Goal: Task Accomplishment & Management: Manage account settings

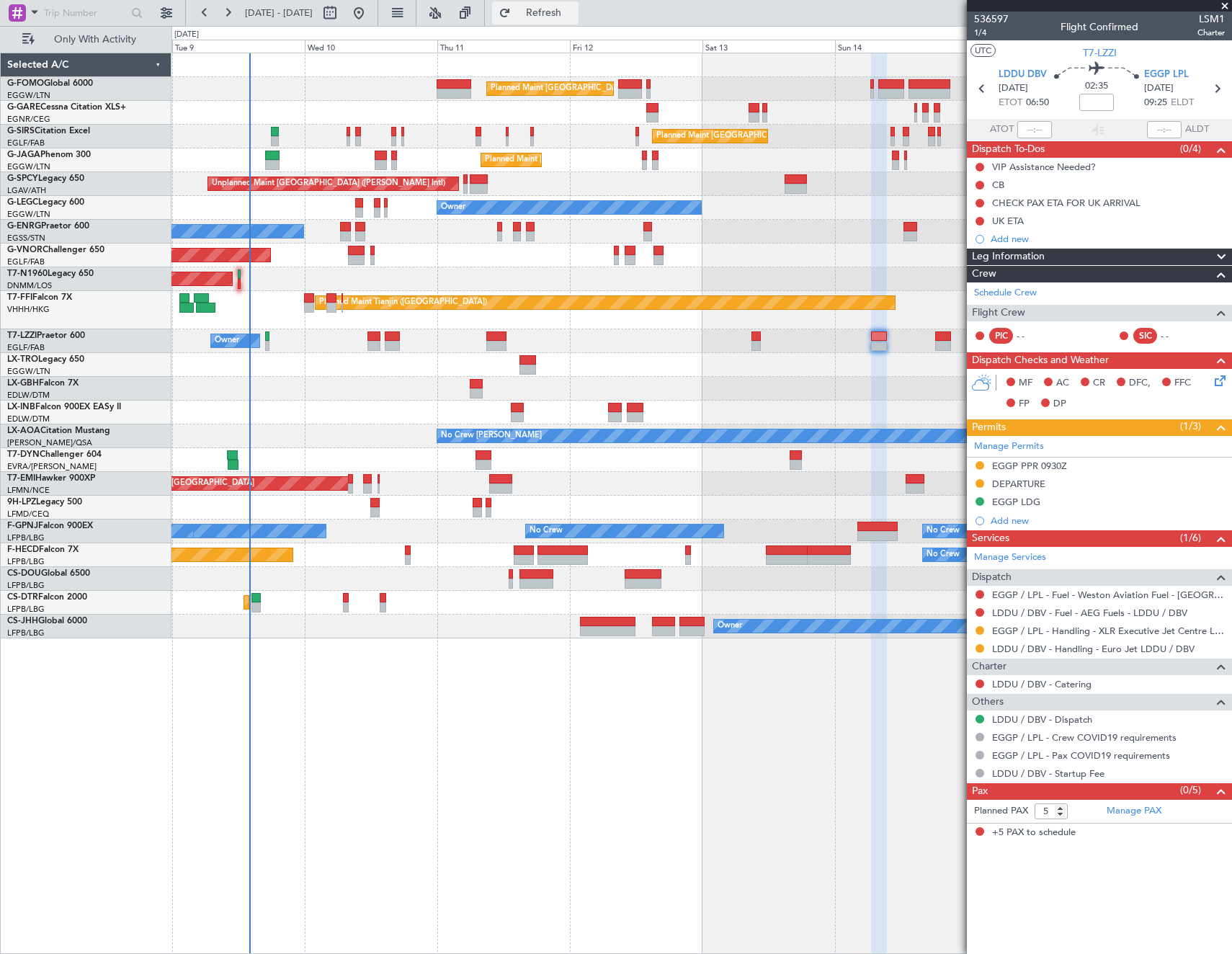
click at [575, 10] on span "Refresh" at bounding box center [544, 13] width 61 height 10
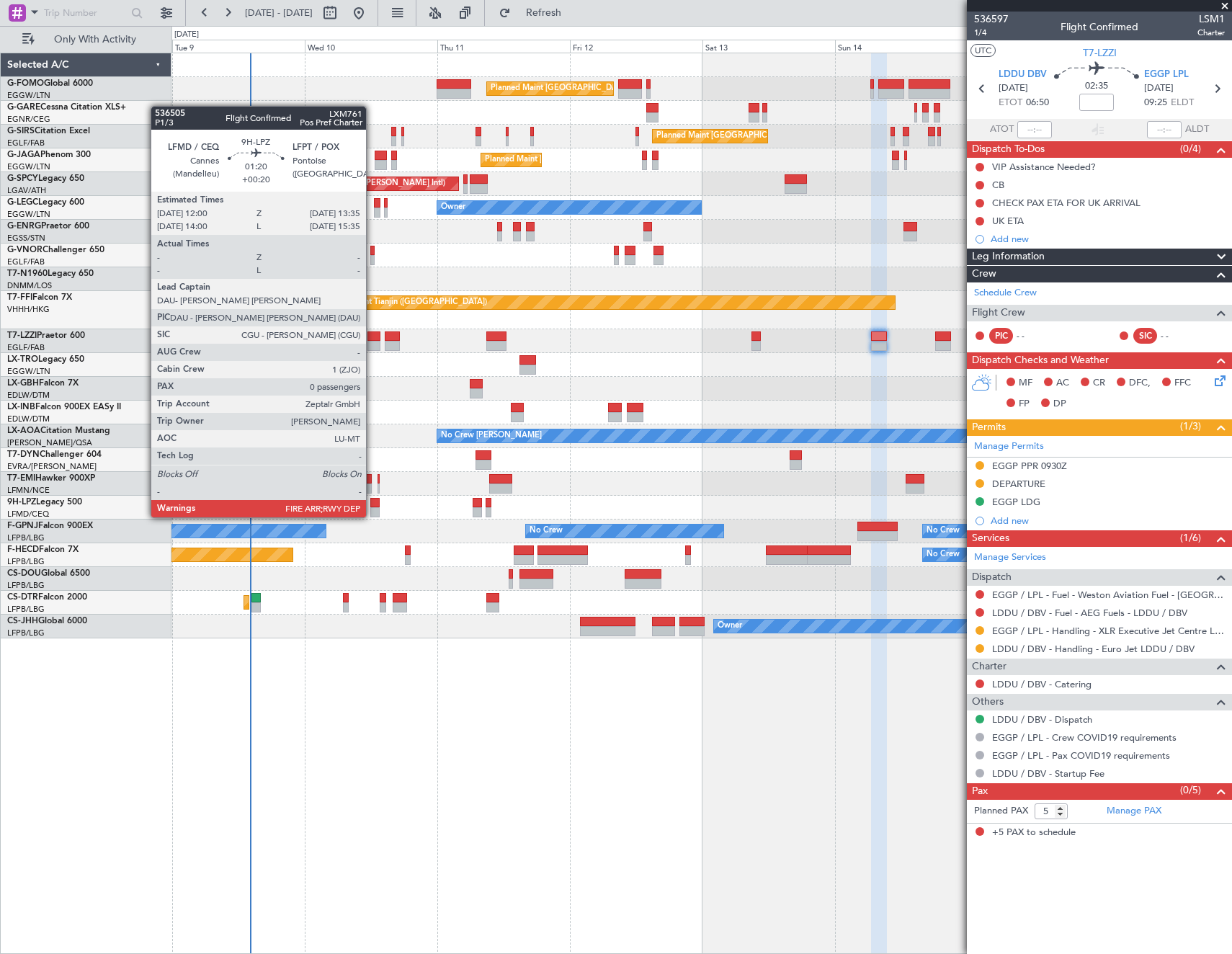
click at [372, 504] on div at bounding box center [375, 503] width 10 height 10
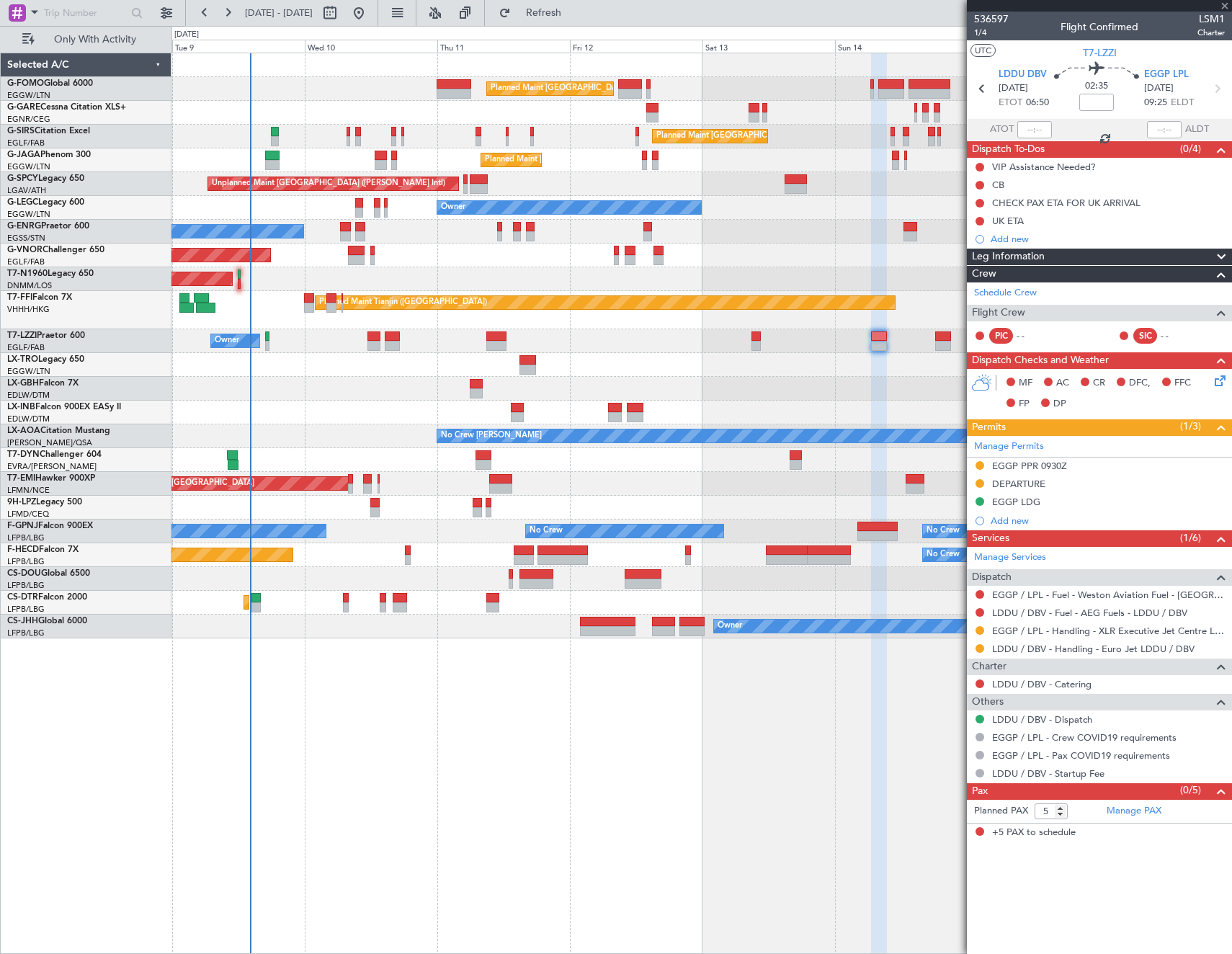
type input "+00:20"
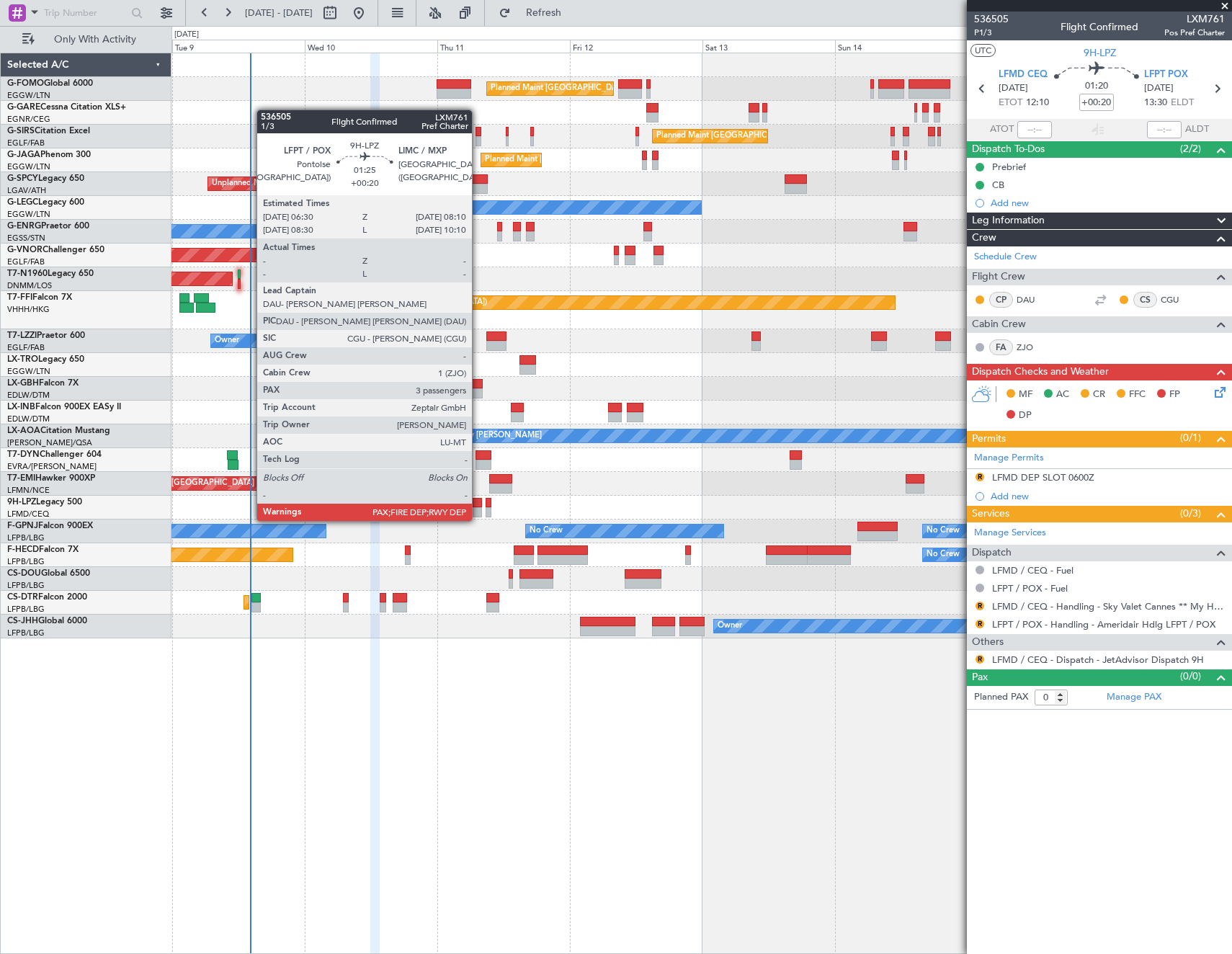
click at [478, 508] on div at bounding box center [477, 512] width 10 height 10
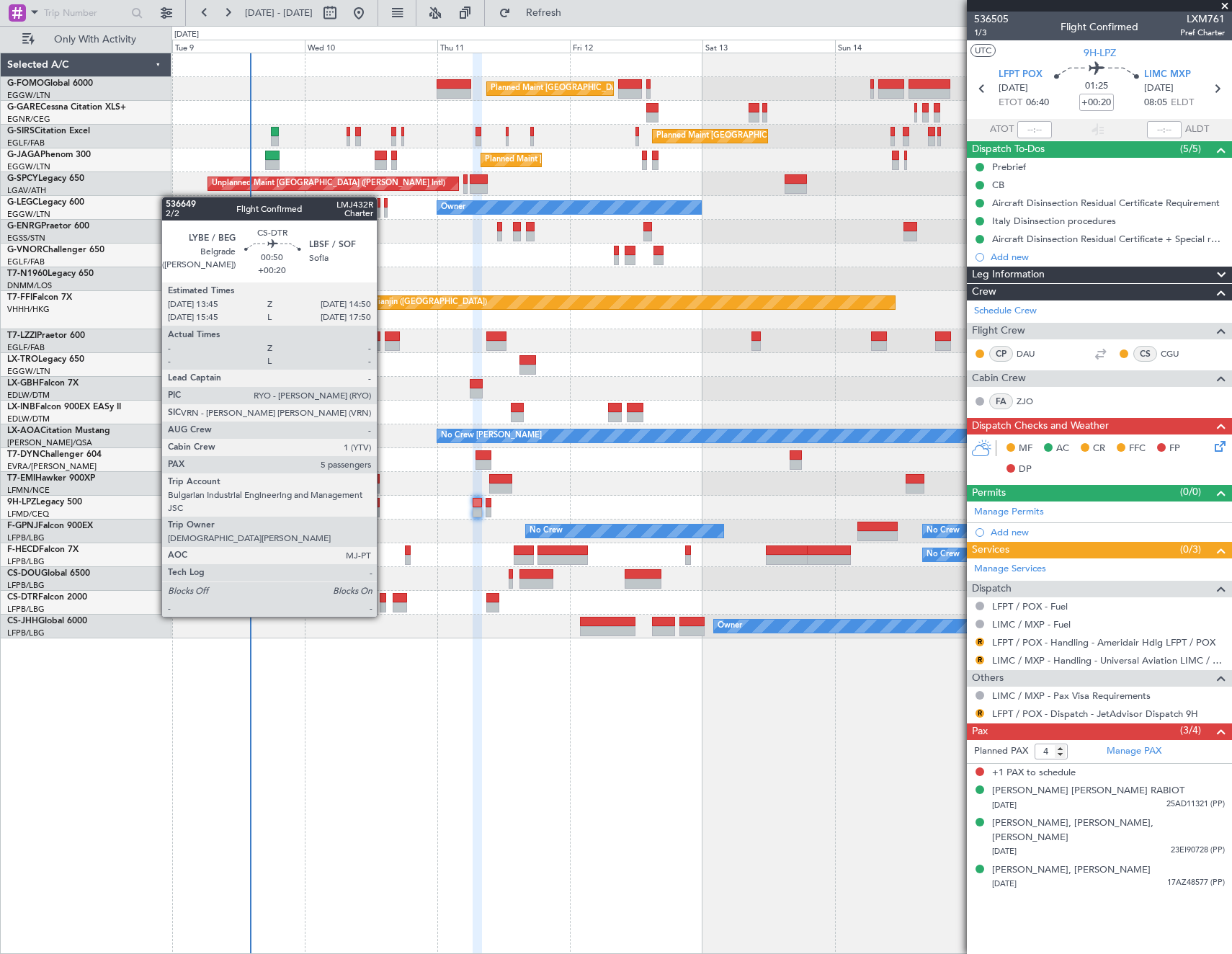
click at [384, 602] on div at bounding box center [383, 608] width 7 height 10
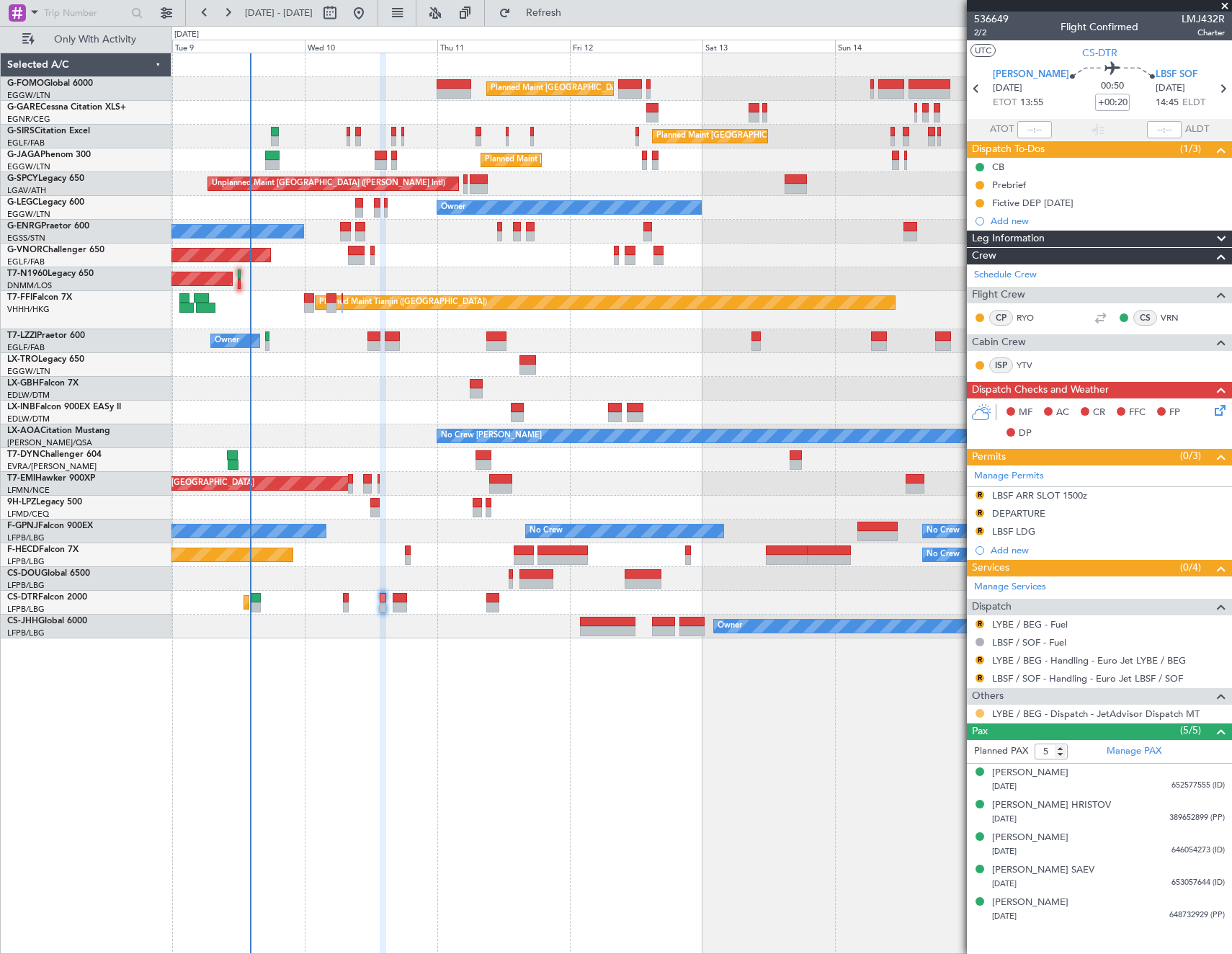
click at [980, 711] on button at bounding box center [980, 713] width 9 height 9
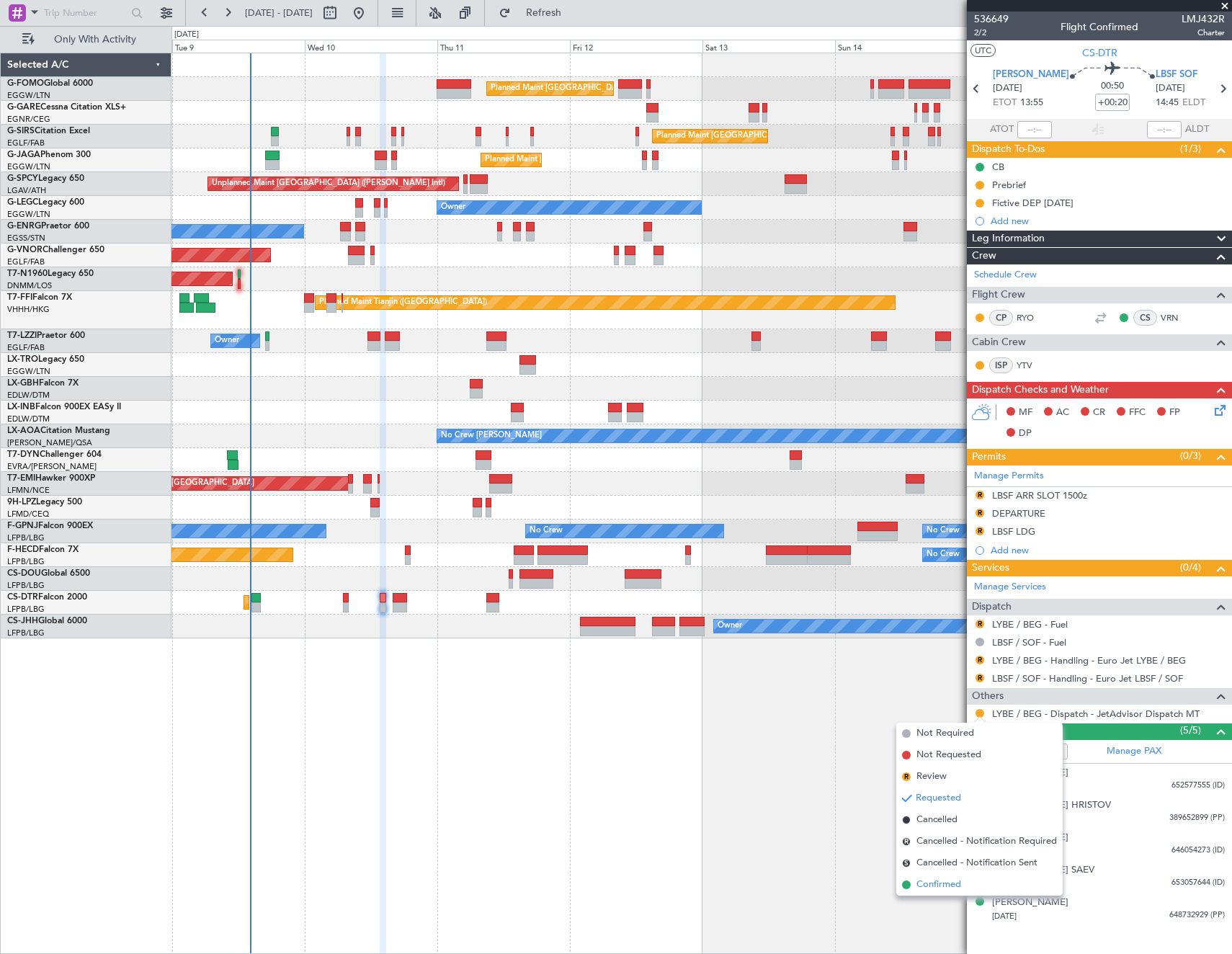
click at [938, 881] on span "Confirmed" at bounding box center [939, 884] width 44 height 14
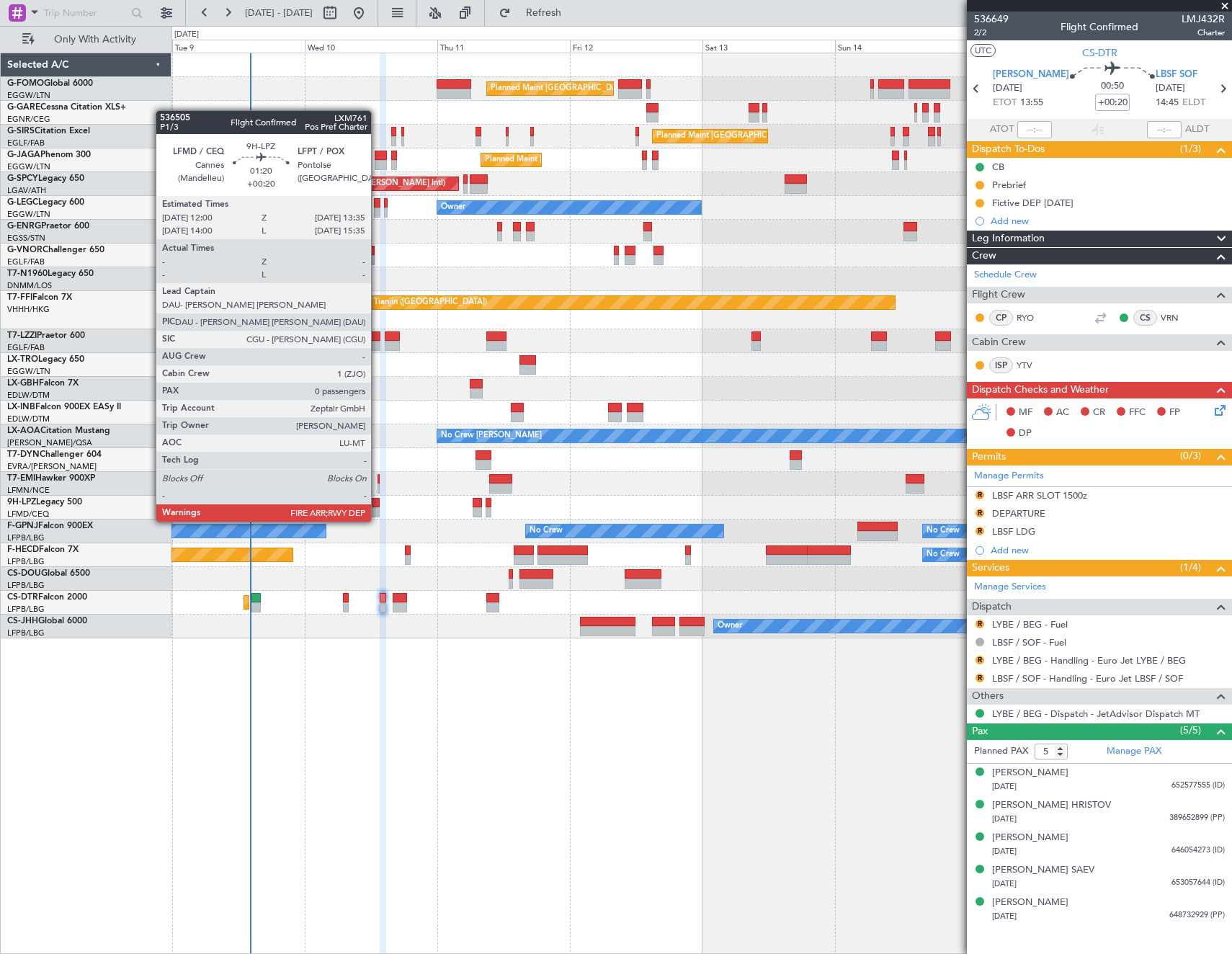
click at [378, 508] on div at bounding box center [375, 512] width 10 height 10
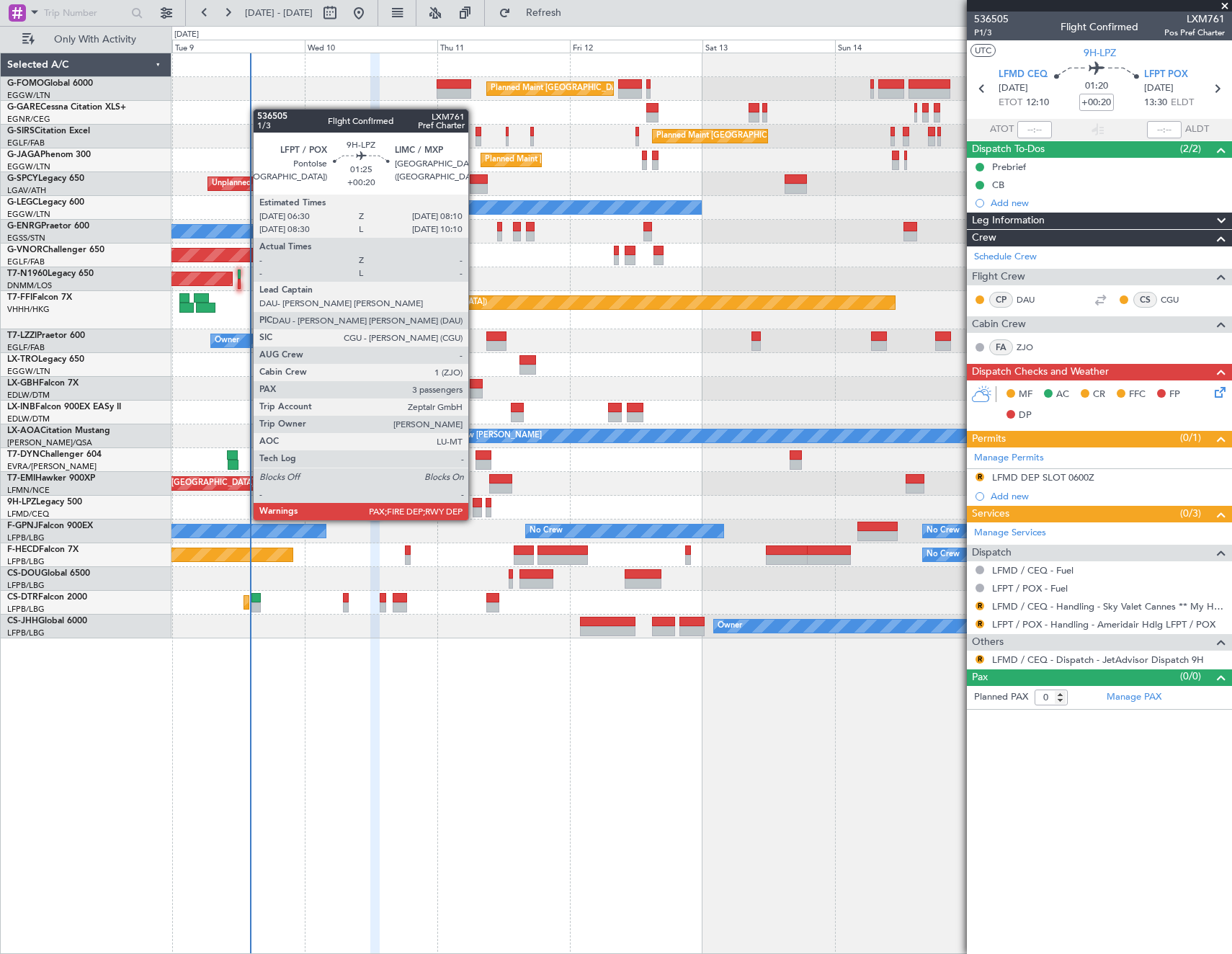
click at [475, 507] on div at bounding box center [477, 512] width 10 height 10
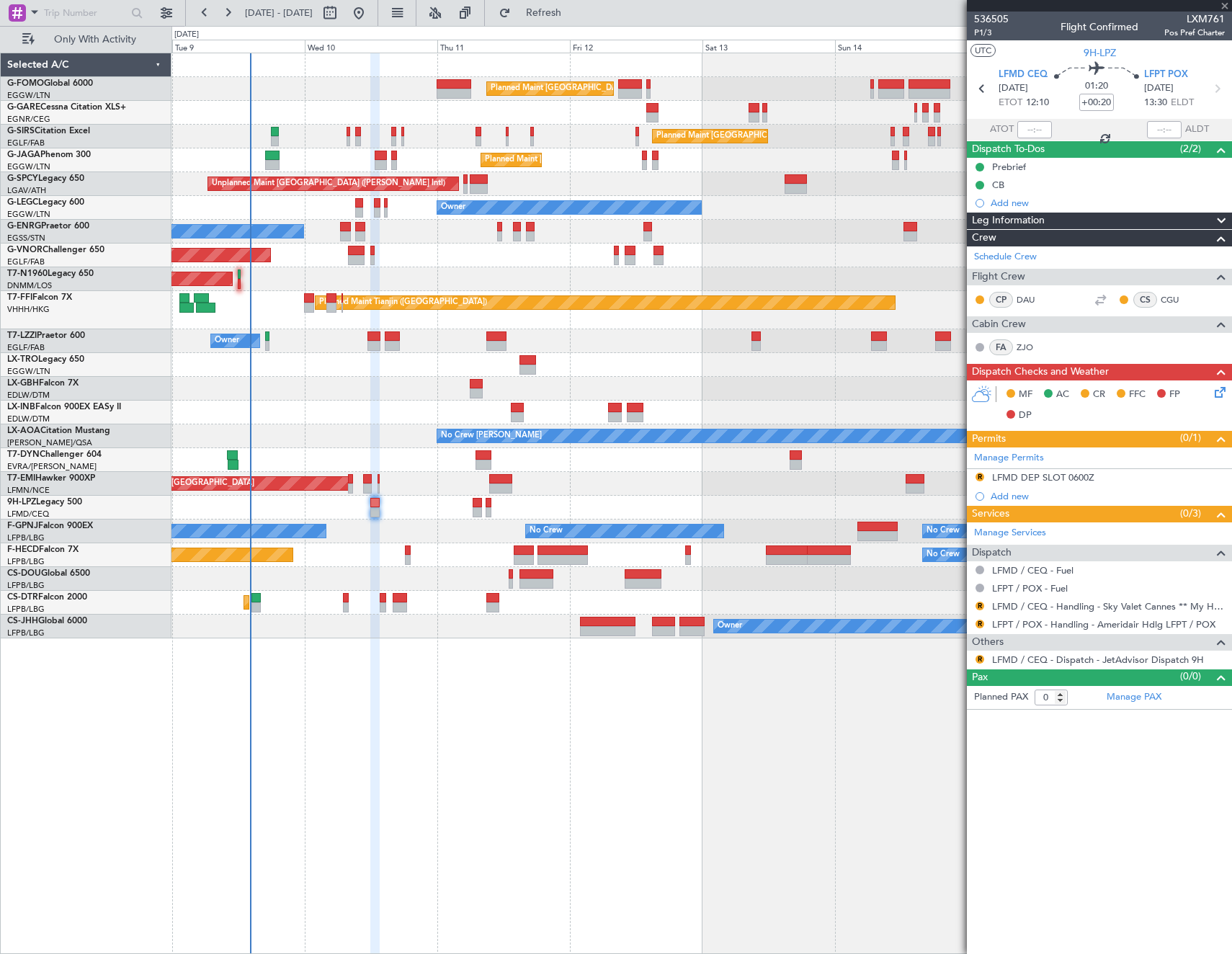
type input "4"
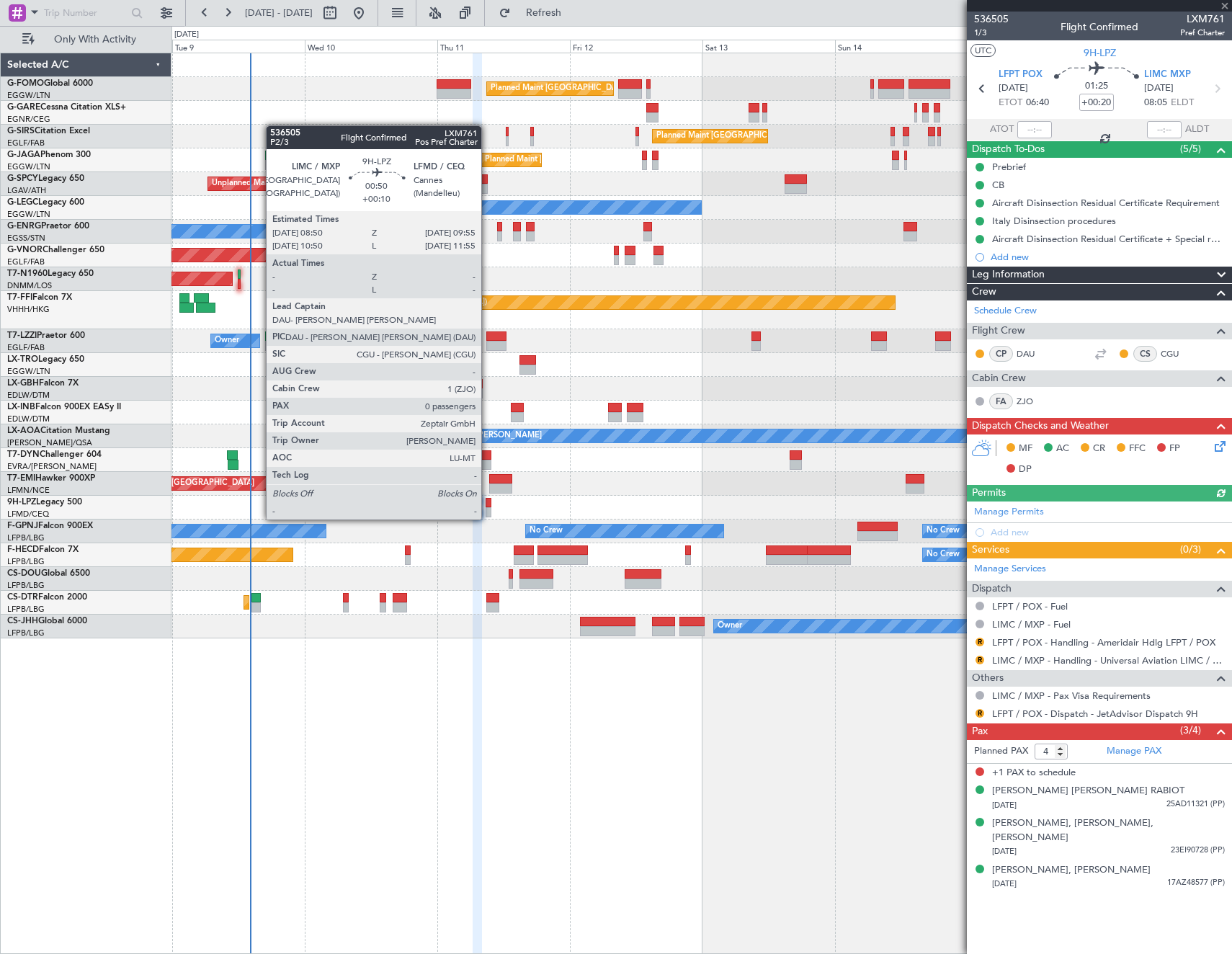
click at [488, 505] on div at bounding box center [489, 503] width 7 height 10
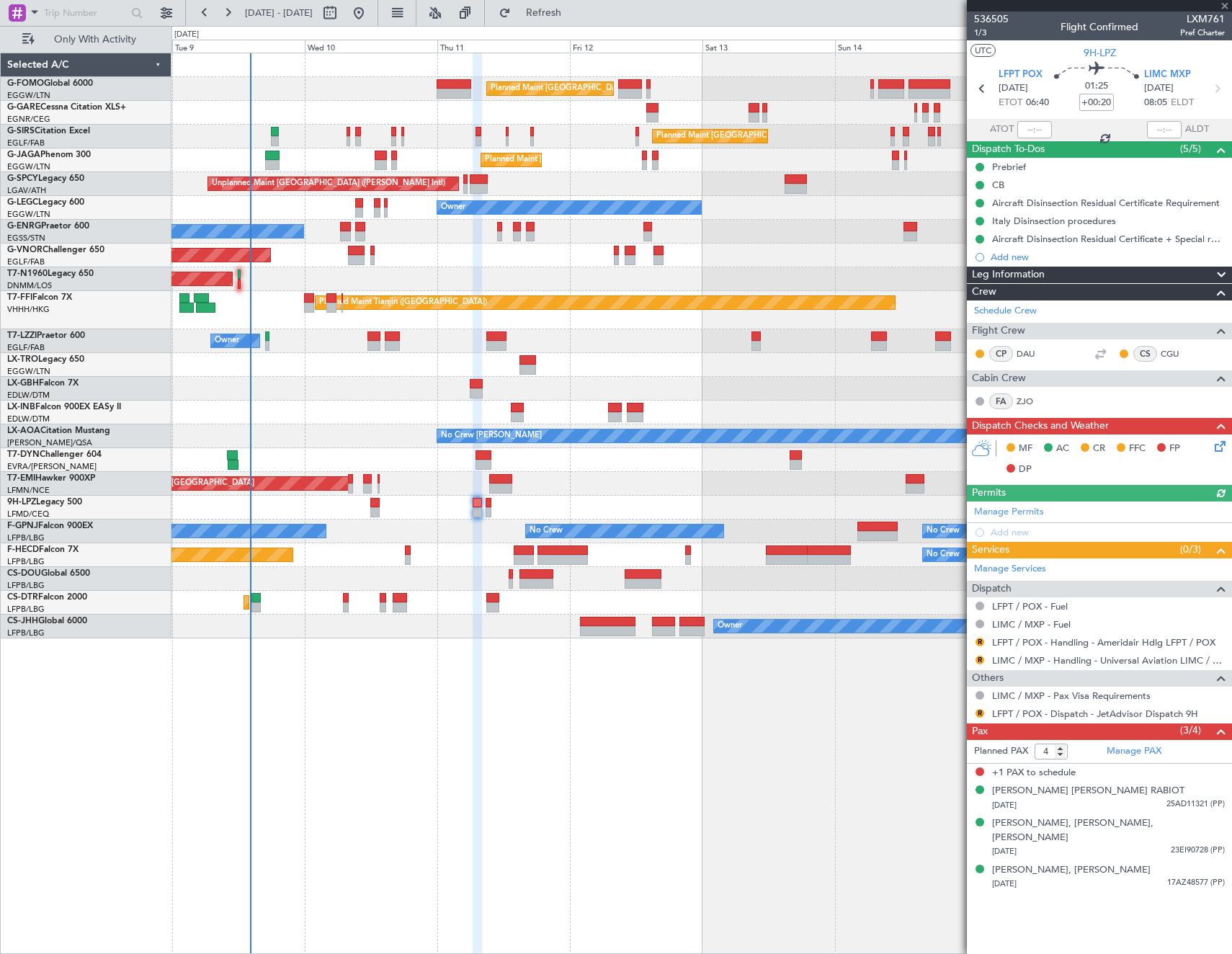
type input "+00:10"
type input "0"
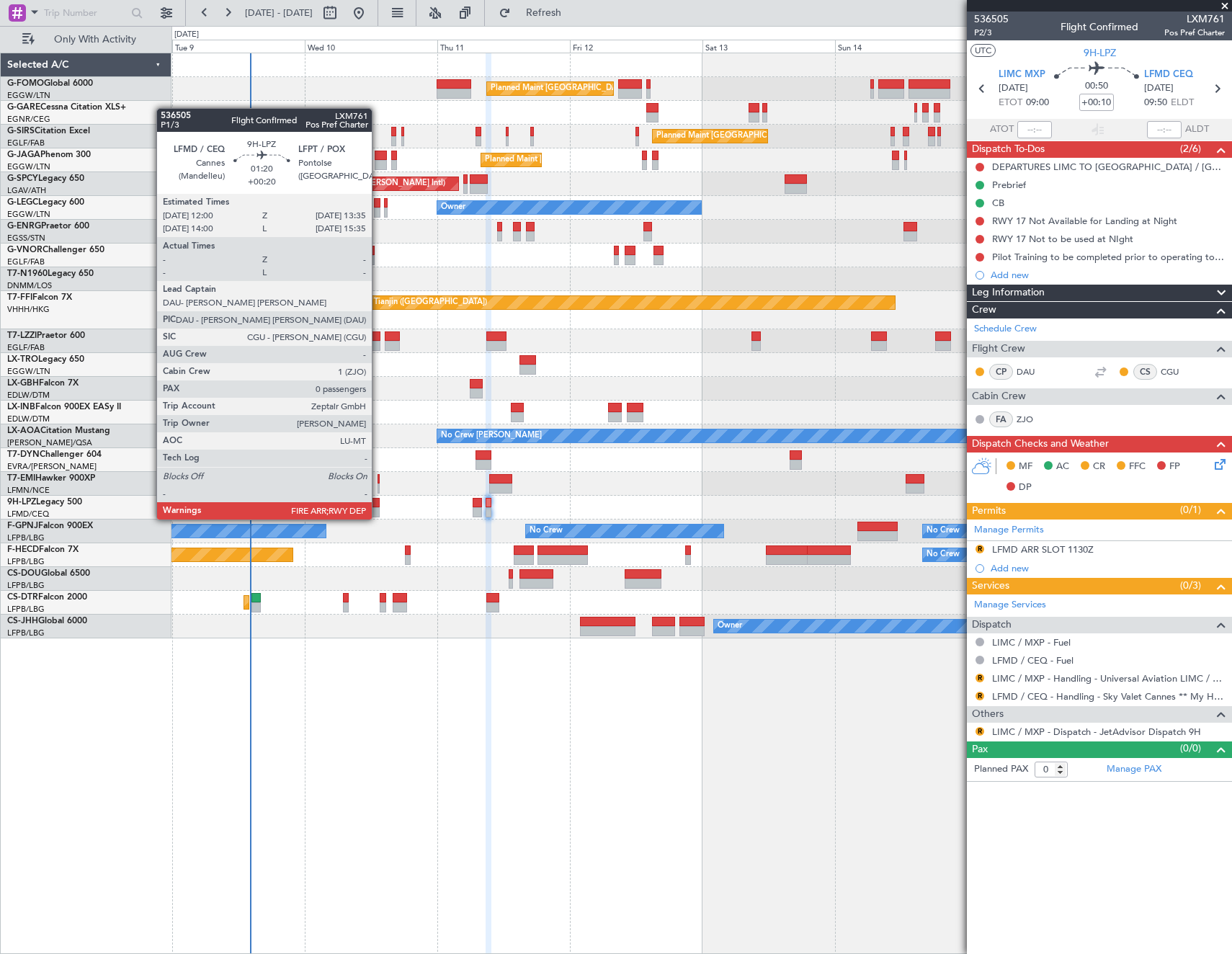
click at [378, 506] on div at bounding box center [375, 503] width 10 height 10
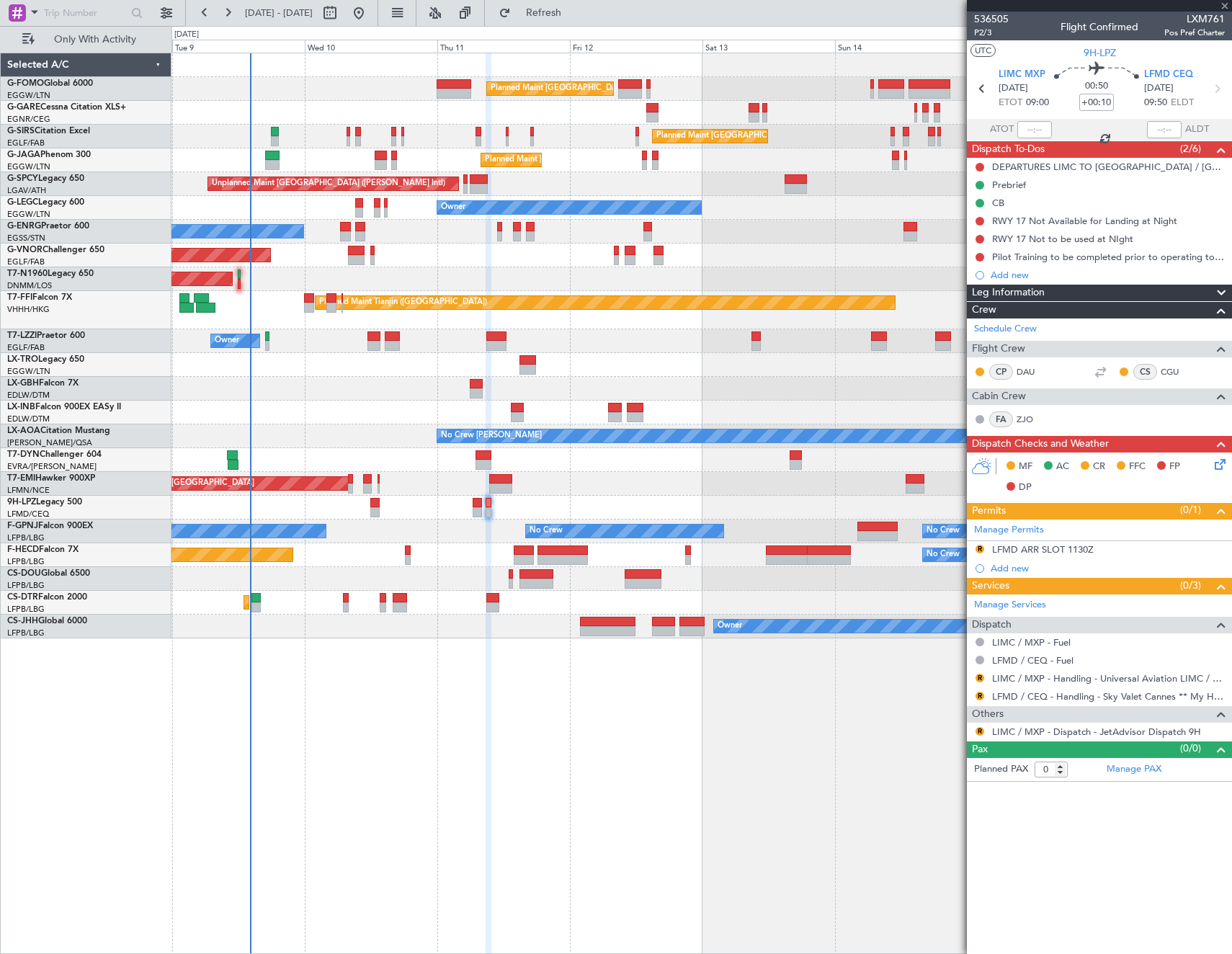
type input "+00:20"
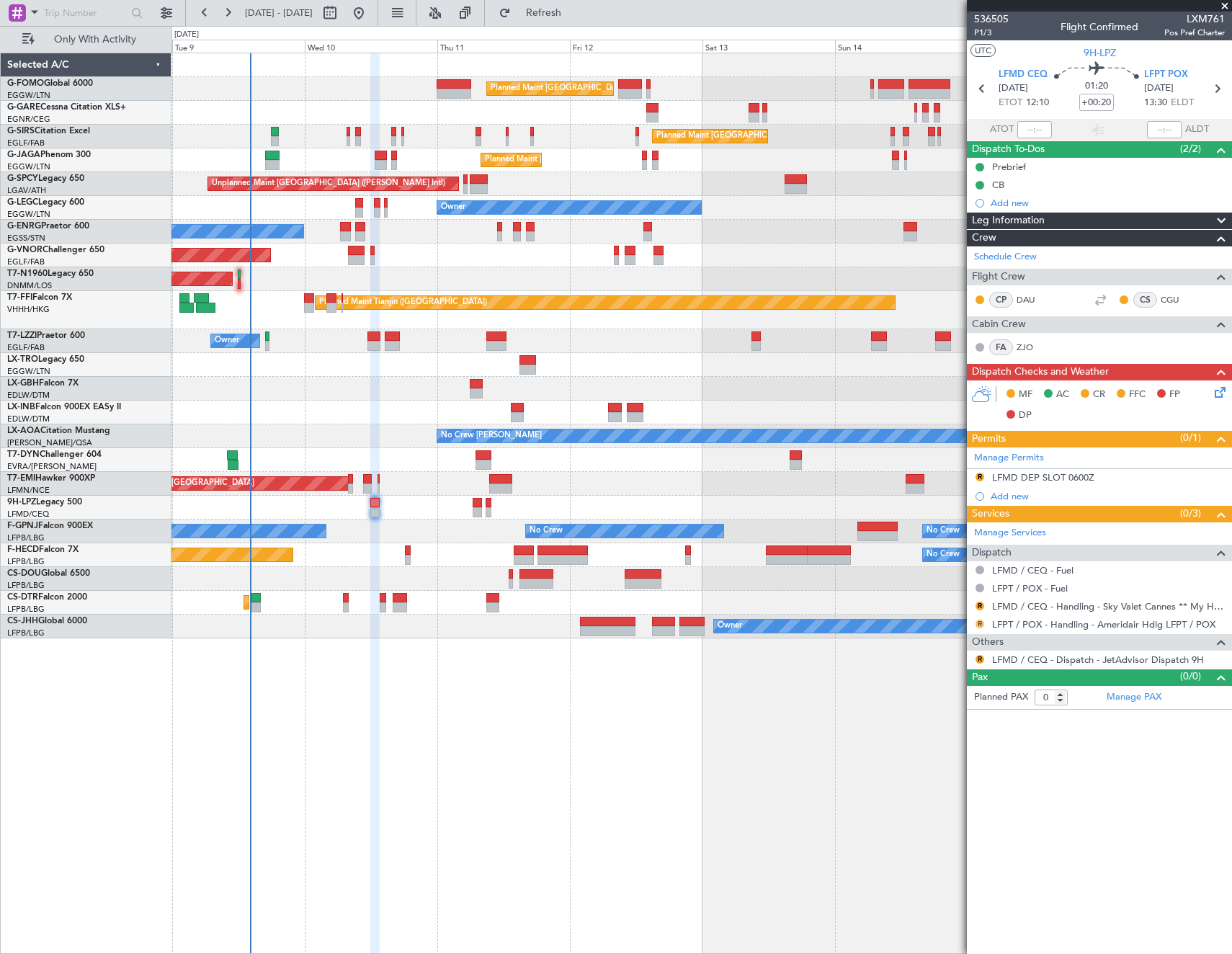
click at [978, 622] on button "R" at bounding box center [980, 624] width 9 height 9
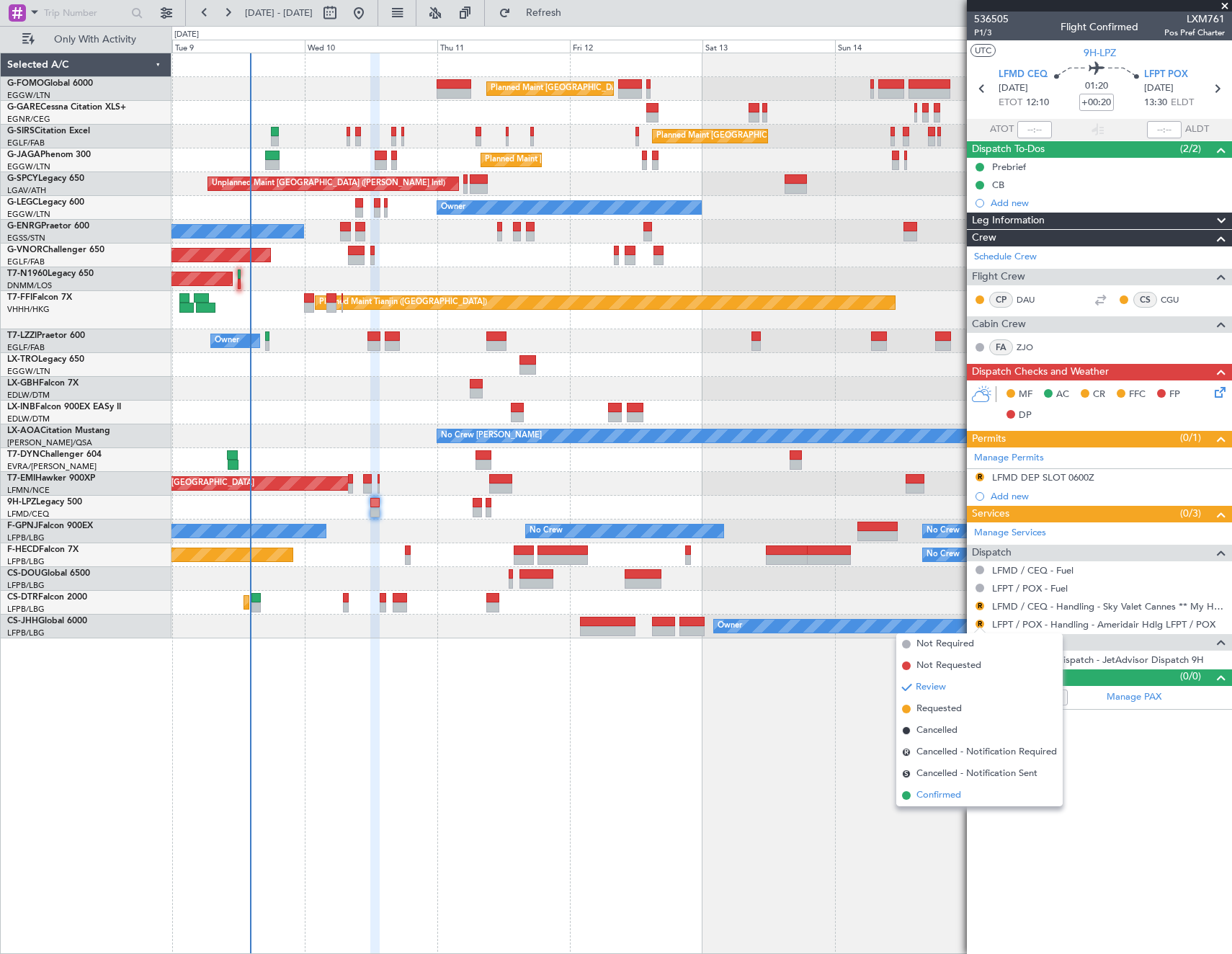
click at [942, 795] on span "Confirmed" at bounding box center [939, 795] width 44 height 14
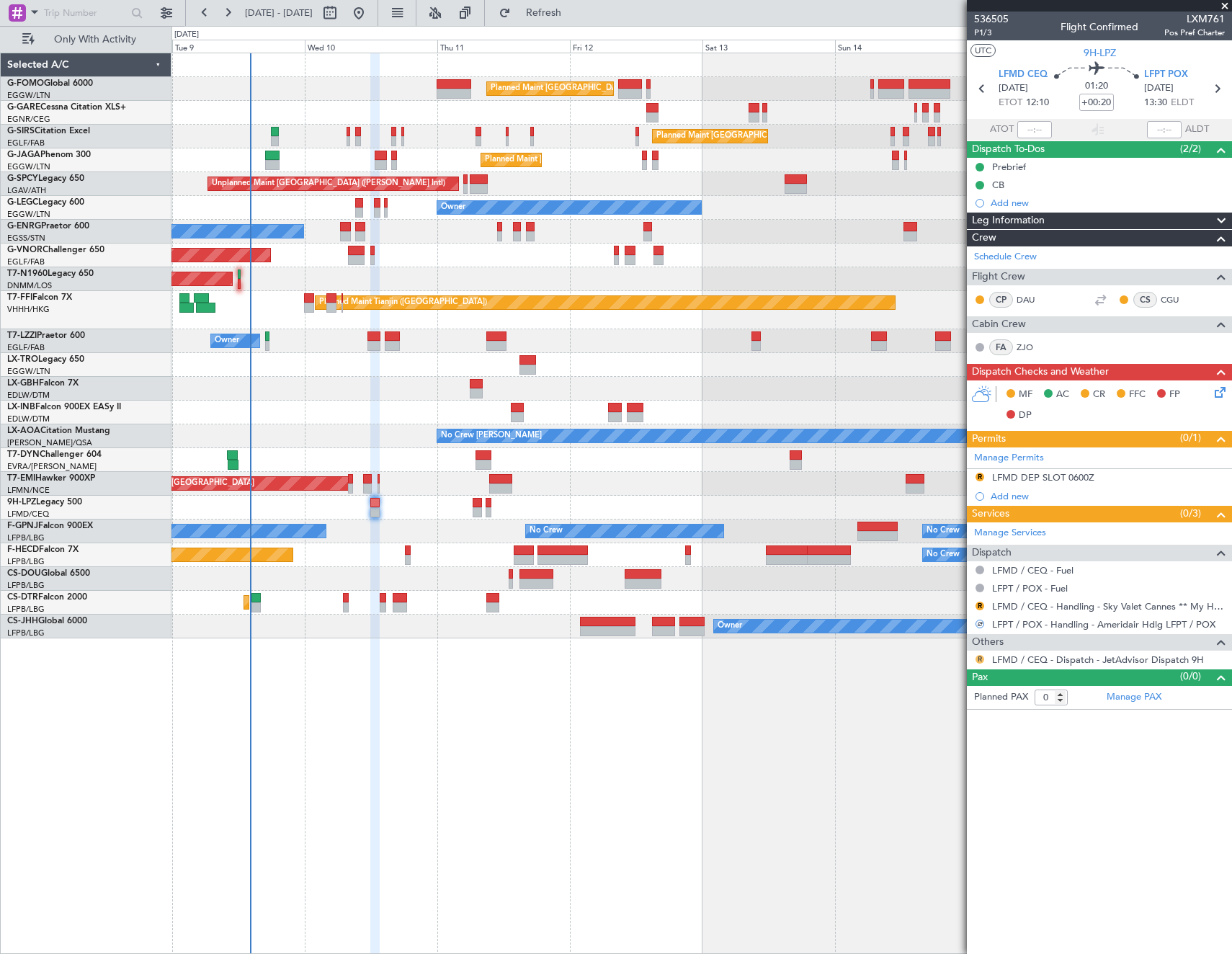
click at [982, 658] on button "R" at bounding box center [980, 659] width 9 height 9
click at [952, 831] on span "Confirmed" at bounding box center [939, 830] width 44 height 14
click at [1060, 634] on mat-tooltip-component "LFPT / POX - Handling - Ameridair Hdlg LFPT / POX" at bounding box center [1103, 649] width 214 height 38
click at [1055, 620] on link "LFPT / POX - Handling - Ameridair Hdlg LFPT / POX" at bounding box center [1104, 624] width 224 height 13
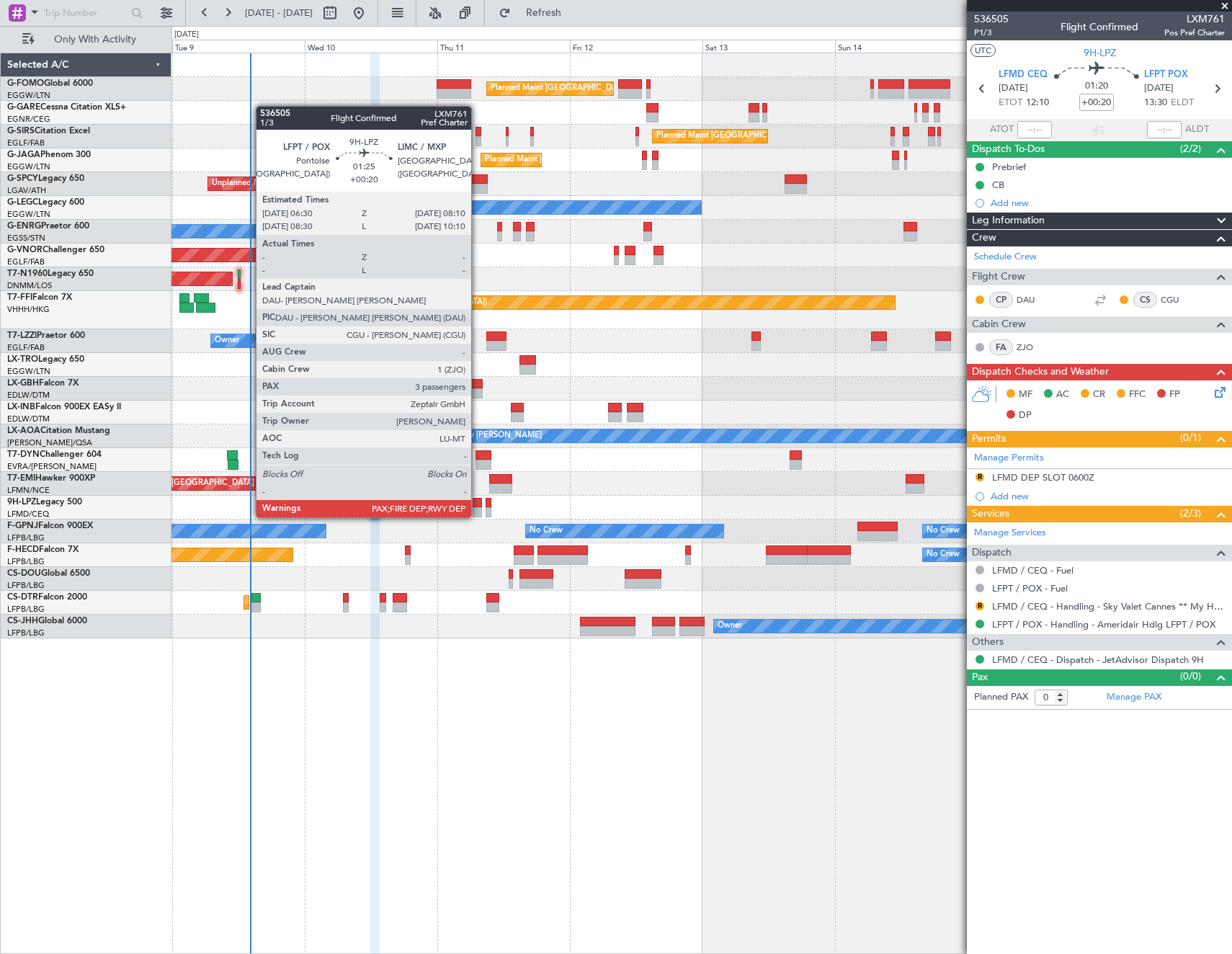
click at [478, 504] on div at bounding box center [477, 503] width 10 height 10
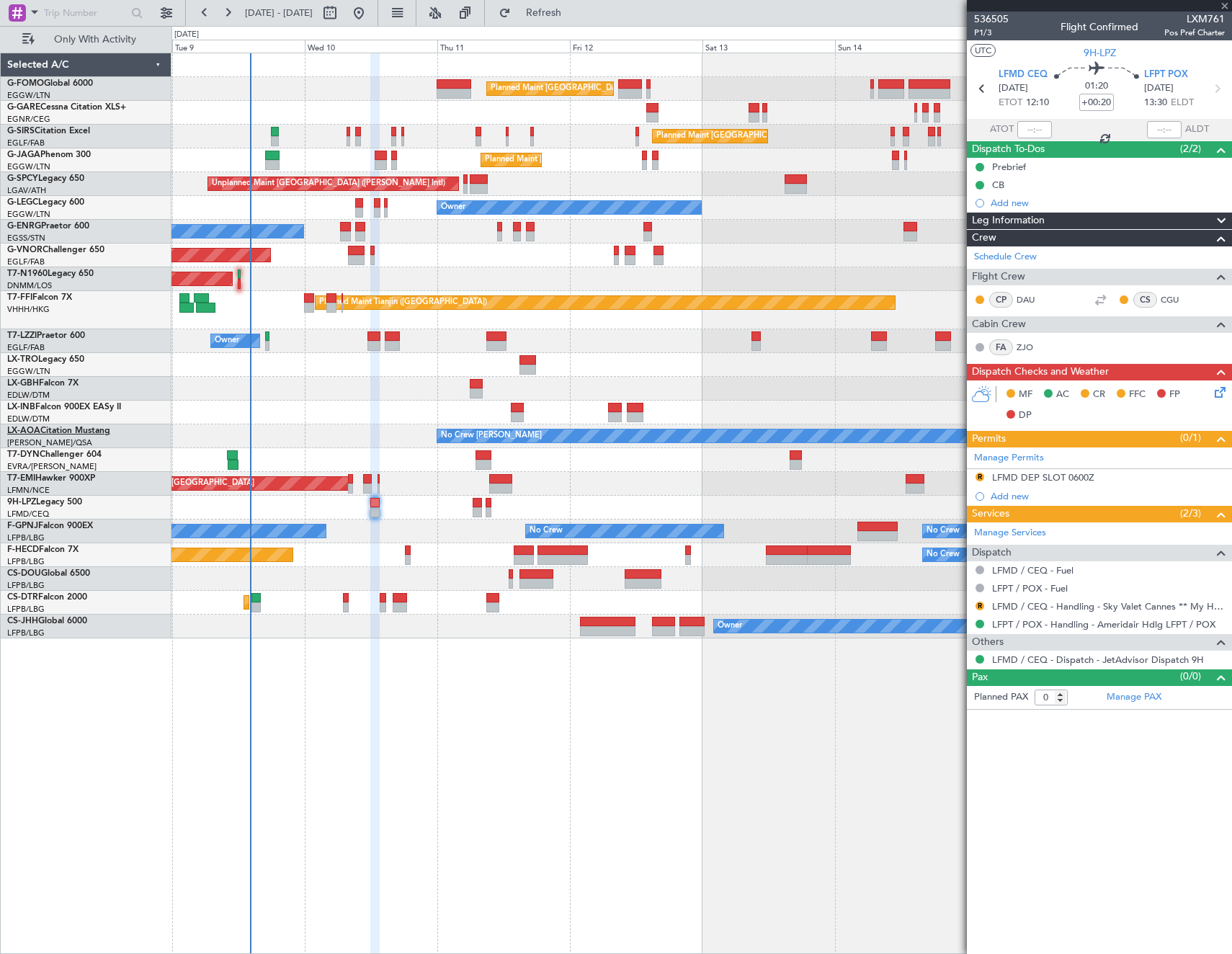
type input "4"
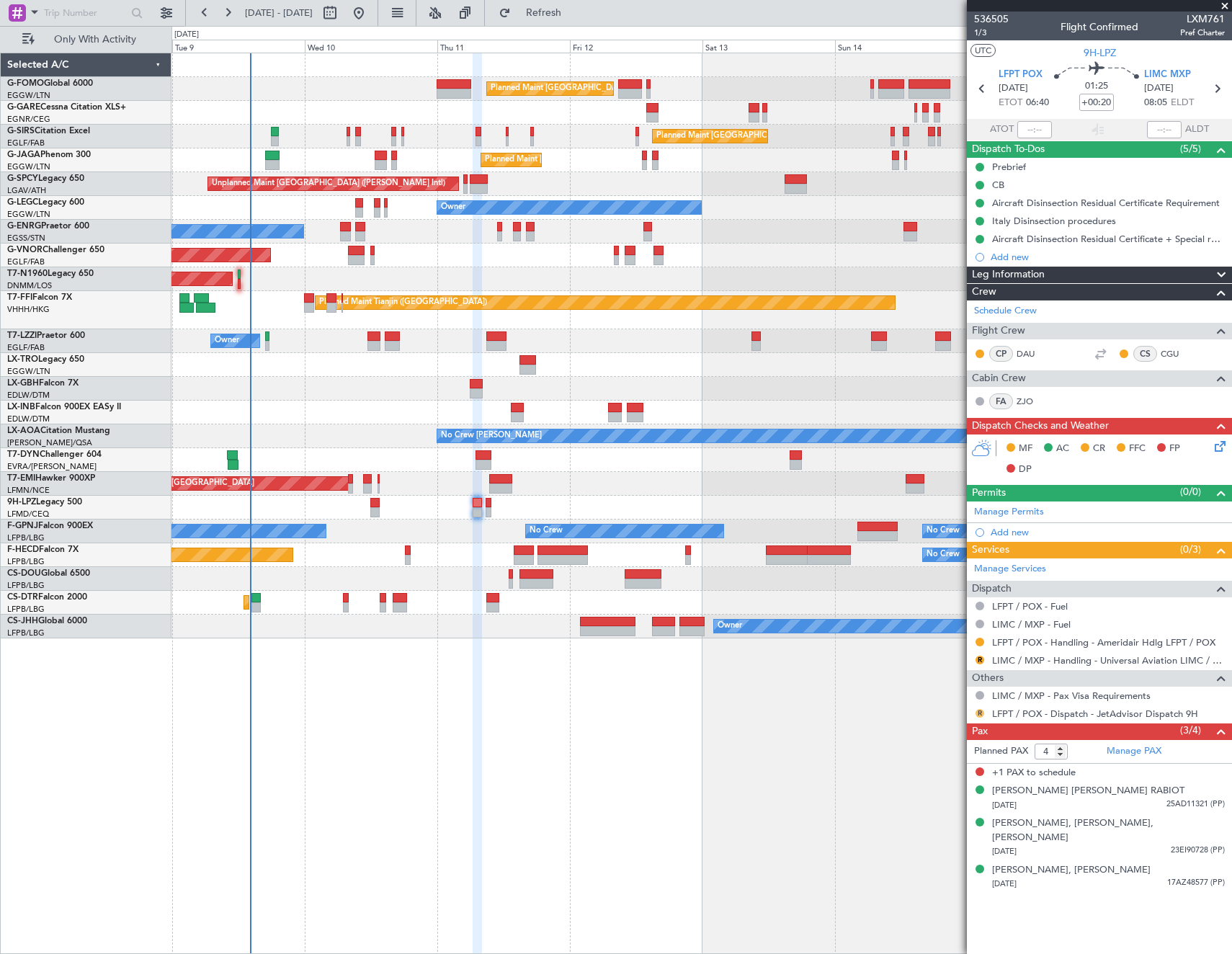
click at [976, 713] on button "R" at bounding box center [980, 713] width 9 height 9
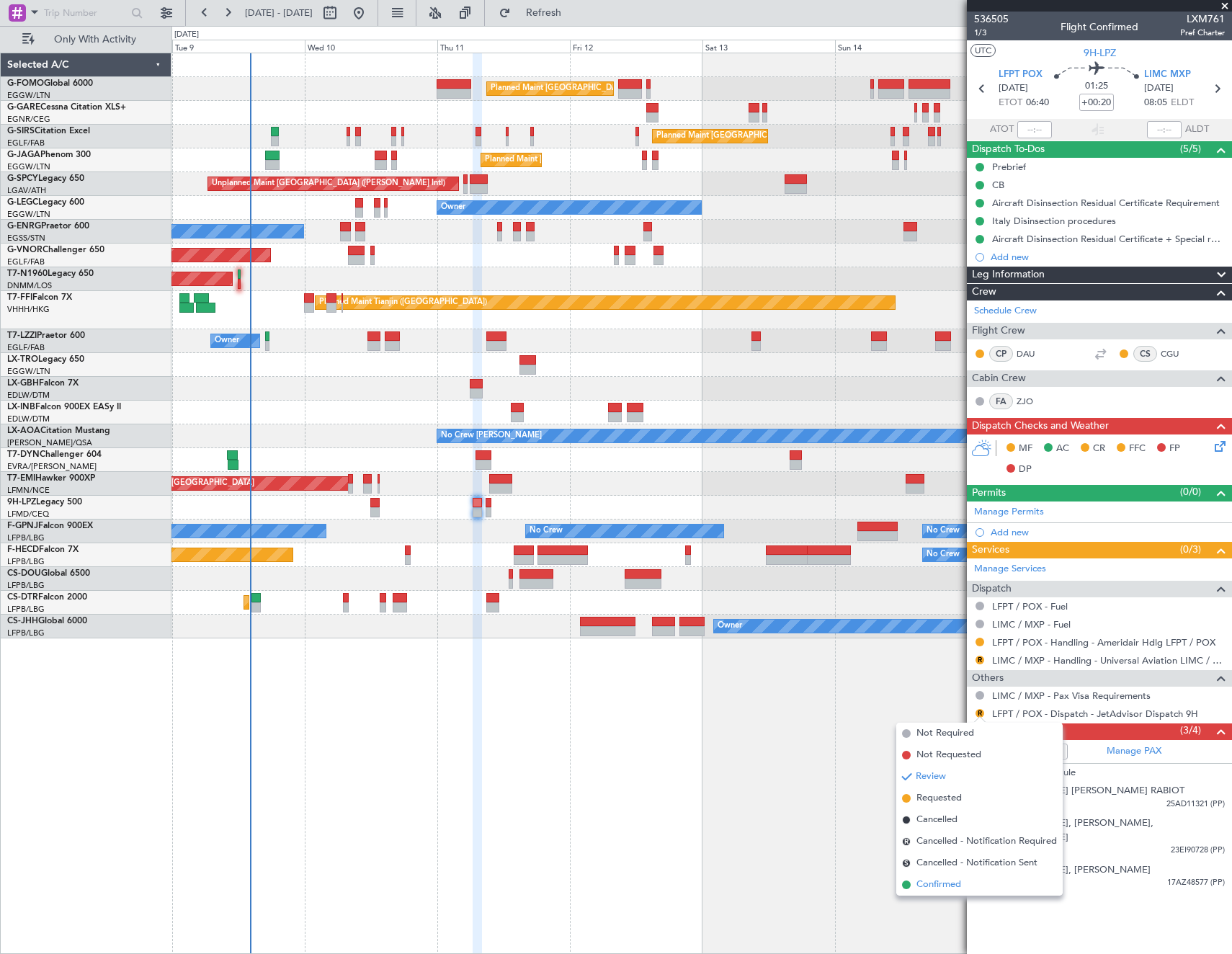
click at [958, 890] on span "Confirmed" at bounding box center [939, 884] width 44 height 14
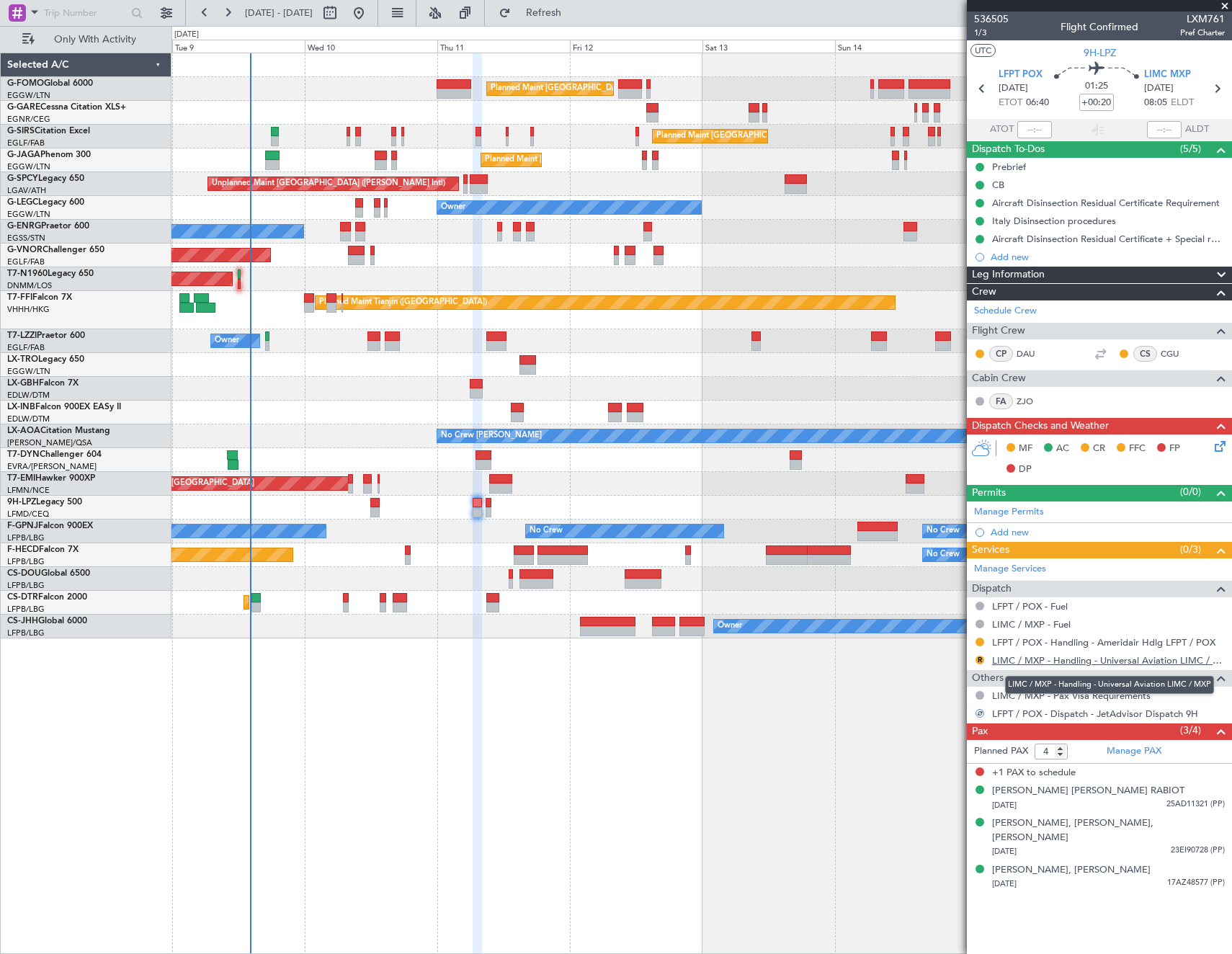
click at [1042, 660] on link "LIMC / MXP - Handling - Universal Aviation LIMC / MXP" at bounding box center [1108, 660] width 232 height 13
click at [1217, 84] on icon at bounding box center [1216, 88] width 19 height 19
type input "+00:10"
type input "0"
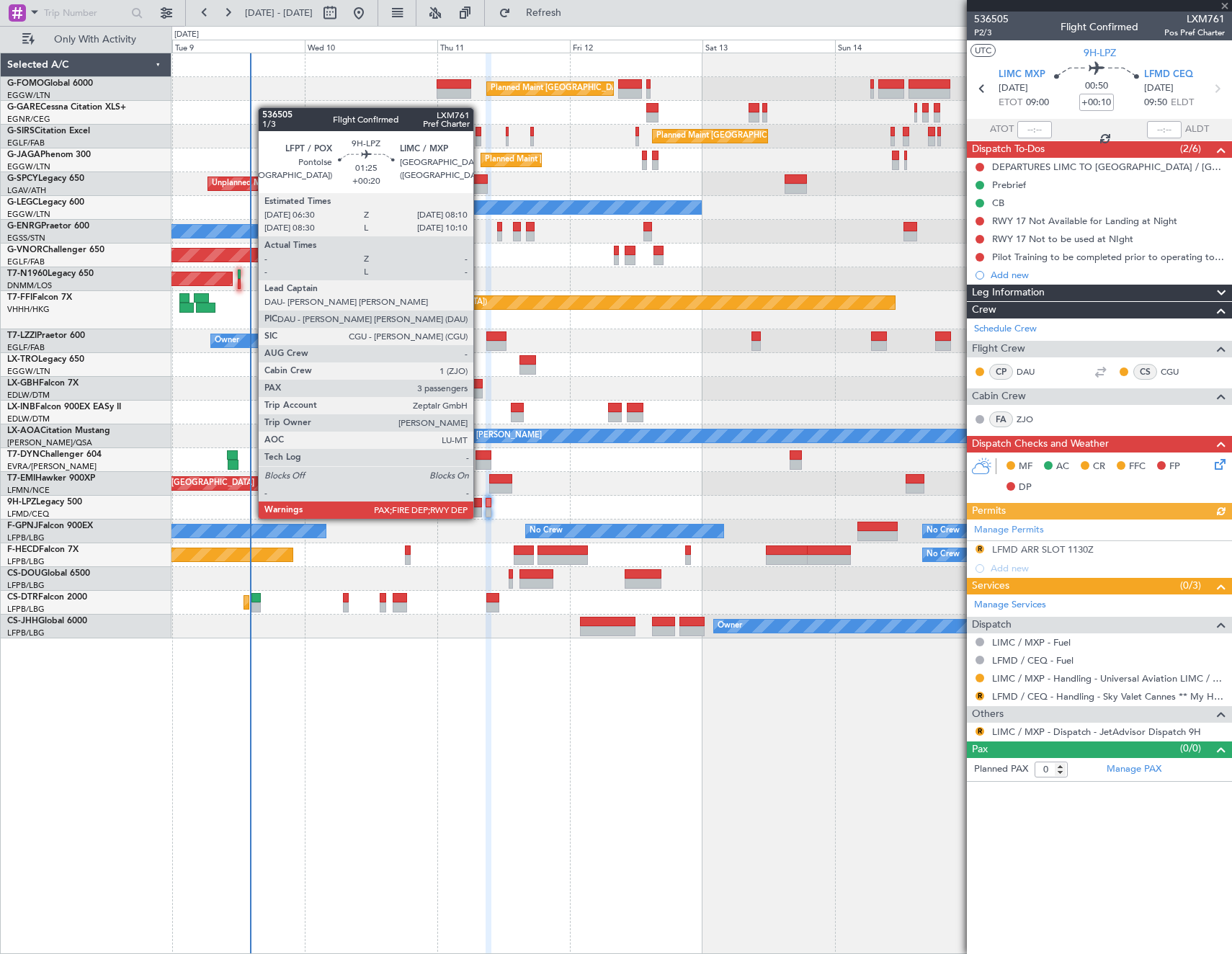
click at [480, 505] on div at bounding box center [477, 503] width 10 height 10
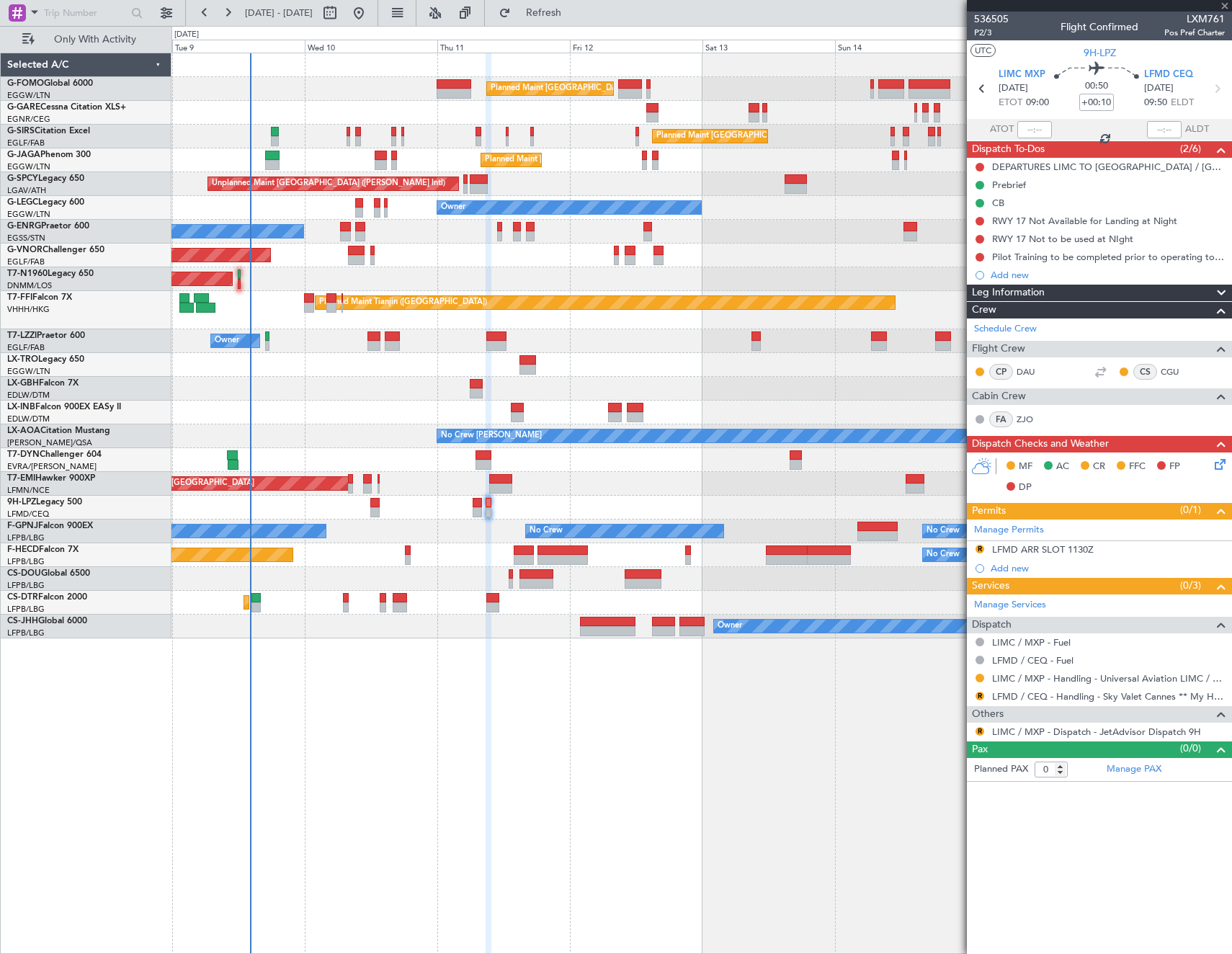
type input "+00:20"
type input "4"
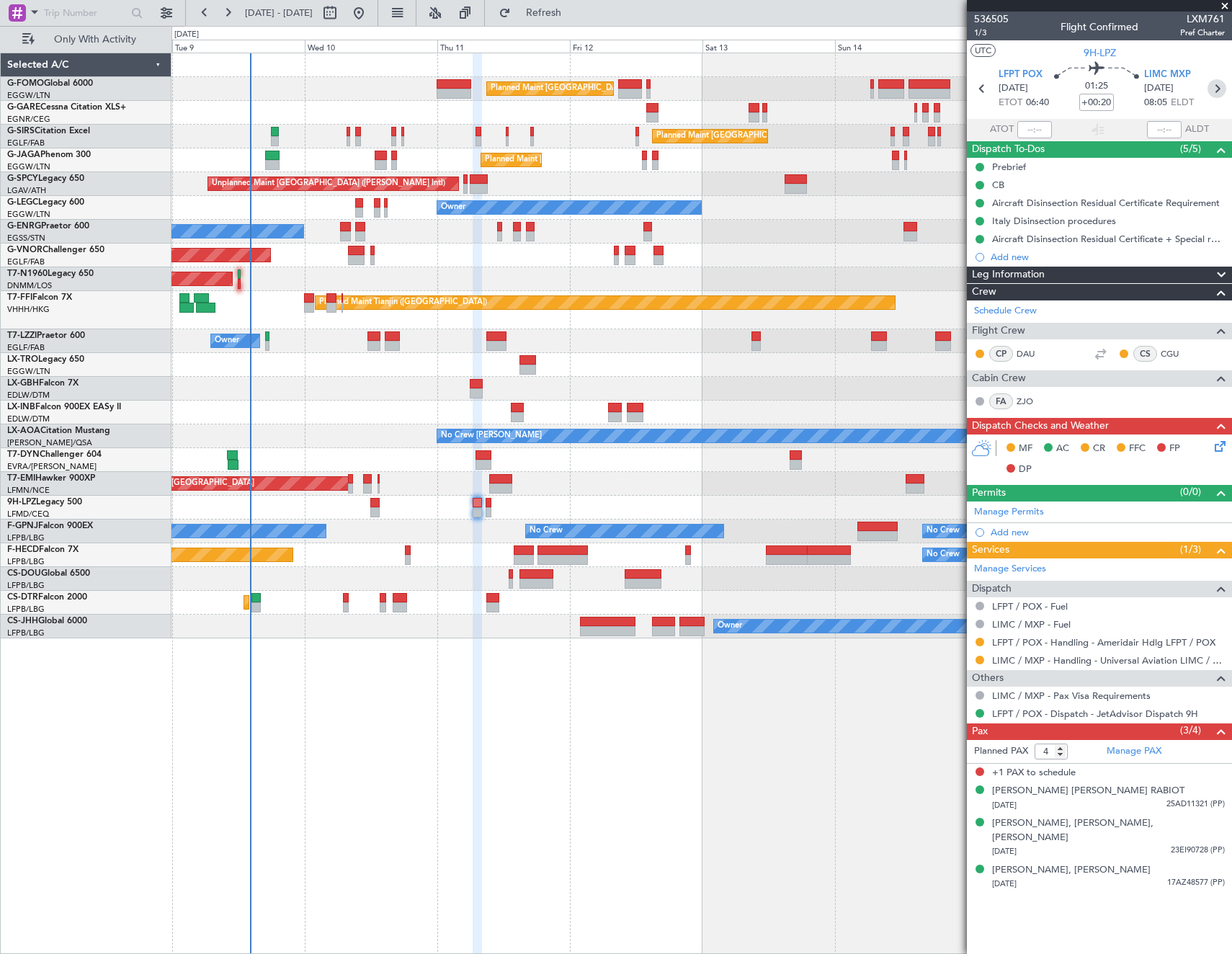
click at [1213, 87] on icon at bounding box center [1216, 88] width 19 height 19
type input "+00:10"
type input "0"
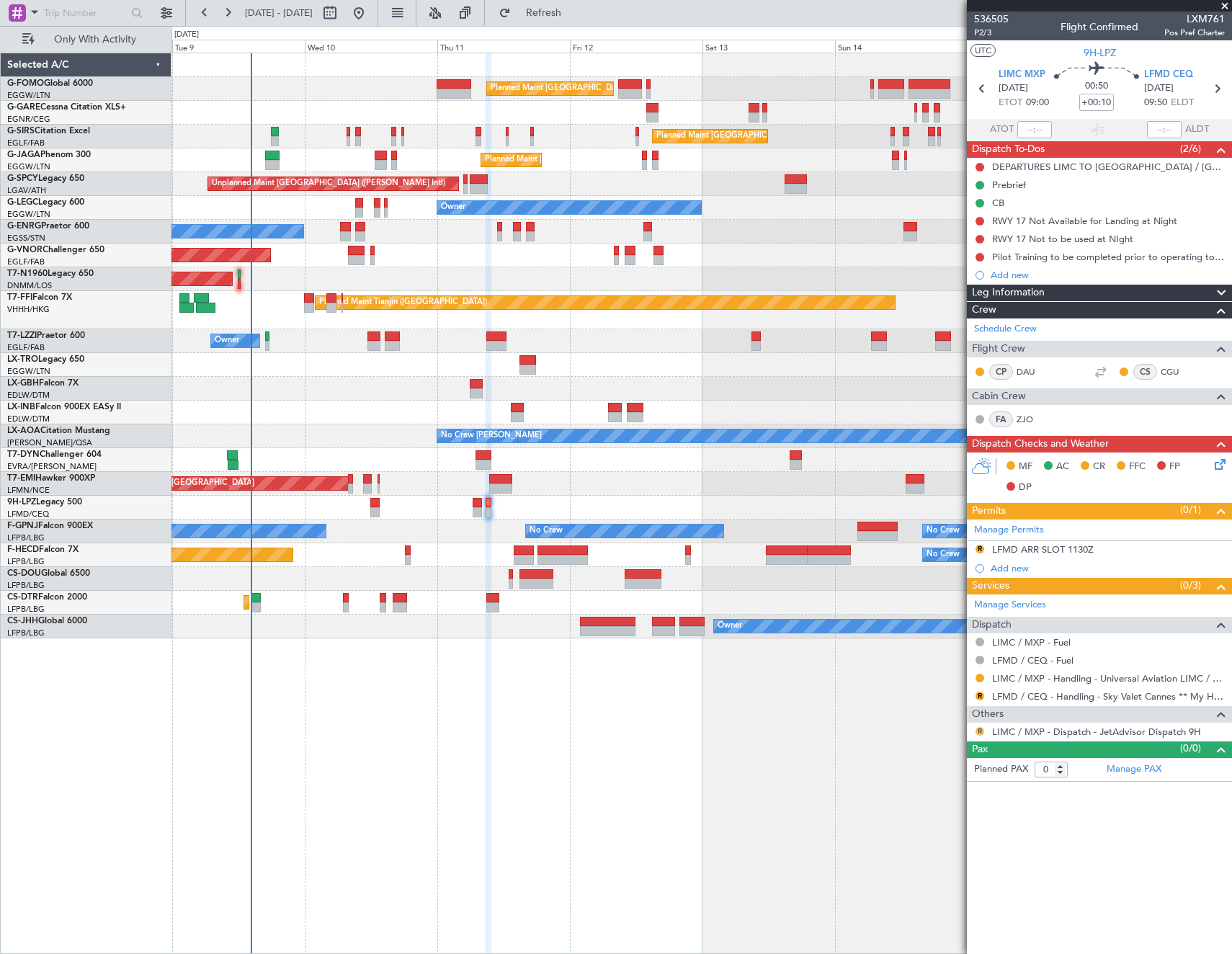
click at [978, 733] on button "R" at bounding box center [980, 731] width 9 height 9
click at [931, 905] on span "Confirmed" at bounding box center [939, 902] width 44 height 14
drag, startPoint x: 1071, startPoint y: 551, endPoint x: 1108, endPoint y: 557, distance: 37.5
click at [1071, 551] on div "LFMD ARR SLOT 1130Z" at bounding box center [1042, 549] width 101 height 13
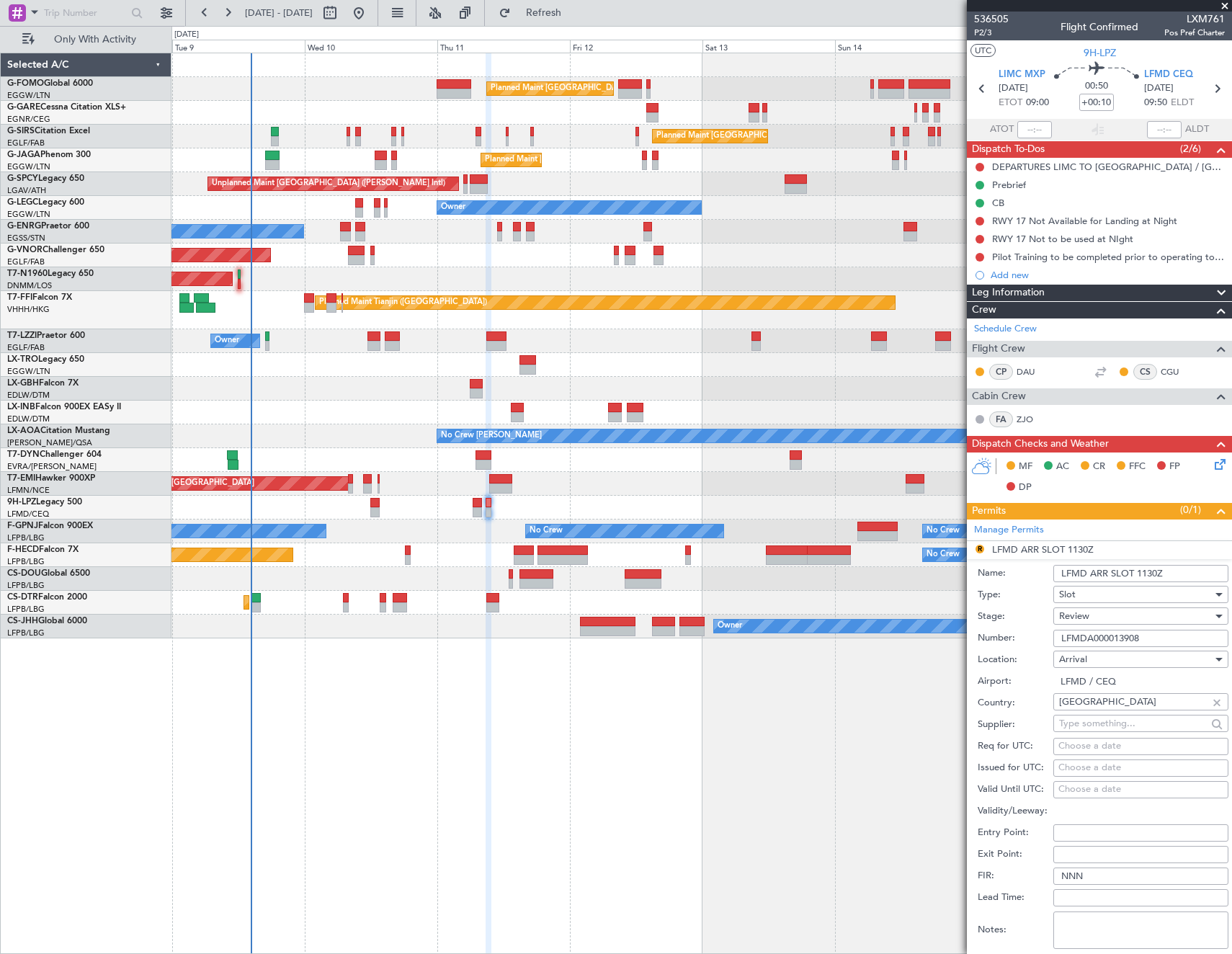
click at [1151, 569] on input "LFMD ARR SLOT 1130Z" at bounding box center [1141, 573] width 175 height 17
type input "LFMD ARR SLOT 0950Z"
click at [1110, 622] on div "Review" at bounding box center [1136, 616] width 153 height 21
click at [1121, 709] on span "Requested" at bounding box center [1136, 710] width 151 height 21
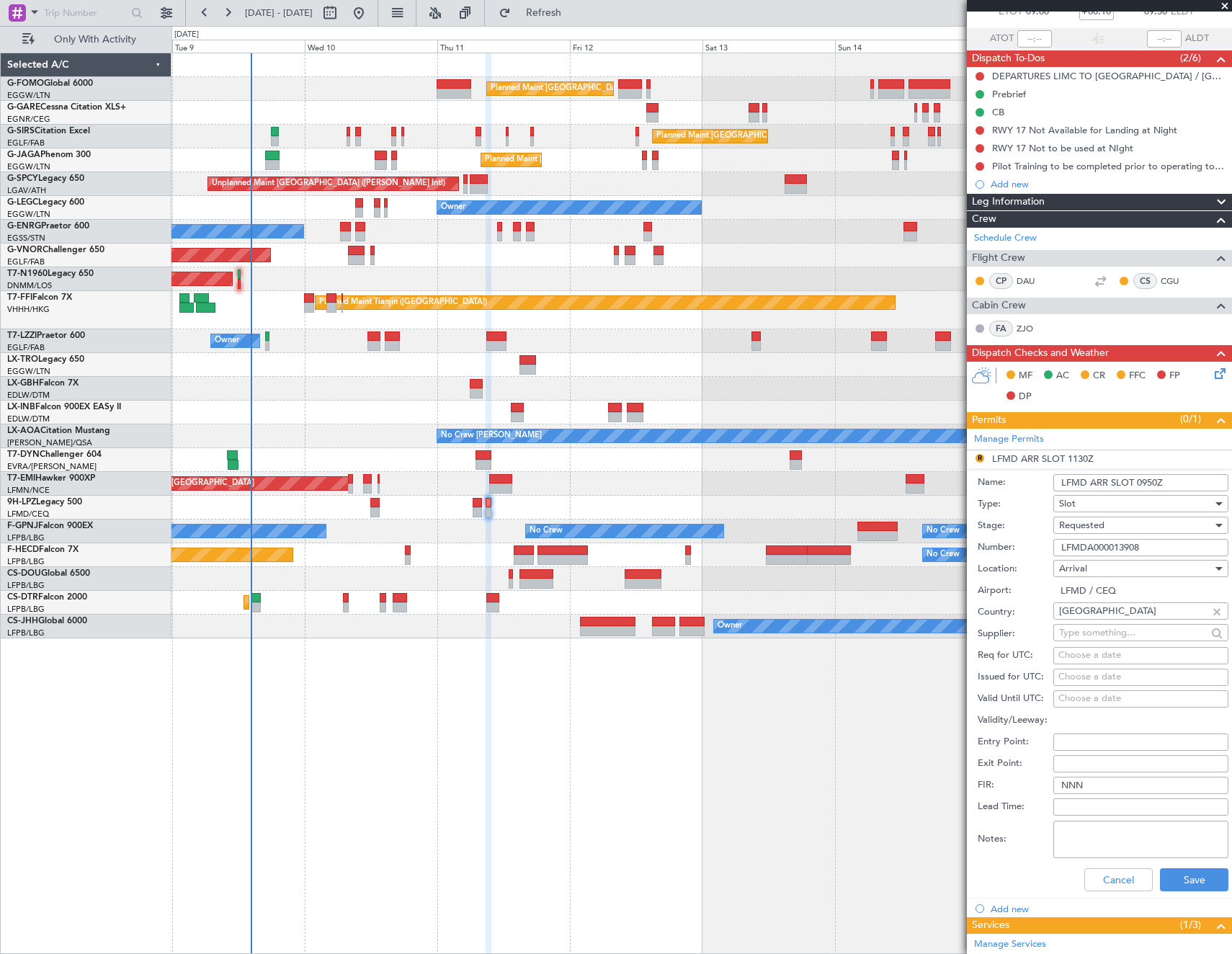
scroll to position [144, 0]
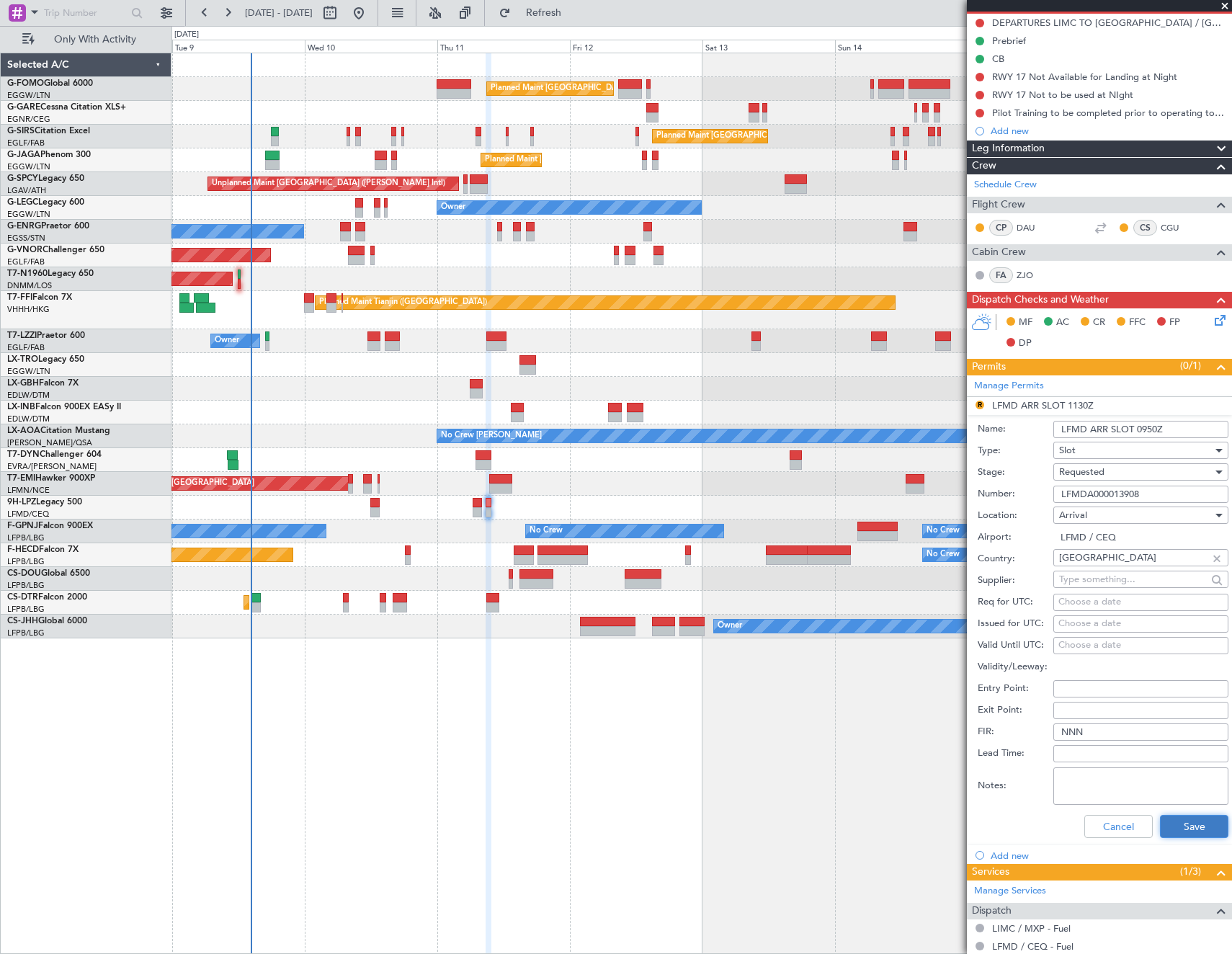
click at [1193, 830] on button "Save" at bounding box center [1194, 826] width 68 height 23
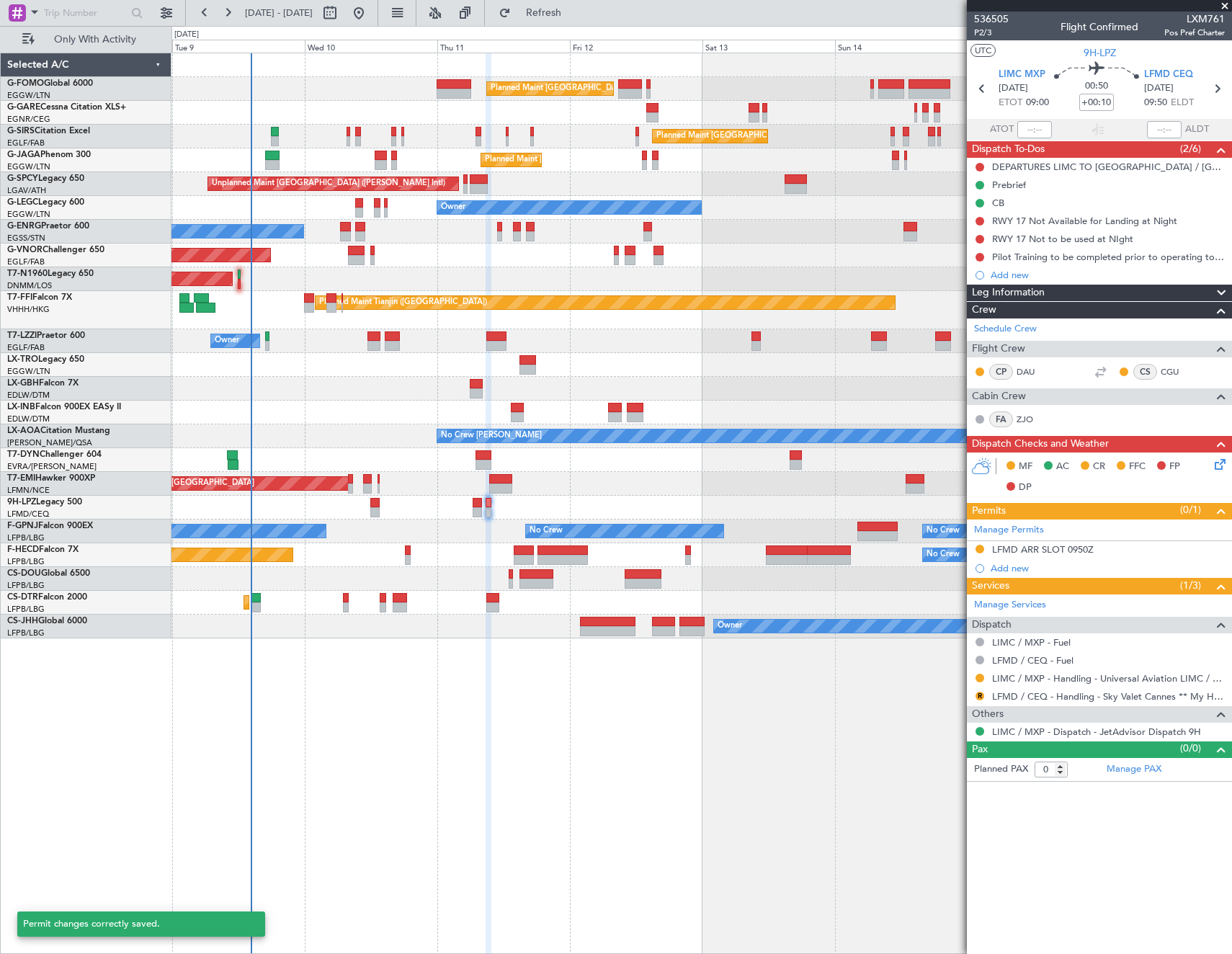
scroll to position [0, 0]
click at [985, 692] on div "R" at bounding box center [980, 696] width 12 height 12
click at [981, 693] on button "R" at bounding box center [980, 696] width 9 height 9
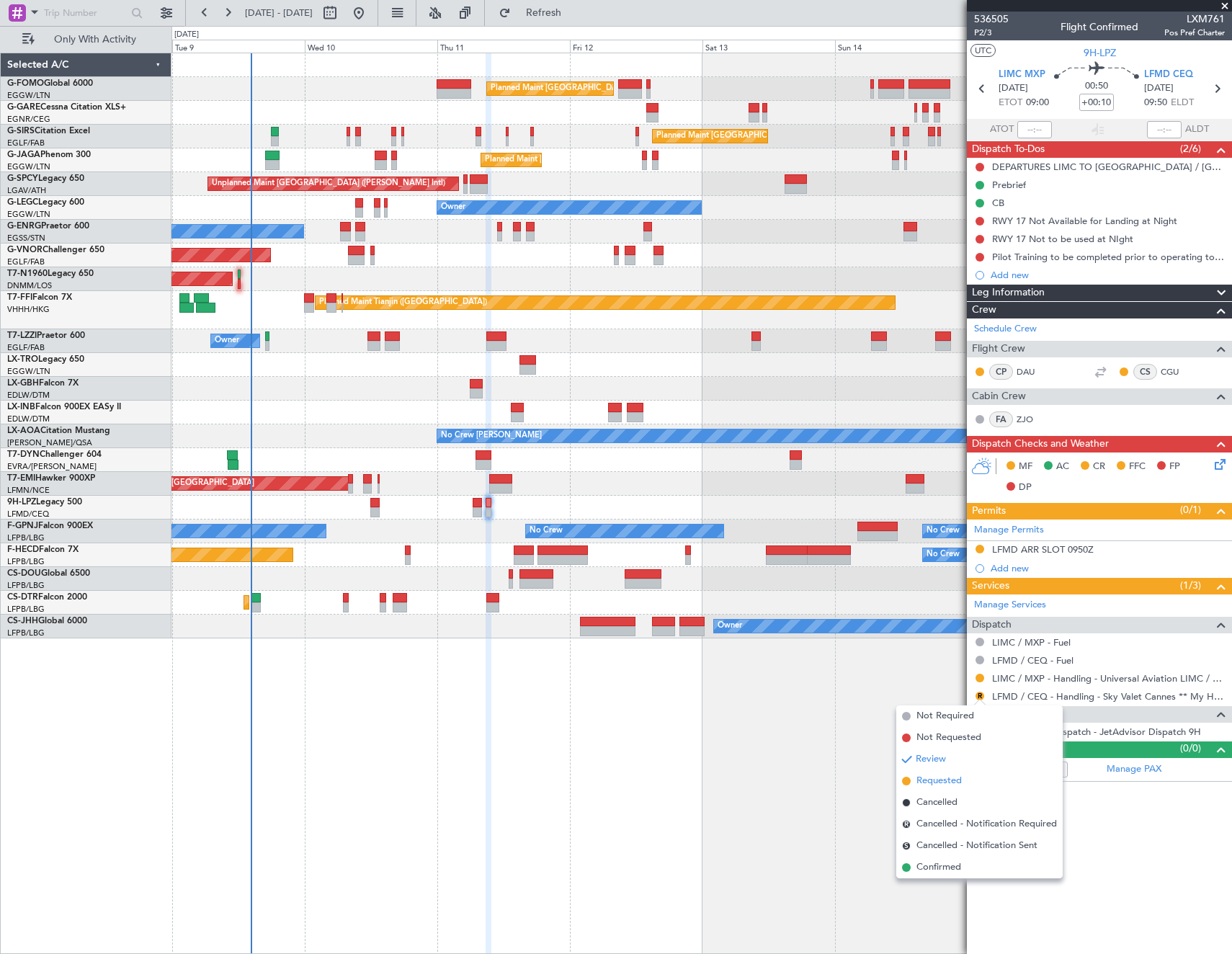
click at [932, 785] on span "Requested" at bounding box center [939, 780] width 45 height 14
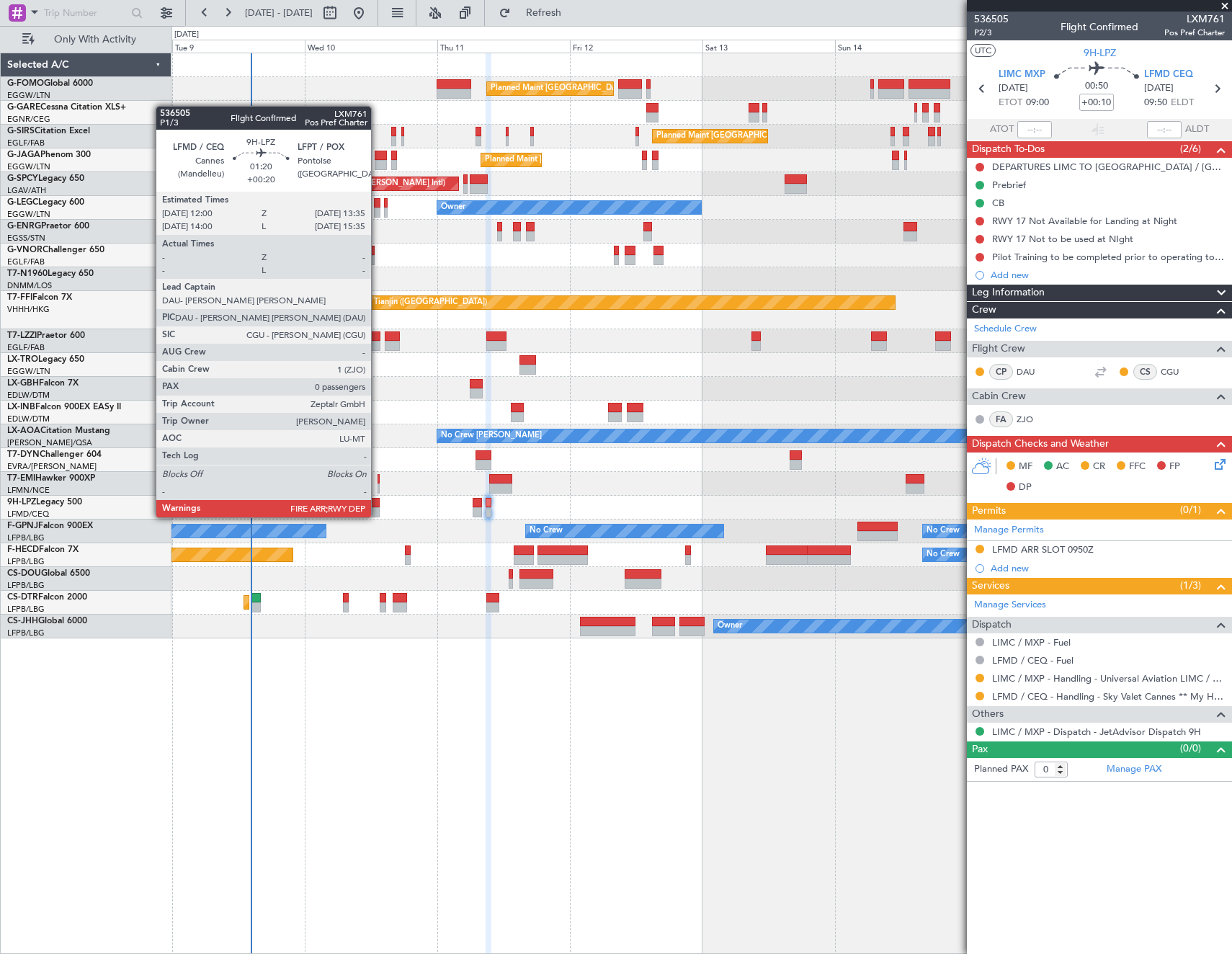
click at [378, 504] on div at bounding box center [375, 503] width 10 height 10
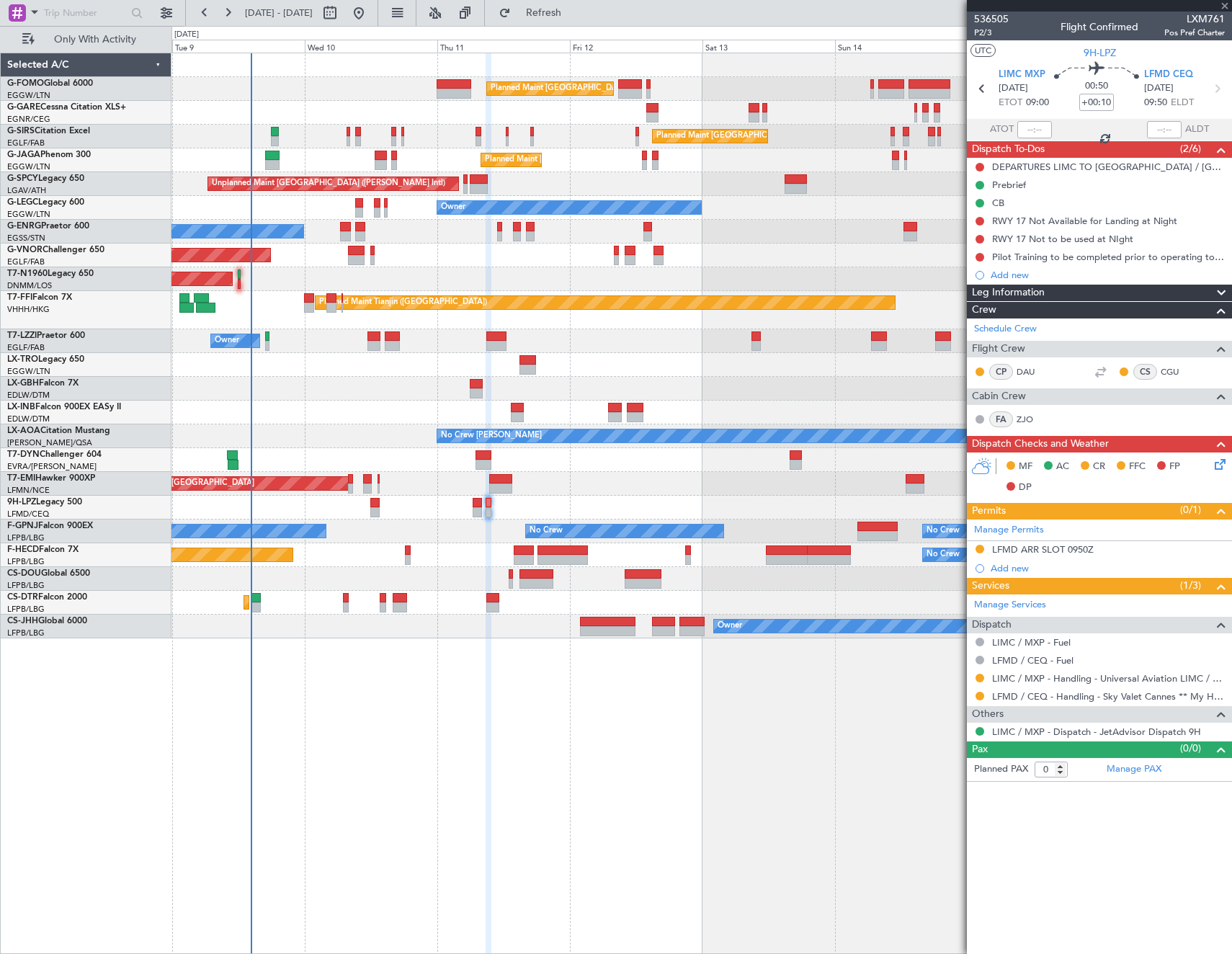
type input "+00:20"
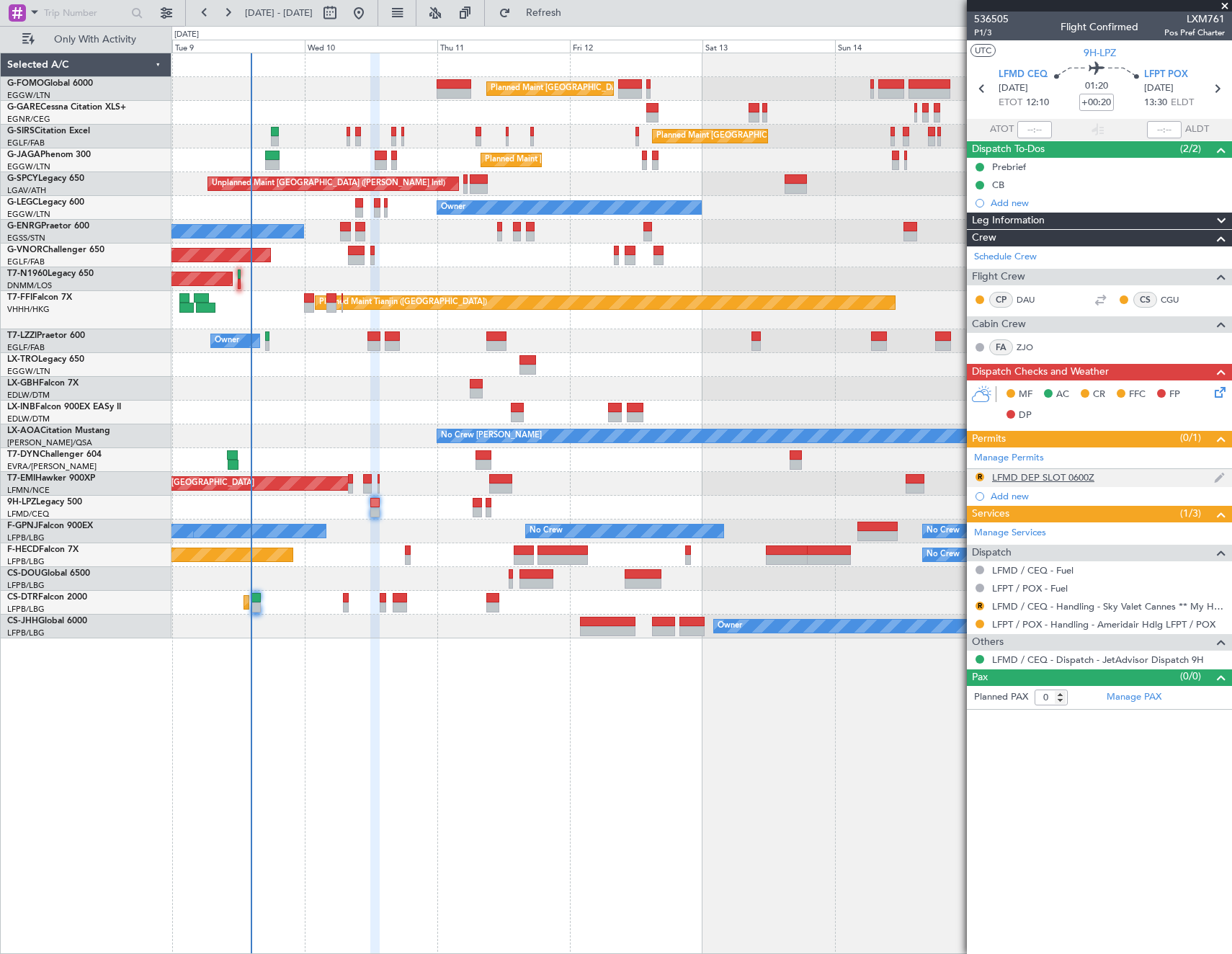
click at [1039, 475] on div "LFMD DEP SLOT 0600Z" at bounding box center [1043, 477] width 102 height 13
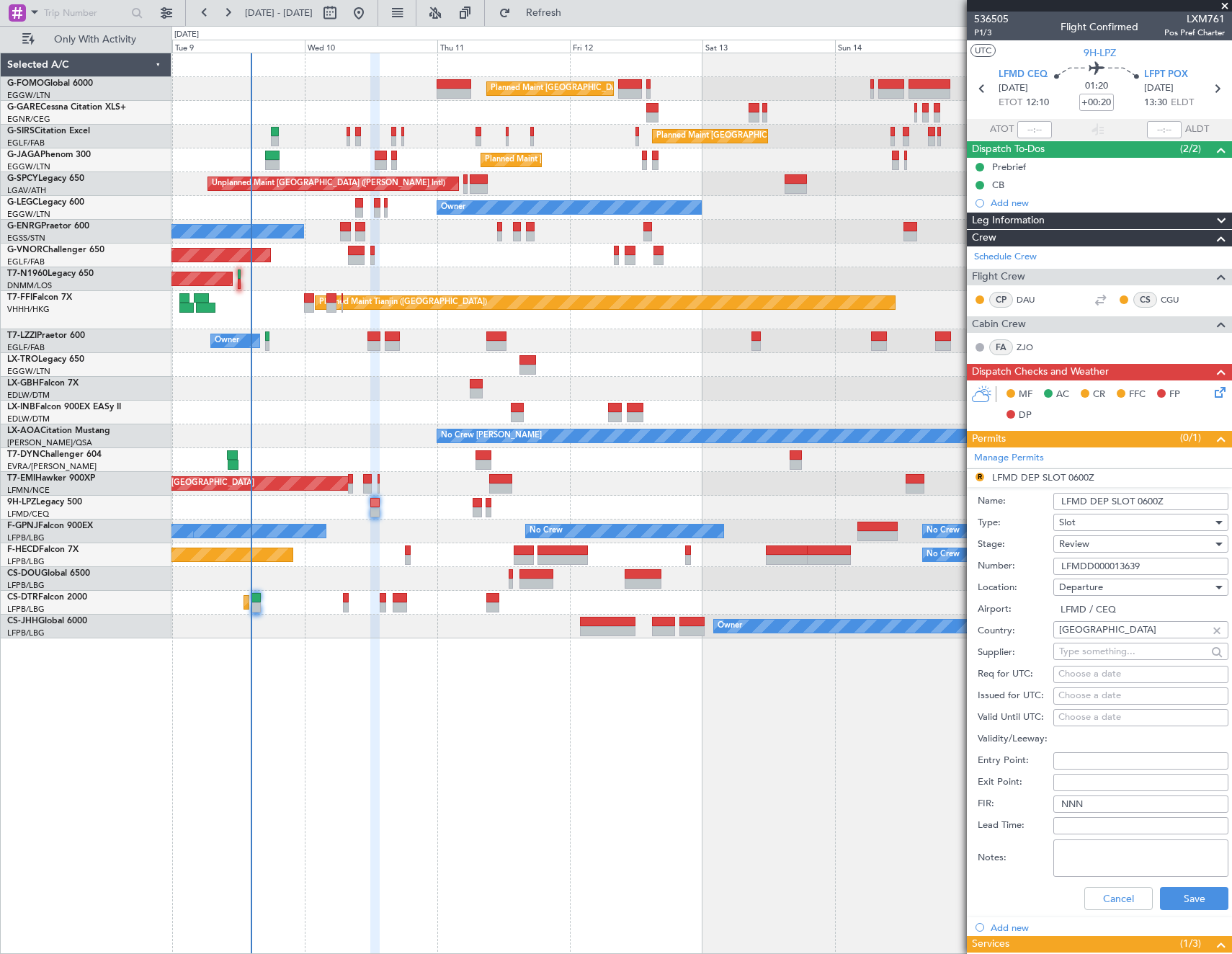
click at [1151, 498] on input "LFMD DEP SLOT 0600Z" at bounding box center [1141, 501] width 175 height 17
type input "LFMD DEP SLOT 1200Z"
click at [1142, 541] on div "Review" at bounding box center [1136, 543] width 153 height 21
click at [1119, 634] on span "Requested" at bounding box center [1136, 638] width 151 height 21
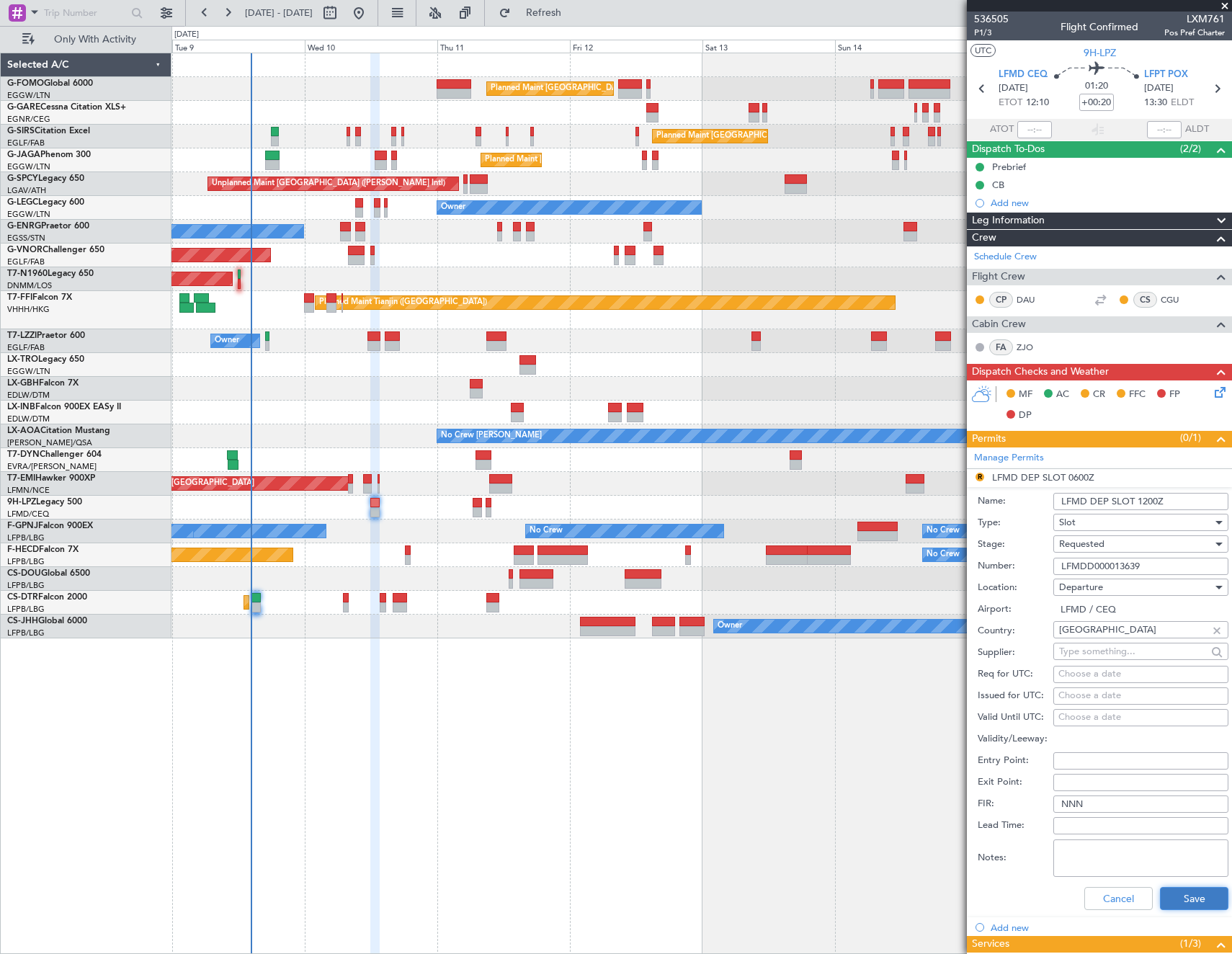
click at [1168, 896] on button "Save" at bounding box center [1194, 898] width 68 height 23
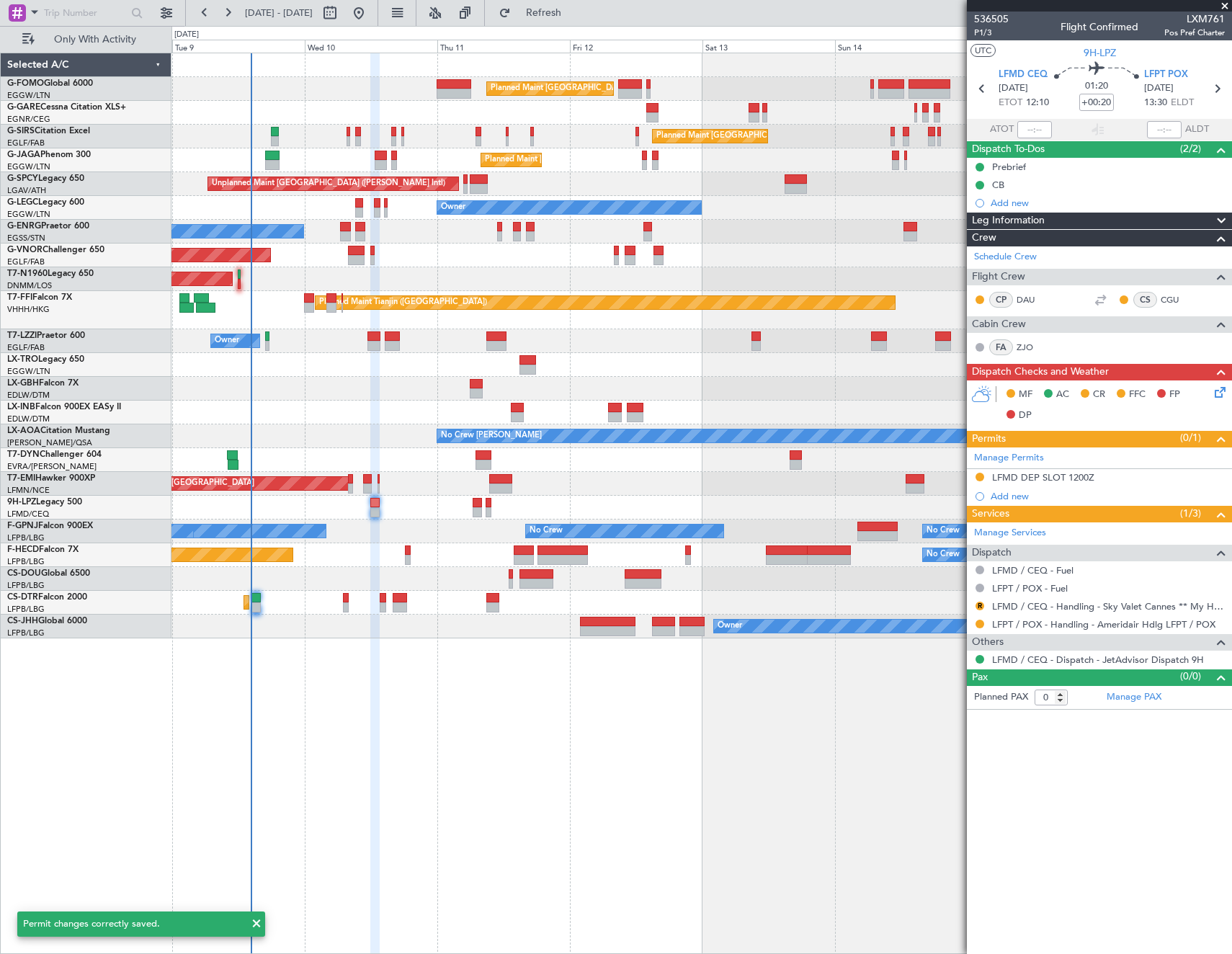
click at [975, 602] on div "R" at bounding box center [980, 606] width 12 height 12
click at [983, 607] on button "R" at bounding box center [980, 606] width 9 height 9
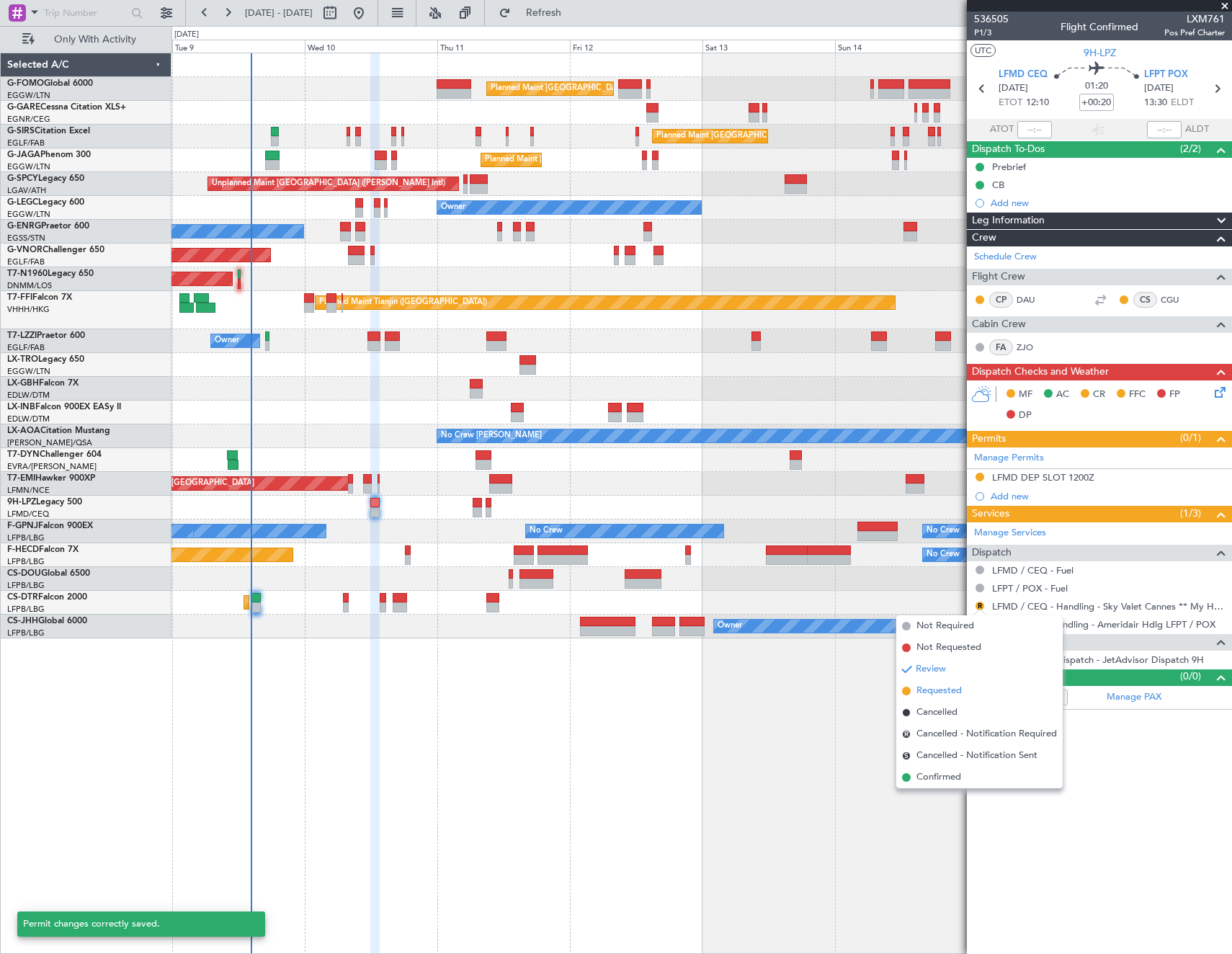
click at [950, 691] on span "Requested" at bounding box center [939, 691] width 45 height 14
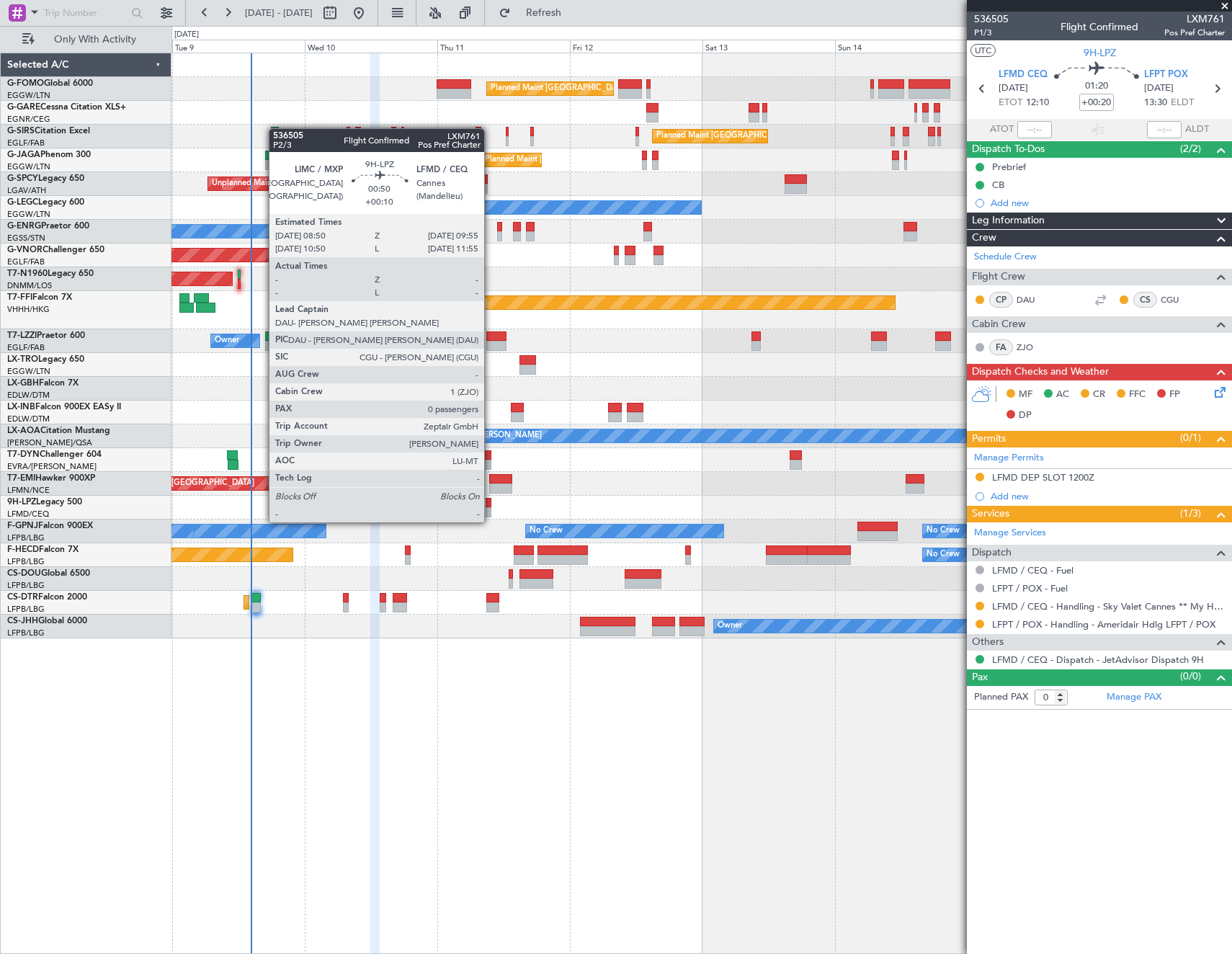
click at [491, 508] on div at bounding box center [489, 512] width 7 height 10
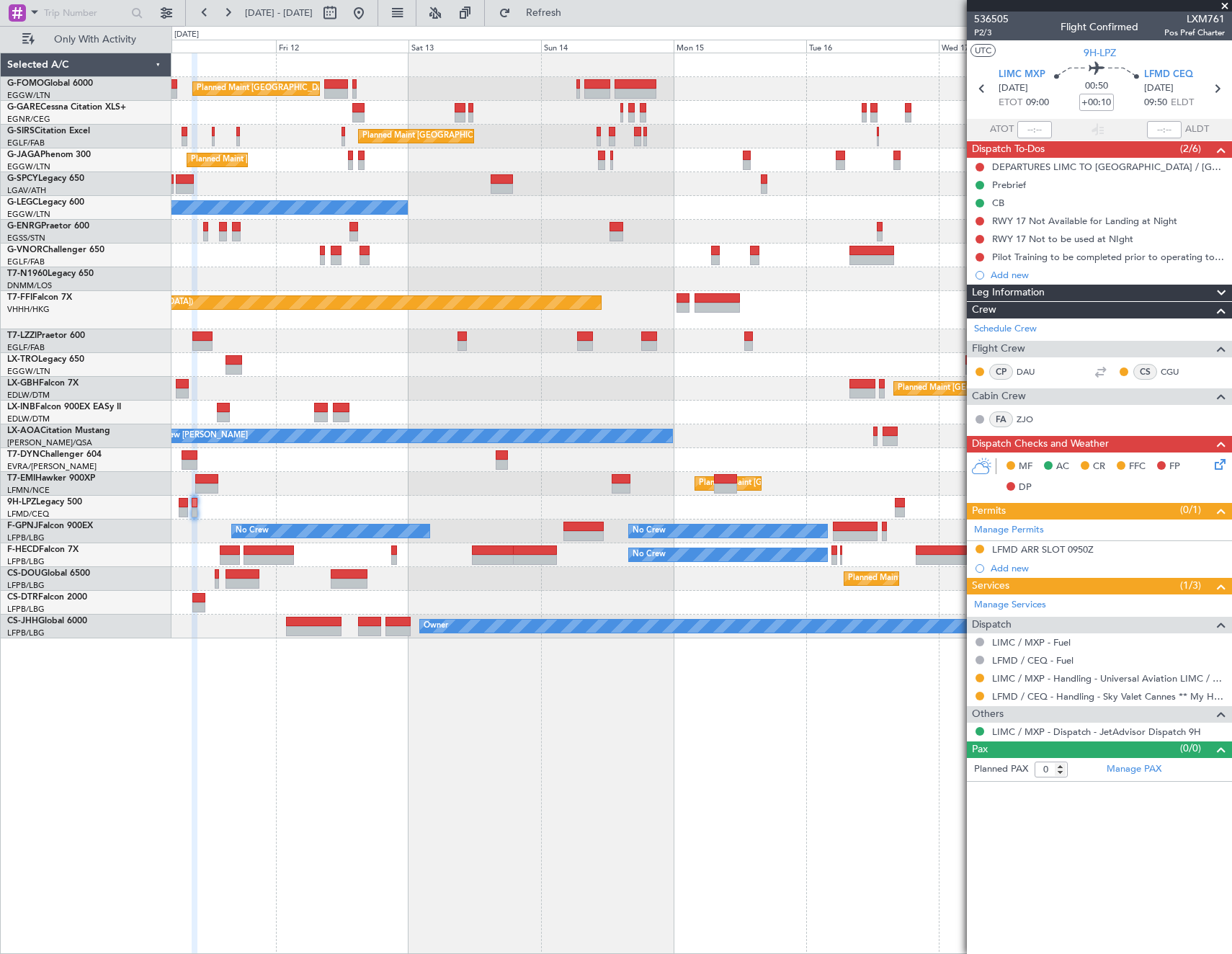
click at [497, 515] on div "Planned Maint London (Luton) Planned Maint London (Farnborough) Planned Maint L…" at bounding box center [702, 346] width 1060 height 585
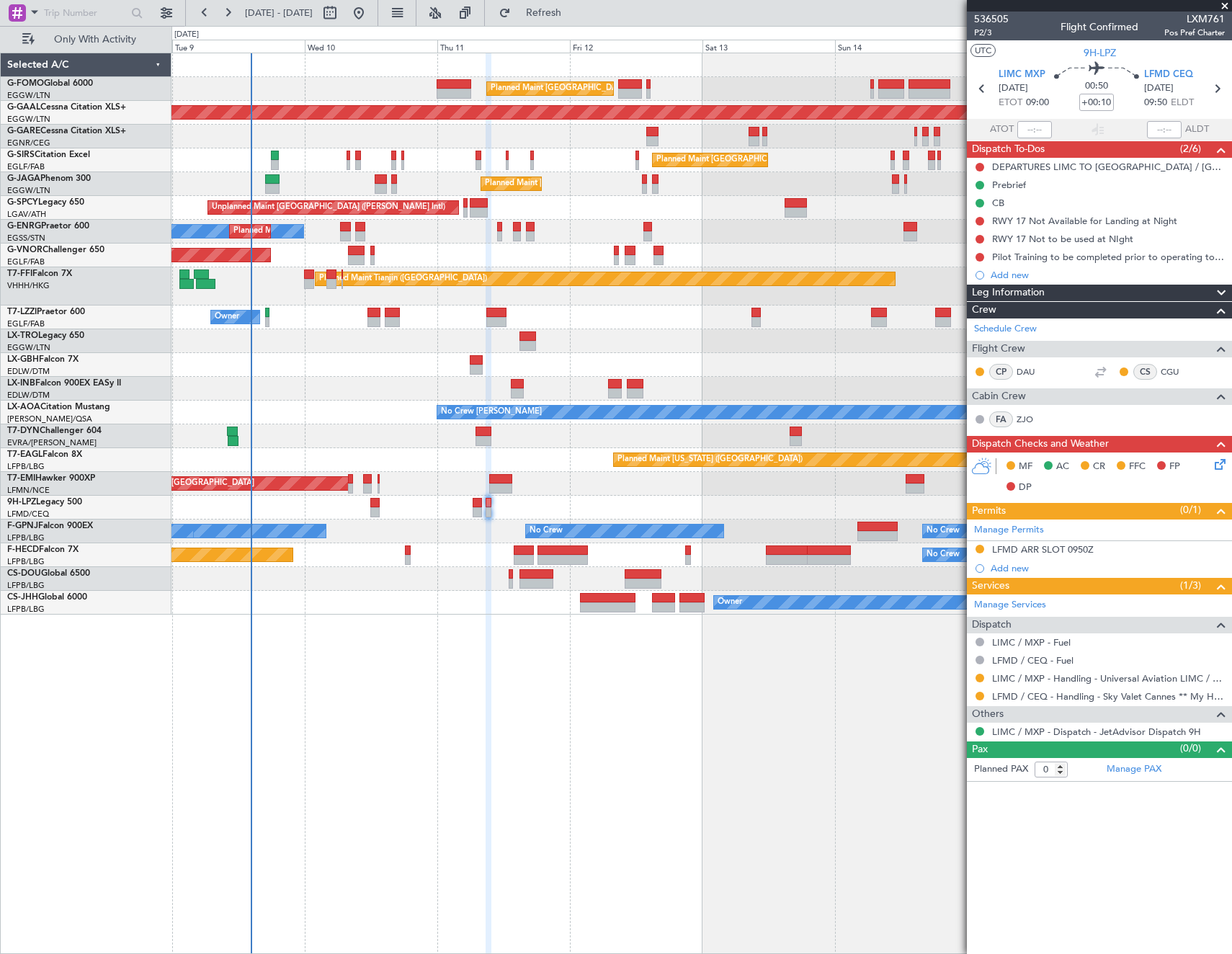
click at [806, 424] on div at bounding box center [702, 436] width 1060 height 24
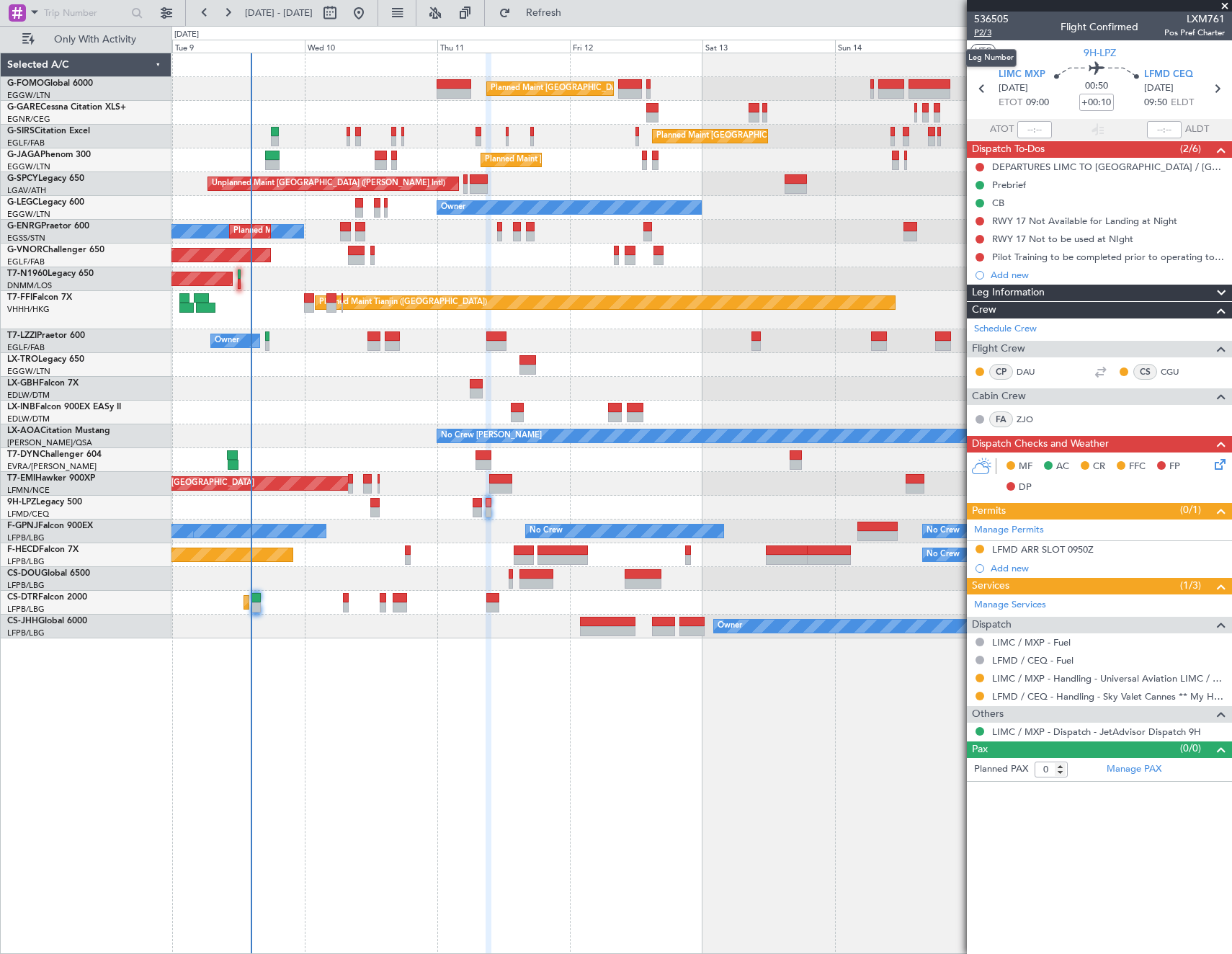
click at [982, 36] on span "P2/3" at bounding box center [991, 33] width 35 height 13
click at [1026, 419] on link "ZJO" at bounding box center [1033, 420] width 33 height 13
click at [575, 15] on span "Refresh" at bounding box center [544, 13] width 61 height 10
click at [979, 163] on button at bounding box center [980, 167] width 9 height 9
click at [983, 249] on span "Cancelled" at bounding box center [982, 252] width 41 height 14
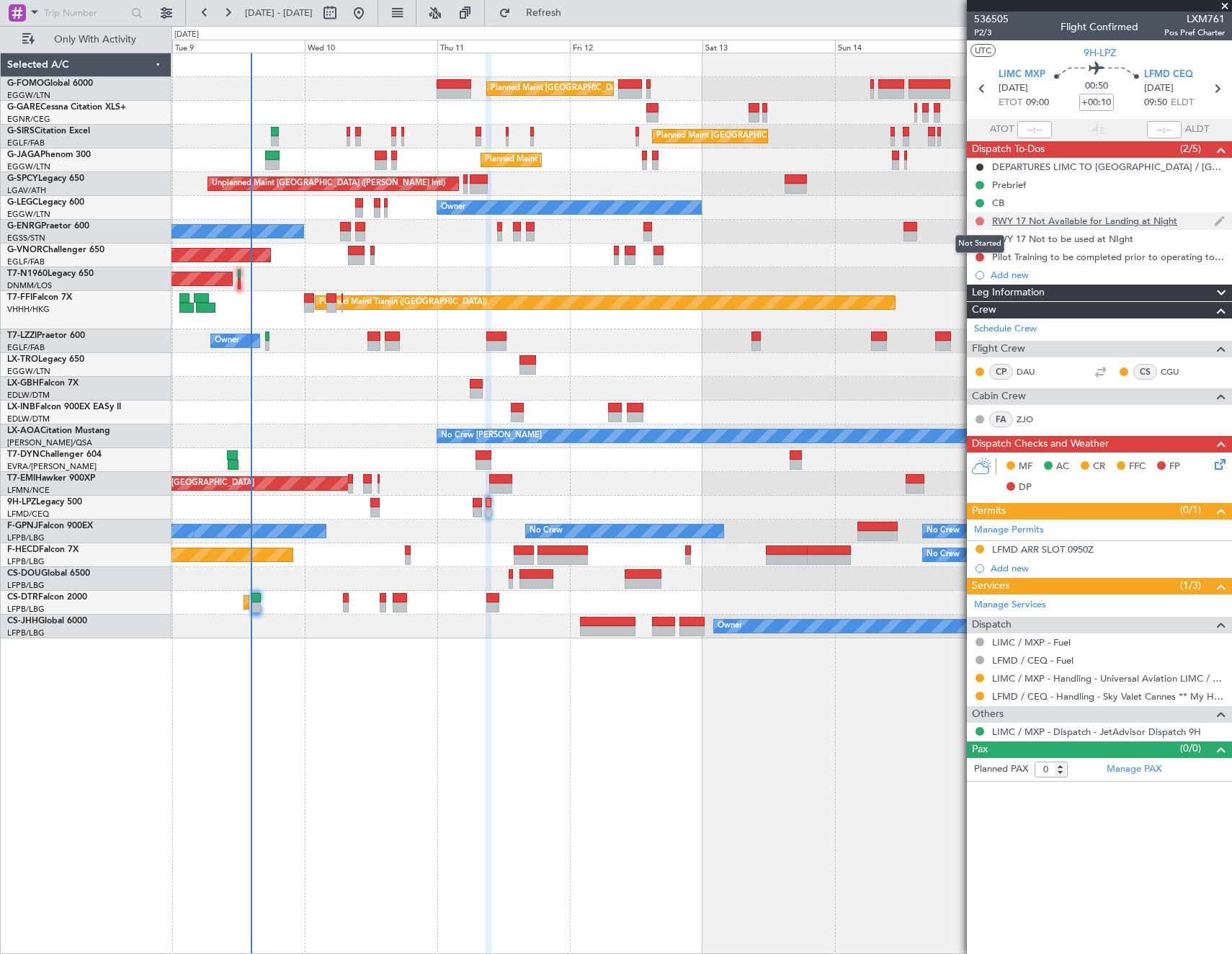
click at [980, 221] on button at bounding box center [980, 221] width 9 height 9
click at [971, 300] on span "Cancelled" at bounding box center [982, 306] width 41 height 14
click at [980, 243] on mat-tooltip-component "Not Started" at bounding box center [980, 262] width 69 height 38
click at [980, 240] on button at bounding box center [980, 239] width 9 height 9
click at [965, 327] on span "Cancelled" at bounding box center [982, 323] width 41 height 14
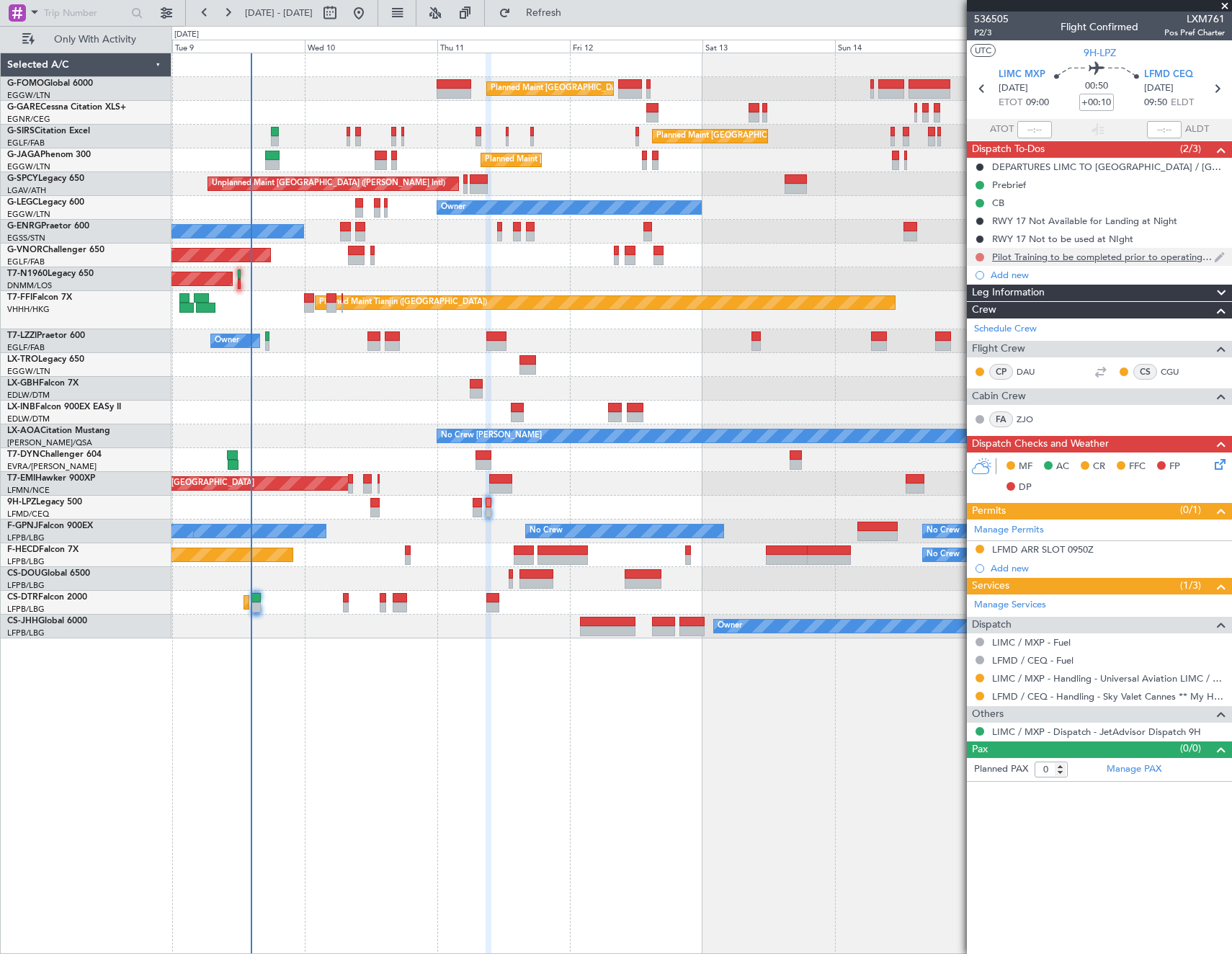
click at [980, 255] on button at bounding box center [980, 258] width 9 height 9
click at [978, 343] on span "Cancelled" at bounding box center [982, 342] width 41 height 14
click at [1222, 467] on icon at bounding box center [1218, 462] width 12 height 12
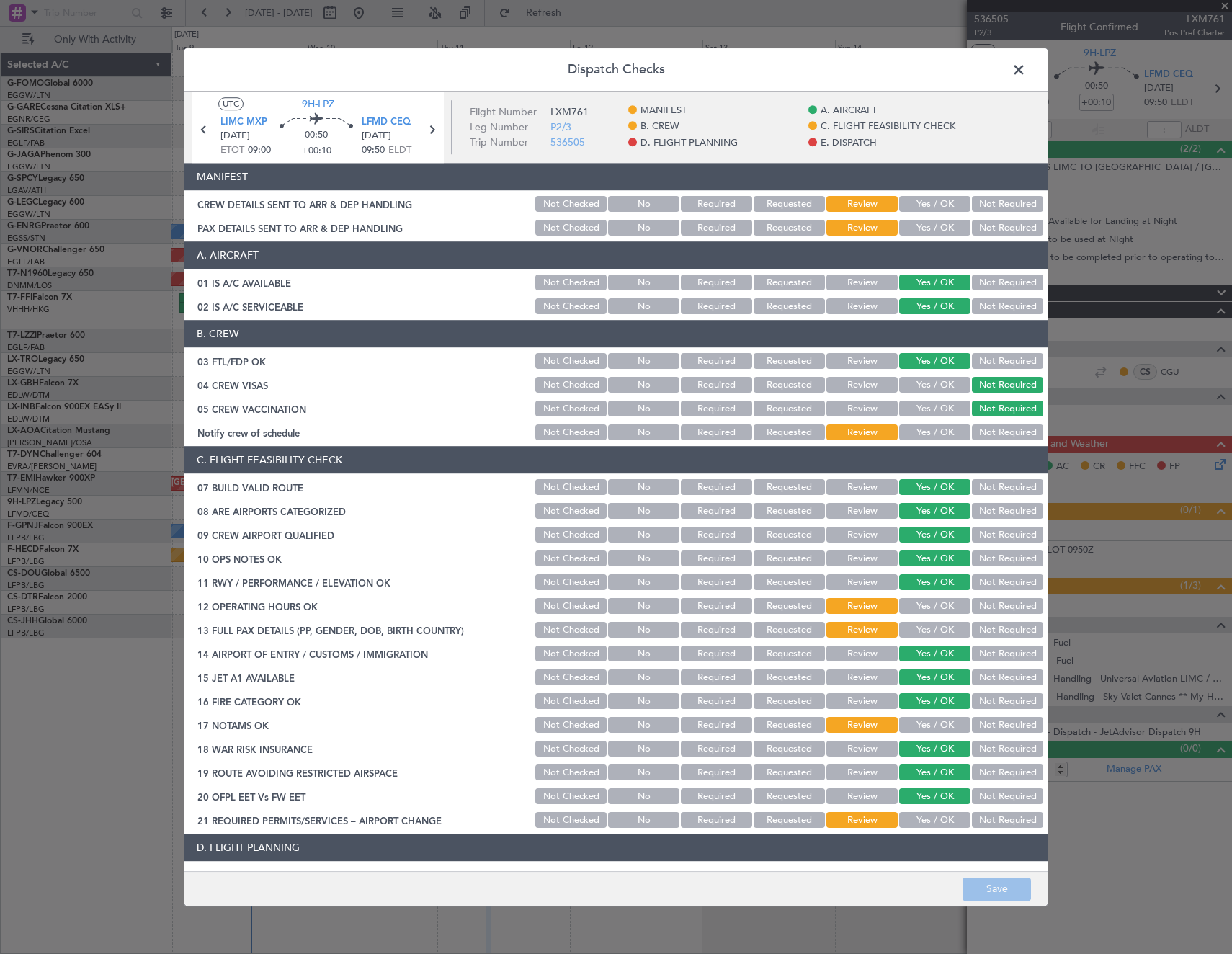
click at [928, 429] on button "Yes / OK" at bounding box center [935, 432] width 71 height 16
click at [905, 611] on button "Yes / OK" at bounding box center [935, 606] width 71 height 16
click at [917, 633] on button "Yes / OK" at bounding box center [935, 630] width 71 height 16
click at [920, 722] on button "Yes / OK" at bounding box center [935, 725] width 71 height 16
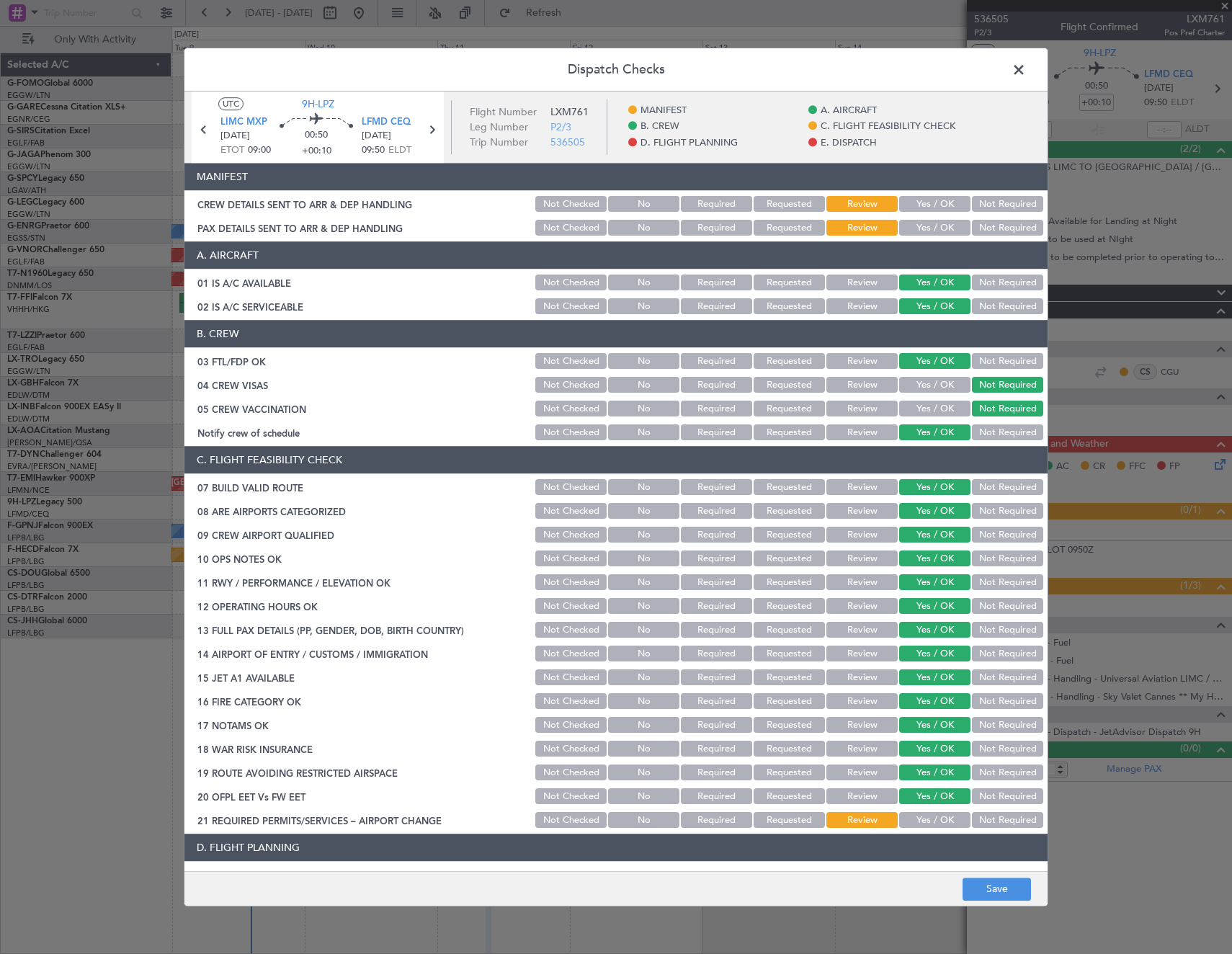
drag, startPoint x: 916, startPoint y: 817, endPoint x: 938, endPoint y: 743, distance: 77.2
click at [915, 817] on button "Yes / OK" at bounding box center [935, 820] width 71 height 16
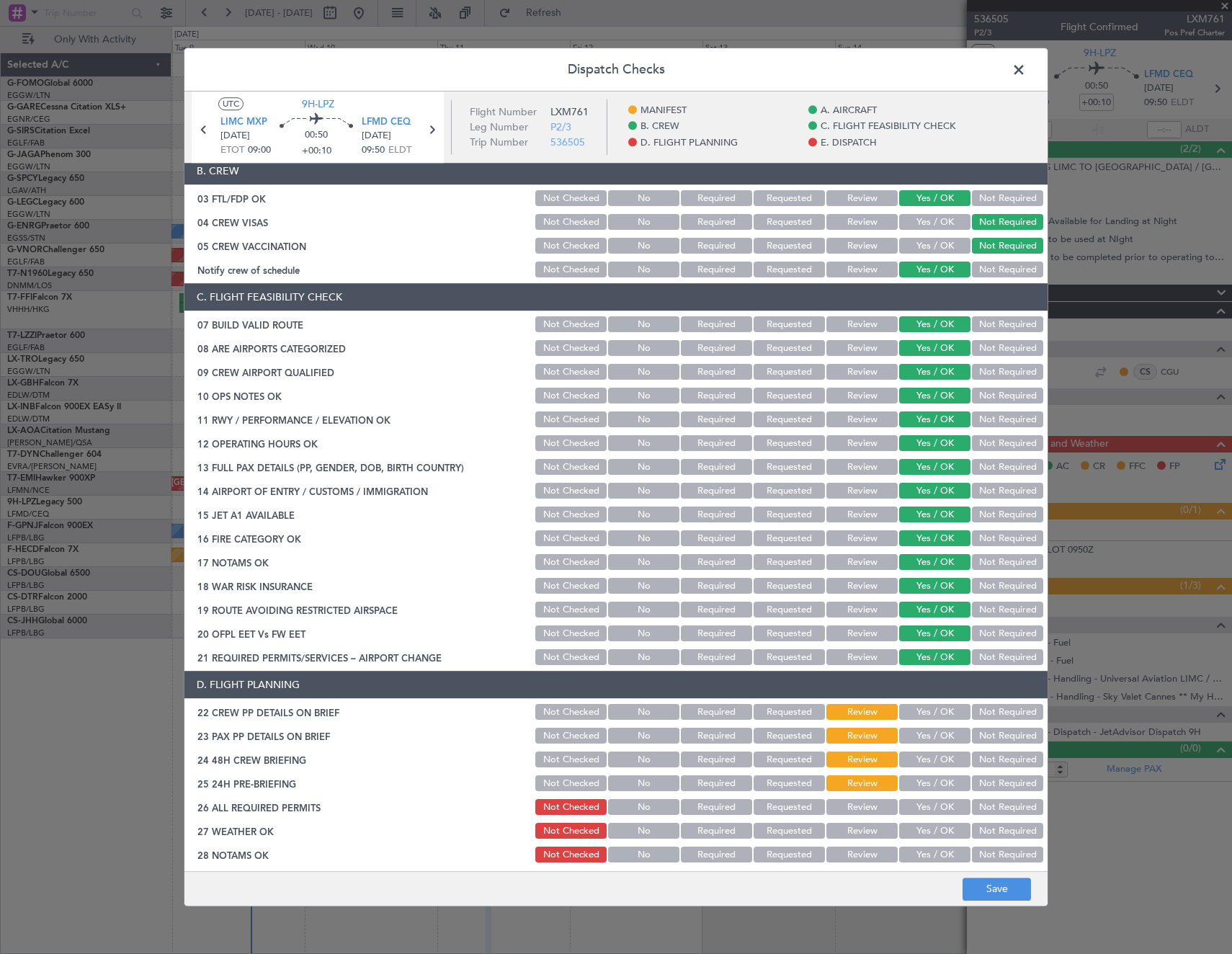
scroll to position [432, 0]
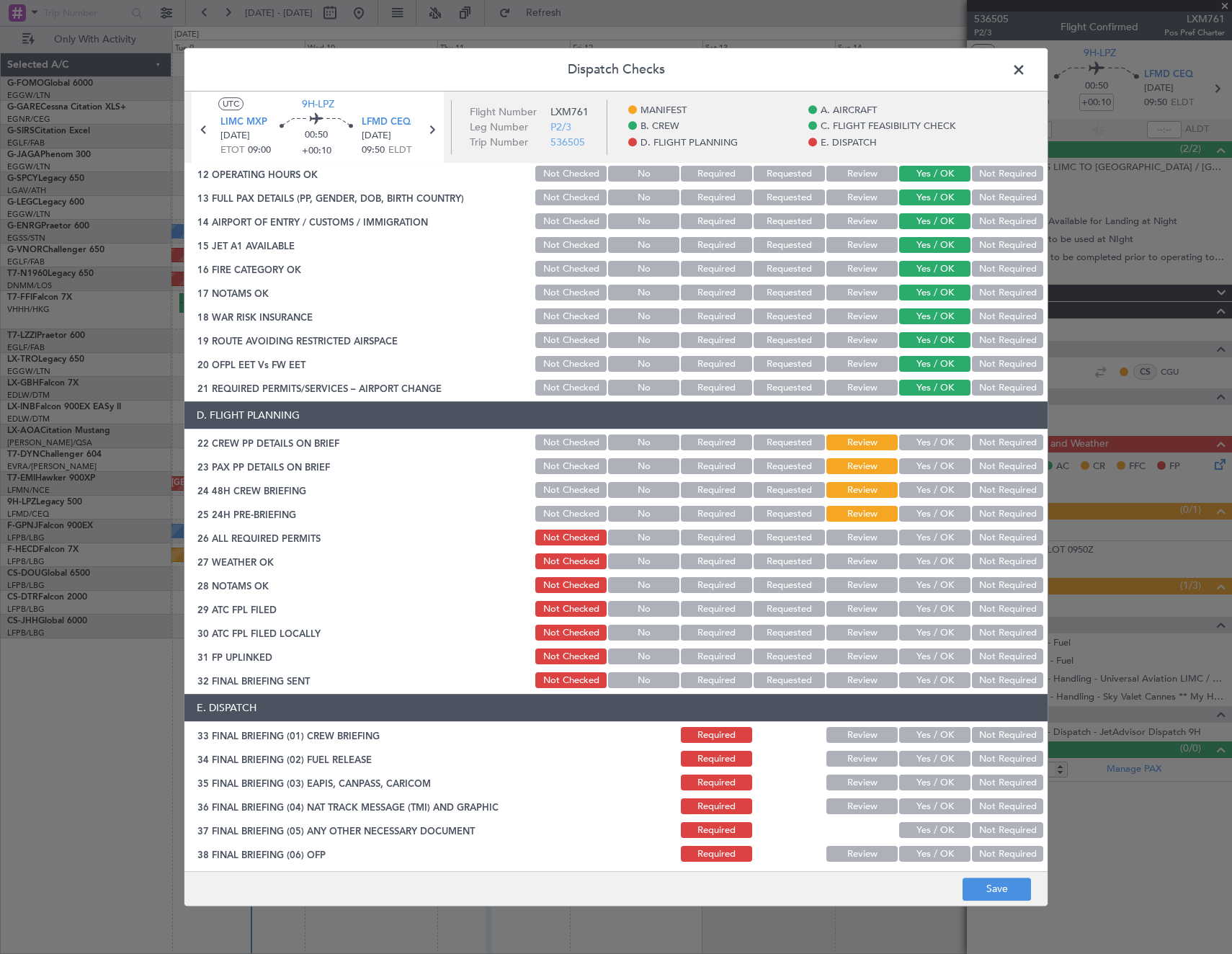
click at [861, 542] on button "Review" at bounding box center [862, 537] width 71 height 16
drag, startPoint x: 928, startPoint y: 511, endPoint x: 928, endPoint y: 500, distance: 11.0
click at [928, 510] on button "Yes / OK" at bounding box center [935, 514] width 71 height 16
drag, startPoint x: 926, startPoint y: 491, endPoint x: 925, endPoint y: 477, distance: 14.0
click at [925, 484] on button "Yes / OK" at bounding box center [935, 490] width 71 height 16
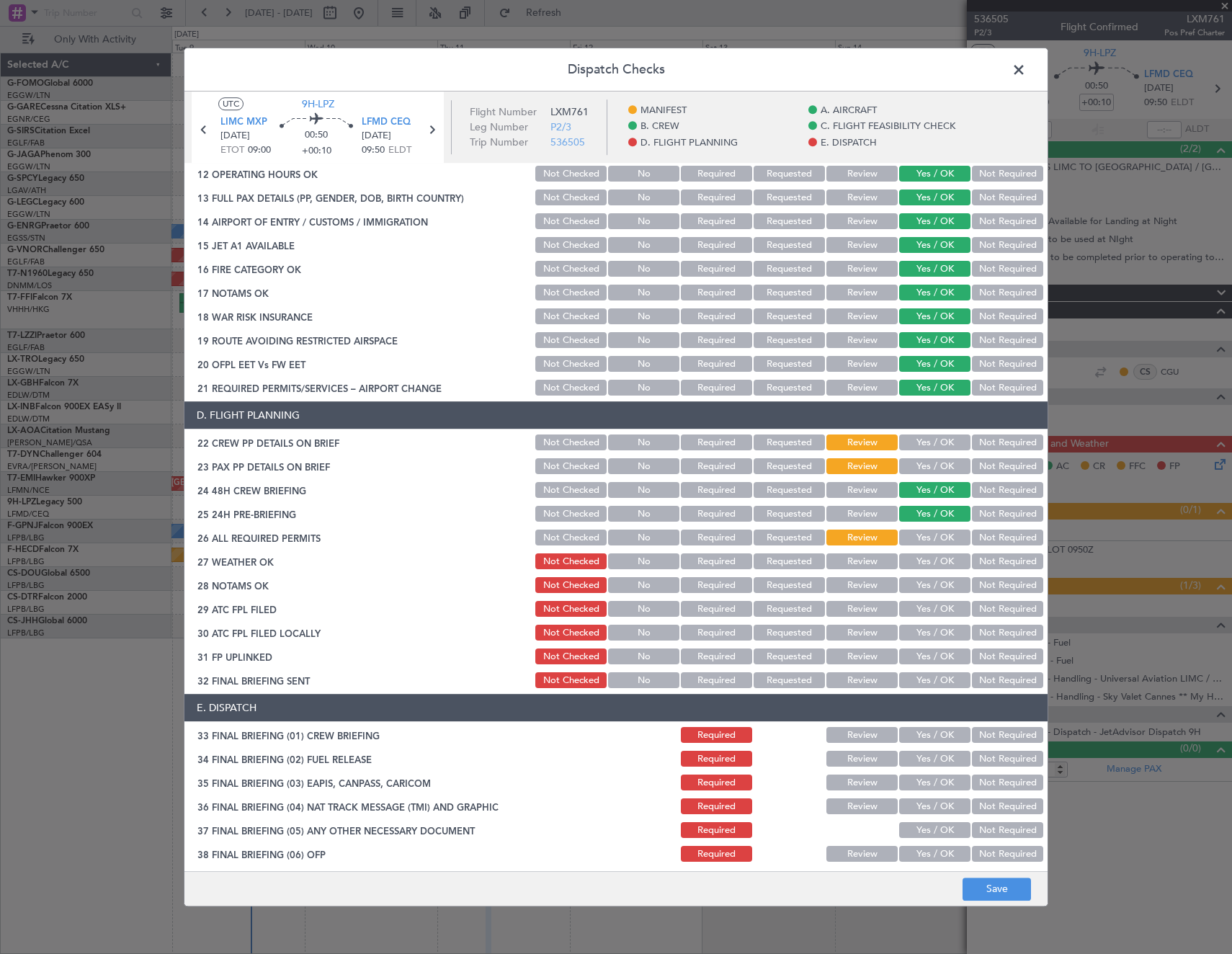
click at [925, 459] on button "Yes / OK" at bounding box center [935, 466] width 71 height 16
click at [928, 446] on button "Yes / OK" at bounding box center [935, 443] width 71 height 16
click at [1015, 887] on button "Save" at bounding box center [997, 888] width 68 height 23
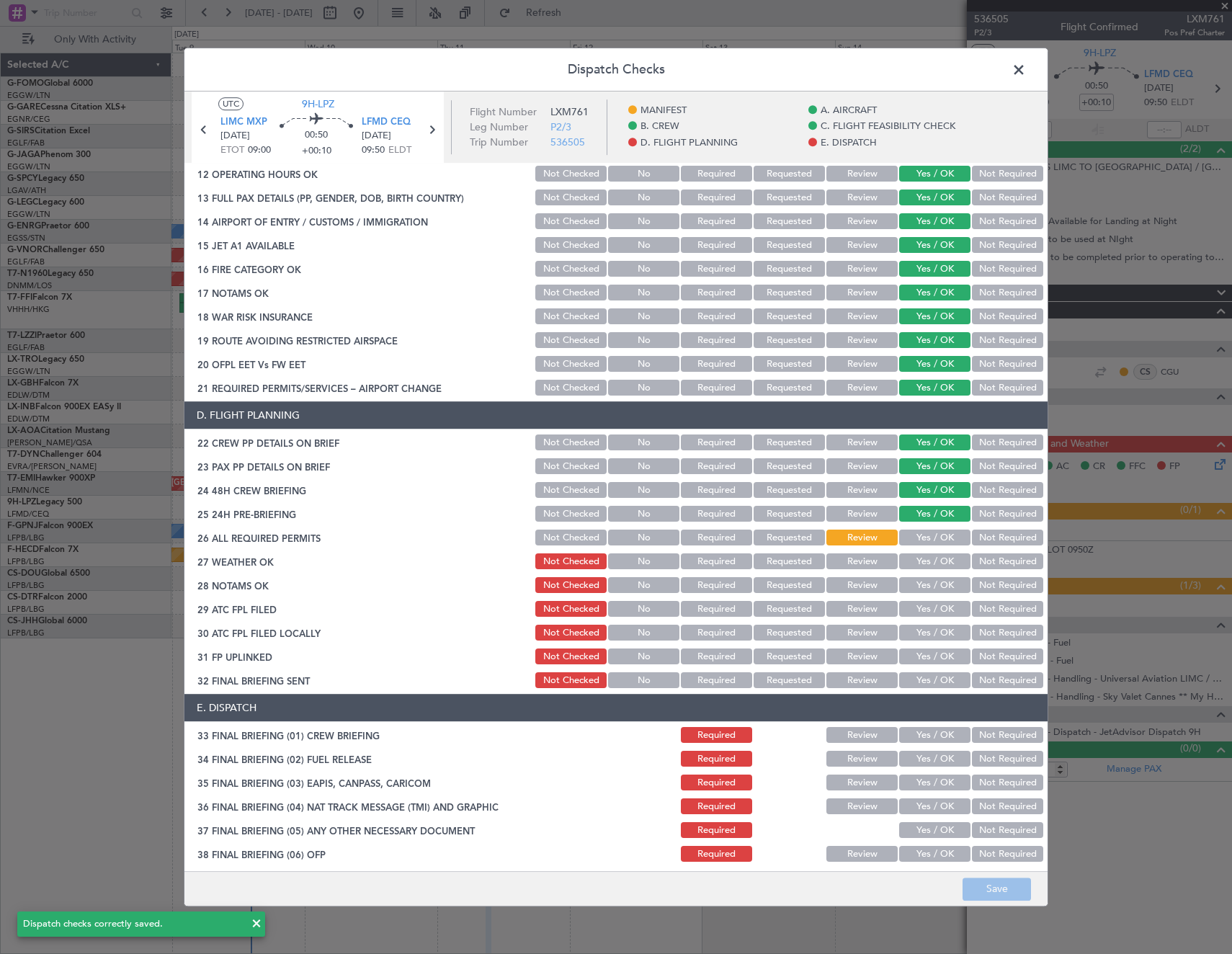
click at [1026, 75] on span at bounding box center [1026, 73] width 0 height 29
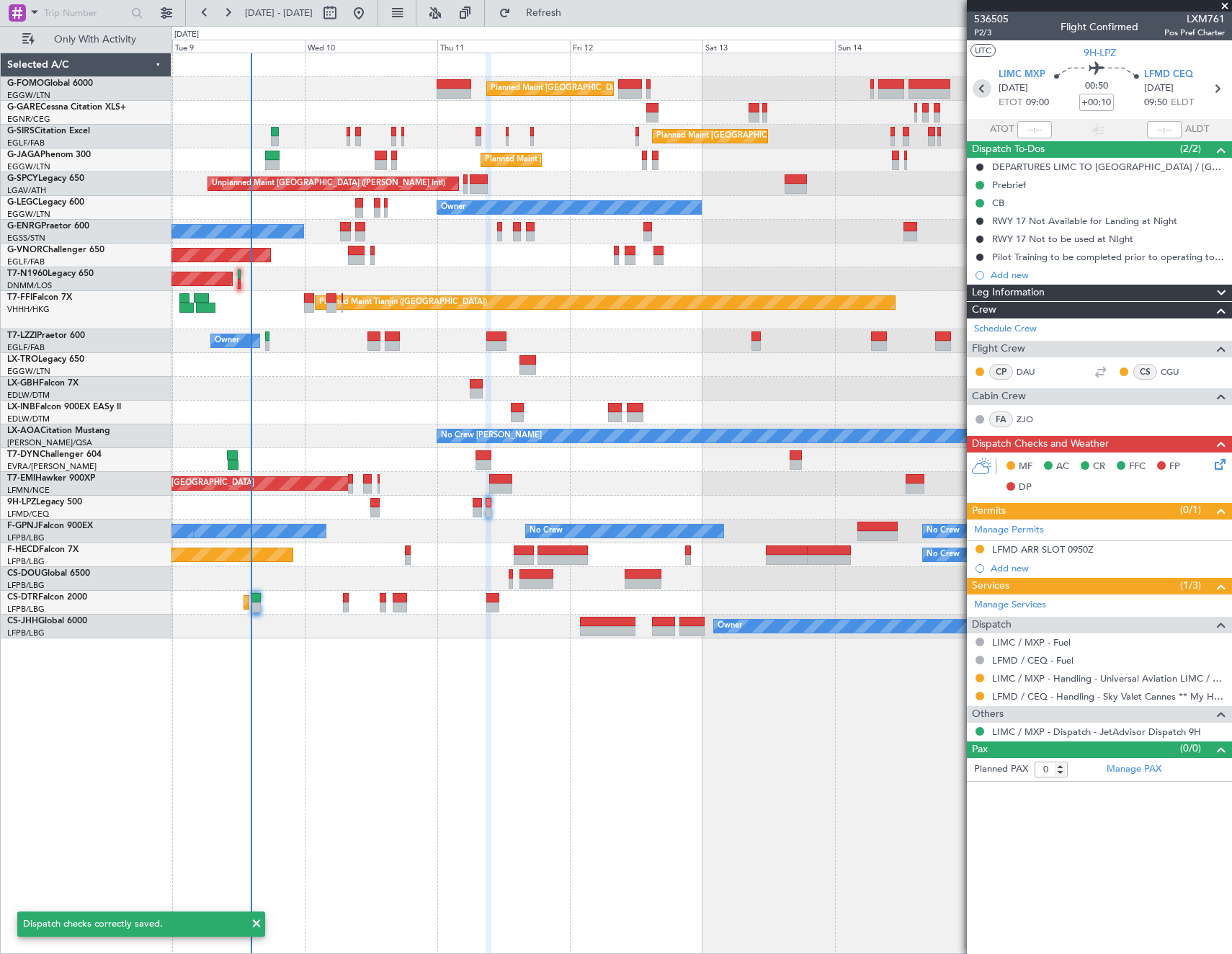
click at [980, 89] on icon at bounding box center [982, 88] width 19 height 19
type input "+00:20"
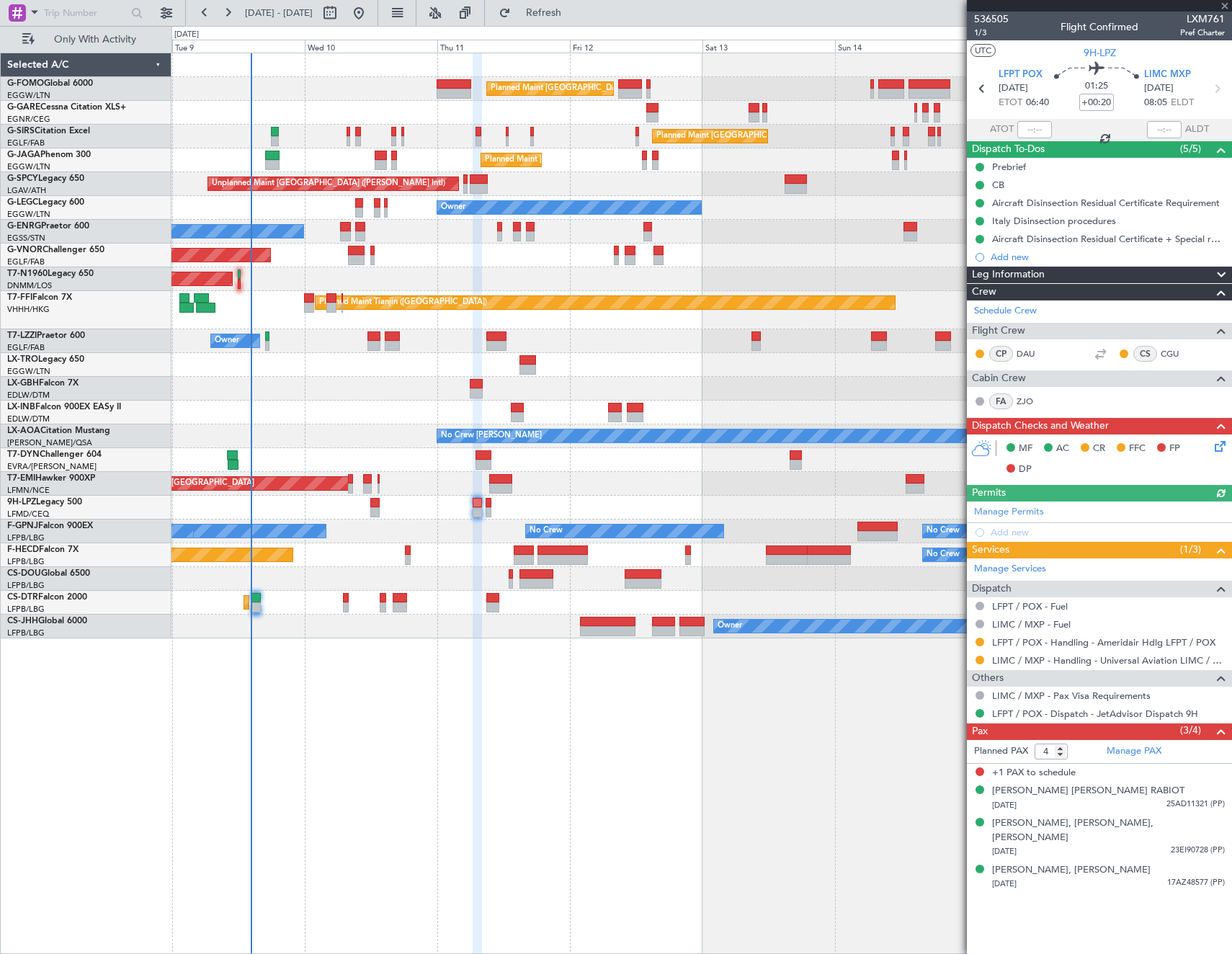
click at [1224, 448] on icon at bounding box center [1218, 444] width 12 height 12
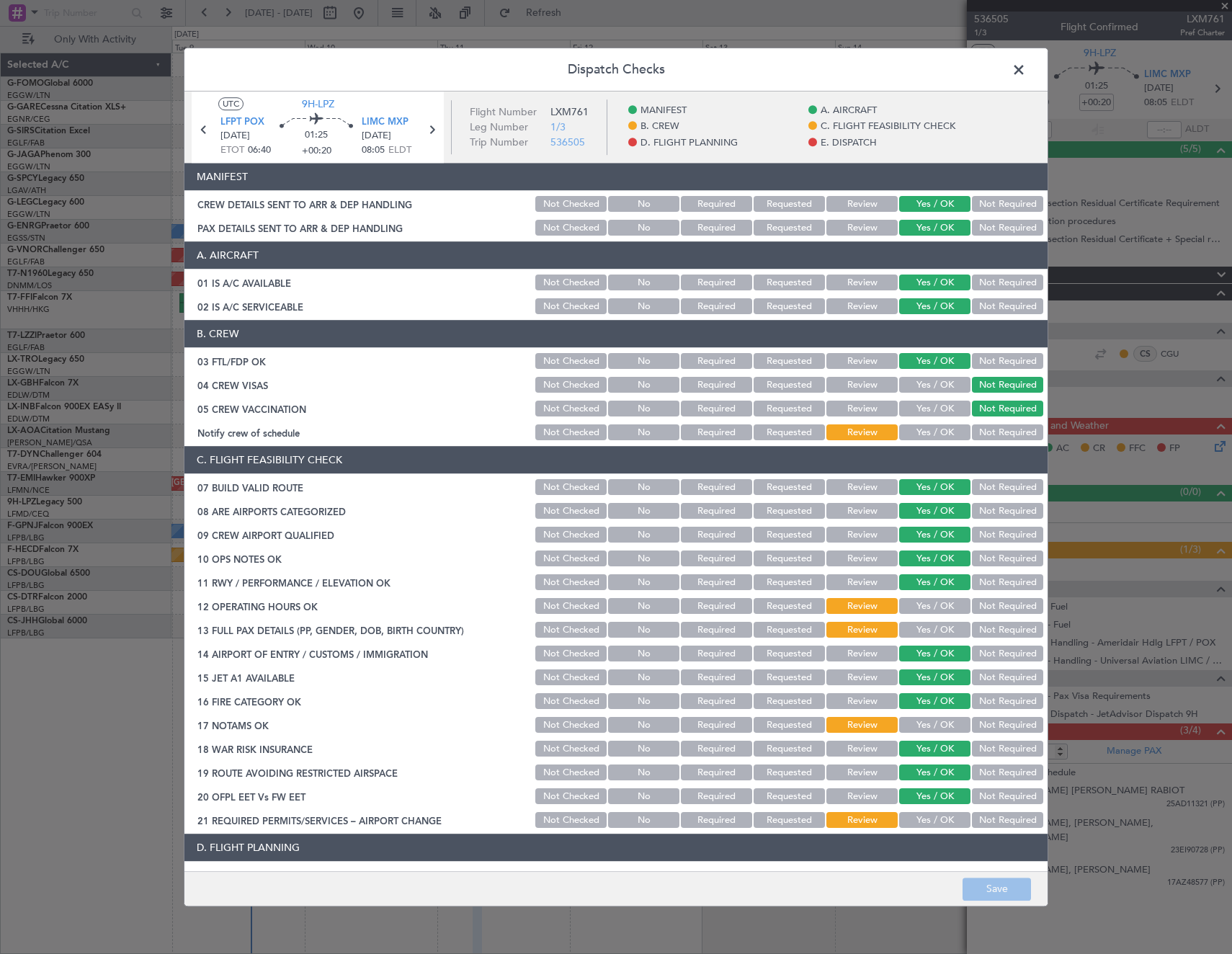
click at [917, 435] on button "Yes / OK" at bounding box center [935, 432] width 71 height 16
click at [931, 602] on button "Yes / OK" at bounding box center [935, 606] width 71 height 16
click at [982, 628] on button "Not Required" at bounding box center [1008, 630] width 71 height 16
click at [914, 635] on button "Yes / OK" at bounding box center [935, 630] width 71 height 16
click at [925, 722] on button "Yes / OK" at bounding box center [935, 725] width 71 height 16
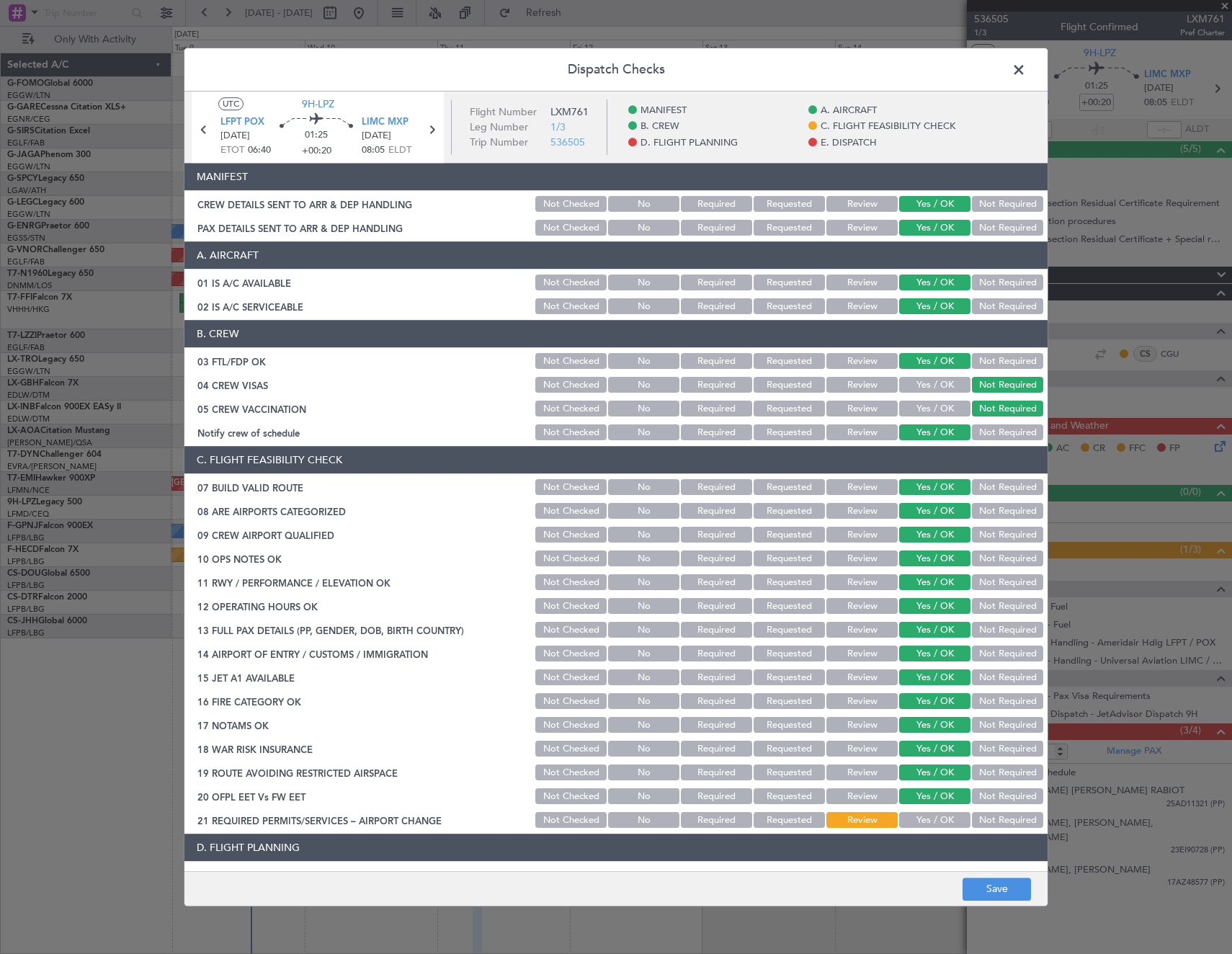
click at [926, 820] on button "Yes / OK" at bounding box center [935, 820] width 71 height 16
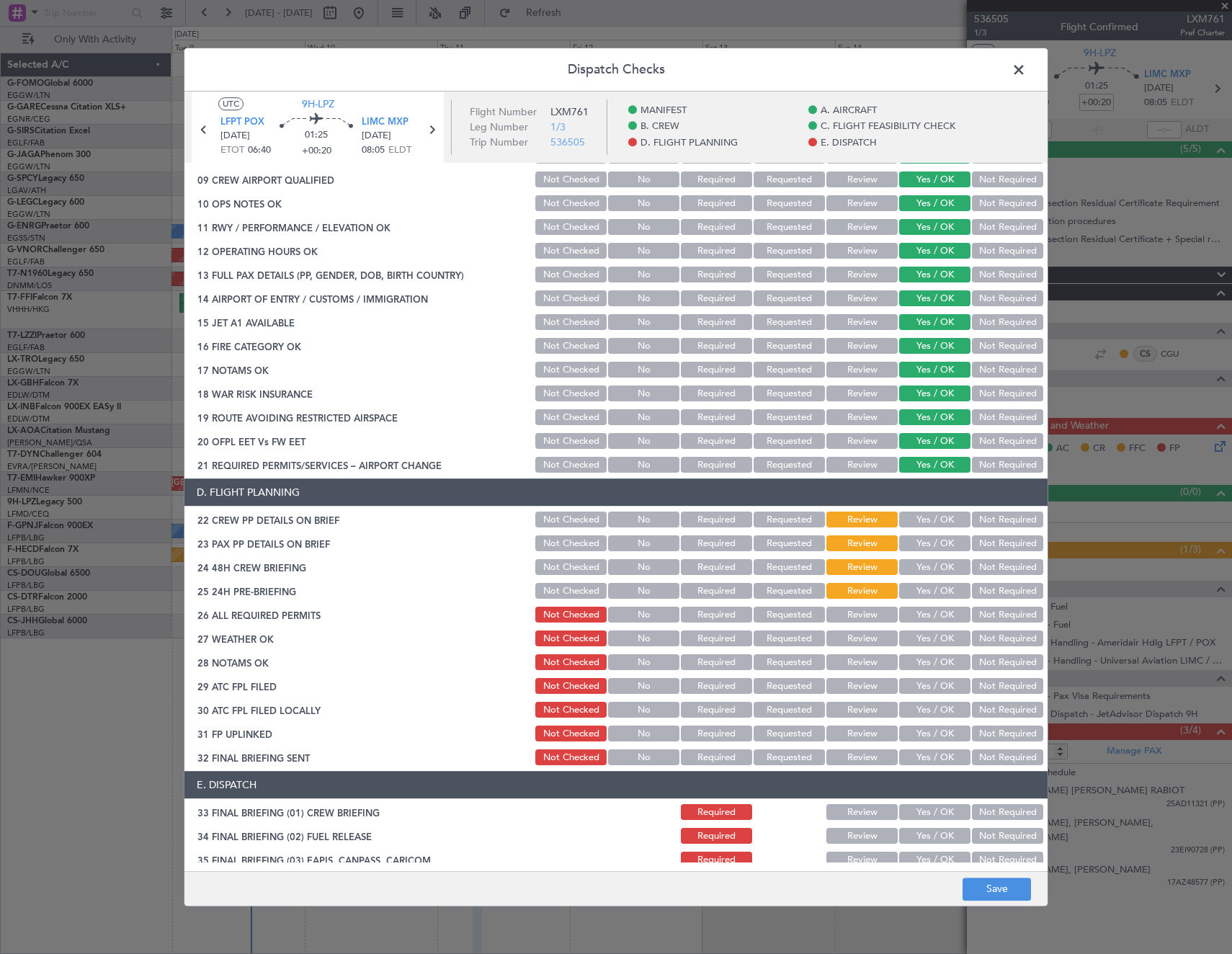
scroll to position [360, 0]
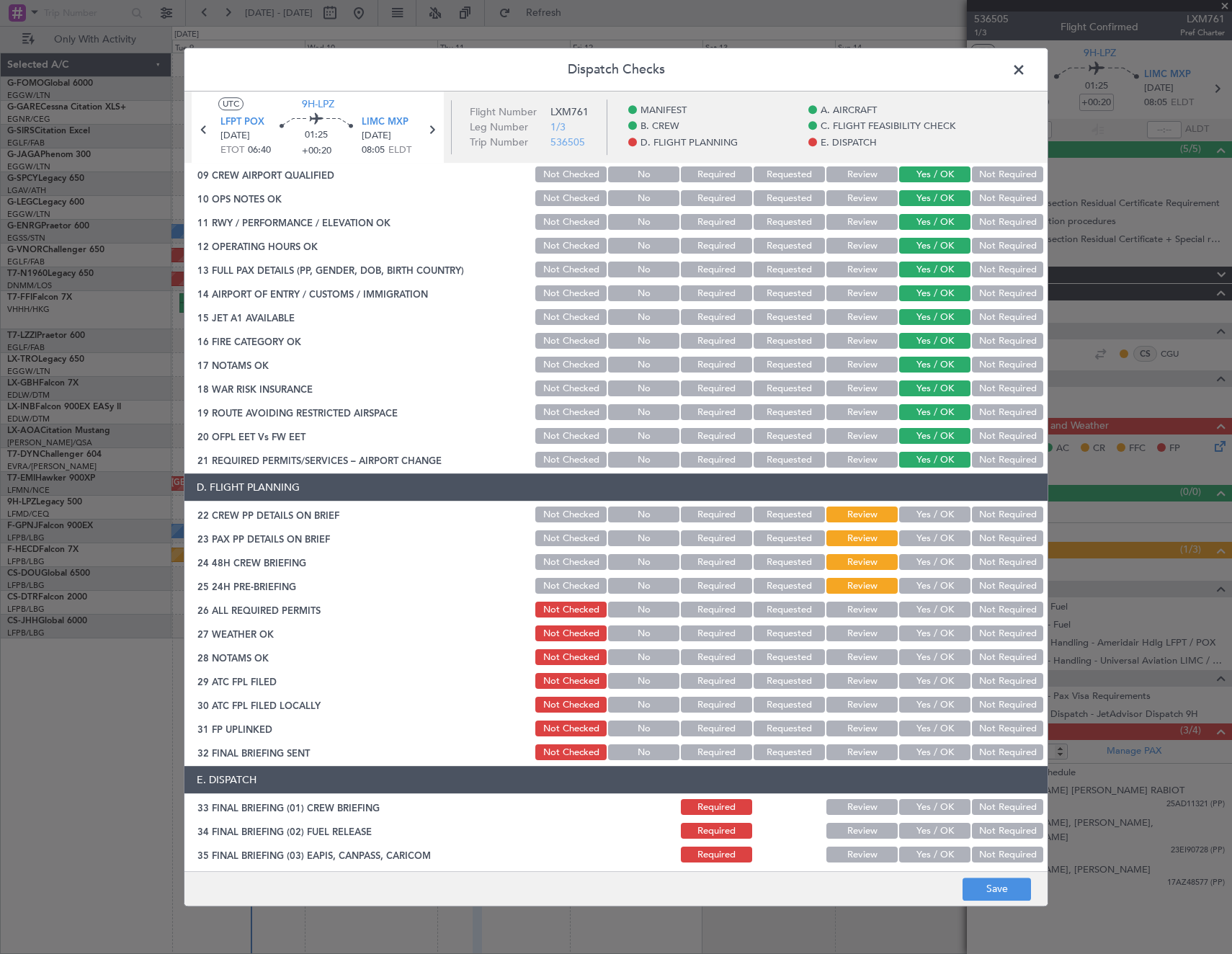
click at [871, 605] on button "Review" at bounding box center [862, 610] width 71 height 16
click at [914, 592] on button "Yes / OK" at bounding box center [935, 586] width 71 height 16
drag, startPoint x: 923, startPoint y: 568, endPoint x: 923, endPoint y: 551, distance: 17.0
click at [923, 567] on button "Yes / OK" at bounding box center [935, 562] width 71 height 16
click at [923, 541] on button "Yes / OK" at bounding box center [935, 538] width 71 height 16
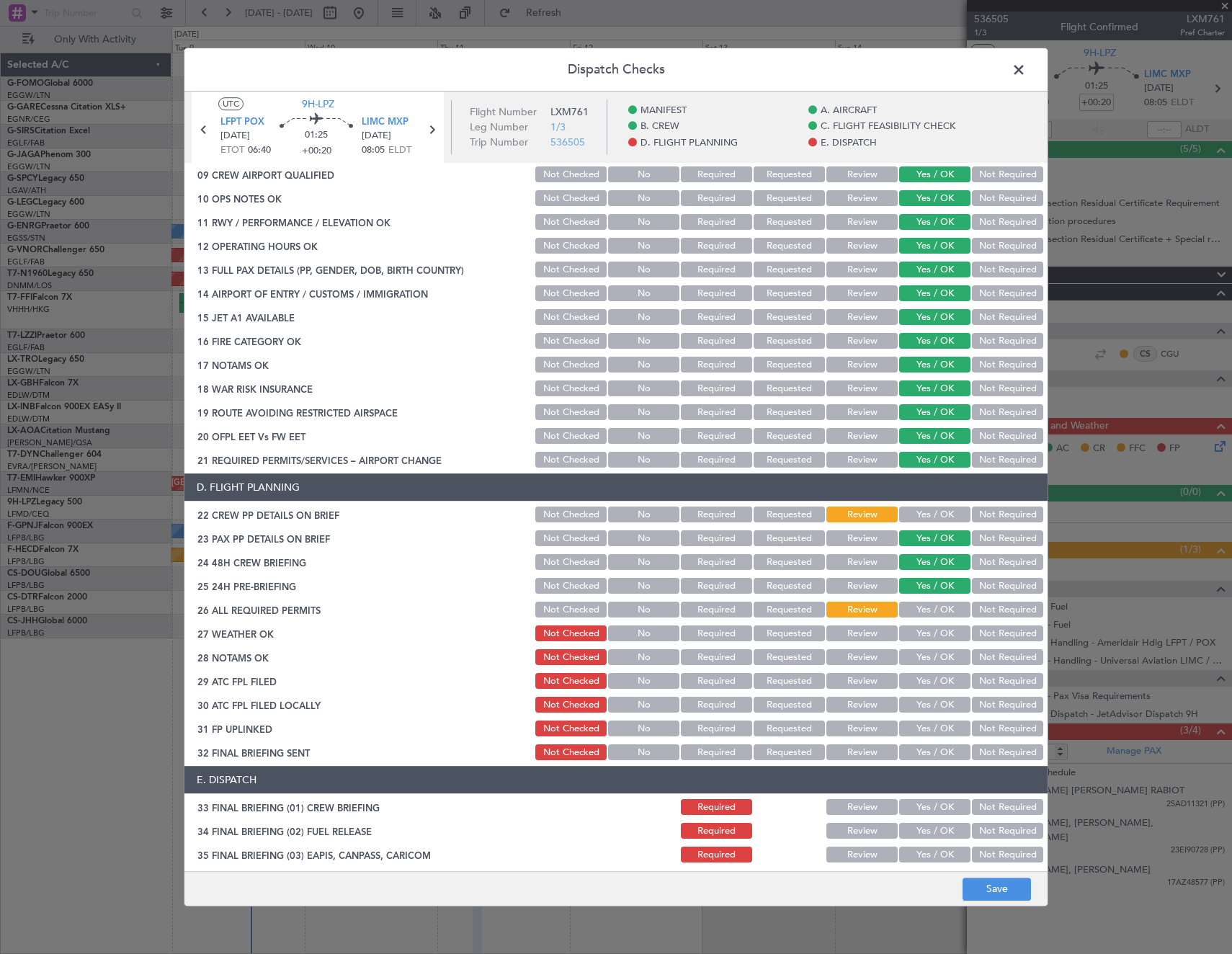
click at [924, 511] on button "Yes / OK" at bounding box center [935, 514] width 71 height 16
click at [998, 885] on button "Save" at bounding box center [997, 888] width 68 height 23
click at [1026, 69] on span at bounding box center [1026, 73] width 0 height 29
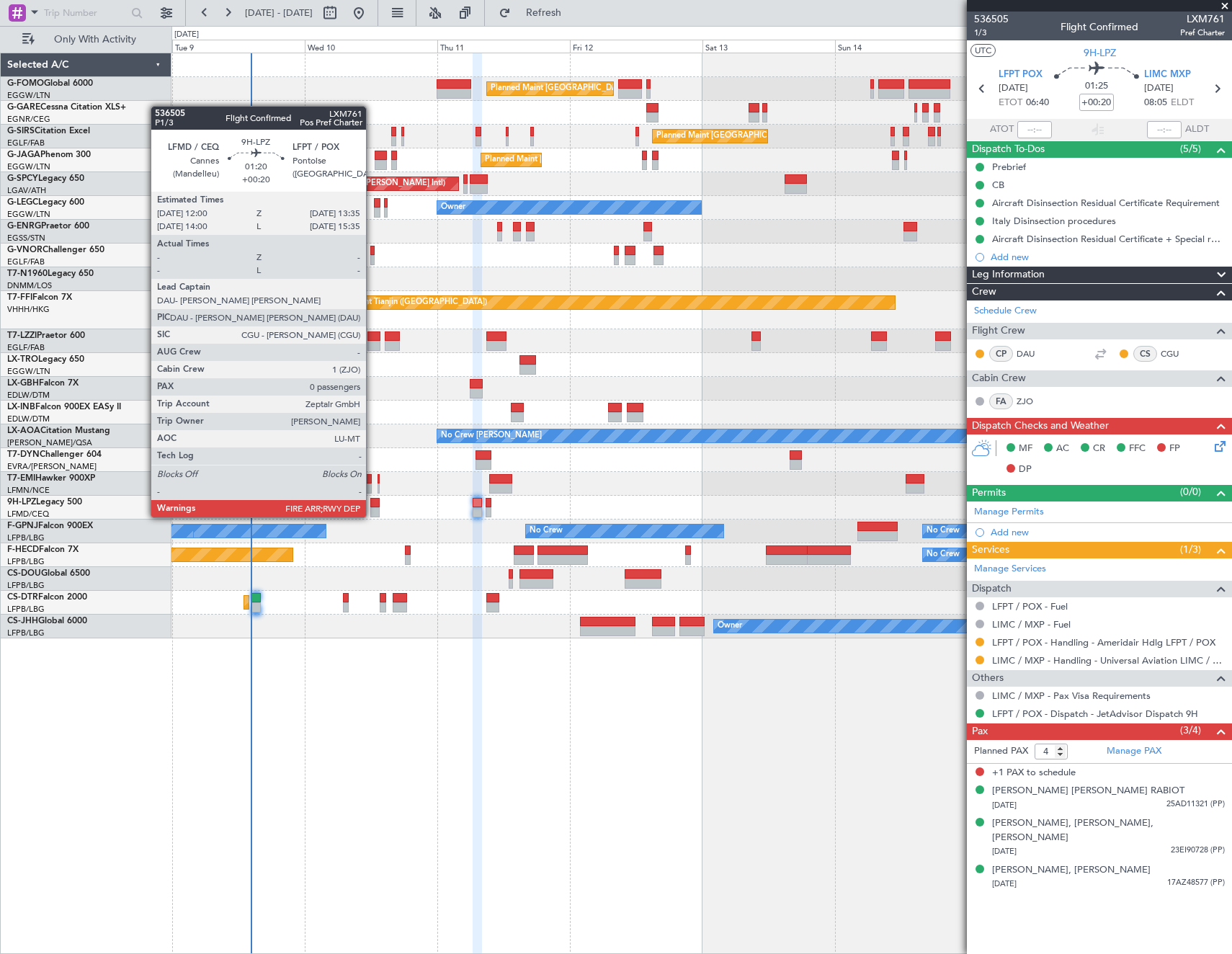
click at [372, 504] on div at bounding box center [375, 503] width 10 height 10
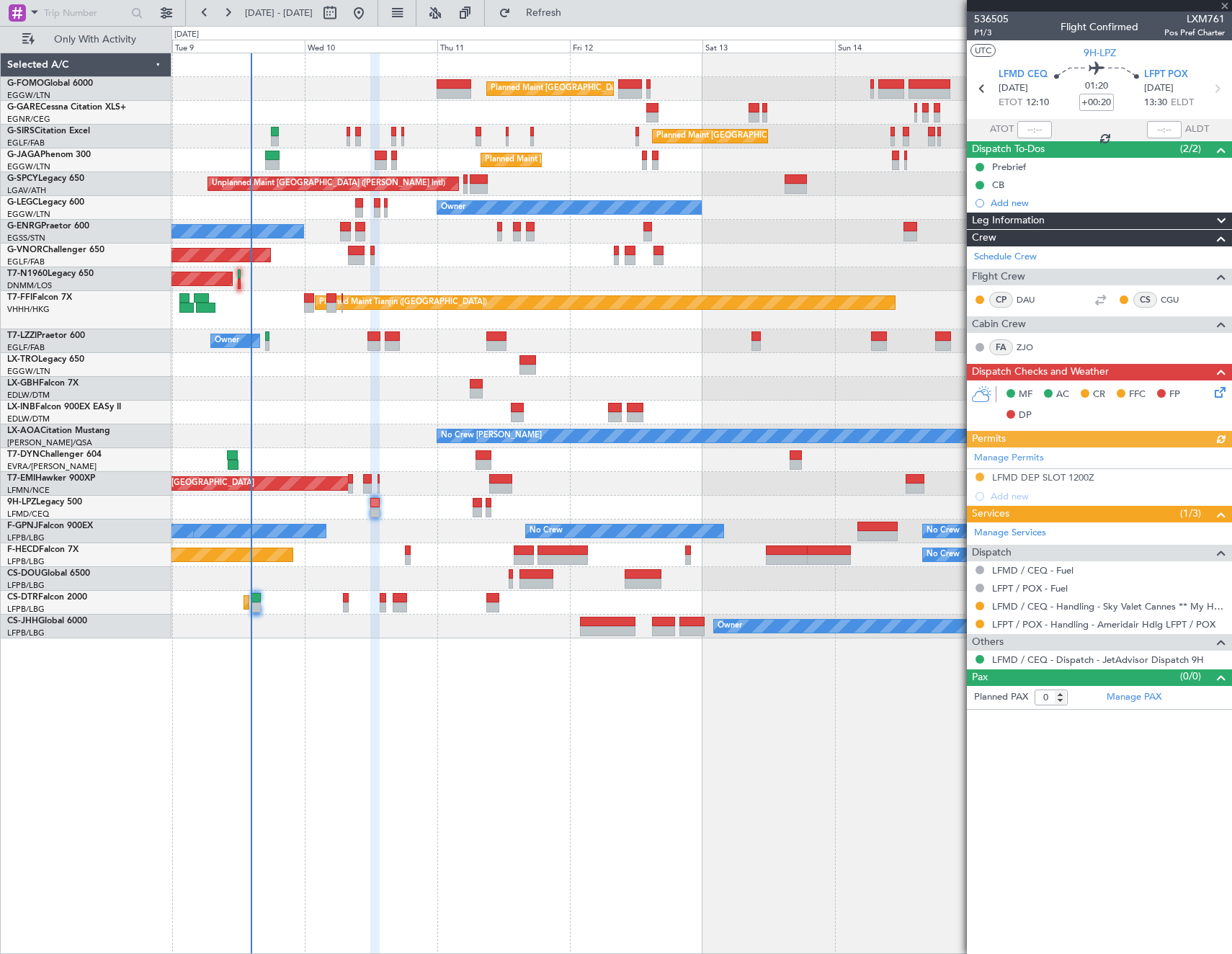
click at [1224, 395] on icon at bounding box center [1218, 390] width 12 height 12
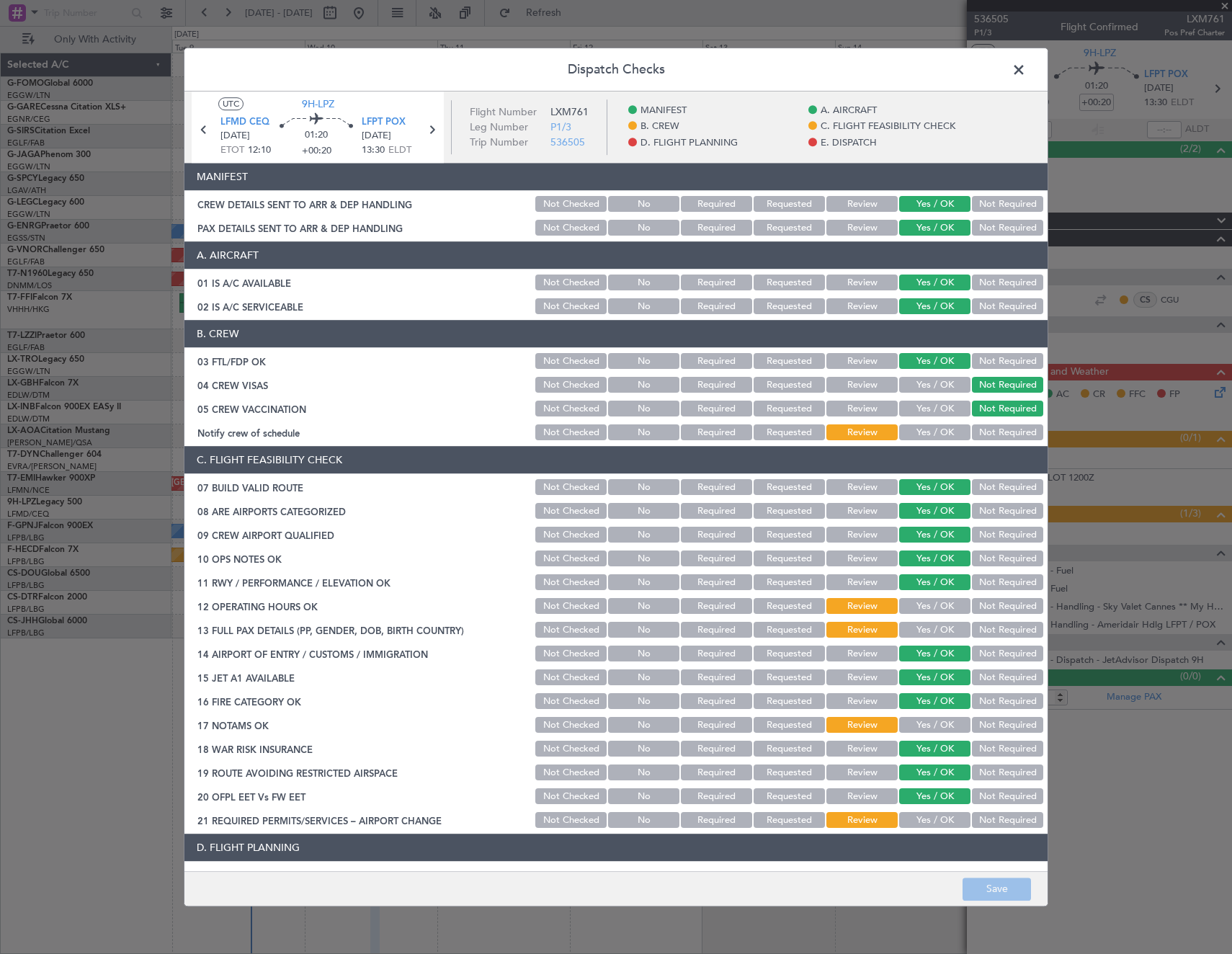
click at [921, 432] on button "Yes / OK" at bounding box center [935, 432] width 71 height 16
click at [925, 605] on button "Yes / OK" at bounding box center [935, 606] width 71 height 16
click at [921, 628] on button "Yes / OK" at bounding box center [935, 630] width 71 height 16
click at [919, 720] on button "Yes / OK" at bounding box center [935, 725] width 71 height 16
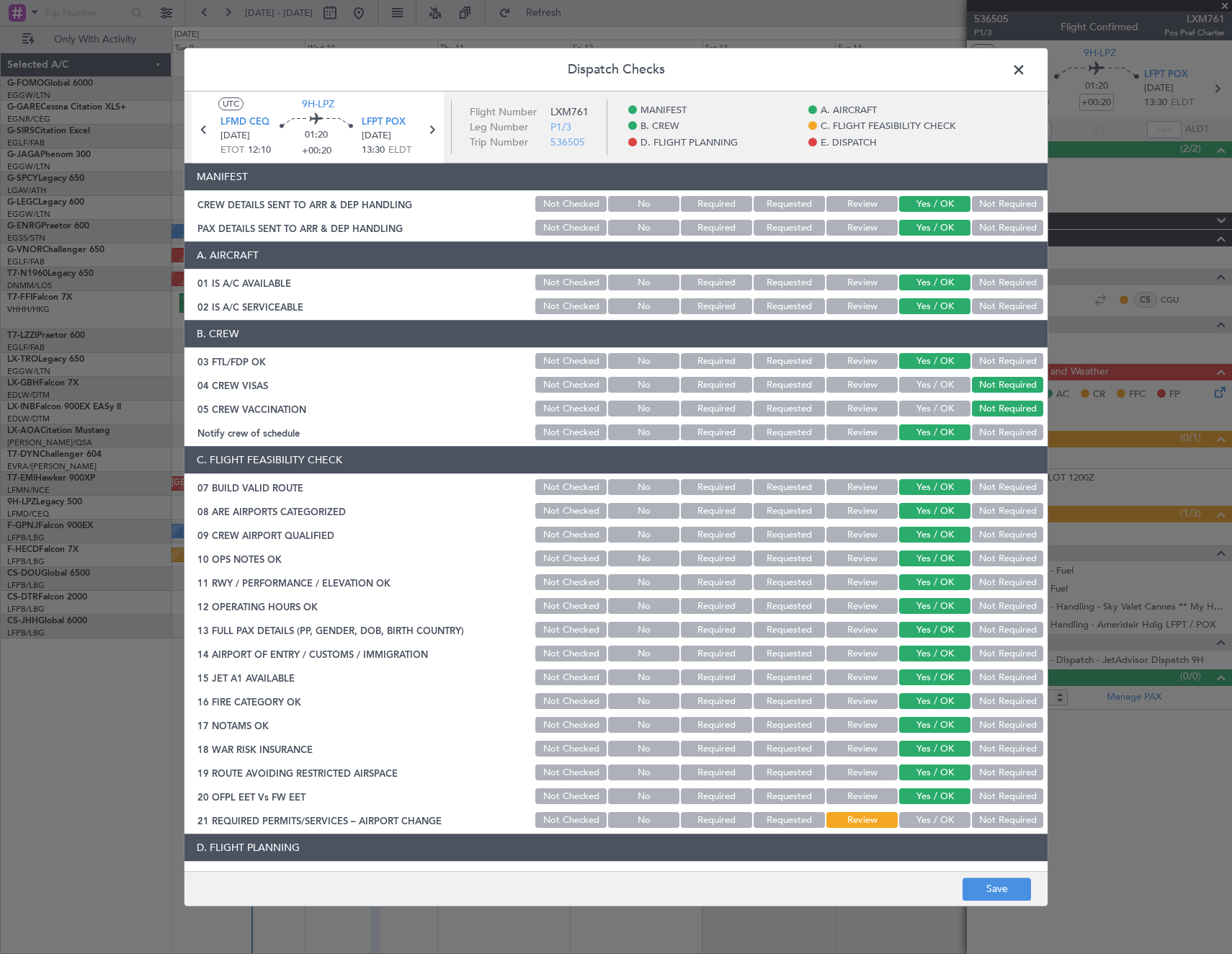
click at [995, 620] on div "Not Required" at bounding box center [1006, 630] width 73 height 20
click at [998, 622] on button "Not Required" at bounding box center [1008, 630] width 71 height 16
click at [920, 813] on button "Yes / OK" at bounding box center [935, 820] width 71 height 16
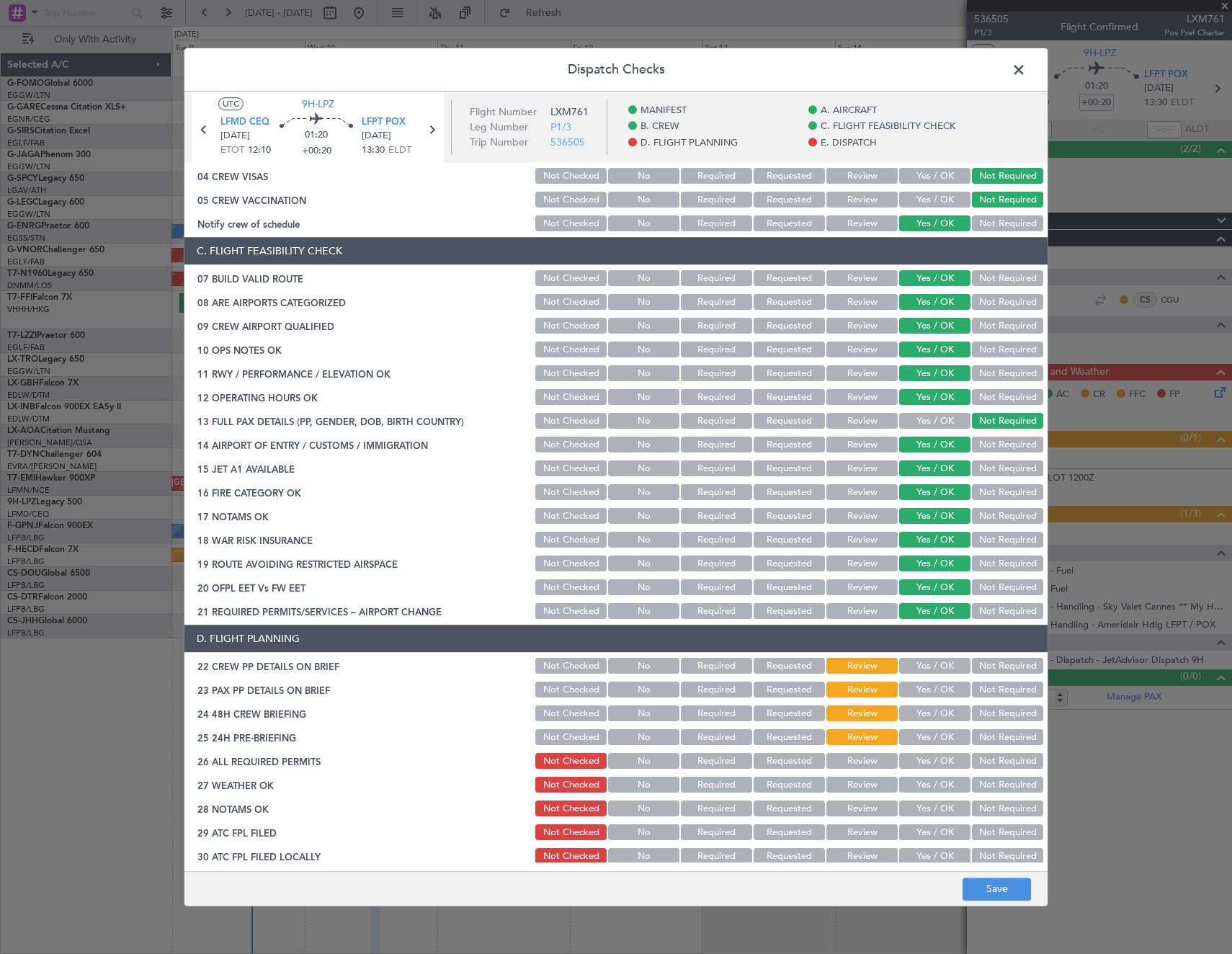
scroll to position [288, 0]
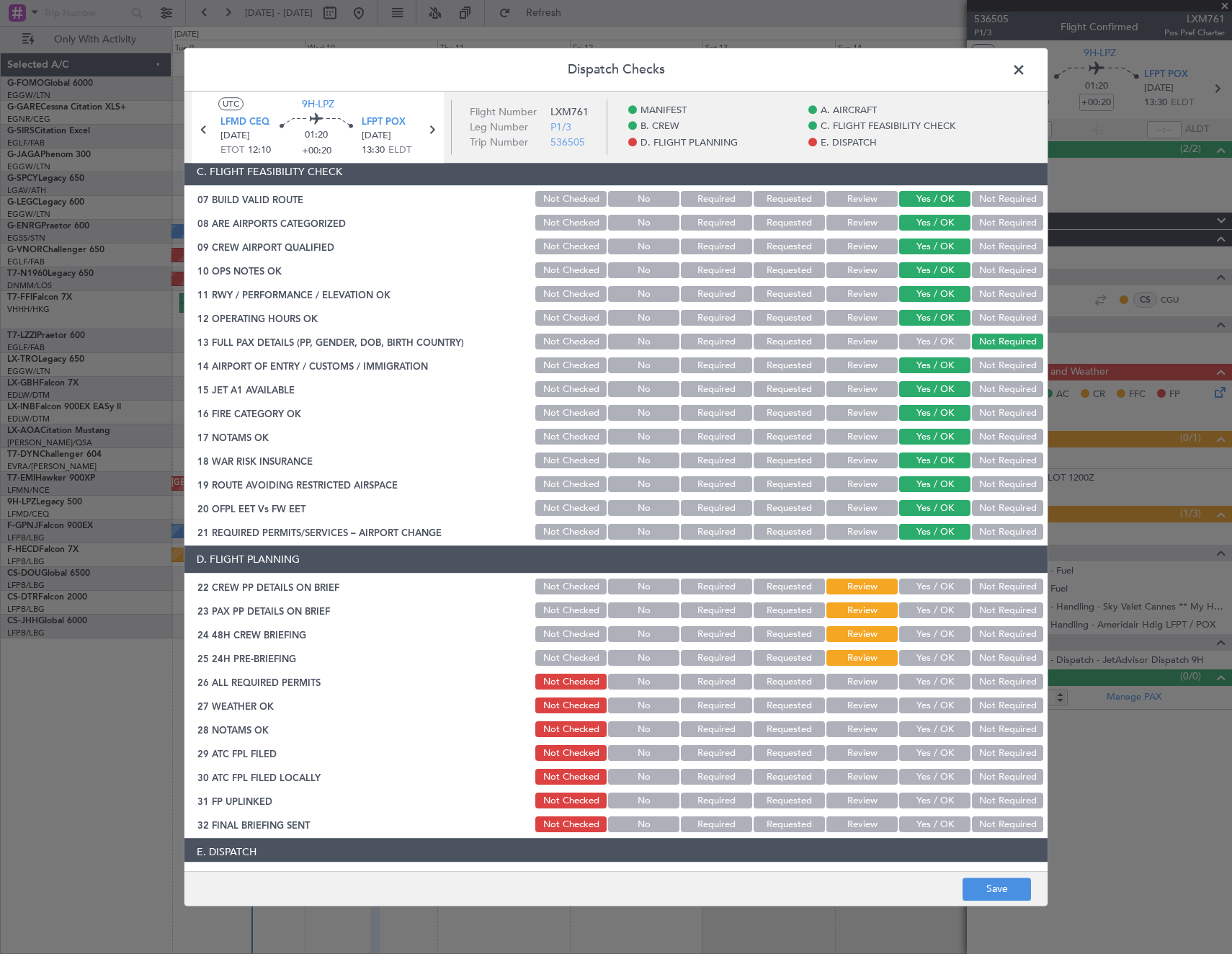
drag, startPoint x: 863, startPoint y: 680, endPoint x: 904, endPoint y: 662, distance: 44.8
click at [863, 680] on button "Review" at bounding box center [862, 682] width 71 height 16
drag, startPoint x: 904, startPoint y: 662, endPoint x: 918, endPoint y: 634, distance: 31.3
click at [906, 657] on button "Yes / OK" at bounding box center [935, 658] width 71 height 16
click at [920, 628] on button "Yes / OK" at bounding box center [935, 634] width 71 height 16
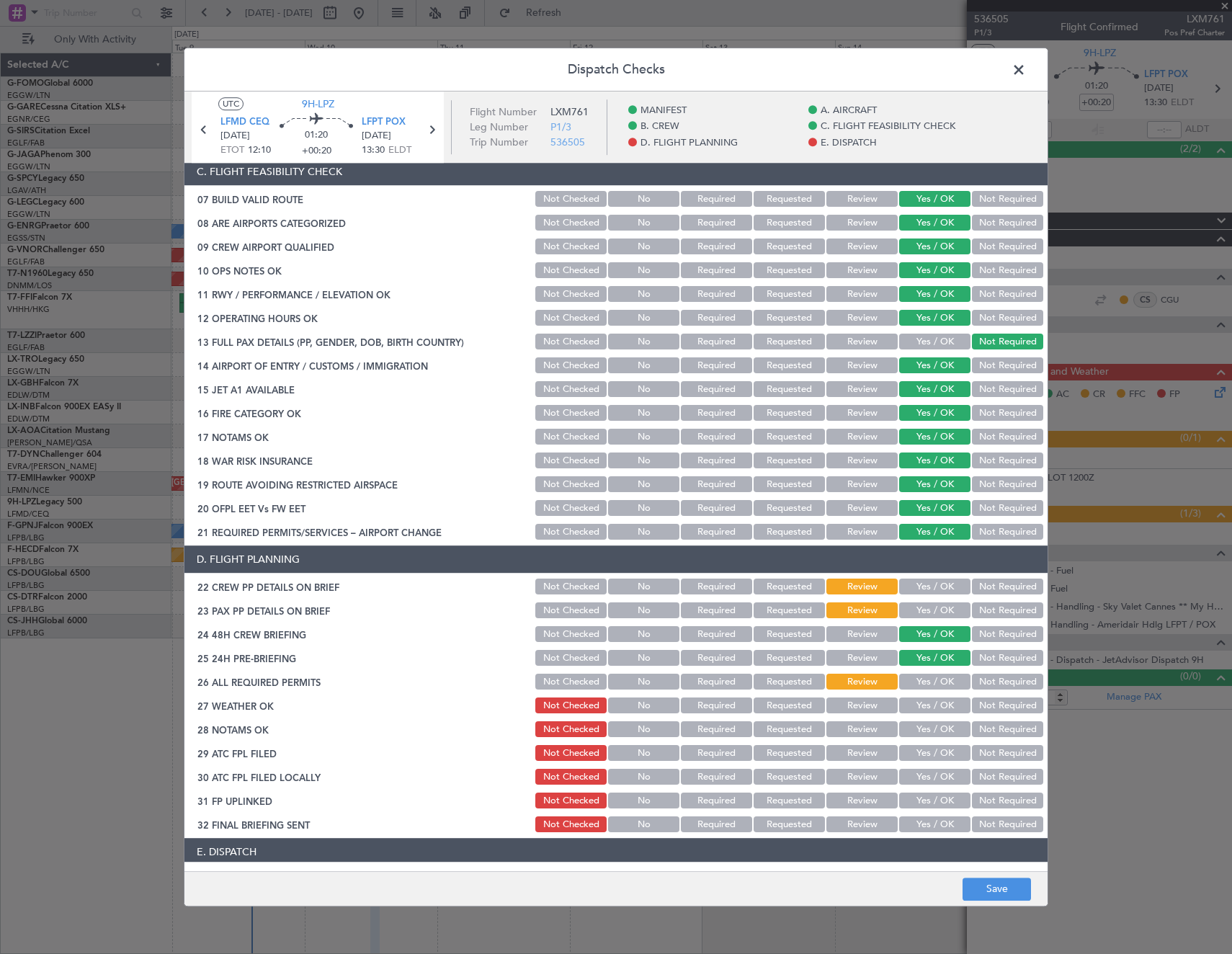
click at [922, 604] on button "Yes / OK" at bounding box center [935, 611] width 71 height 16
click at [924, 588] on button "Yes / OK" at bounding box center [935, 587] width 71 height 16
click at [981, 886] on button "Save" at bounding box center [997, 888] width 68 height 23
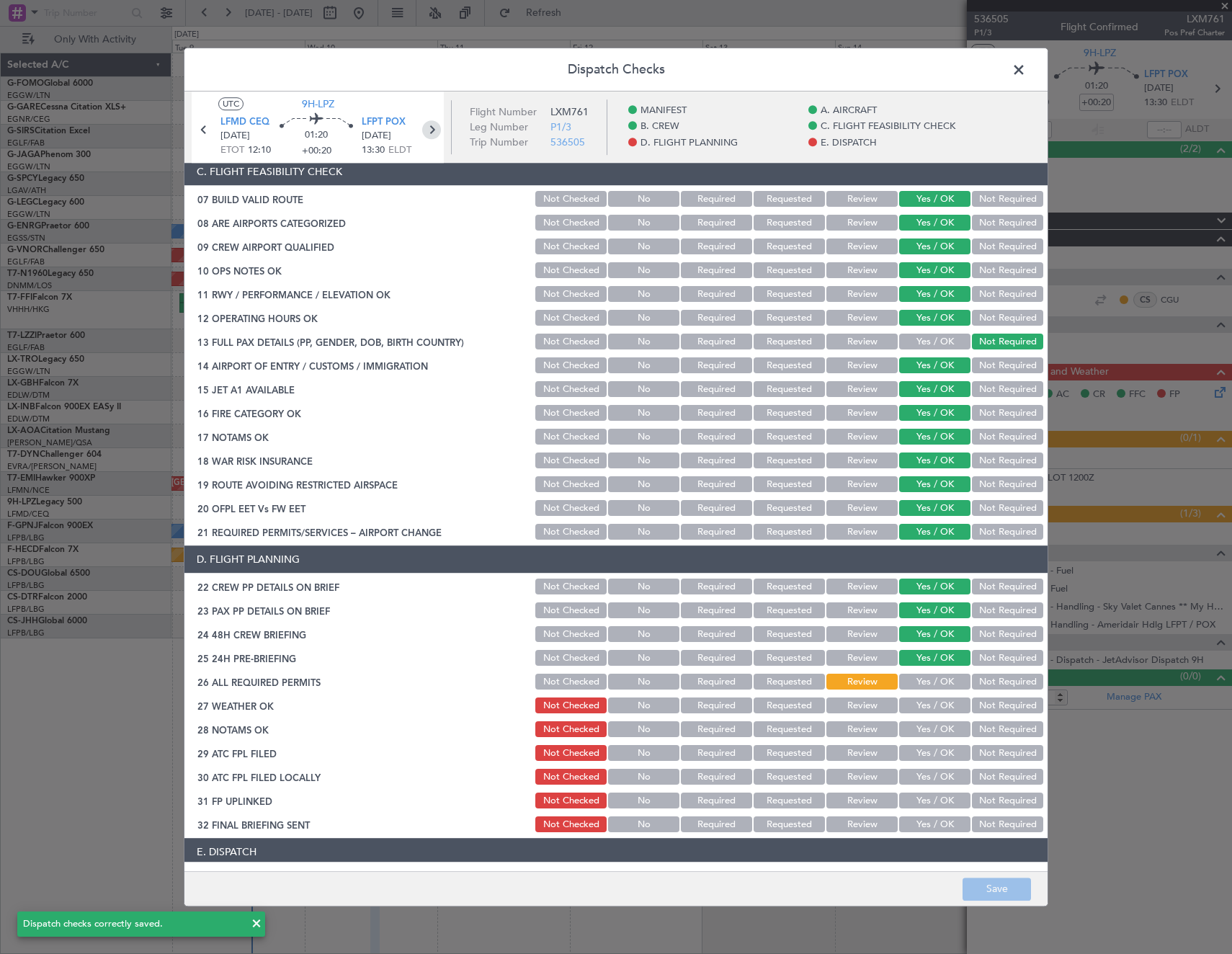
click at [427, 130] on icon at bounding box center [431, 130] width 19 height 19
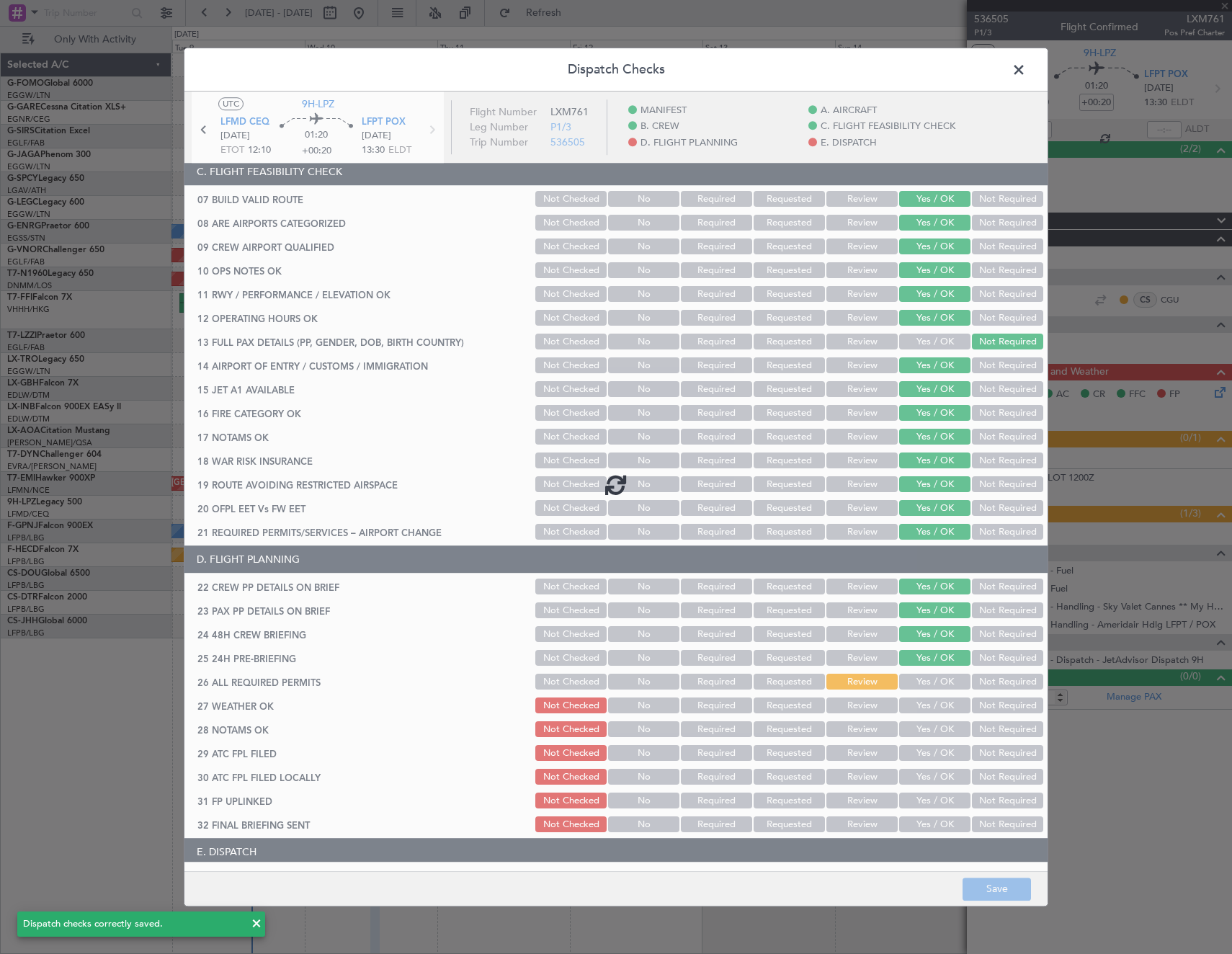
type input "4"
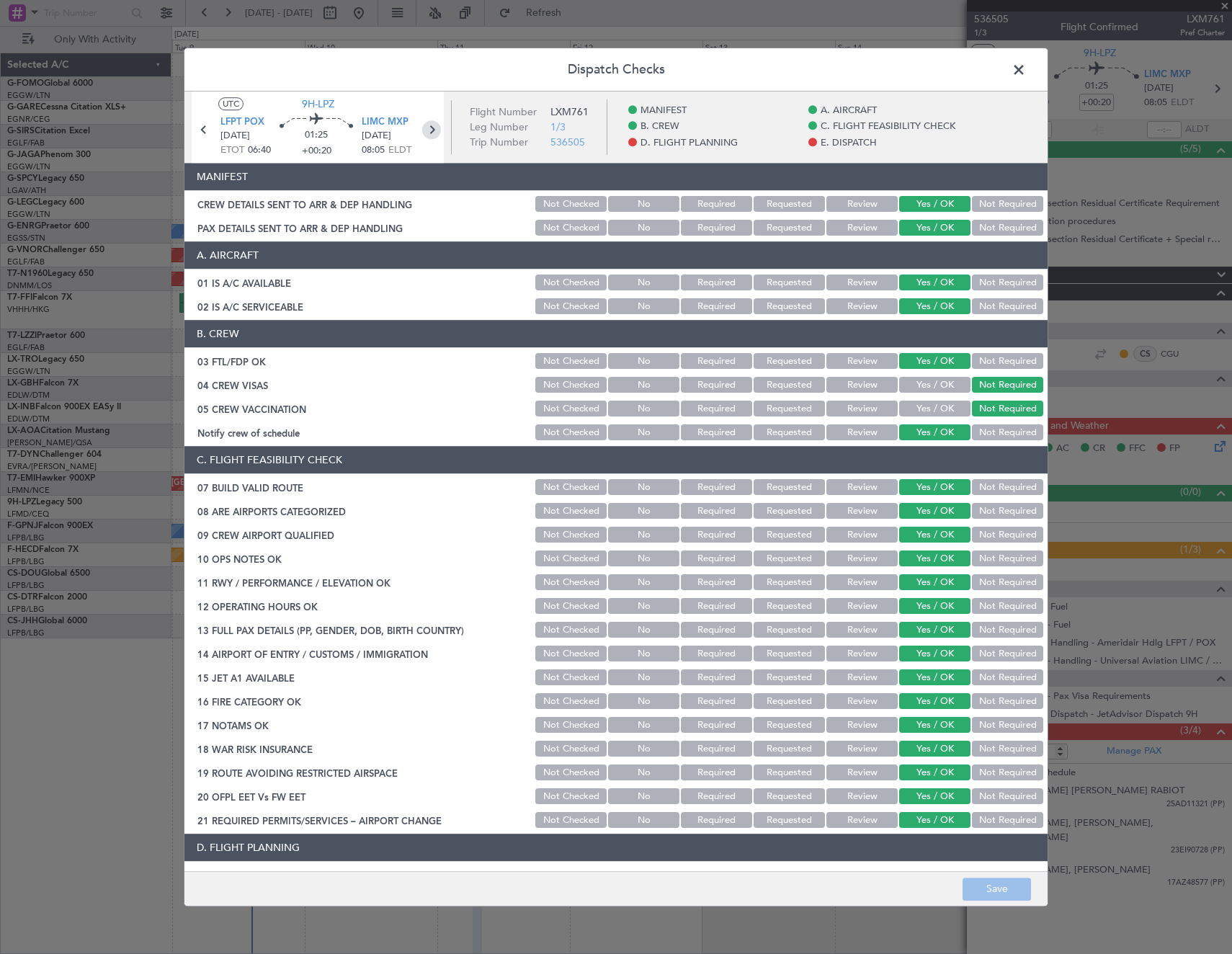
click at [433, 132] on icon at bounding box center [431, 130] width 19 height 19
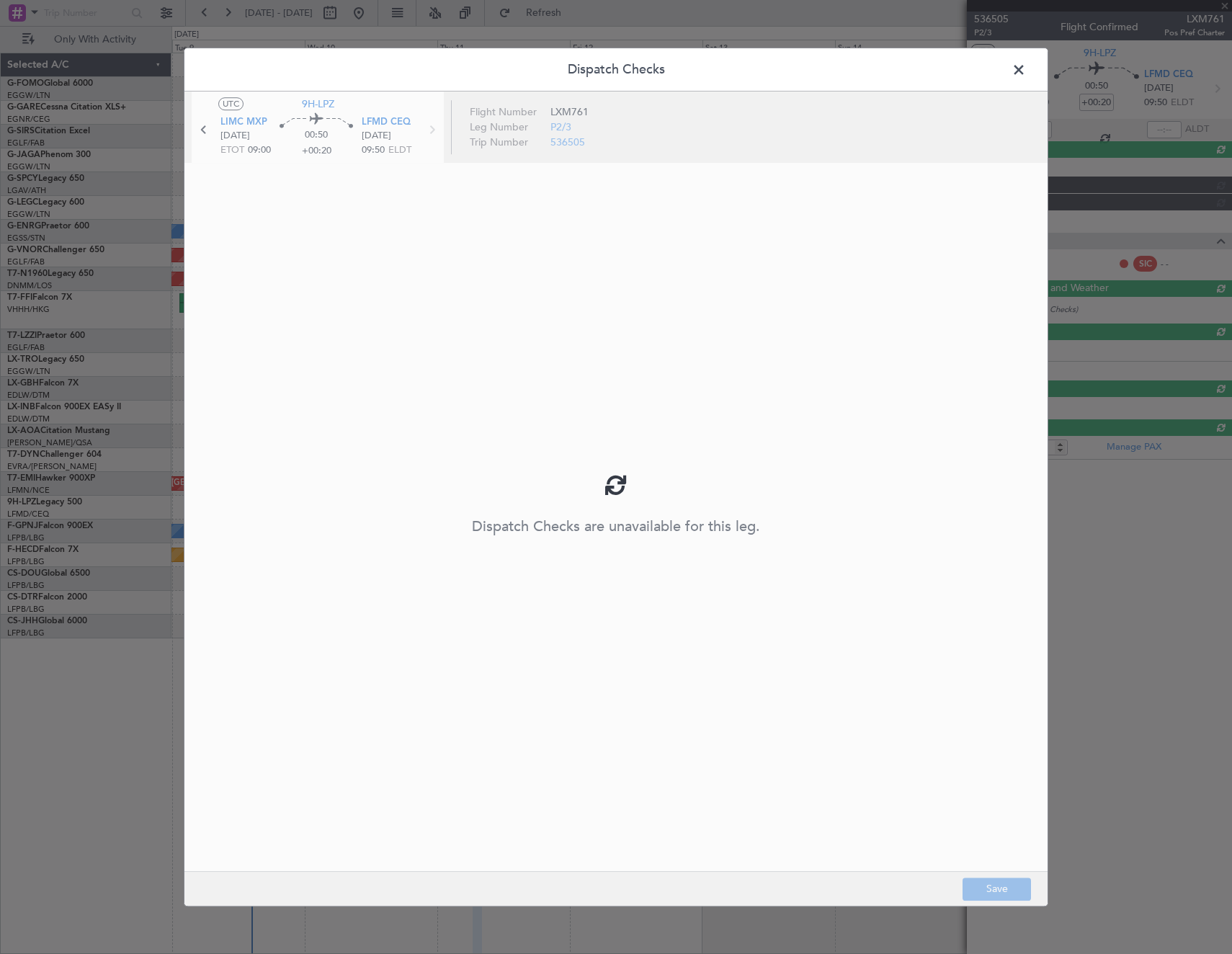
type input "+00:10"
type input "0"
type input "+00:10"
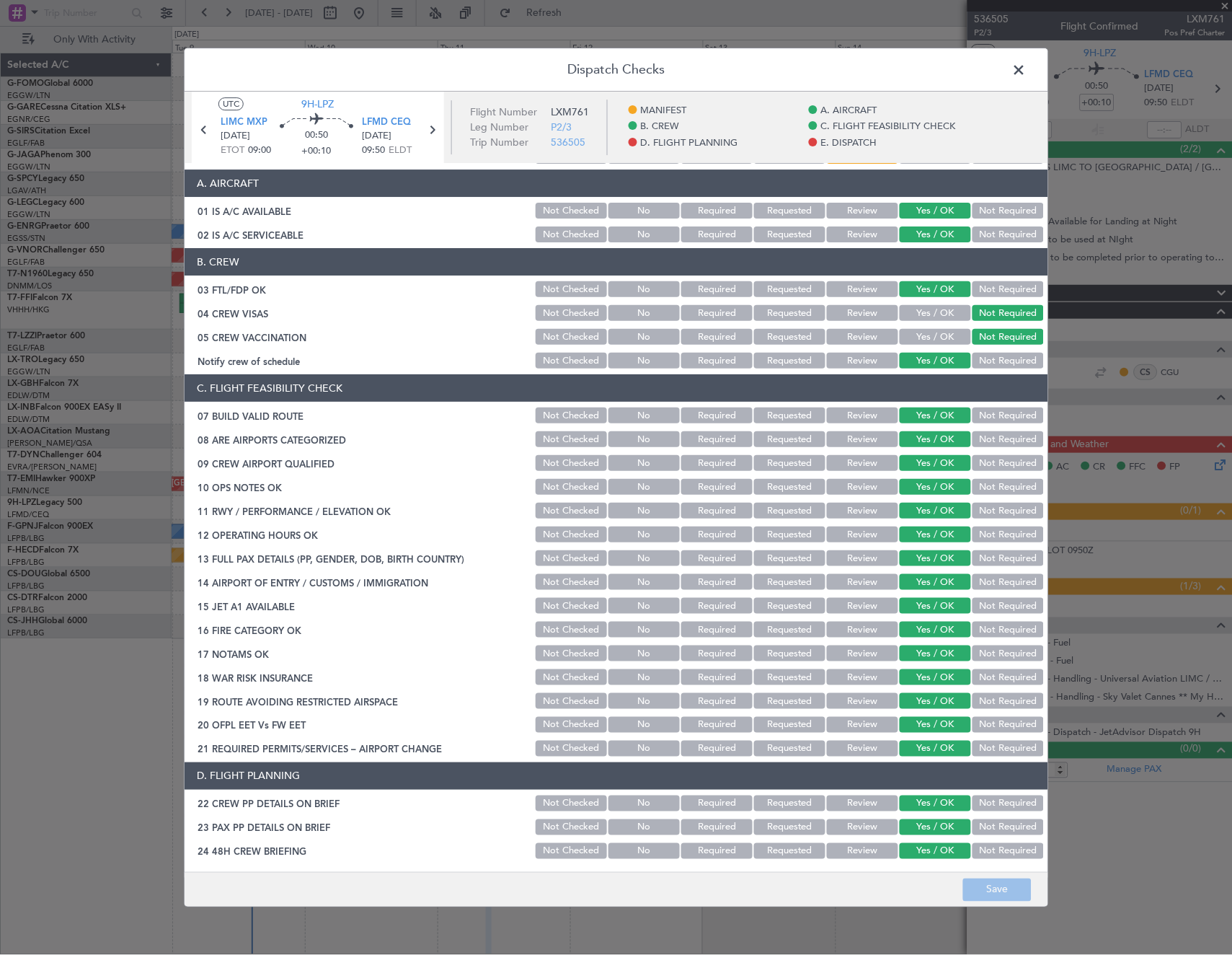
scroll to position [433, 0]
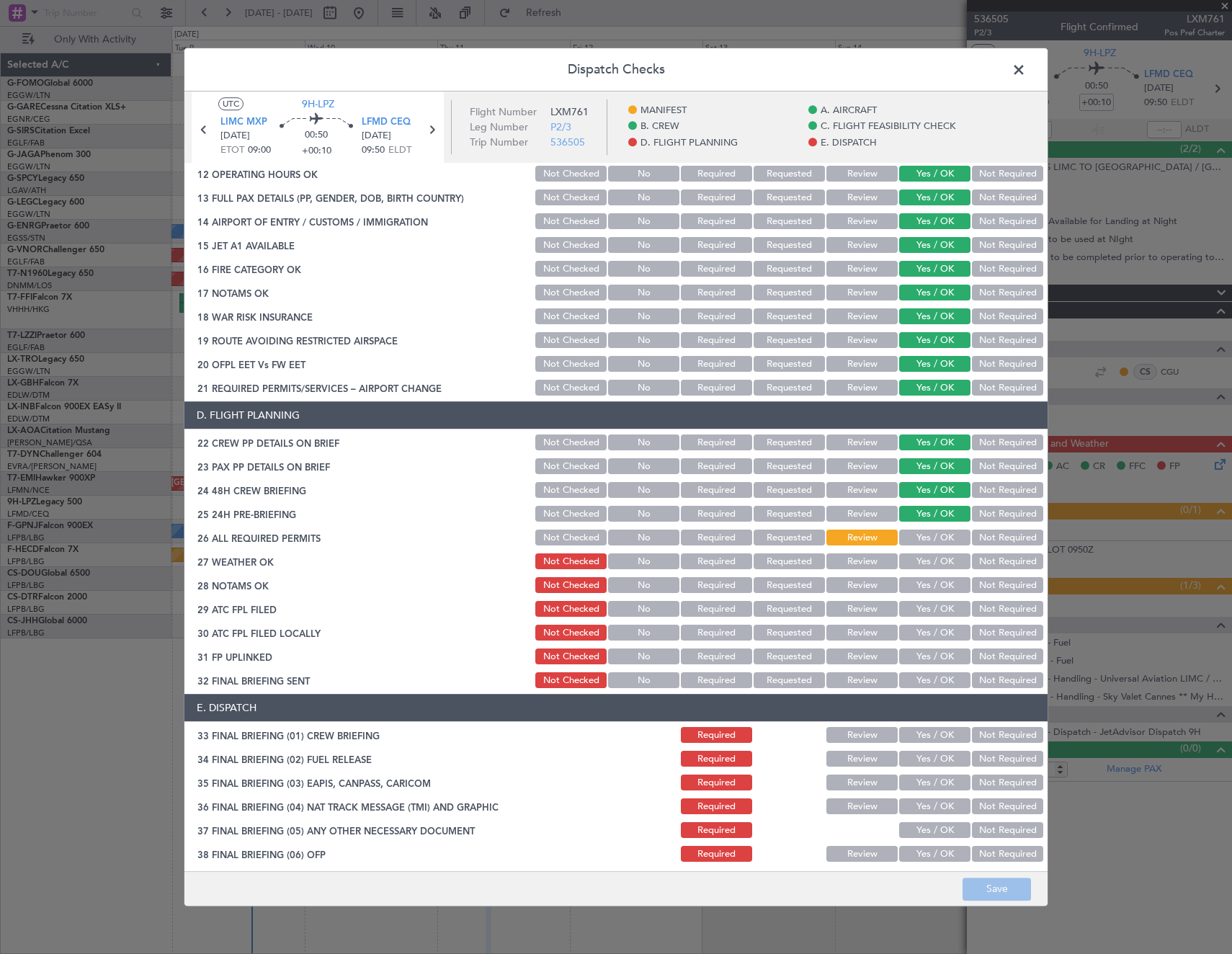
click at [1026, 75] on span at bounding box center [1026, 73] width 0 height 29
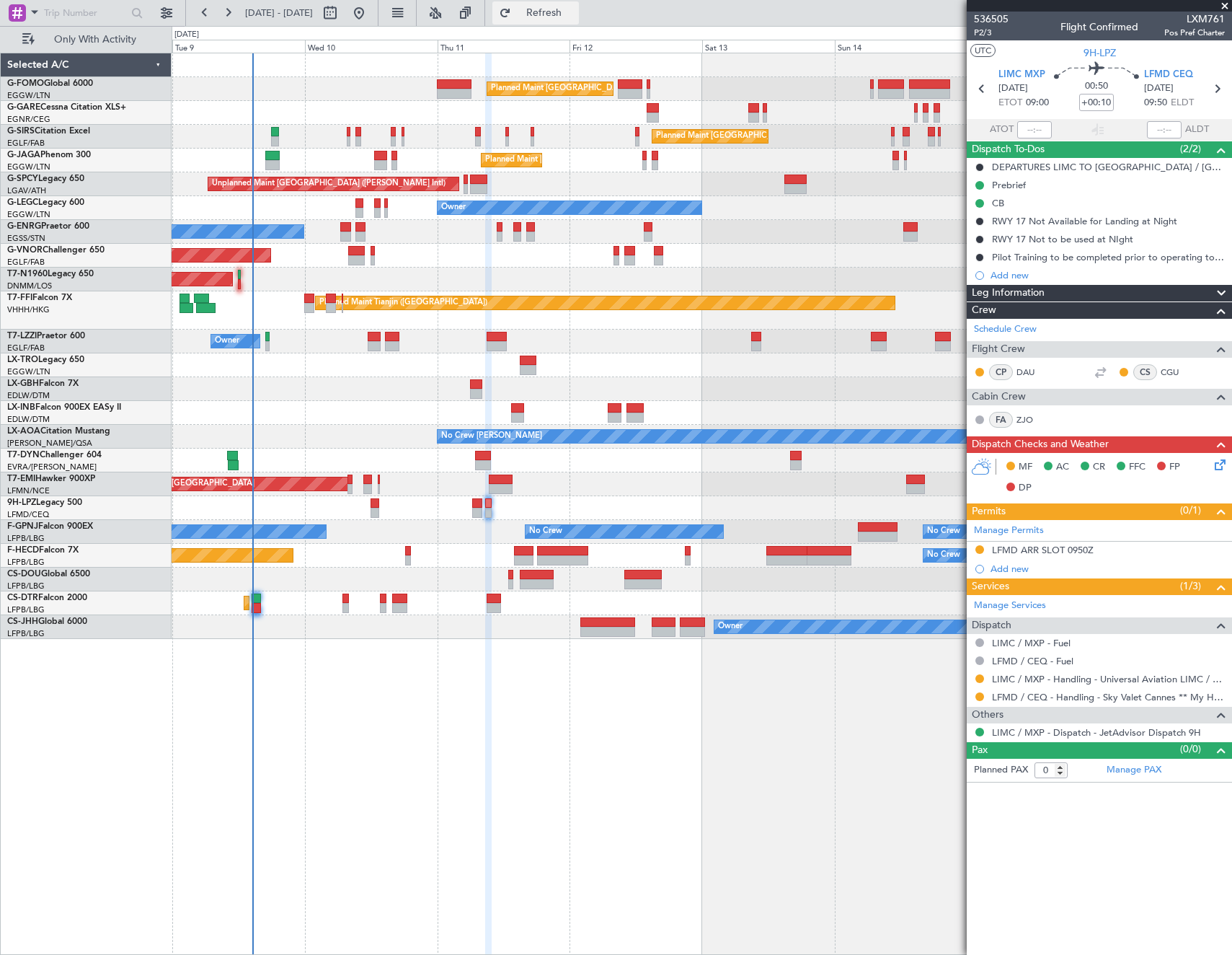
click at [575, 8] on span "Refresh" at bounding box center [545, 13] width 61 height 10
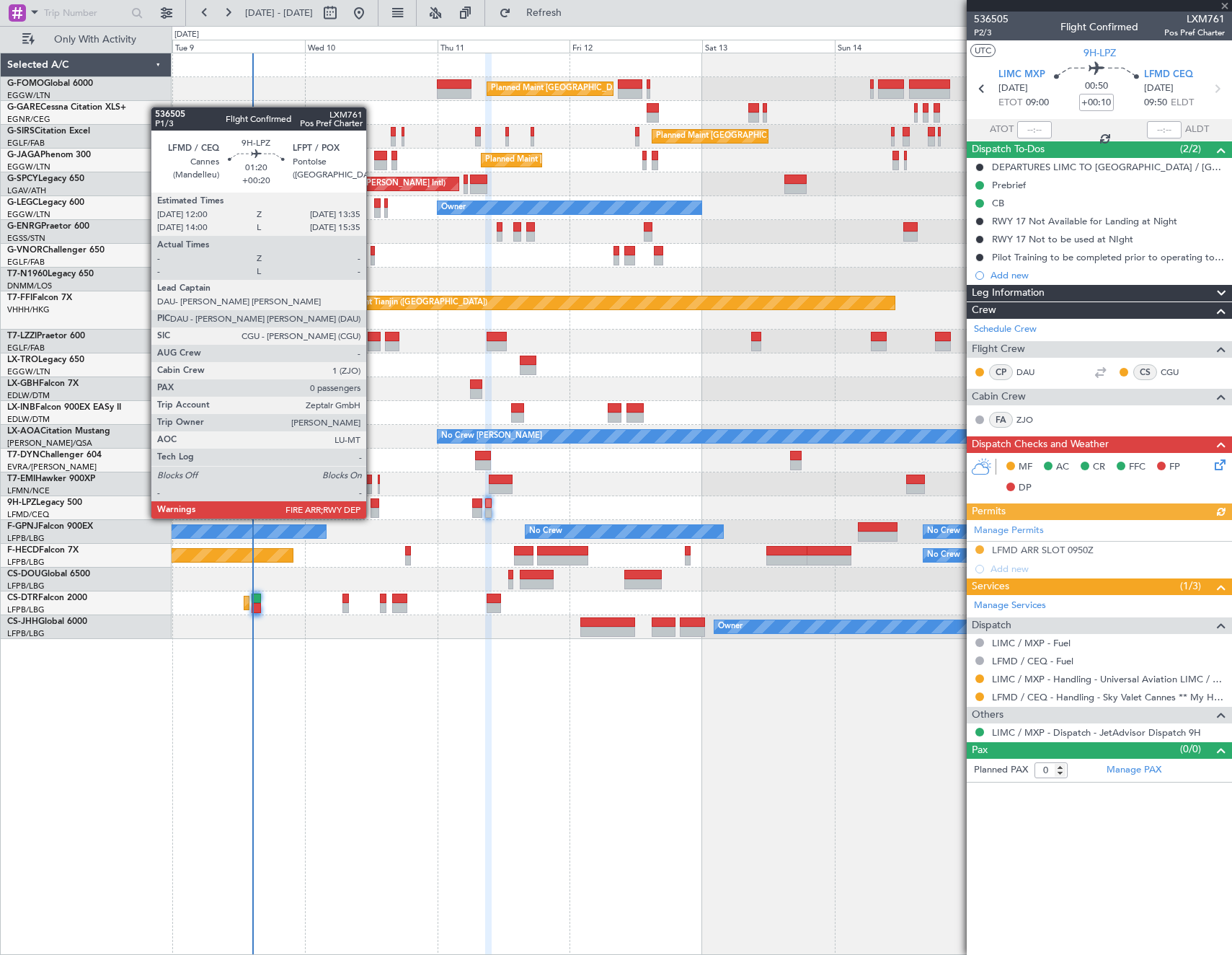
click at [373, 505] on div at bounding box center [375, 504] width 10 height 10
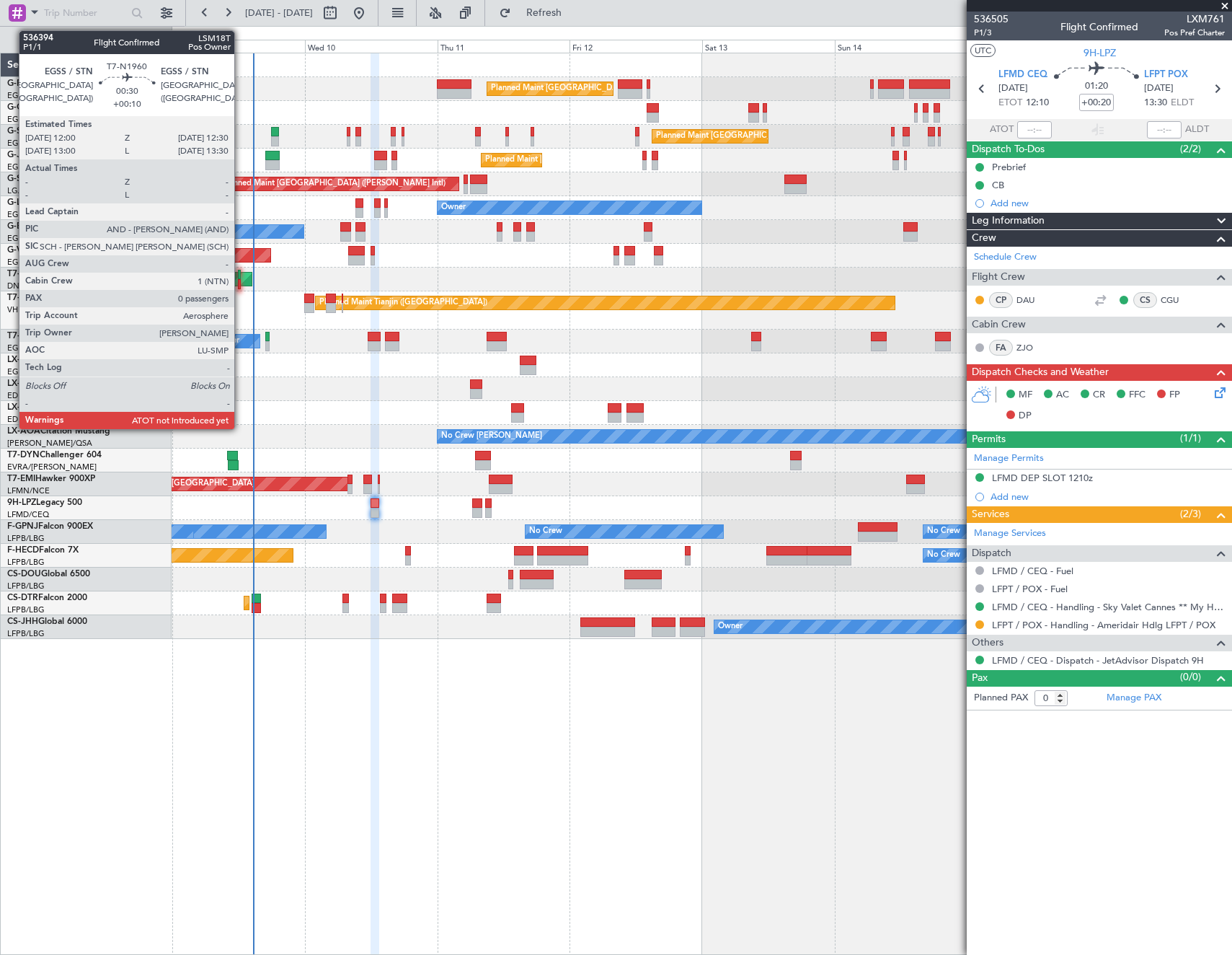
click at [241, 279] on div at bounding box center [239, 284] width 3 height 10
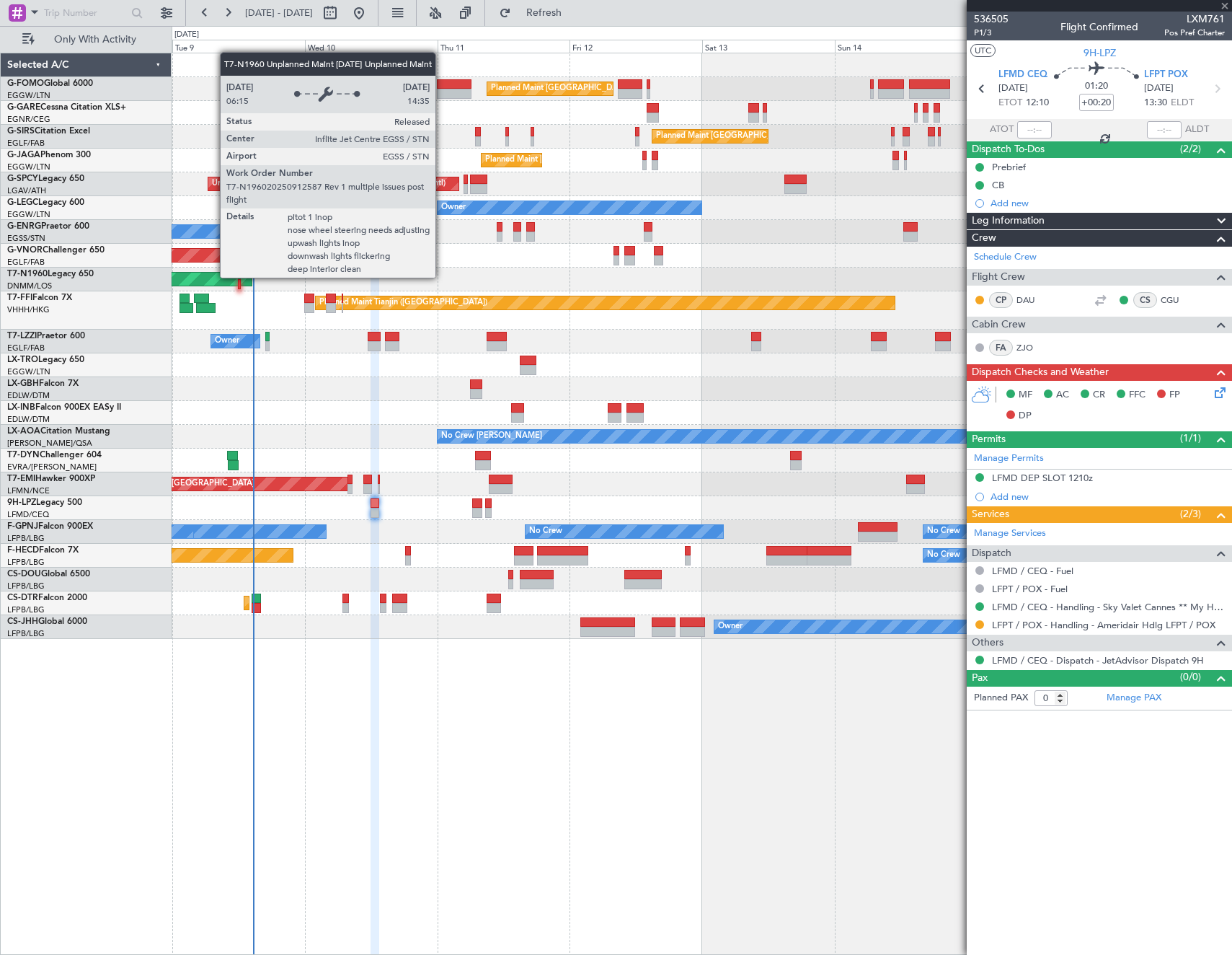
type input "+00:10"
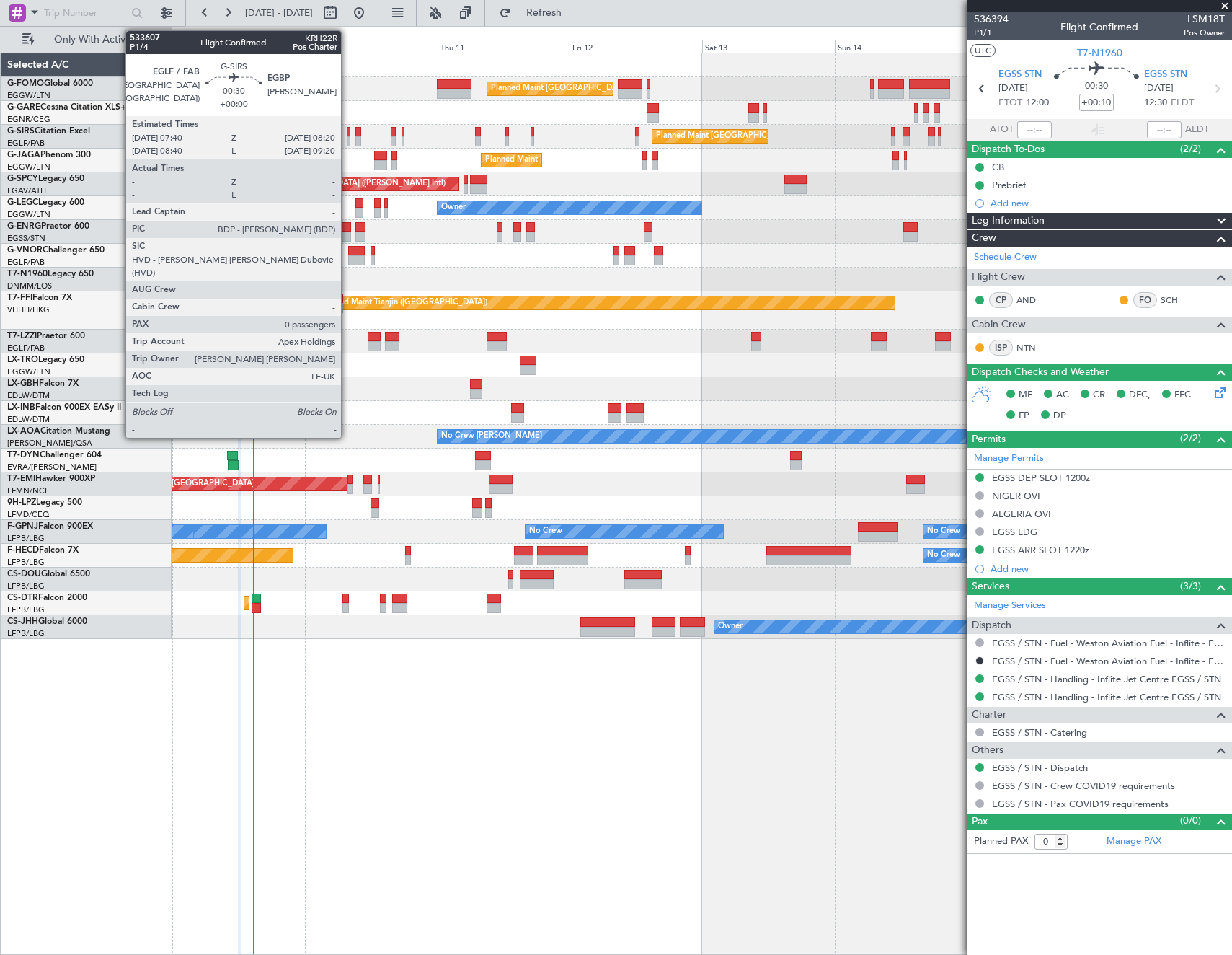
click at [347, 128] on div at bounding box center [349, 132] width 4 height 10
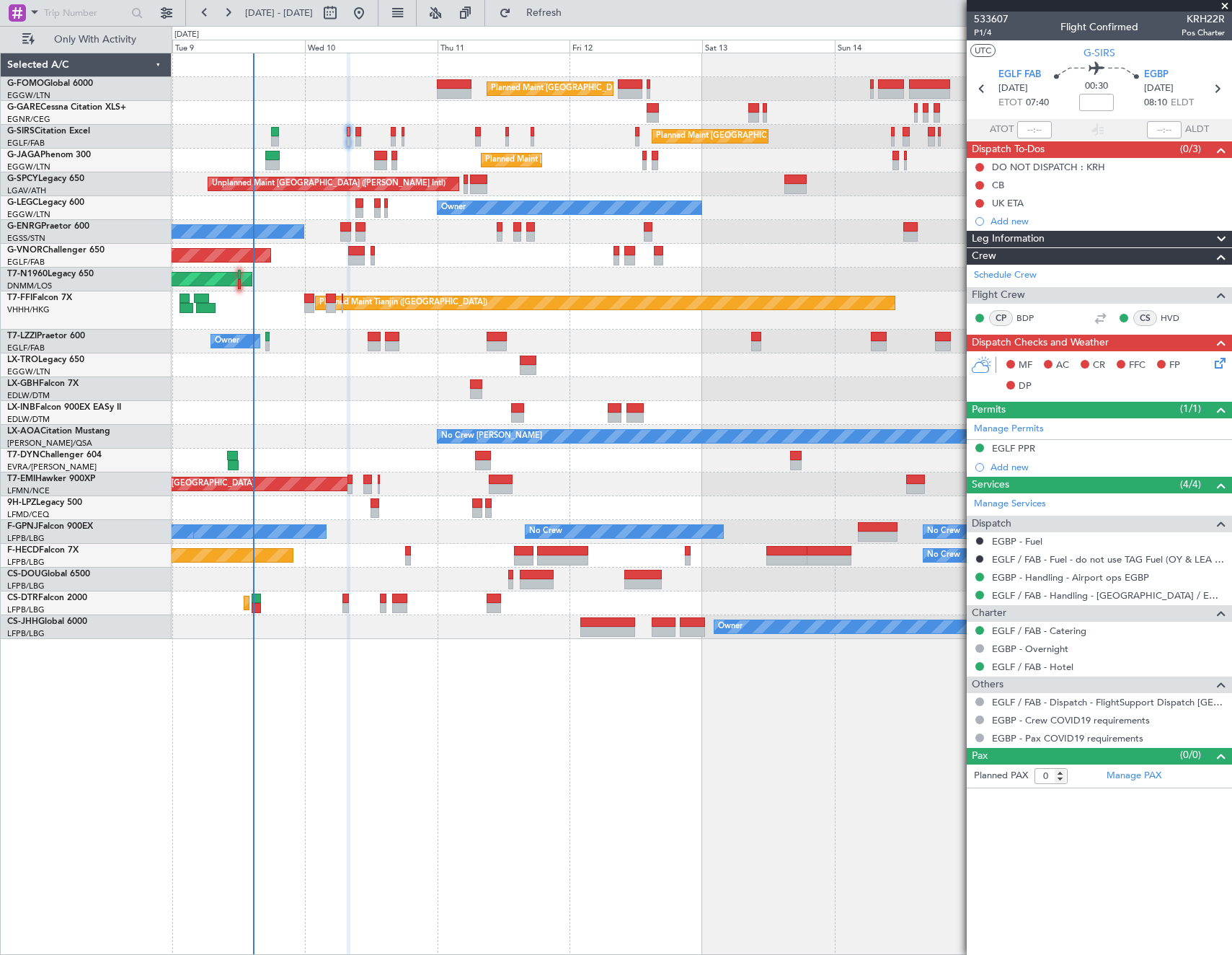
click at [456, 99] on div "Planned Maint [GEOGRAPHIC_DATA] ([GEOGRAPHIC_DATA])" at bounding box center [702, 89] width 1060 height 24
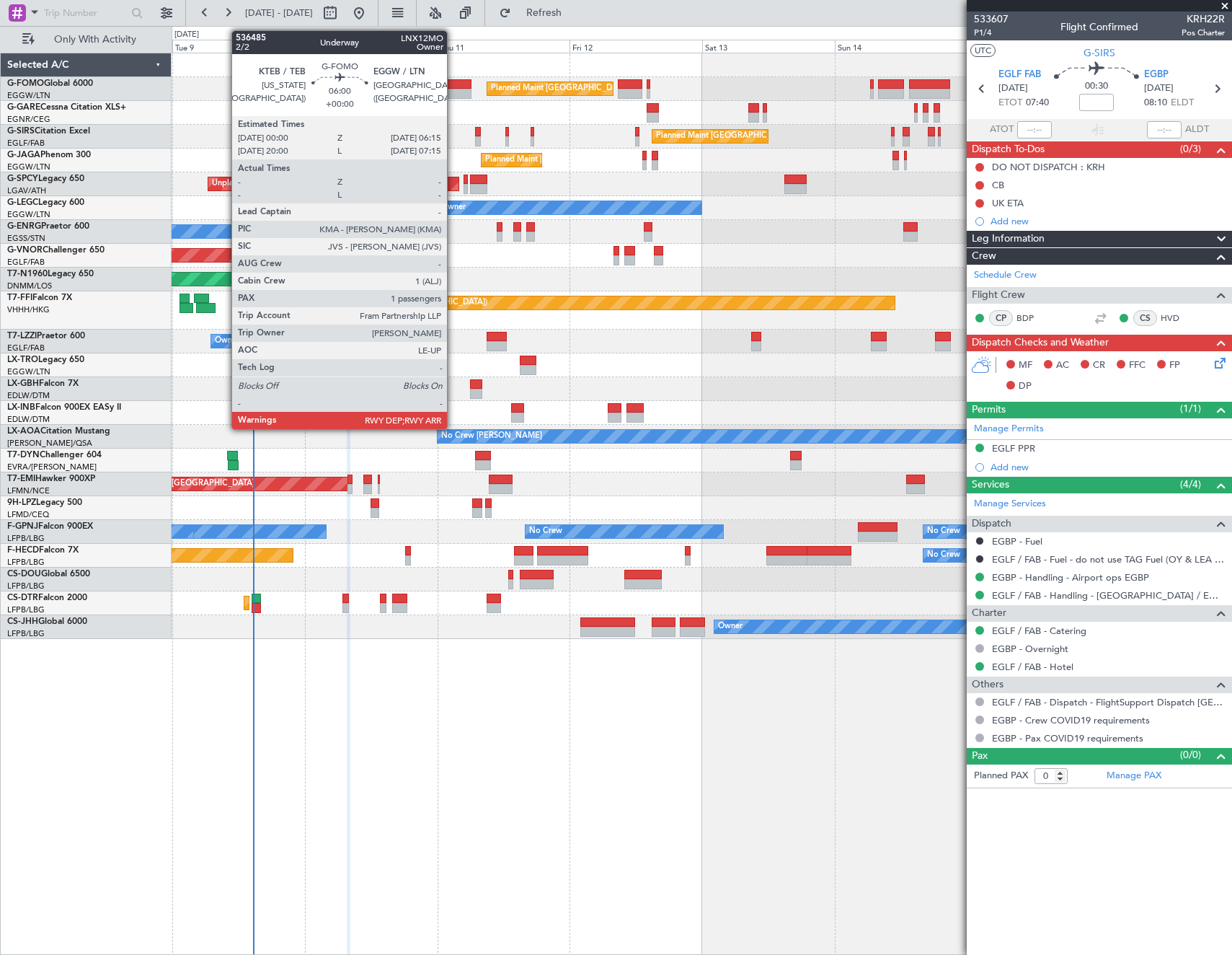
click at [453, 86] on div at bounding box center [454, 84] width 35 height 10
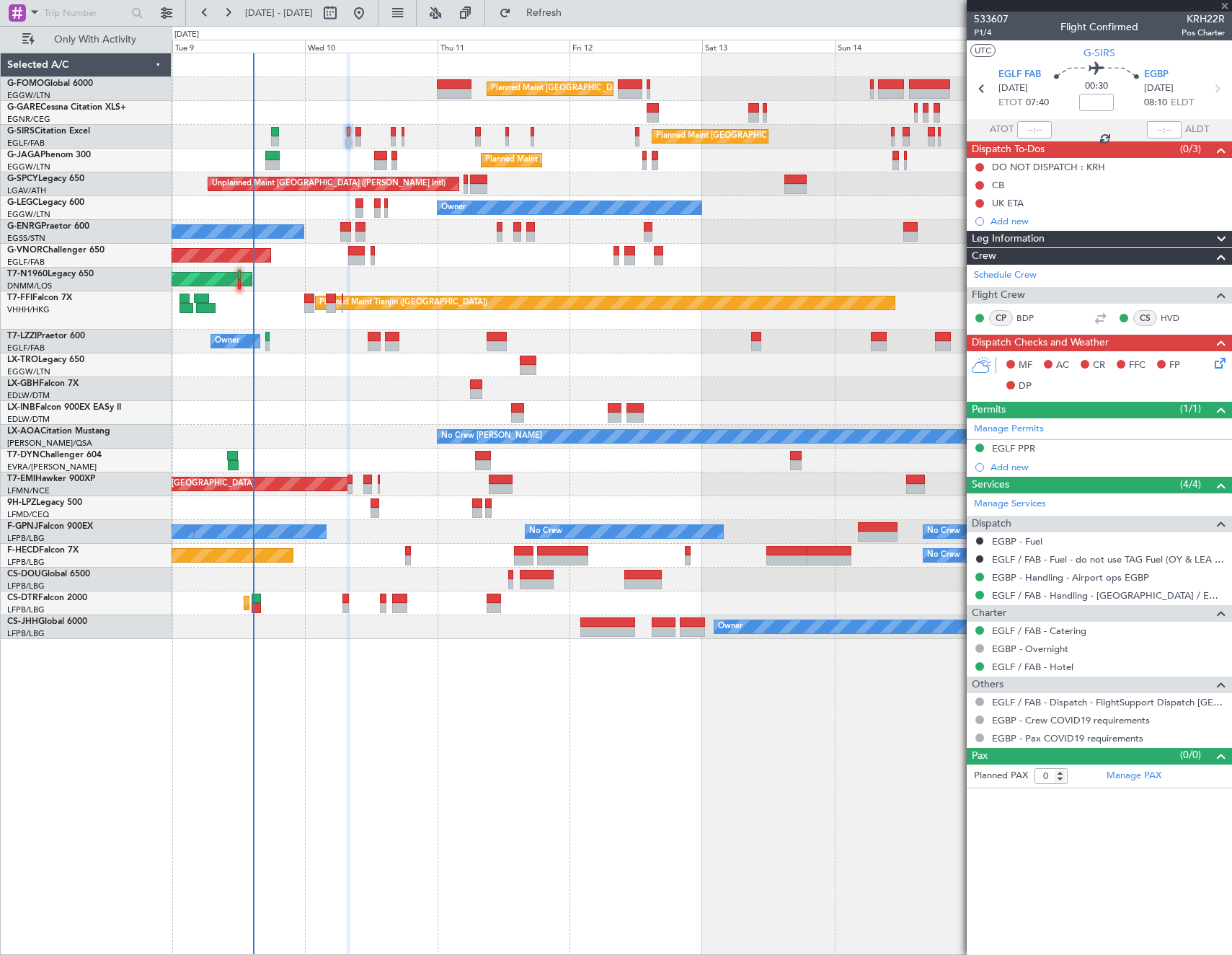
type input "1"
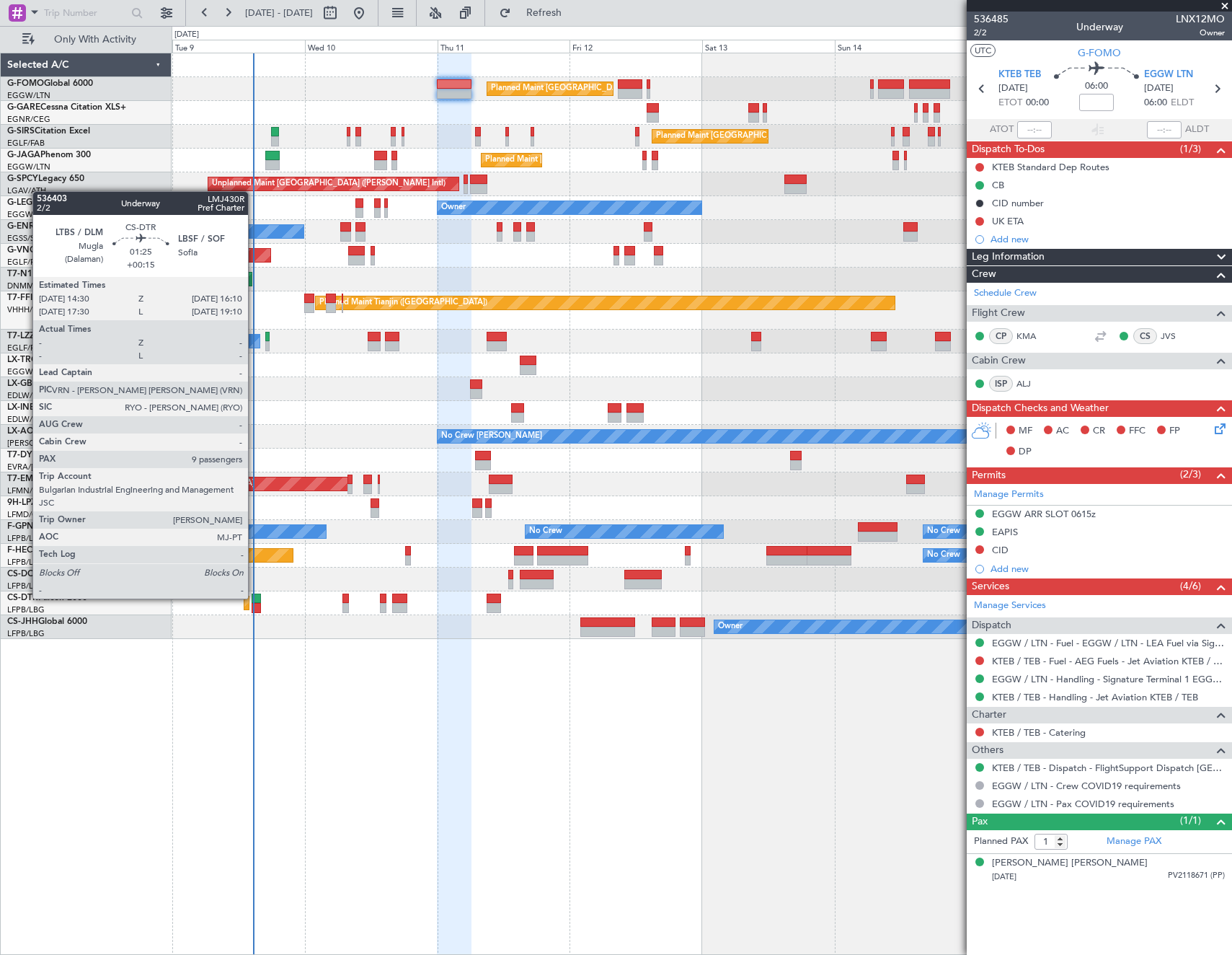
click at [255, 597] on div at bounding box center [256, 599] width 10 height 10
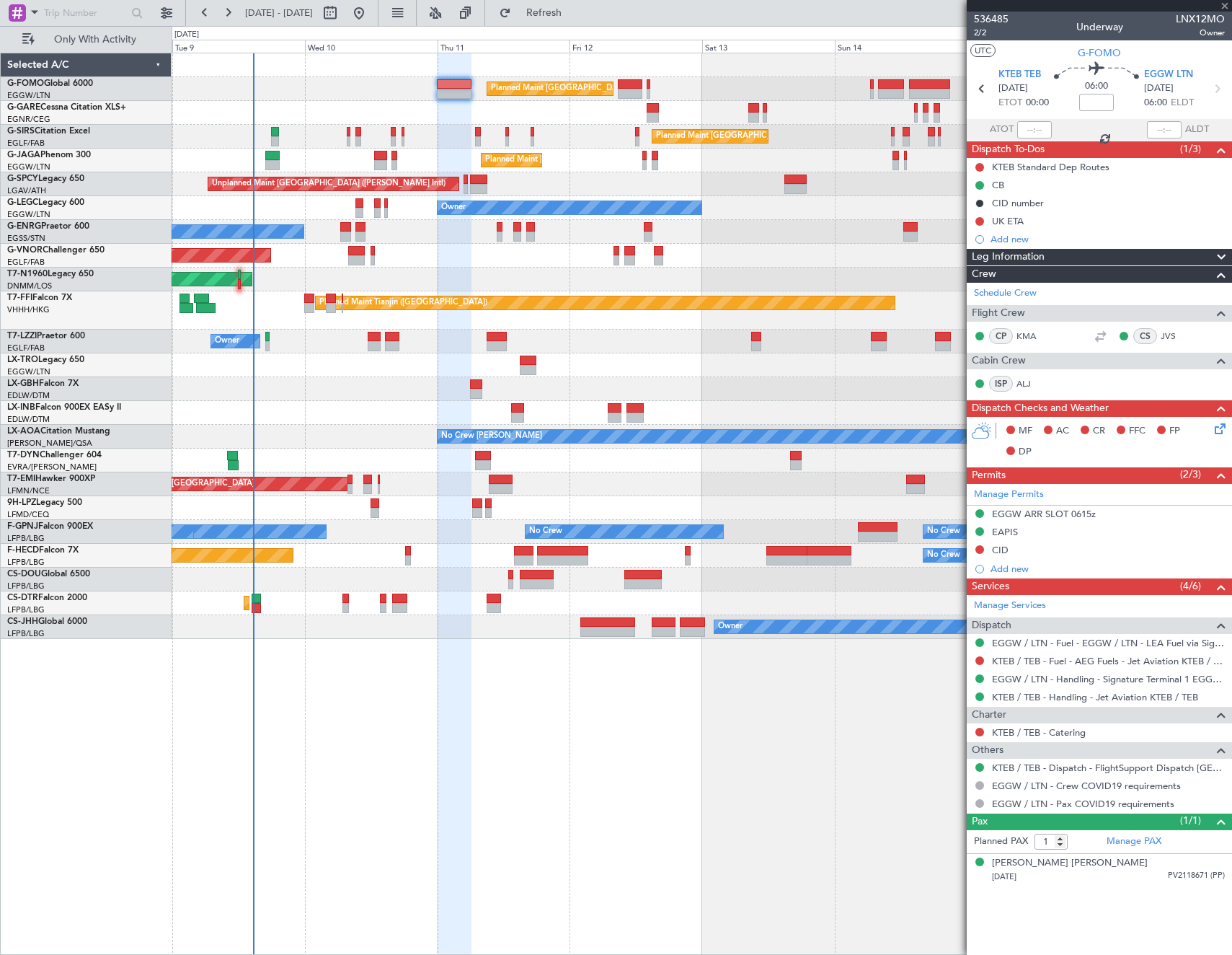
type input "+00:15"
type input "9"
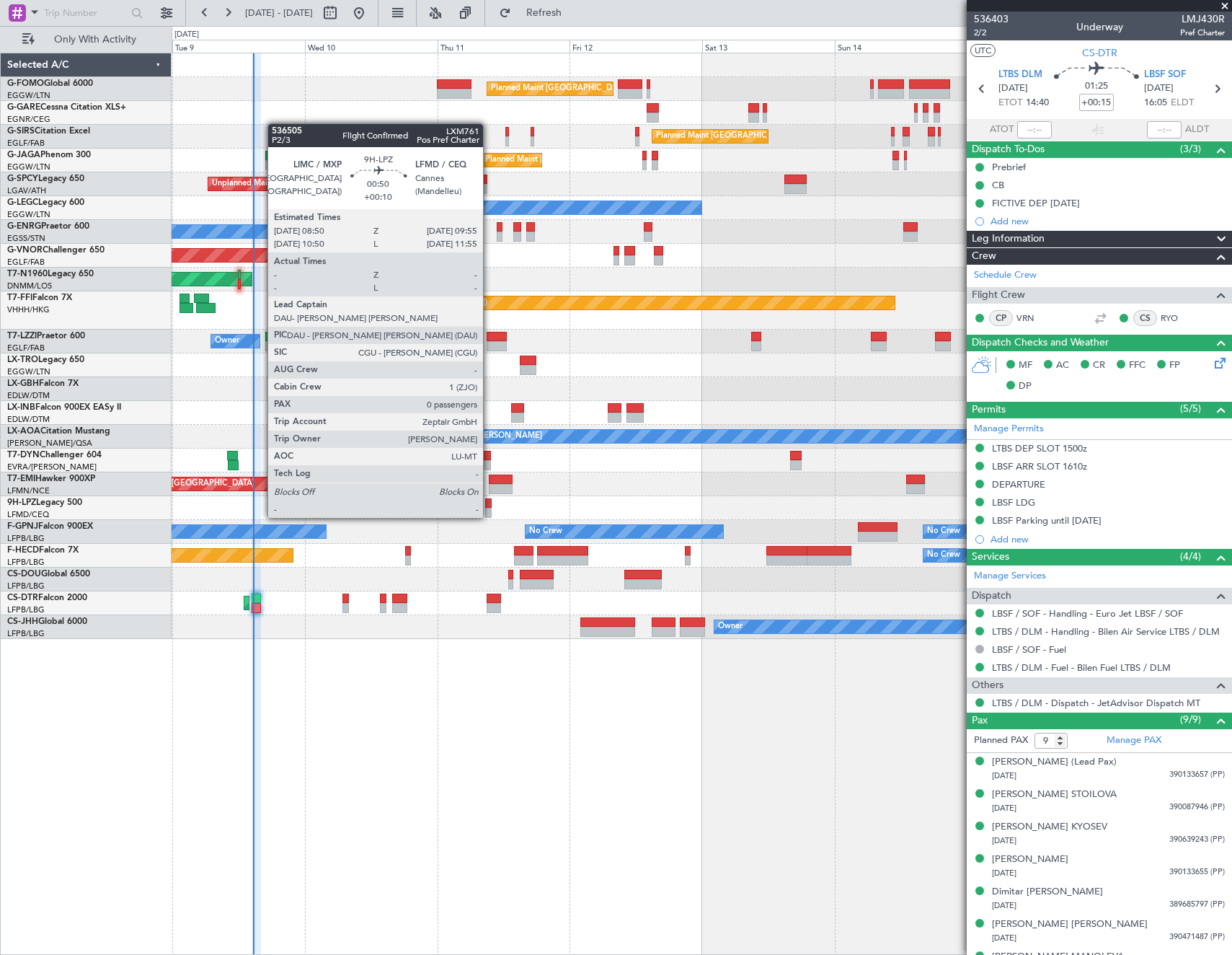
click at [490, 503] on div at bounding box center [488, 504] width 7 height 10
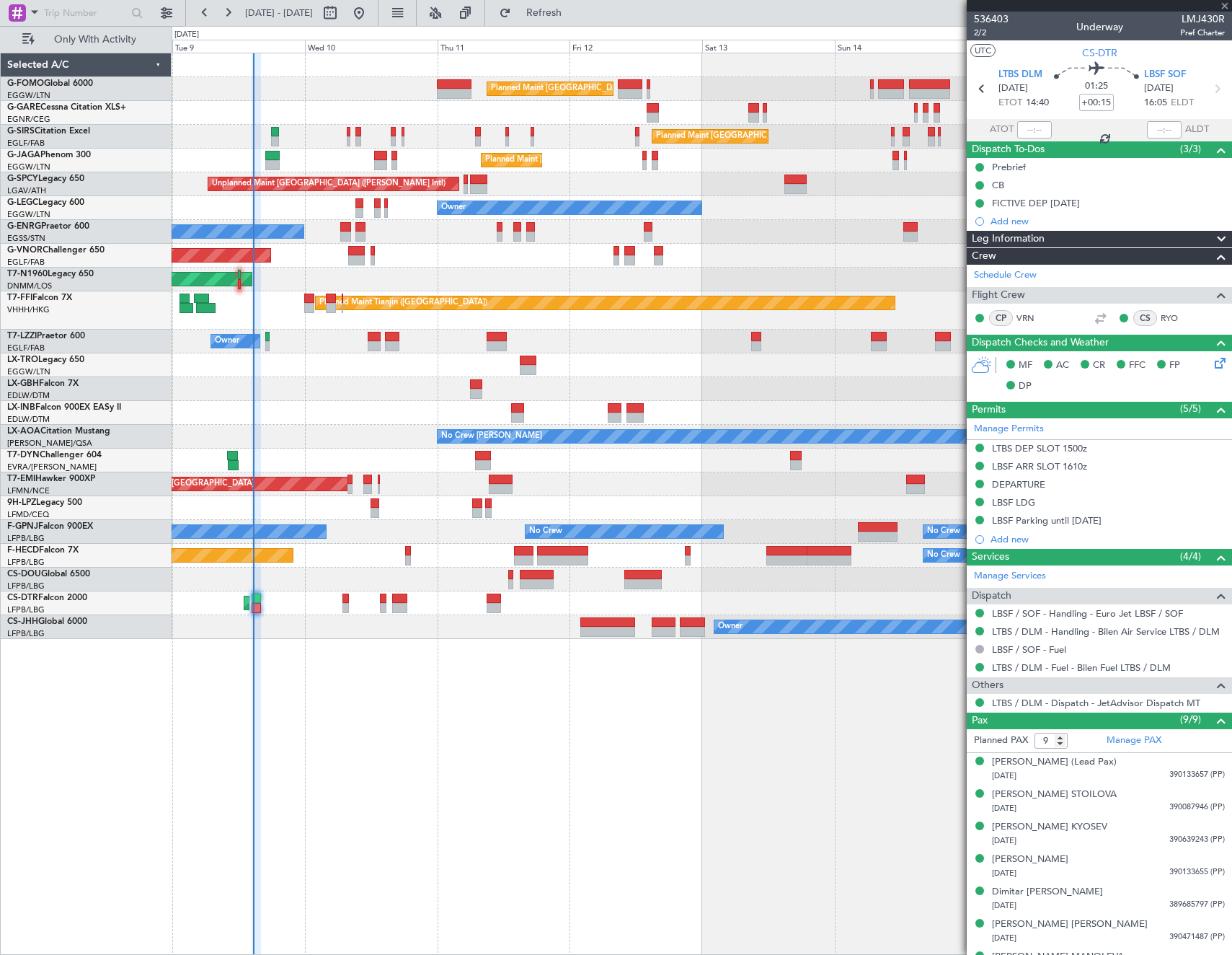
type input "+00:10"
type input "0"
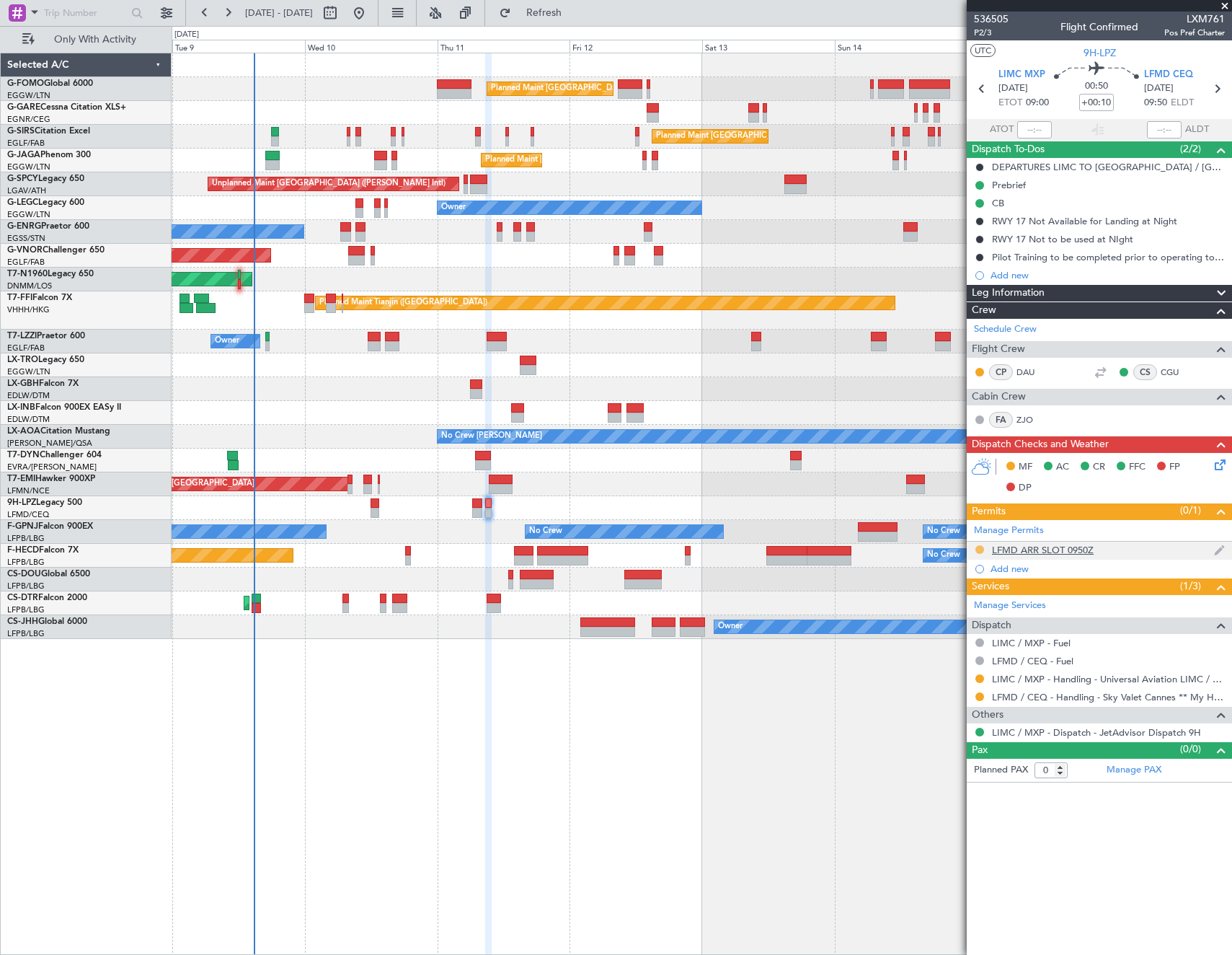
click at [979, 548] on button at bounding box center [980, 550] width 9 height 9
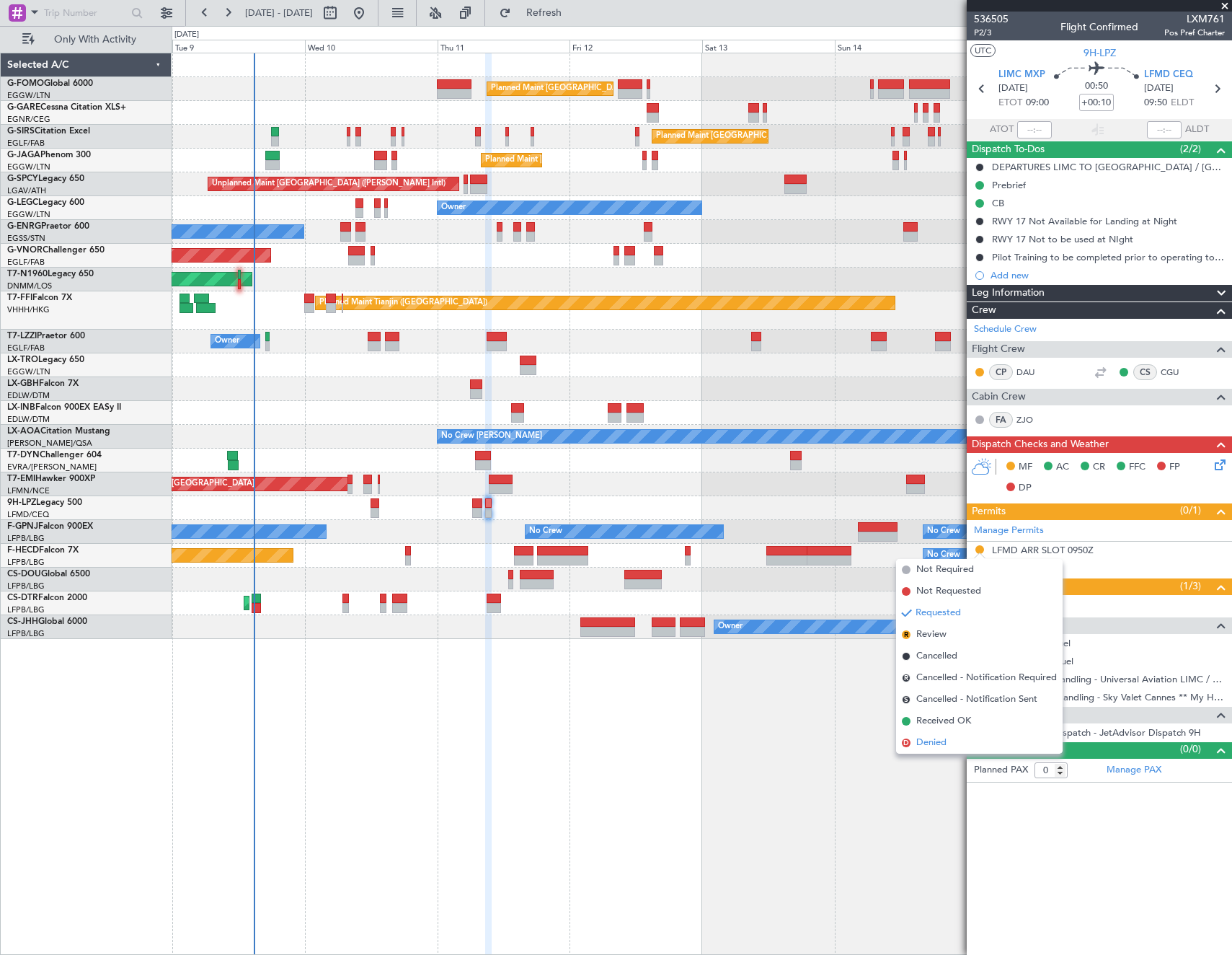
click at [922, 743] on span "Denied" at bounding box center [931, 742] width 30 height 14
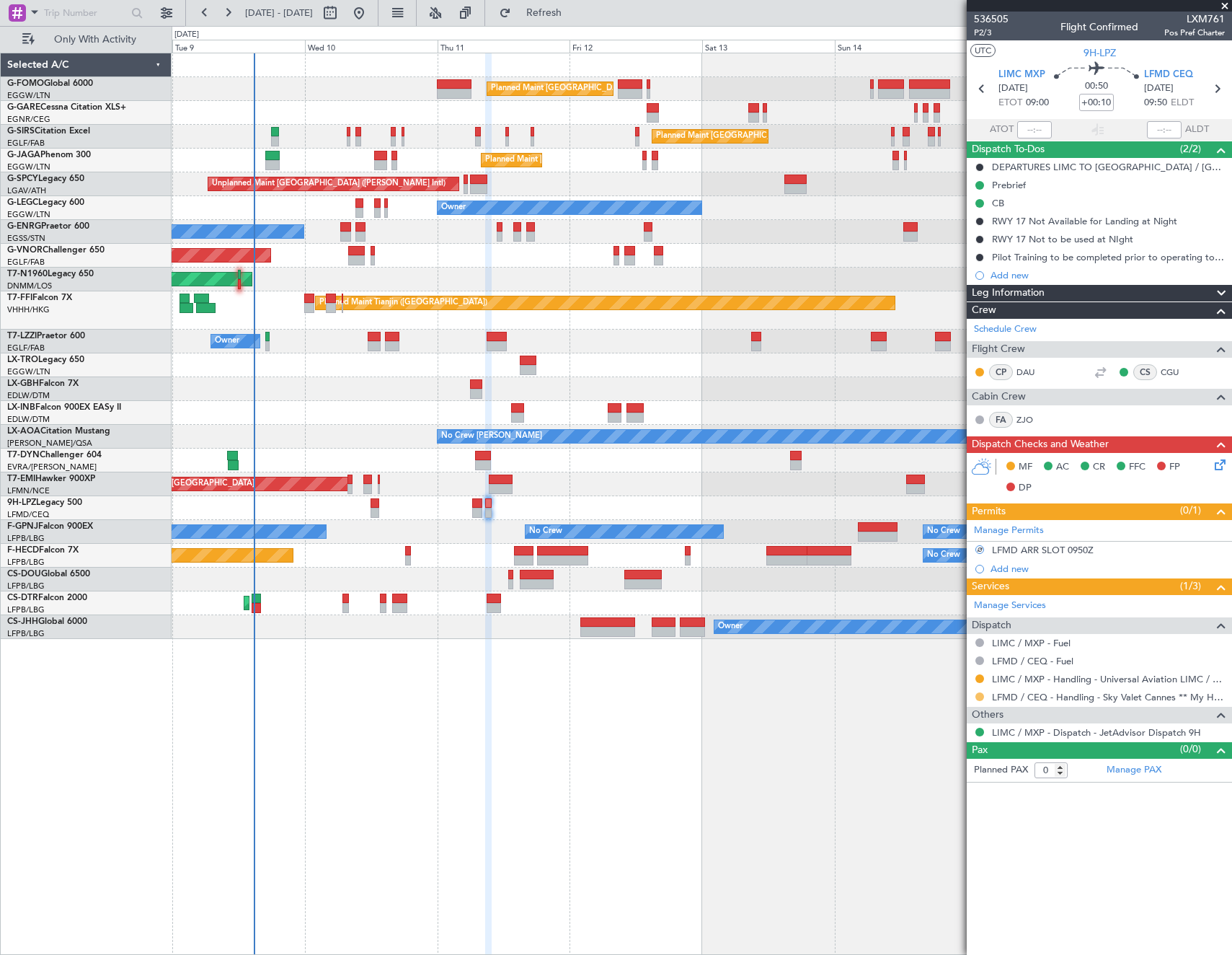
click at [982, 697] on button at bounding box center [980, 696] width 9 height 9
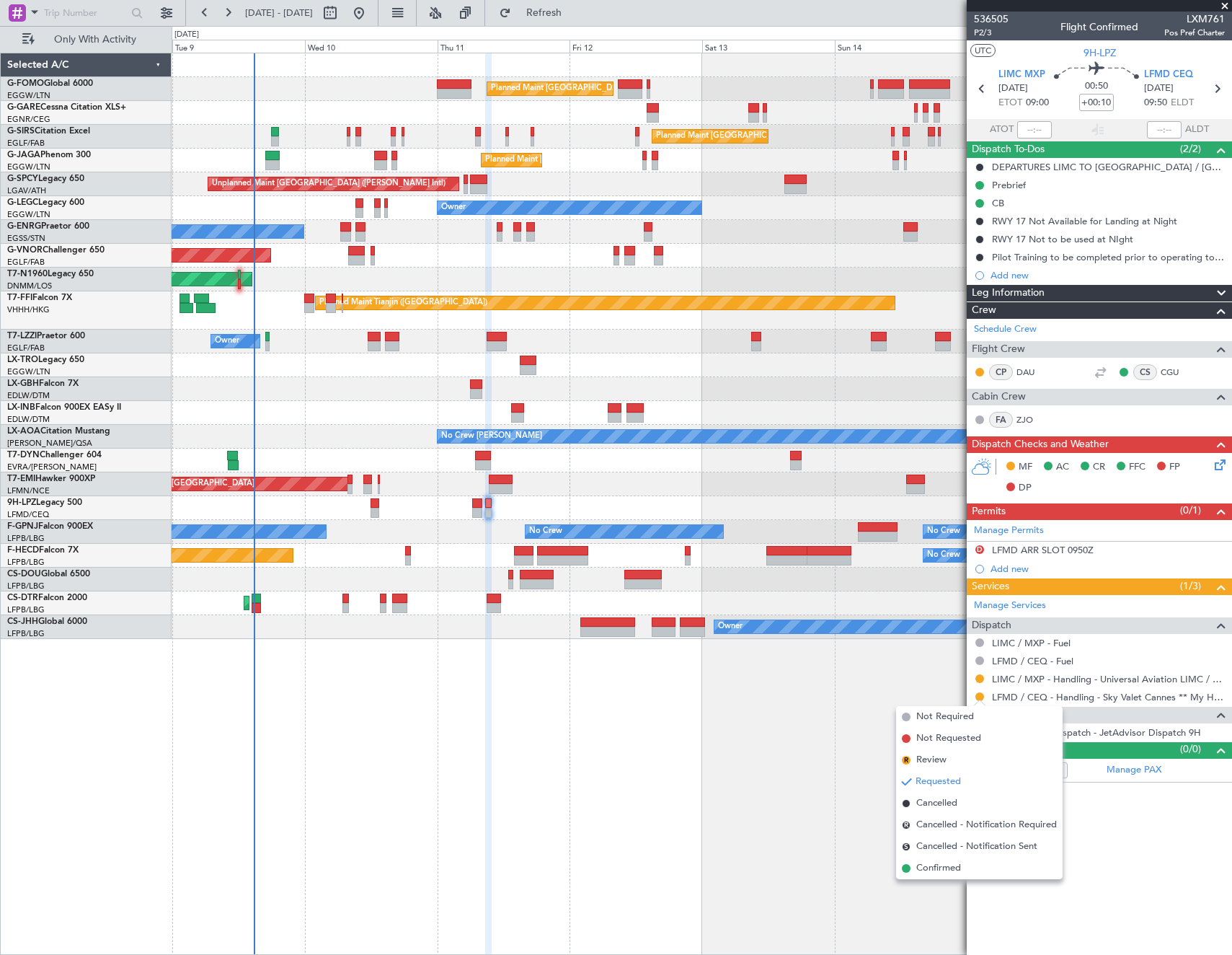
click at [953, 874] on span "Confirmed" at bounding box center [939, 868] width 44 height 14
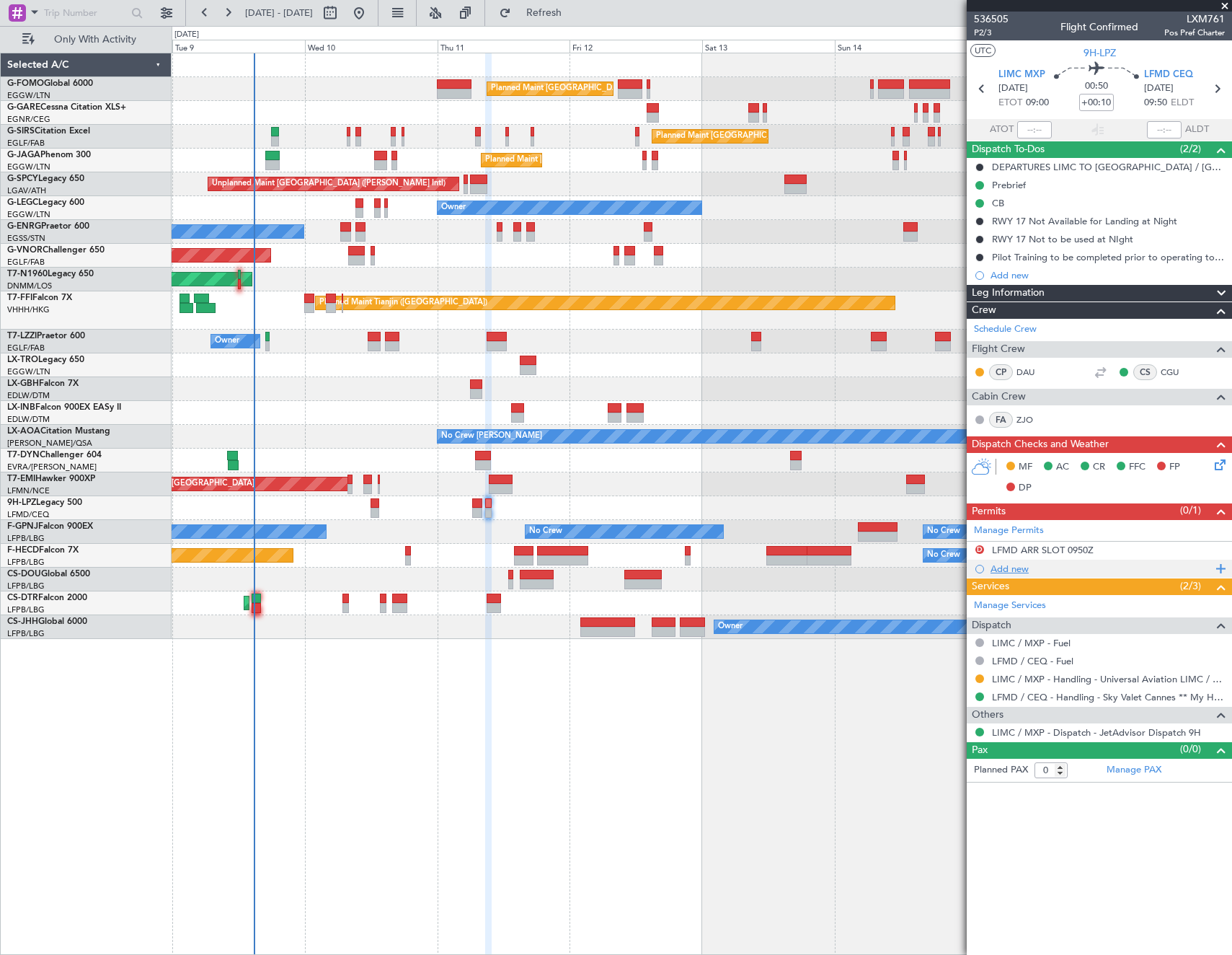
click at [1013, 567] on div "Add new" at bounding box center [1101, 568] width 222 height 13
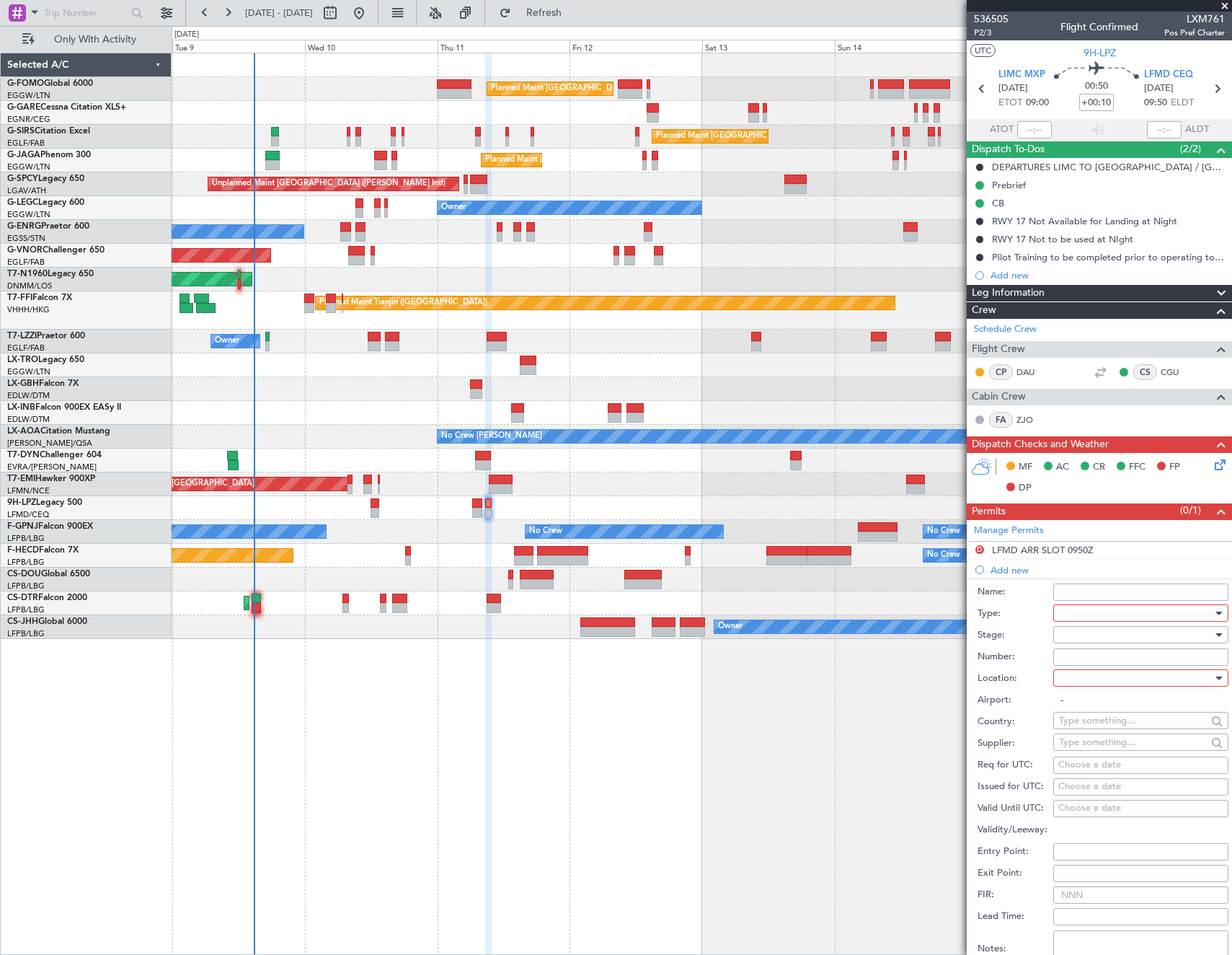
click at [1091, 610] on div at bounding box center [1136, 613] width 153 height 21
drag, startPoint x: 1094, startPoint y: 751, endPoint x: 1093, endPoint y: 733, distance: 18.0
click at [1094, 750] on span "Slot" at bounding box center [1136, 749] width 151 height 21
click at [1107, 633] on div at bounding box center [1136, 634] width 153 height 21
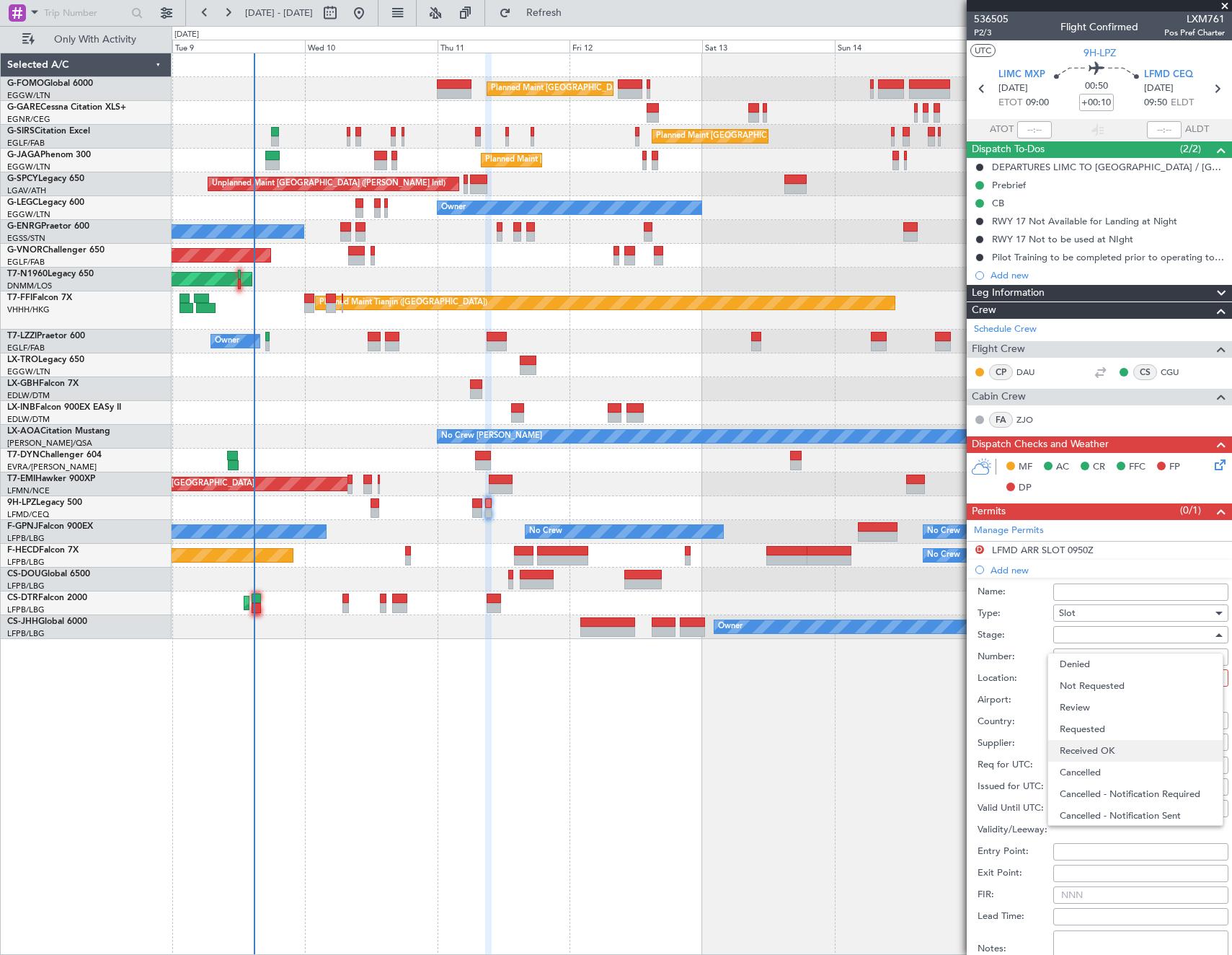
click at [1118, 750] on span "Received OK" at bounding box center [1136, 751] width 151 height 21
click at [1100, 662] on input "Number:" at bounding box center [1141, 656] width 176 height 17
paste input "LFMDA000013908"
type input "LFMDA000013908"
click at [1076, 679] on div at bounding box center [1136, 677] width 153 height 21
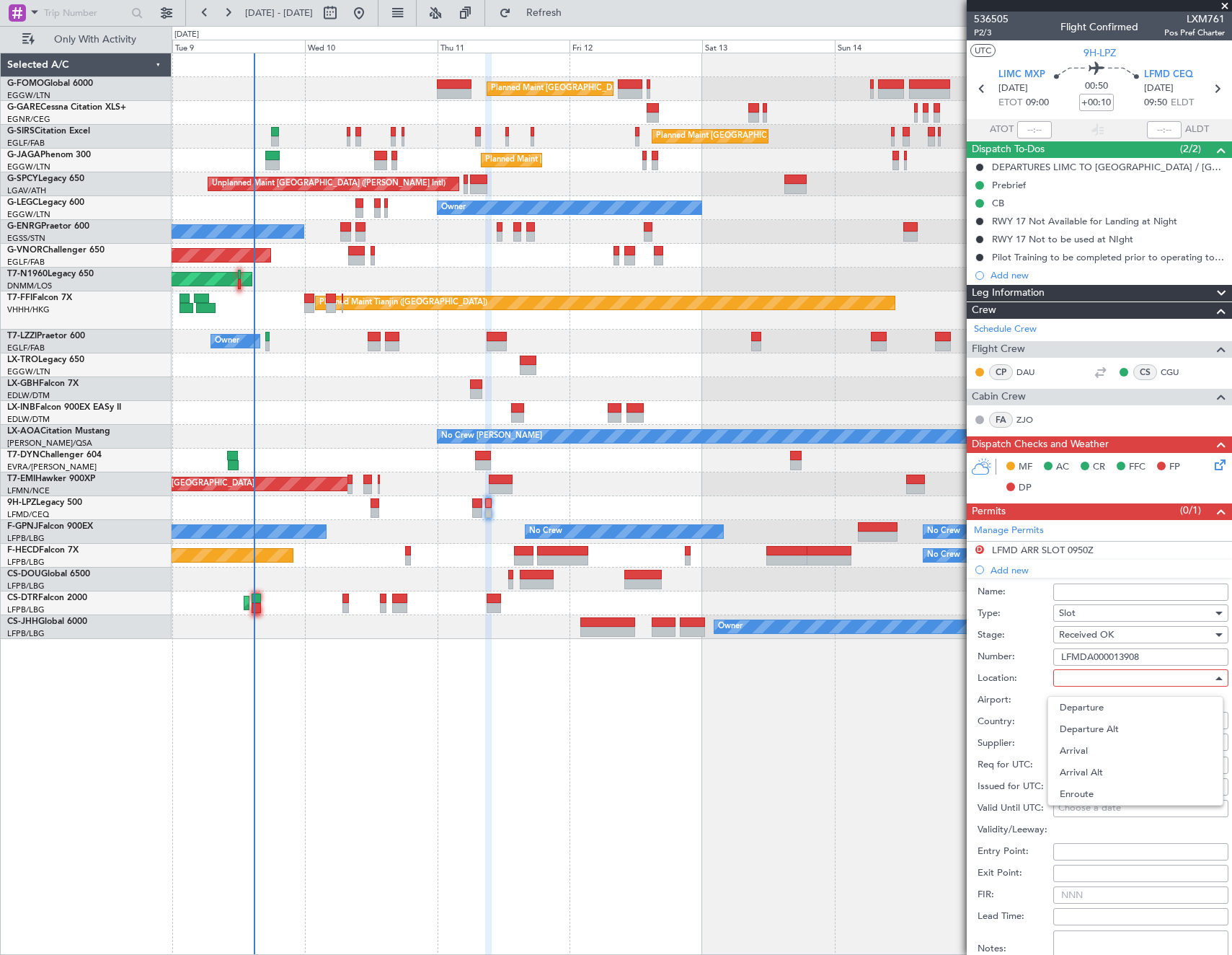
drag, startPoint x: 880, startPoint y: 764, endPoint x: 896, endPoint y: 769, distance: 16.8
click at [888, 766] on div at bounding box center [616, 477] width 1232 height 955
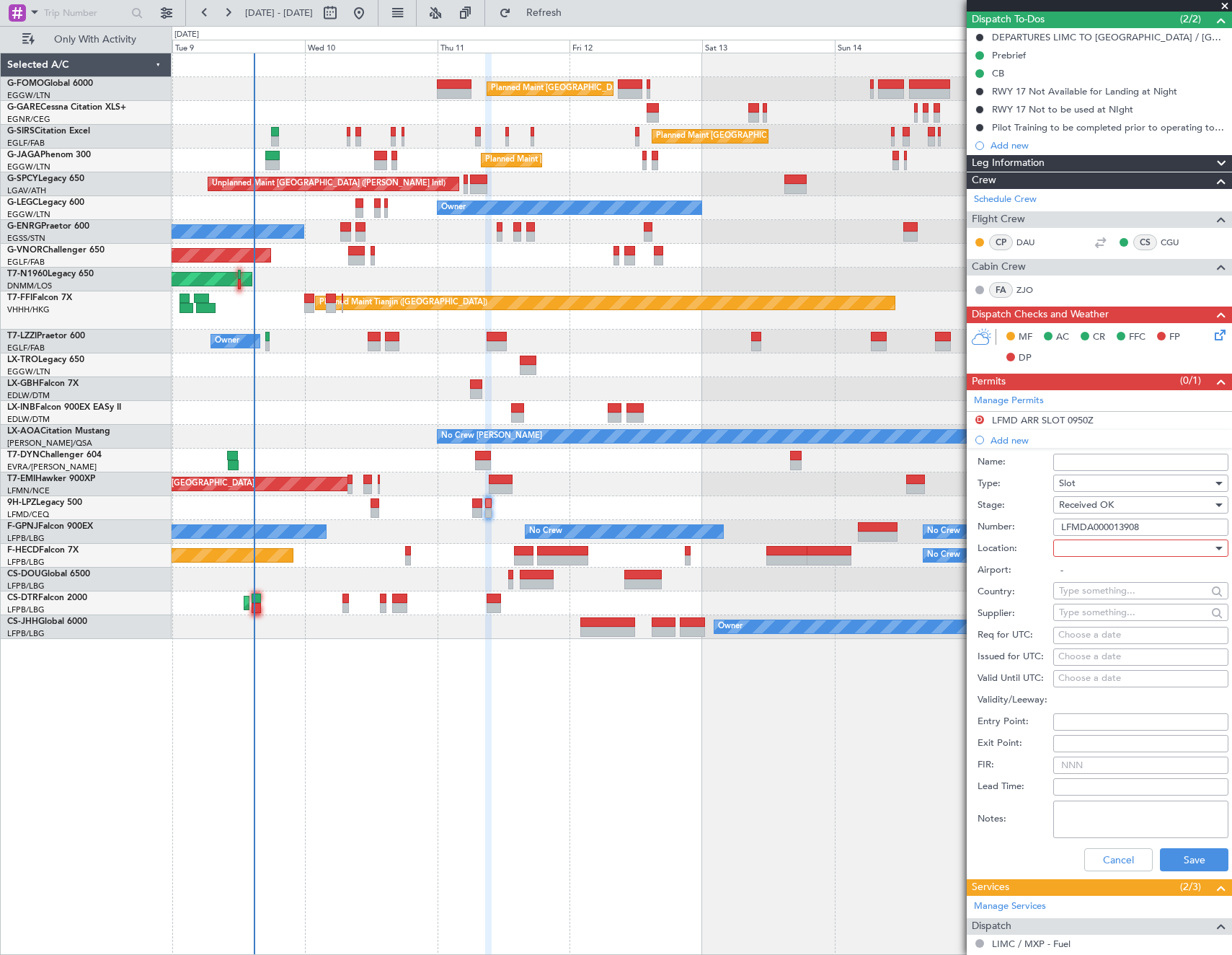
scroll to position [257, 0]
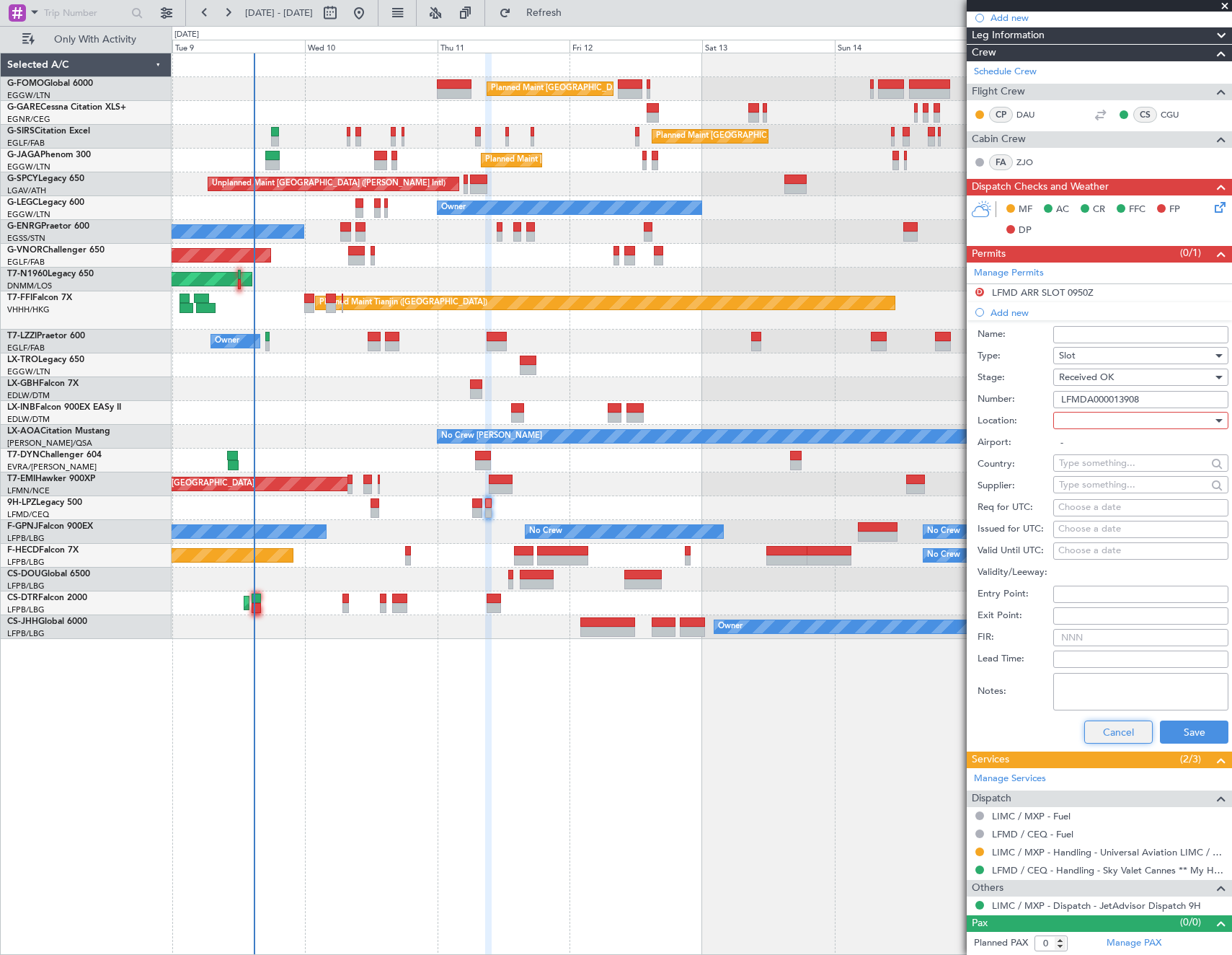
click at [1091, 731] on button "Cancel" at bounding box center [1119, 731] width 68 height 23
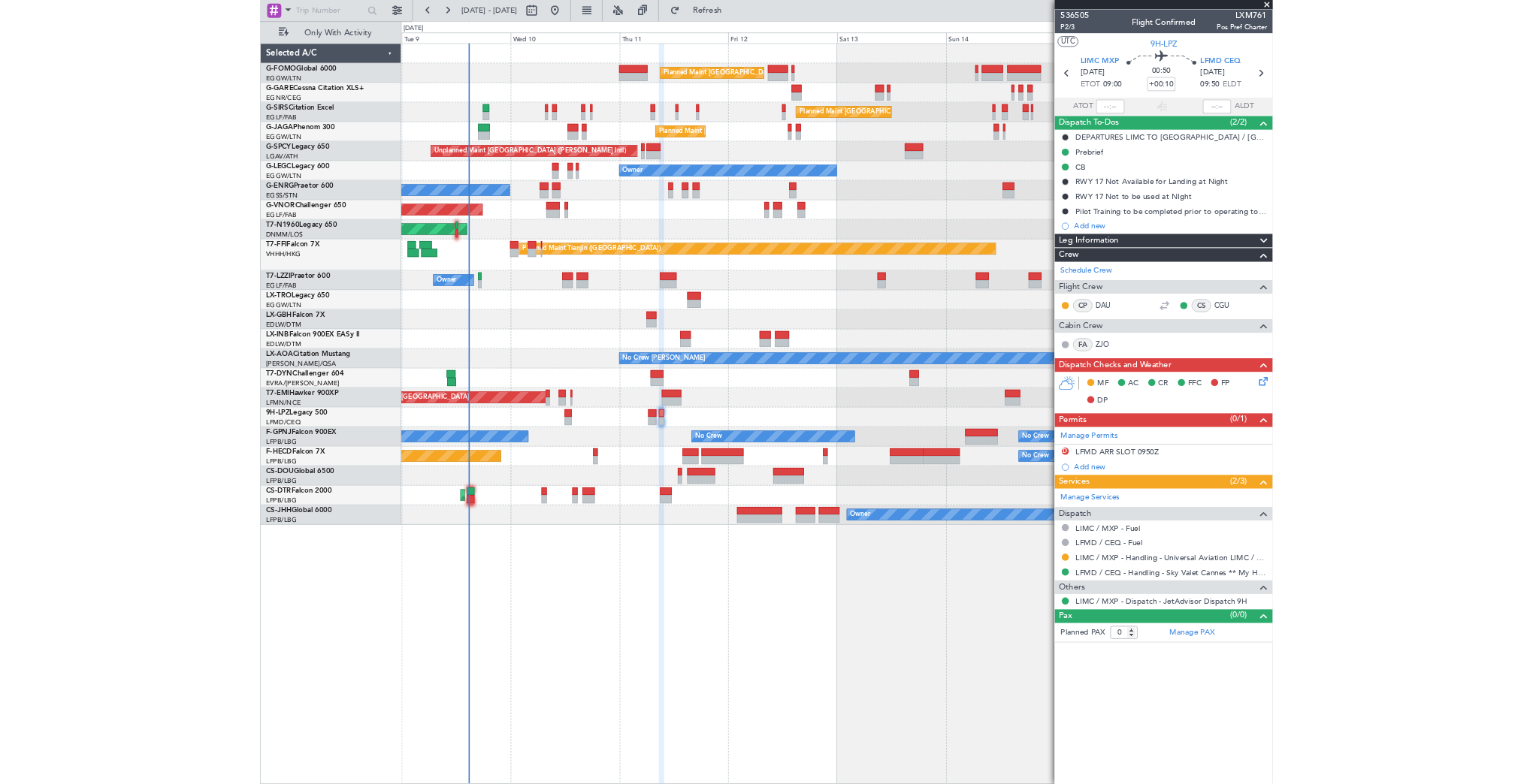
scroll to position [0, 0]
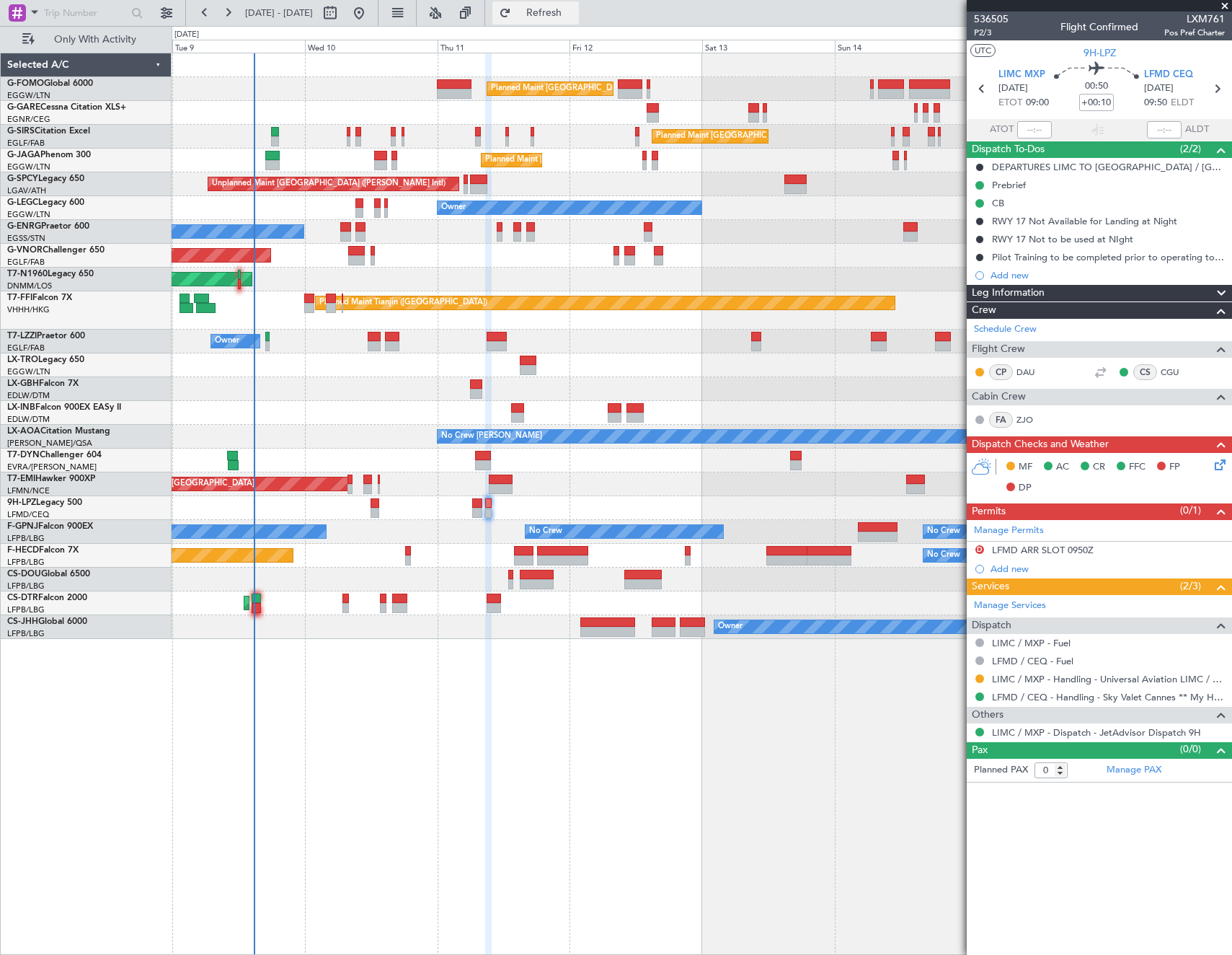
click at [569, 20] on button "Refresh" at bounding box center [536, 13] width 87 height 23
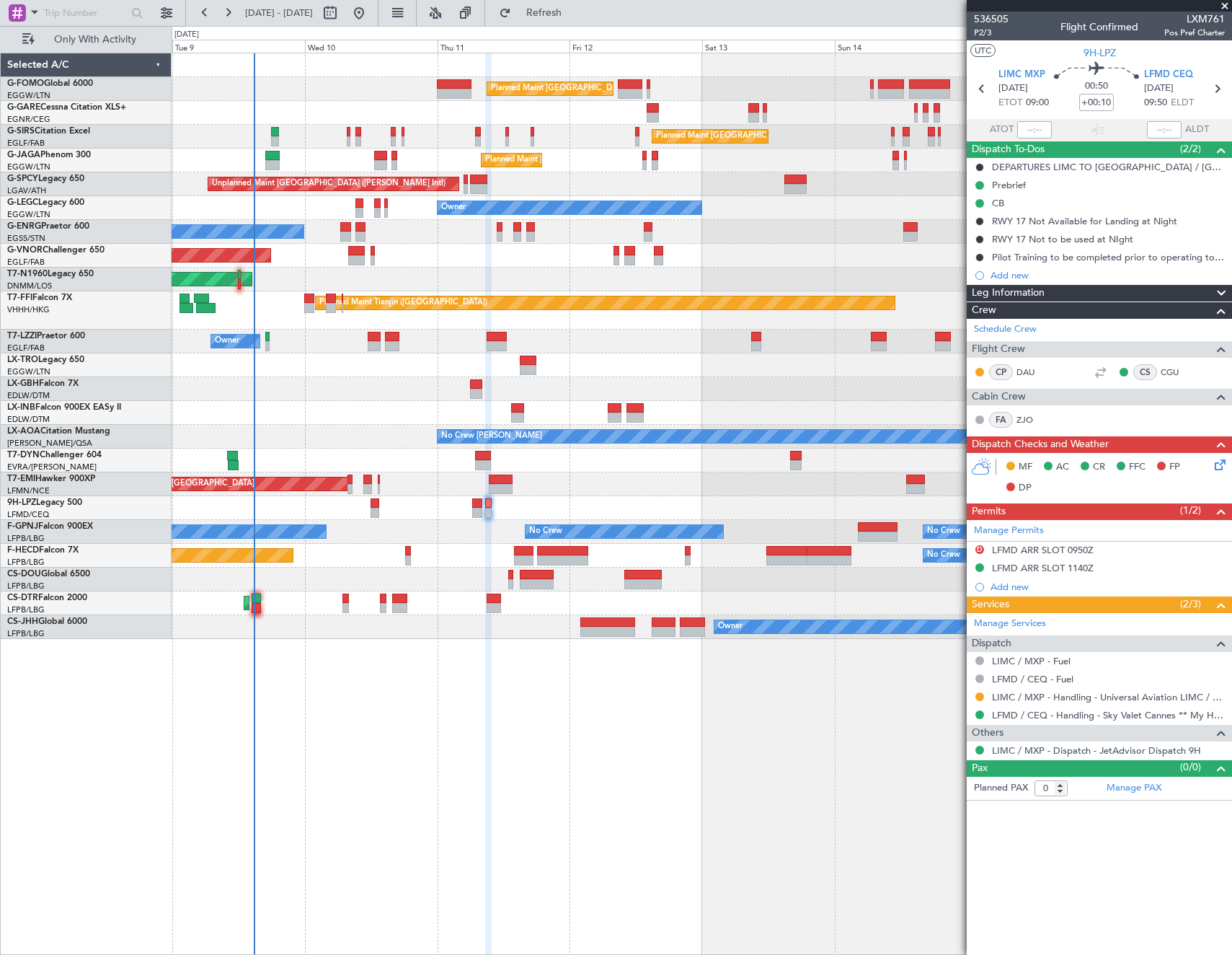
click at [281, 362] on div "Planned Maint [GEOGRAPHIC_DATA] ([GEOGRAPHIC_DATA]) Unplanned Maint [PERSON_NAM…" at bounding box center [702, 346] width 1060 height 585
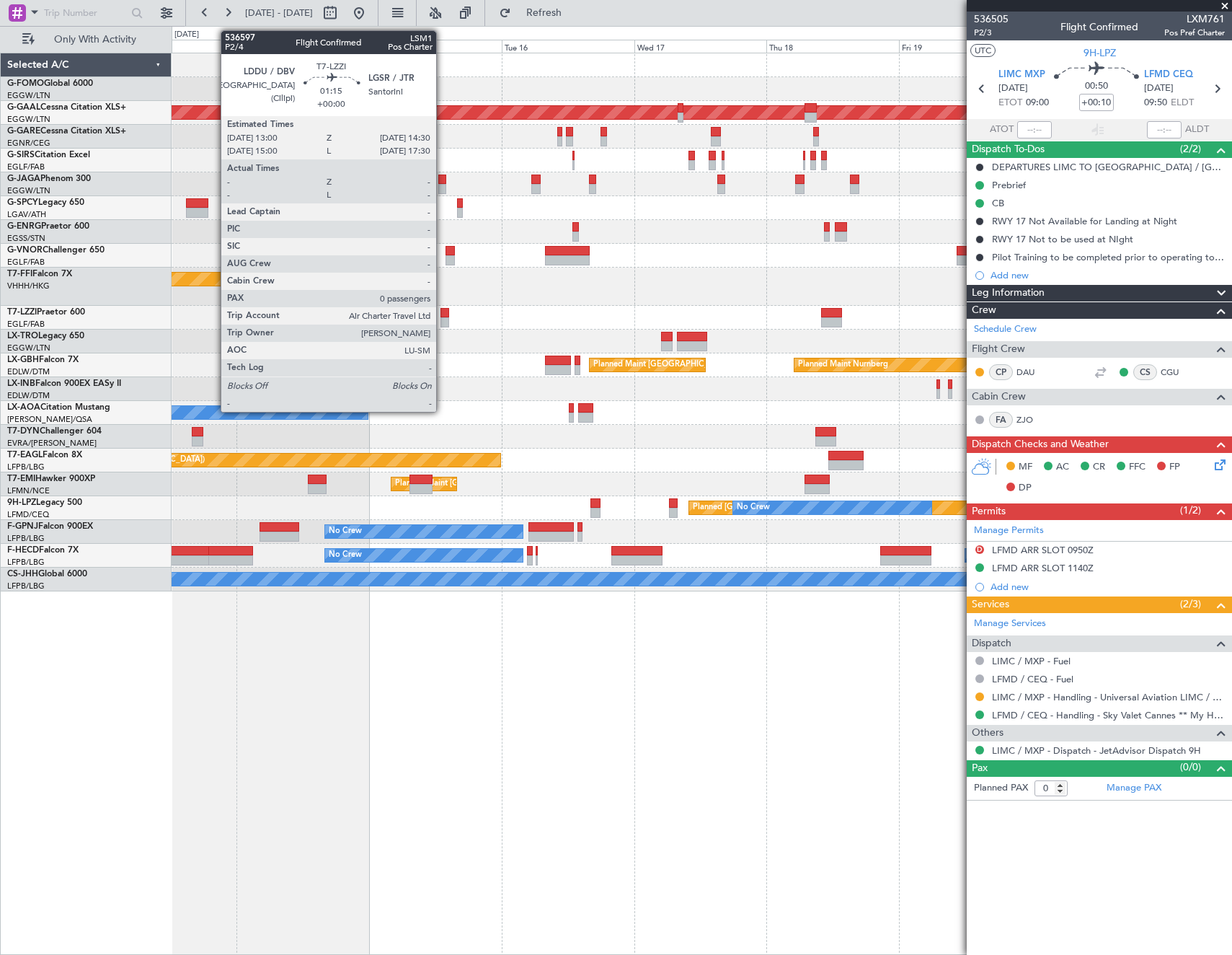
click at [443, 320] on div at bounding box center [445, 322] width 9 height 10
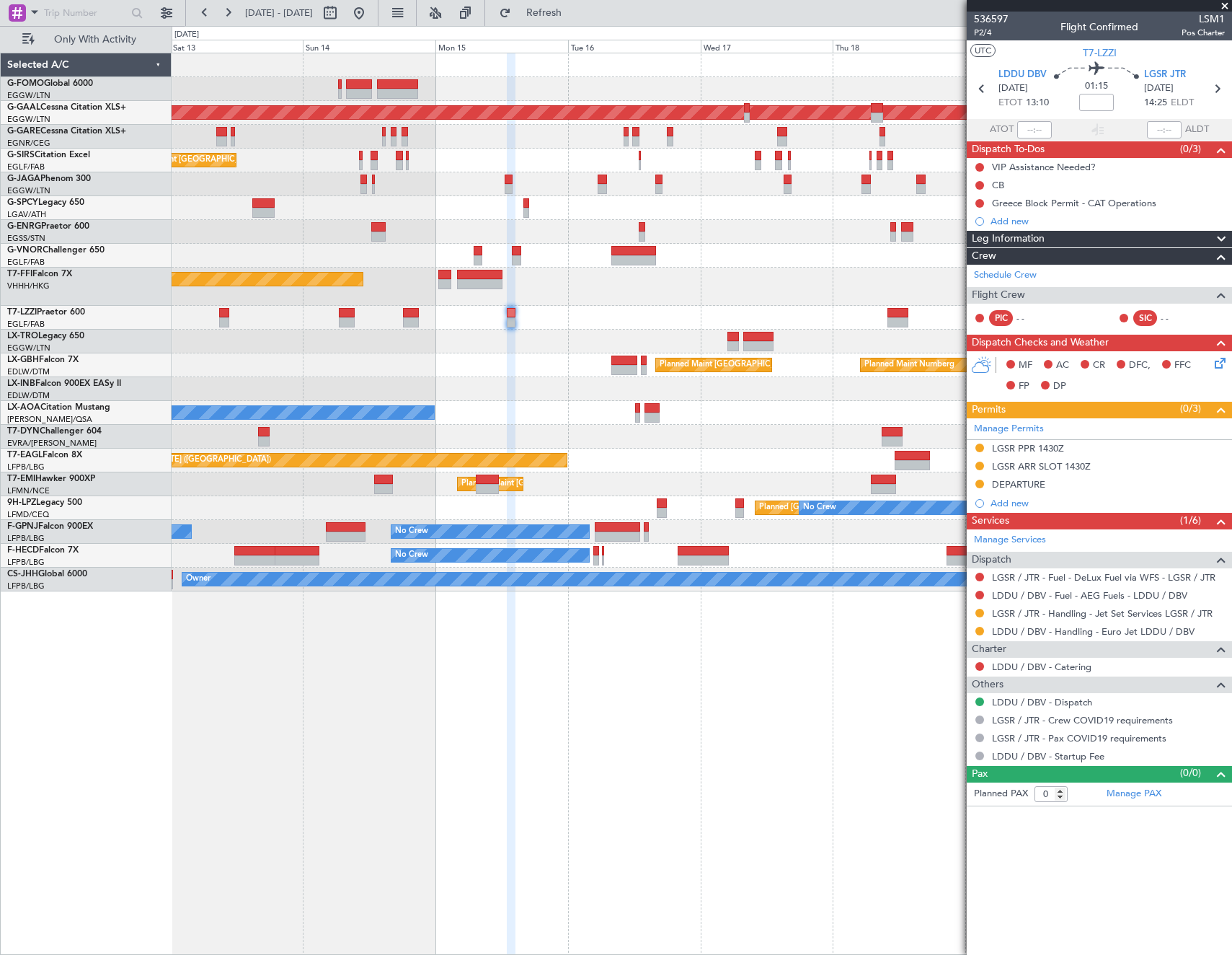
click at [489, 349] on div at bounding box center [702, 342] width 1060 height 24
click at [883, 639] on div "Planned Maint London (Luton) Planned Maint Dusseldorf Planned Maint London (Far…" at bounding box center [702, 504] width 1061 height 902
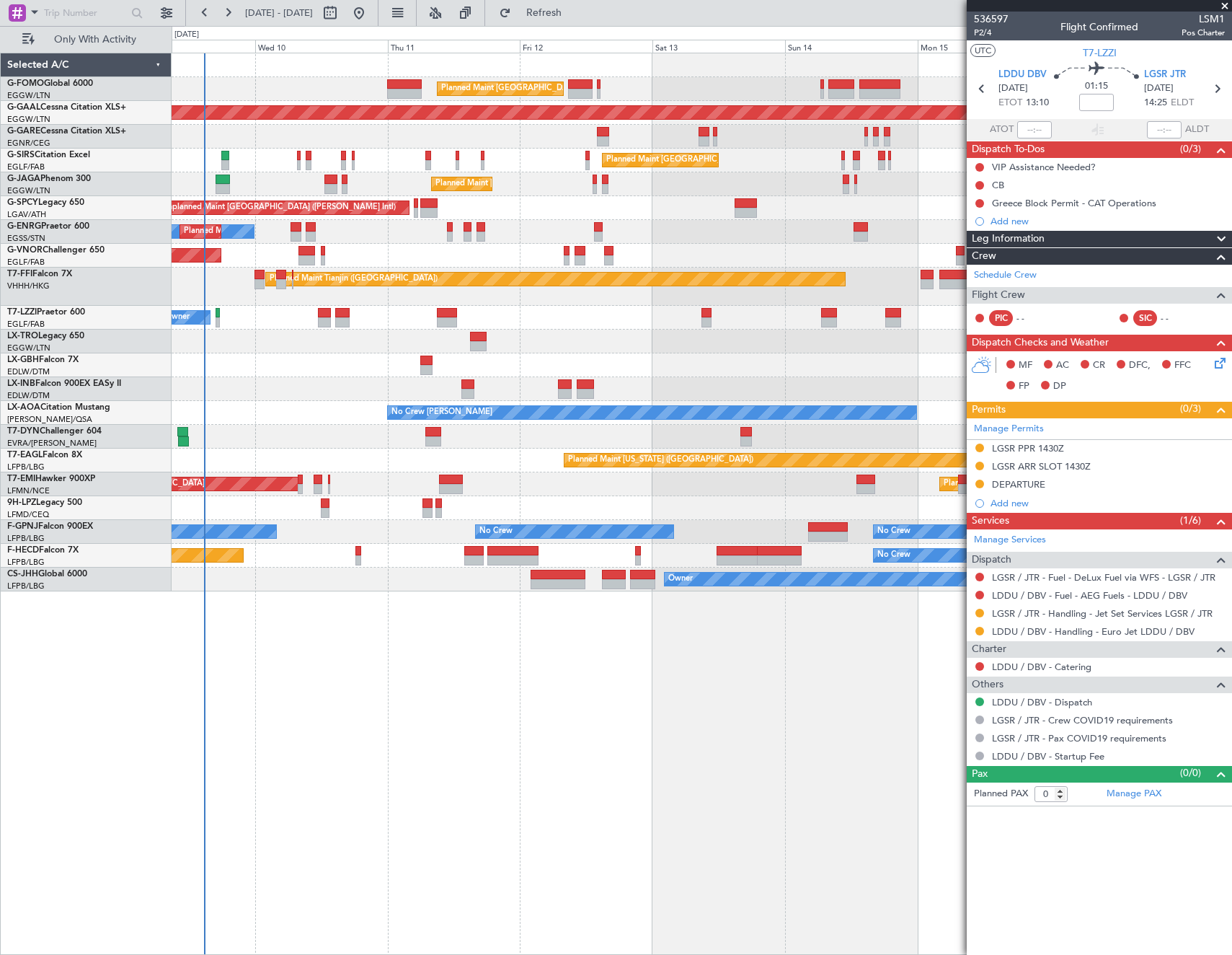
click at [442, 682] on div "Planned Maint [GEOGRAPHIC_DATA] ([GEOGRAPHIC_DATA]) Planned [GEOGRAPHIC_DATA] U…" at bounding box center [702, 504] width 1061 height 902
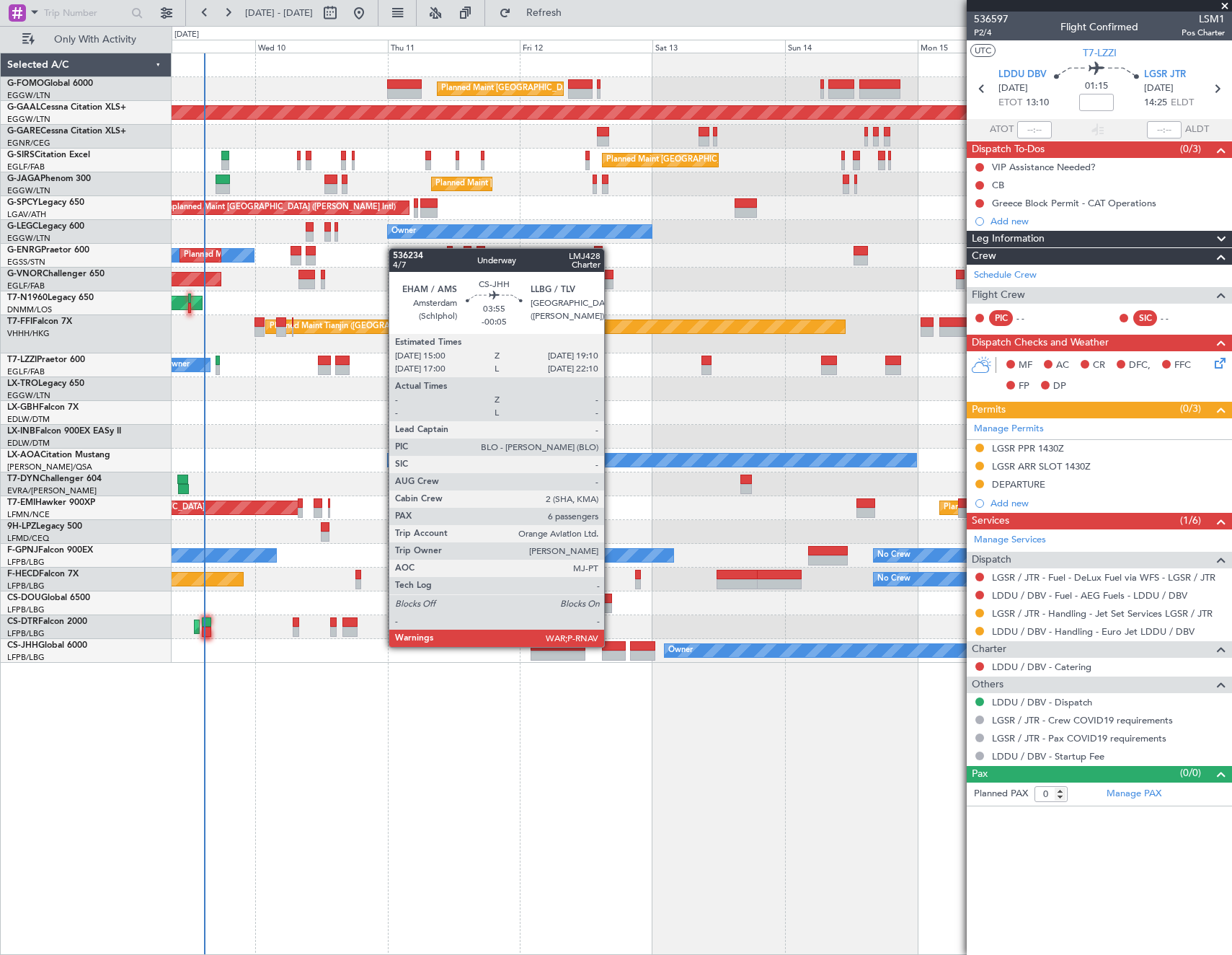
click at [611, 645] on div at bounding box center [613, 646] width 23 height 10
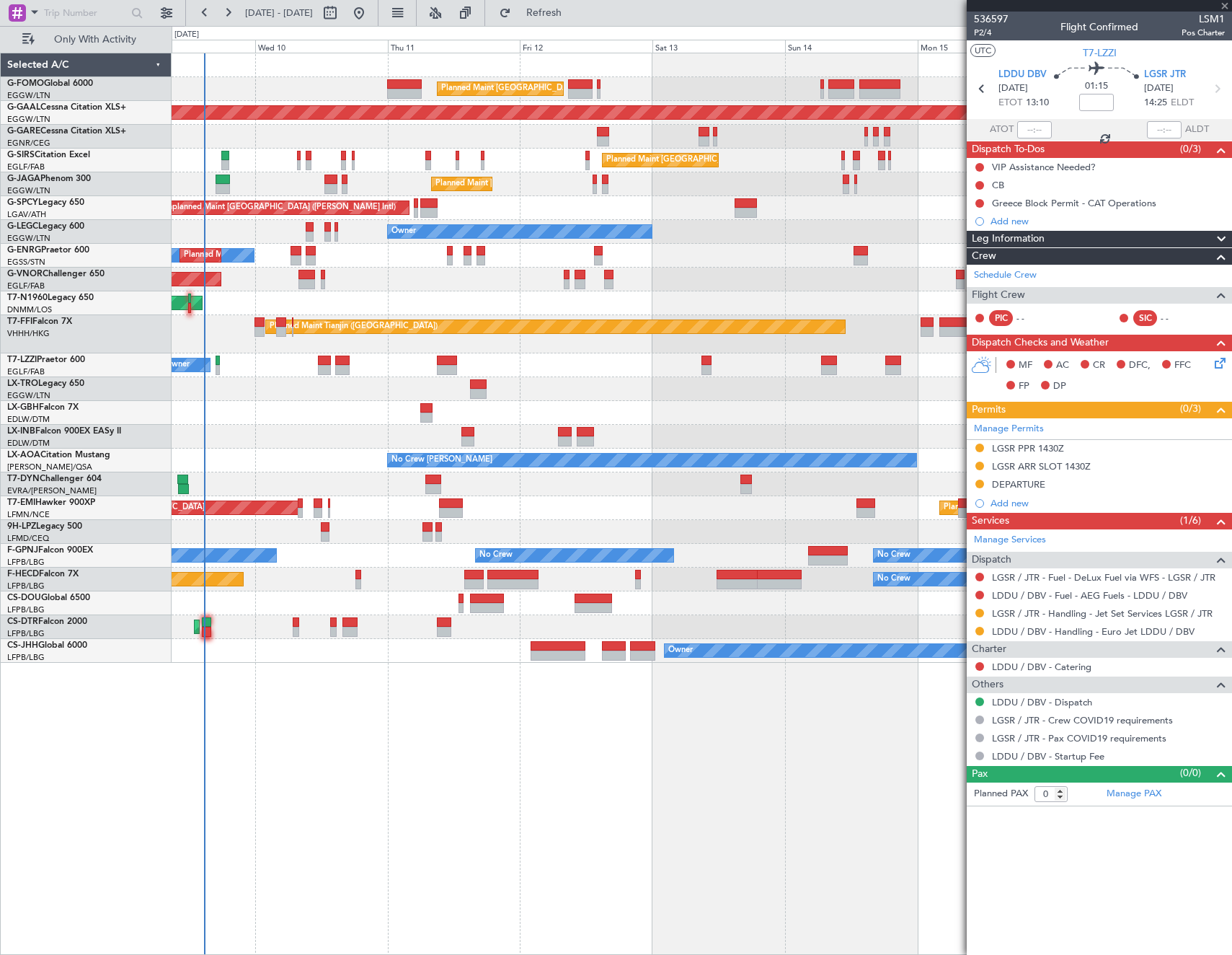
type input "-00:05"
type input "6"
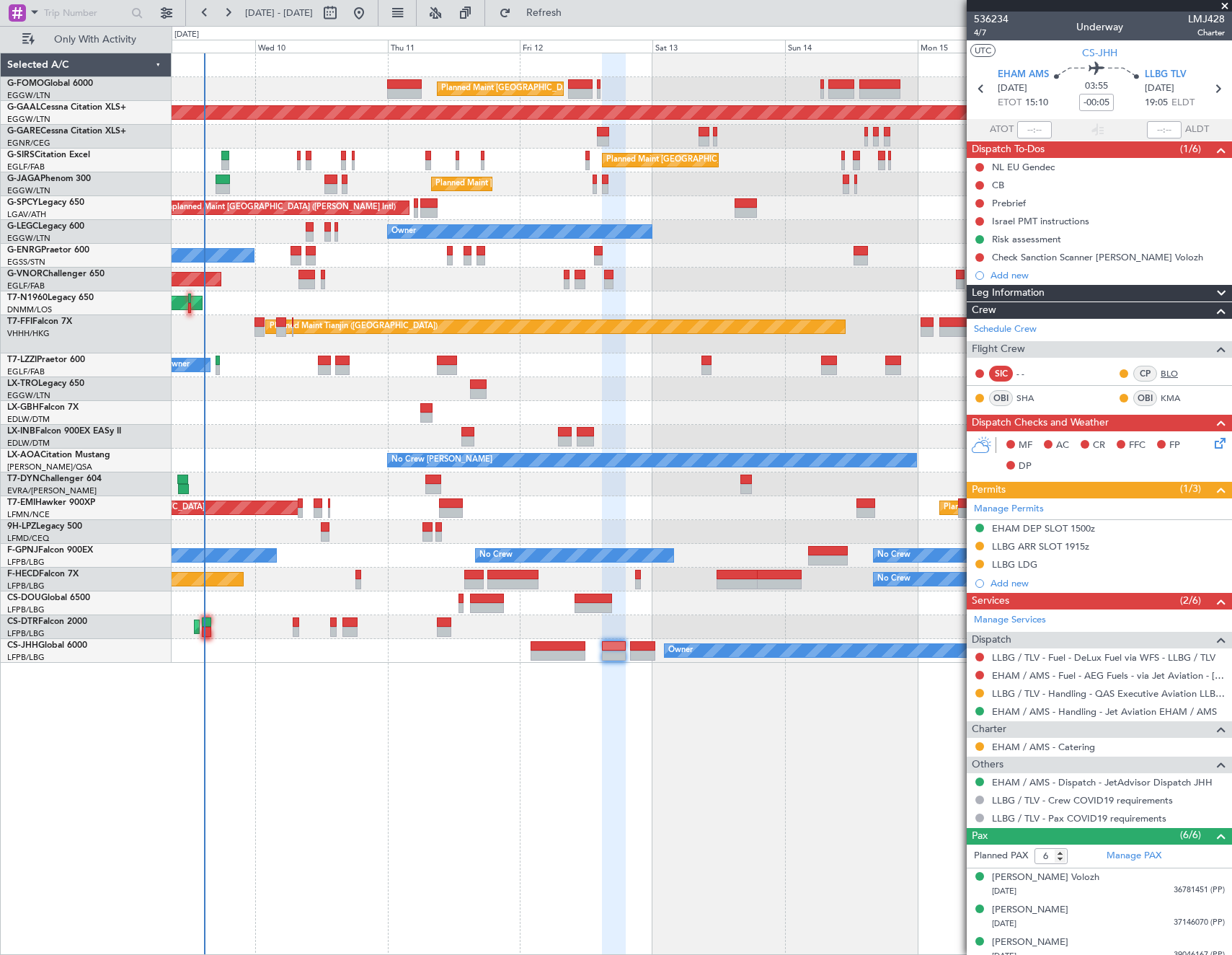
click at [1161, 372] on link "BLO" at bounding box center [1177, 373] width 33 height 13
click at [1161, 368] on link "BLO" at bounding box center [1177, 373] width 33 height 13
click at [1162, 373] on link "BLO" at bounding box center [1177, 373] width 33 height 13
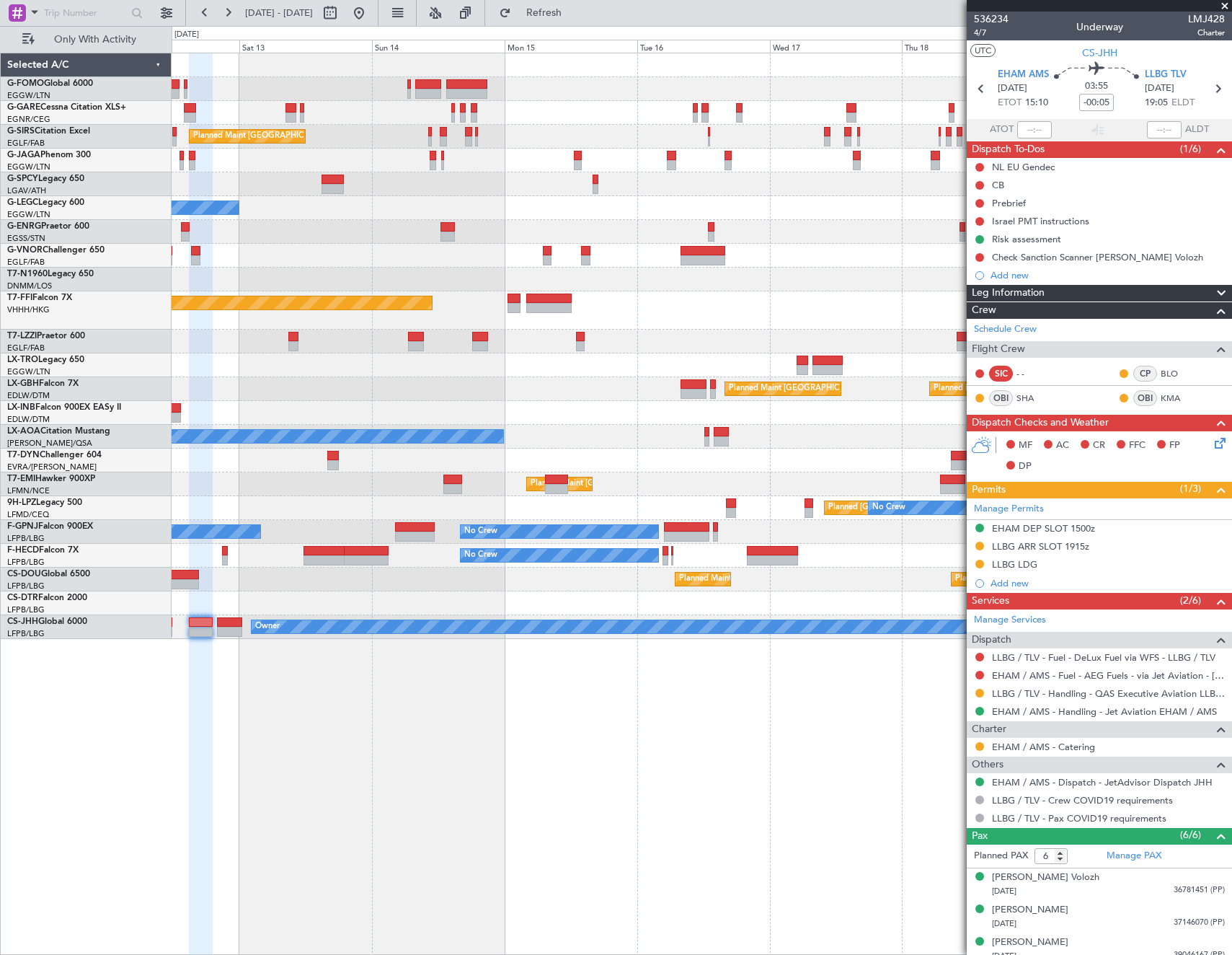
click at [245, 280] on div at bounding box center [702, 279] width 1060 height 24
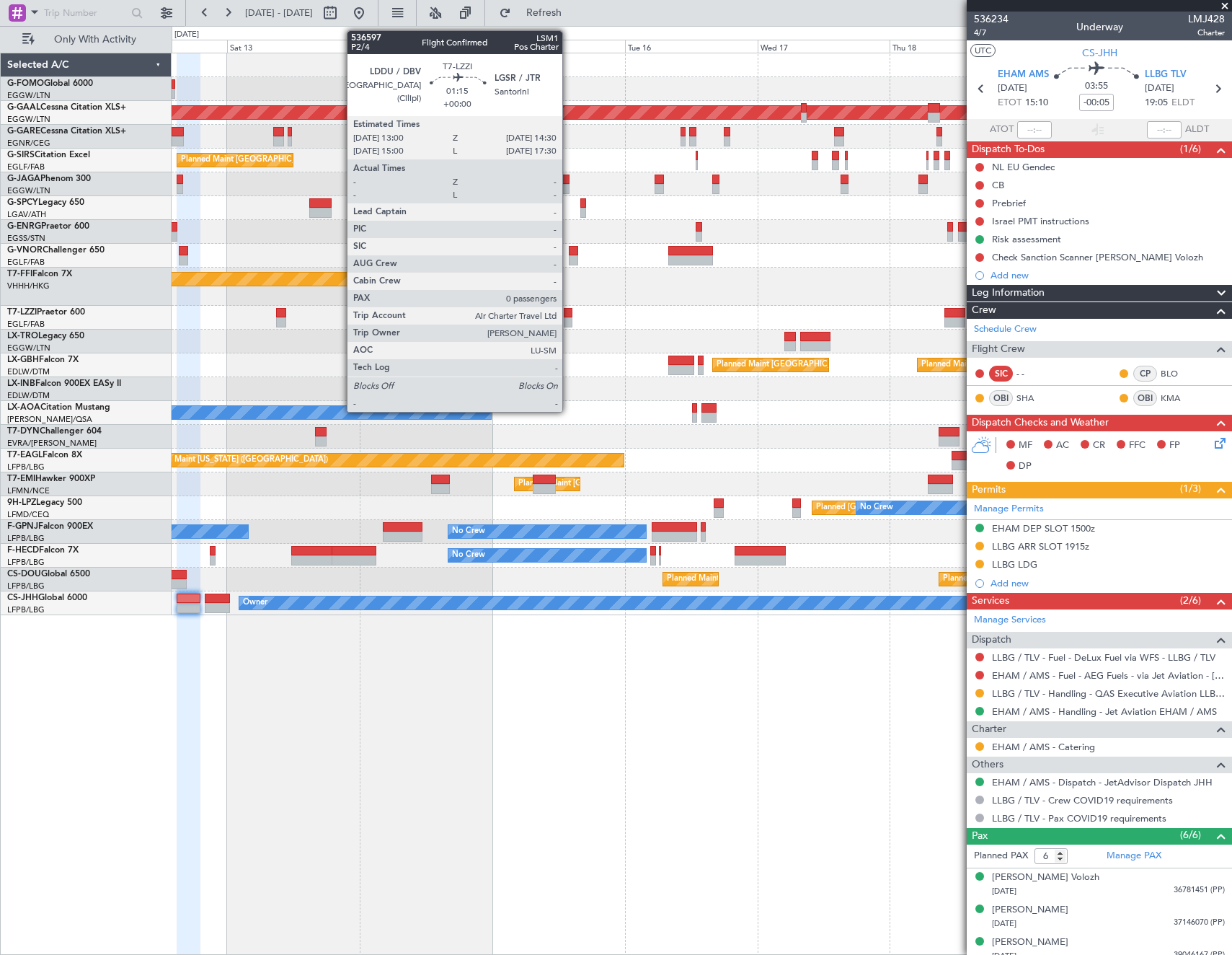
click at [569, 315] on div at bounding box center [568, 313] width 9 height 10
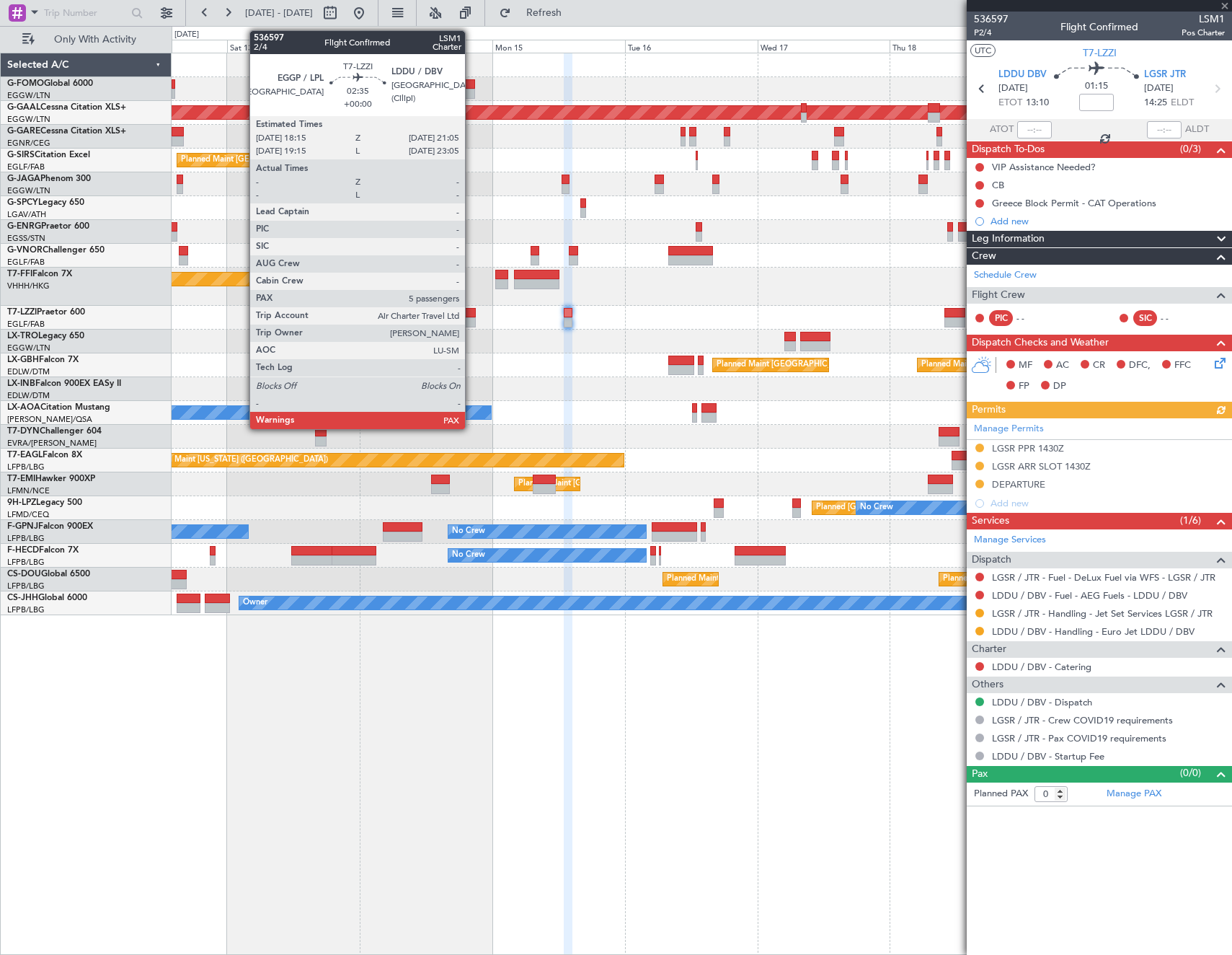
click at [472, 316] on div at bounding box center [467, 313] width 16 height 10
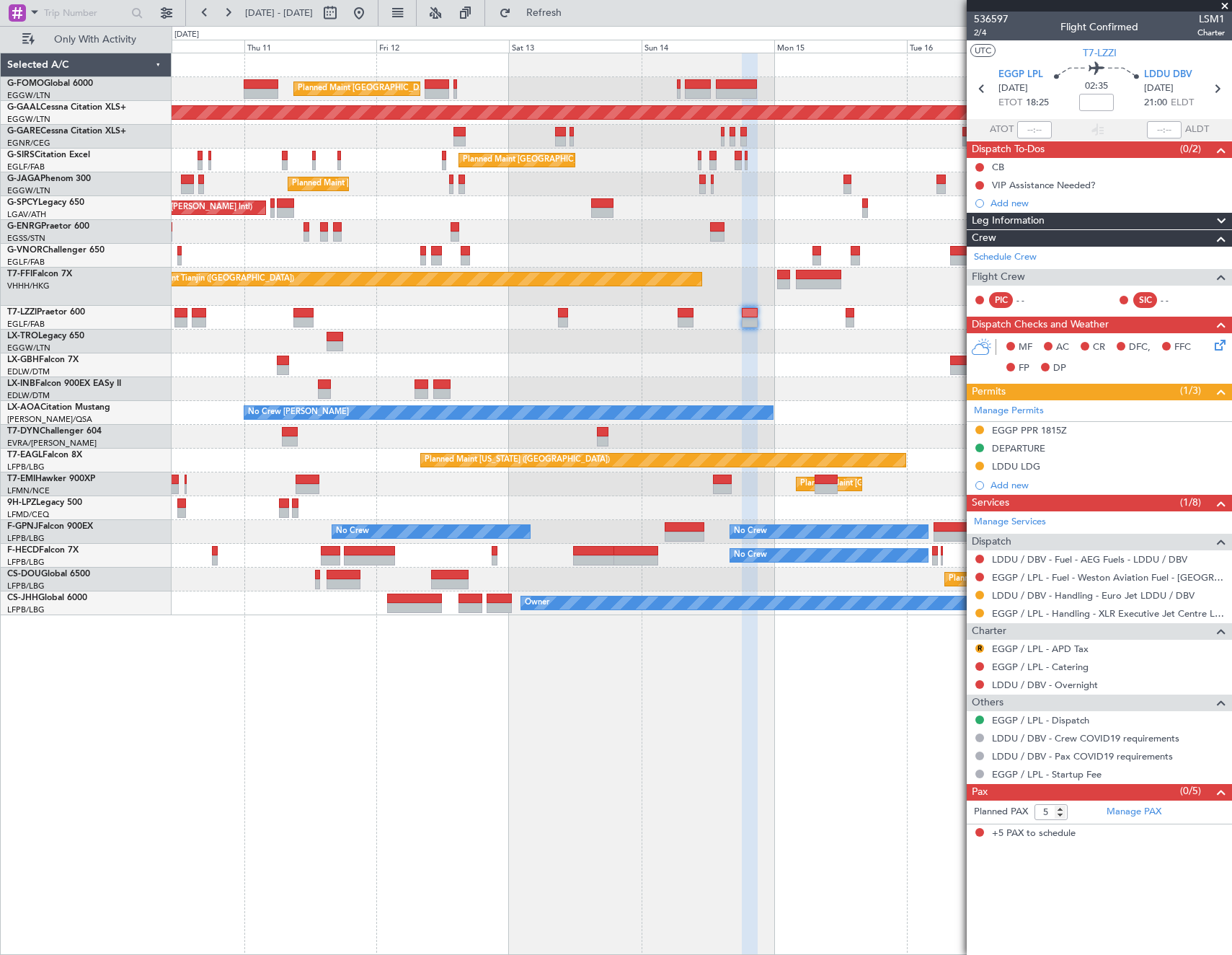
click at [587, 360] on div "Planned Maint Paris (Le Bourget) Planned Maint Nurnberg" at bounding box center [702, 365] width 1060 height 24
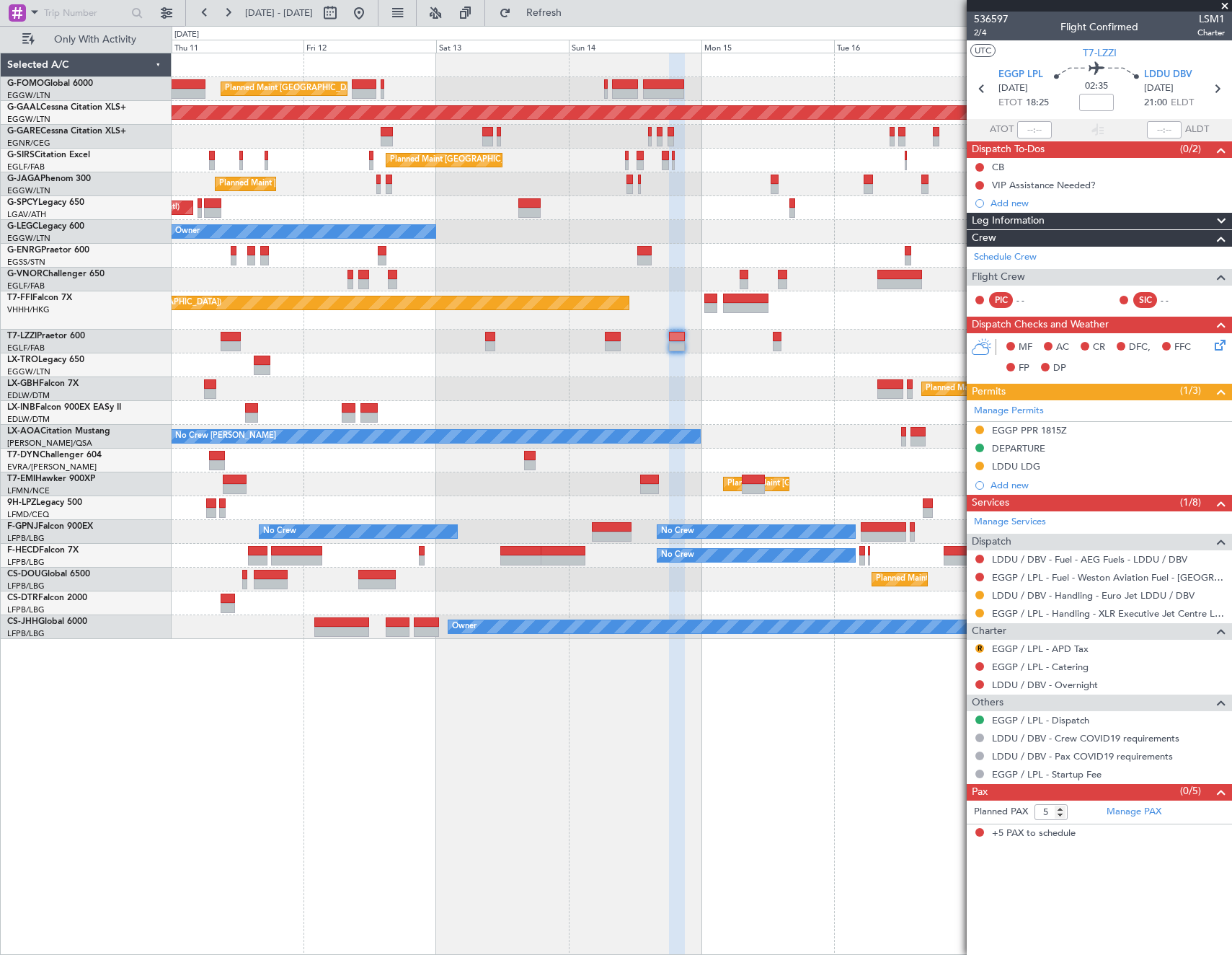
click at [669, 364] on div at bounding box center [702, 365] width 1060 height 24
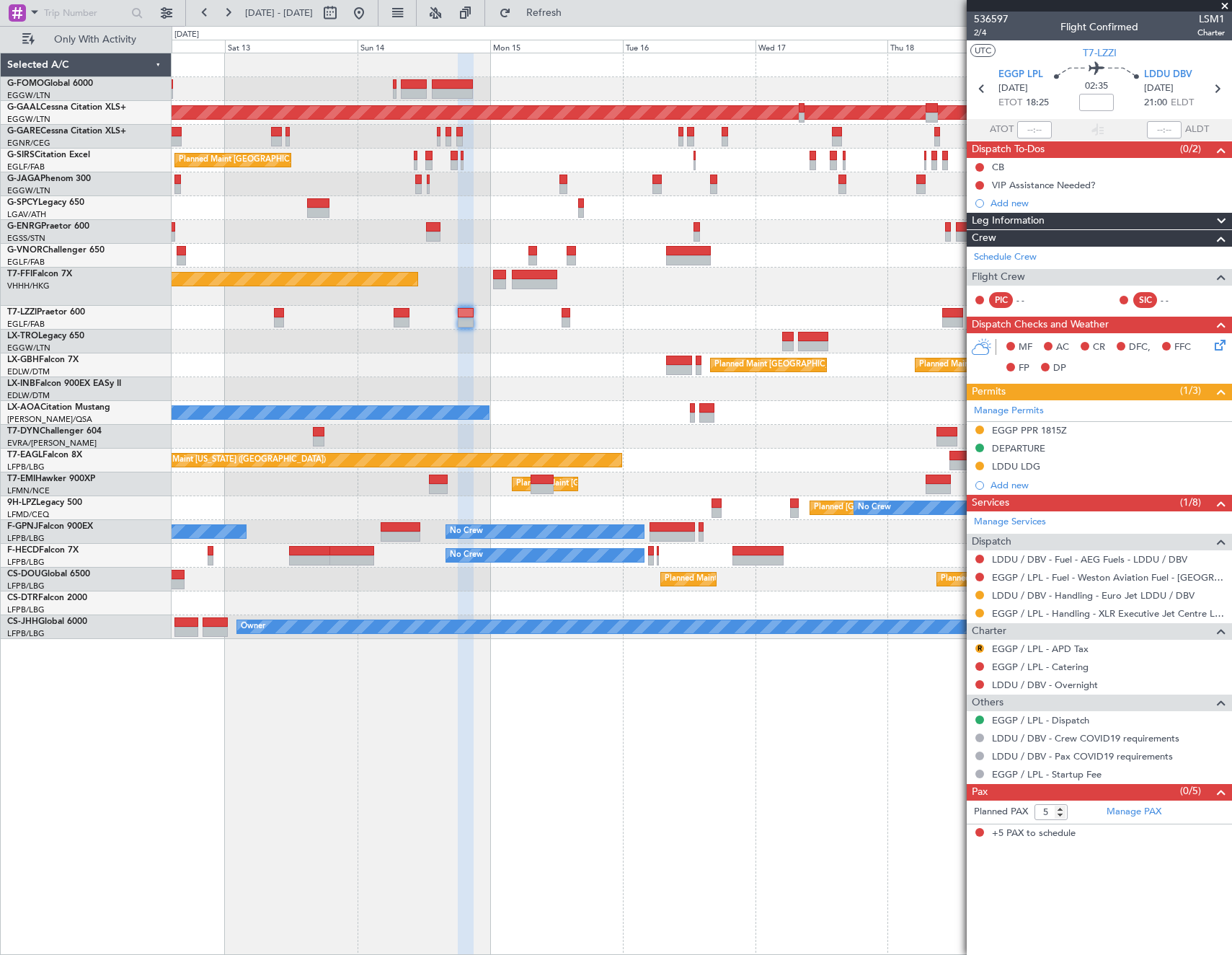
click at [543, 333] on div "Planned Maint [GEOGRAPHIC_DATA] ([GEOGRAPHIC_DATA]) Planned [GEOGRAPHIC_DATA] P…" at bounding box center [702, 346] width 1060 height 585
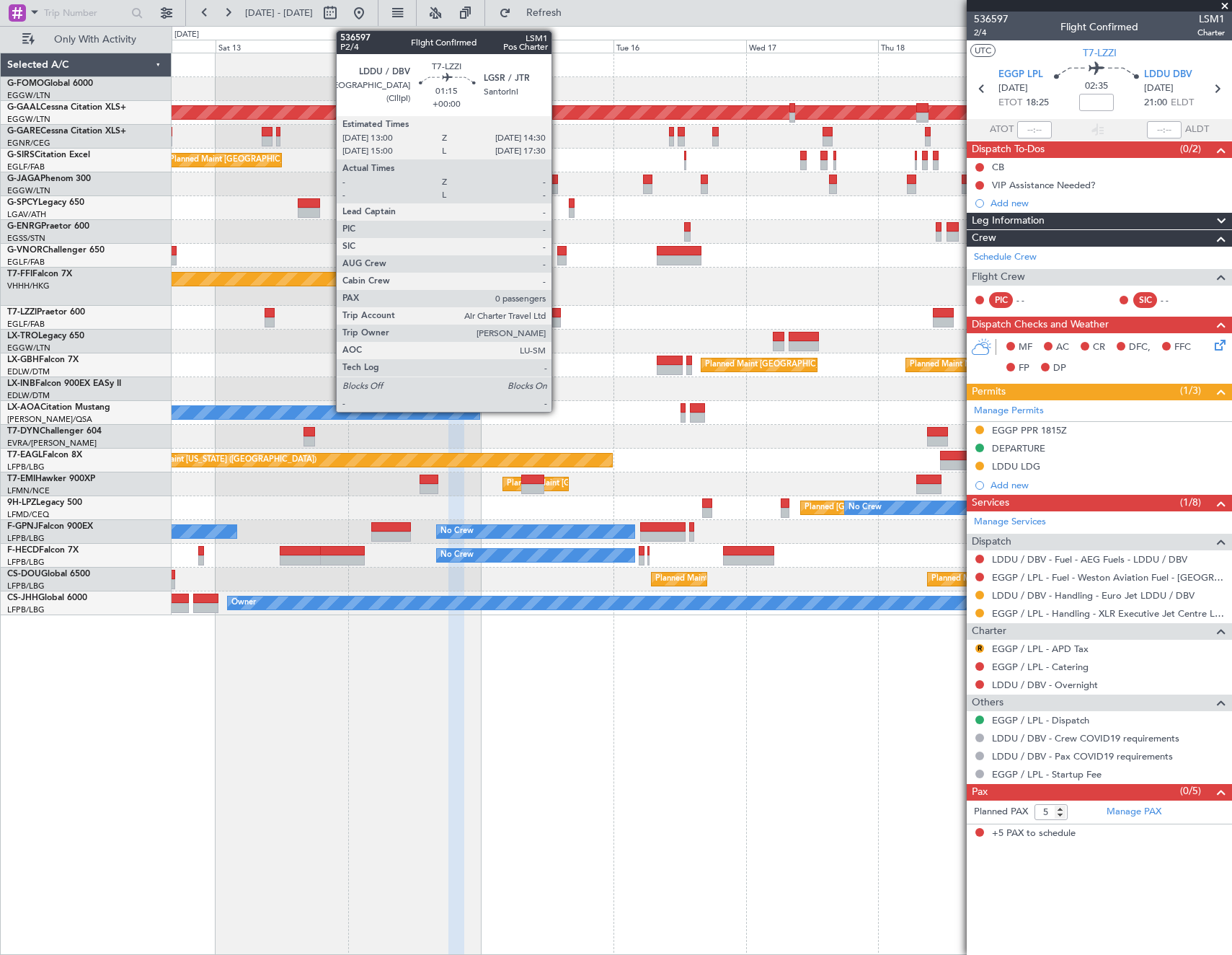
click at [558, 315] on div at bounding box center [557, 313] width 9 height 10
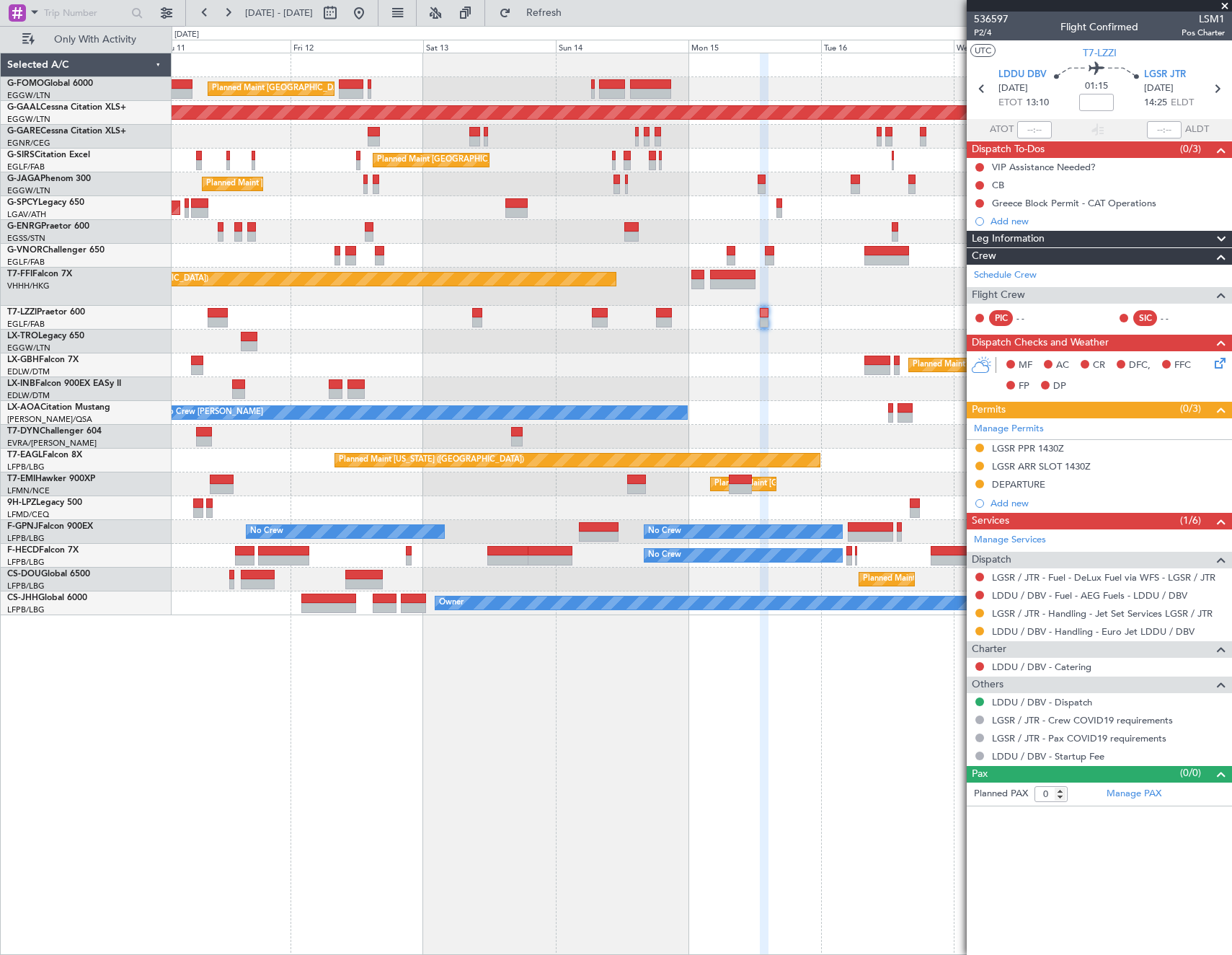
click at [642, 378] on div "Planned Maint London (Luton) Planned Maint Dusseldorf Planned Maint London (Far…" at bounding box center [702, 334] width 1060 height 562
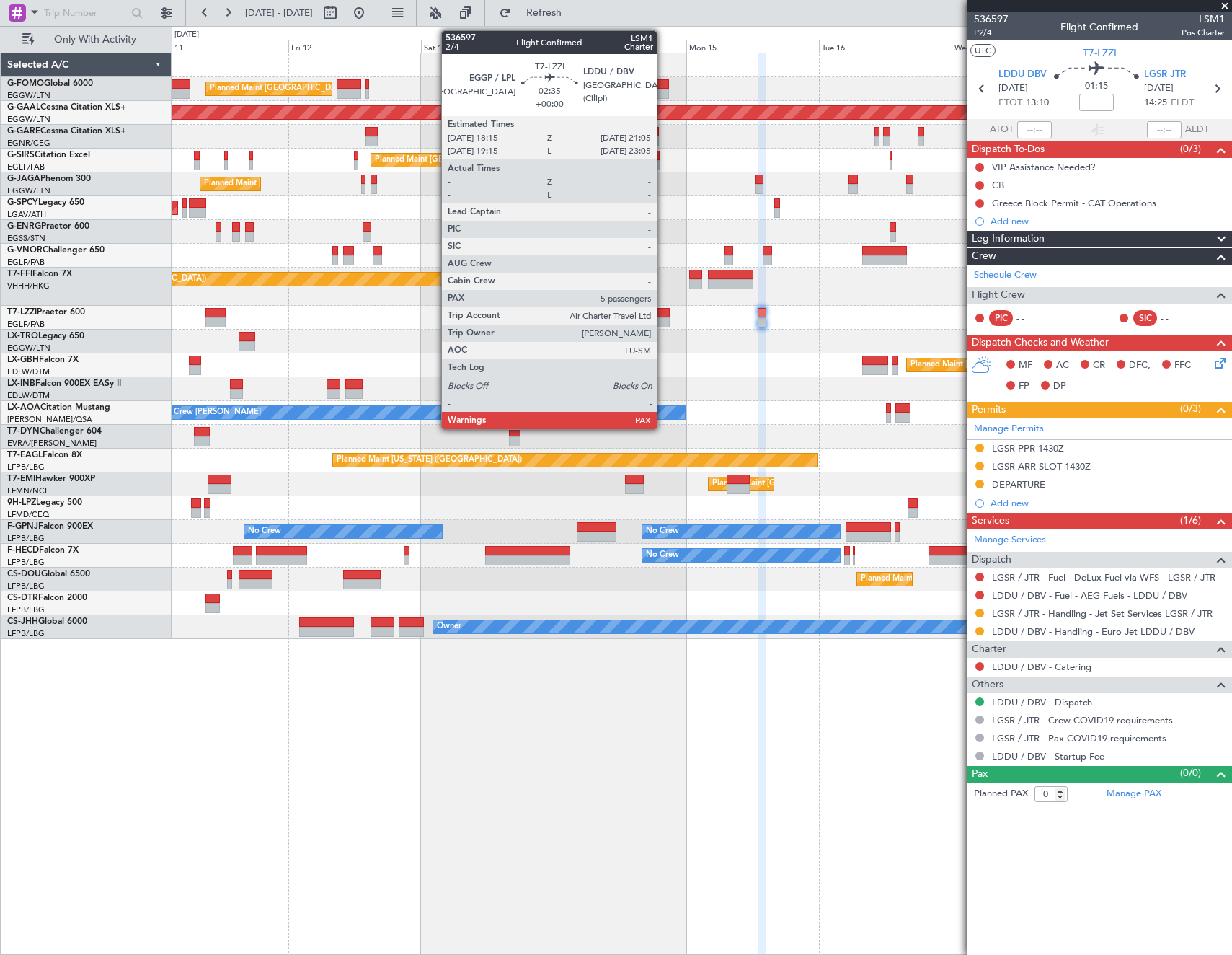
click at [663, 313] on div at bounding box center [662, 313] width 16 height 10
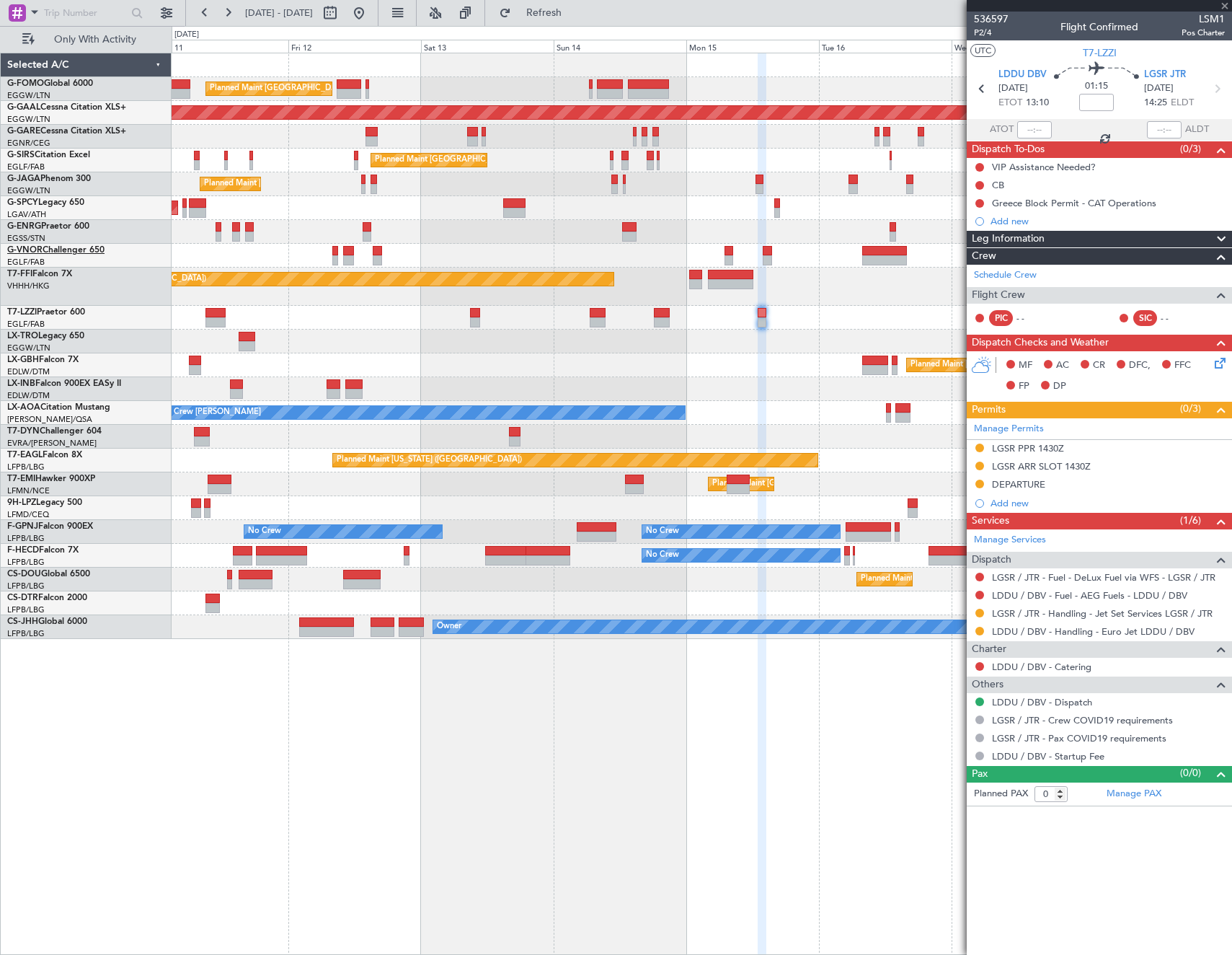
type input "5"
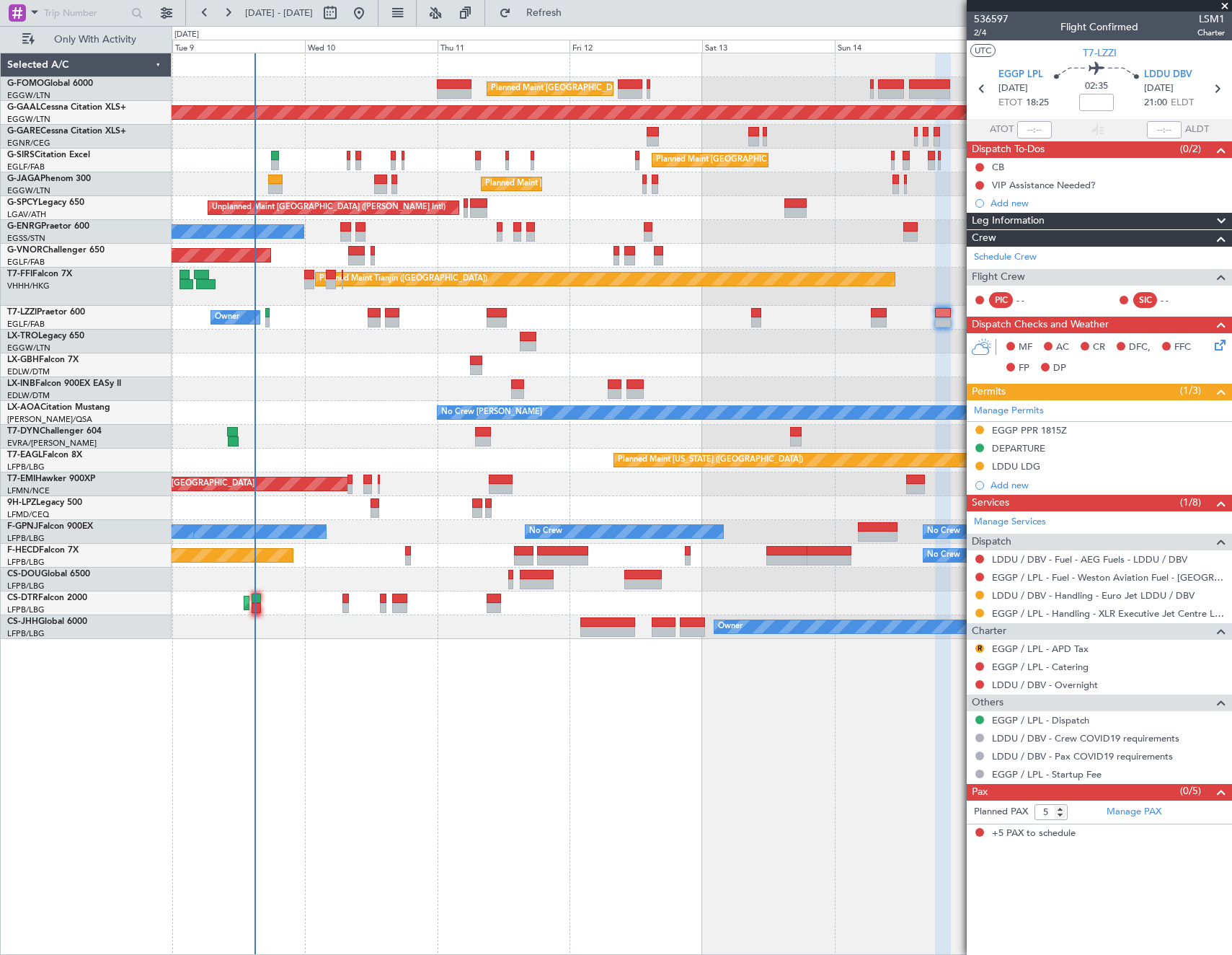
click at [691, 360] on div "Planned Maint Paris (Le Bourget) Planned Maint Nurnberg" at bounding box center [702, 365] width 1060 height 24
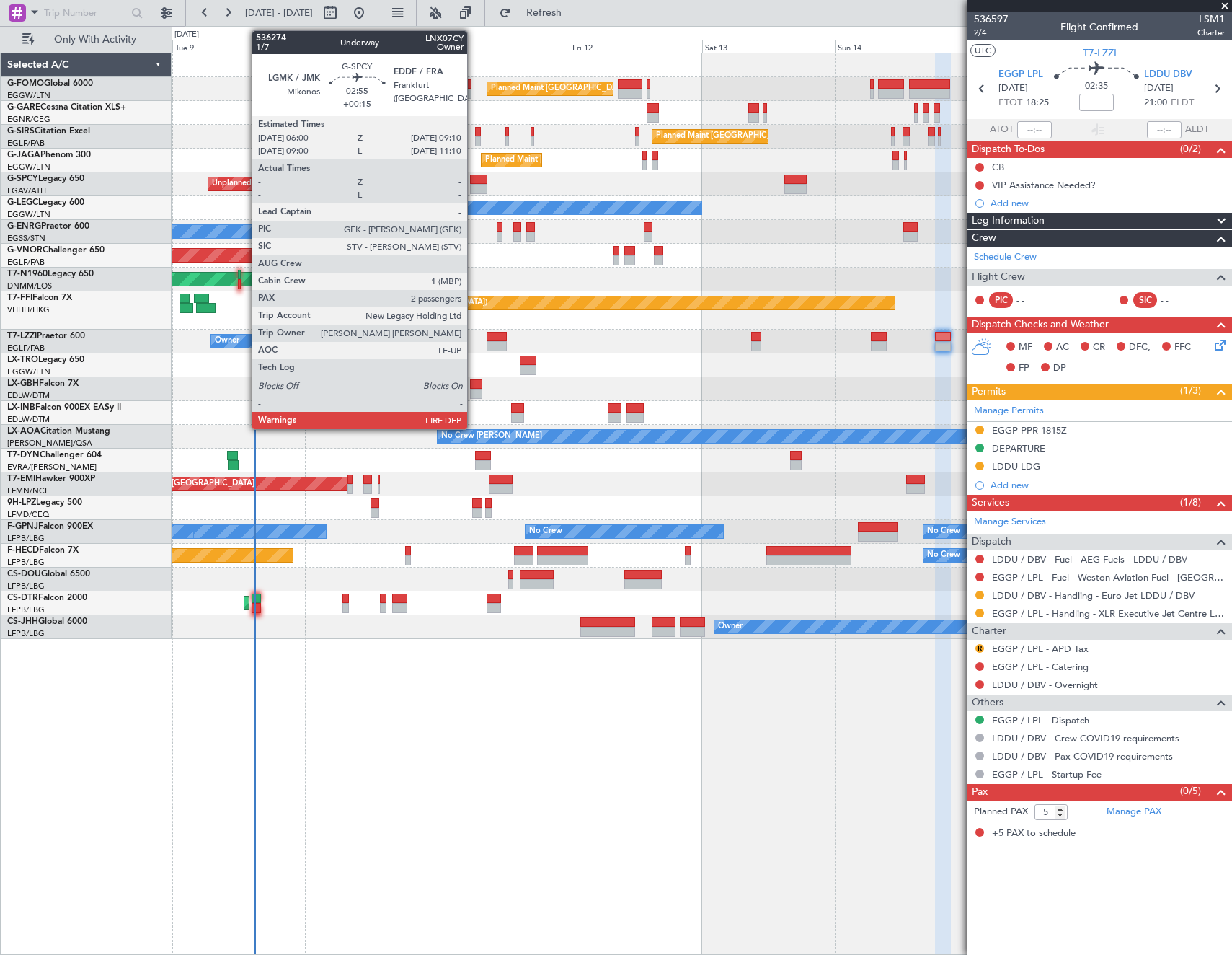
click at [473, 187] on div at bounding box center [479, 189] width 18 height 10
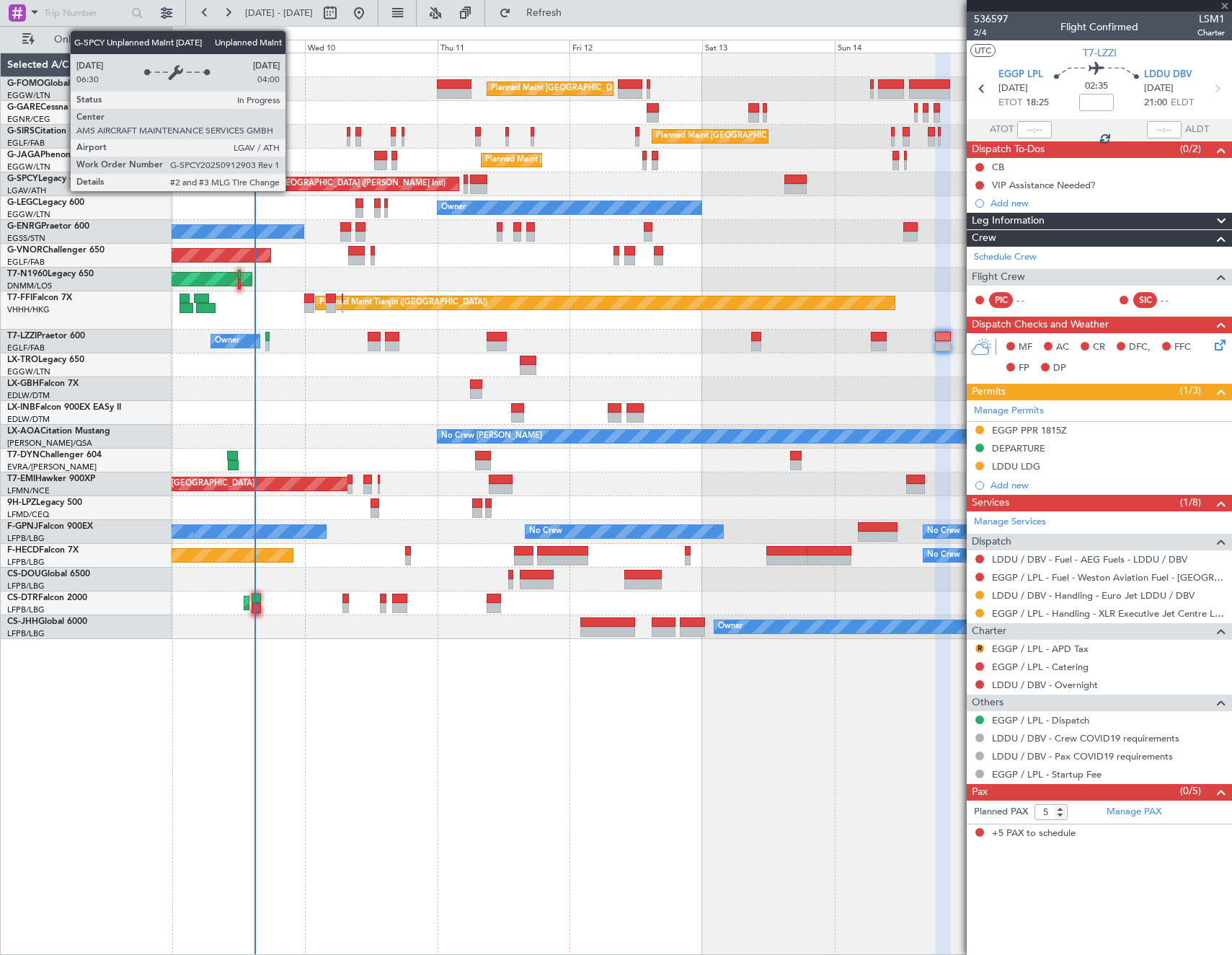
type input "+00:15"
type input "2"
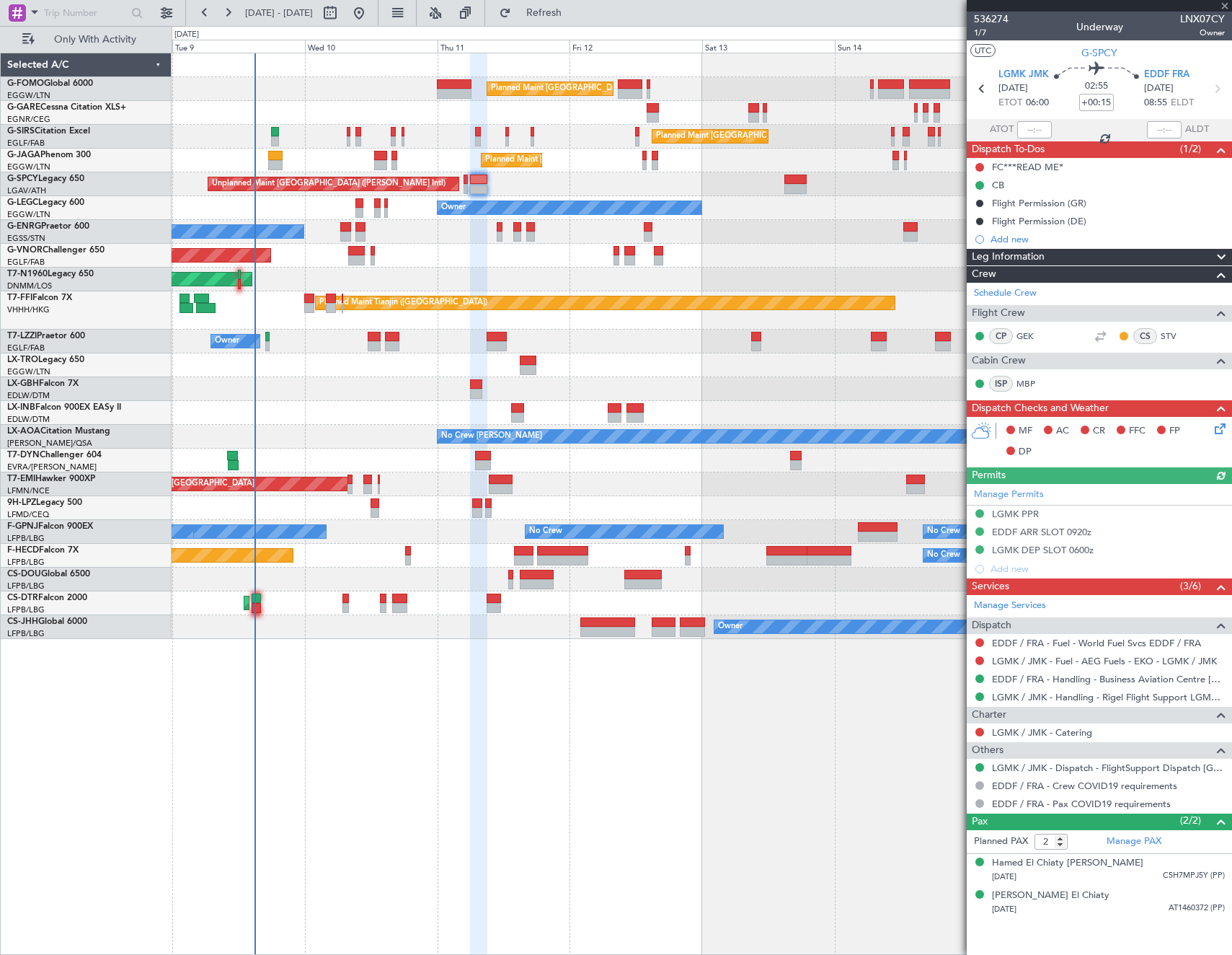
click at [230, 193] on div "Planned Maint [GEOGRAPHIC_DATA] ([GEOGRAPHIC_DATA]) Unplanned Maint [PERSON_NAM…" at bounding box center [702, 346] width 1060 height 585
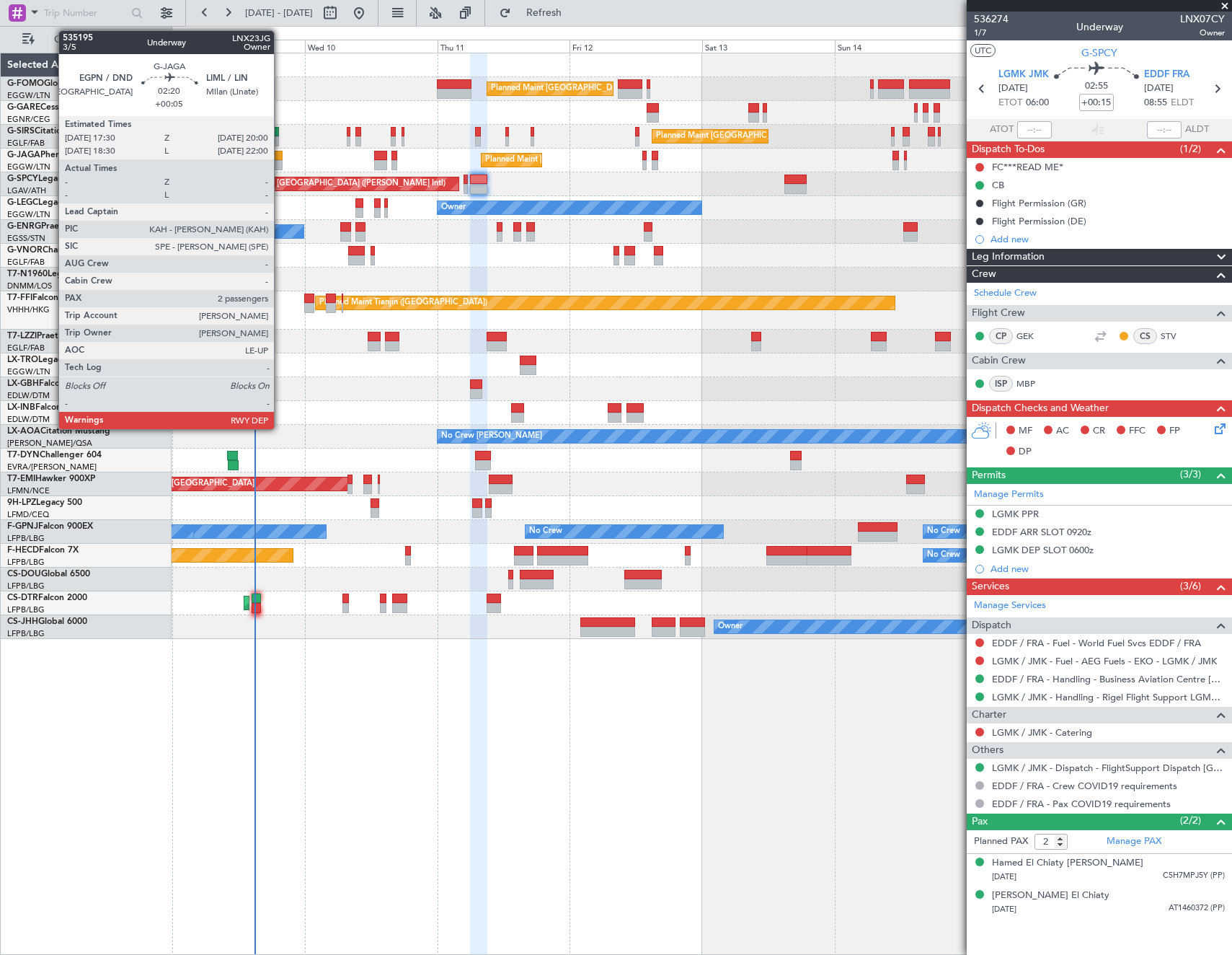
click at [281, 157] on div at bounding box center [275, 156] width 14 height 10
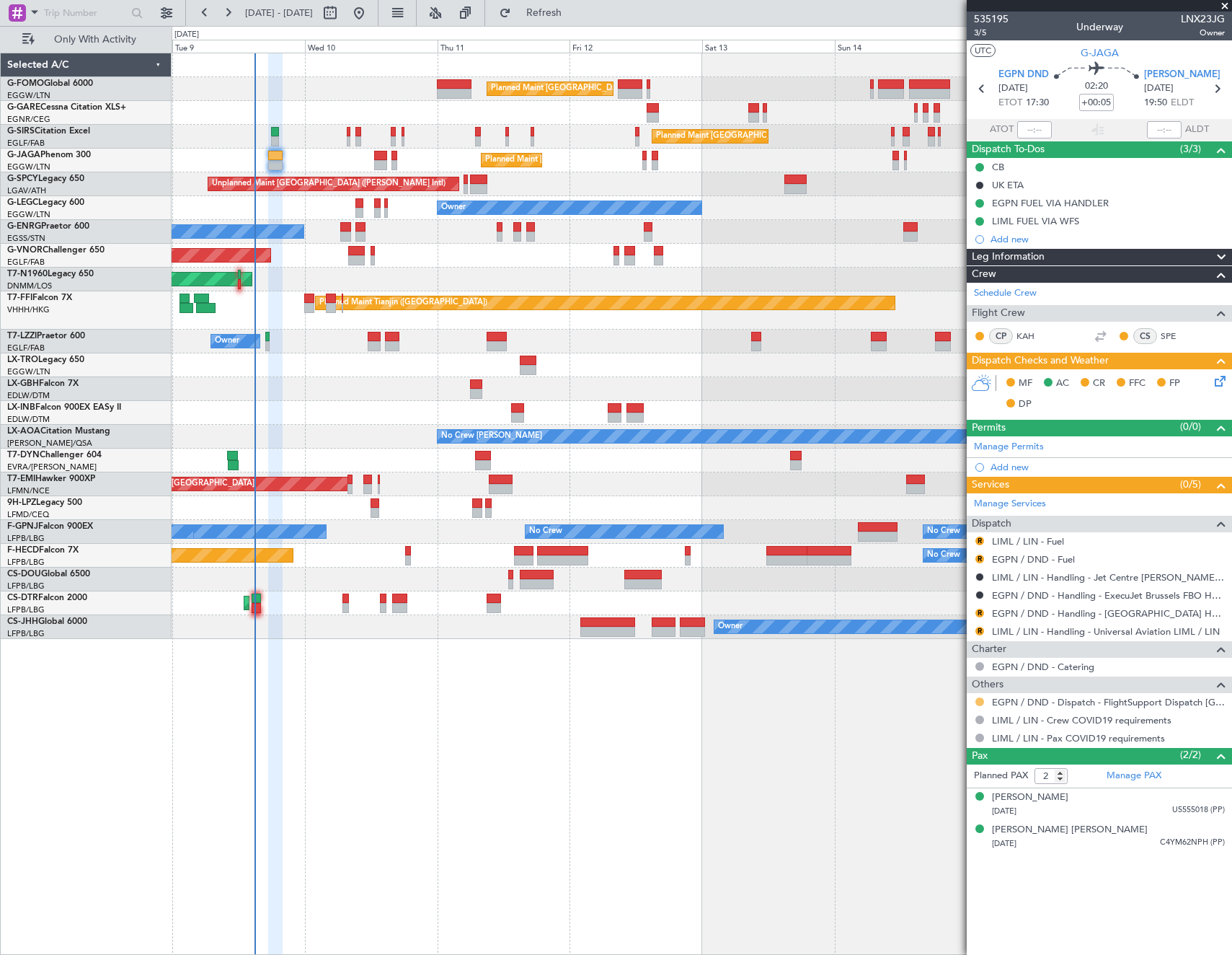
click at [976, 698] on button at bounding box center [980, 702] width 9 height 9
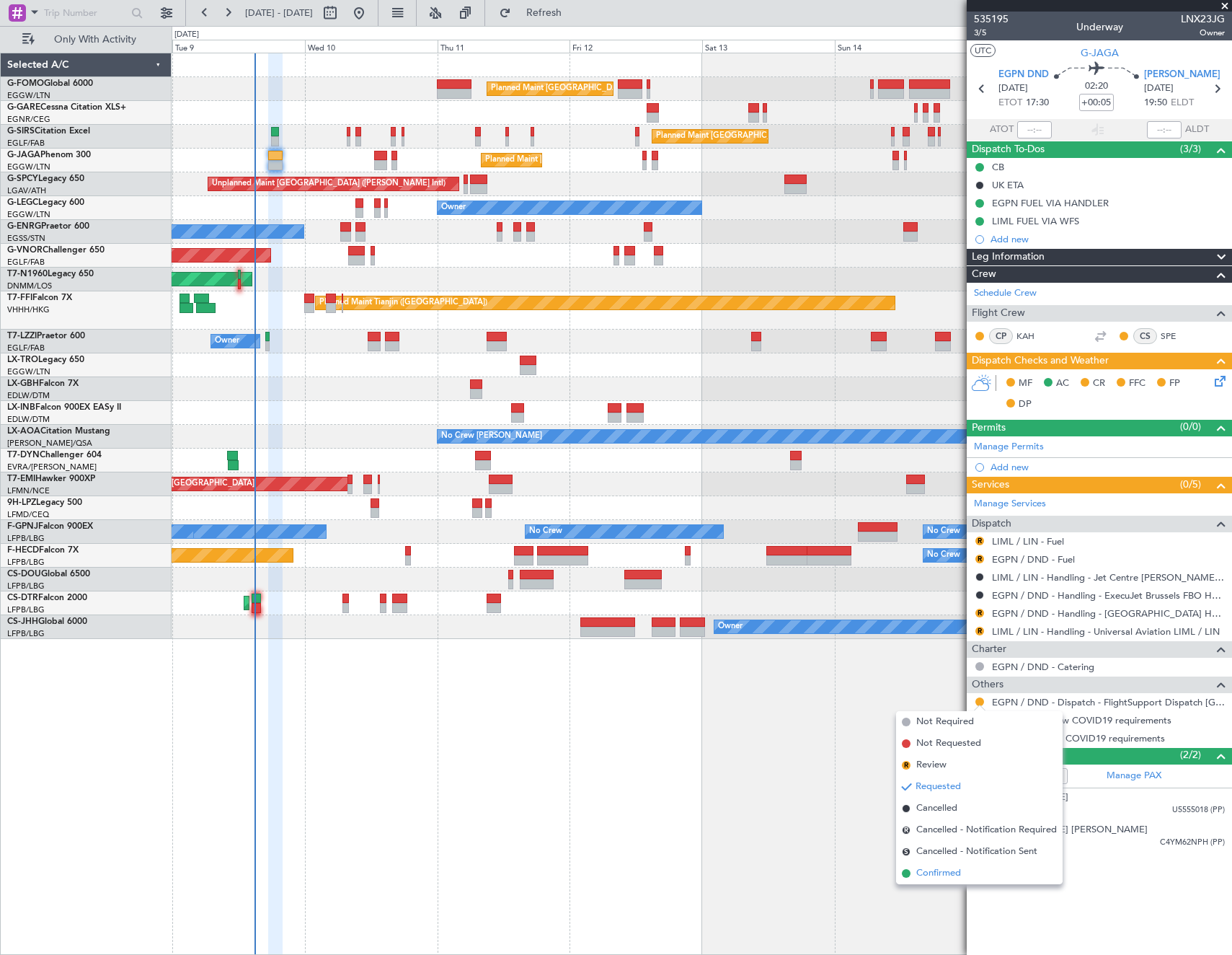
click at [918, 872] on span "Confirmed" at bounding box center [939, 873] width 44 height 14
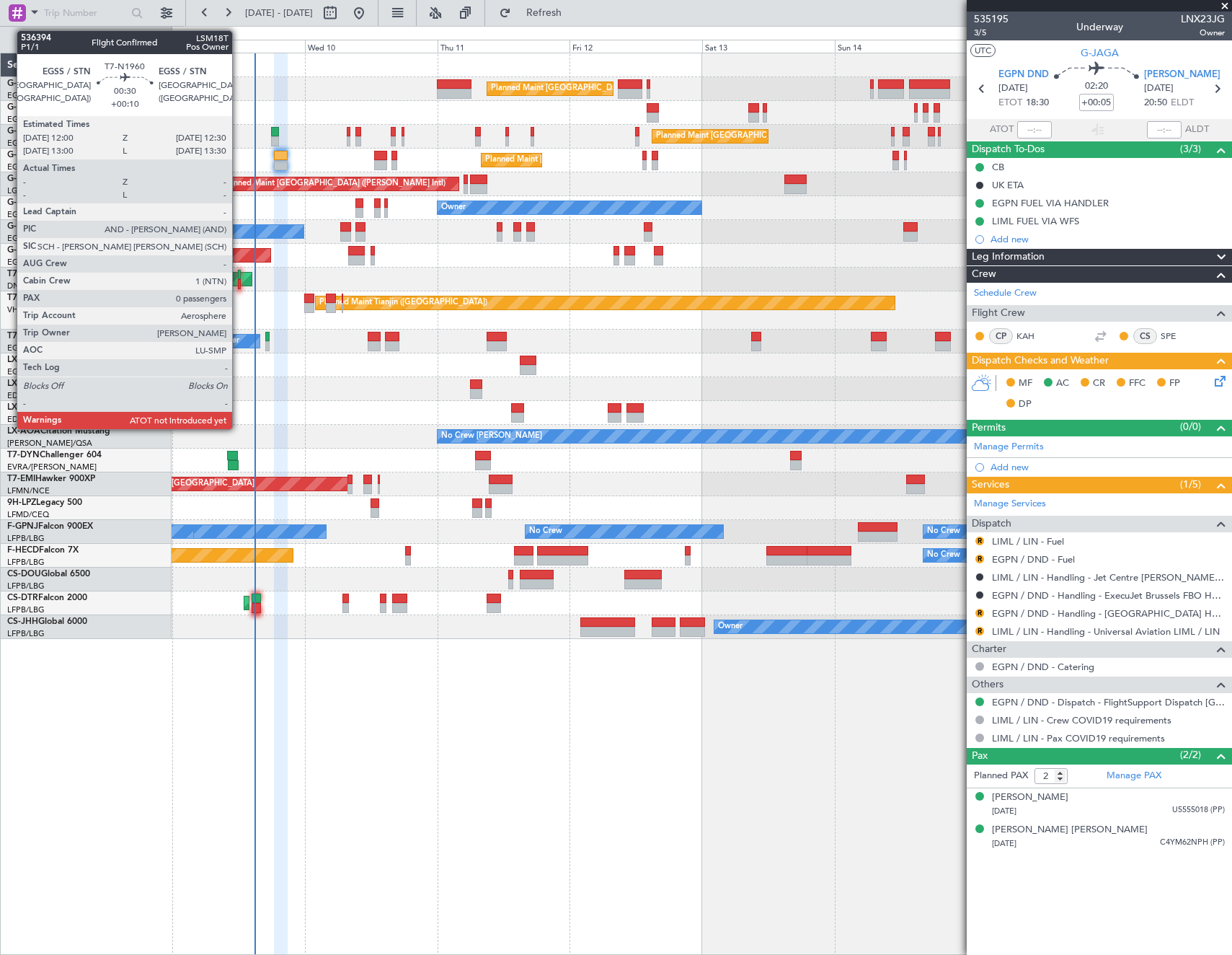
click at [239, 273] on div at bounding box center [239, 275] width 3 height 10
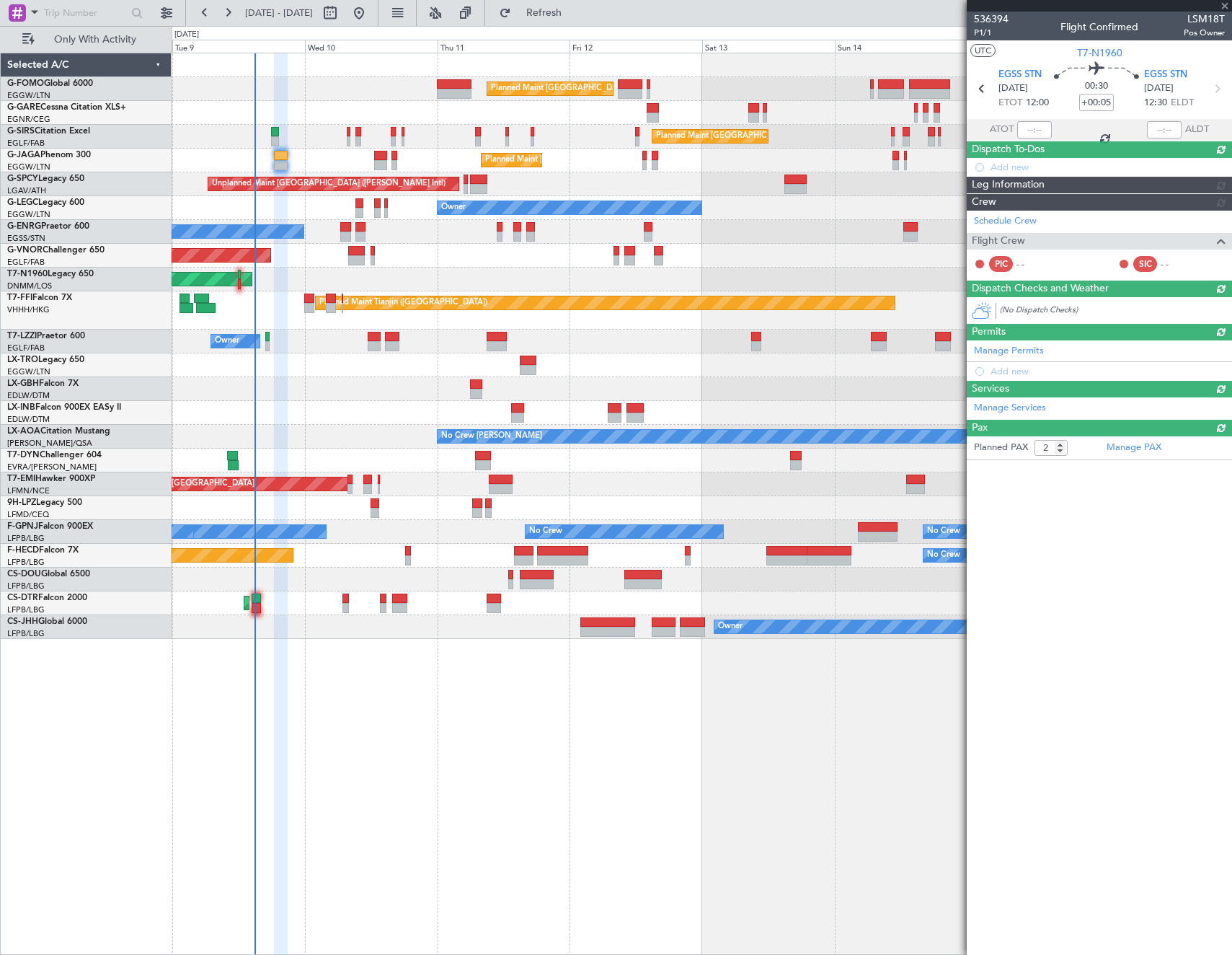
type input "+00:10"
type input "0"
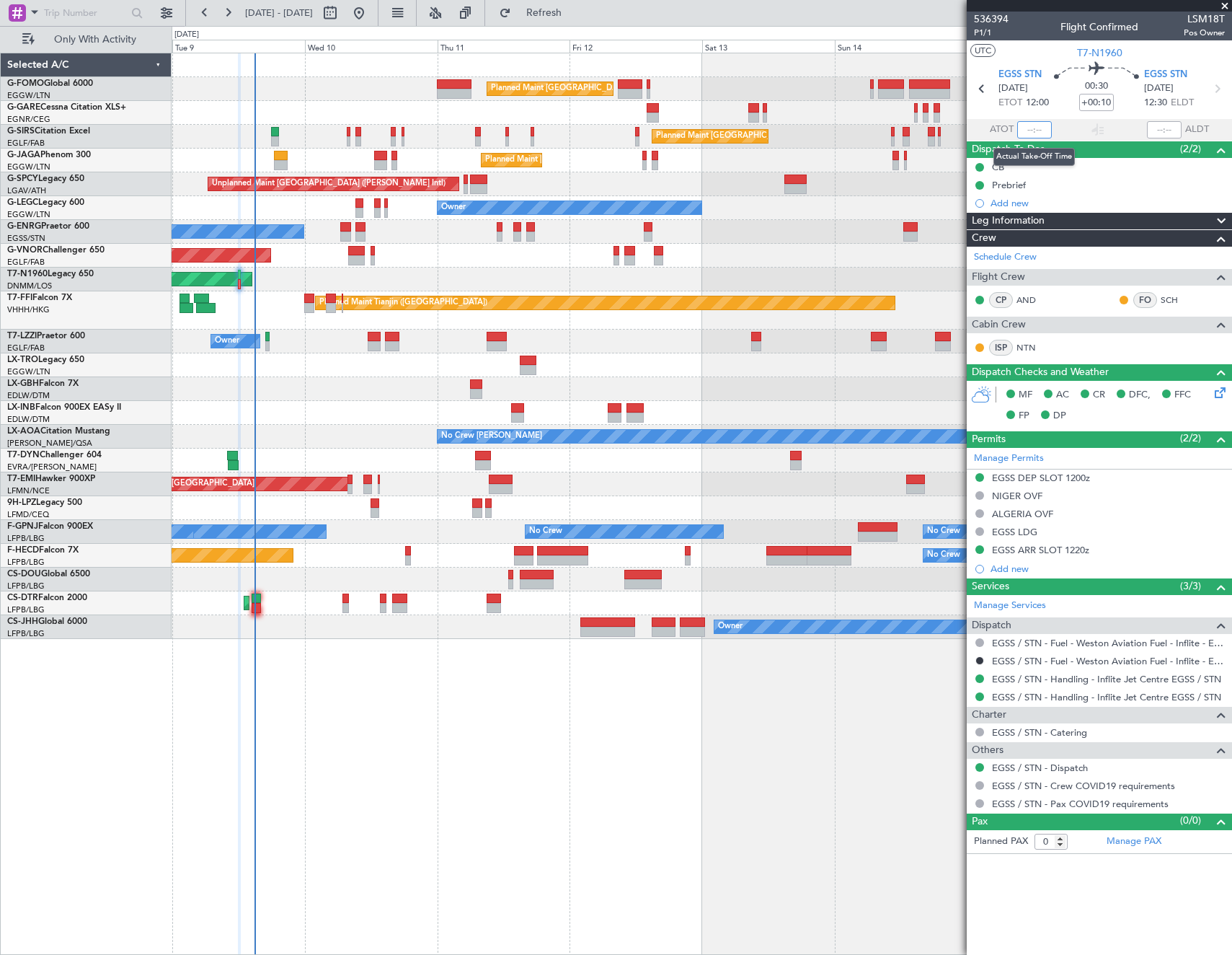
click at [1025, 133] on input "text" at bounding box center [1034, 130] width 35 height 17
click at [1051, 36] on div "536394 P1/1 Flight Confirmed LSM18T Pos Owner" at bounding box center [1099, 26] width 265 height 29
type input "14:58"
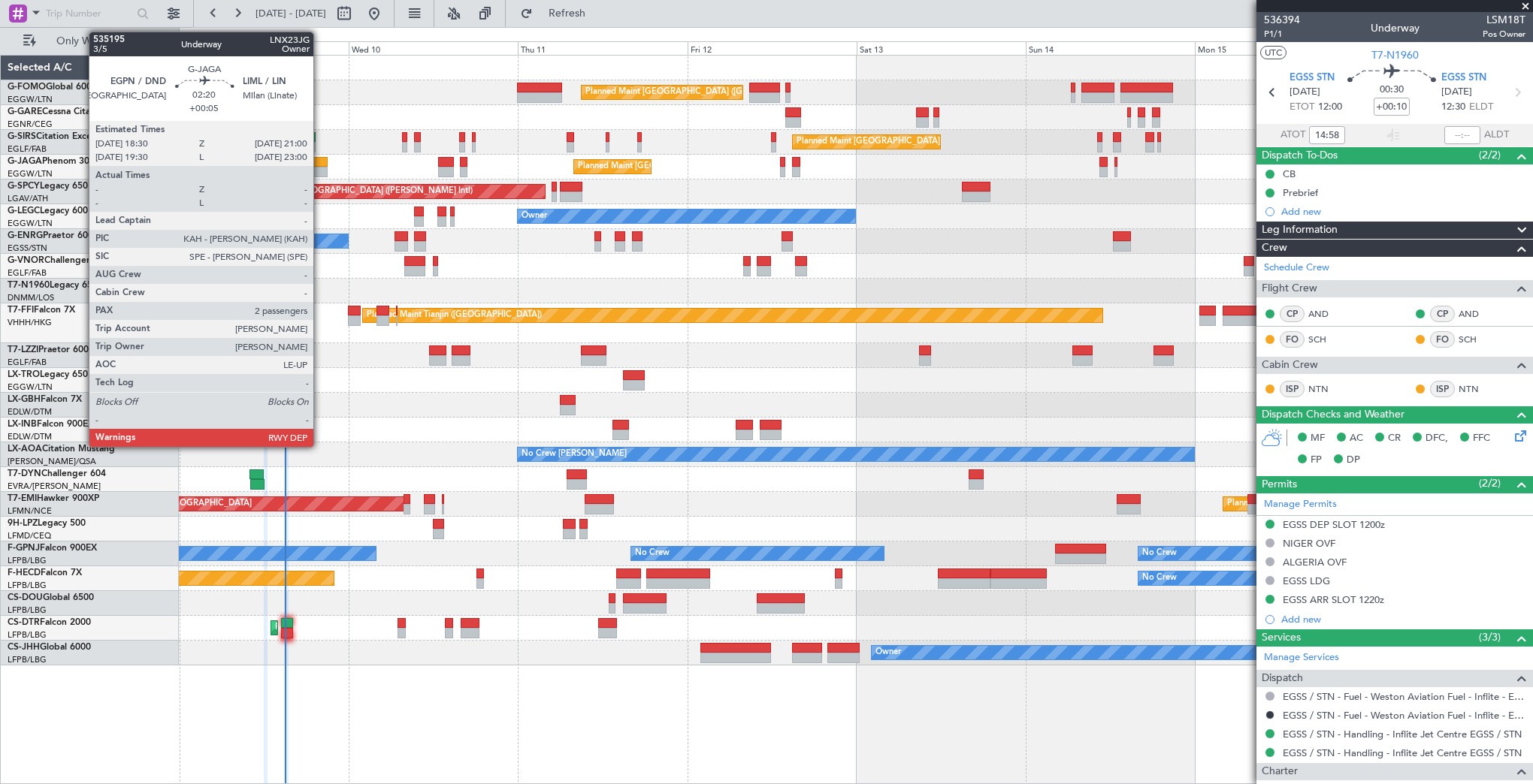
click at [320, 159] on div at bounding box center [318, 162] width 18 height 11
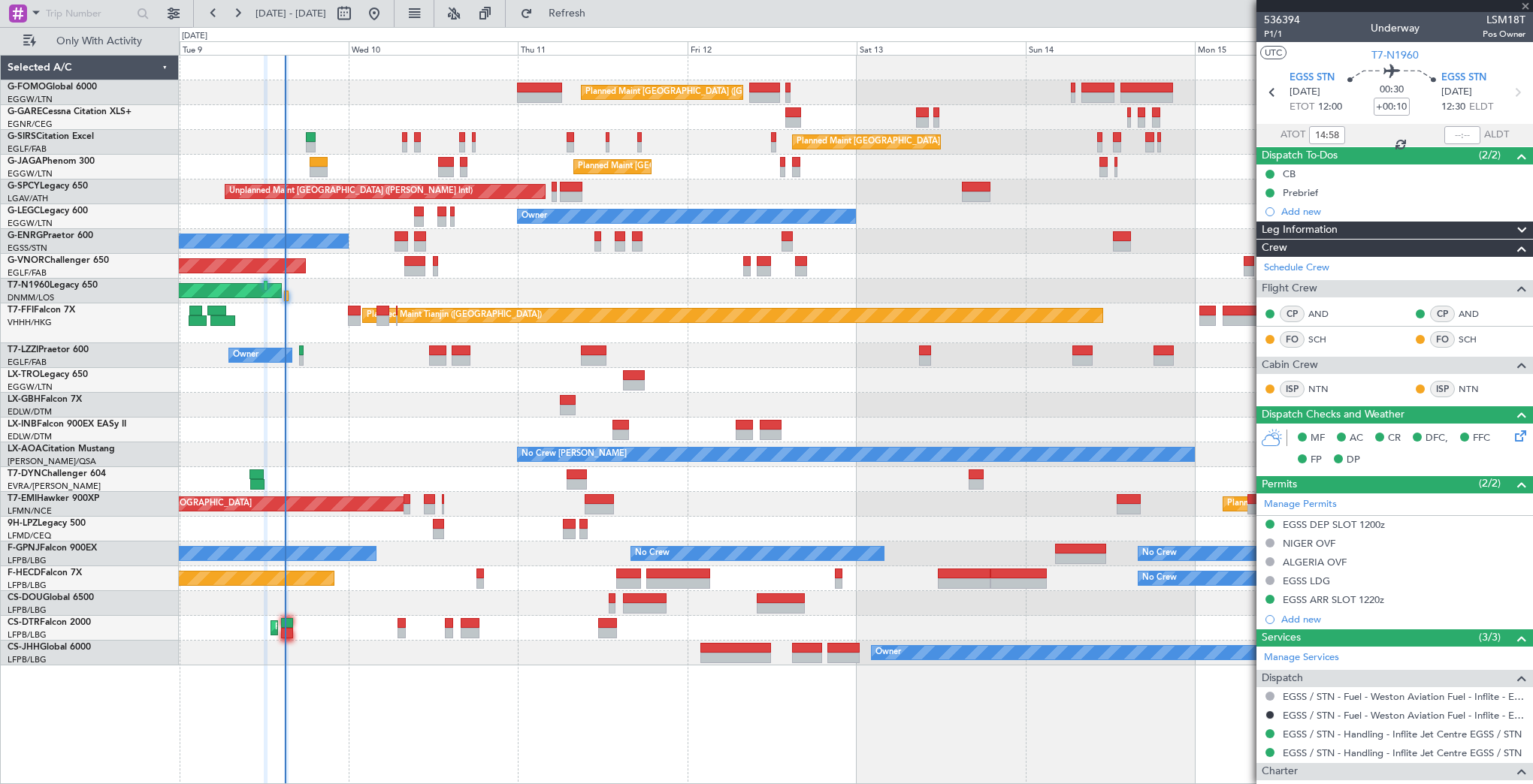
type input "+00:05"
type input "2"
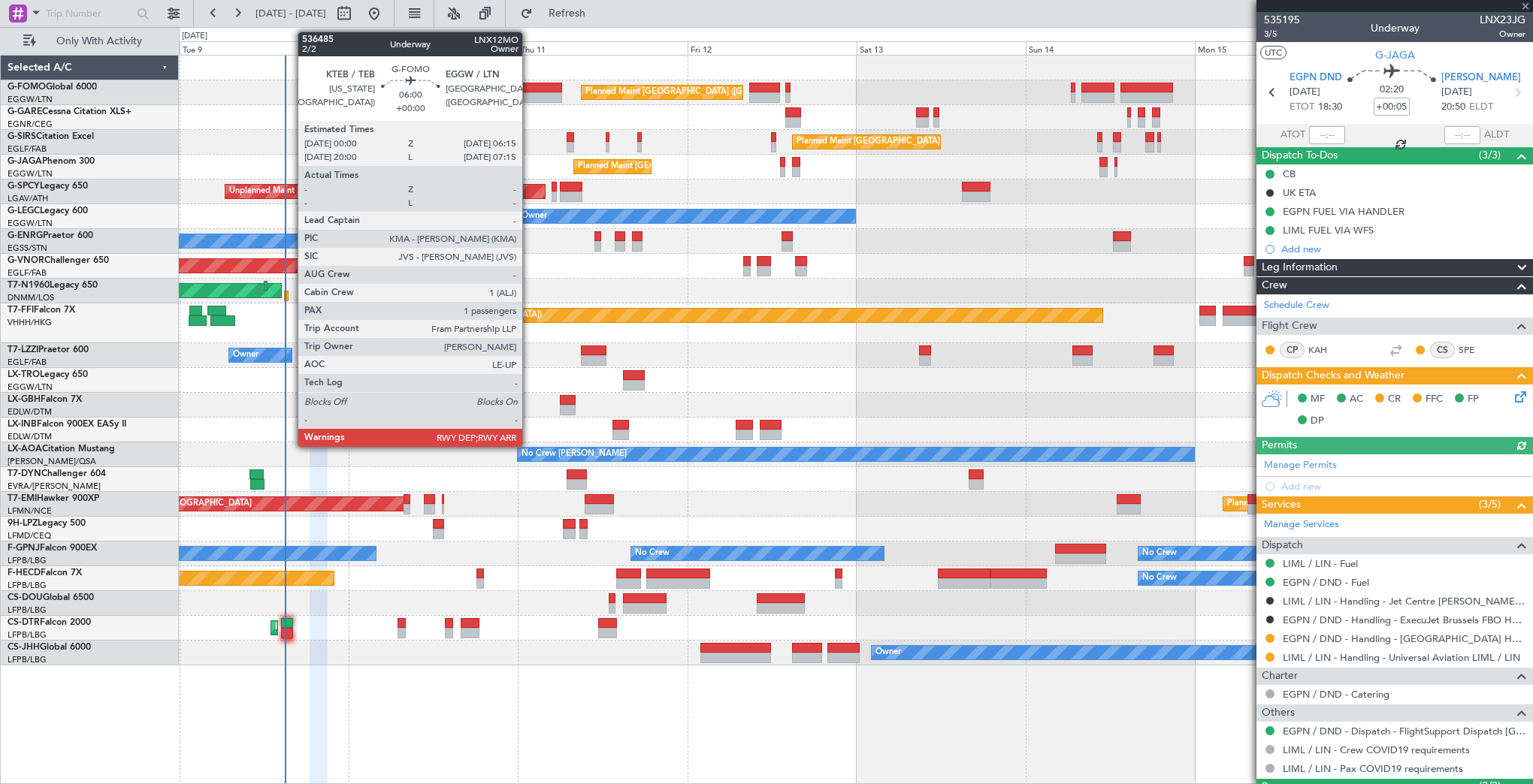
click at [529, 95] on div at bounding box center [539, 98] width 44 height 11
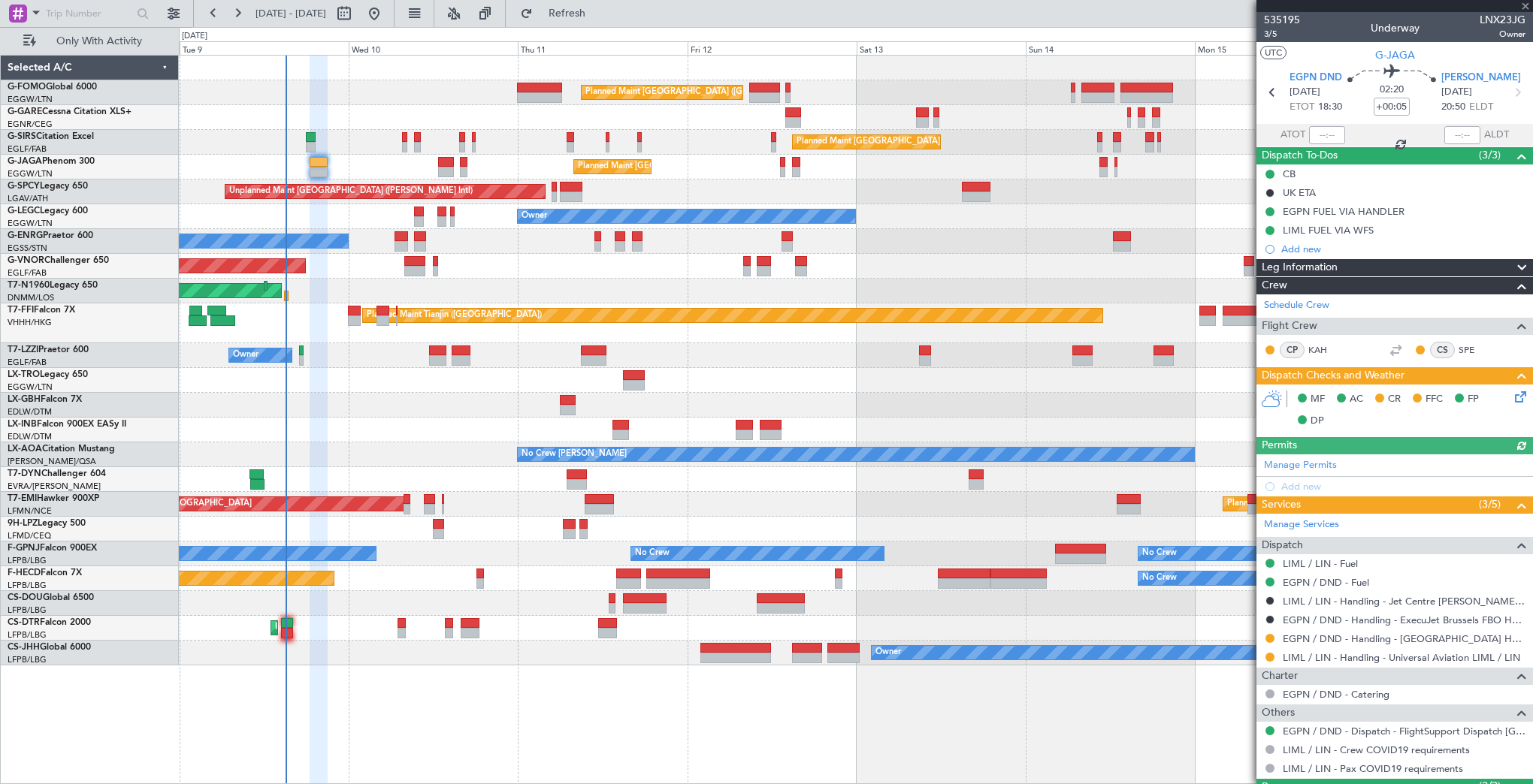
type input "1"
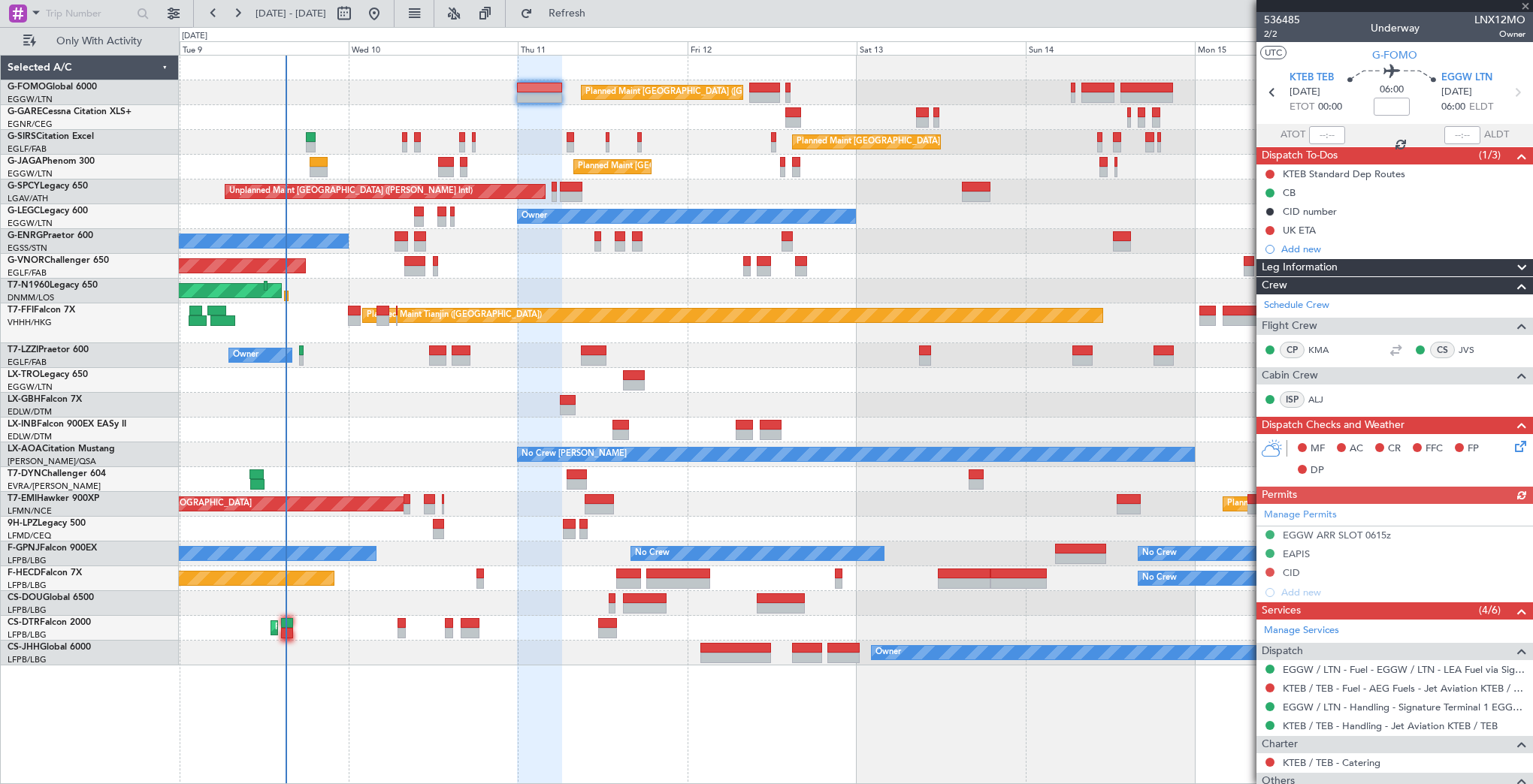
scroll to position [135, 0]
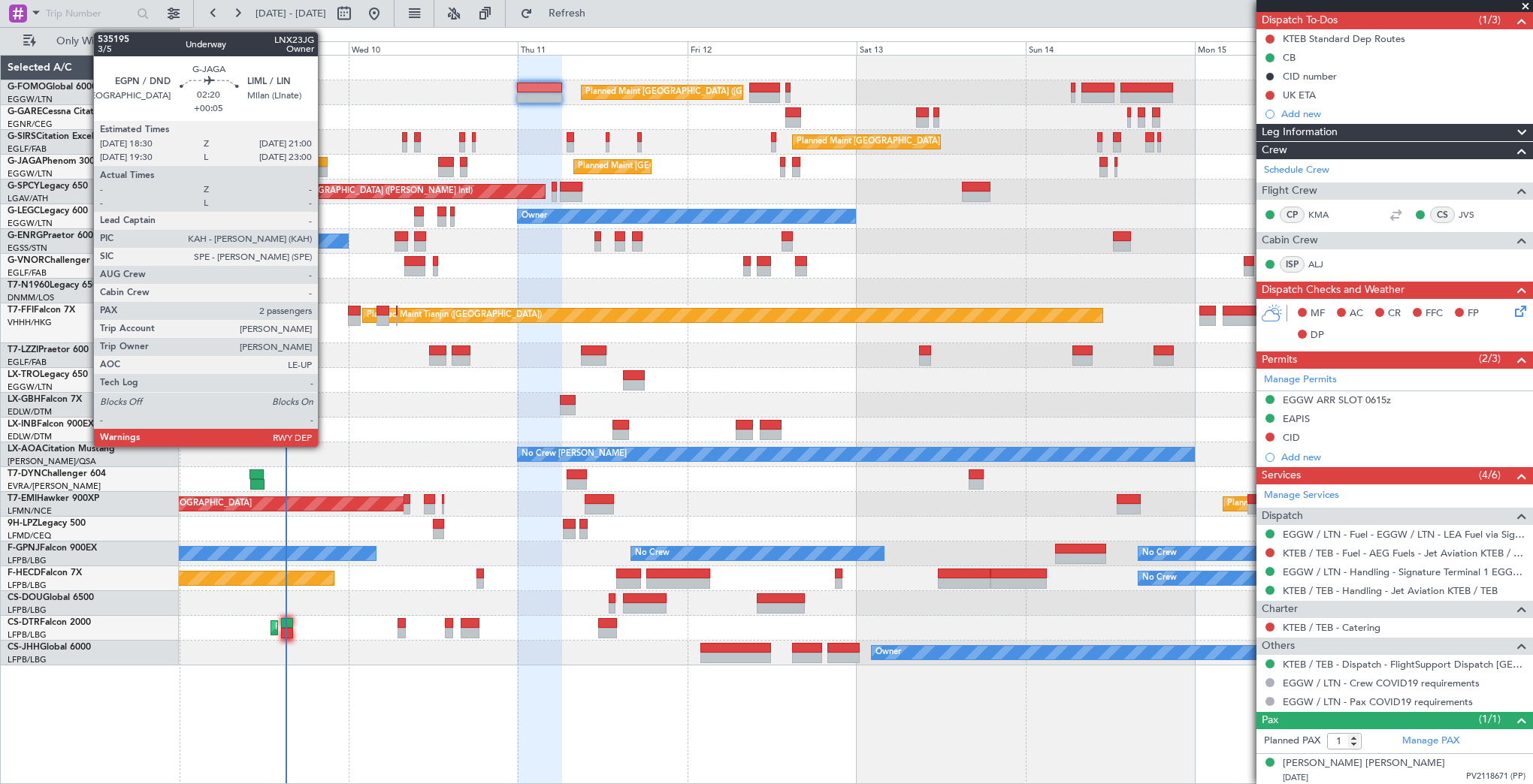
click at [324, 168] on div at bounding box center [318, 172] width 18 height 11
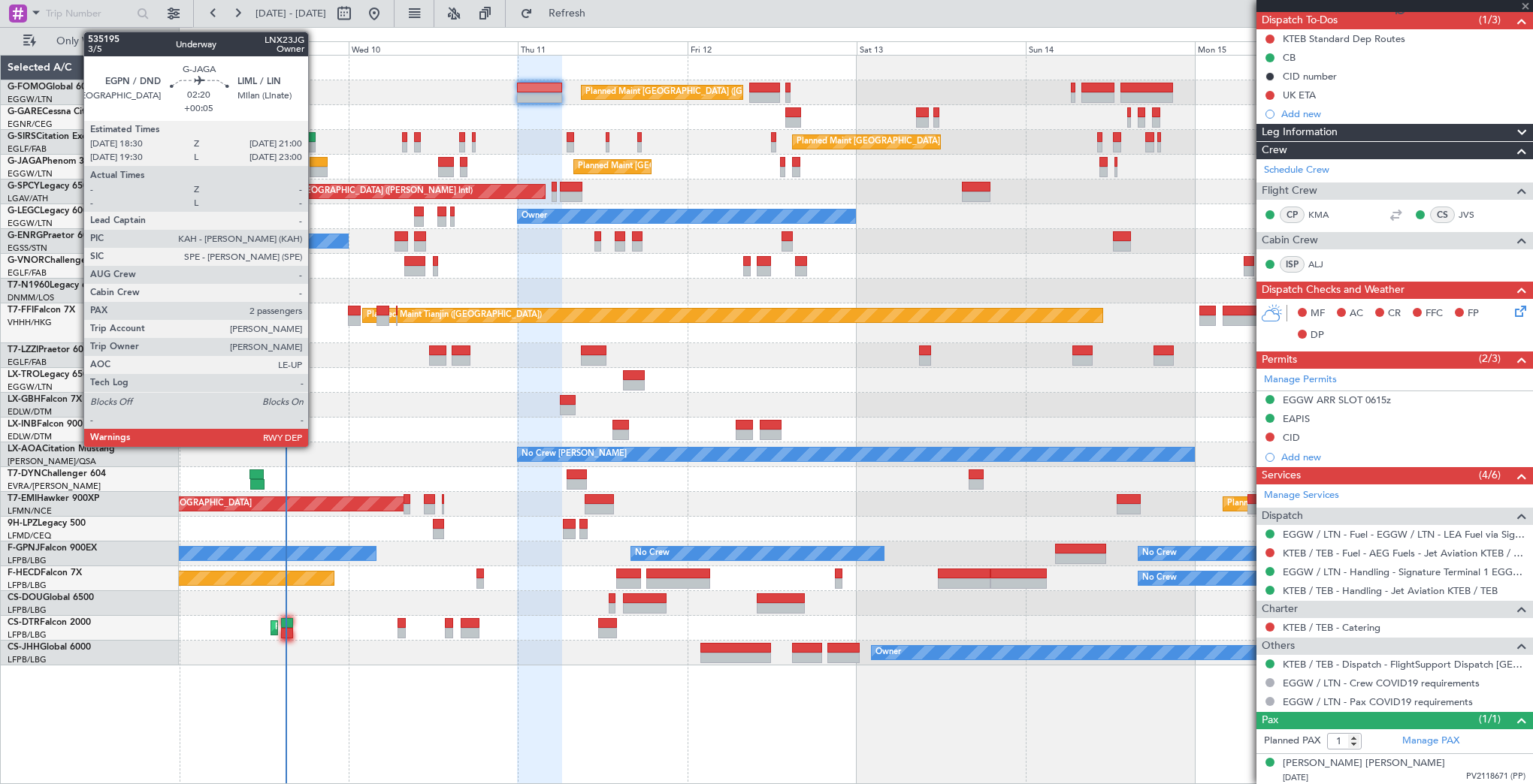
type input "+00:05"
type input "2"
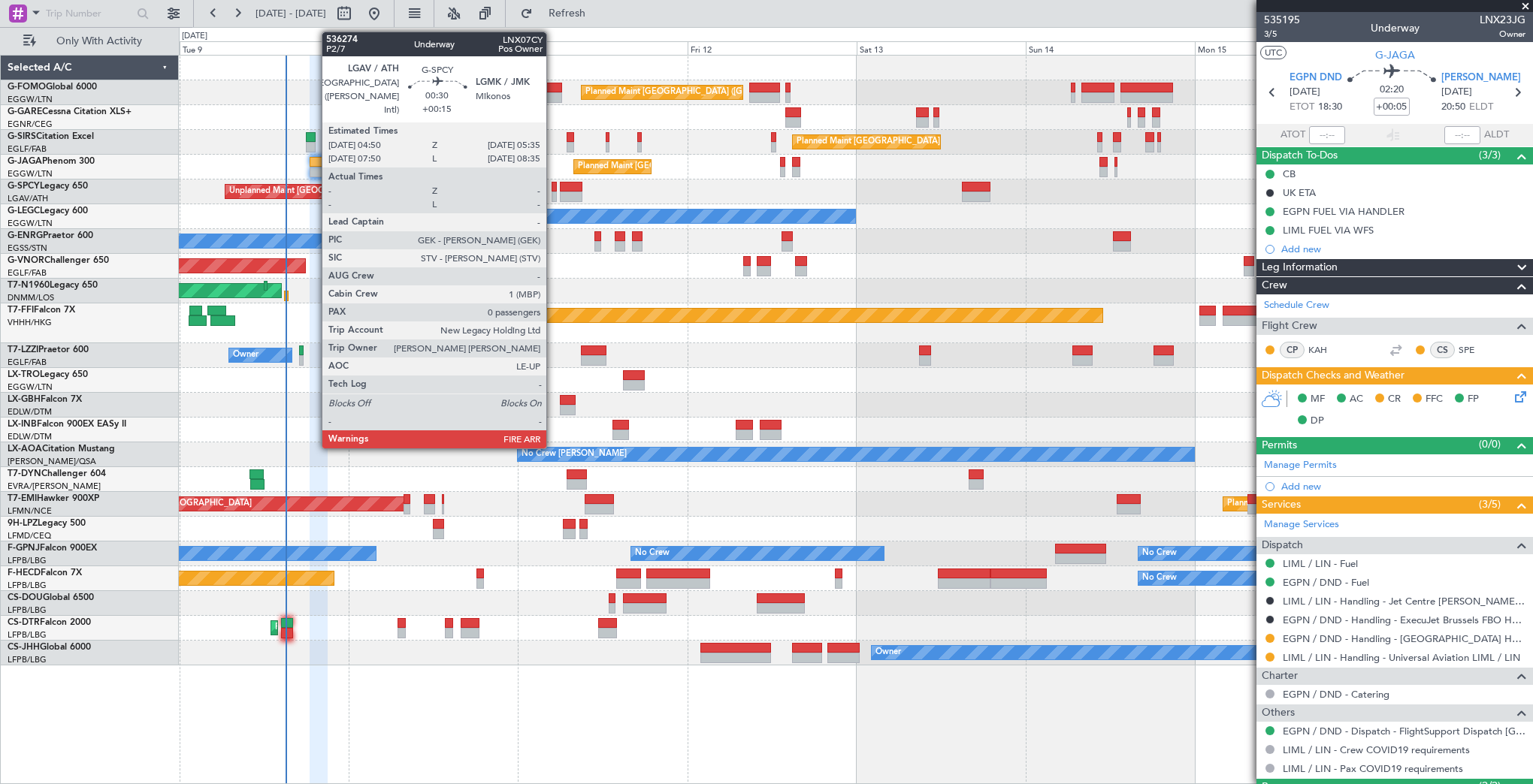
click at [553, 191] on div at bounding box center [554, 197] width 6 height 11
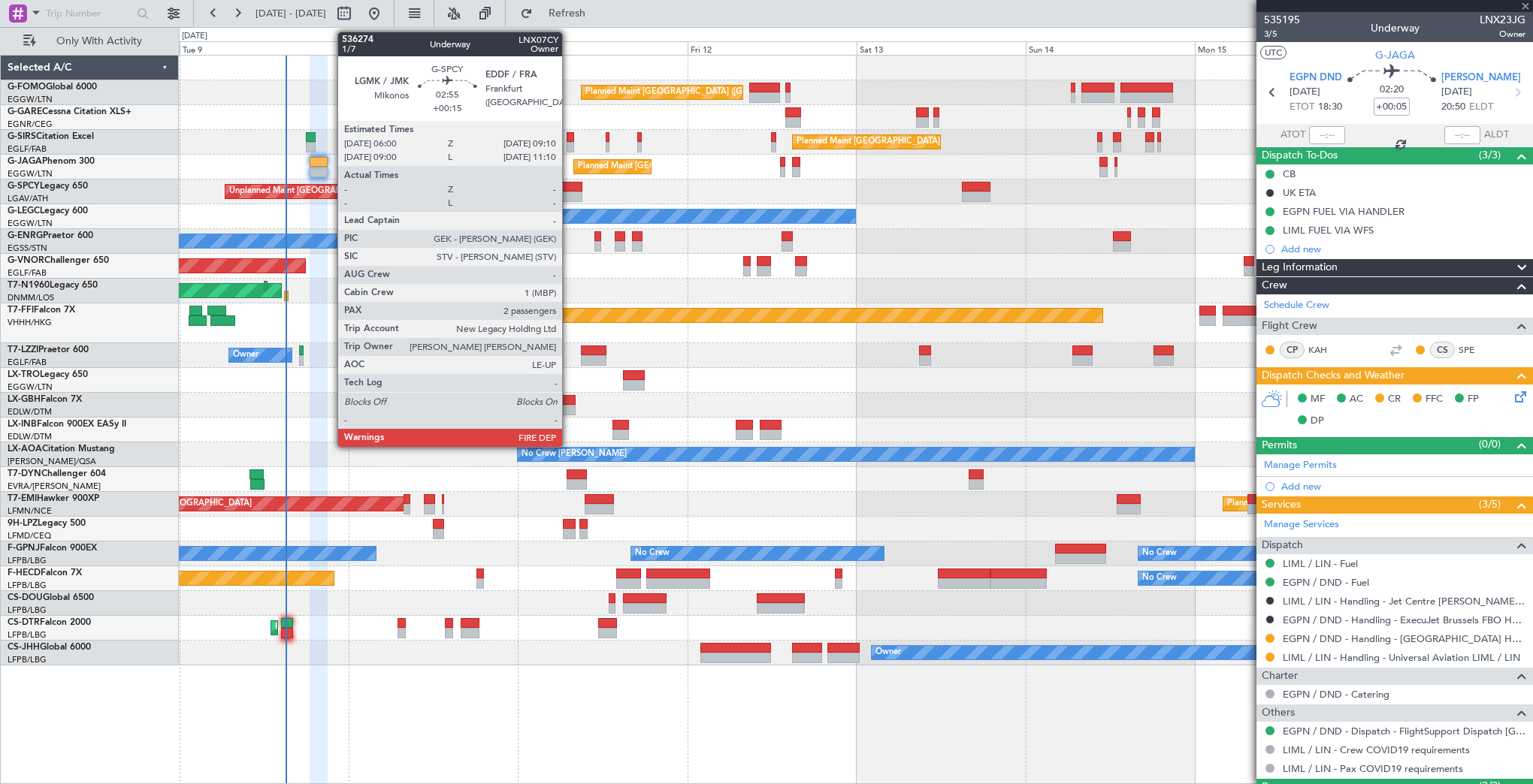
type input "+00:15"
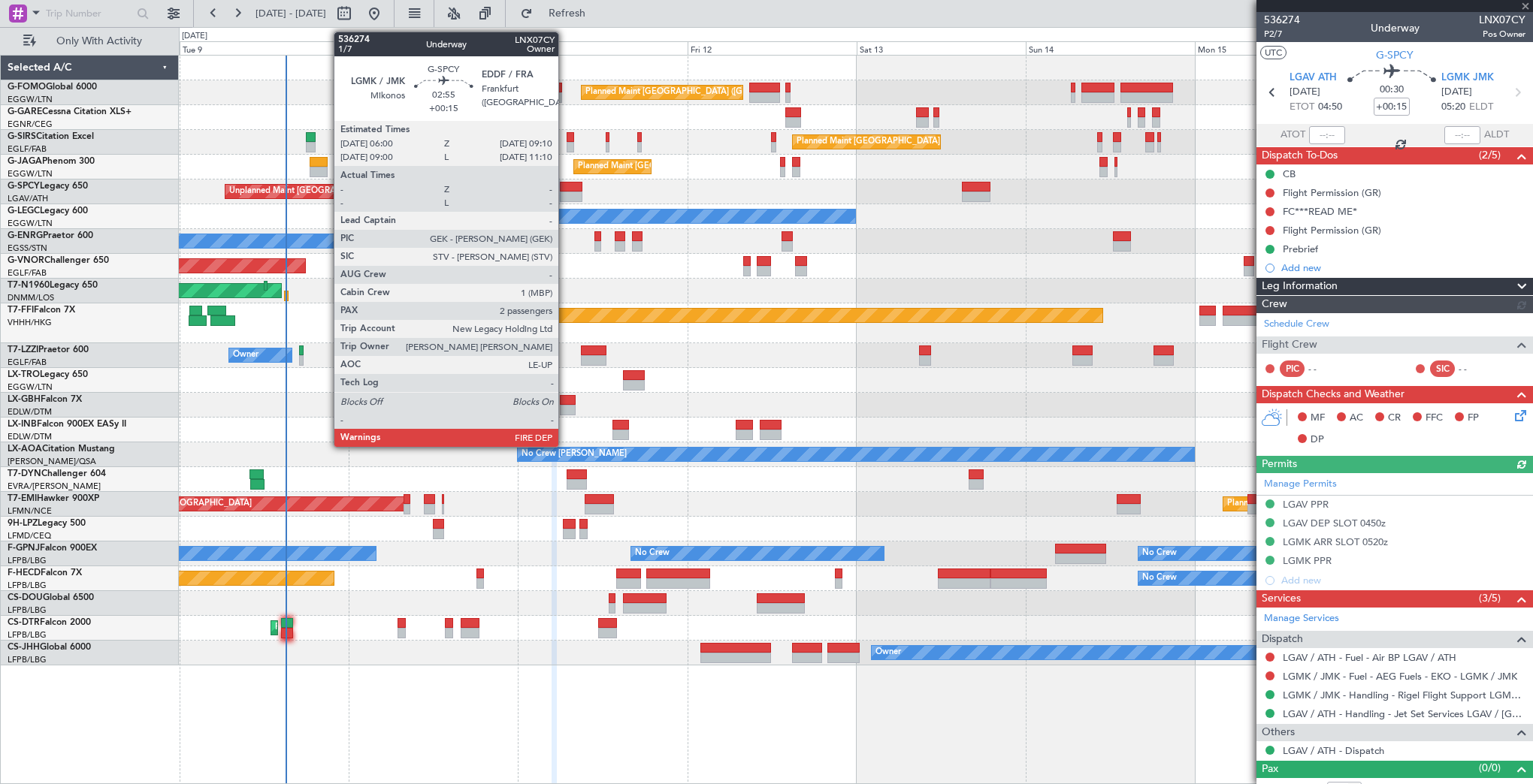
click at [565, 194] on div at bounding box center [570, 197] width 22 height 11
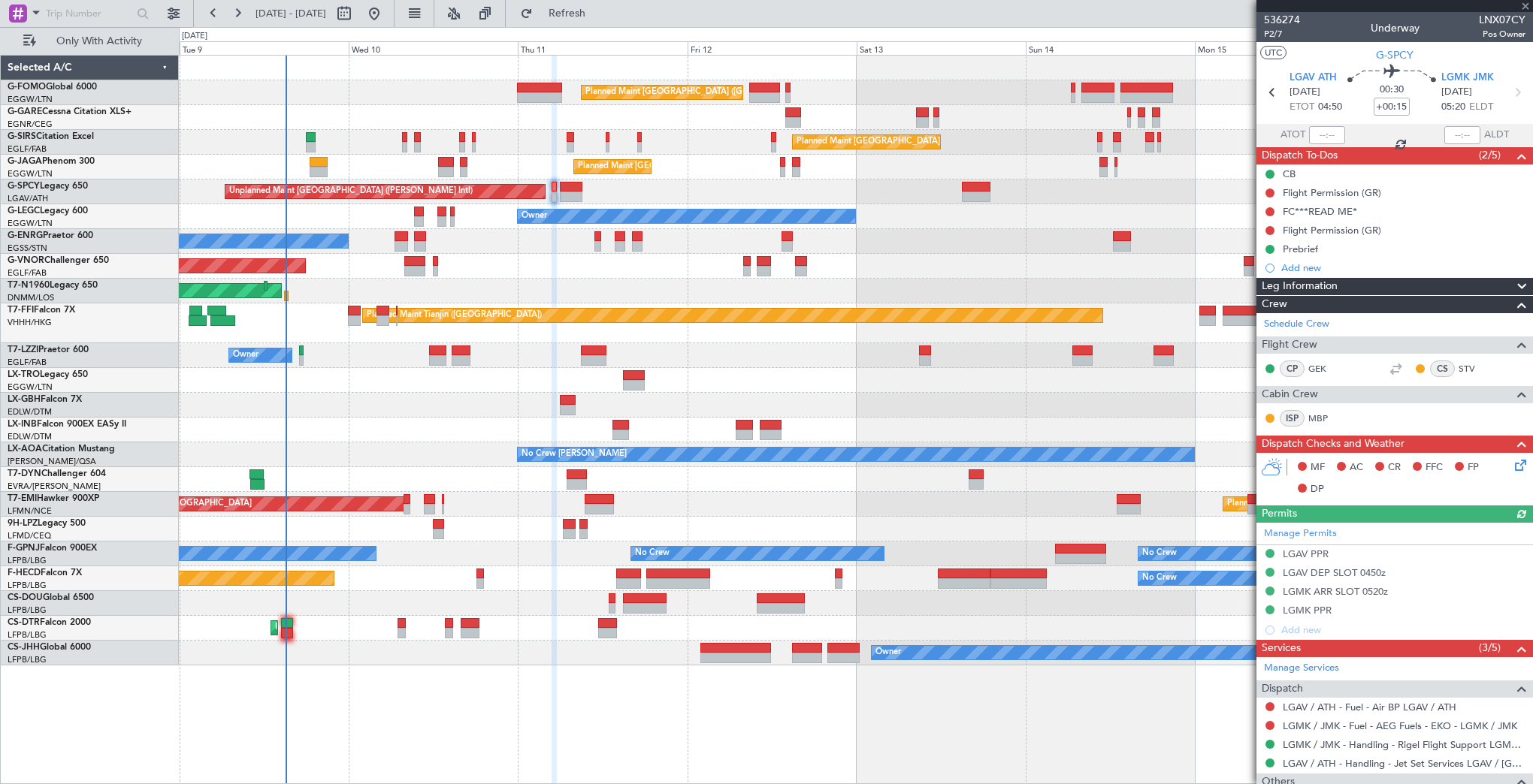
type input "2"
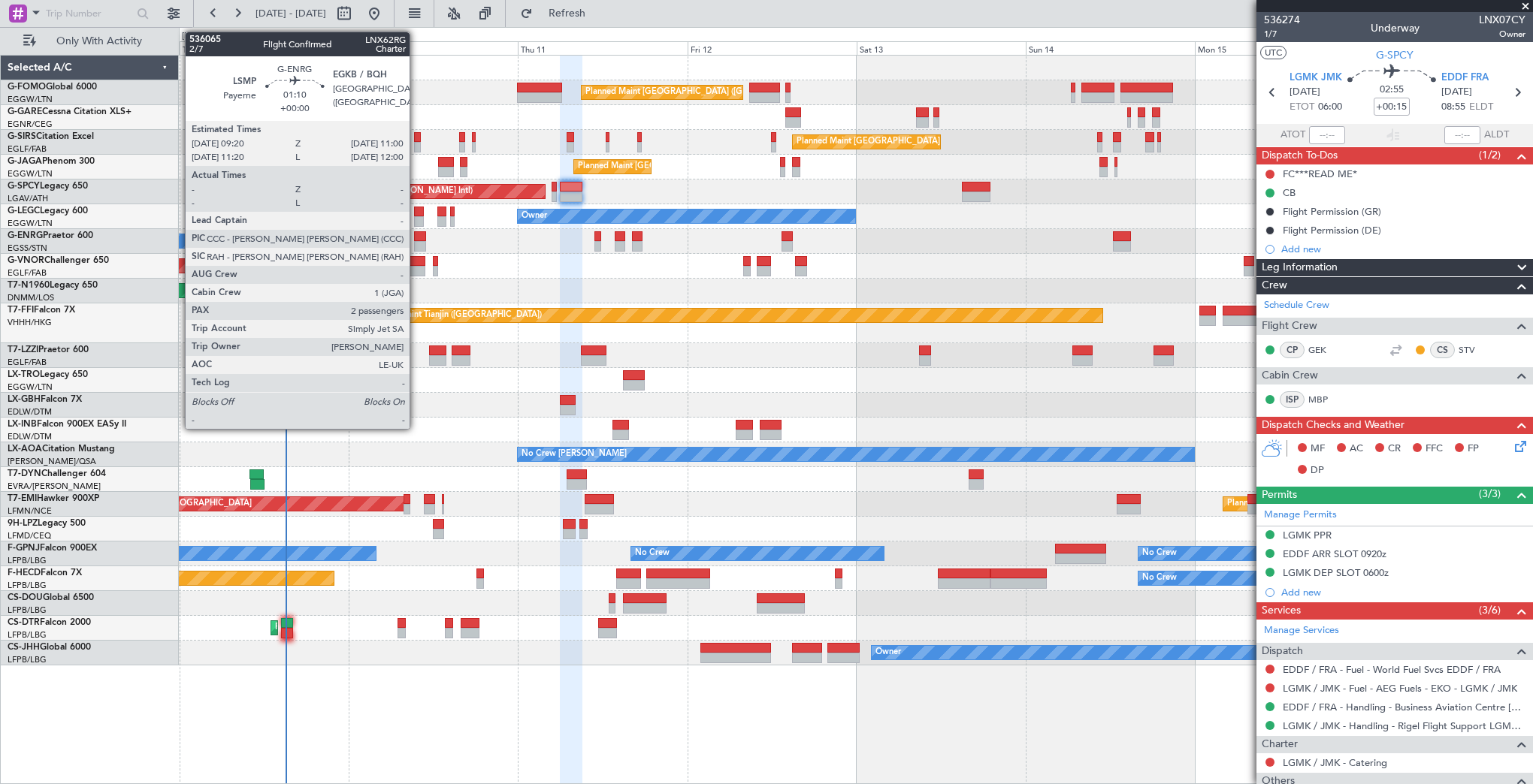
click at [416, 238] on div at bounding box center [420, 237] width 12 height 11
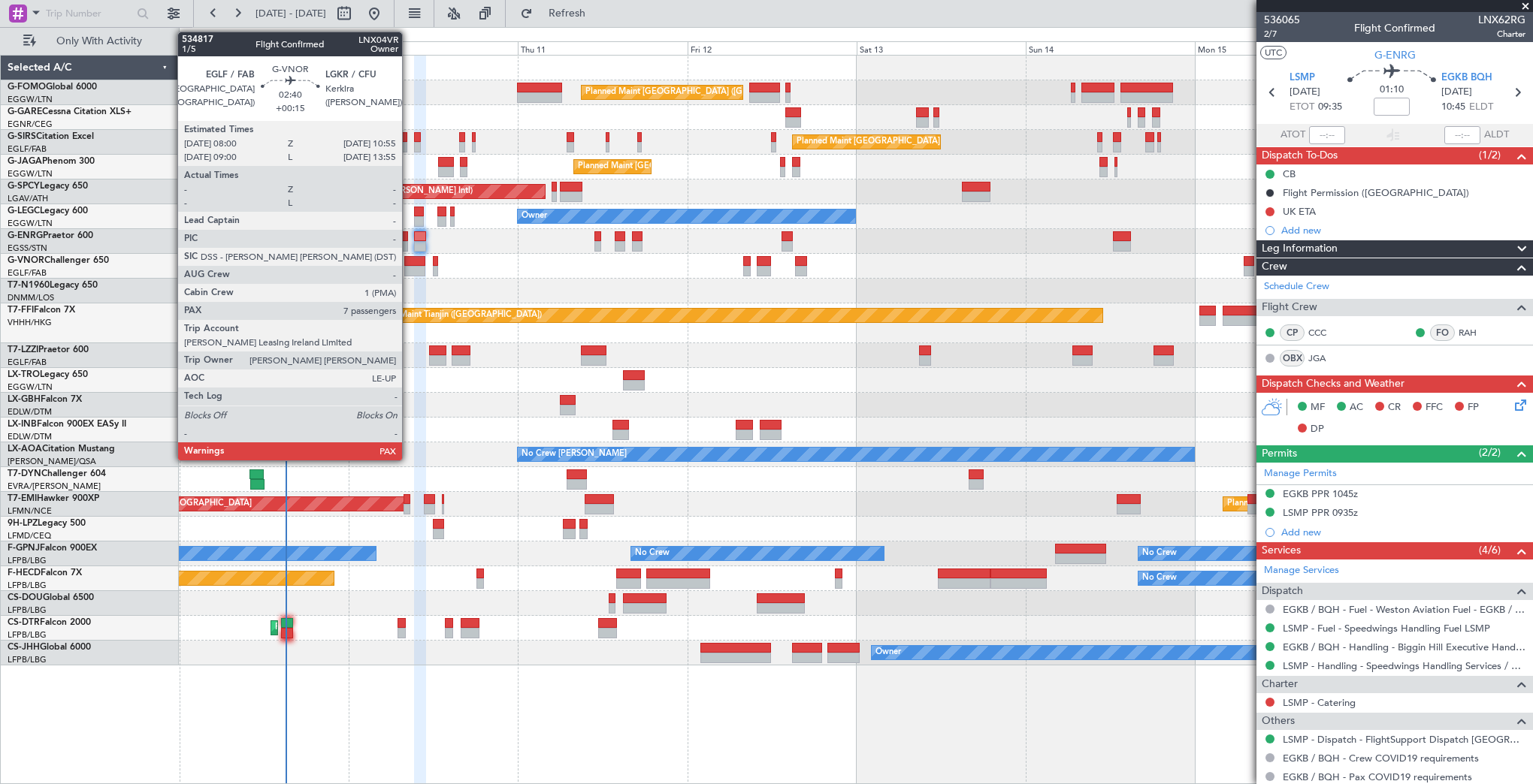
click at [408, 265] on div at bounding box center [415, 262] width 21 height 11
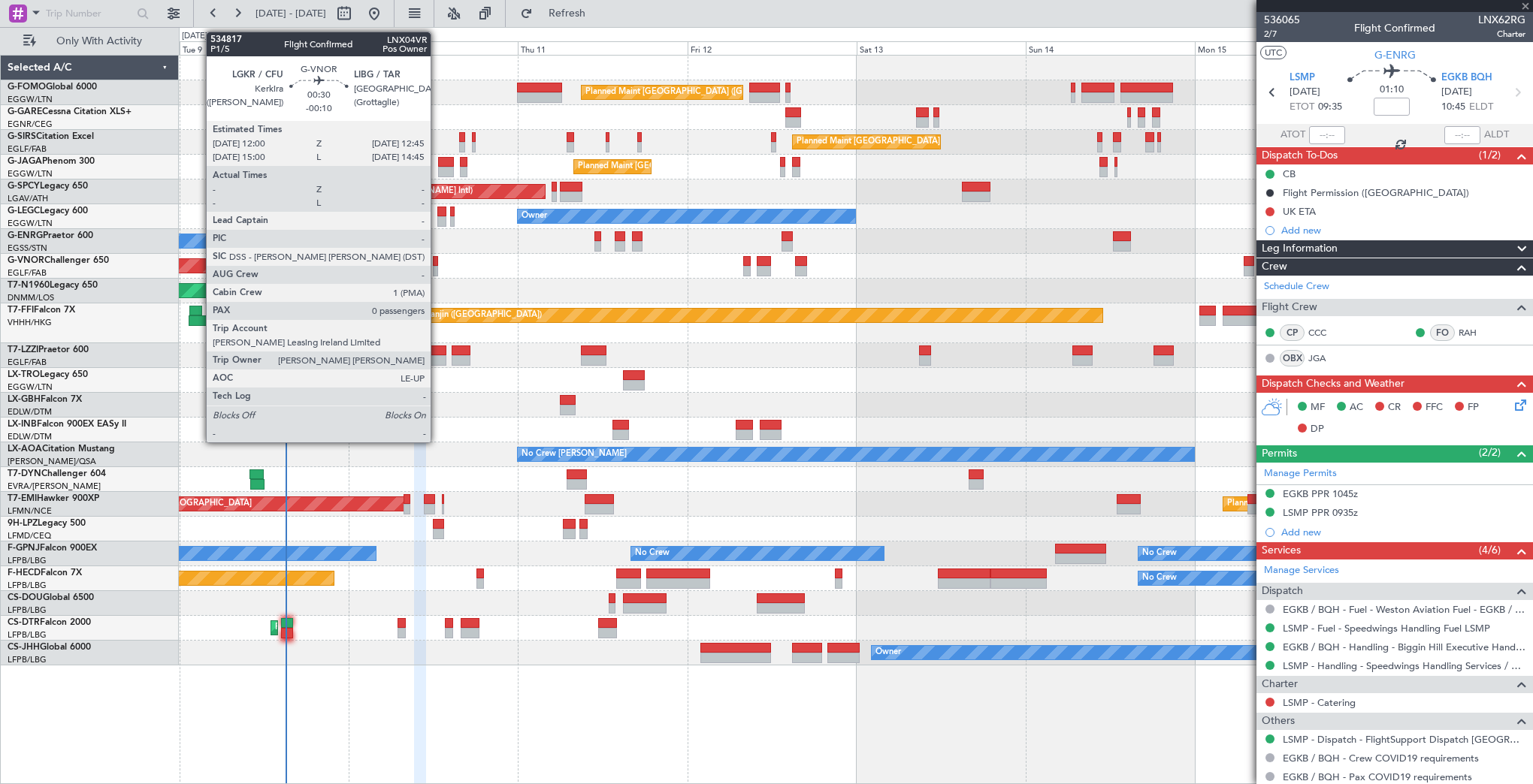
type input "+00:15"
type input "7"
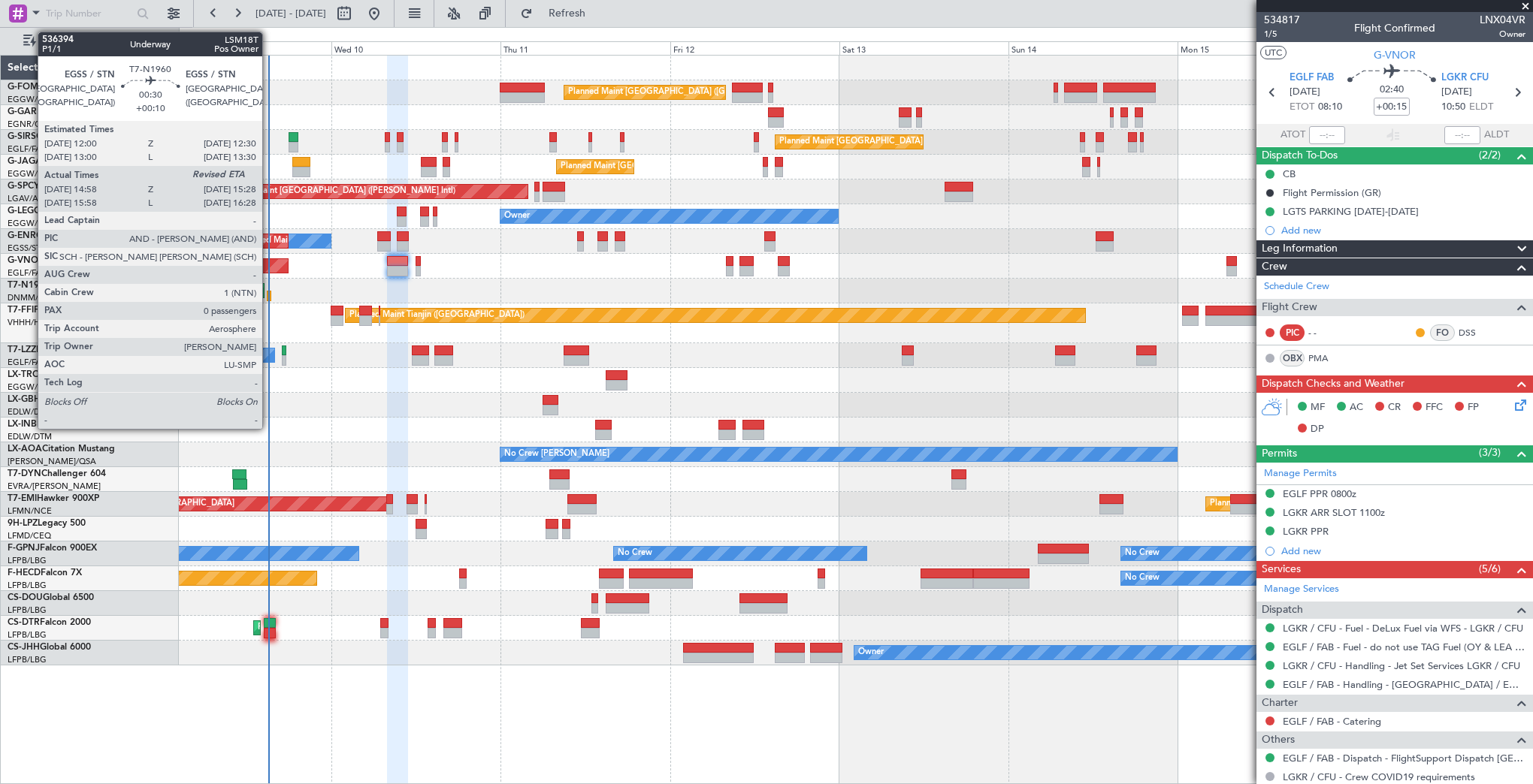
click at [269, 294] on div at bounding box center [269, 296] width 4 height 11
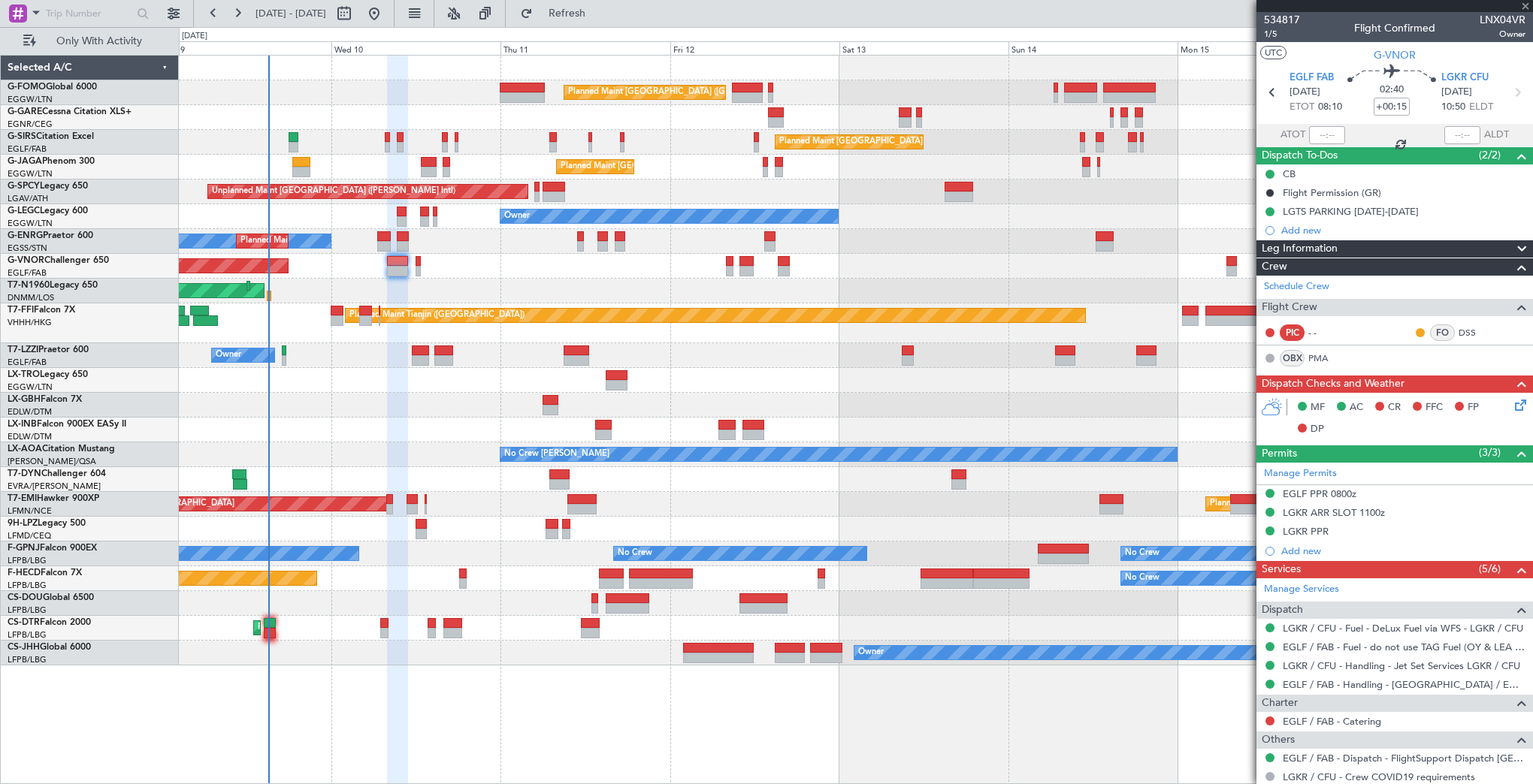
type input "+00:10"
type input "14:58"
type input "0"
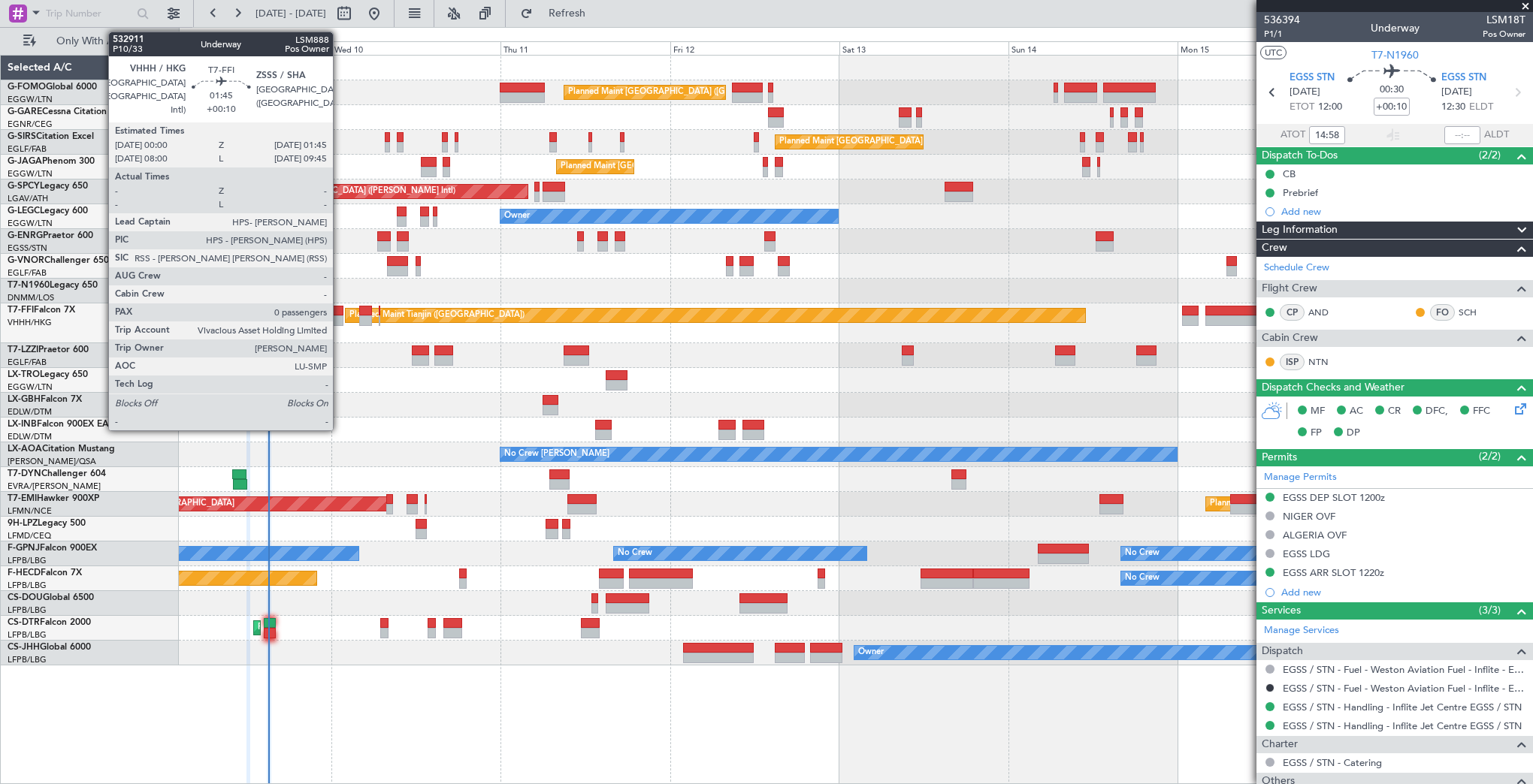
click at [338, 313] on div at bounding box center [337, 311] width 13 height 11
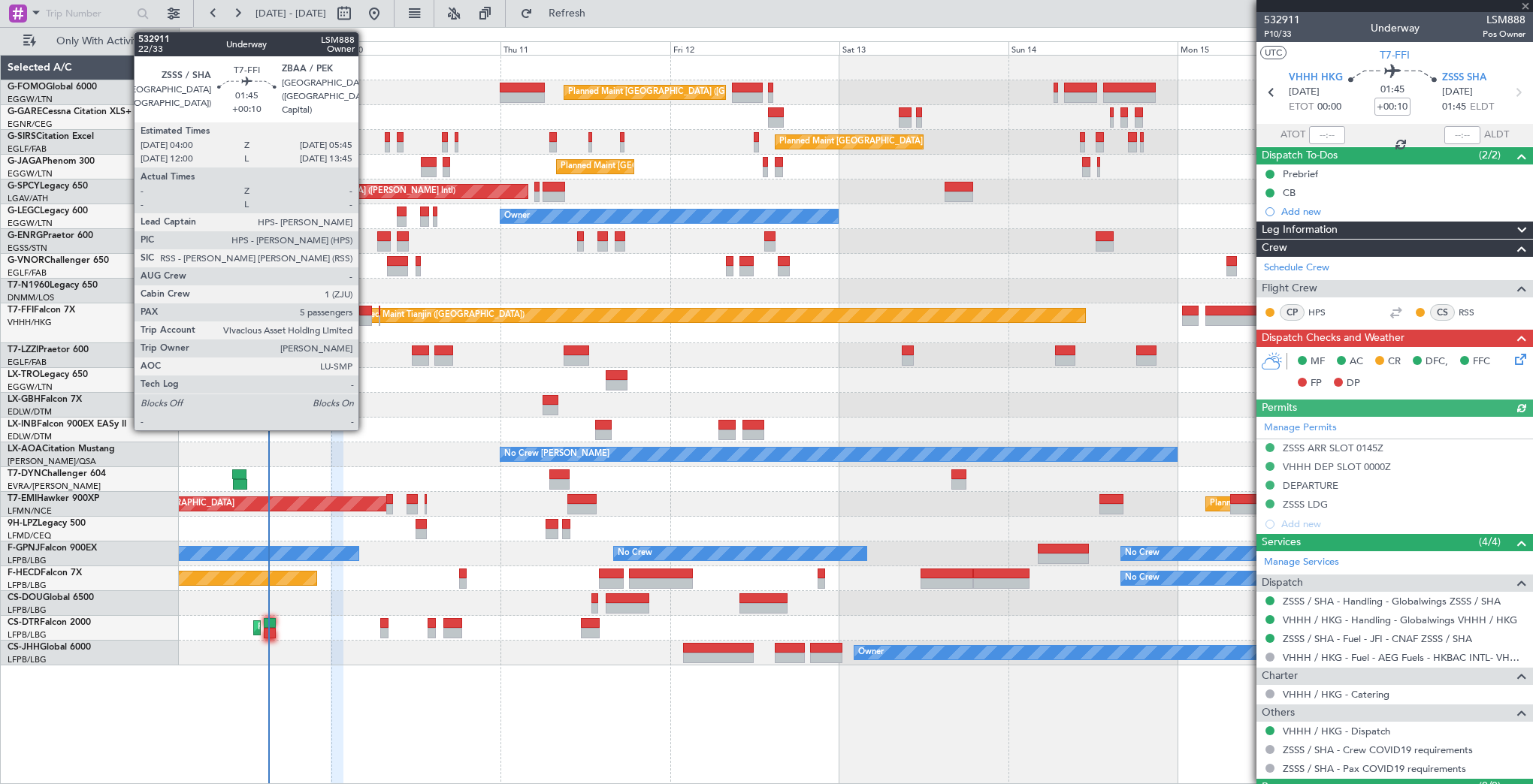
click at [365, 316] on div at bounding box center [365, 321] width 13 height 11
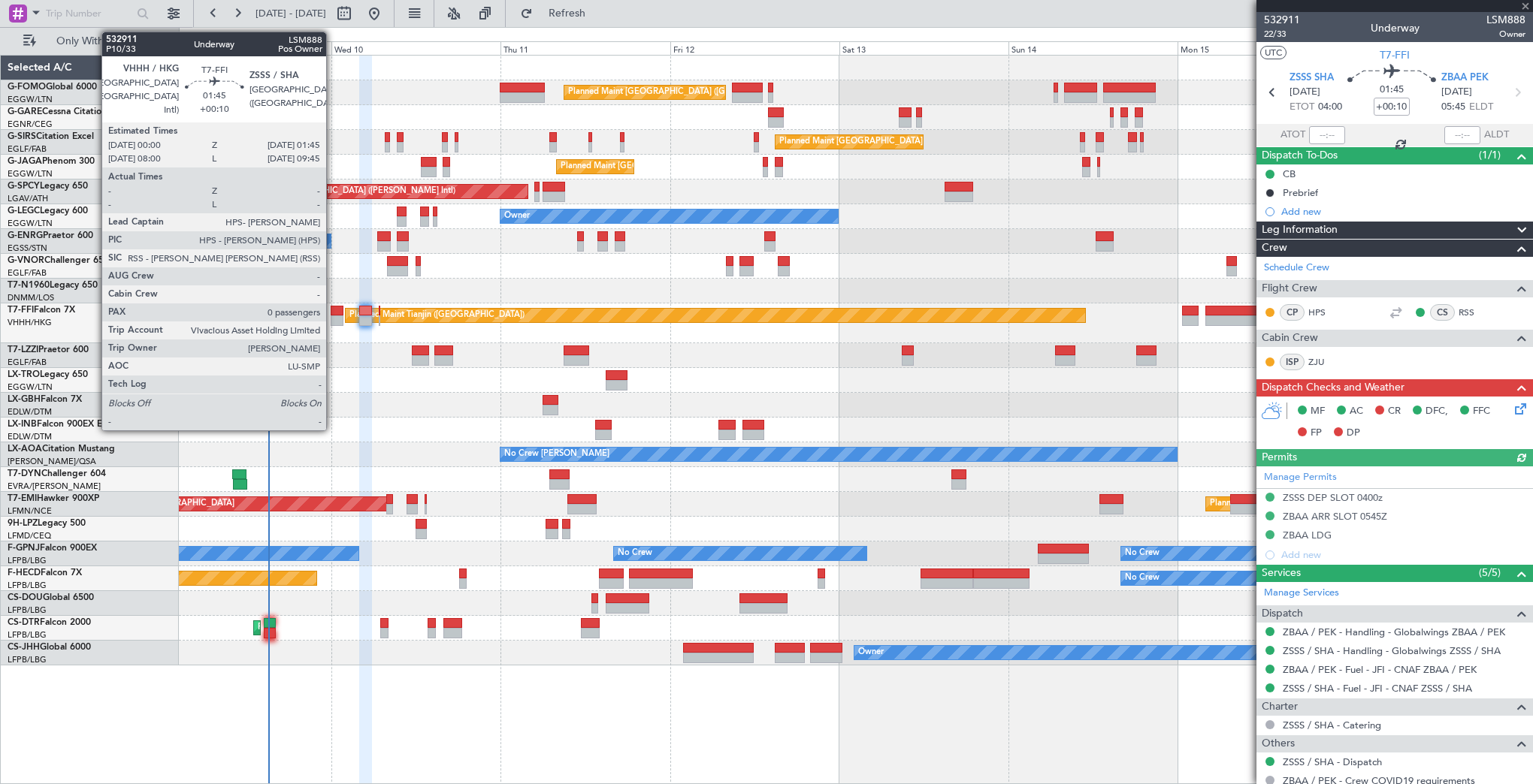
click at [333, 309] on div at bounding box center [337, 311] width 13 height 11
type input "0"
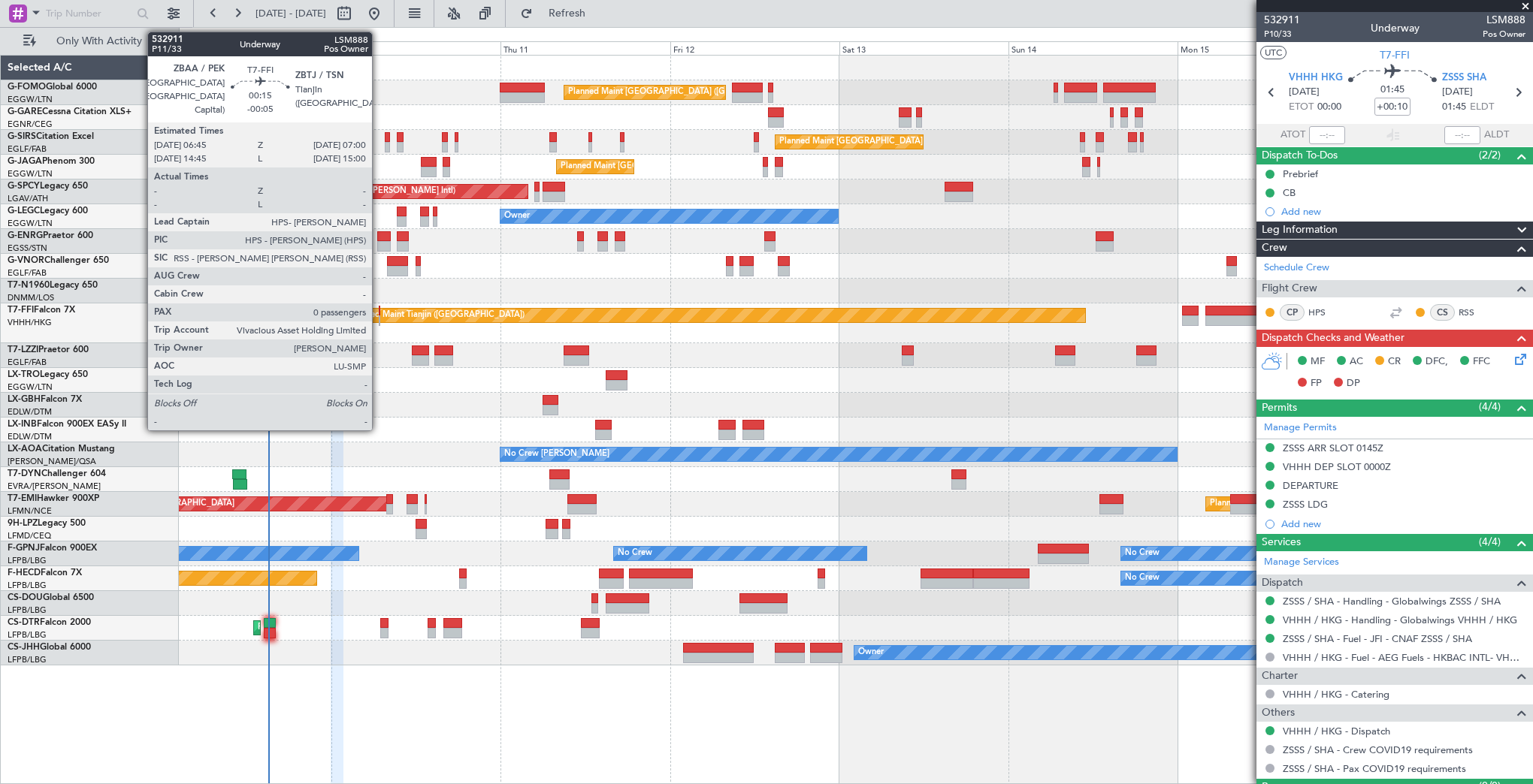
click at [379, 310] on div at bounding box center [380, 311] width 2 height 11
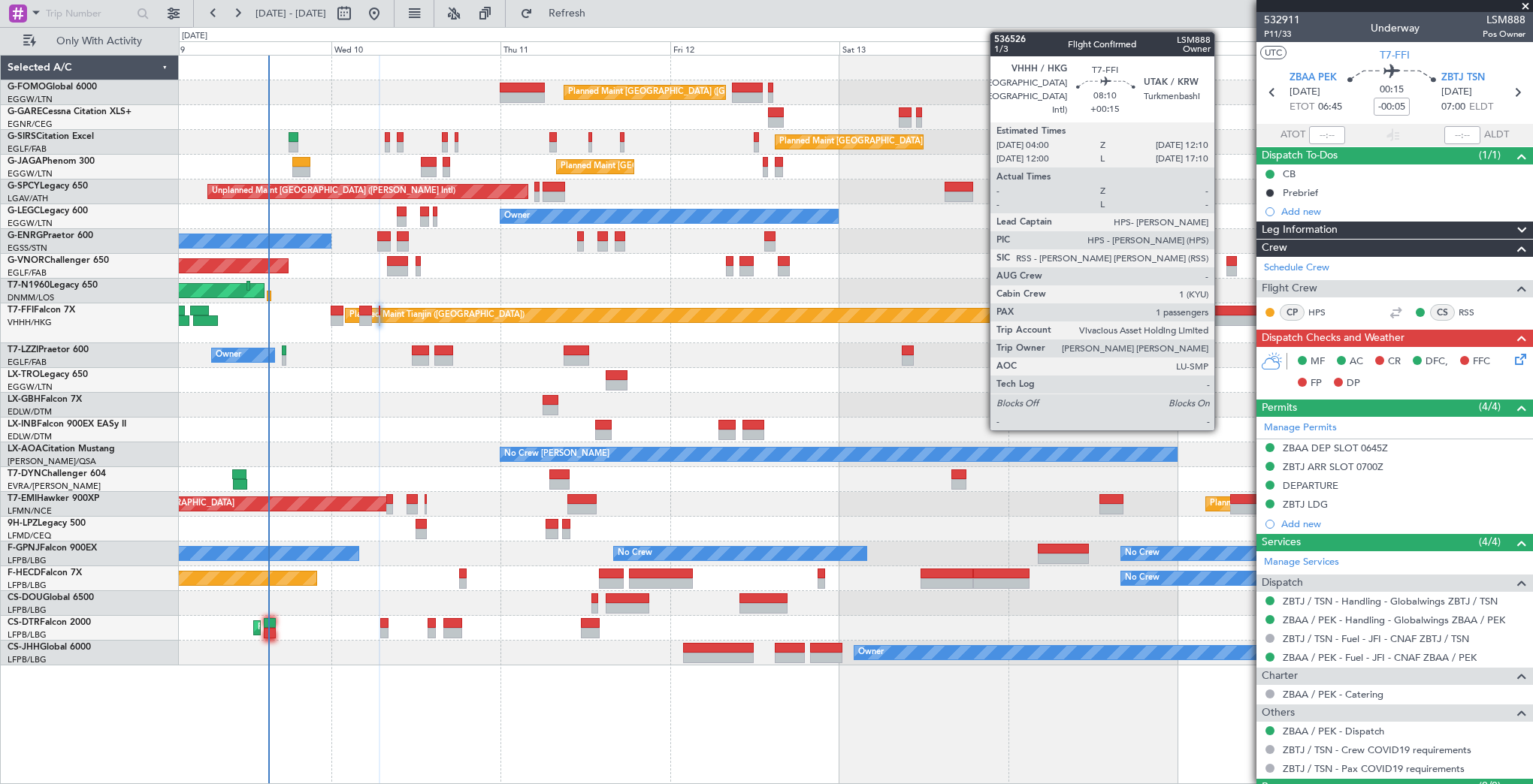
click at [1221, 316] on div at bounding box center [1234, 321] width 58 height 11
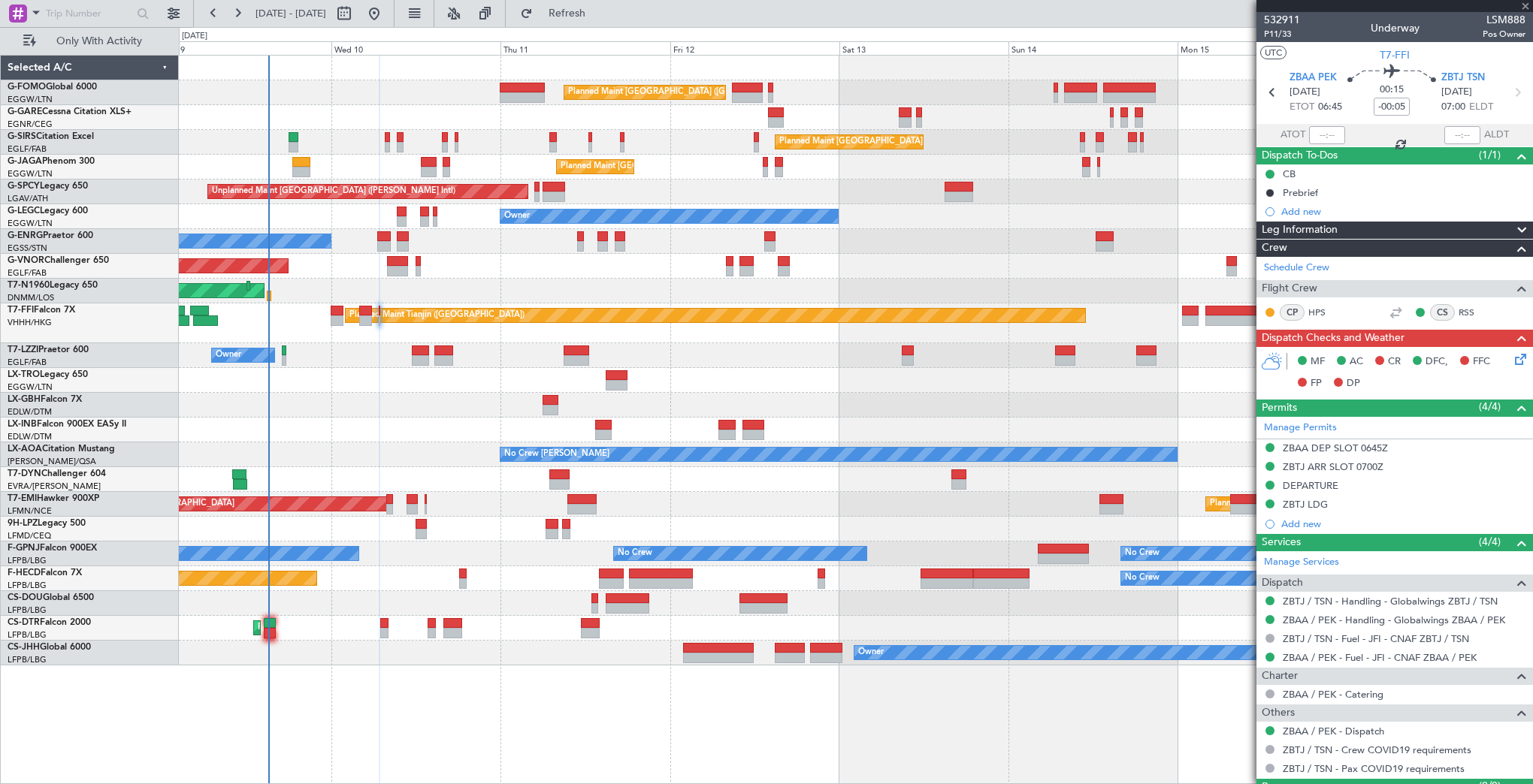
type input "+00:15"
type input "1"
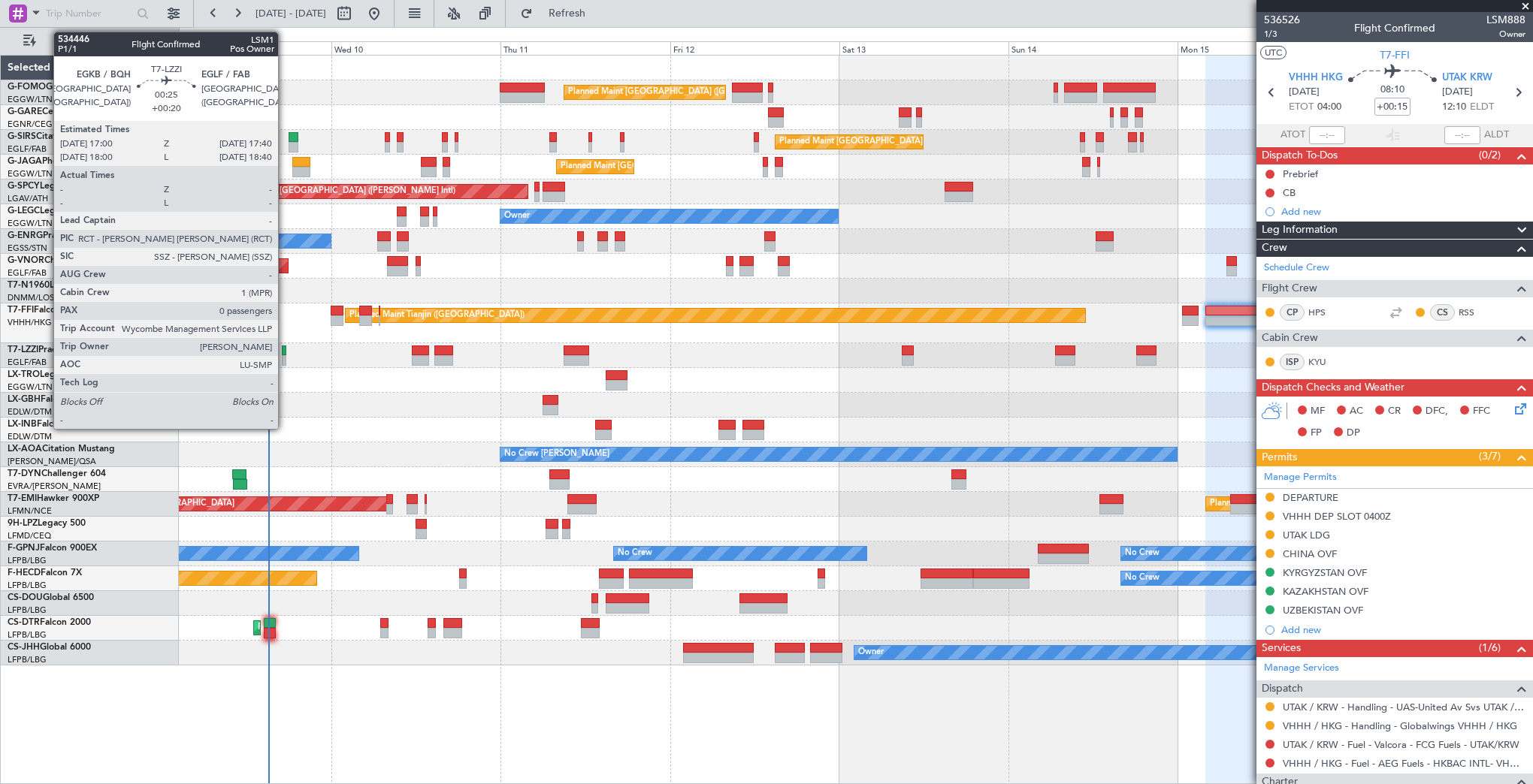
click at [285, 357] on div at bounding box center [284, 360] width 5 height 11
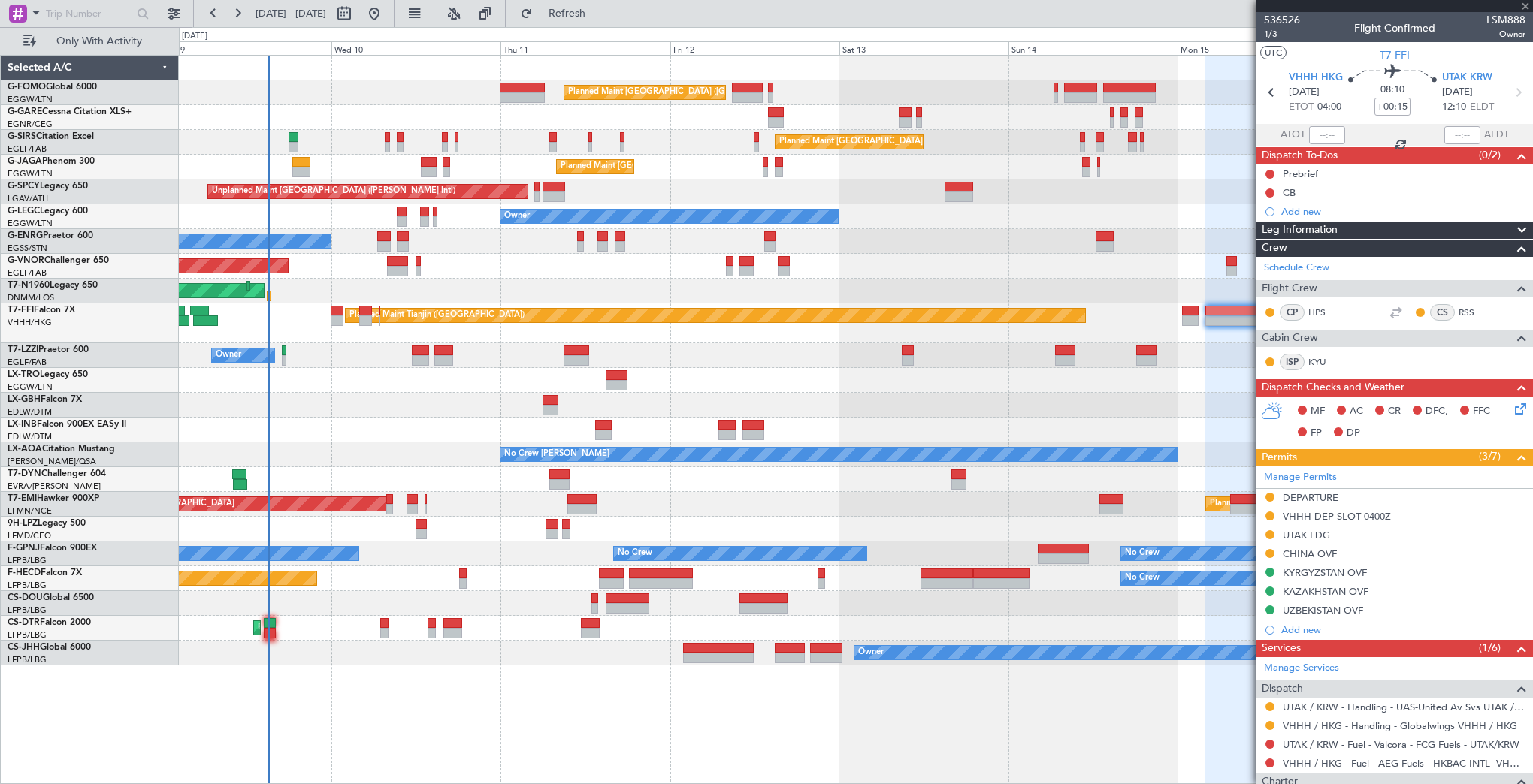
type input "+00:20"
type input "0"
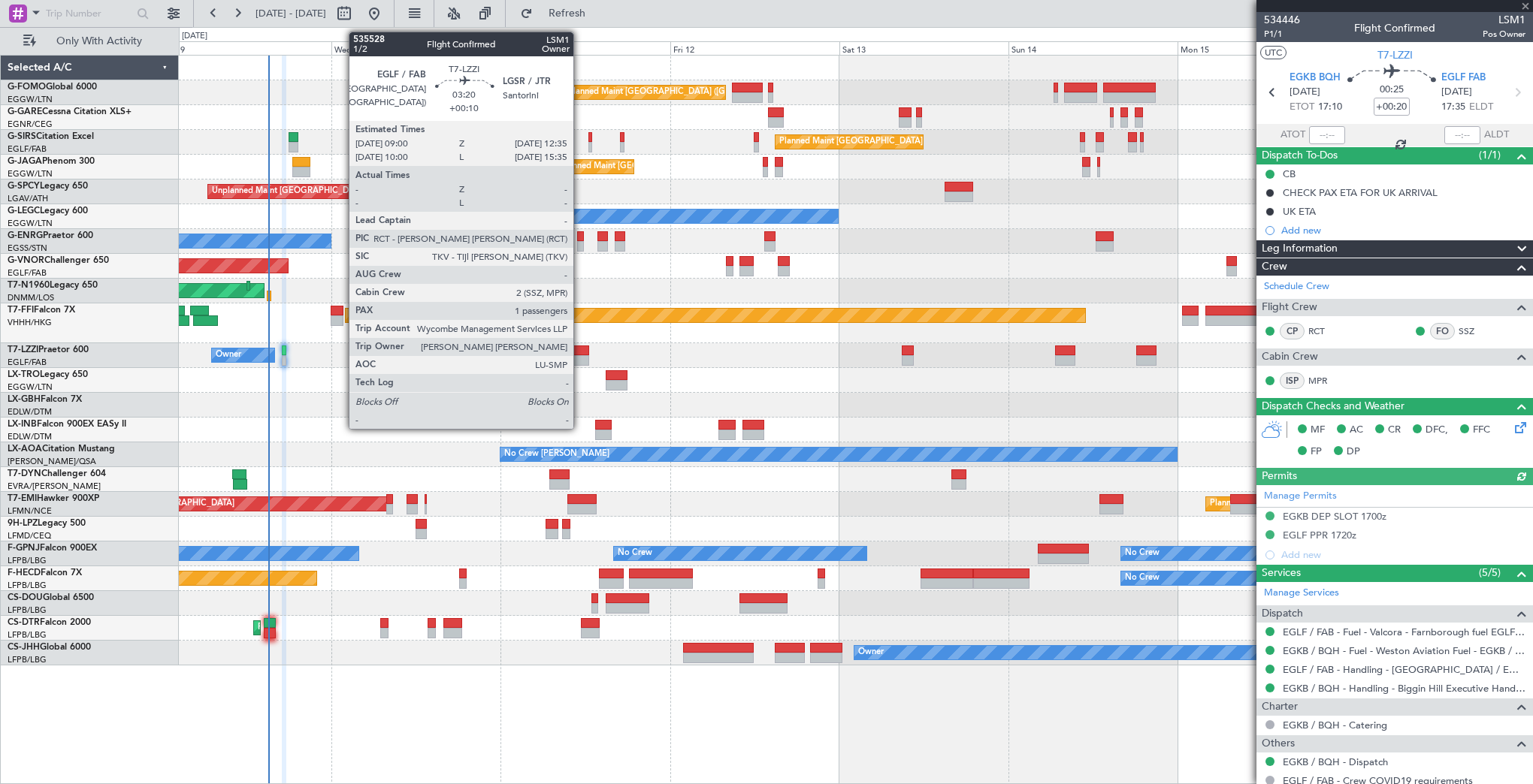
click at [580, 355] on div at bounding box center [576, 360] width 25 height 11
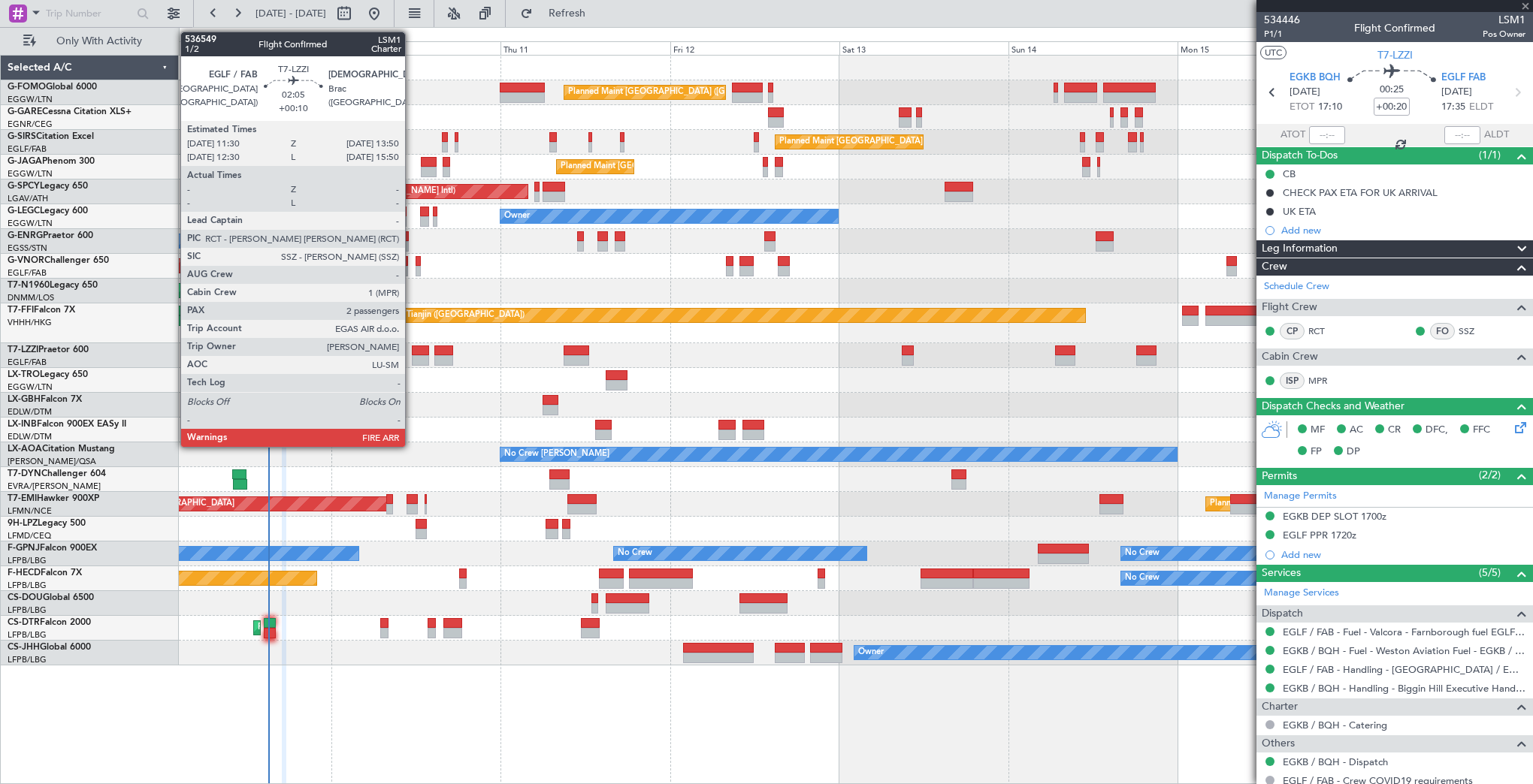
type input "+00:10"
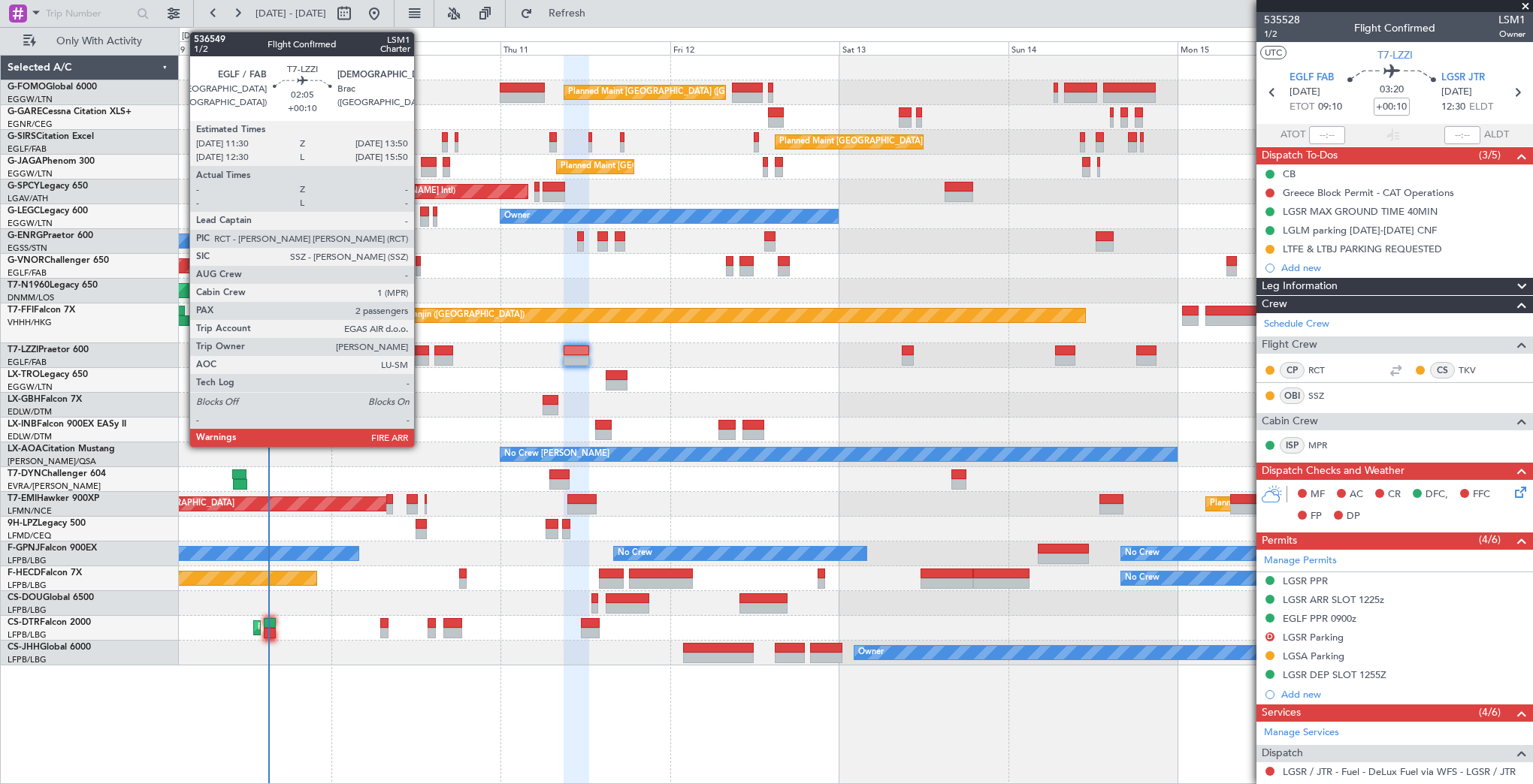
click at [421, 360] on div at bounding box center [419, 360] width 16 height 11
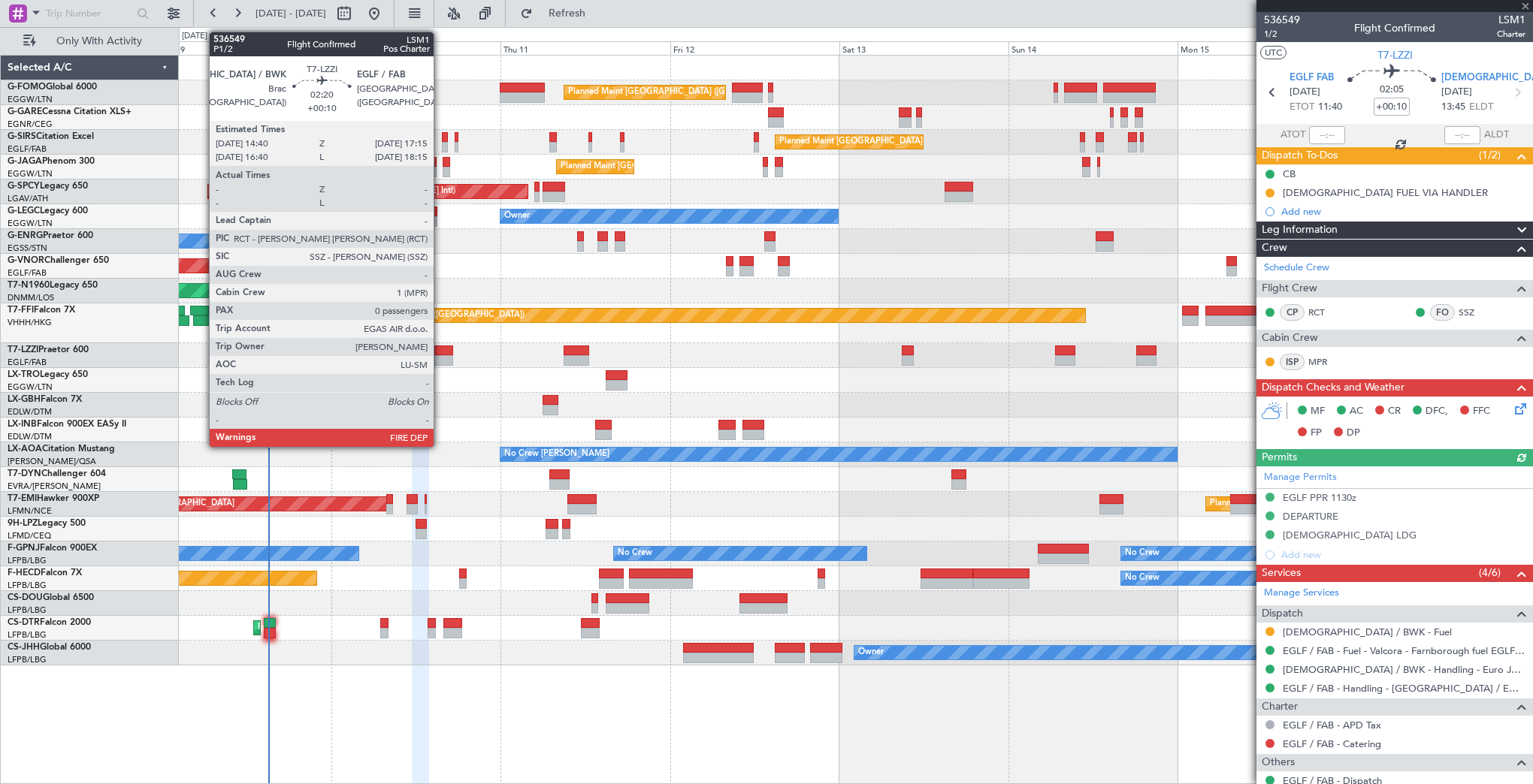
click at [440, 352] on div at bounding box center [444, 351] width 19 height 11
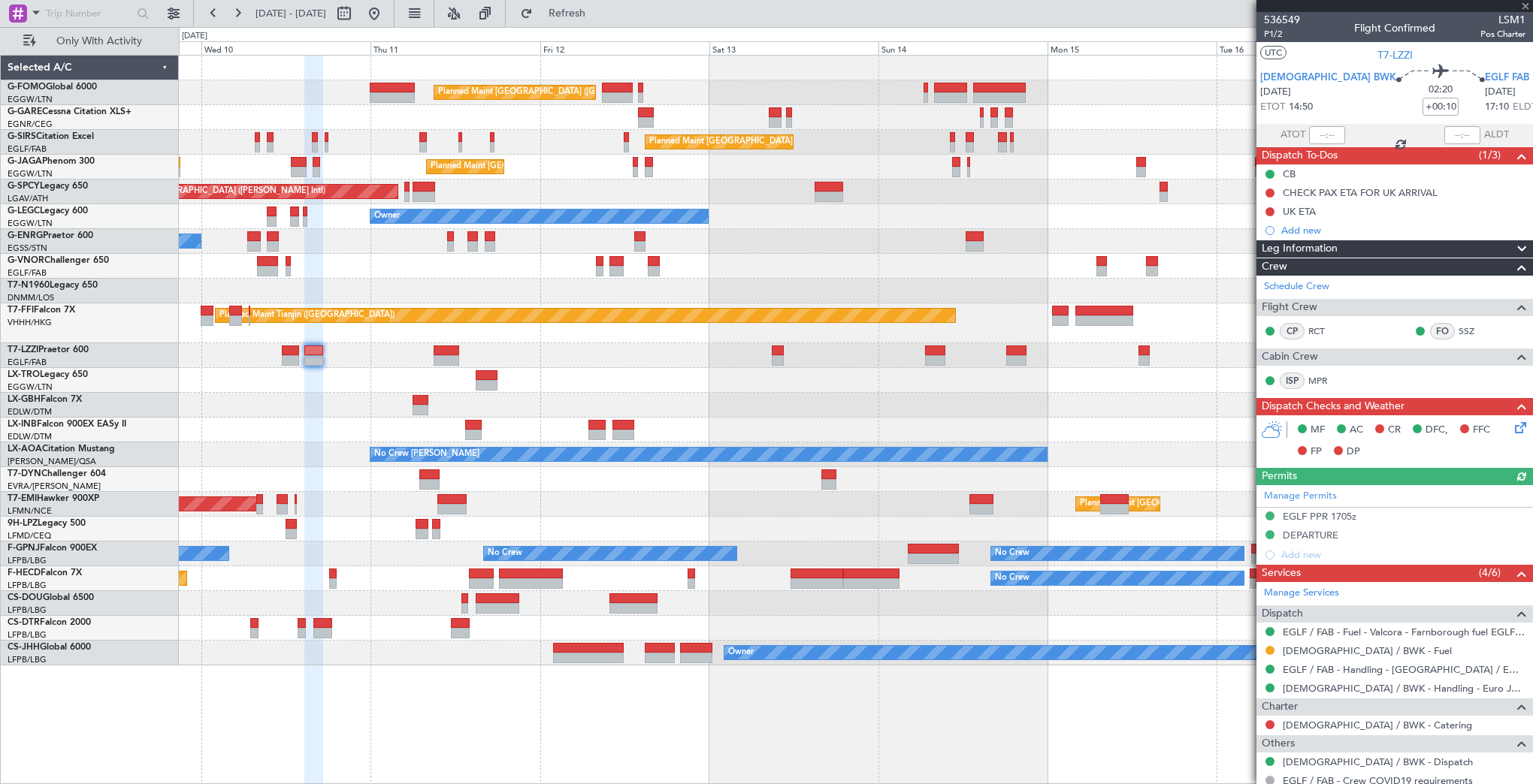
click at [520, 343] on div "Owner" at bounding box center [855, 356] width 1353 height 25
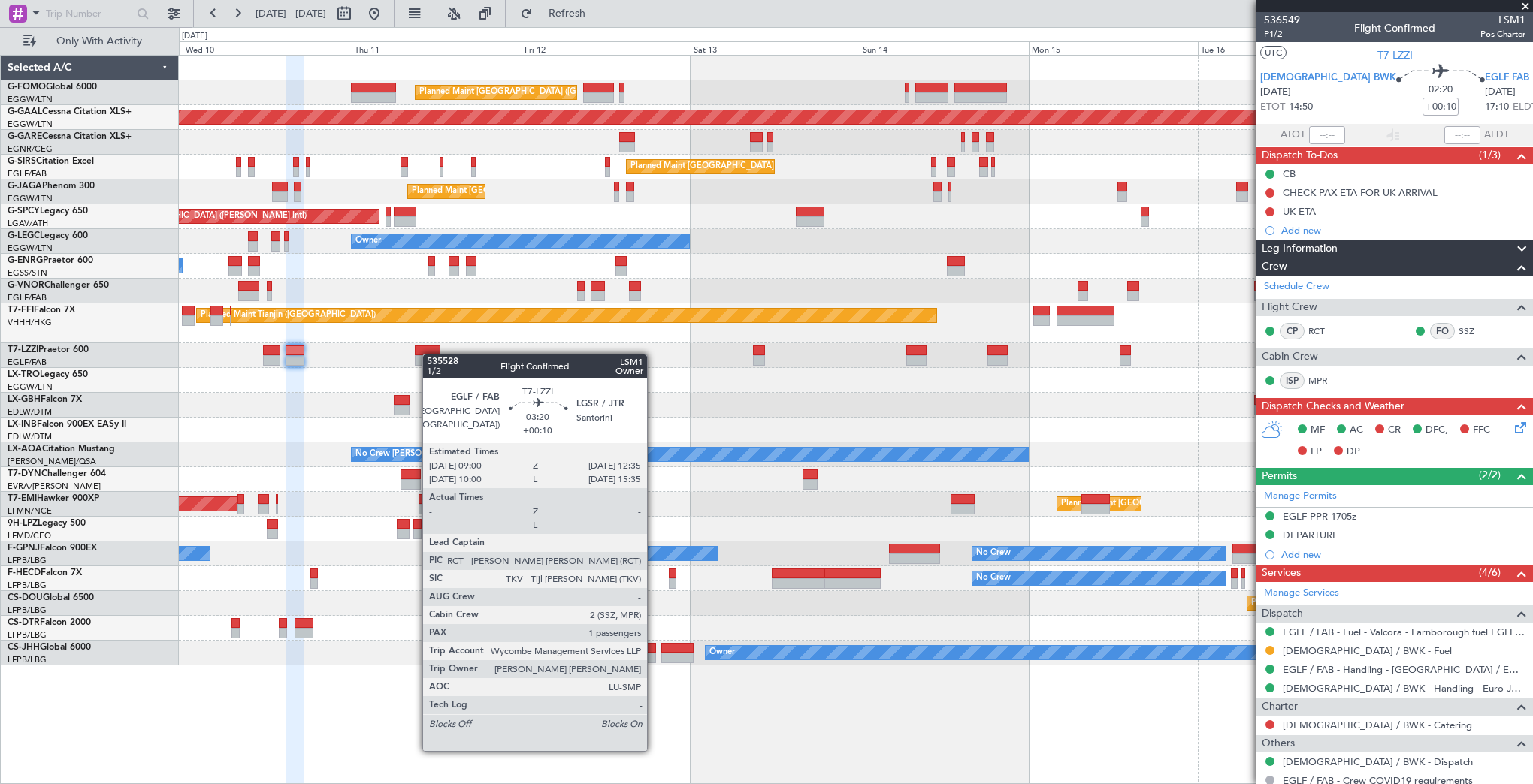
click at [430, 353] on div at bounding box center [427, 351] width 25 height 11
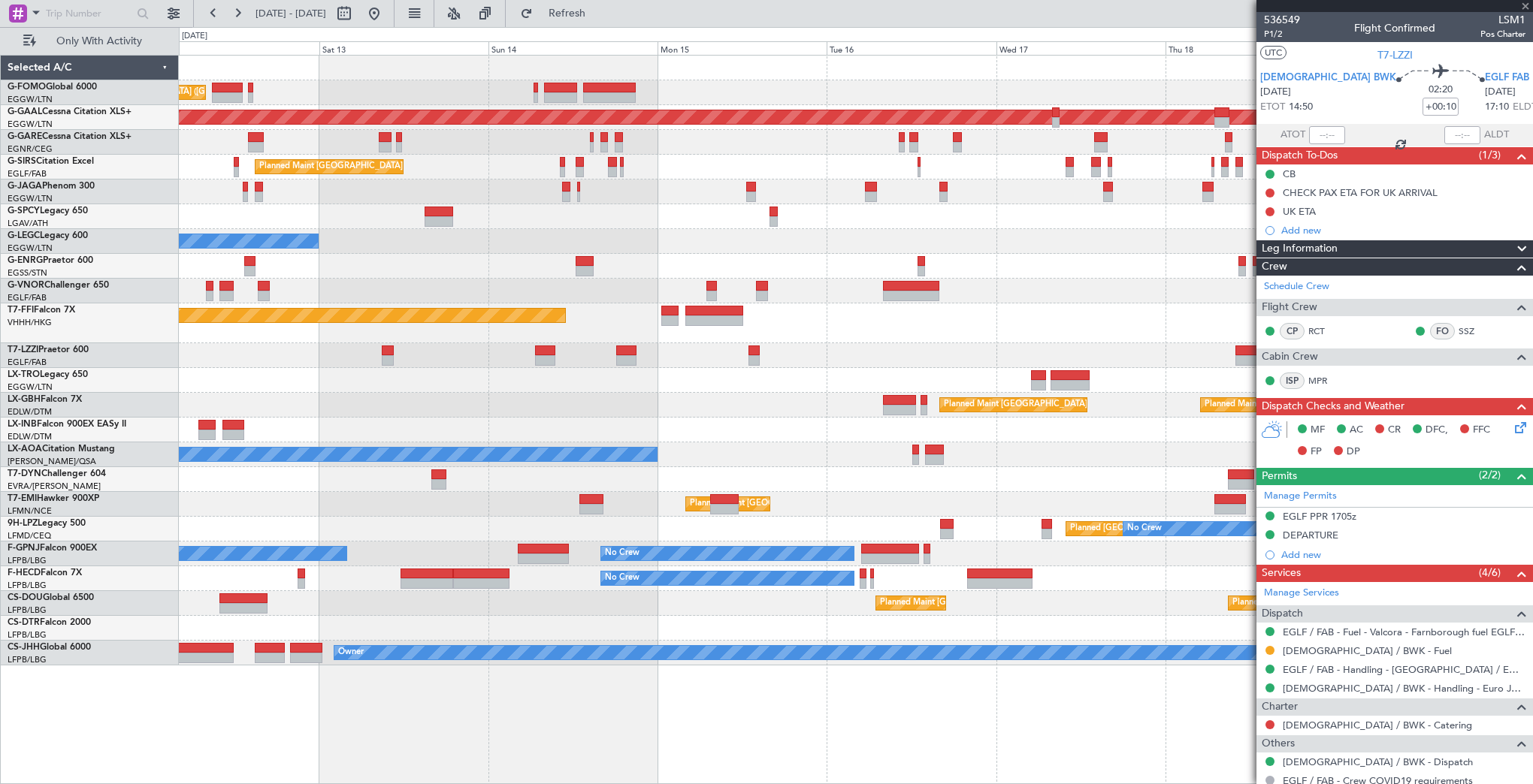
type input "1"
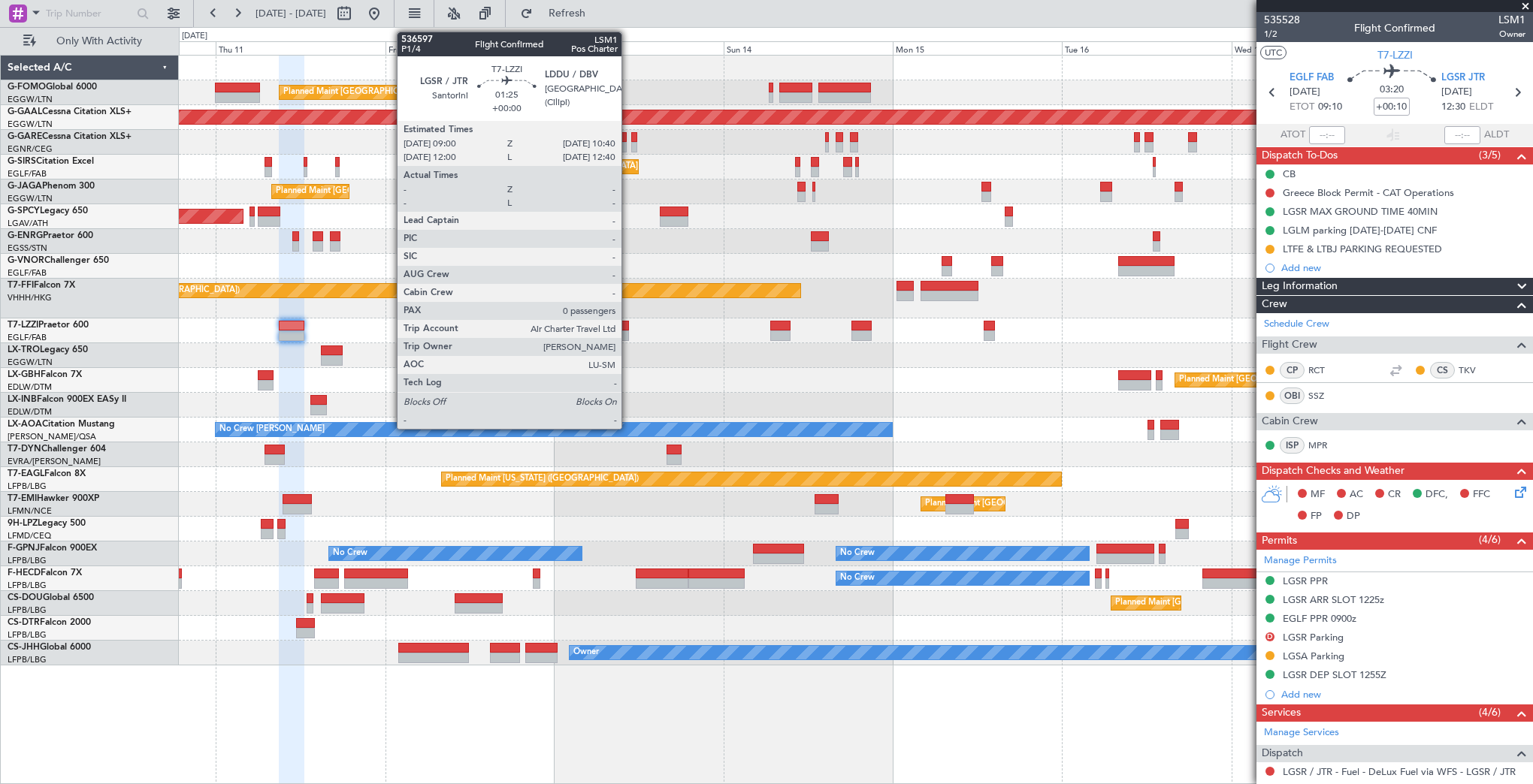
click at [628, 331] on div at bounding box center [623, 336] width 12 height 11
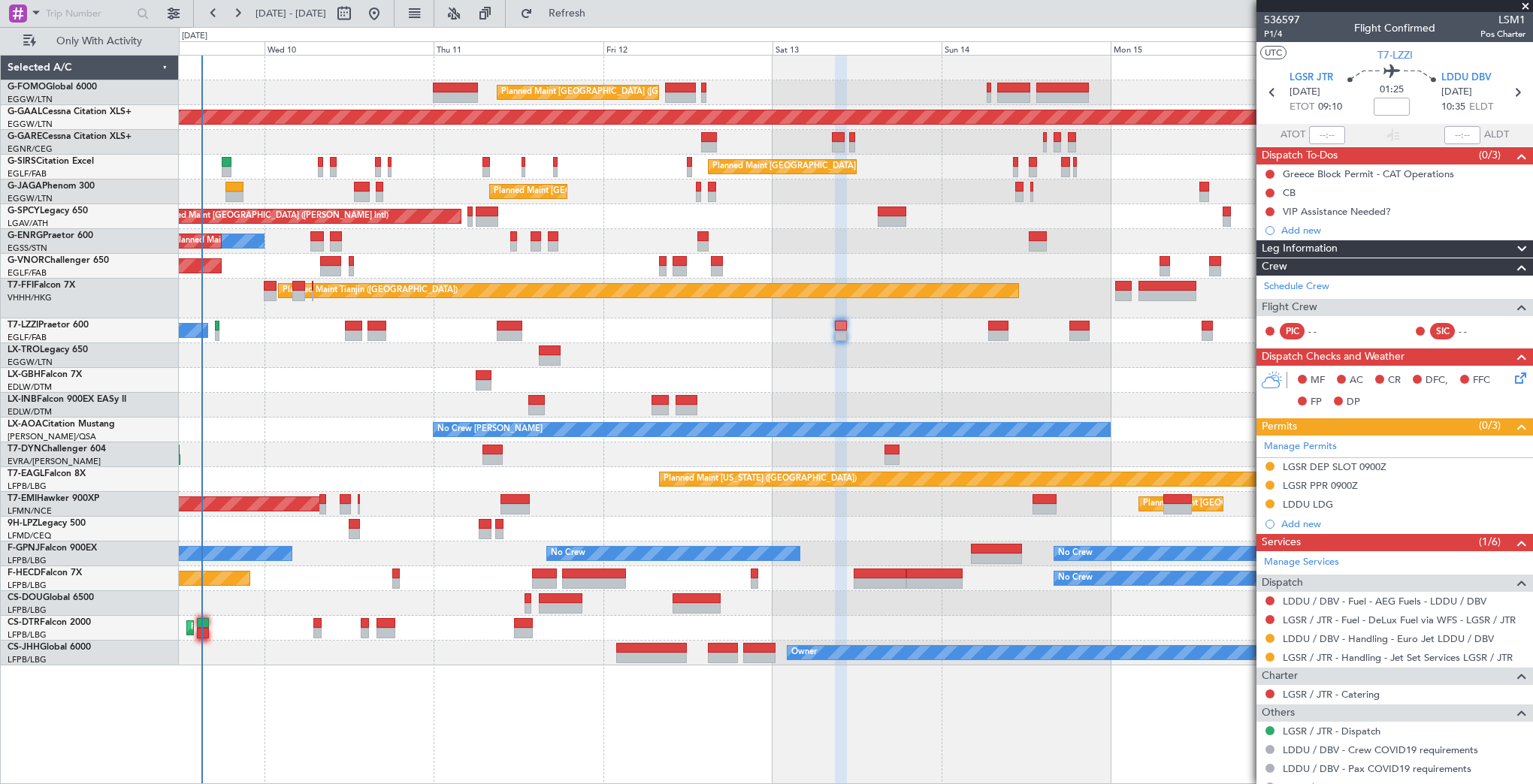
click at [574, 310] on div "Planned Maint Tianjin ([GEOGRAPHIC_DATA]) 17:40 Z 05:15 Z [PERSON_NAME] 17:00 Z…" at bounding box center [855, 299] width 1353 height 40
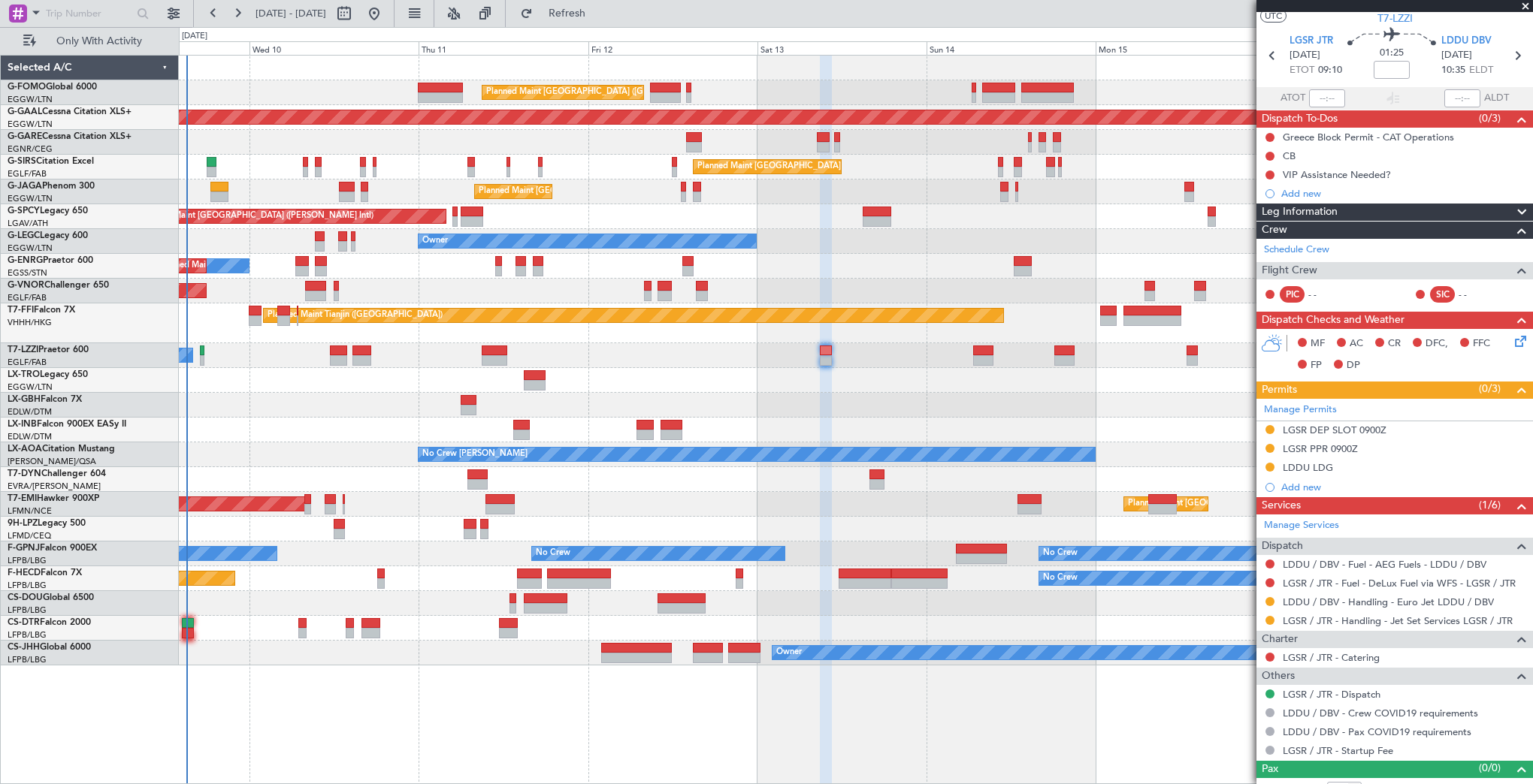
scroll to position [52, 0]
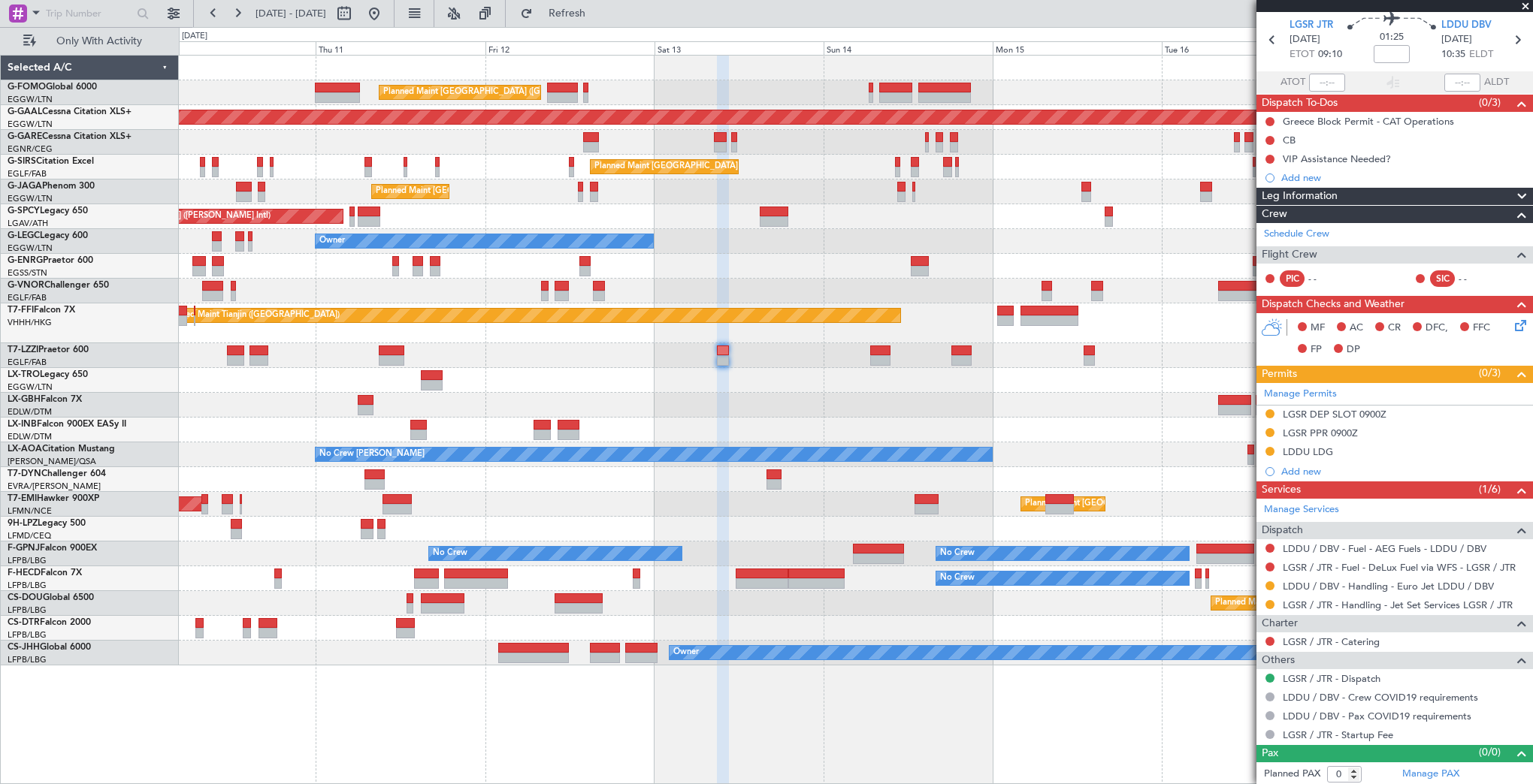
click at [844, 376] on div at bounding box center [855, 380] width 1353 height 25
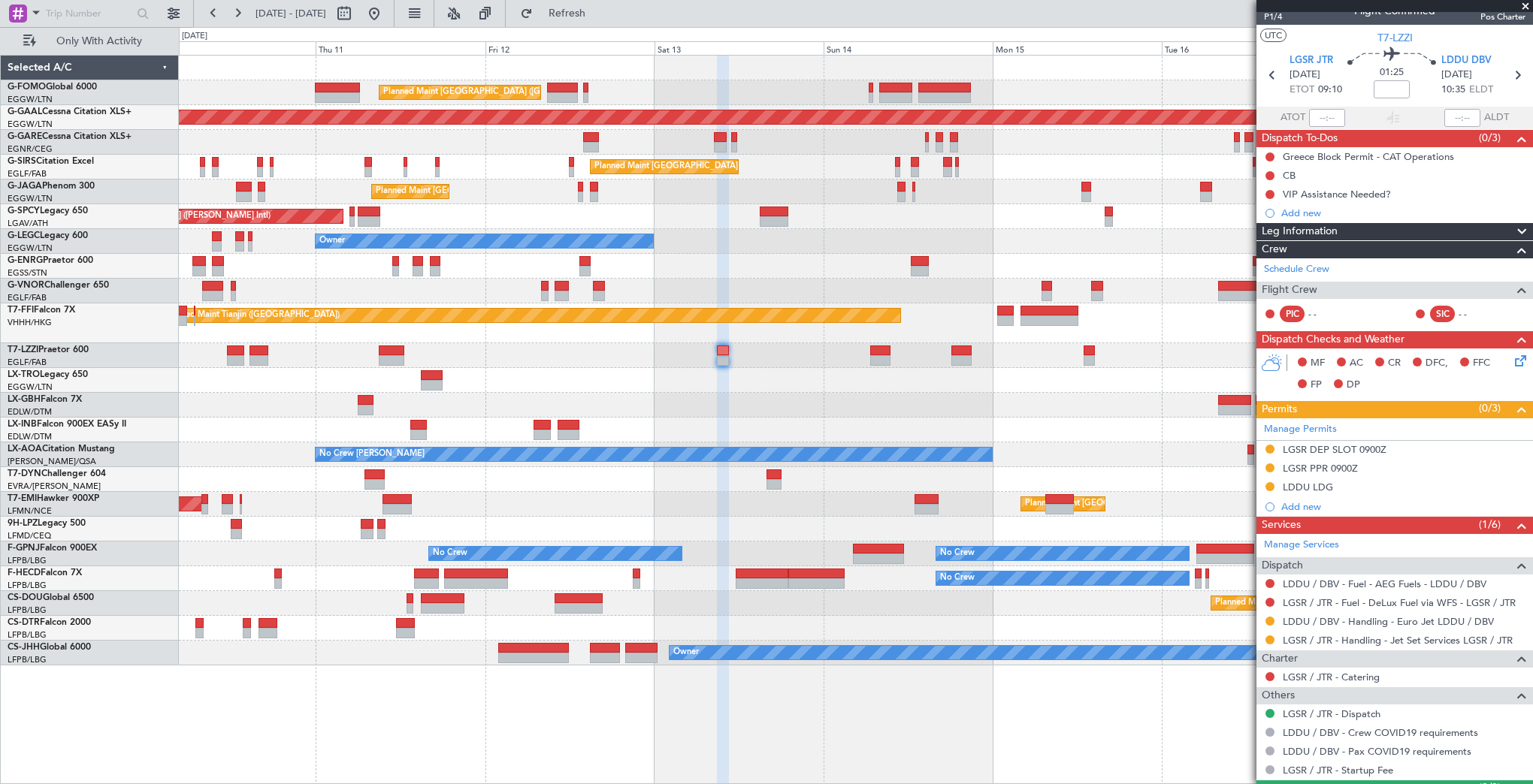
scroll to position [0, 0]
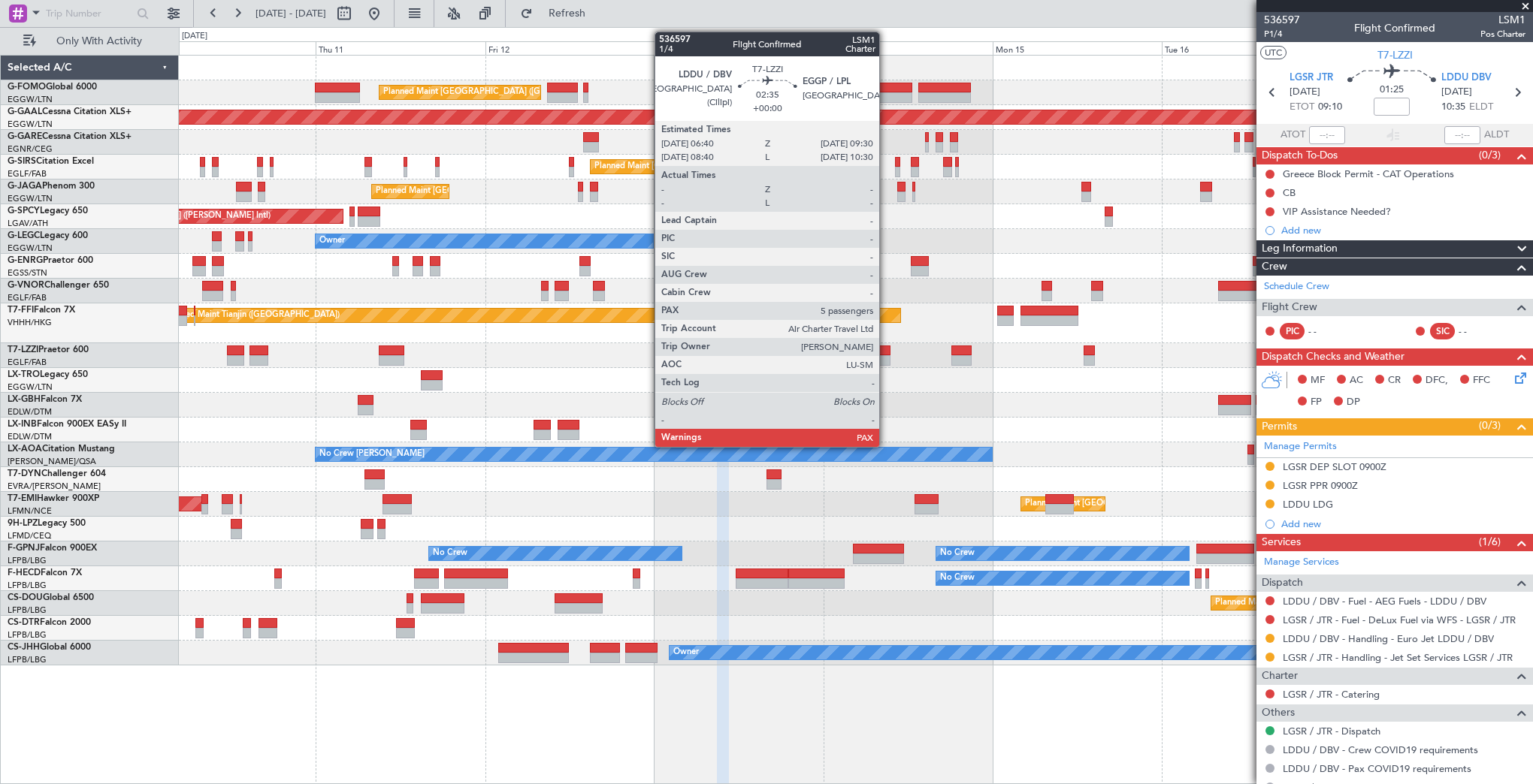
click at [886, 360] on div at bounding box center [880, 360] width 20 height 11
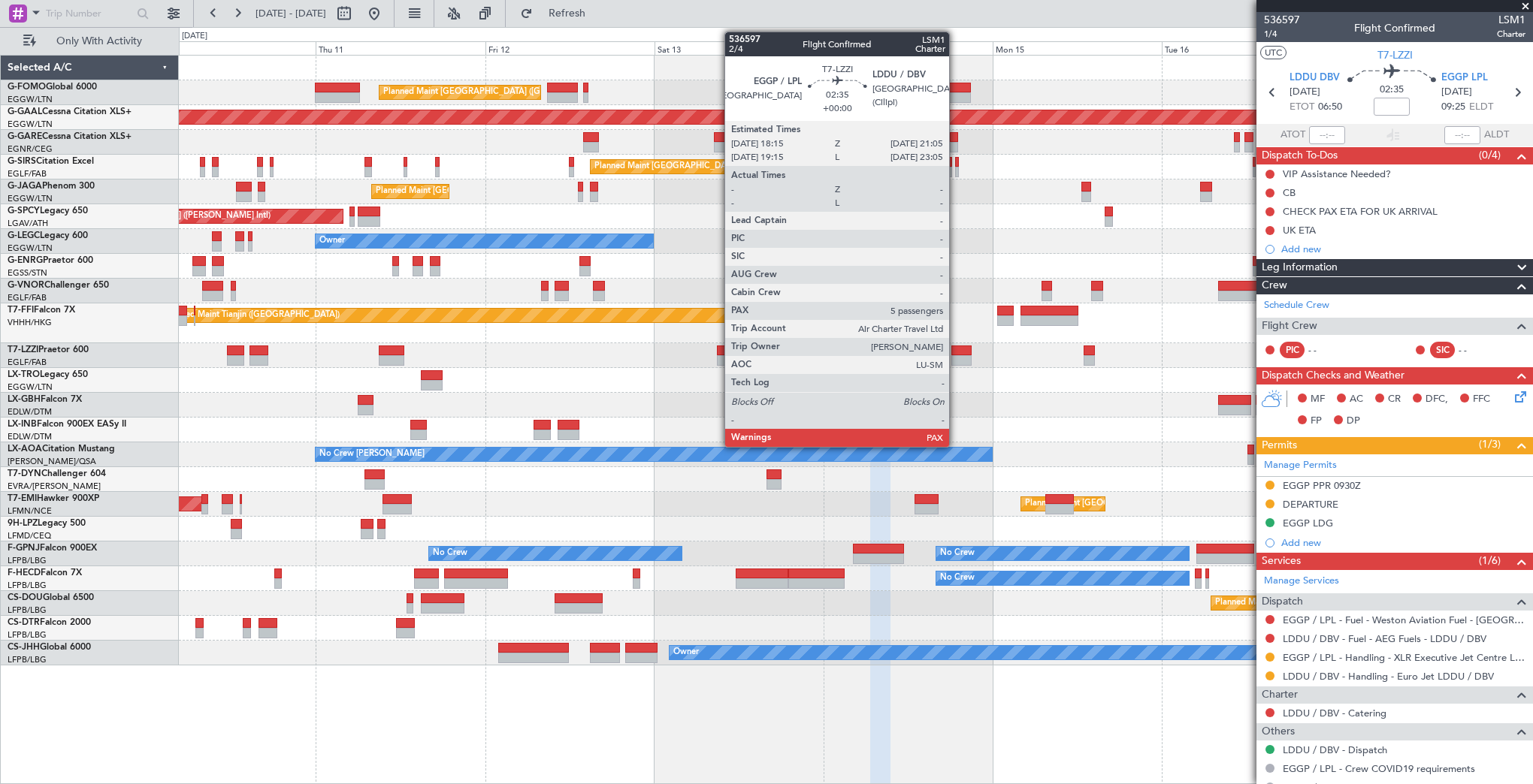
click at [956, 352] on div at bounding box center [961, 351] width 20 height 11
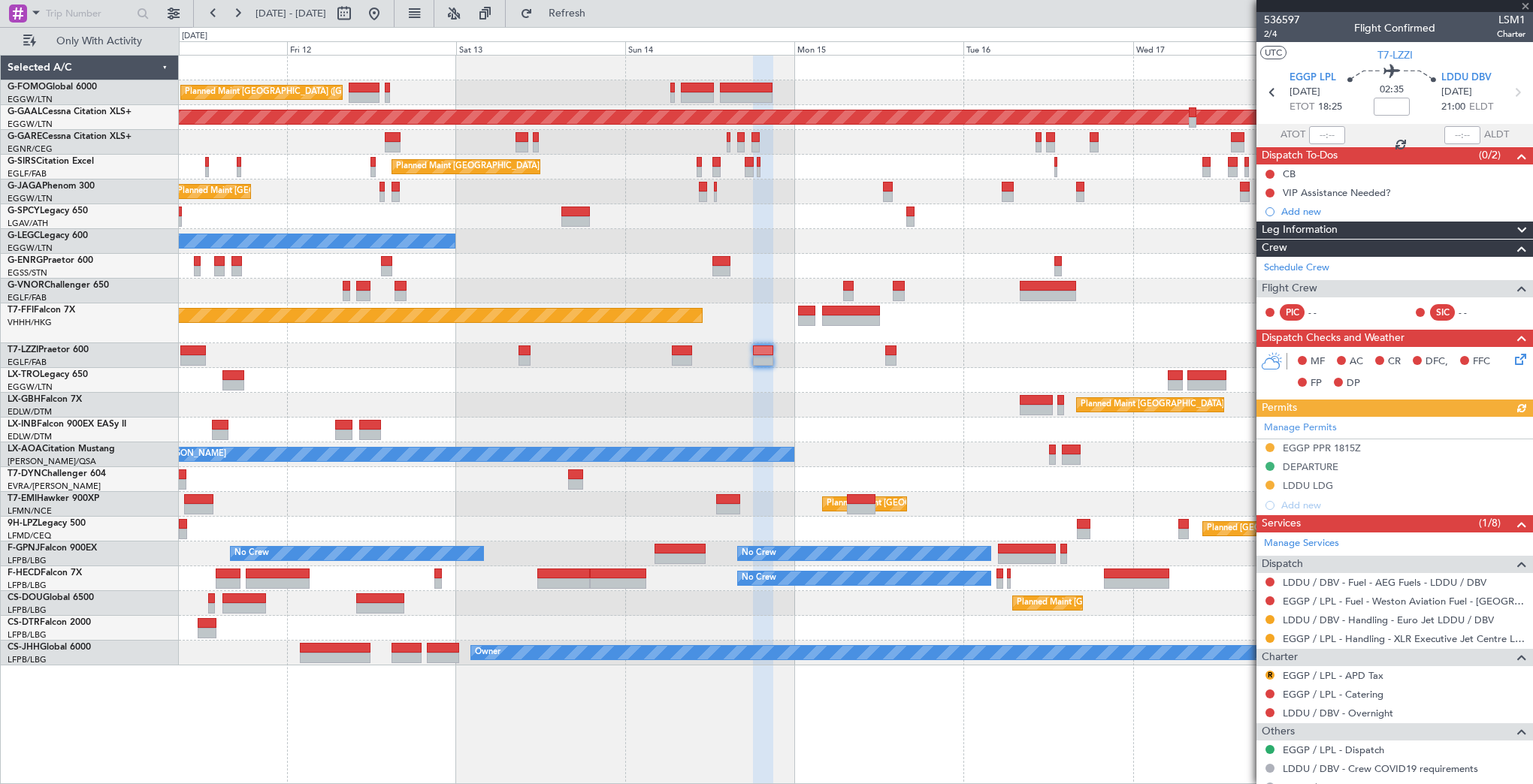
click at [861, 435] on div "Planned Maint [GEOGRAPHIC_DATA] ([GEOGRAPHIC_DATA]) Planned [GEOGRAPHIC_DATA] P…" at bounding box center [855, 360] width 1353 height 610
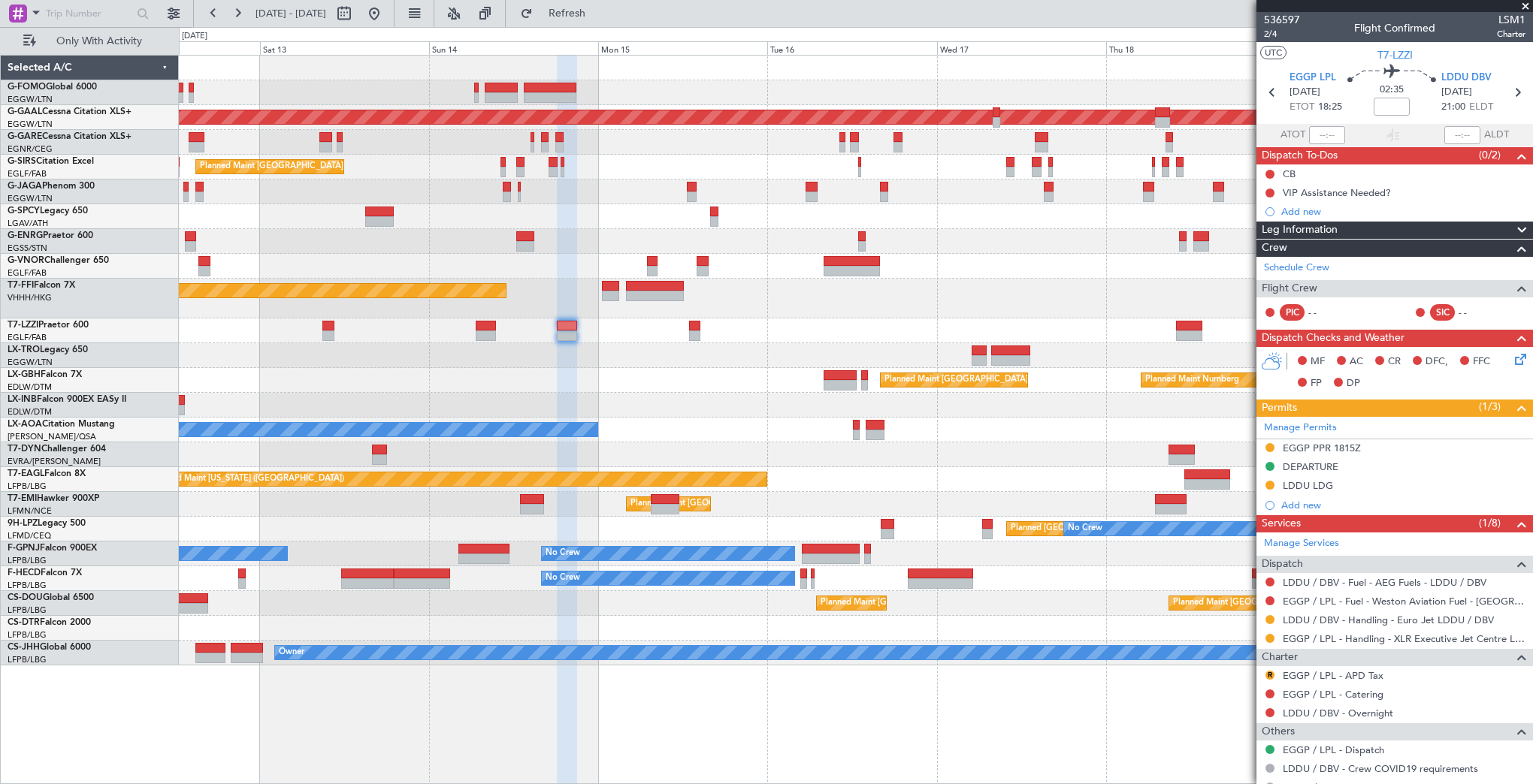
click at [781, 383] on div "Planned Maint [GEOGRAPHIC_DATA] ([GEOGRAPHIC_DATA]) Planned [GEOGRAPHIC_DATA] P…" at bounding box center [855, 360] width 1353 height 610
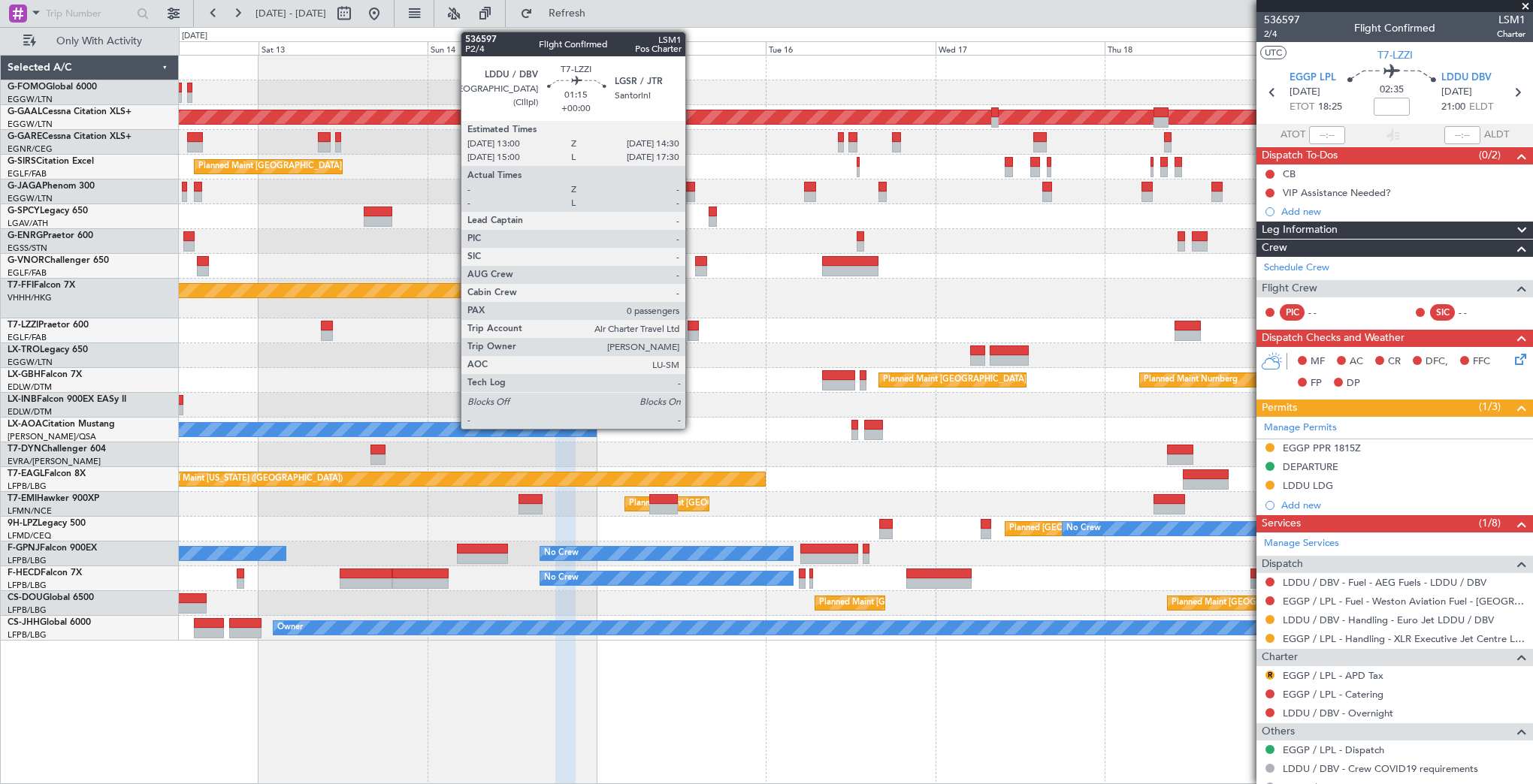
click at [692, 329] on div at bounding box center [693, 326] width 12 height 11
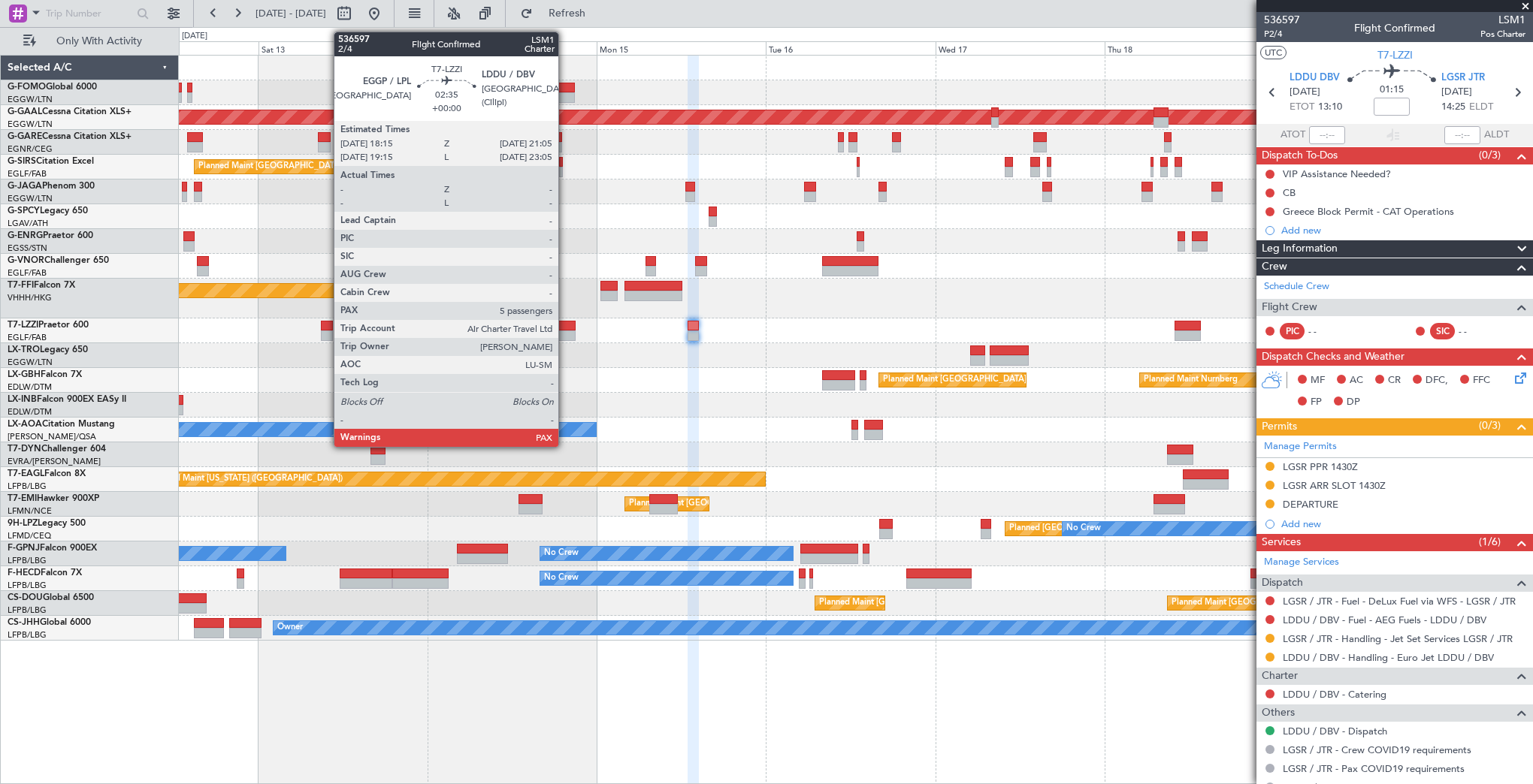
click at [565, 326] on div at bounding box center [565, 326] width 20 height 11
type input "5"
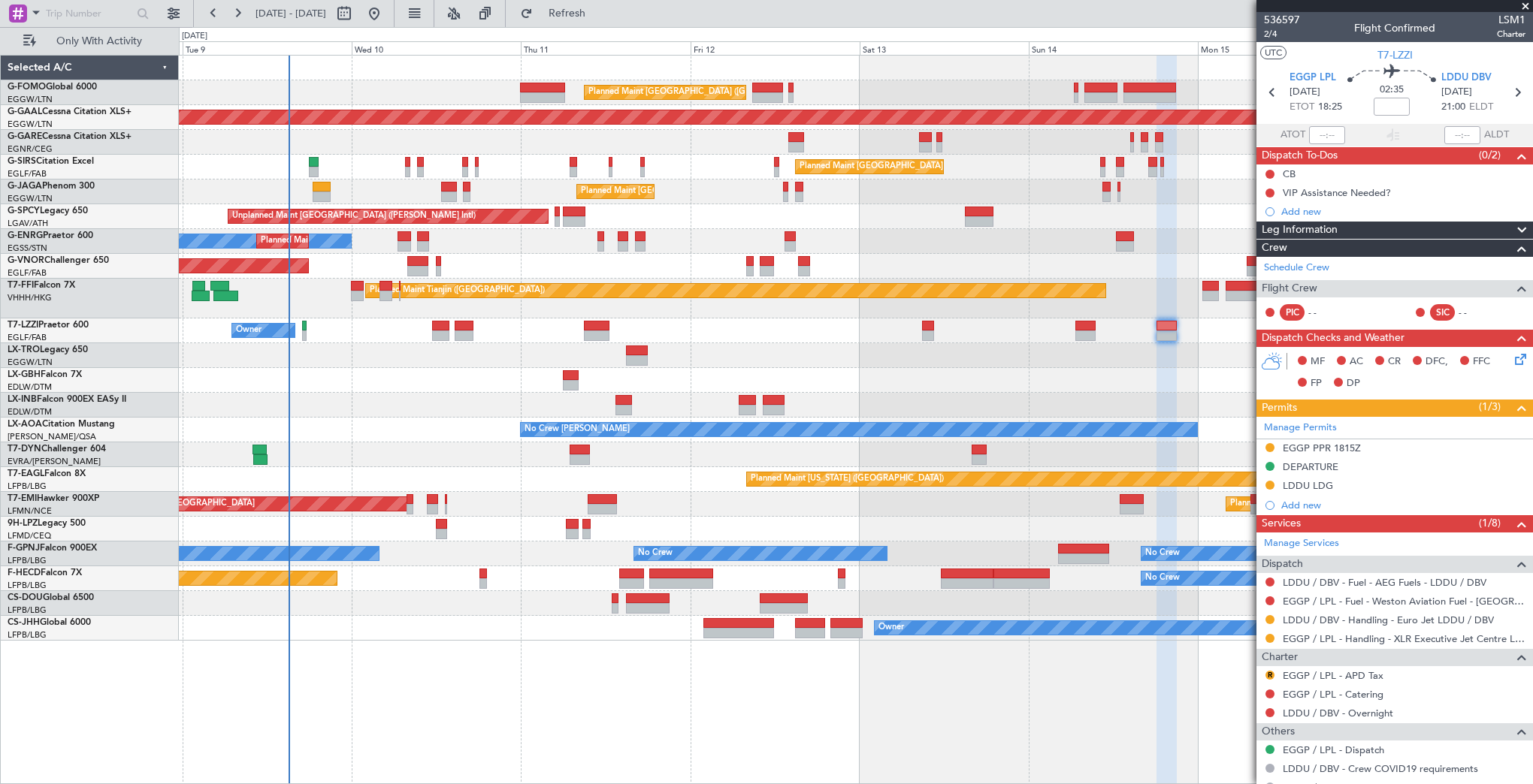
click at [971, 375] on div "Planned Maint [GEOGRAPHIC_DATA] ([GEOGRAPHIC_DATA]) Planned [GEOGRAPHIC_DATA] U…" at bounding box center [855, 348] width 1353 height 585
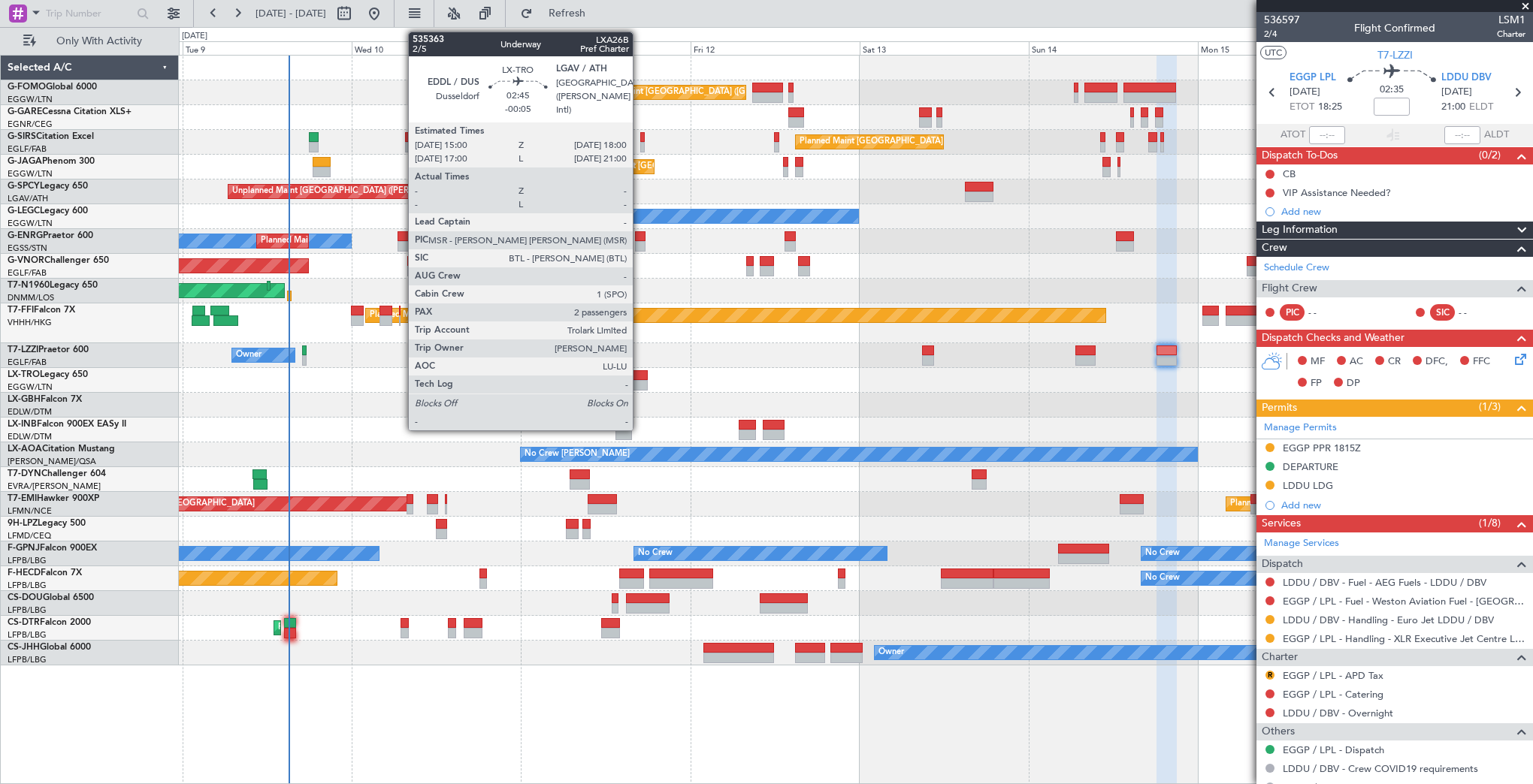
click at [639, 381] on div at bounding box center [637, 385] width 22 height 11
type input "-00:05"
type input "2"
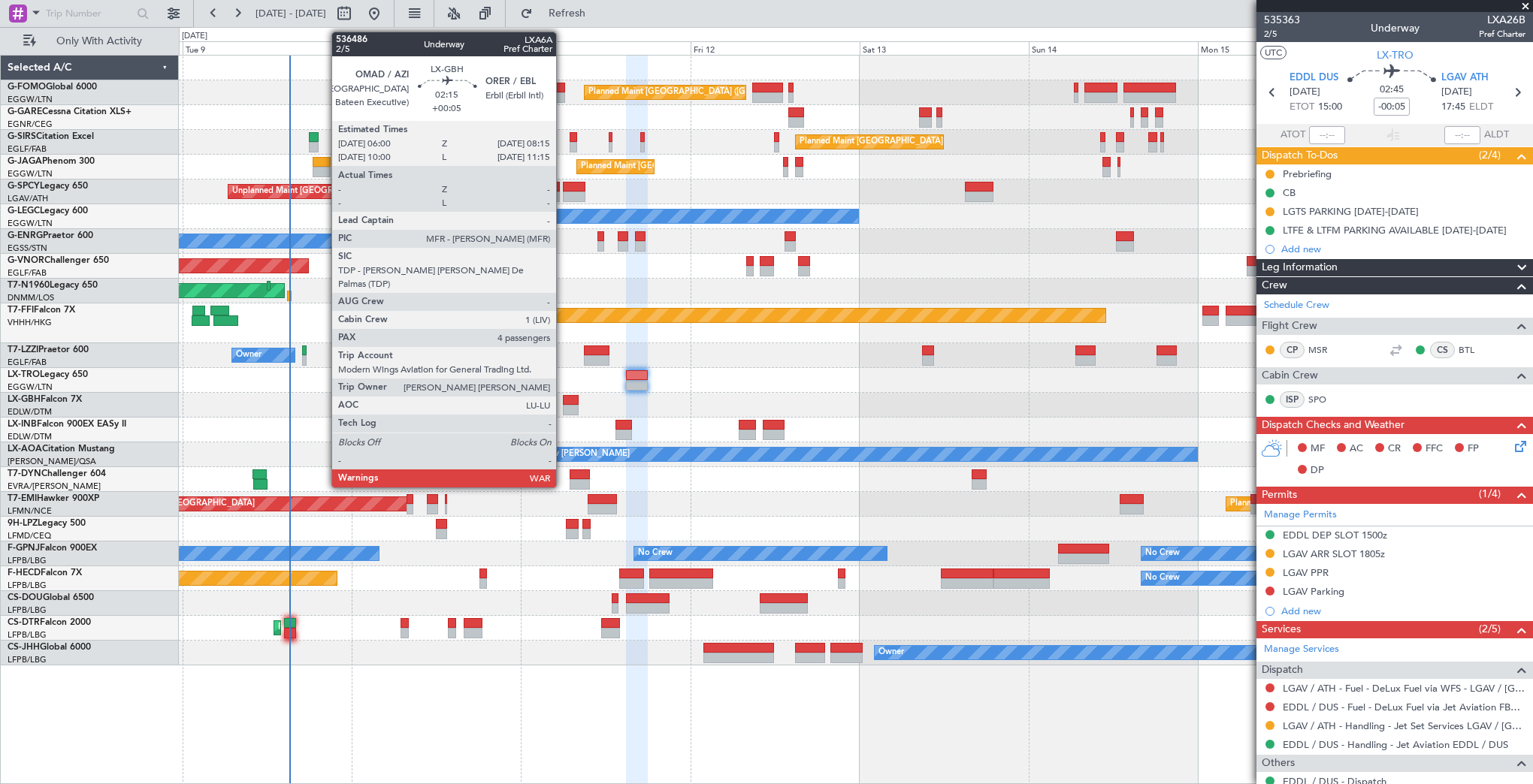
click at [563, 405] on div at bounding box center [570, 411] width 16 height 11
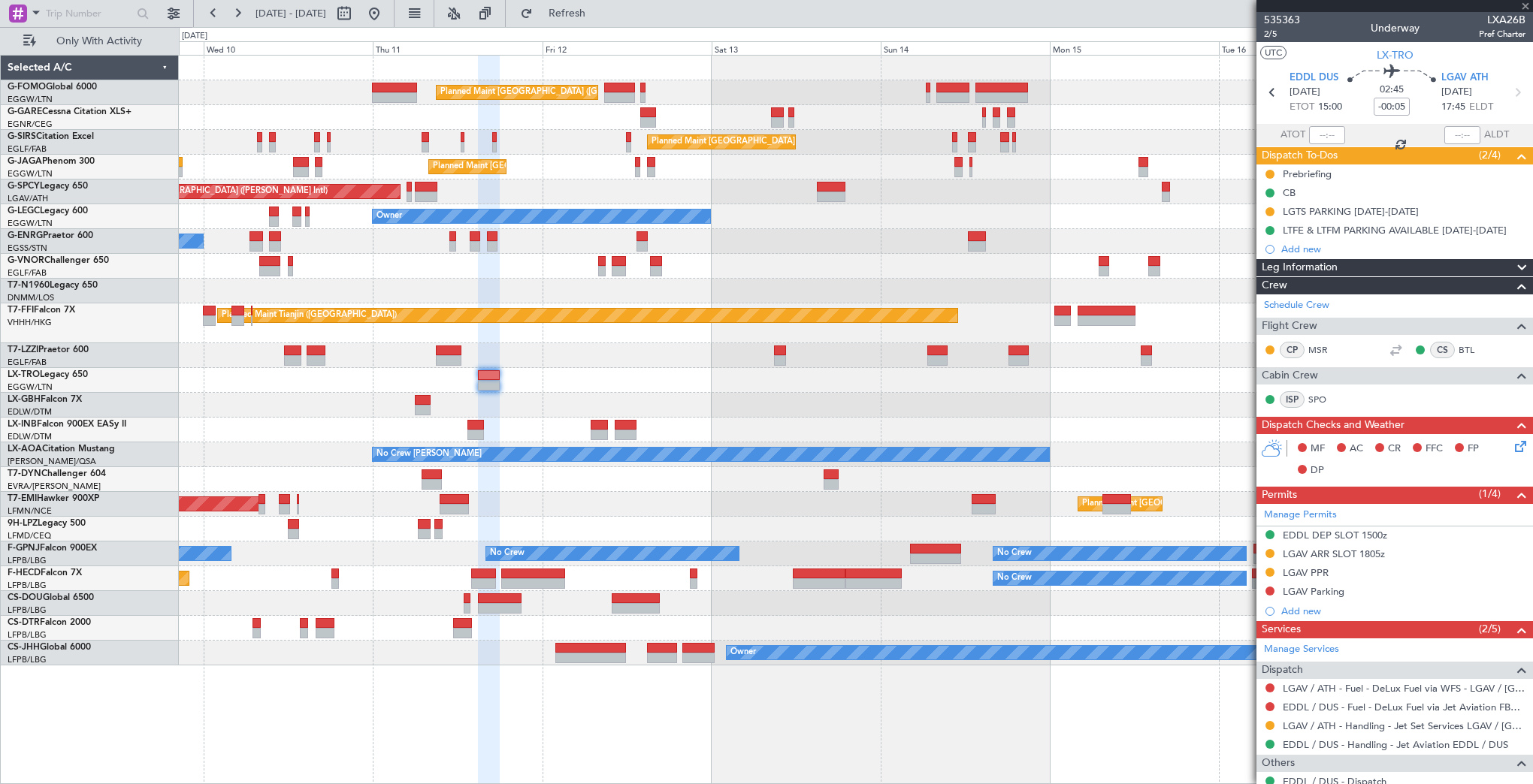
type input "+00:05"
type input "4"
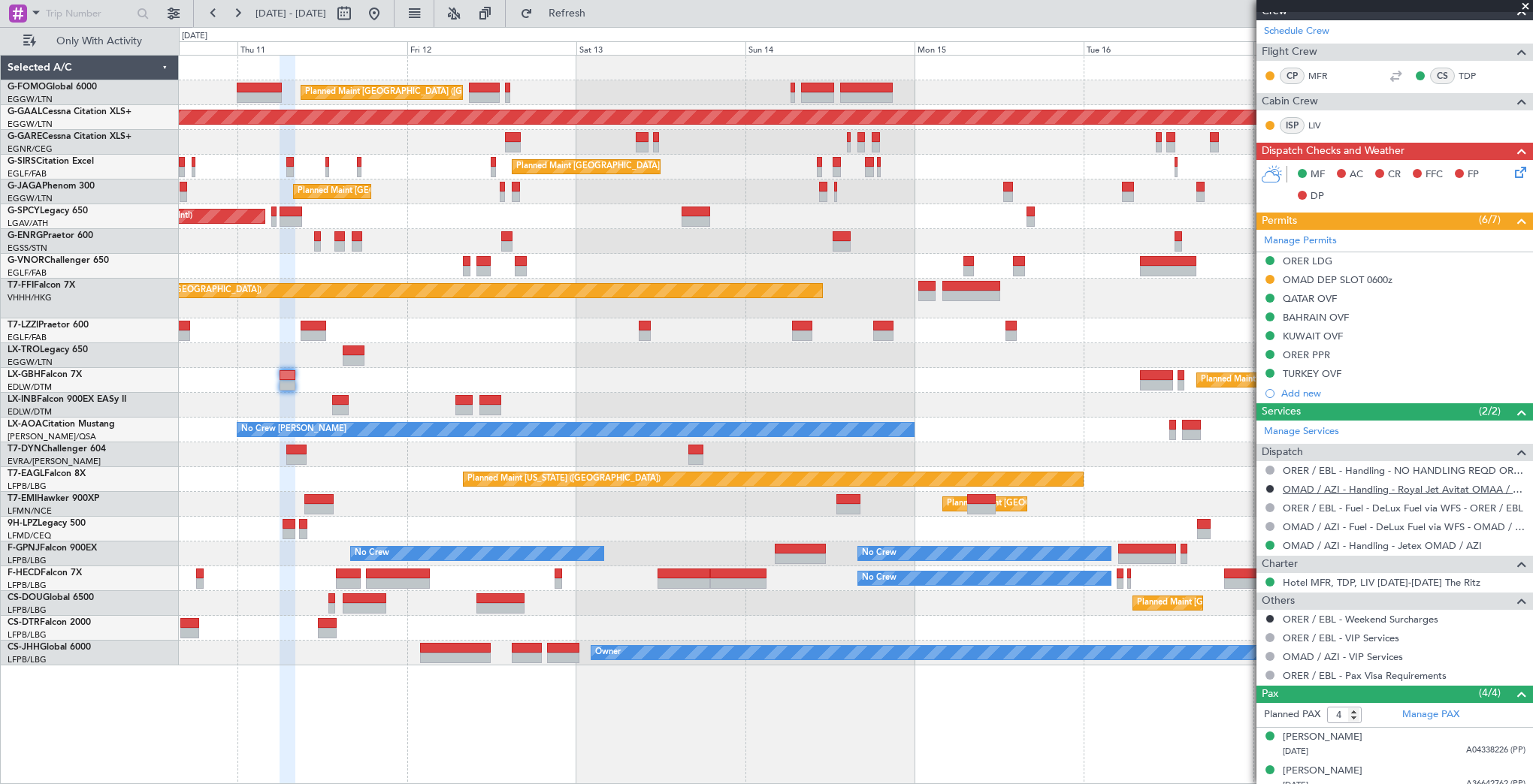
scroll to position [30, 0]
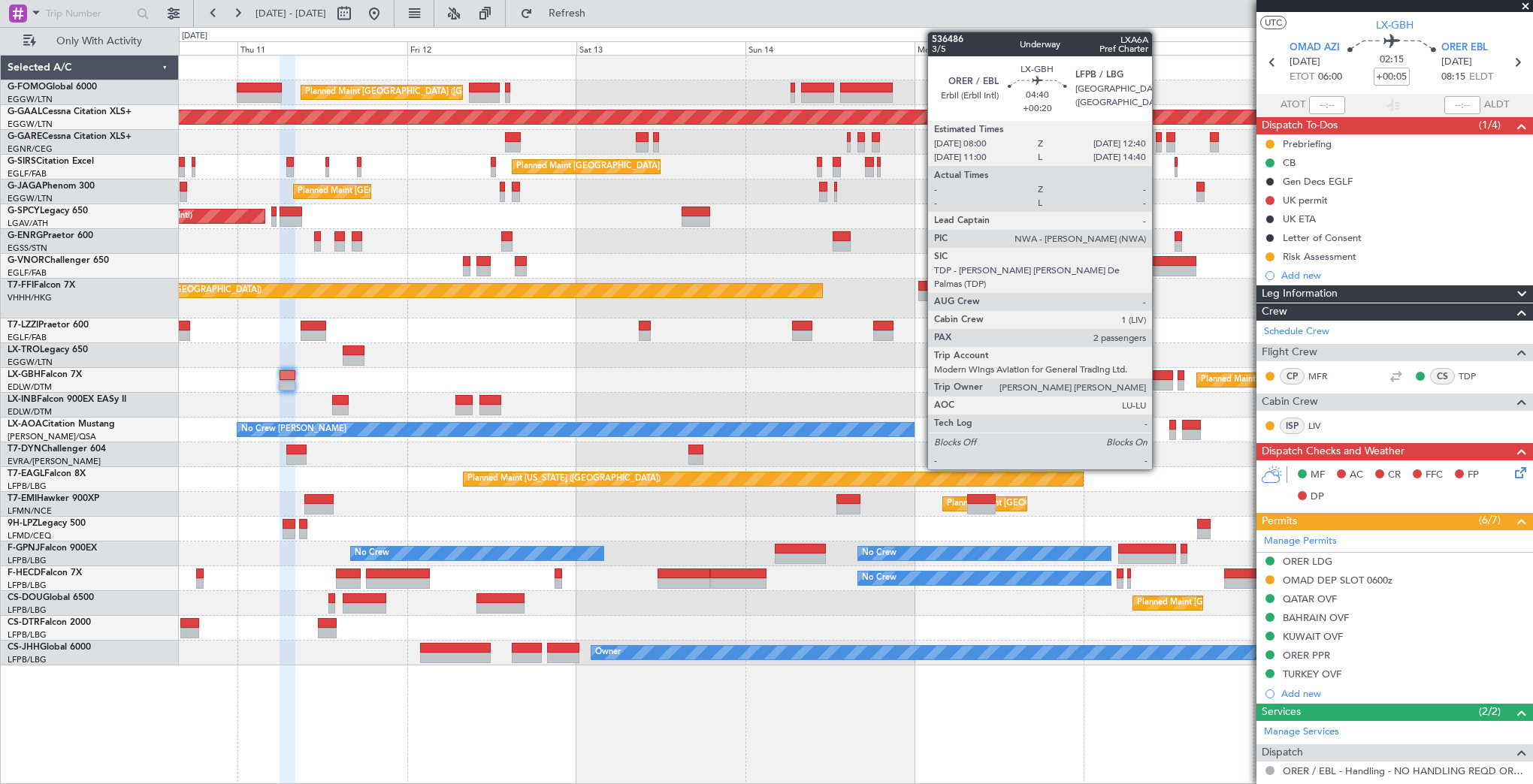
click at [1159, 380] on div at bounding box center [1156, 385] width 33 height 11
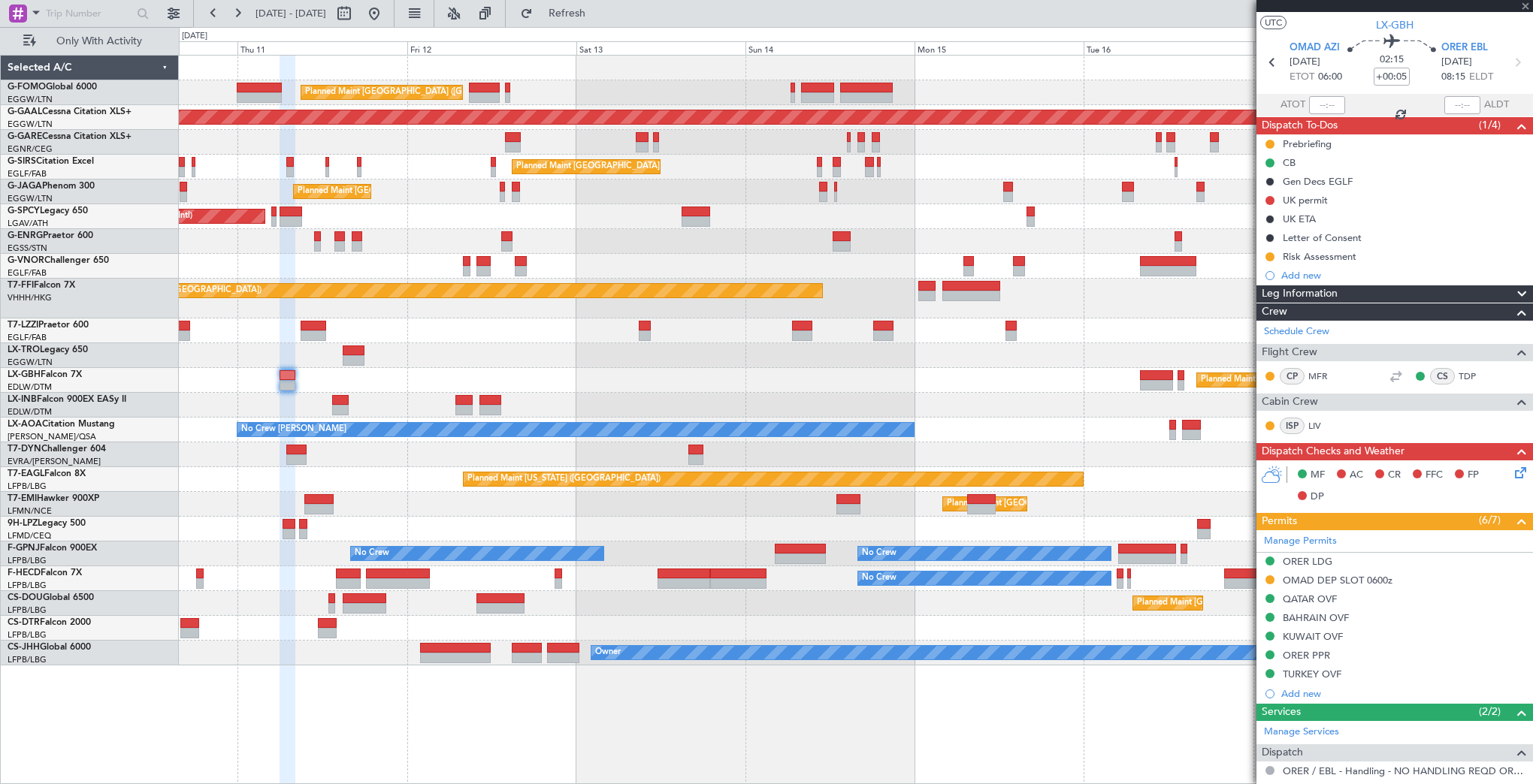
type input "+00:20"
type input "2"
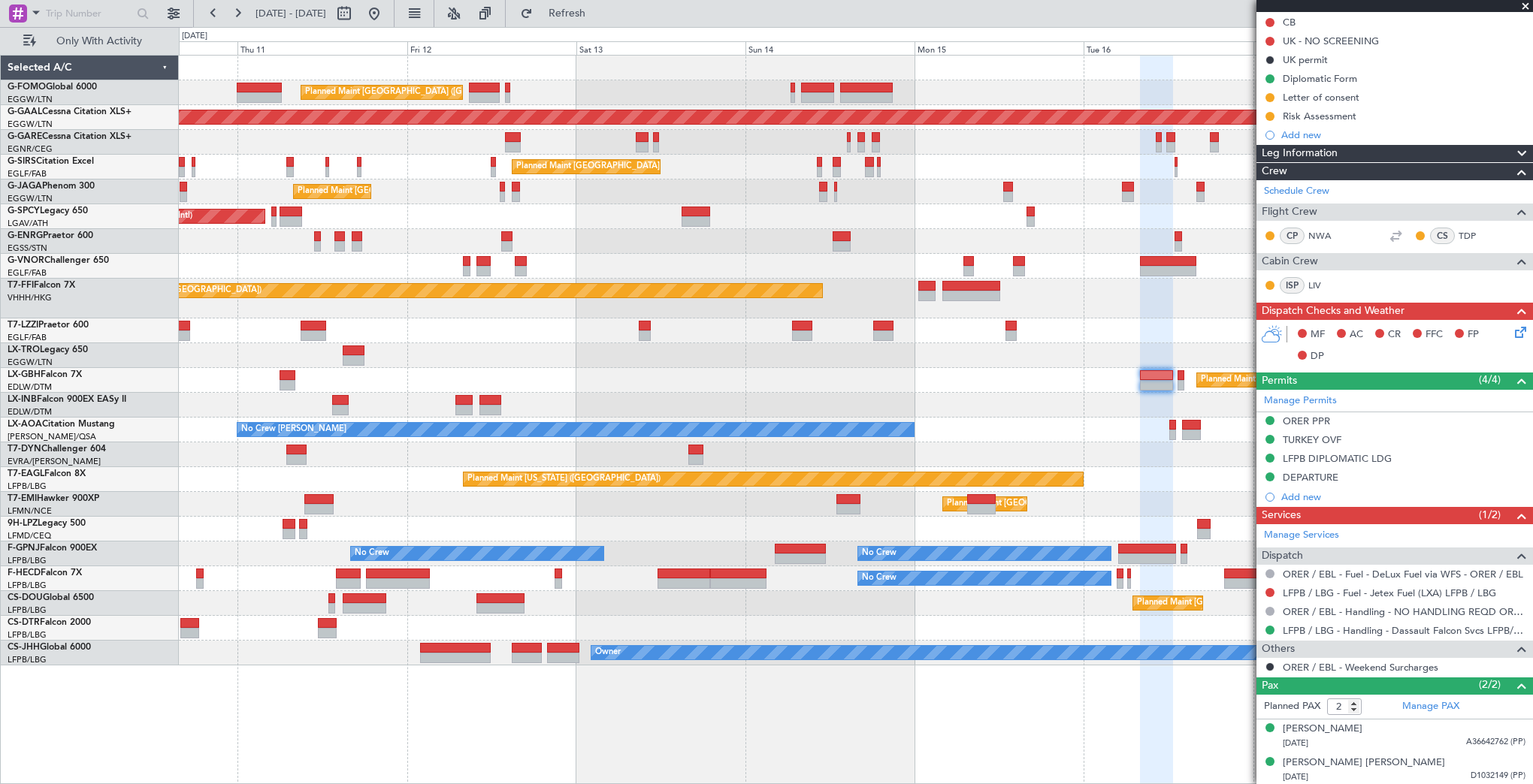
scroll to position [0, 0]
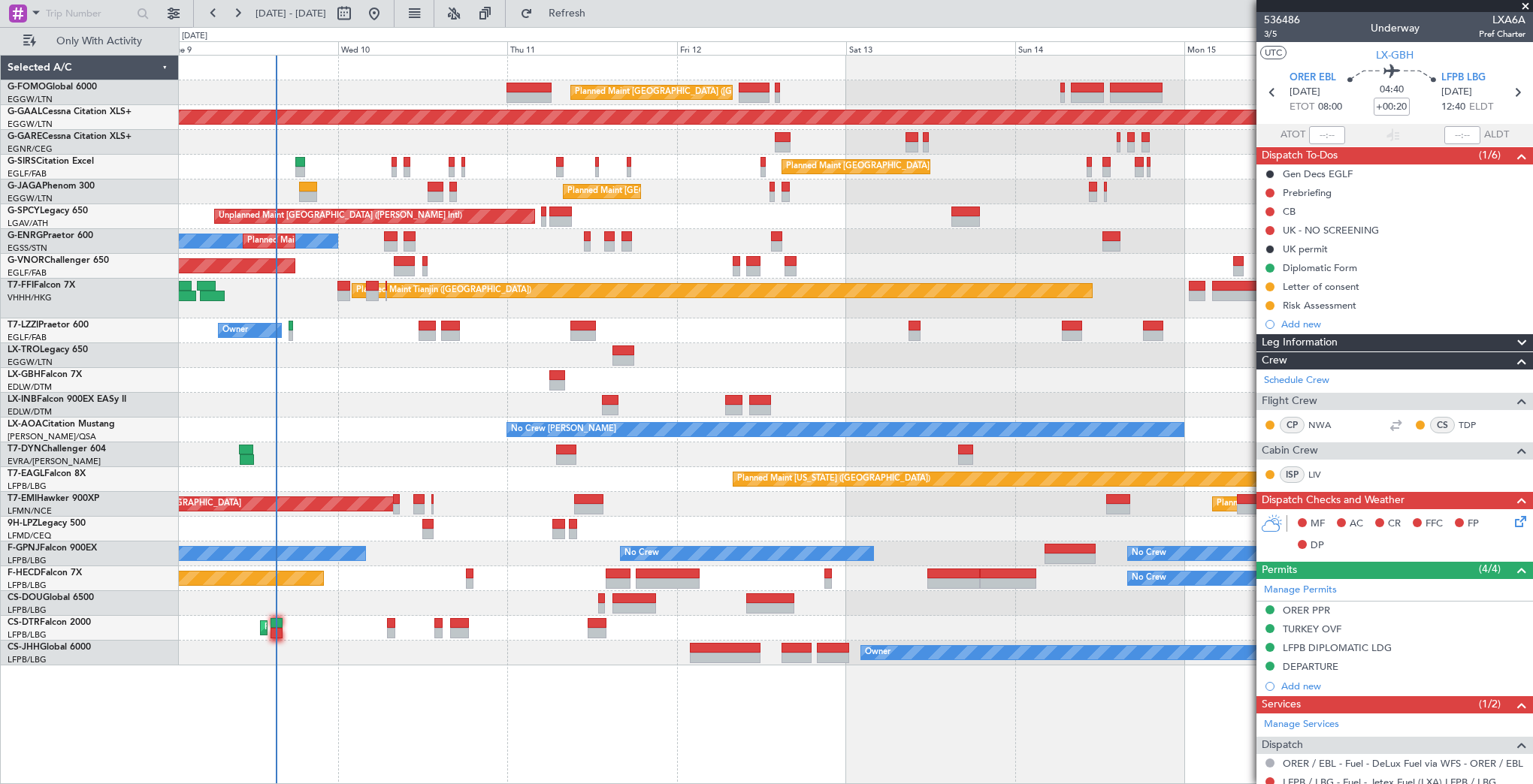
click at [797, 353] on div at bounding box center [855, 356] width 1353 height 25
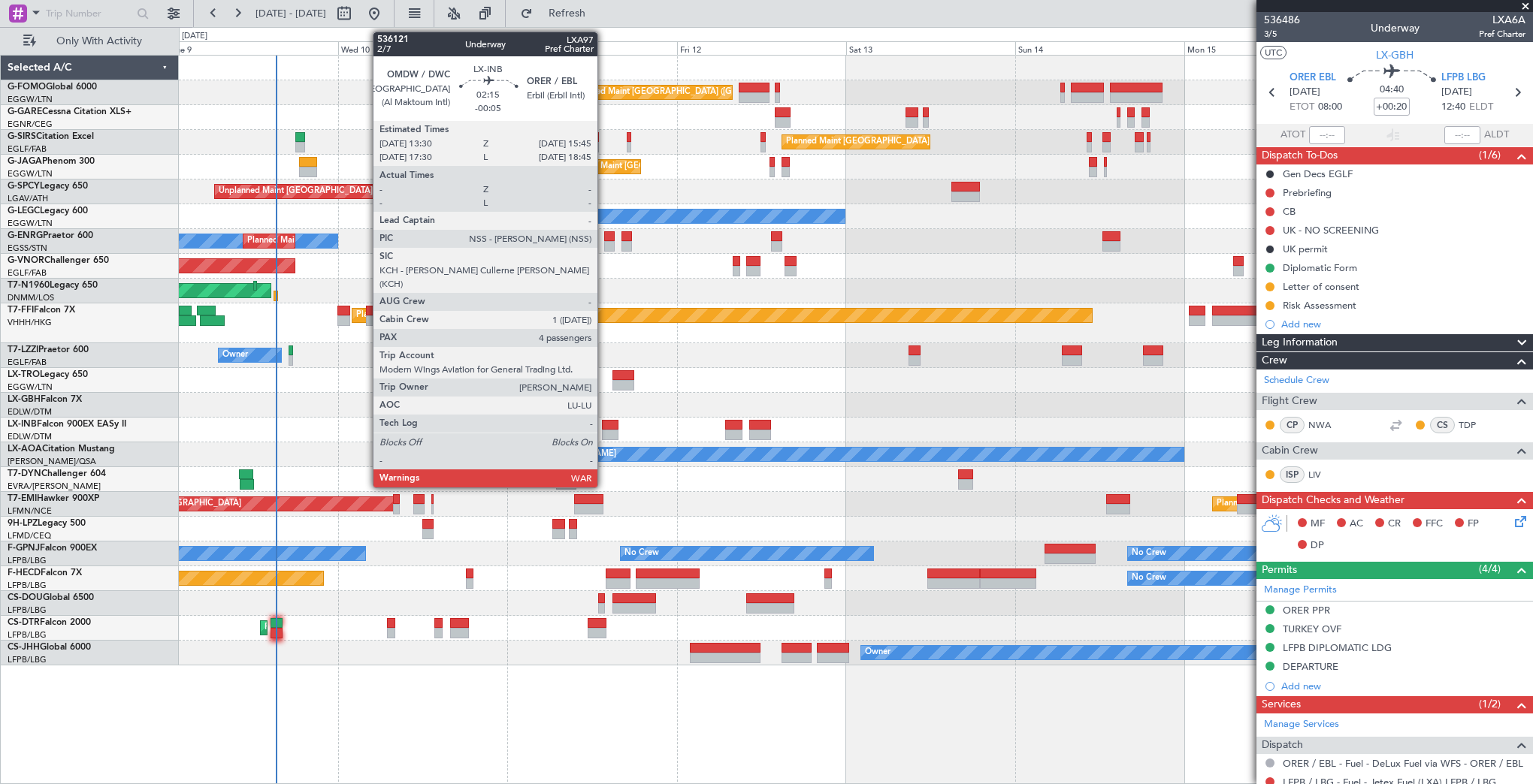
click at [604, 430] on div at bounding box center [610, 435] width 16 height 11
type input "-00:05"
type input "4"
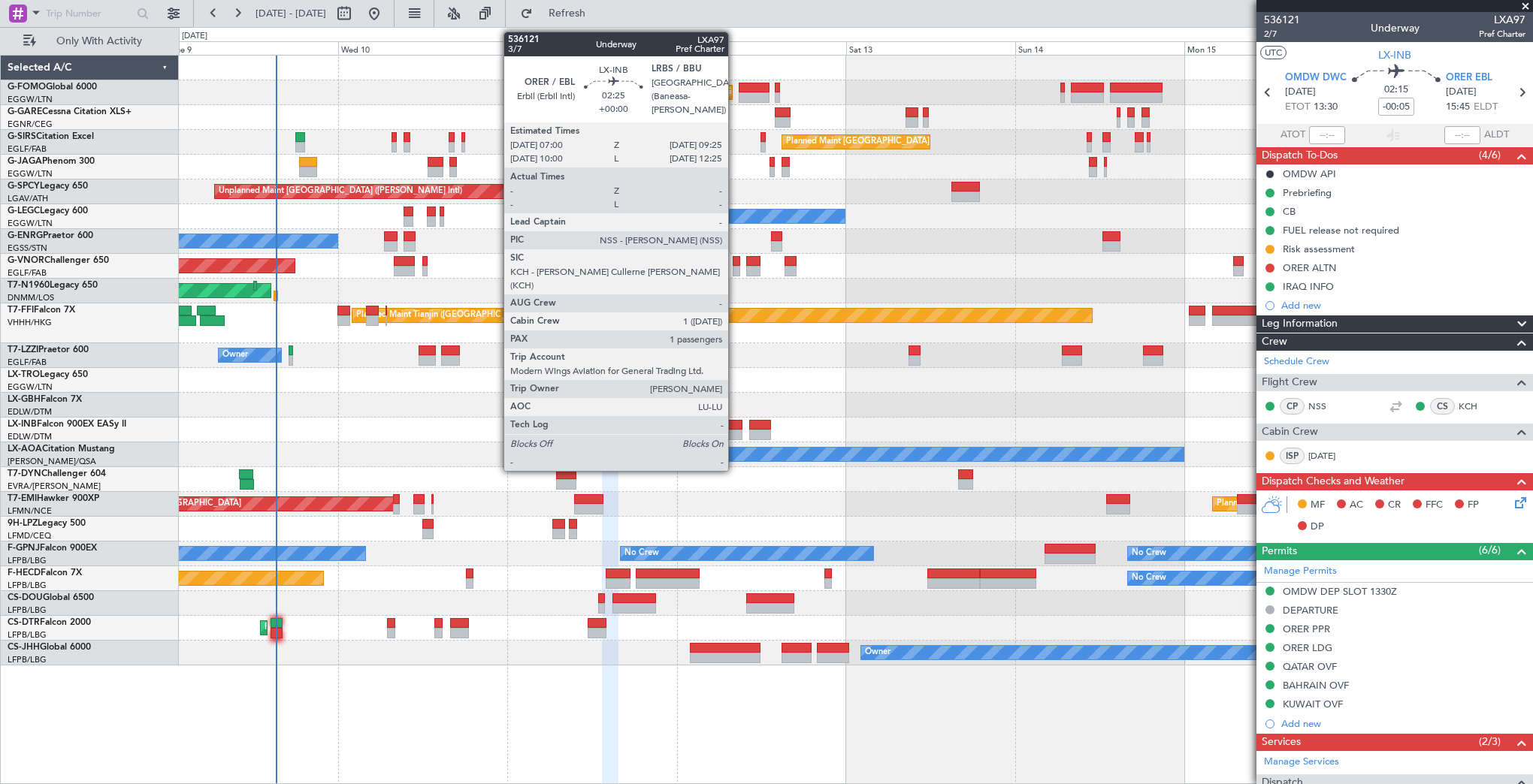
click at [735, 431] on div at bounding box center [733, 435] width 17 height 11
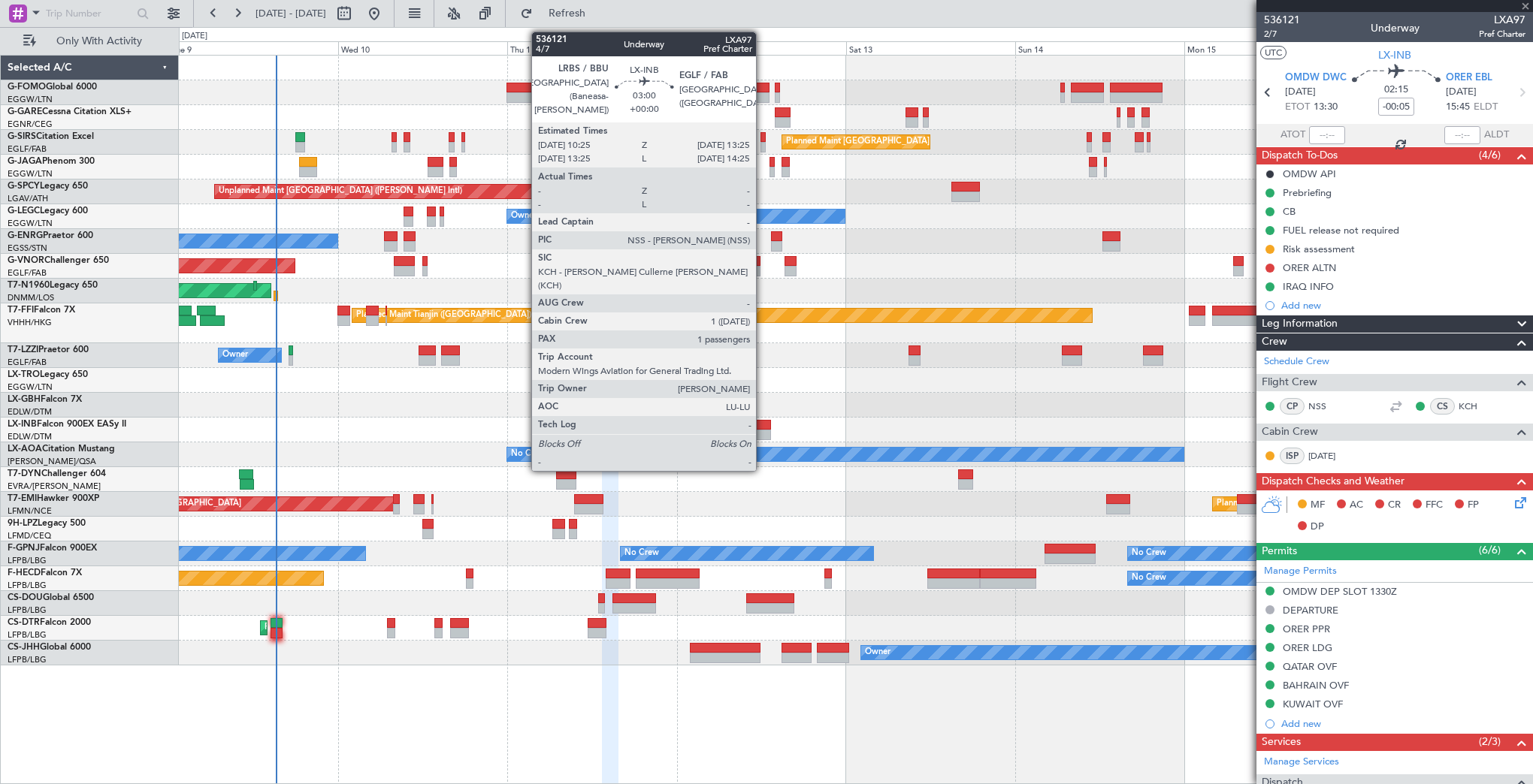
type input "1"
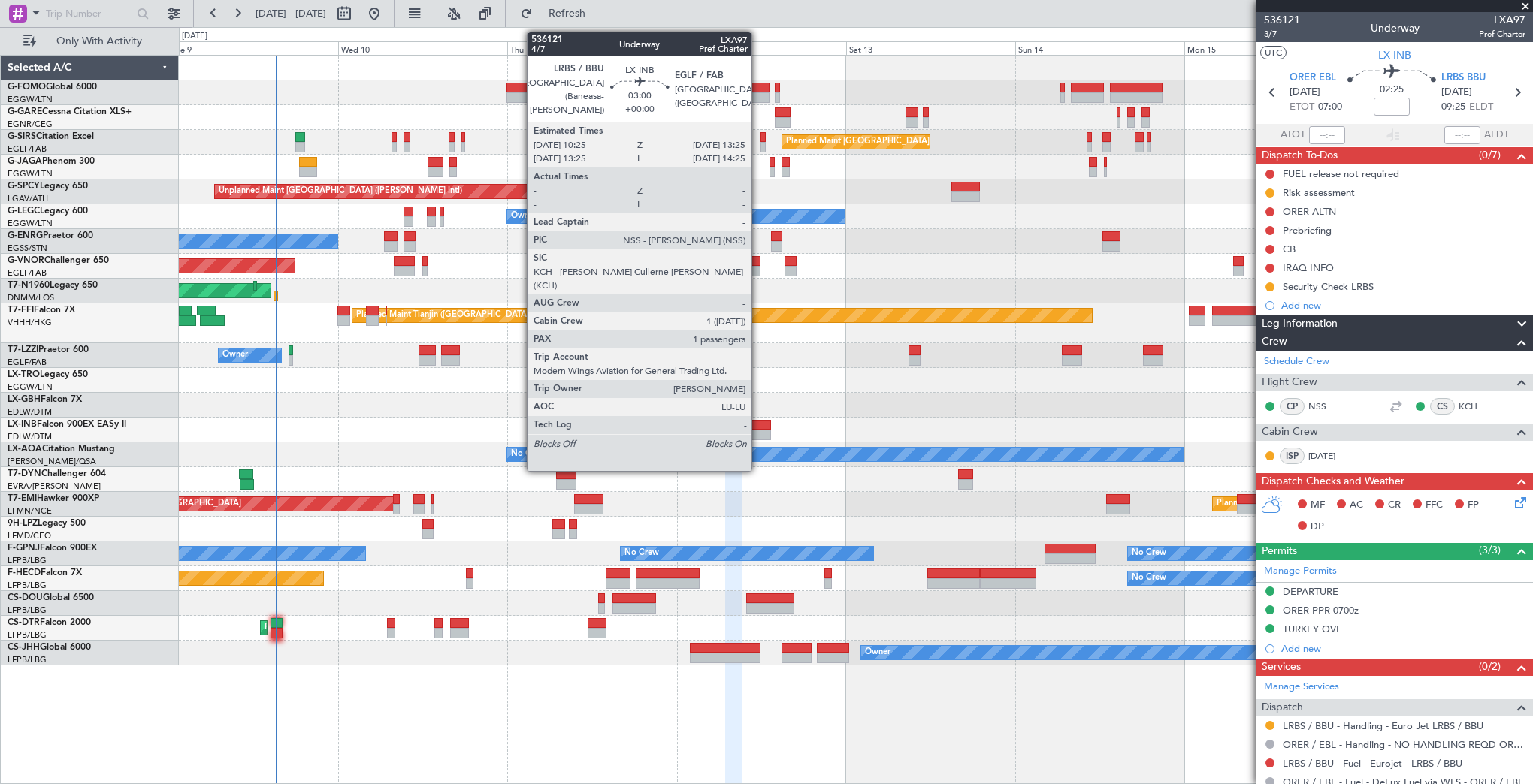
click at [758, 426] on div at bounding box center [760, 425] width 22 height 11
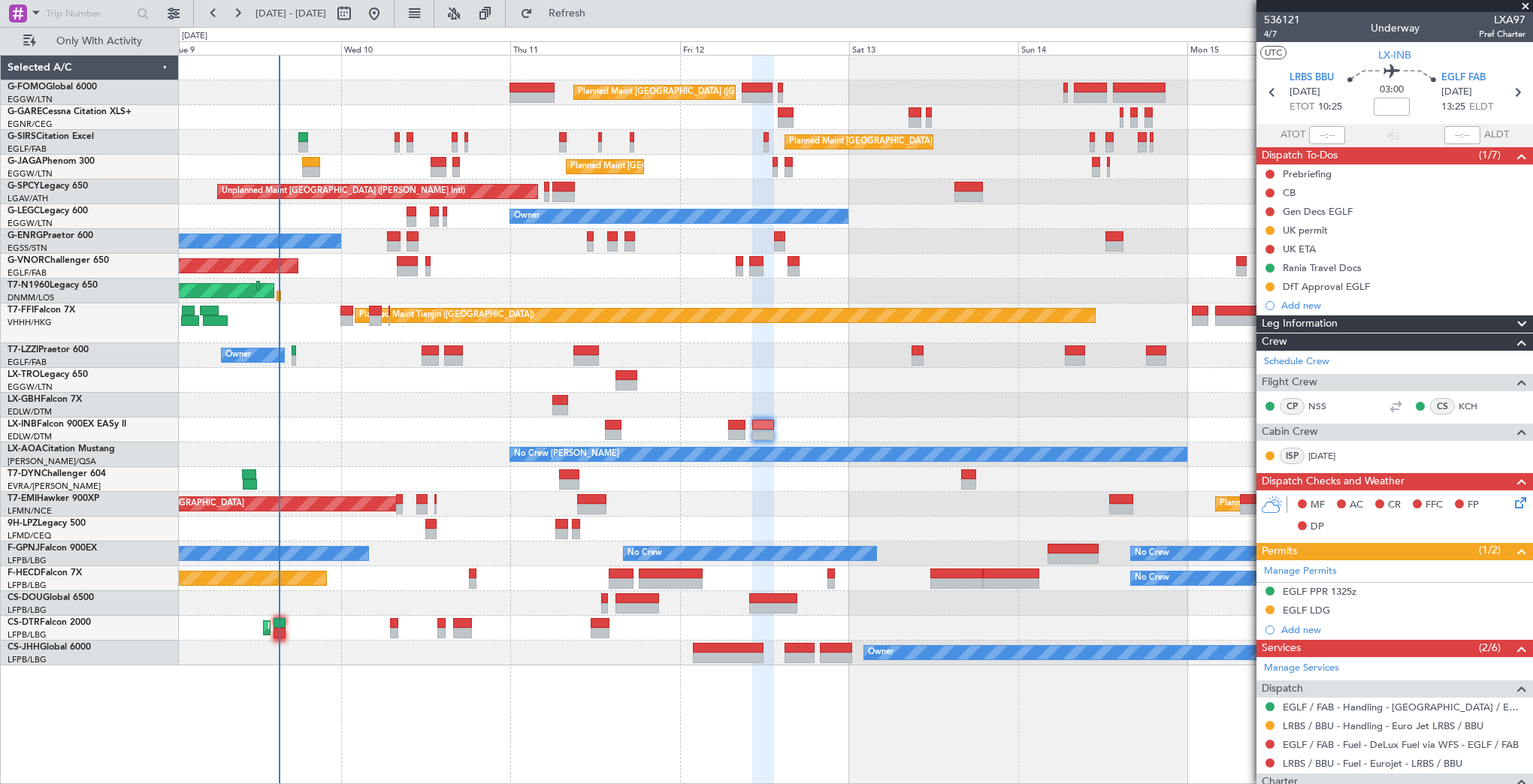
click at [1088, 387] on div "Planned Maint [GEOGRAPHIC_DATA] ([GEOGRAPHIC_DATA]) Unplanned Maint [PERSON_NAM…" at bounding box center [855, 360] width 1353 height 610
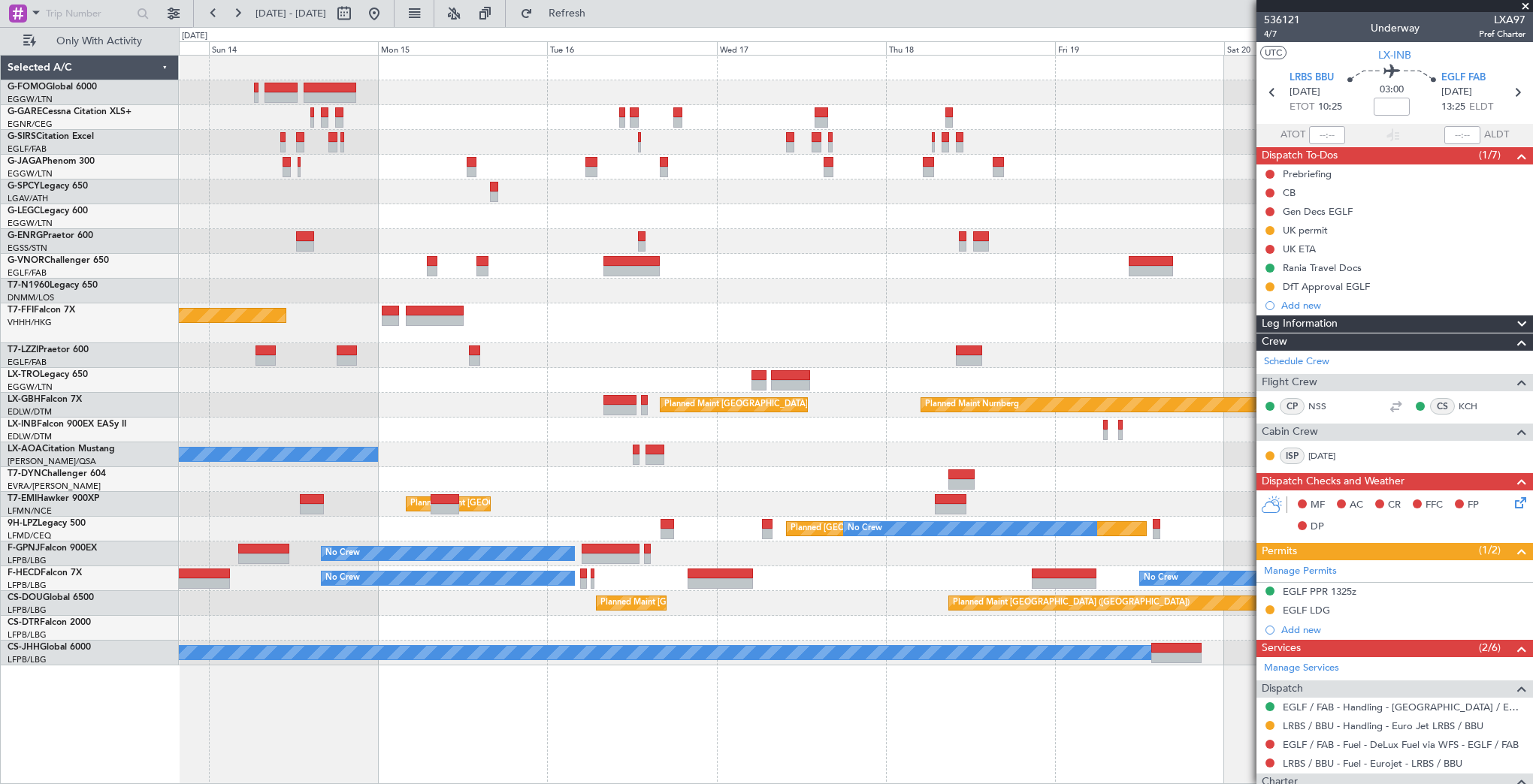
click at [352, 444] on div "Planned Maint [GEOGRAPHIC_DATA] ([GEOGRAPHIC_DATA]) Planned Maint [GEOGRAPHIC_D…" at bounding box center [855, 360] width 1353 height 610
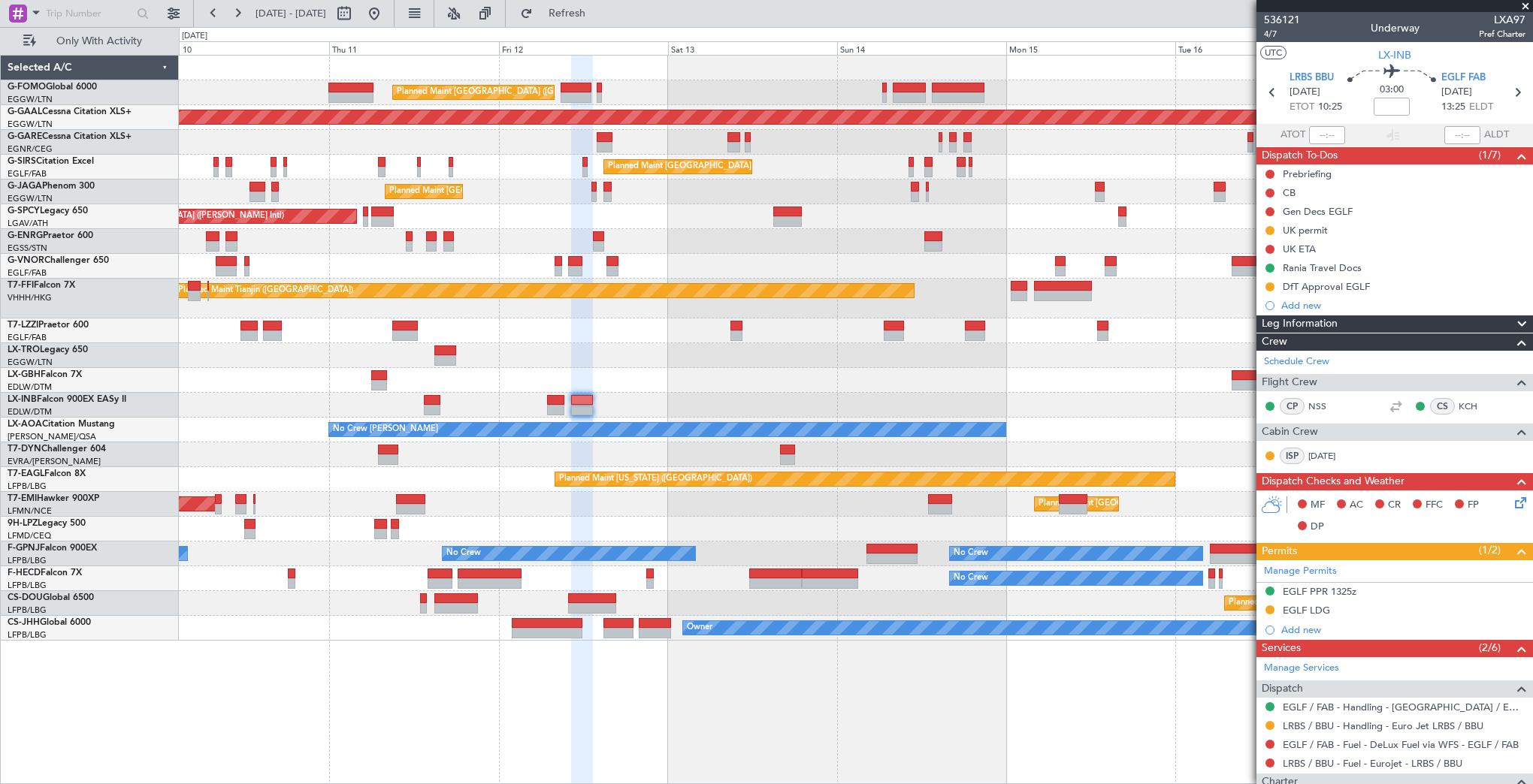
click at [1286, 352] on fb-app "[DATE] - [DATE] Refresh Quick Links Only With Activity Planned Maint [GEOGRAPHI…" at bounding box center [766, 398] width 1533 height 773
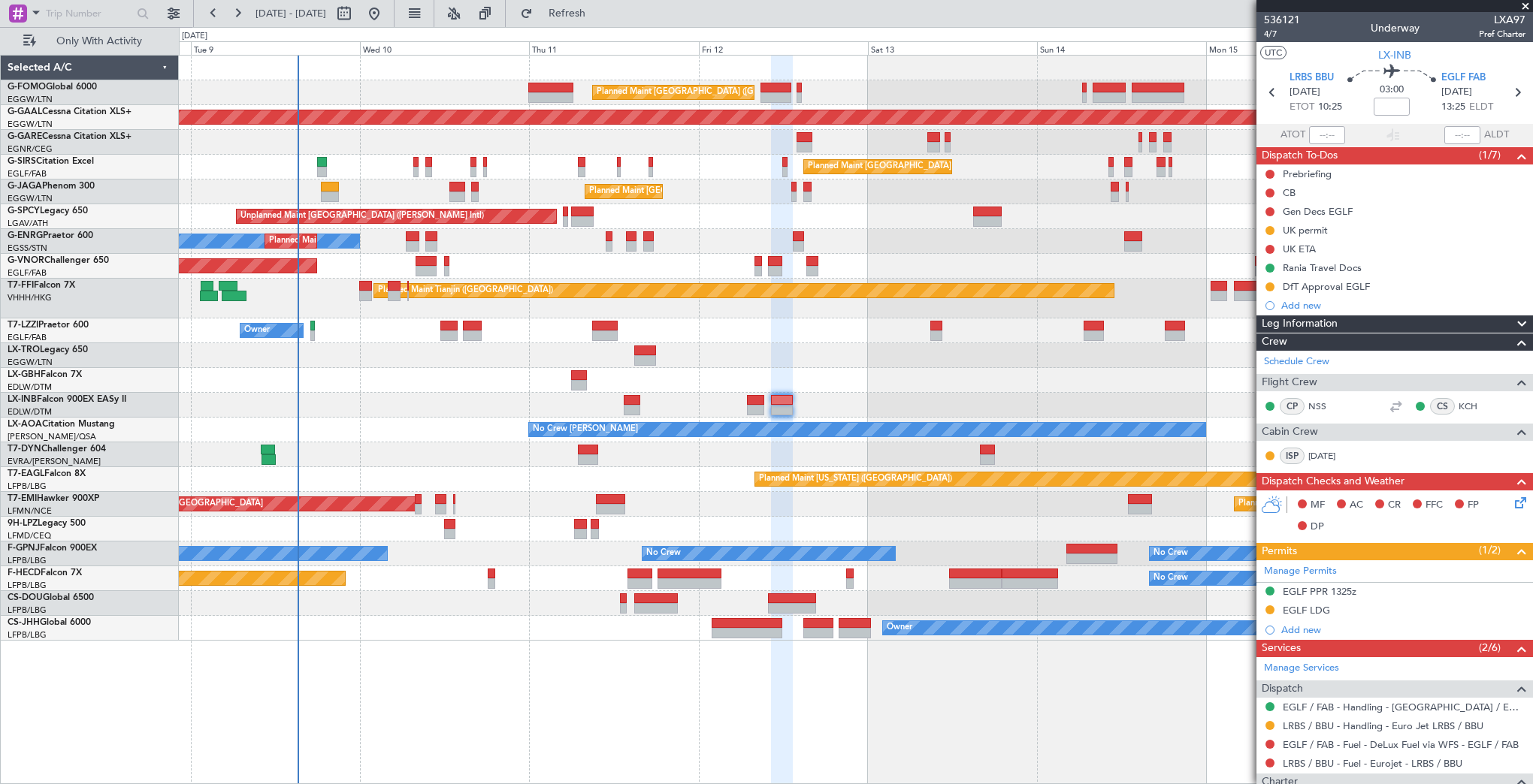
click at [1067, 352] on div "Planned Maint [GEOGRAPHIC_DATA] ([GEOGRAPHIC_DATA]) Planned [GEOGRAPHIC_DATA] U…" at bounding box center [855, 348] width 1353 height 585
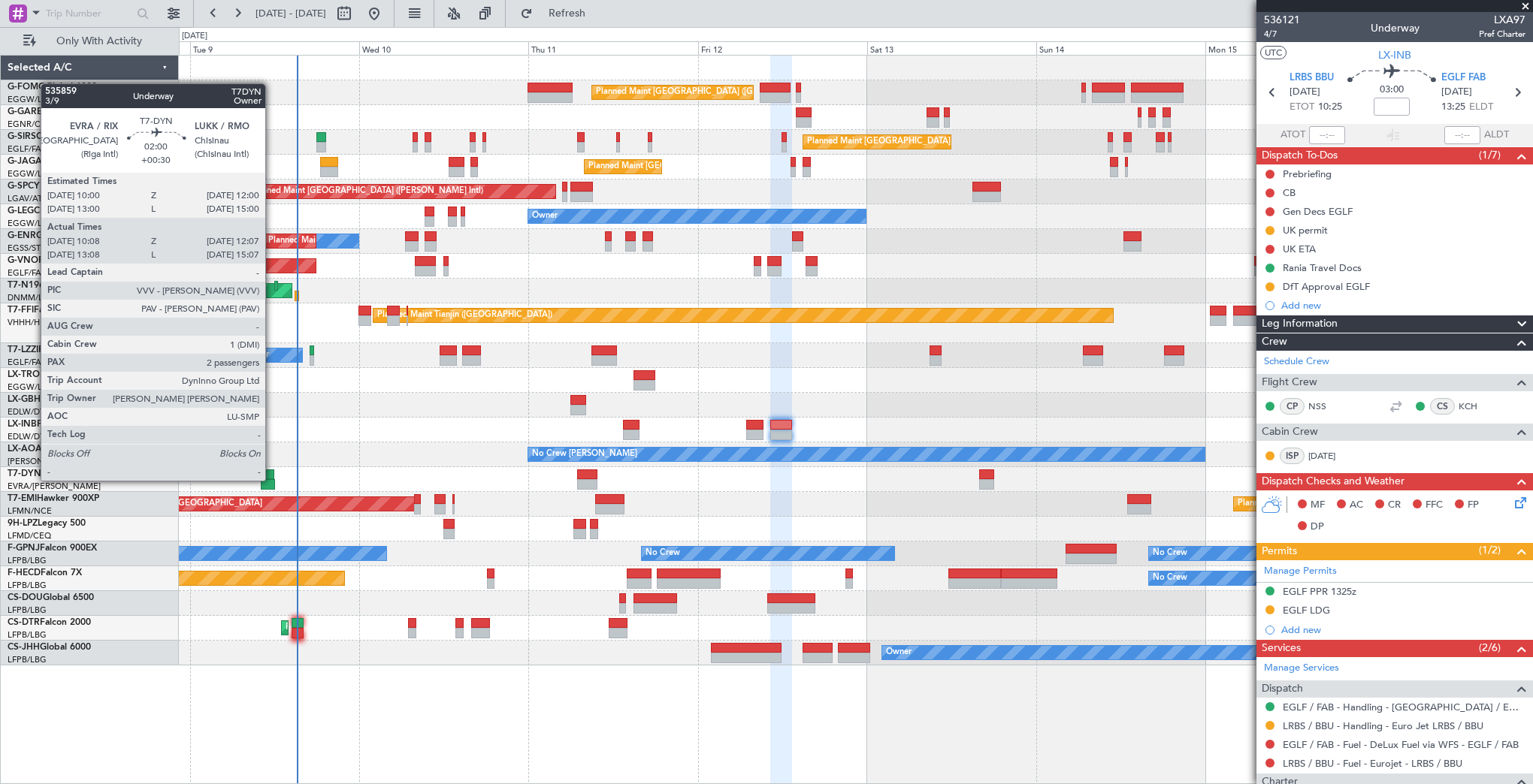
click at [272, 479] on div at bounding box center [268, 485] width 14 height 11
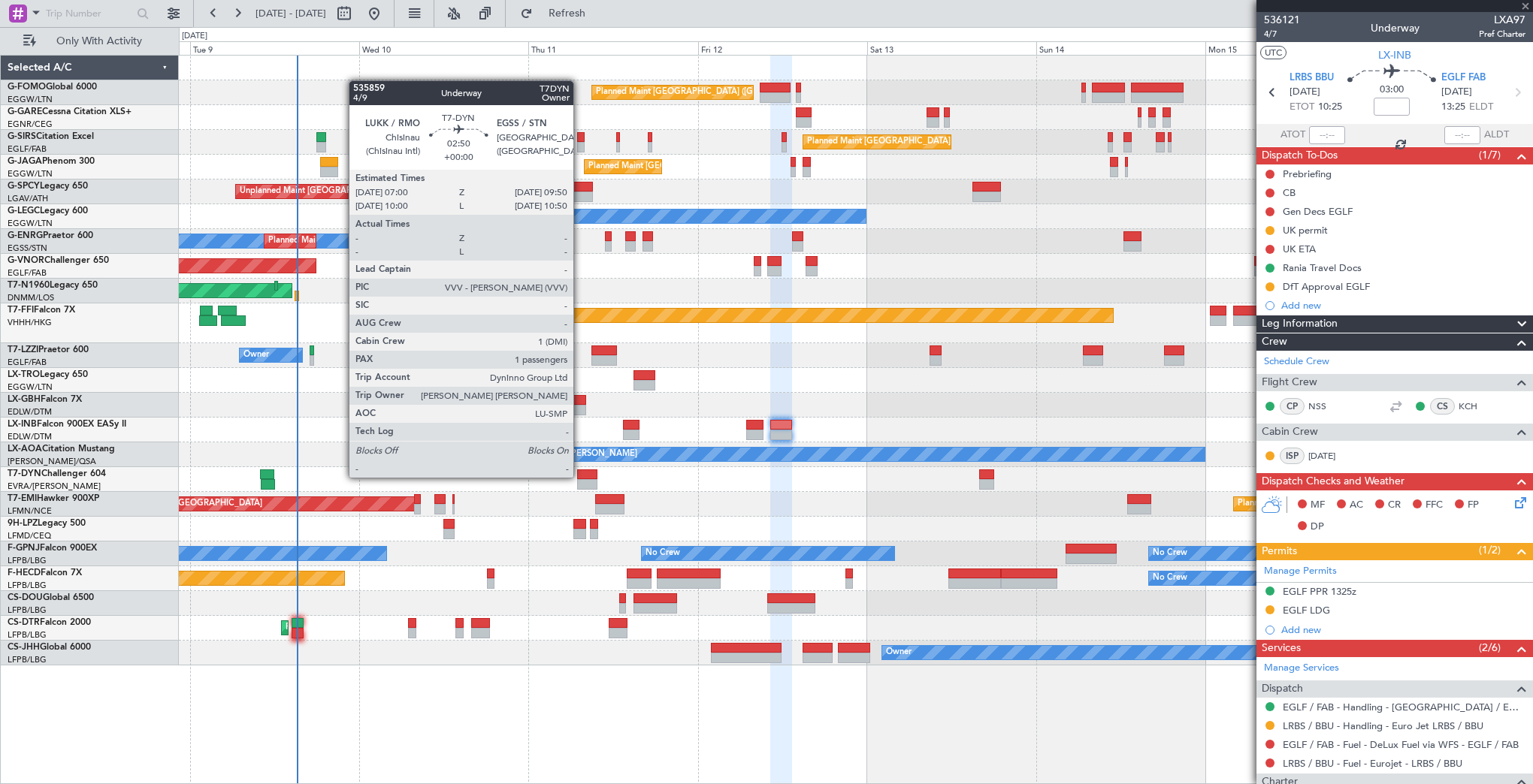
type input "+00:30"
type input "10:08"
type input "12:07"
type input "2"
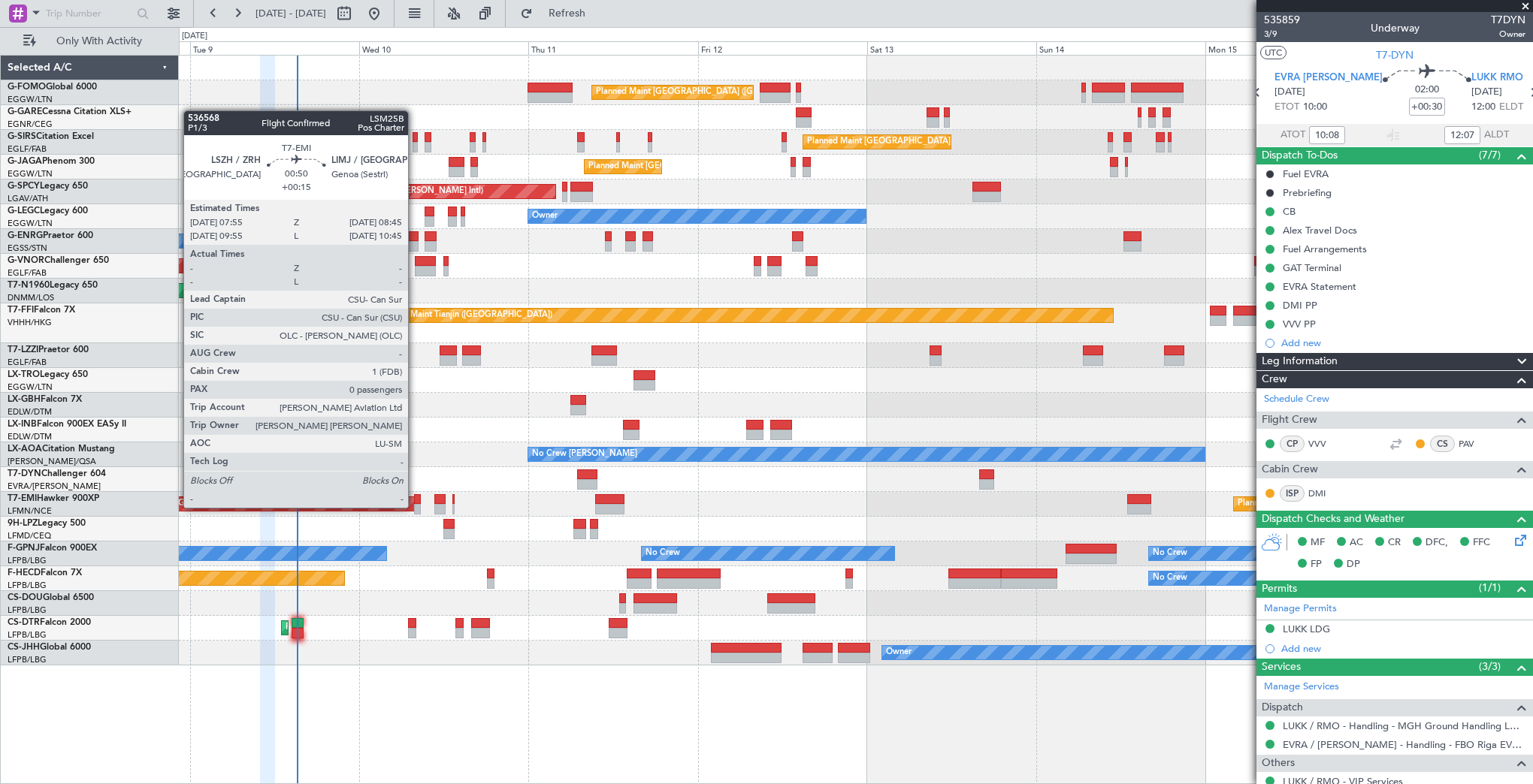
click at [415, 506] on div at bounding box center [417, 509] width 6 height 11
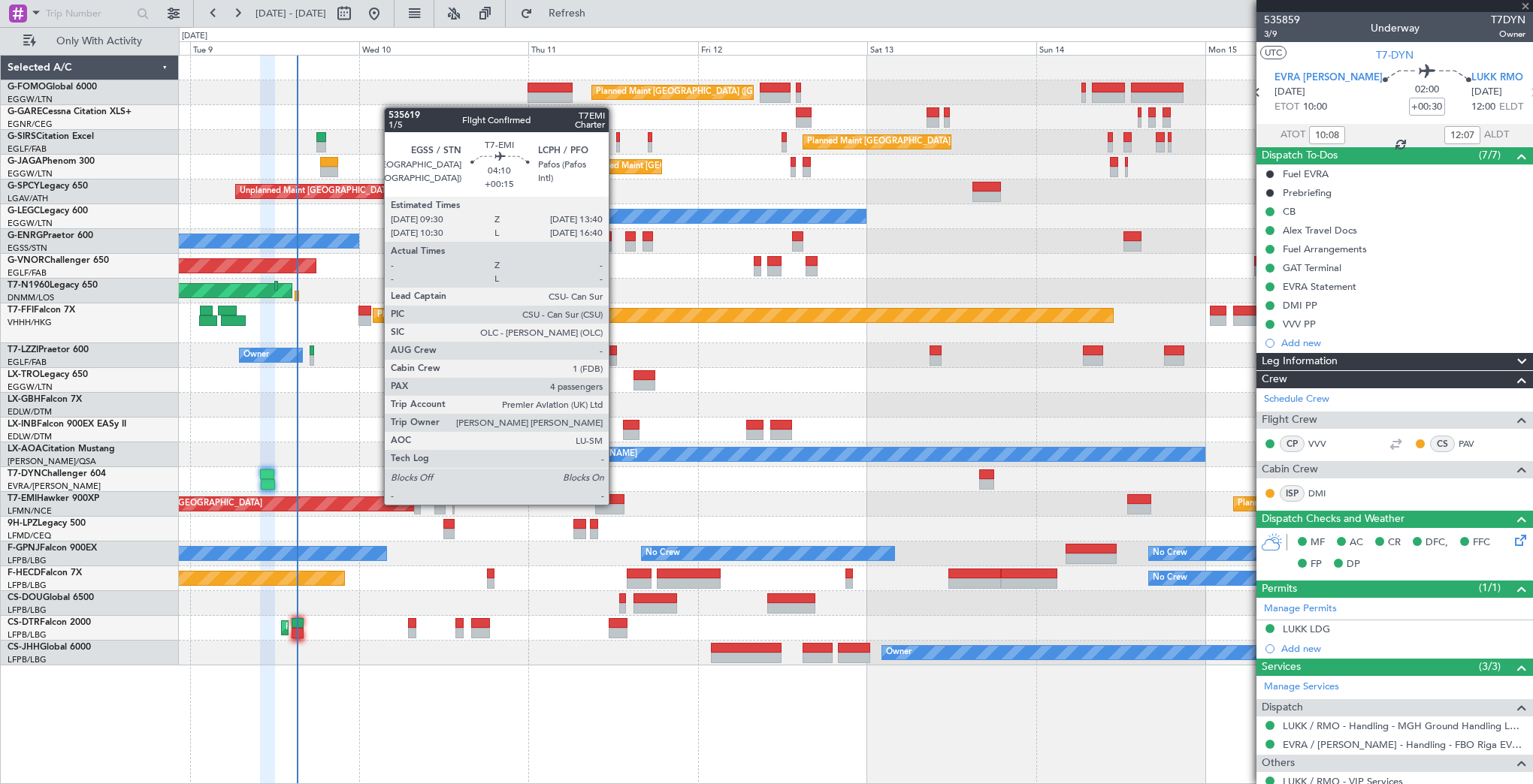
type input "+00:15"
type input "0"
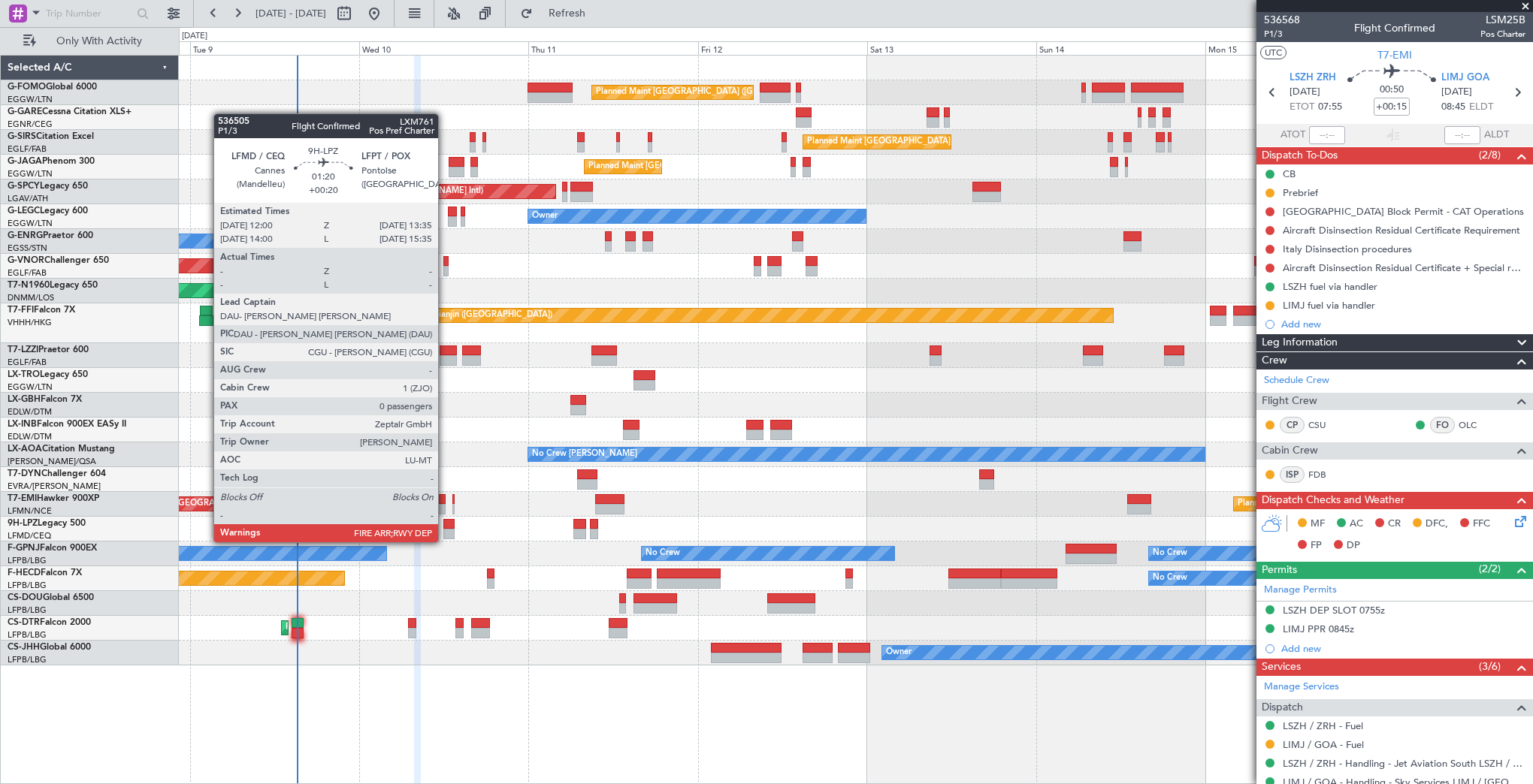
click at [445, 529] on div at bounding box center [448, 534] width 12 height 11
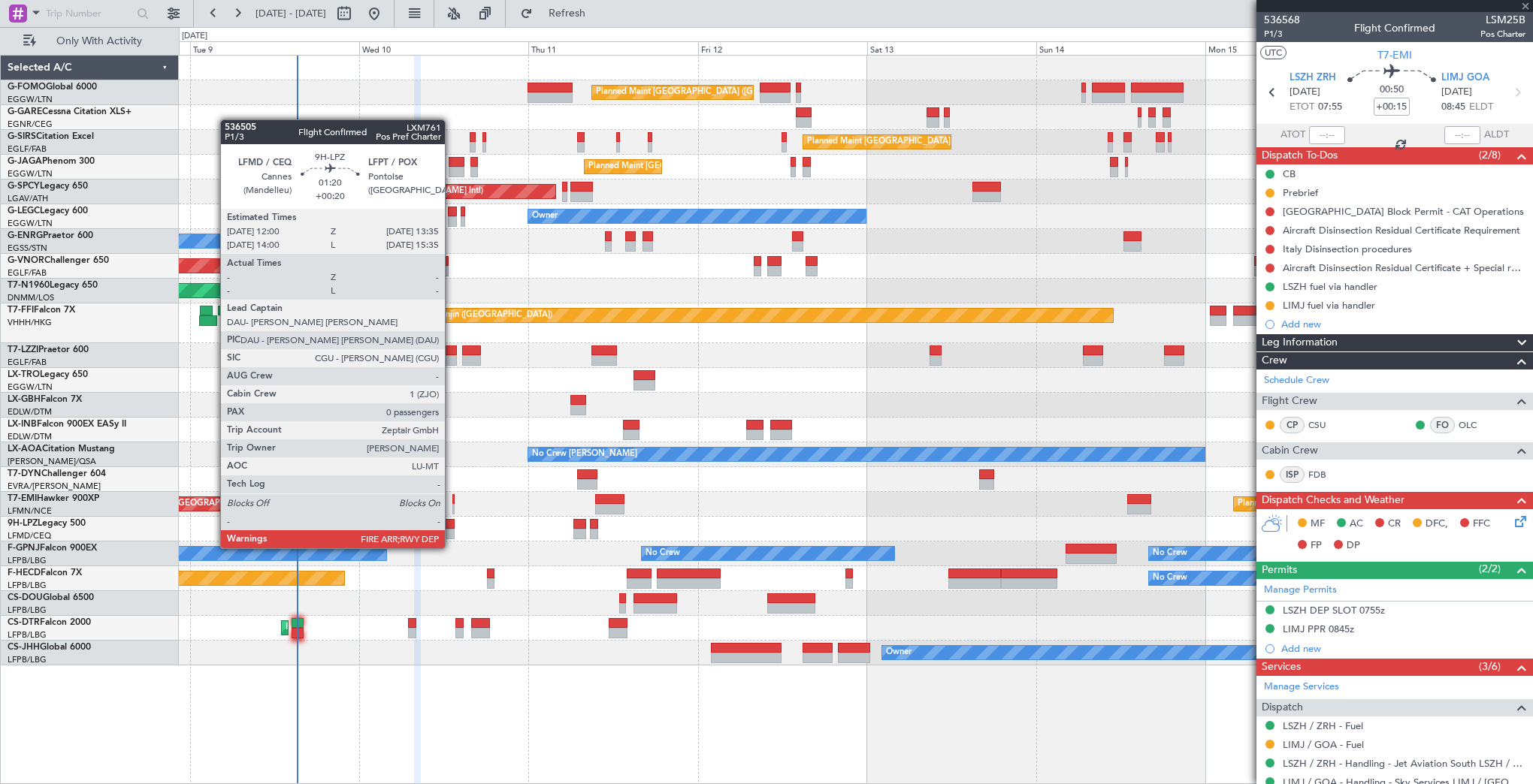
type input "+00:20"
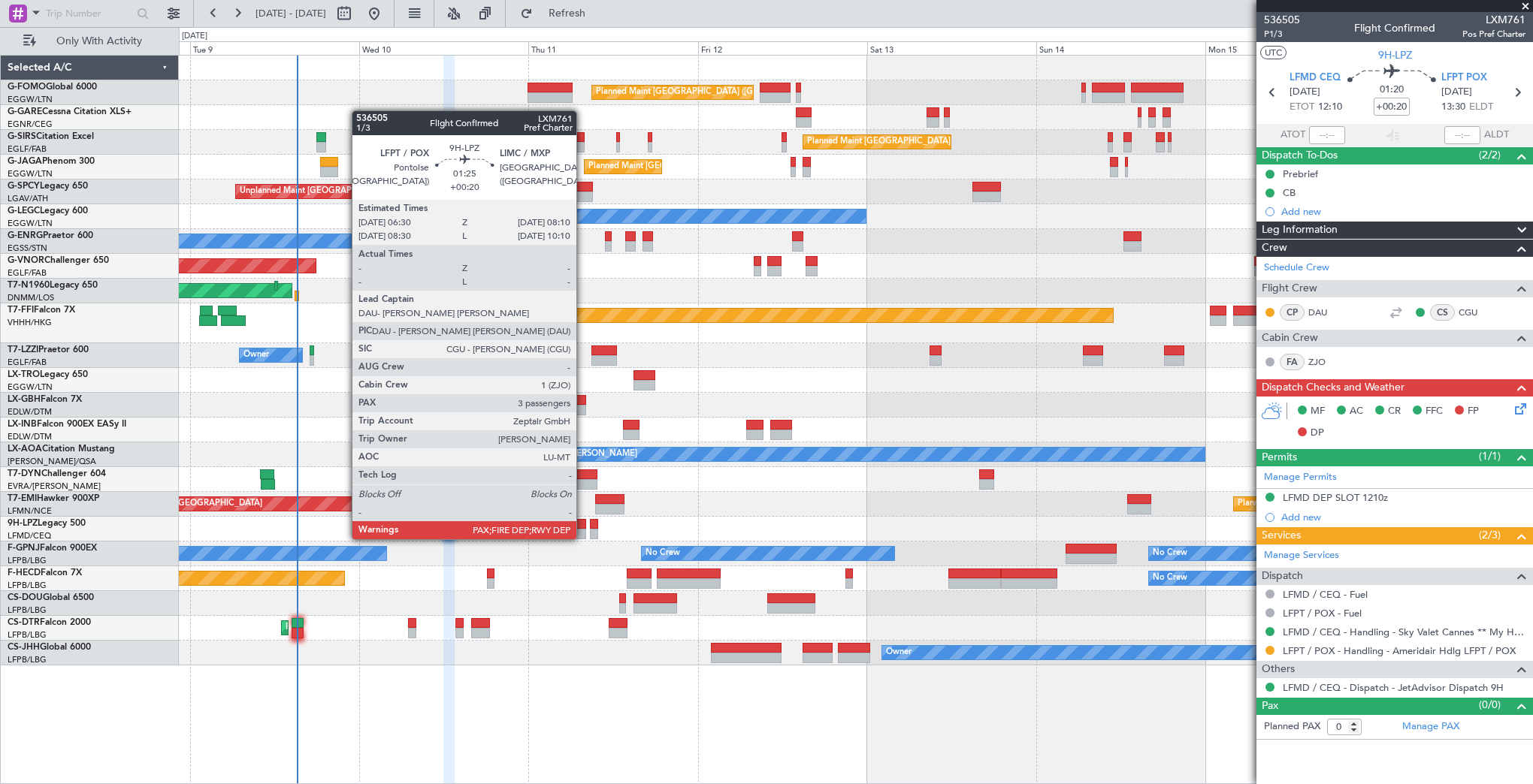
click at [583, 525] on div at bounding box center [580, 525] width 12 height 11
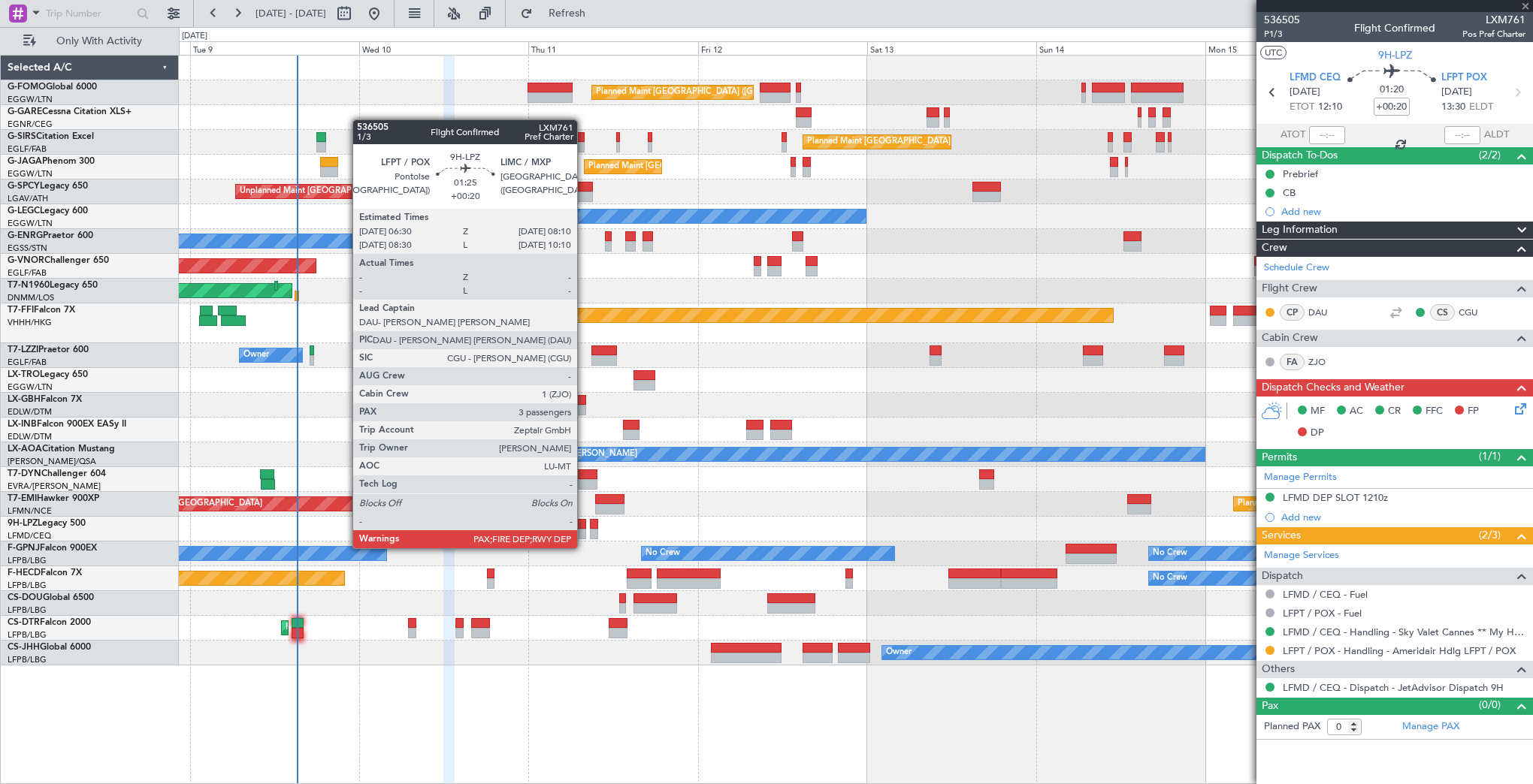
type input "4"
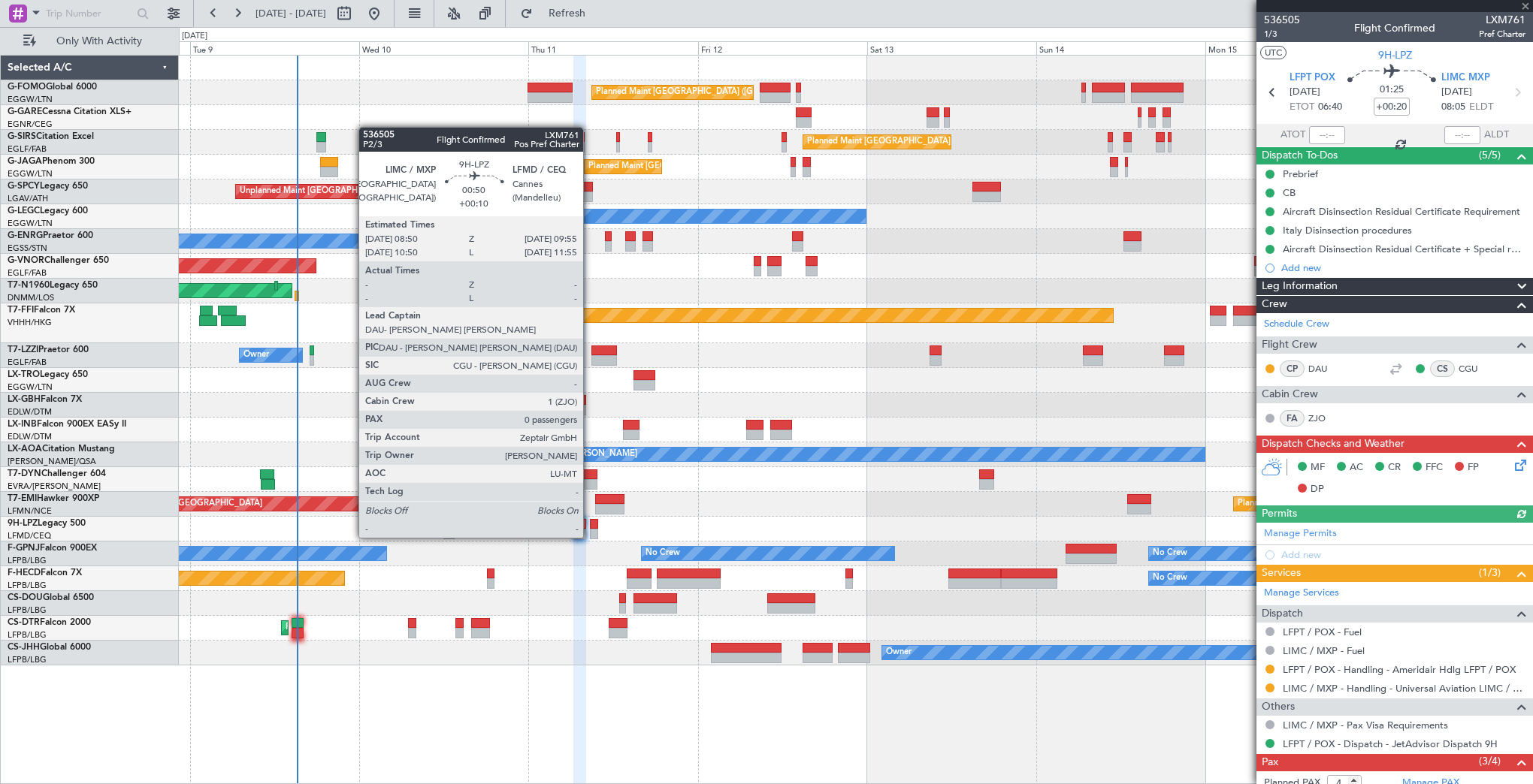
click at [590, 522] on div at bounding box center [594, 525] width 8 height 11
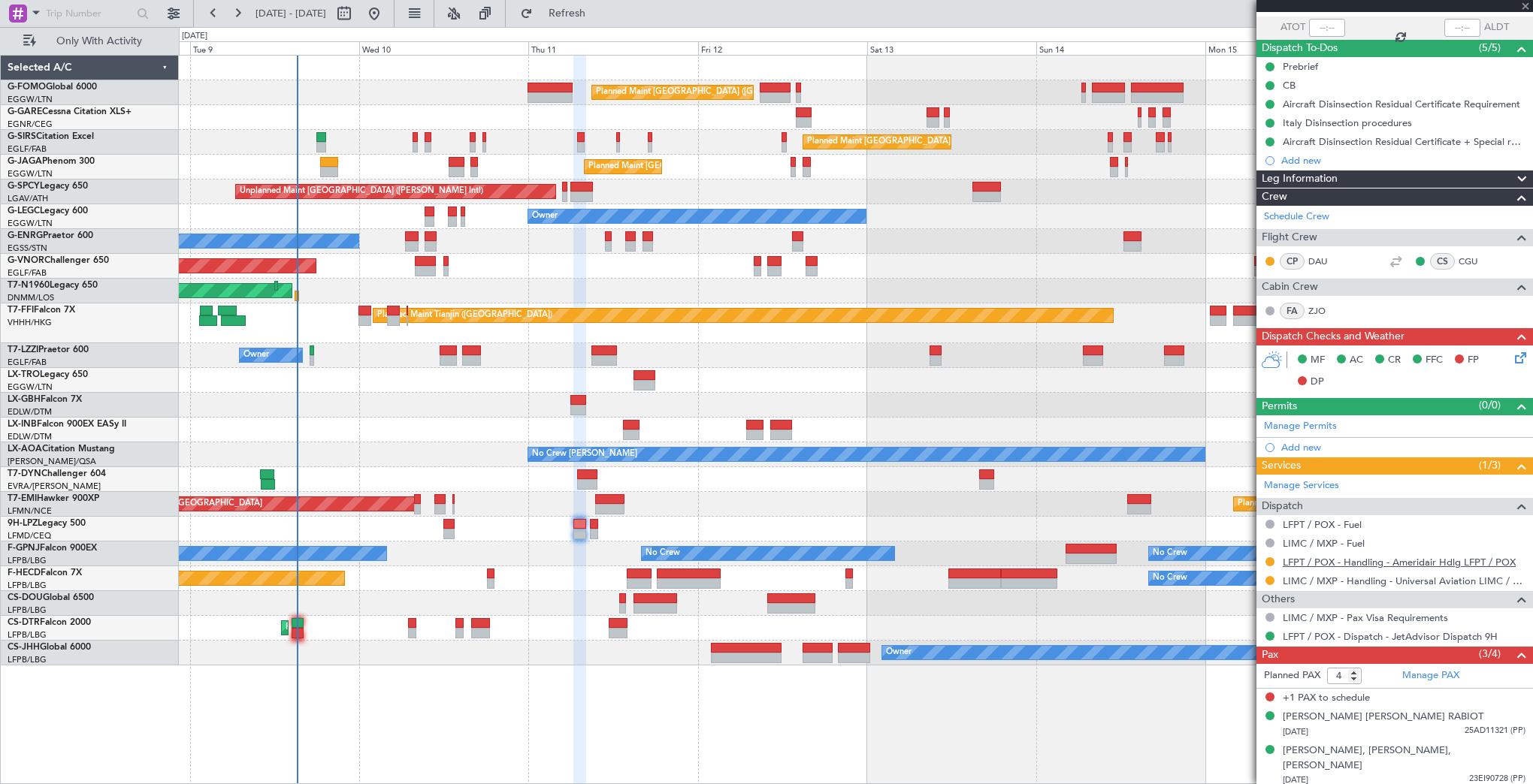
scroll to position [129, 0]
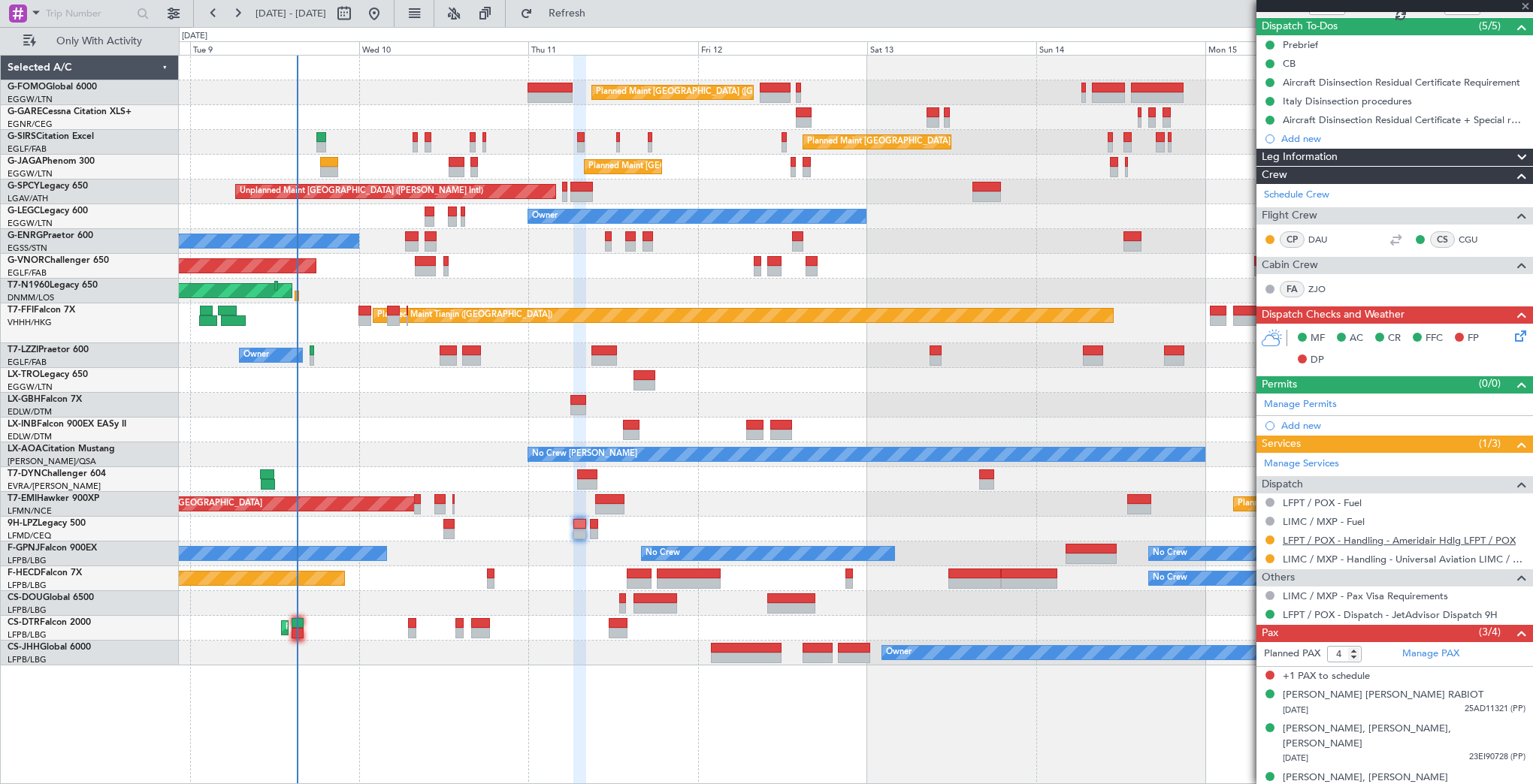
type input "+00:10"
type input "0"
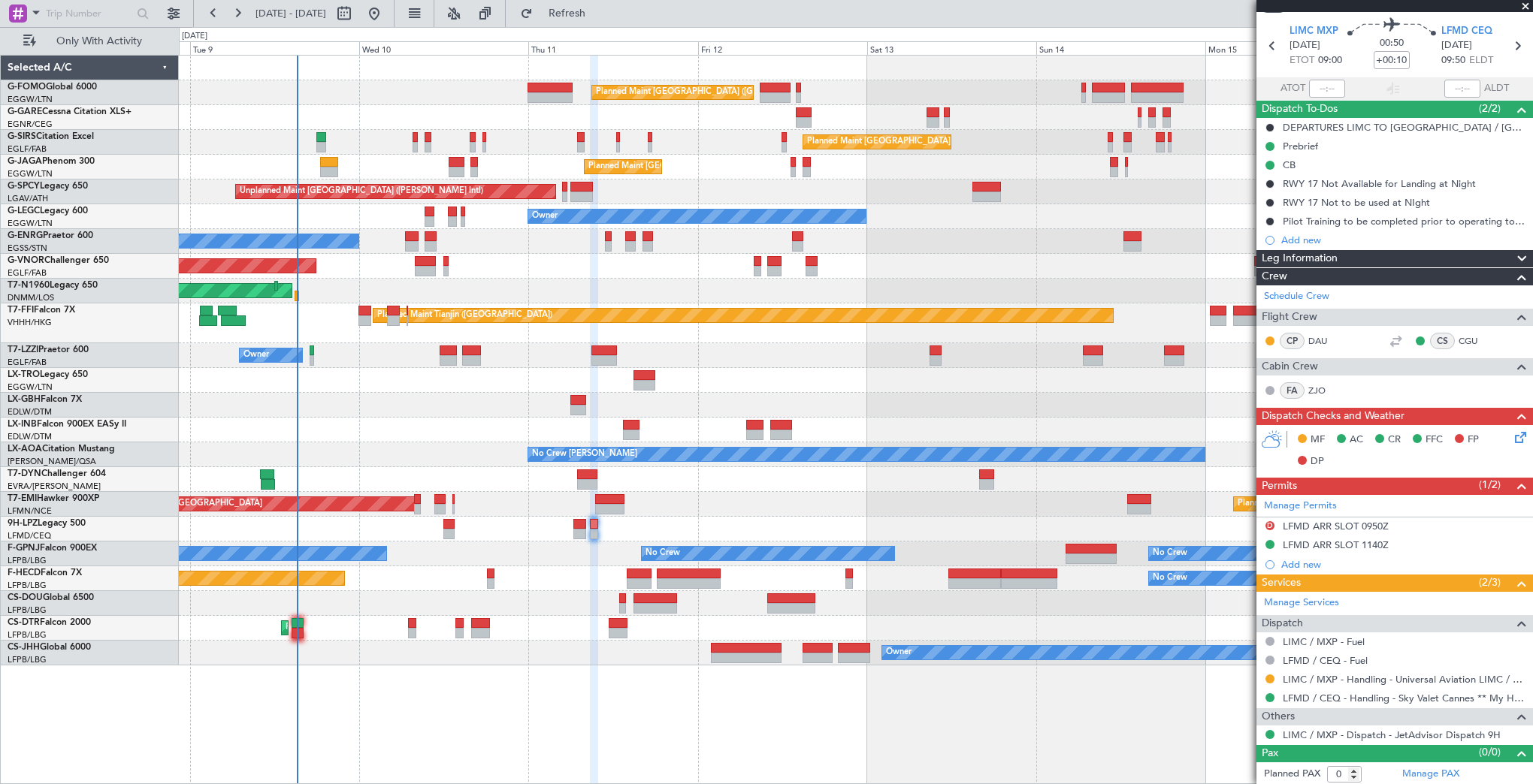
scroll to position [0, 0]
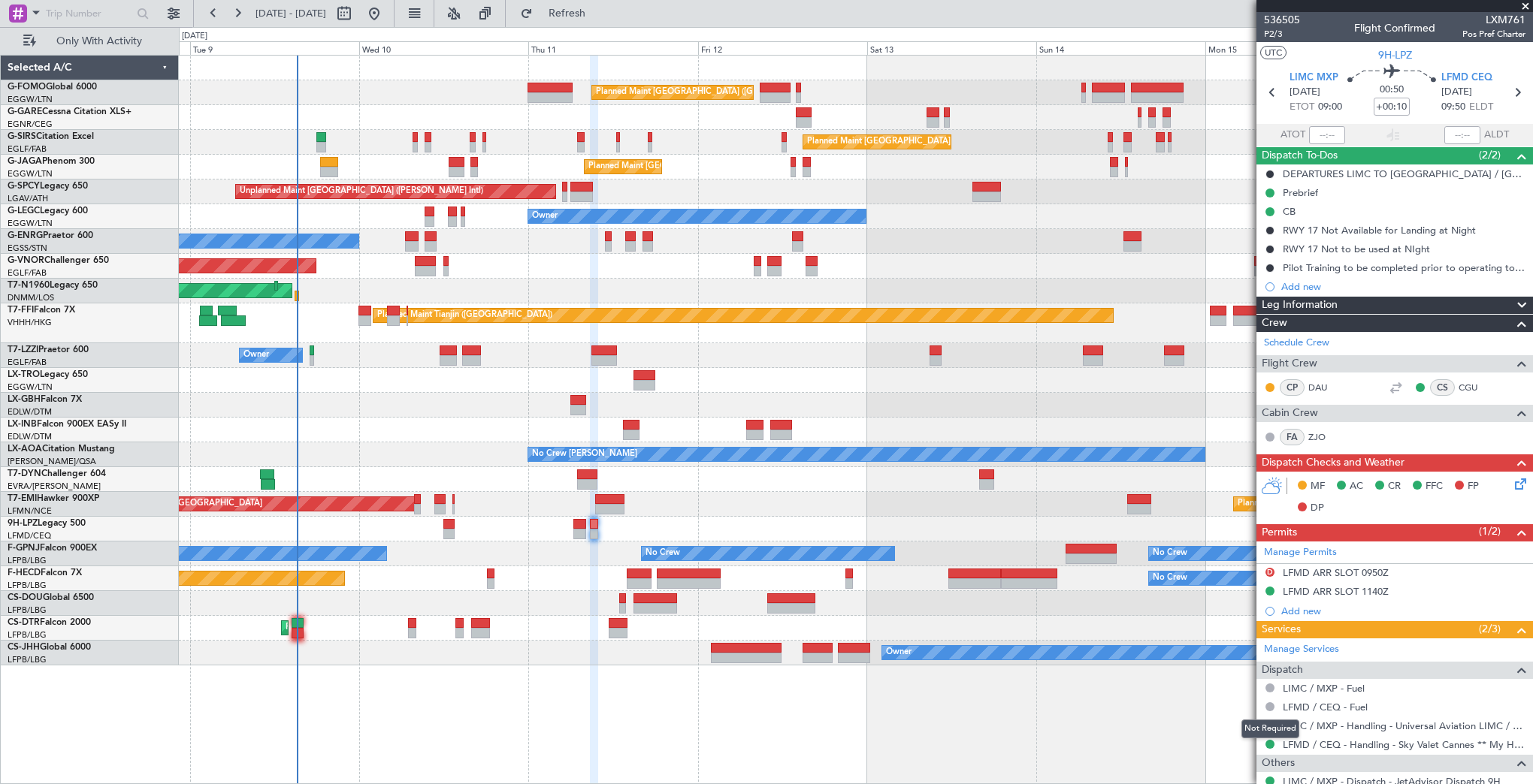
click at [1267, 727] on div "Not Required" at bounding box center [1270, 728] width 58 height 19
click at [1268, 724] on button at bounding box center [1270, 725] width 9 height 9
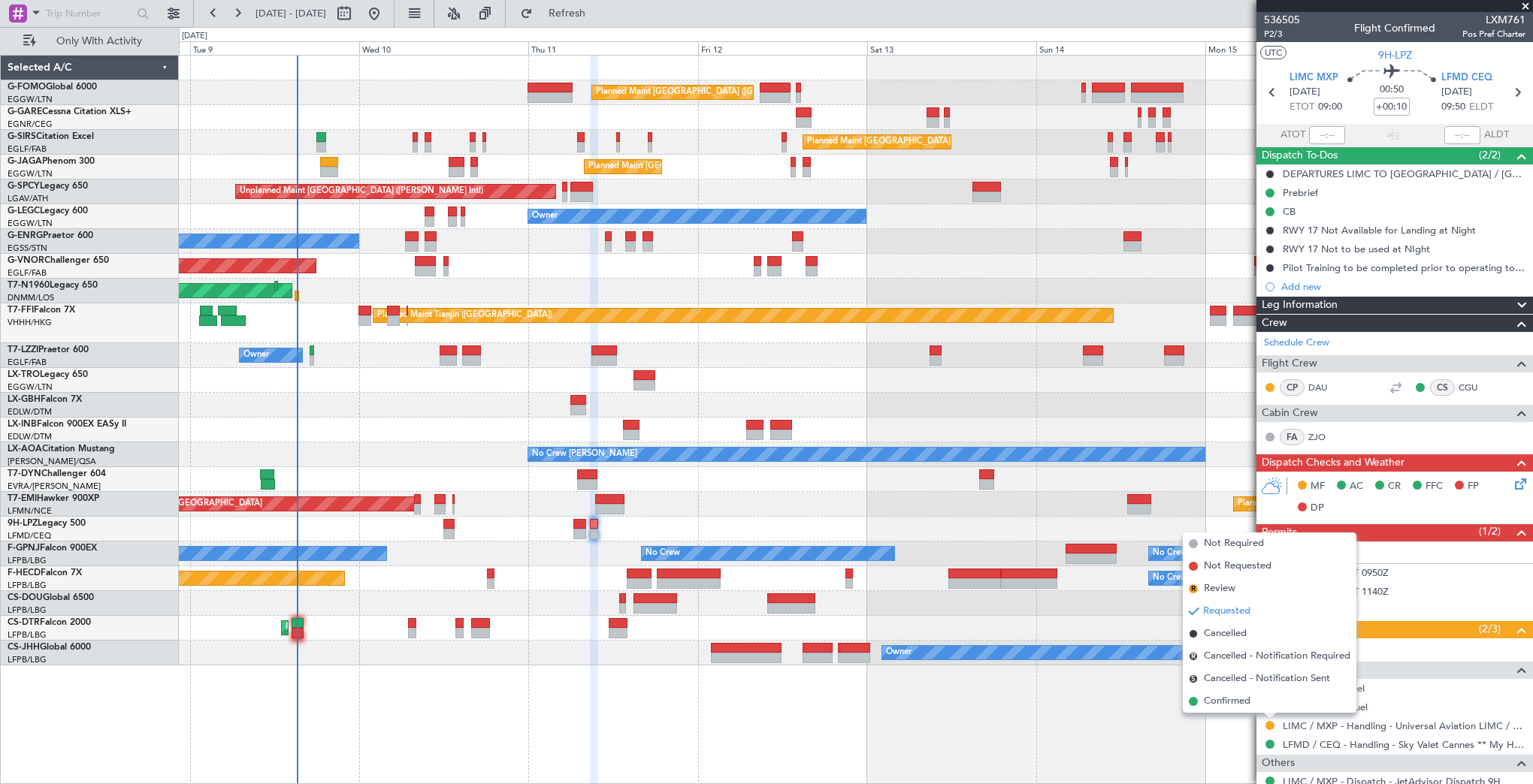
drag, startPoint x: 1243, startPoint y: 701, endPoint x: 906, endPoint y: 539, distance: 373.9
click at [1241, 700] on span "Confirmed" at bounding box center [1227, 701] width 46 height 15
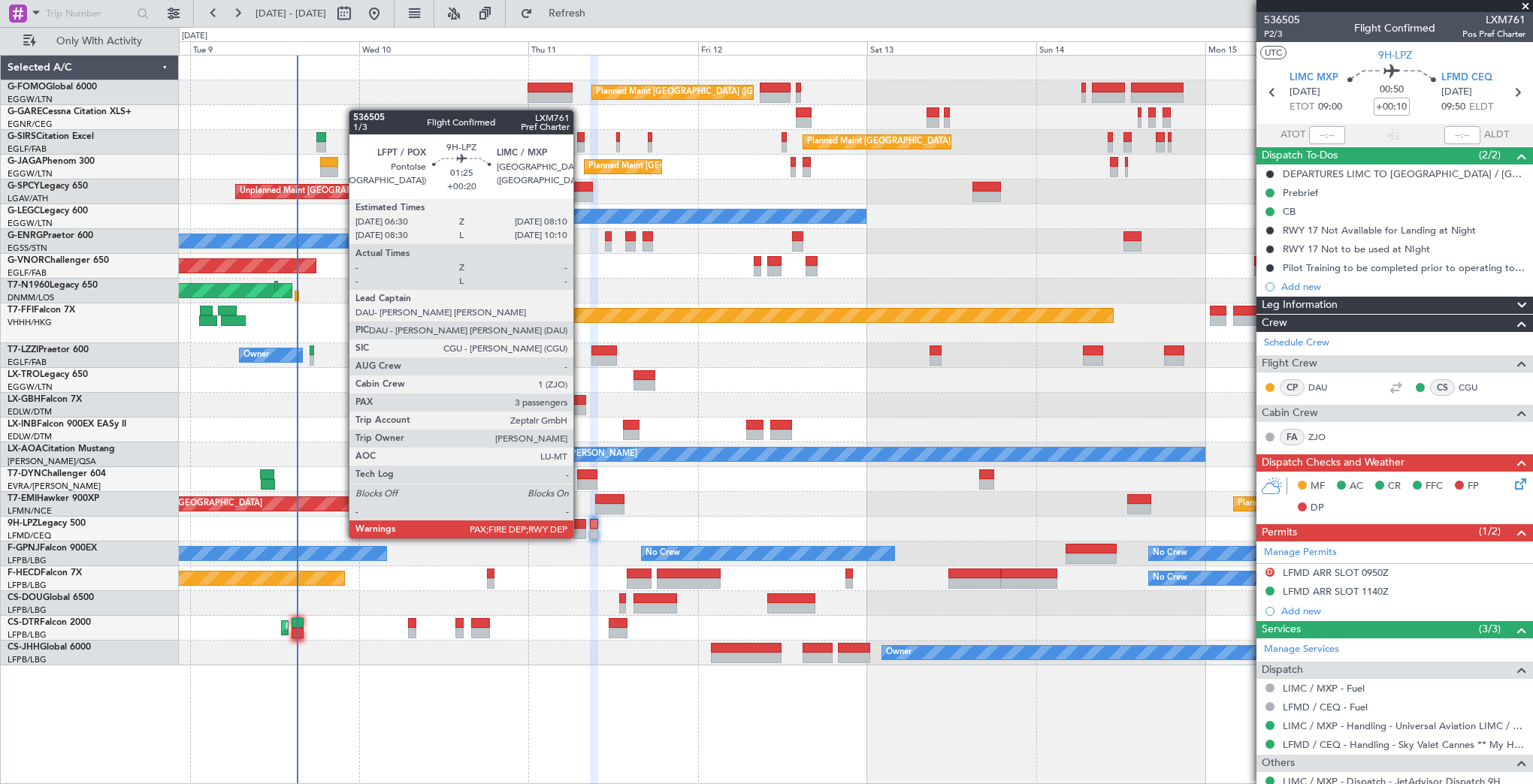
click at [580, 525] on div at bounding box center [580, 525] width 12 height 11
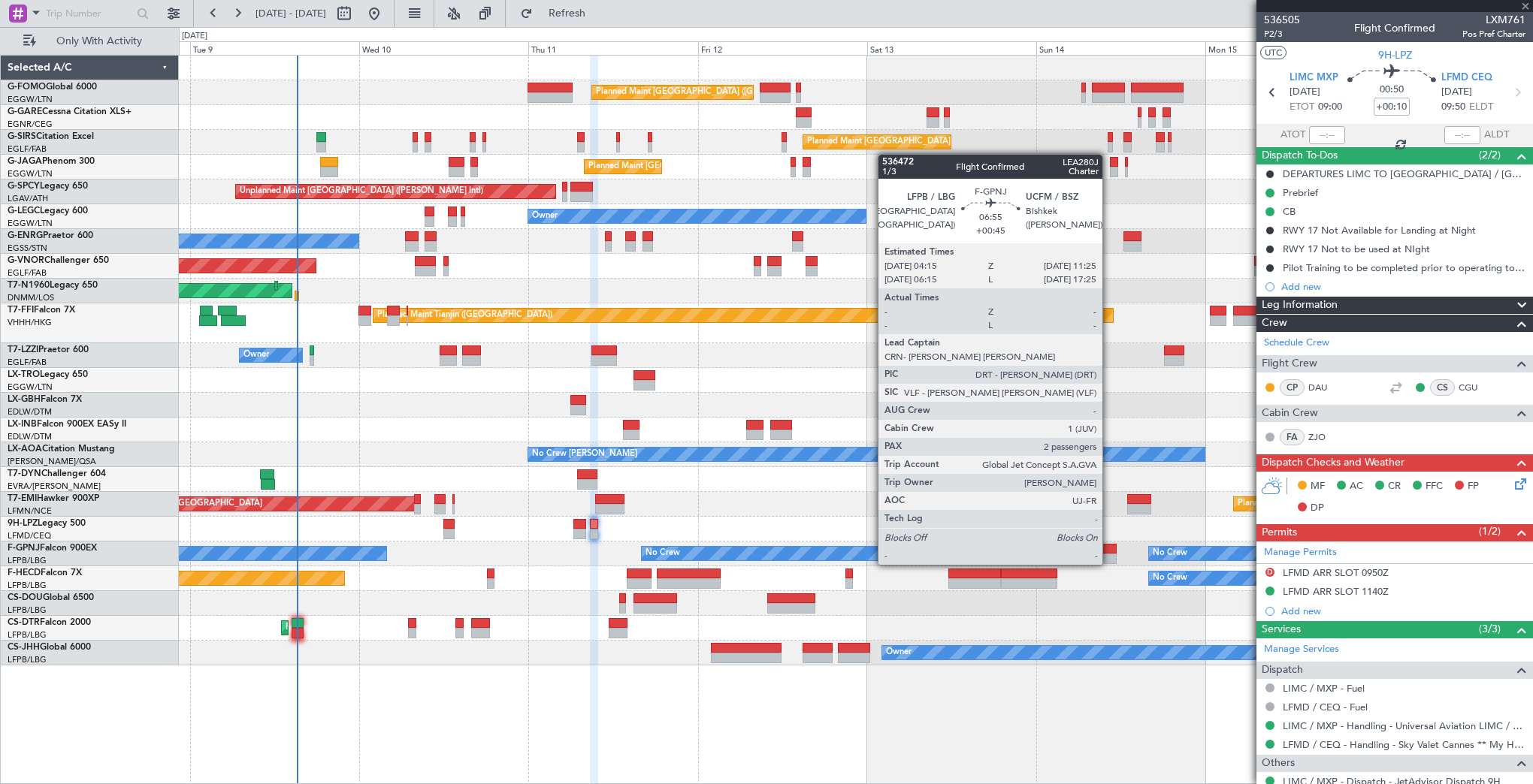
type input "+00:20"
type input "4"
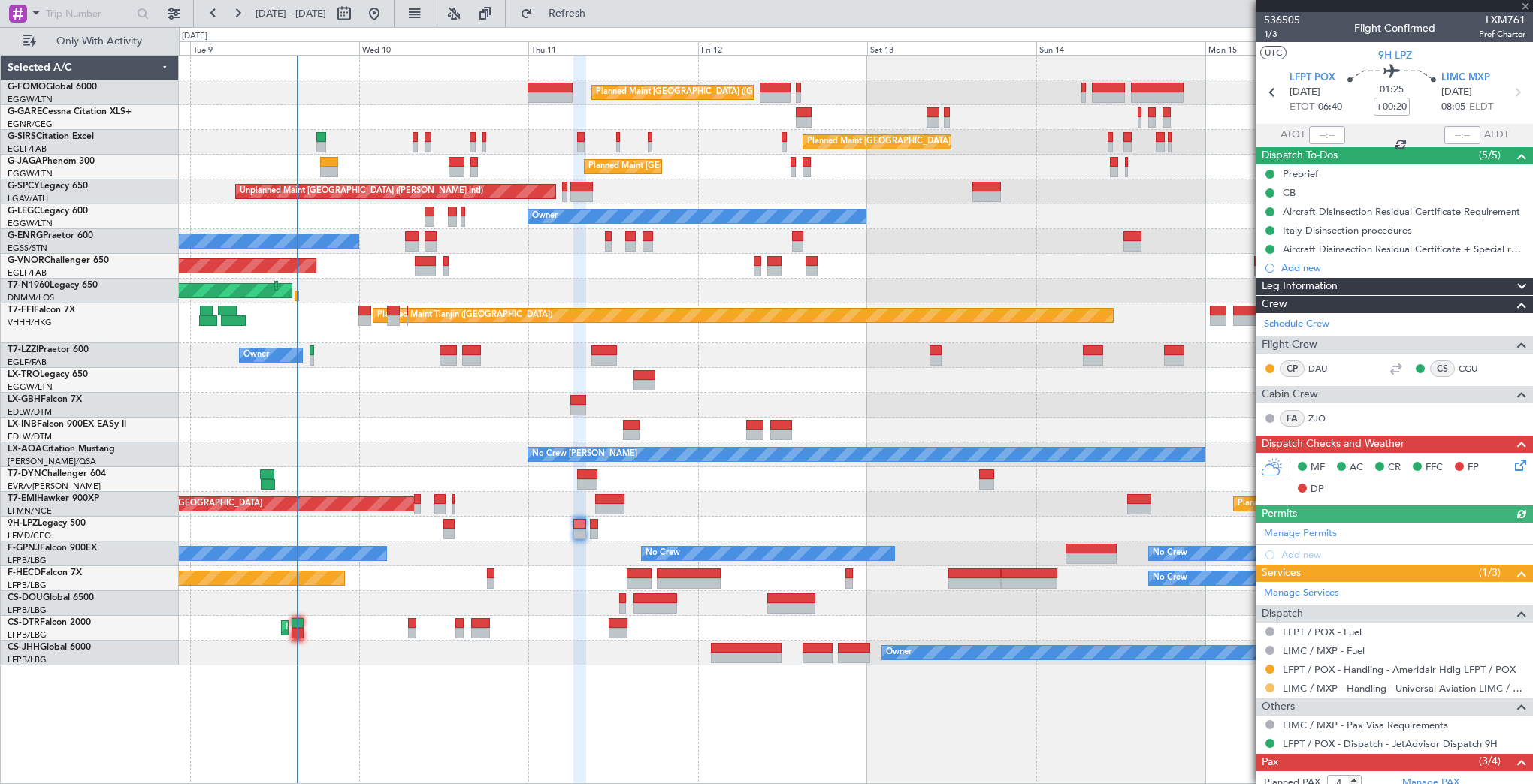
click at [1271, 688] on button at bounding box center [1270, 688] width 9 height 9
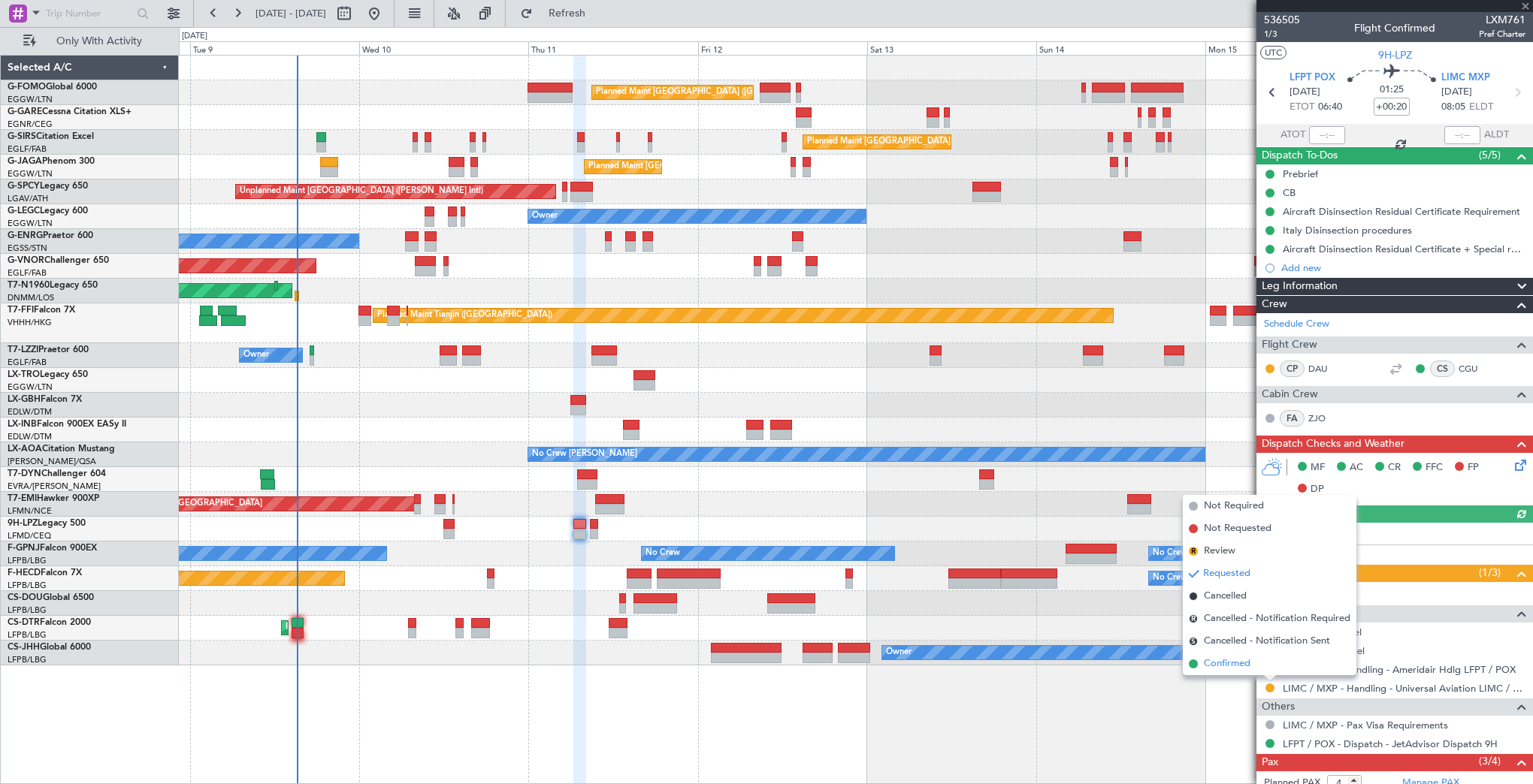
click at [1213, 668] on span "Confirmed" at bounding box center [1227, 664] width 46 height 15
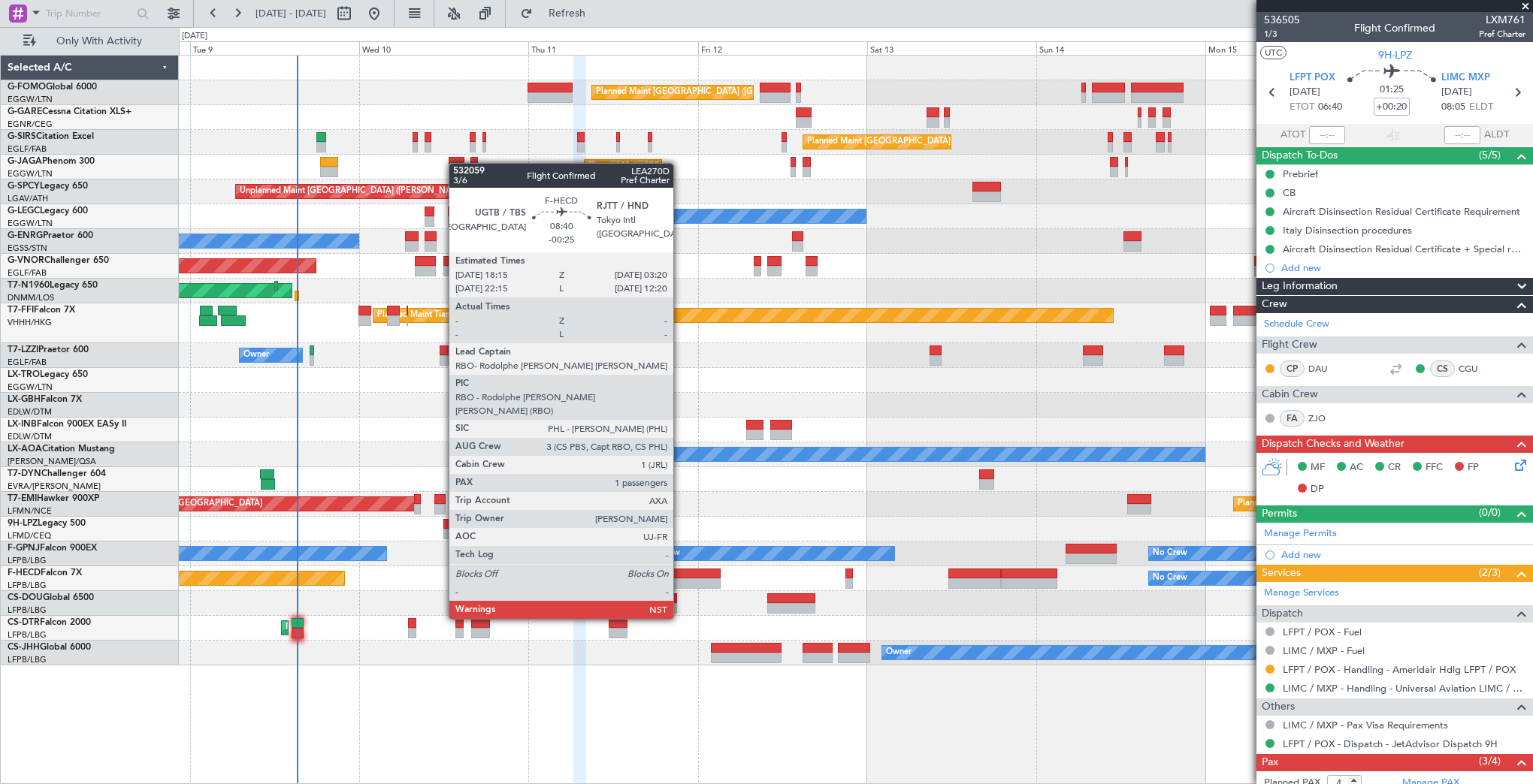
click at [680, 577] on div at bounding box center [689, 574] width 65 height 11
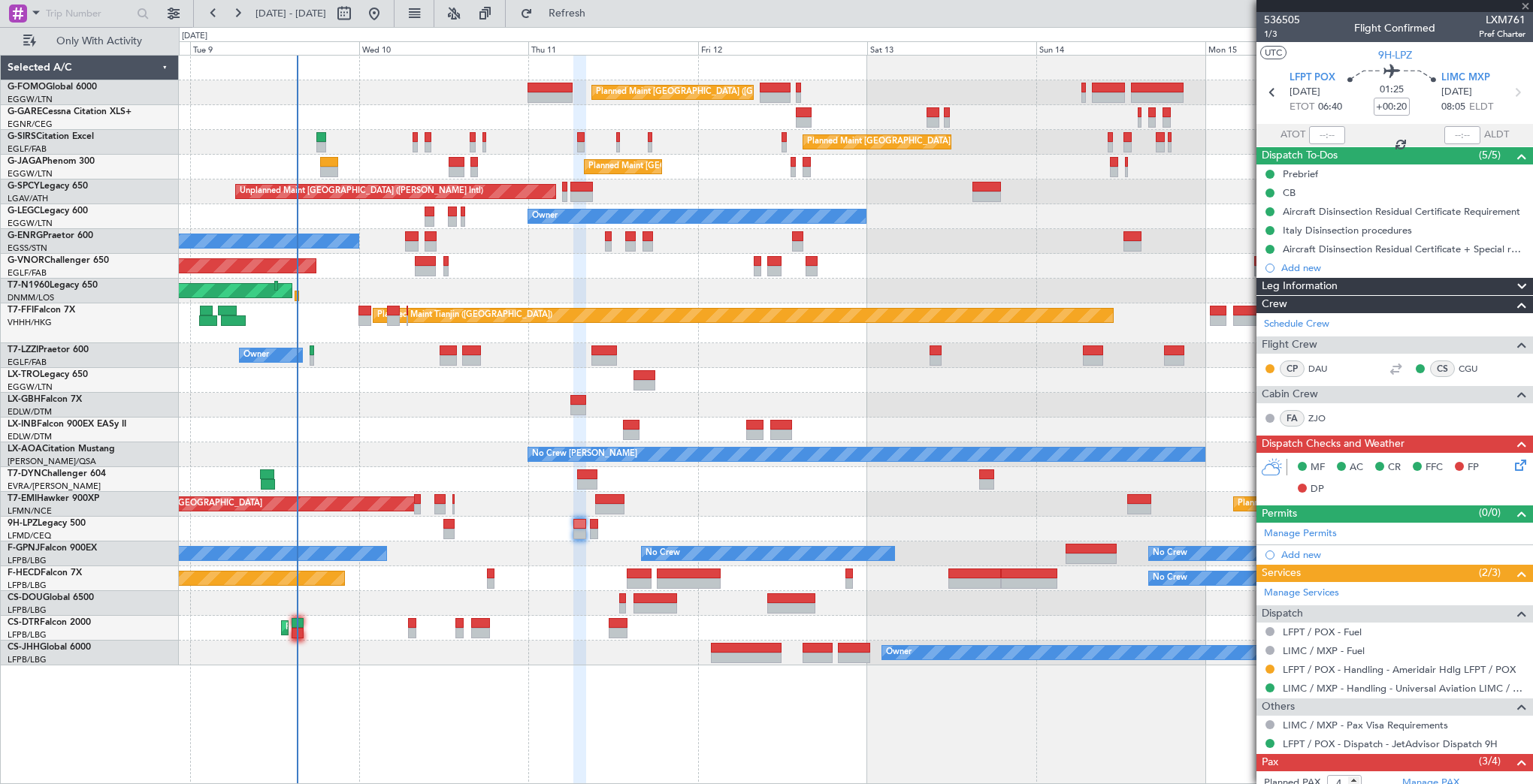
type input "-00:25"
type input "1"
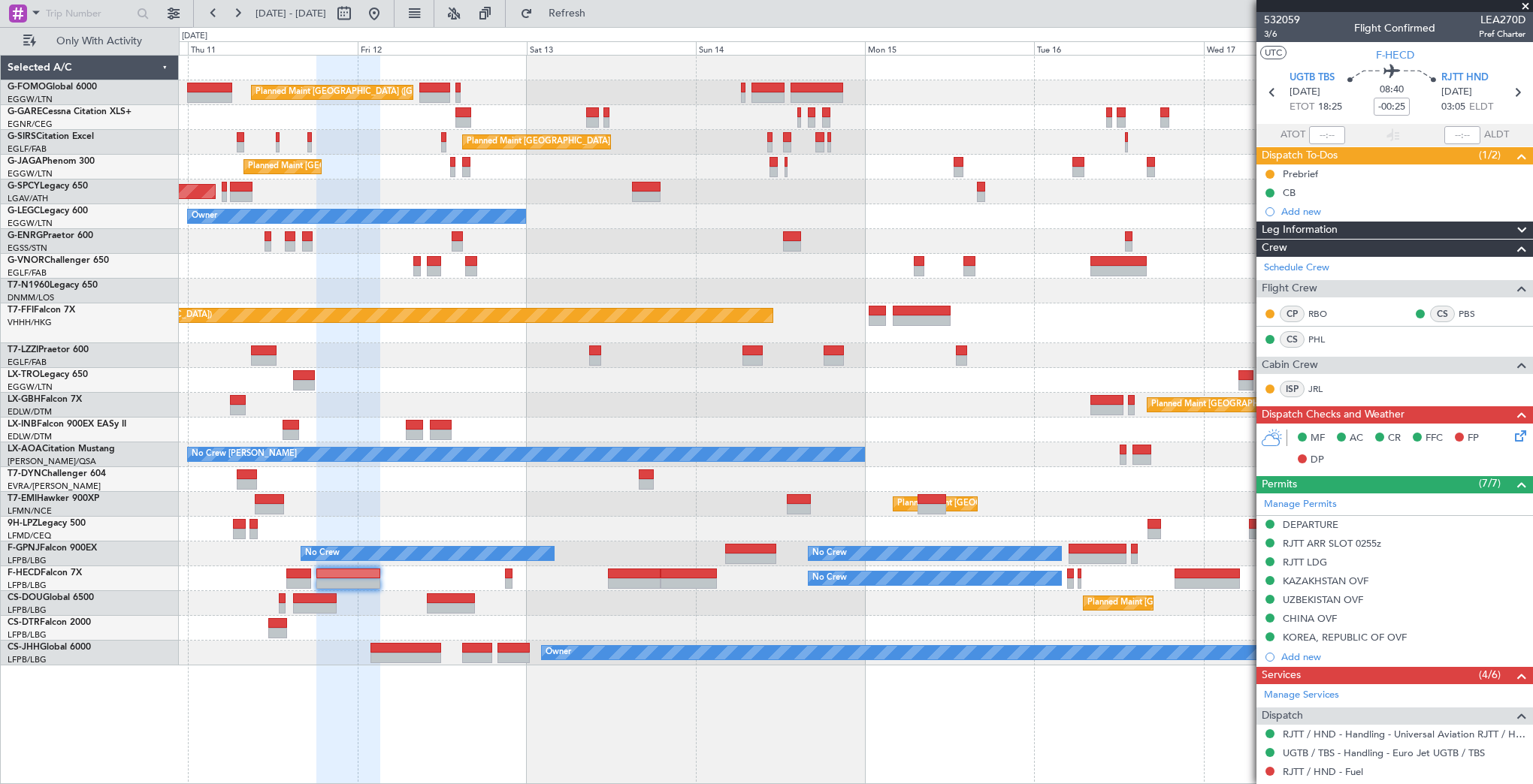
click at [859, 604] on div "Planned Maint [GEOGRAPHIC_DATA] ([GEOGRAPHIC_DATA]) Planned Maint [GEOGRAPHIC_D…" at bounding box center [855, 603] width 1353 height 25
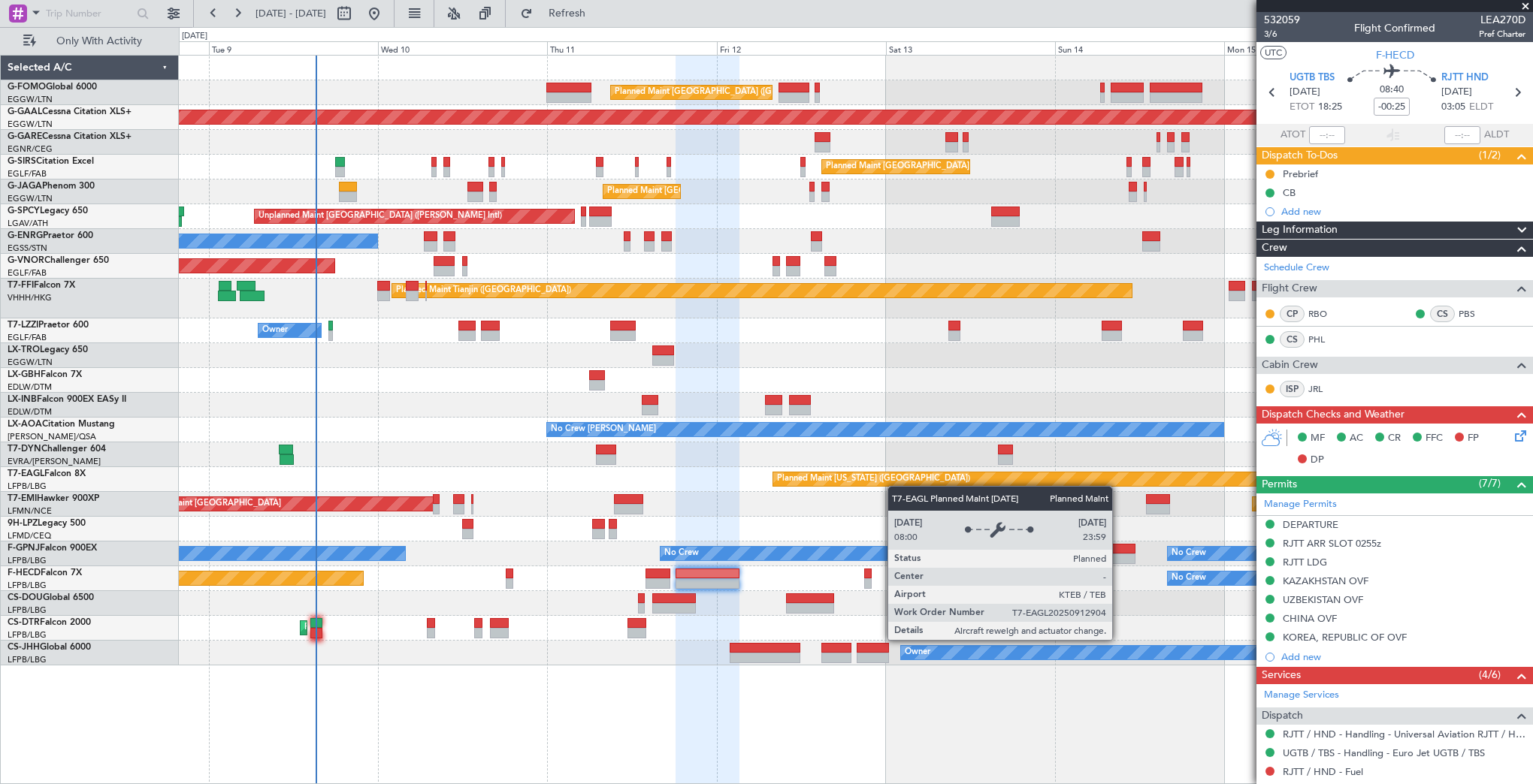
click at [875, 481] on div "Planned Maint [GEOGRAPHIC_DATA] ([GEOGRAPHIC_DATA]) Planned [GEOGRAPHIC_DATA] U…" at bounding box center [855, 360] width 1353 height 610
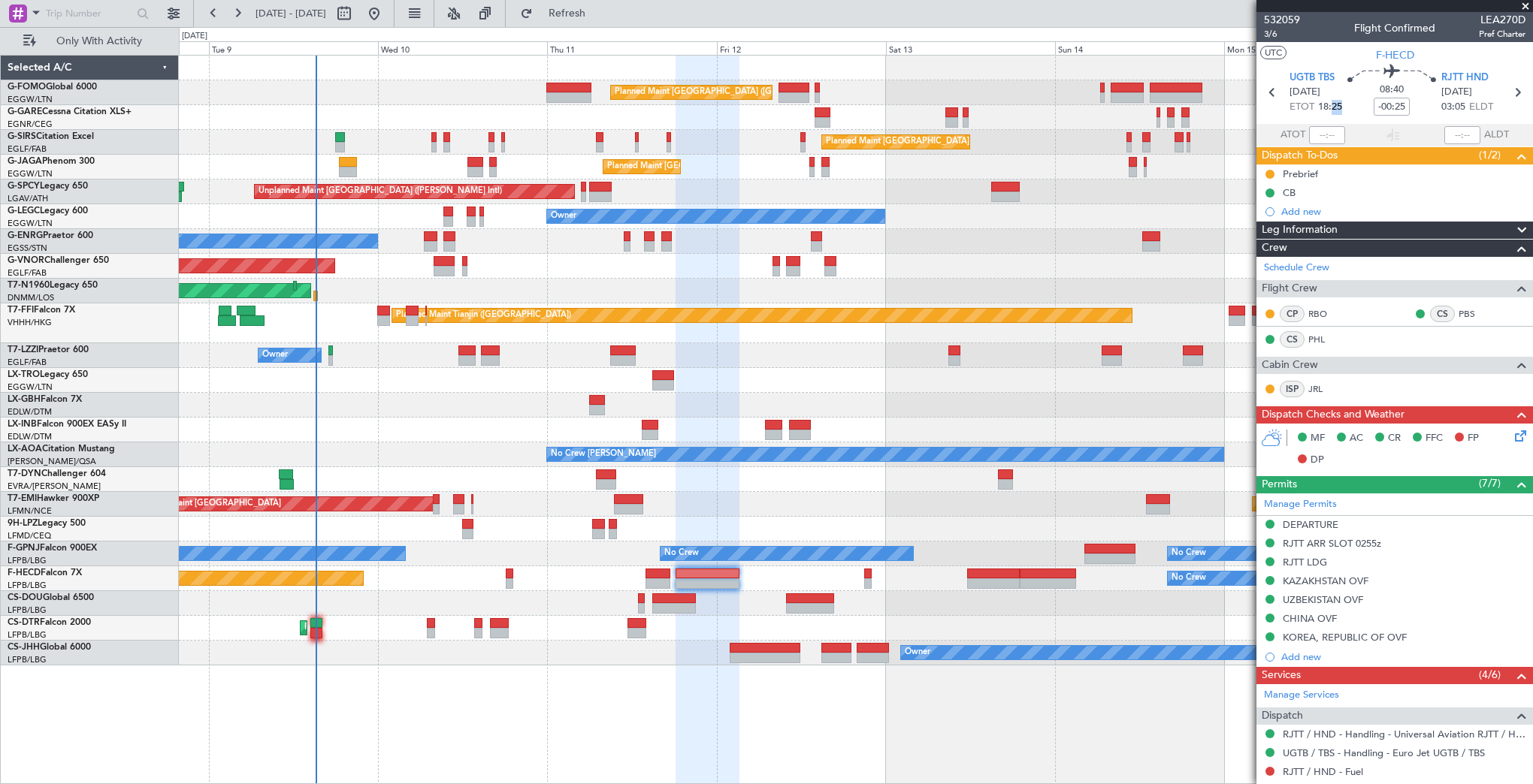
drag, startPoint x: 1329, startPoint y: 105, endPoint x: 1340, endPoint y: 105, distance: 11.0
click at [1340, 105] on section "UGTB TBS [DATE] ETOT 18:25 08:40 -00:25 RJTT HND [DATE] 03:05 ELDT" at bounding box center [1394, 94] width 276 height 59
click at [1442, 53] on section "UTC F-HECD" at bounding box center [1394, 53] width 276 height 22
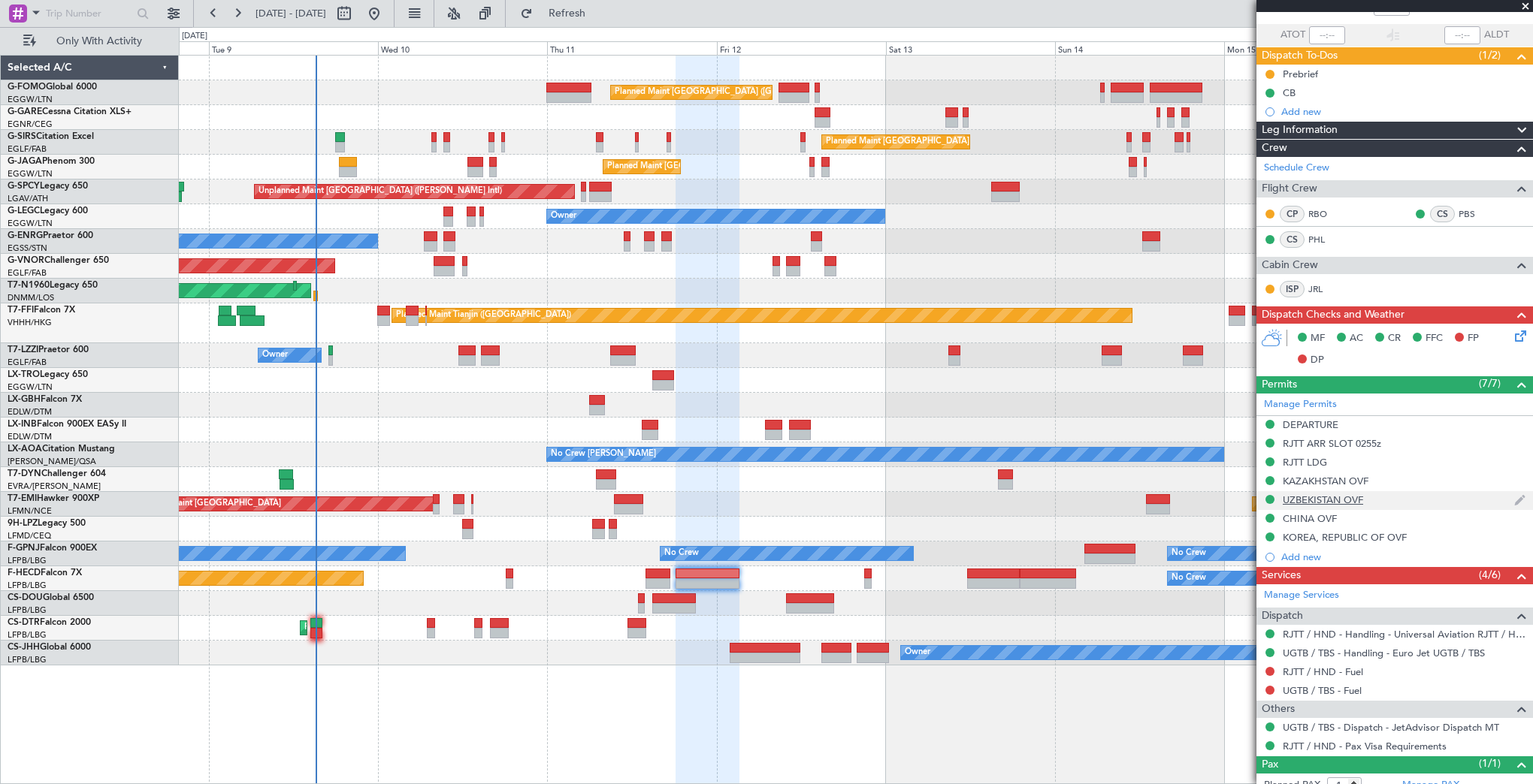
scroll to position [144, 0]
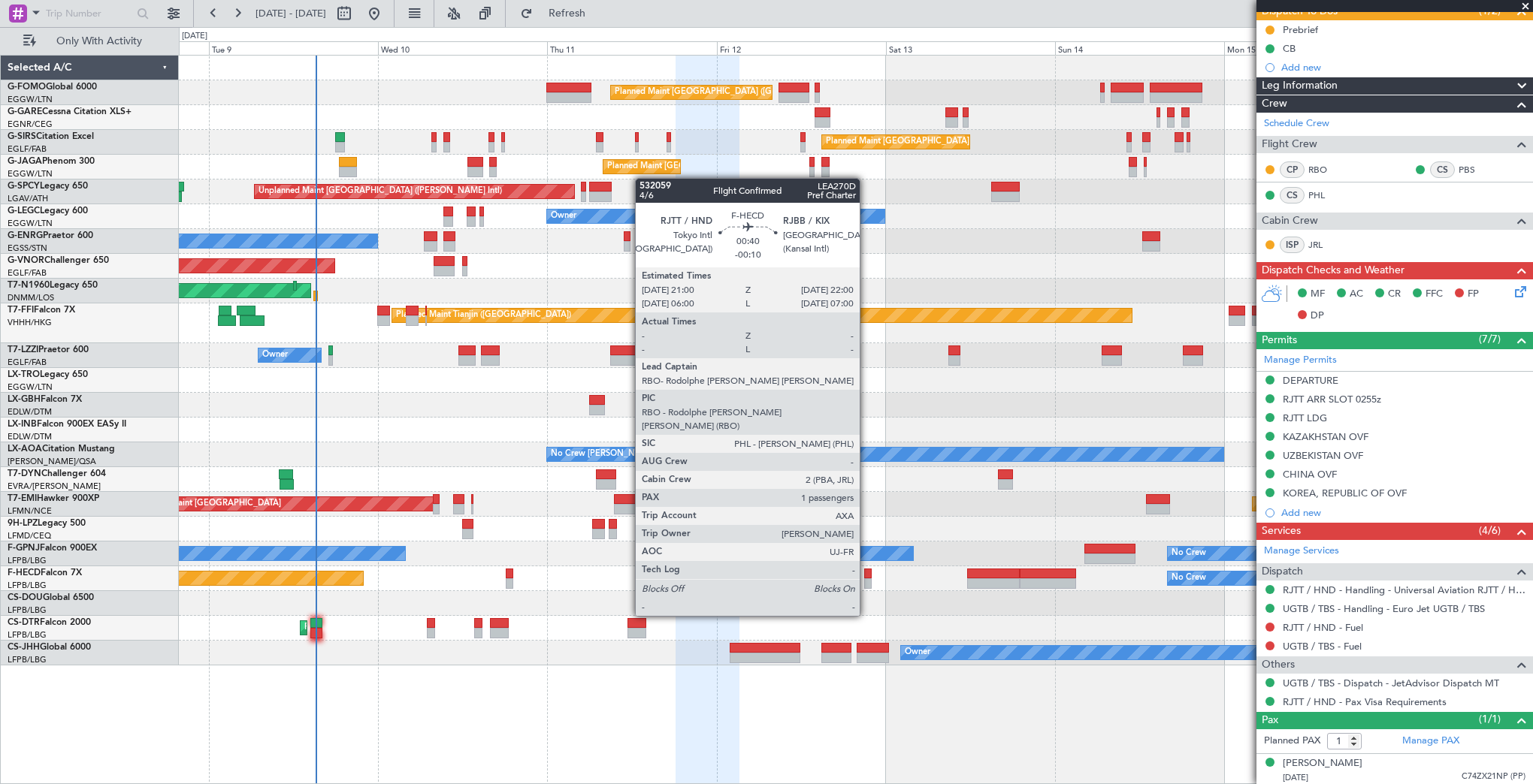
click at [866, 574] on div at bounding box center [868, 574] width 8 height 11
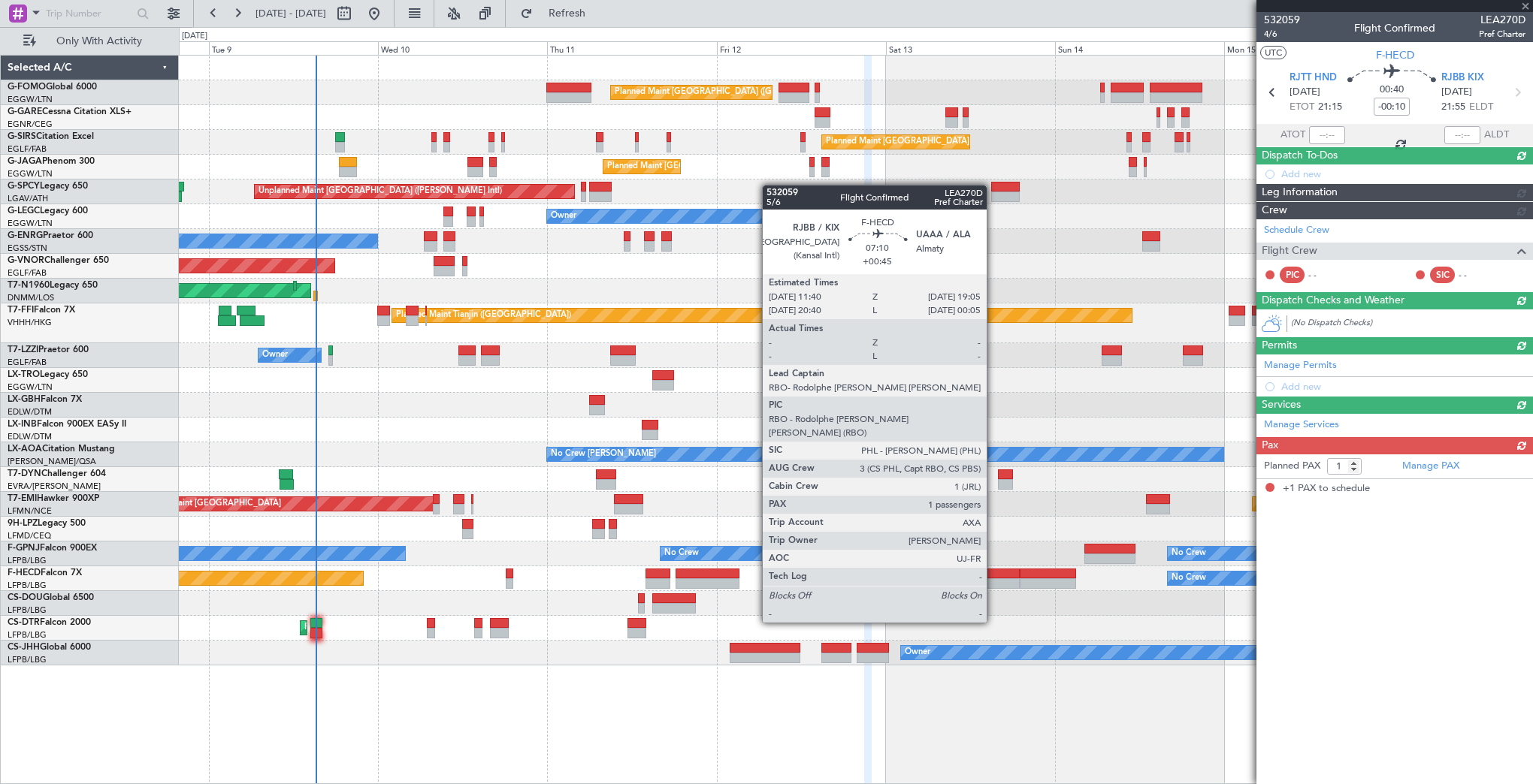
scroll to position [0, 0]
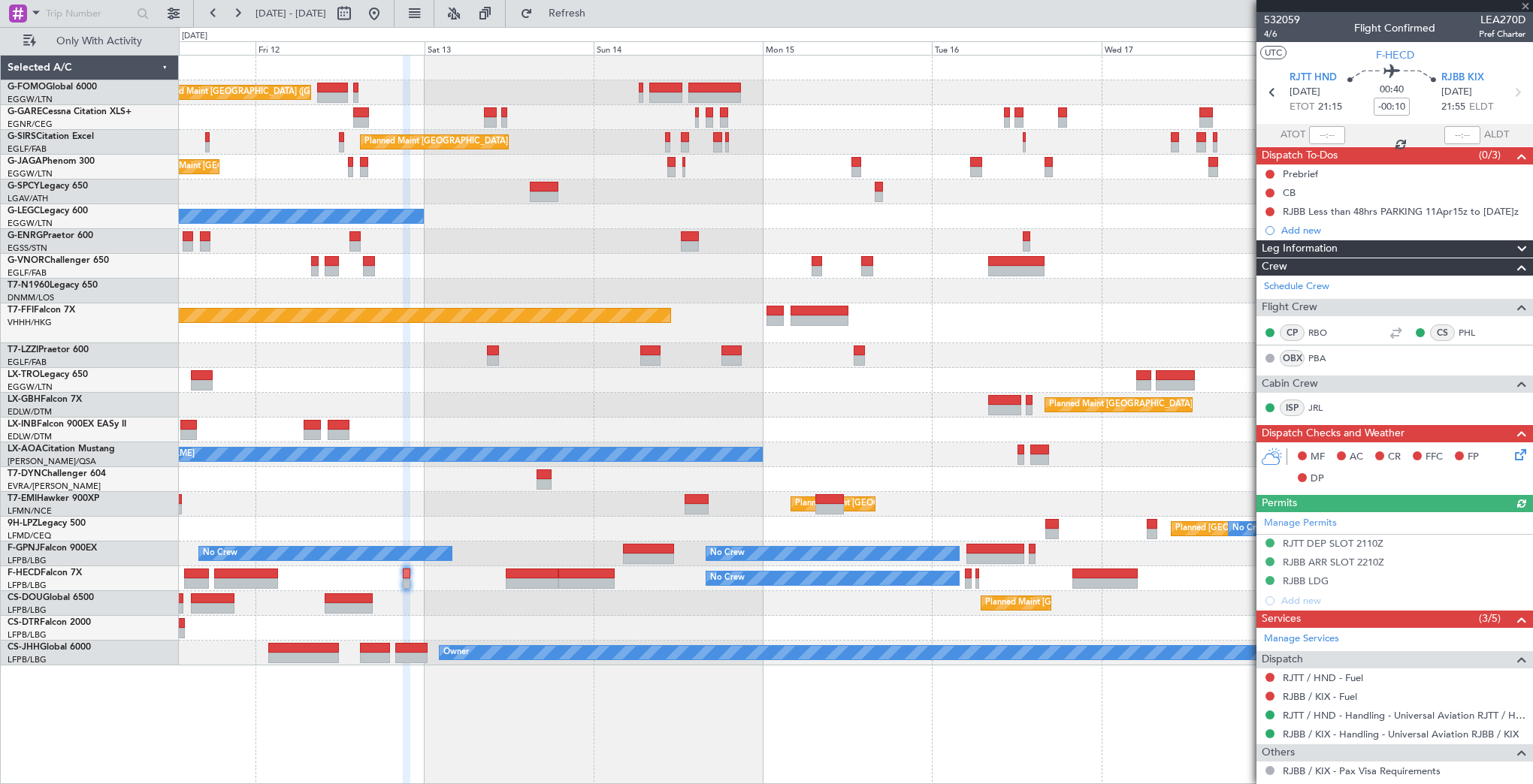
click at [679, 577] on div "Planned Maint [GEOGRAPHIC_DATA] ([GEOGRAPHIC_DATA]) Planned Maint [GEOGRAPHIC_D…" at bounding box center [855, 360] width 1353 height 610
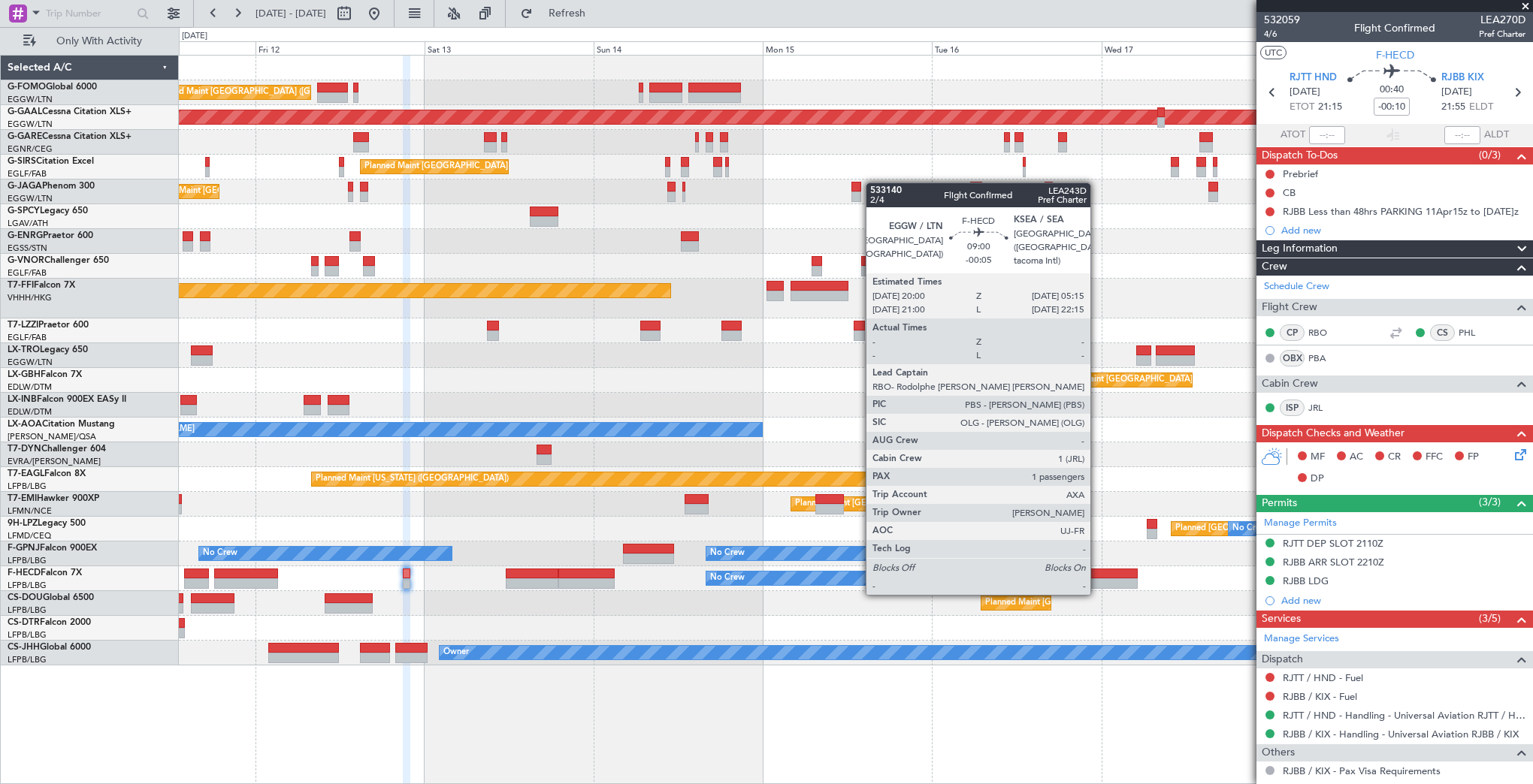
click at [1097, 578] on div at bounding box center [1105, 583] width 66 height 11
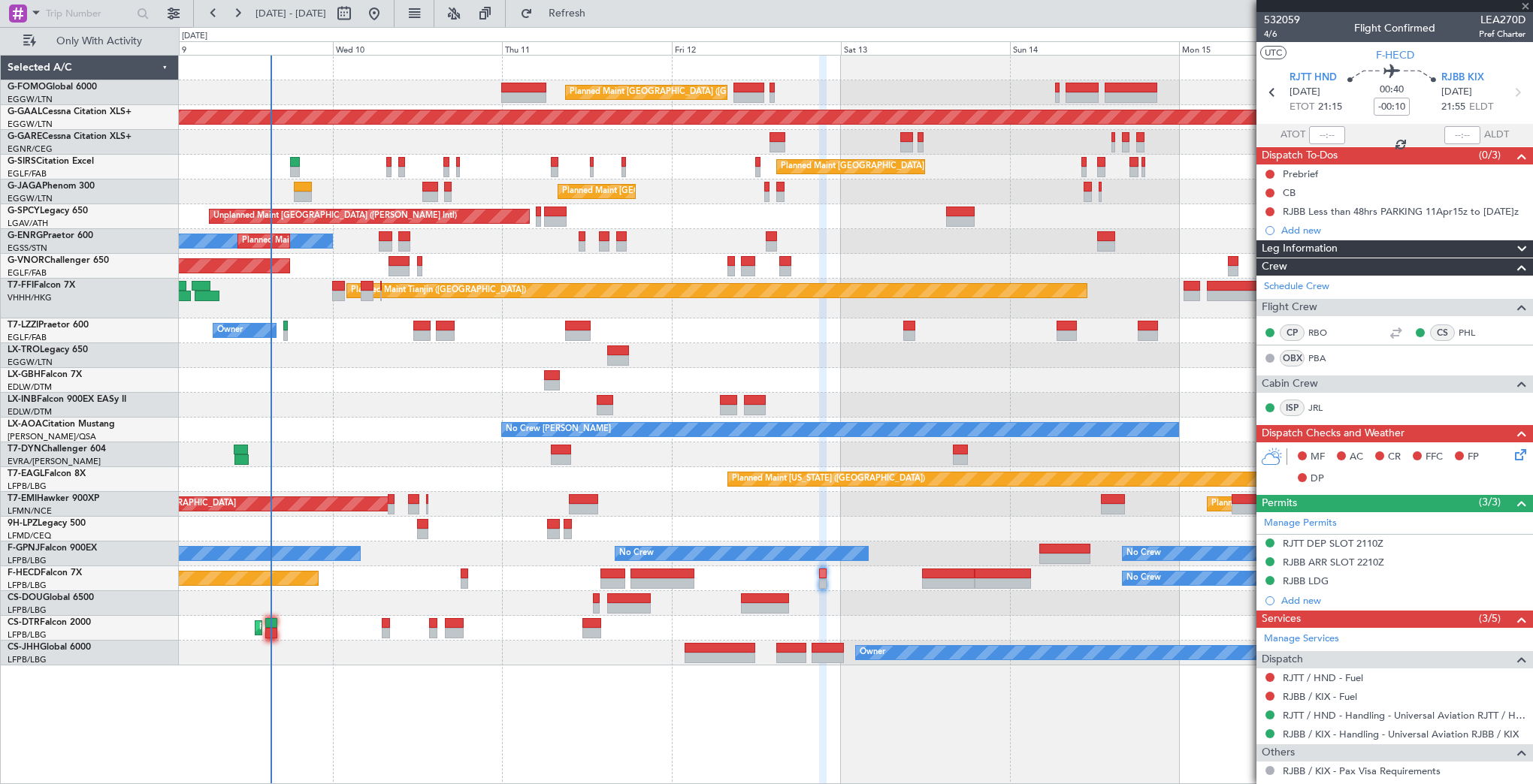
type input "-00:05"
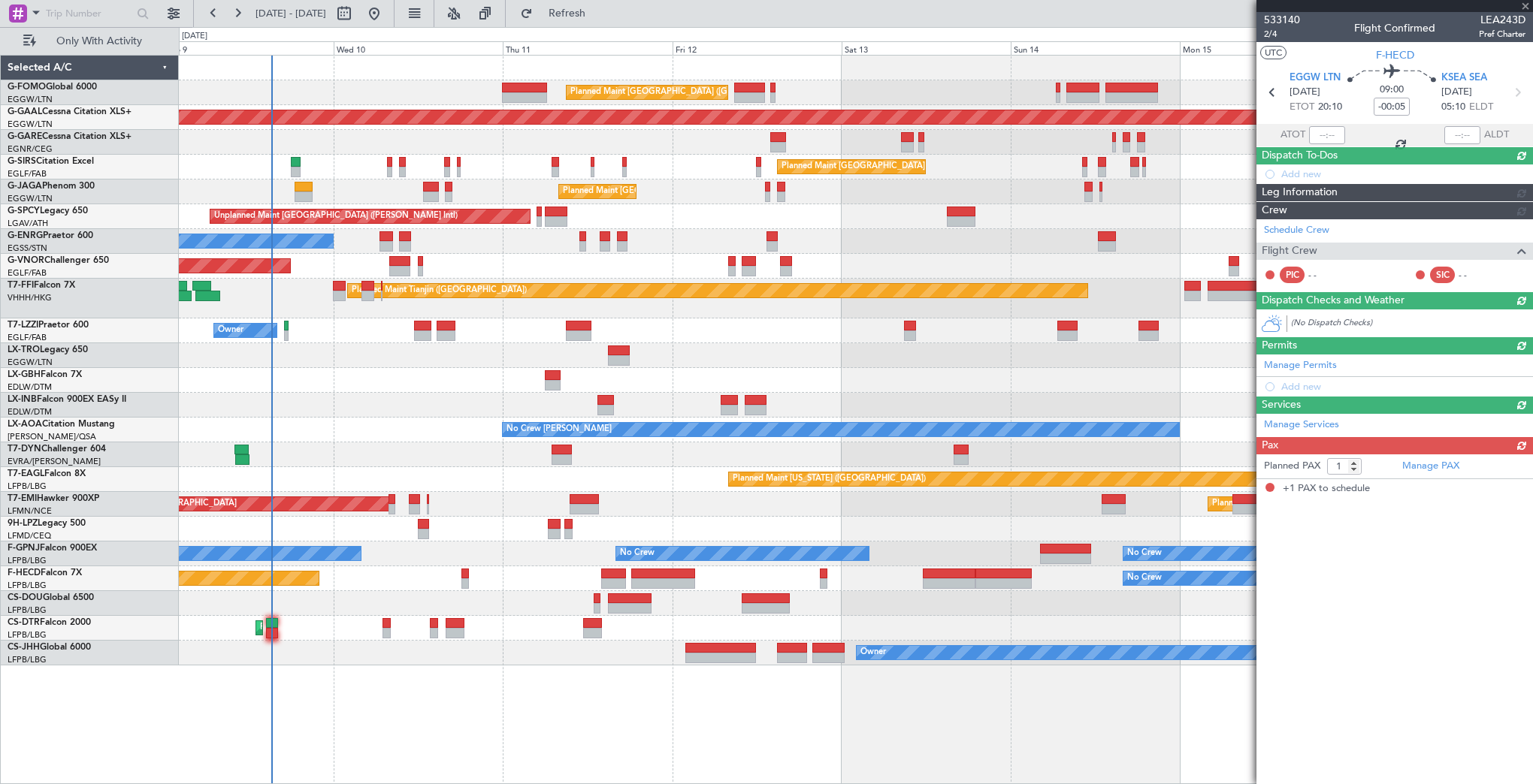
click at [976, 525] on div "Planned [GEOGRAPHIC_DATA] ([GEOGRAPHIC_DATA]) No Crew No Crew" at bounding box center [855, 529] width 1353 height 25
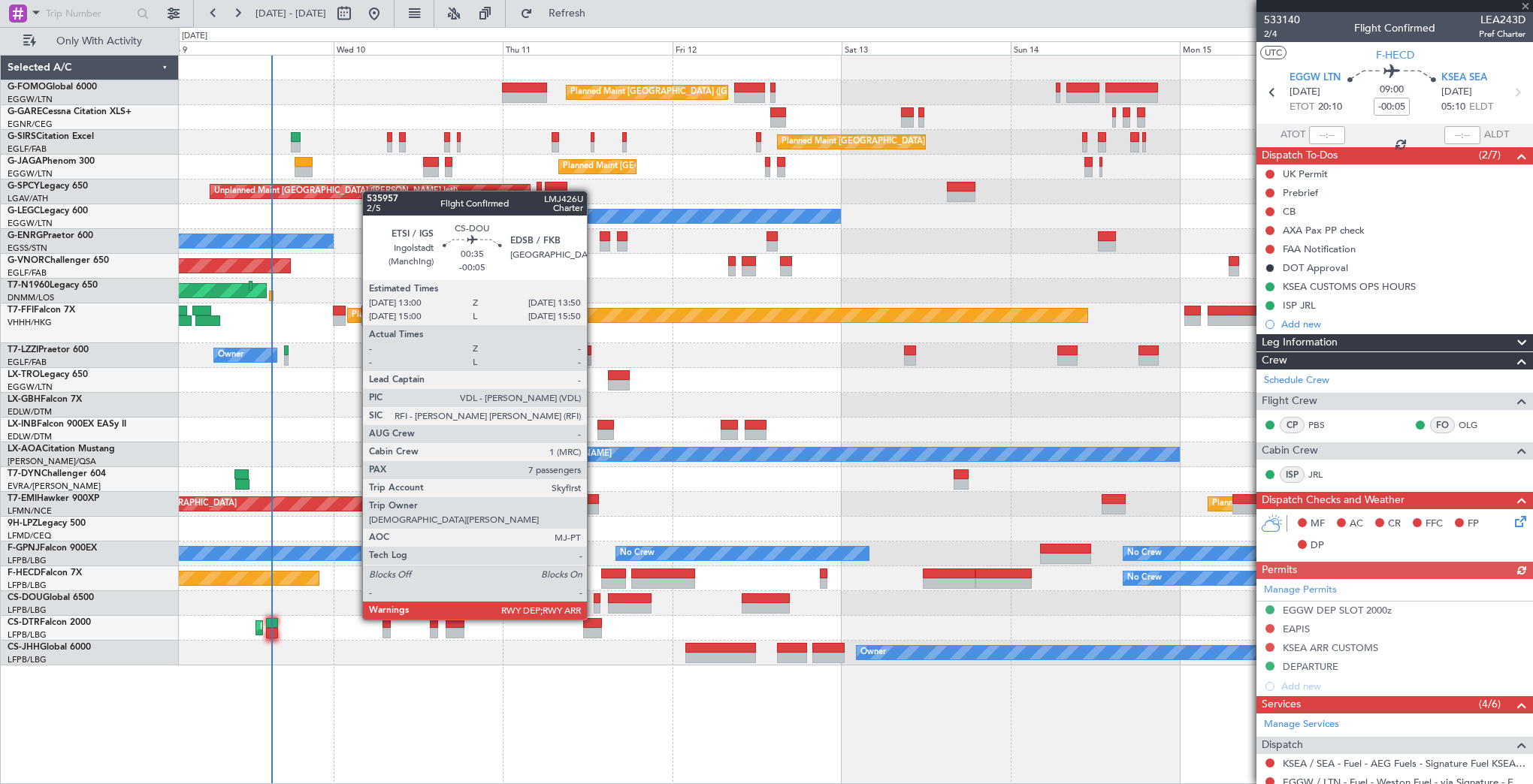
click at [594, 605] on div at bounding box center [597, 609] width 6 height 11
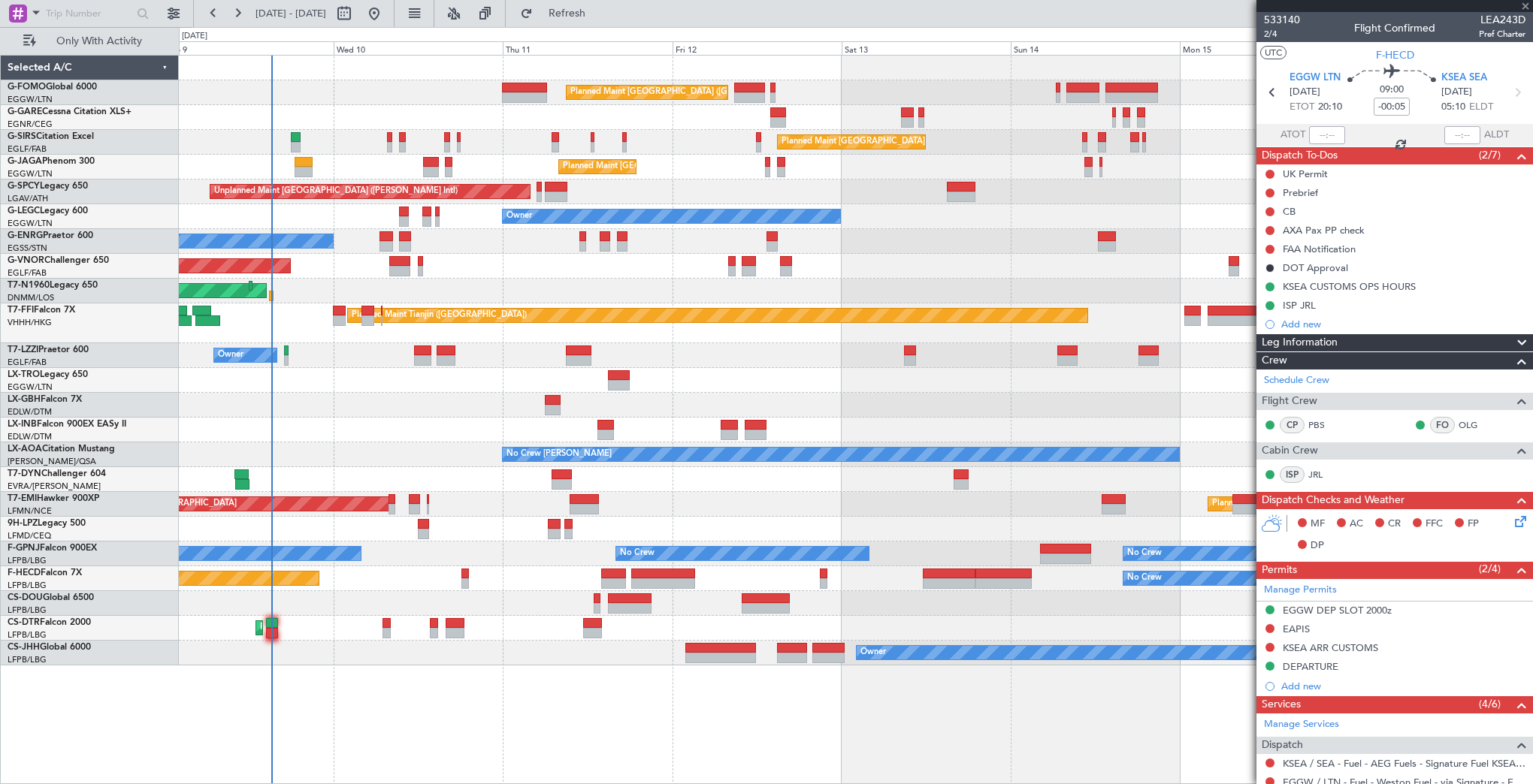
type input "7"
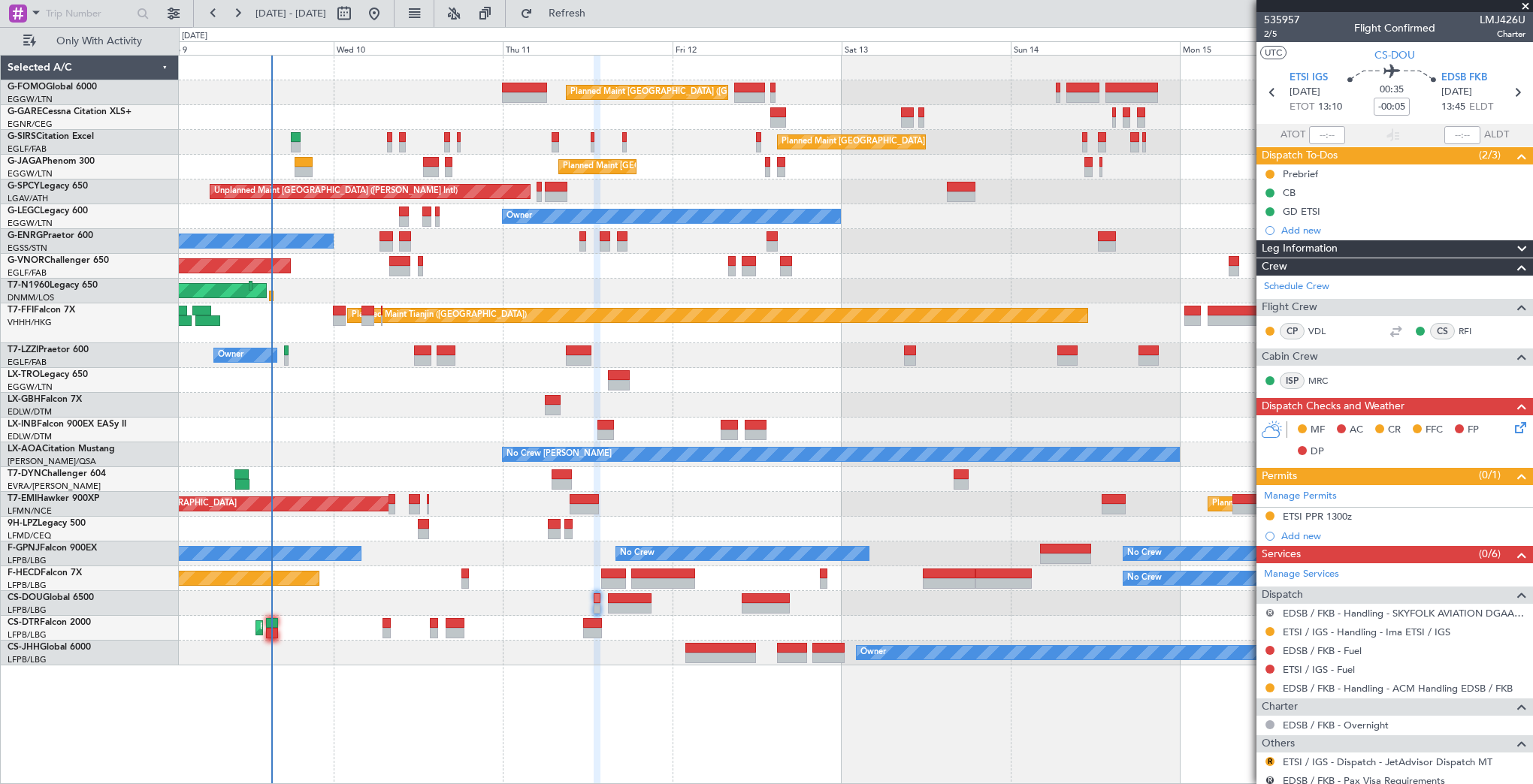
click at [1266, 610] on button "R" at bounding box center [1270, 613] width 9 height 9
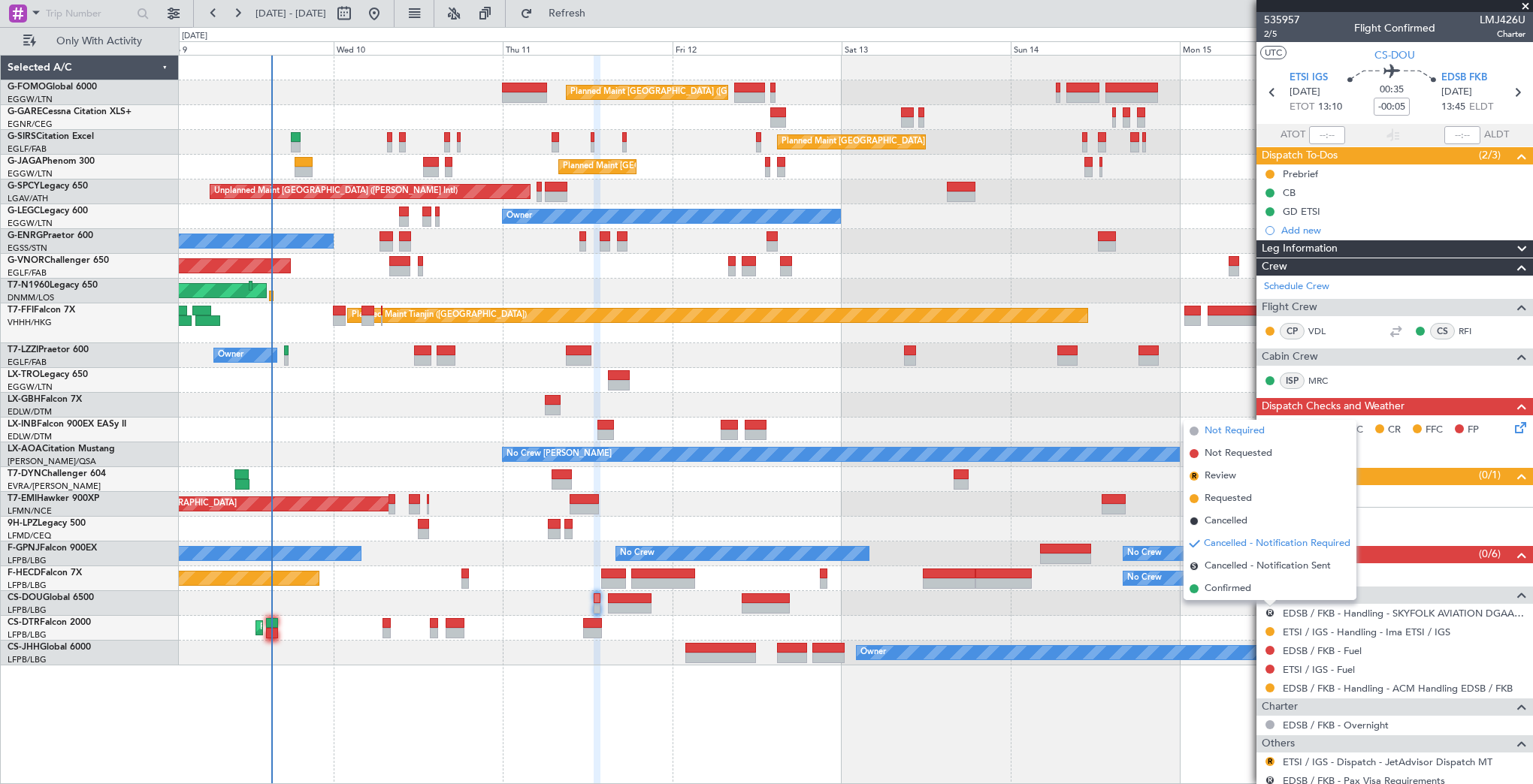
click at [1235, 433] on span "Not Required" at bounding box center [1234, 431] width 60 height 15
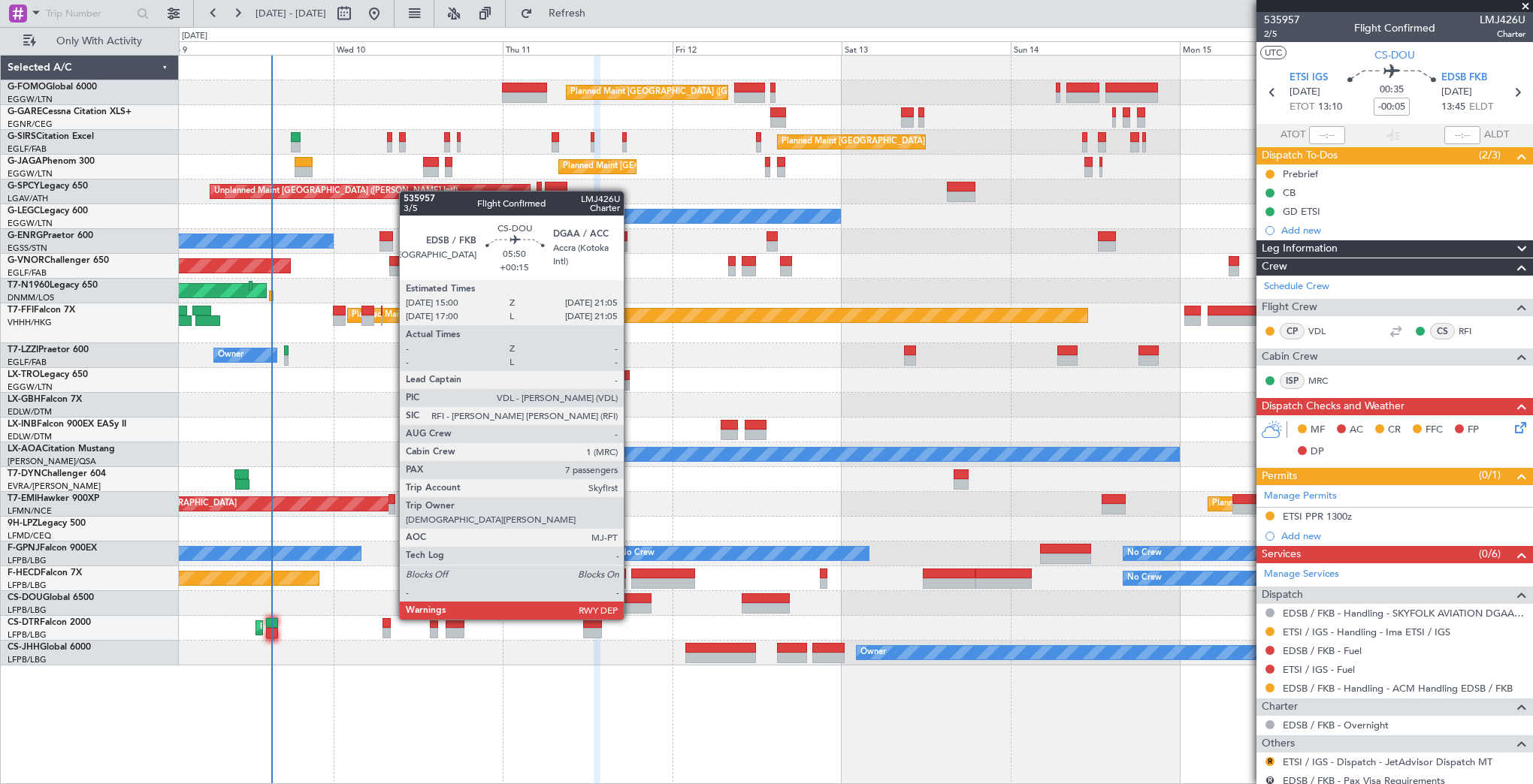
click at [631, 605] on div at bounding box center [629, 609] width 43 height 11
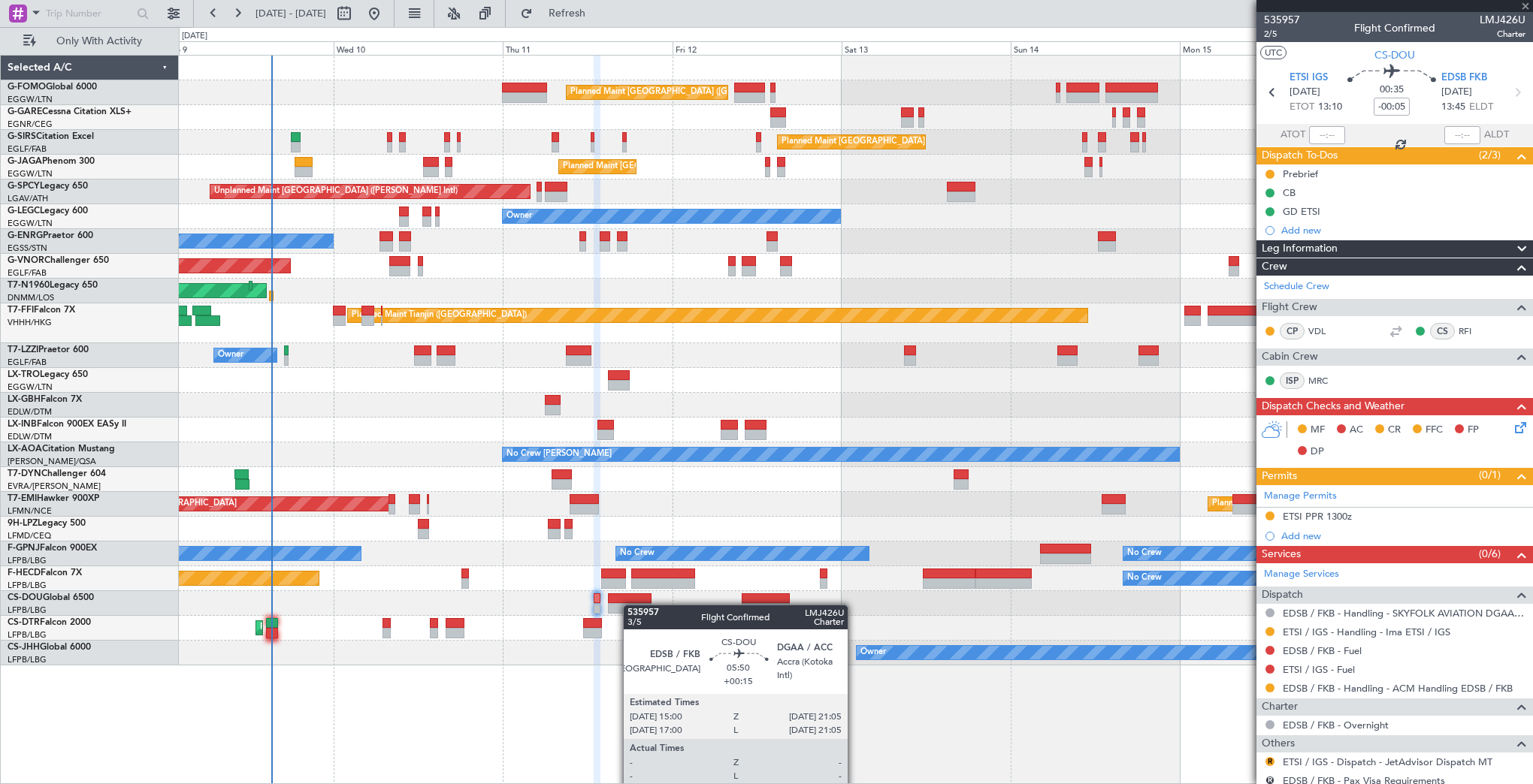
type input "+00:15"
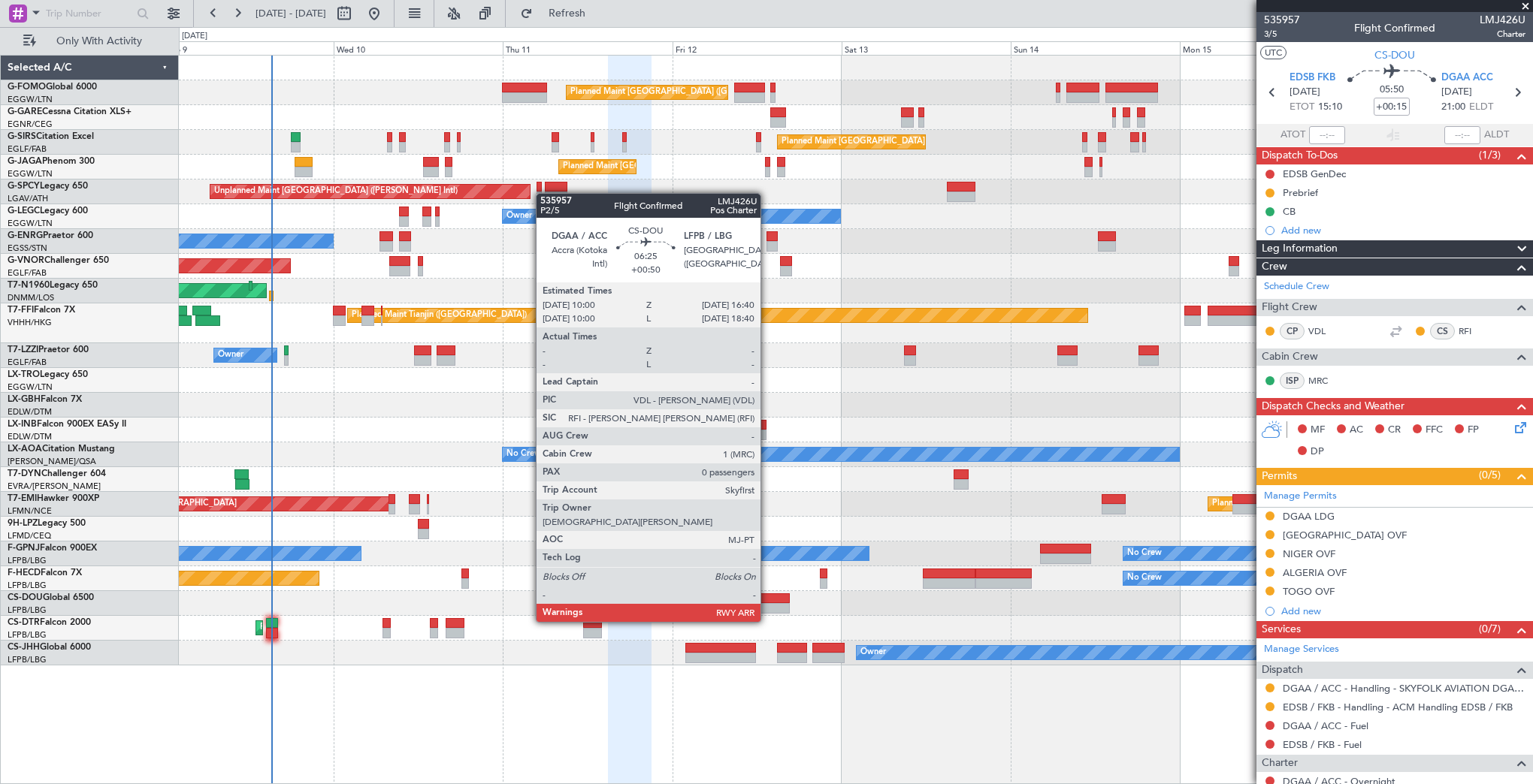
click at [767, 607] on div at bounding box center [765, 609] width 47 height 11
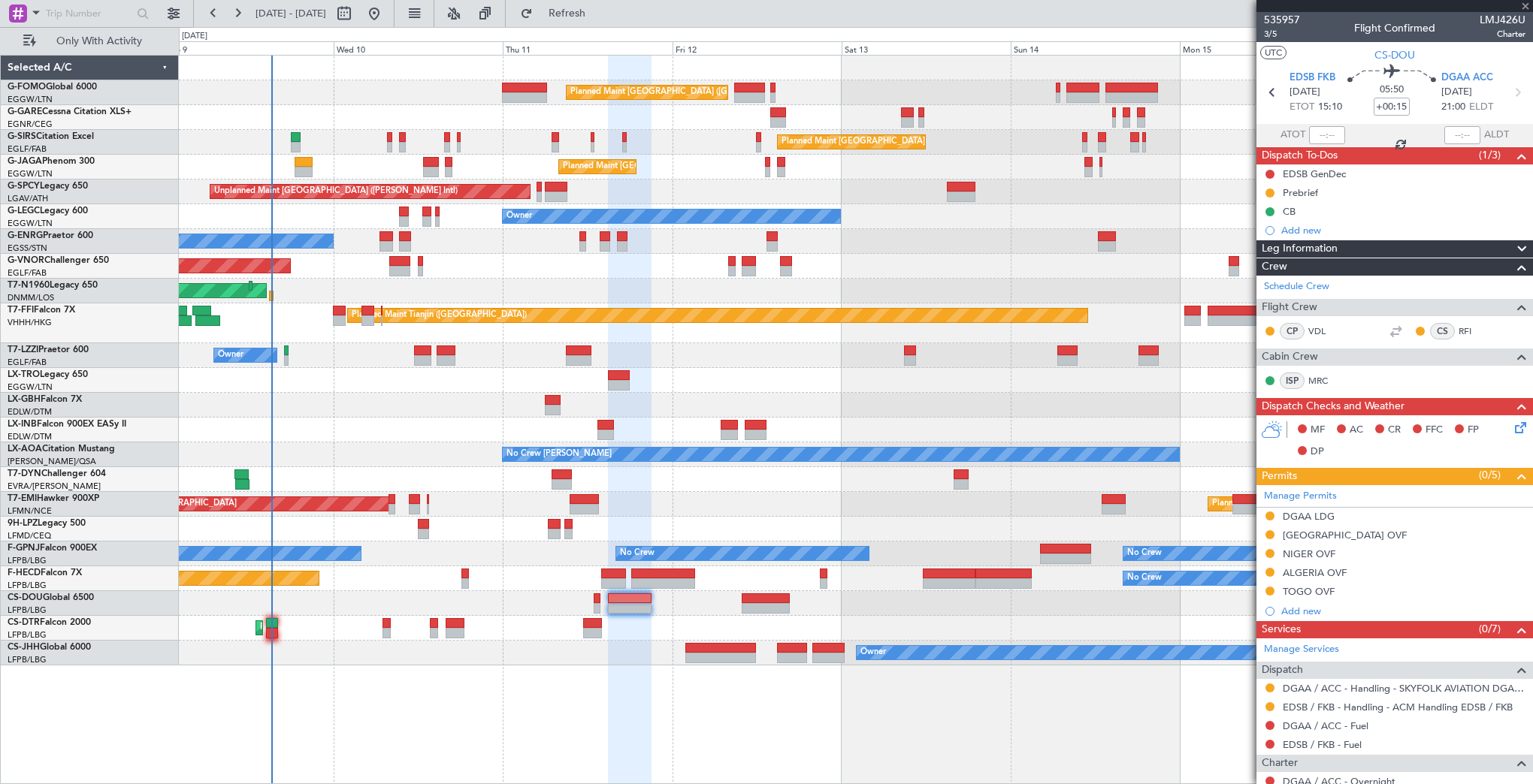
type input "+00:50"
type input "0"
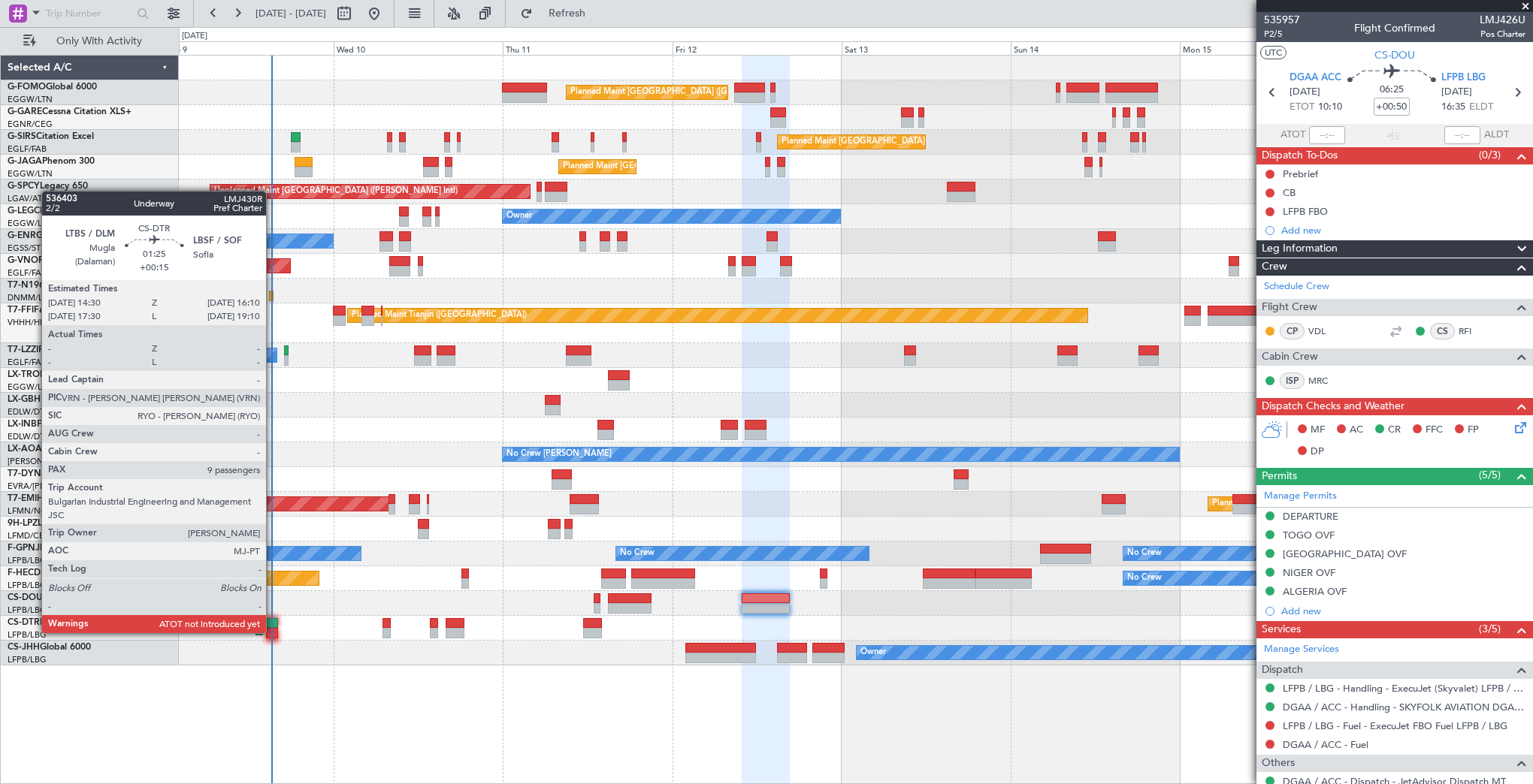
click at [272, 632] on div at bounding box center [272, 634] width 12 height 11
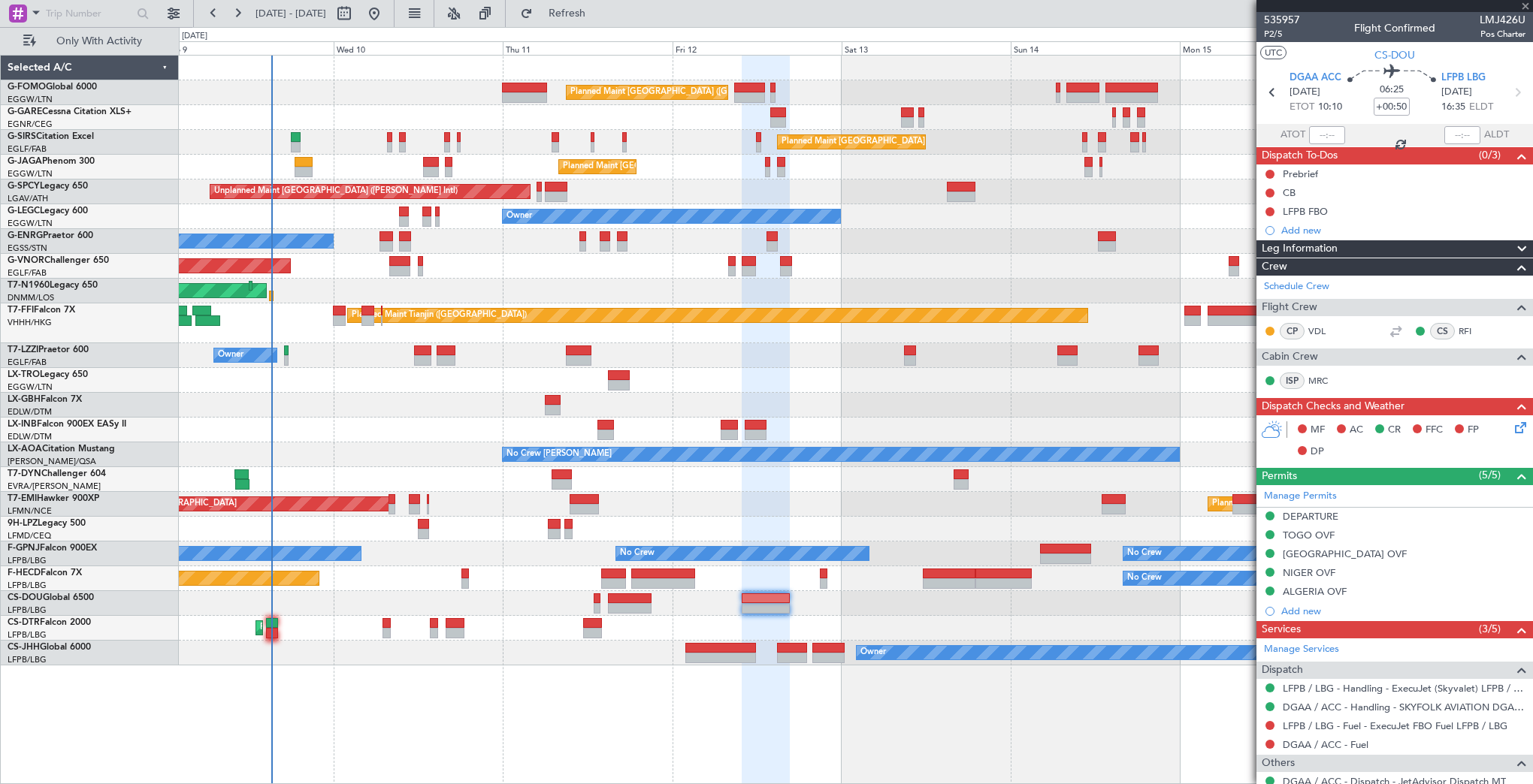
type input "+00:15"
type input "9"
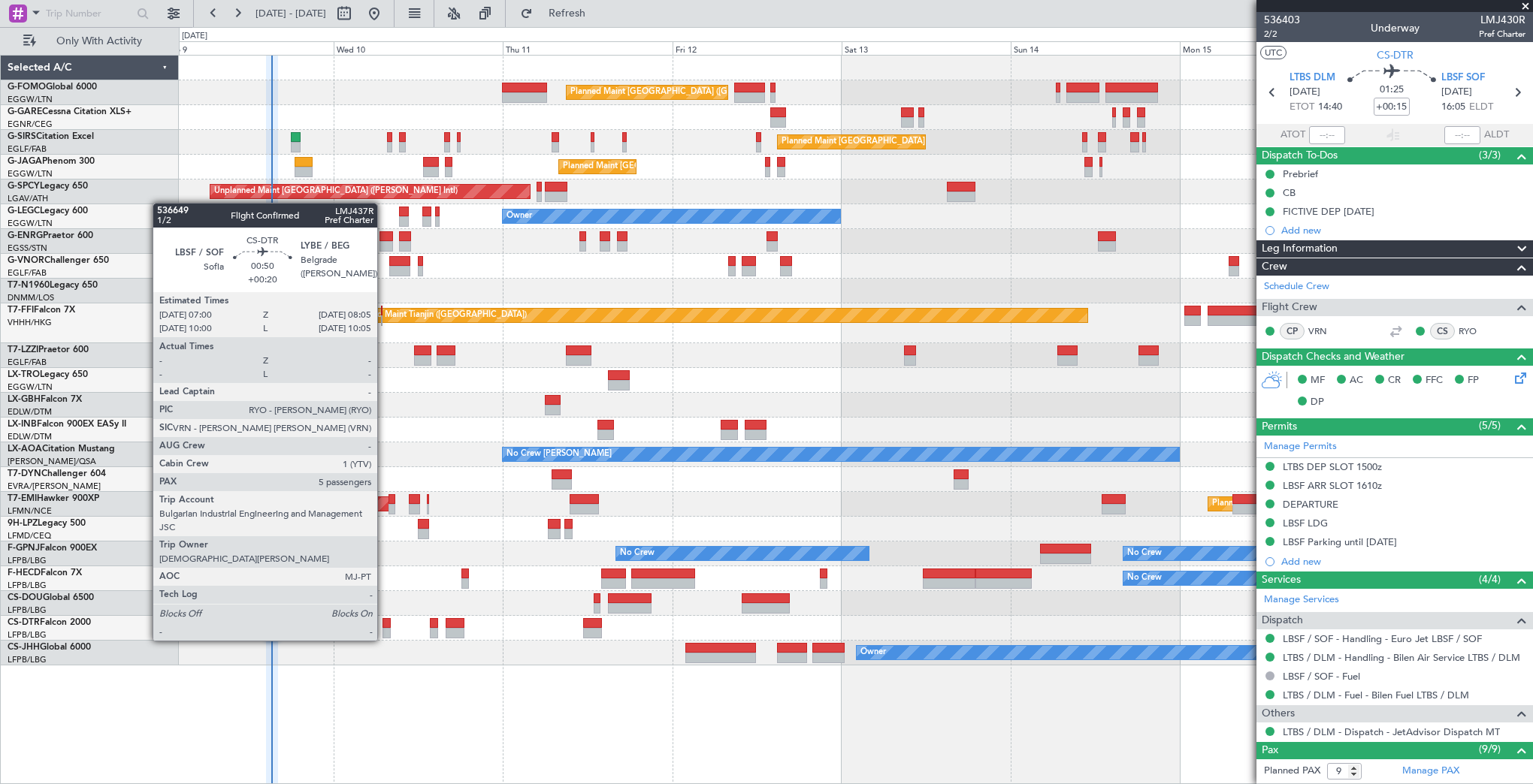
click at [384, 626] on div at bounding box center [386, 623] width 8 height 11
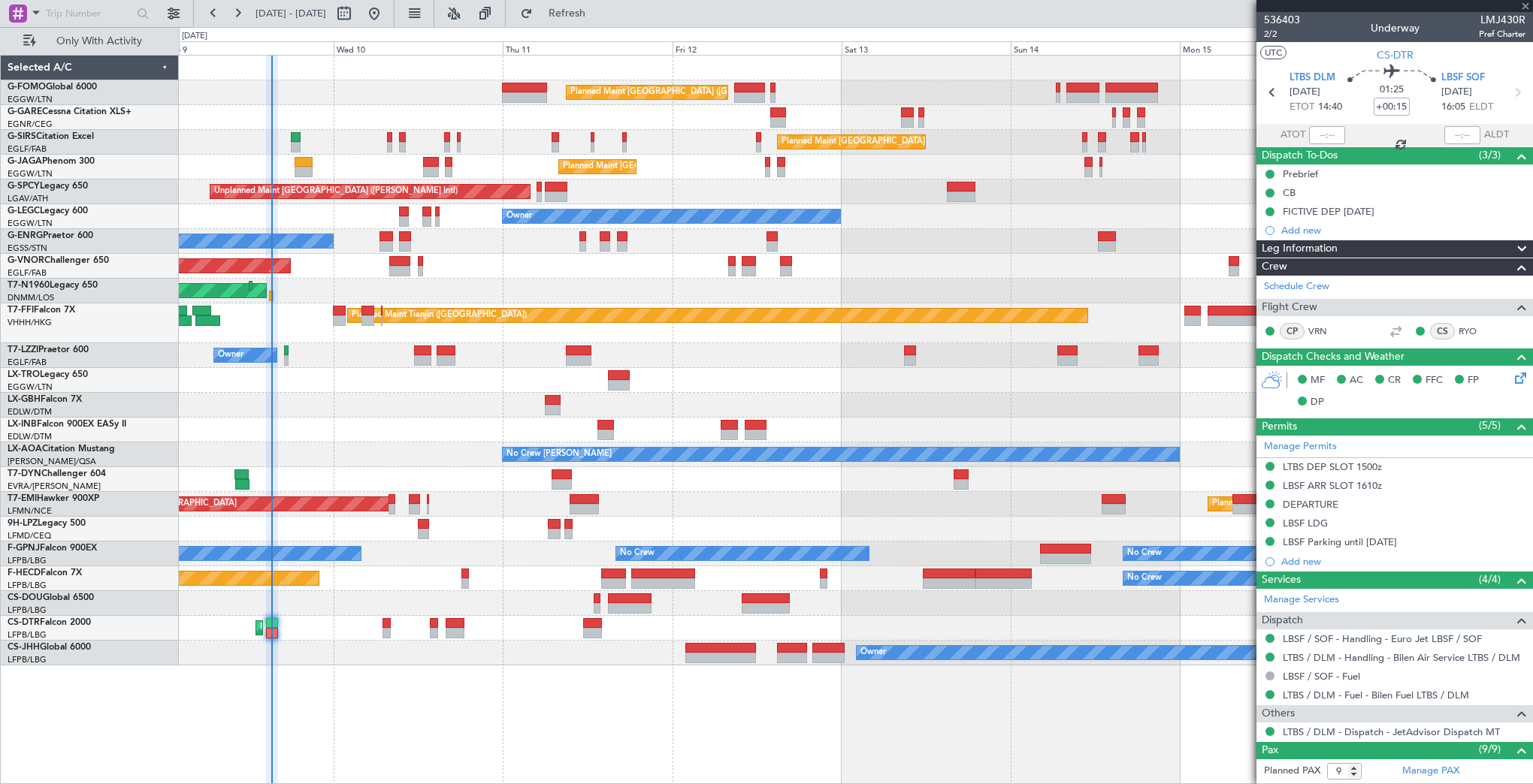
type input "+00:20"
type input "5"
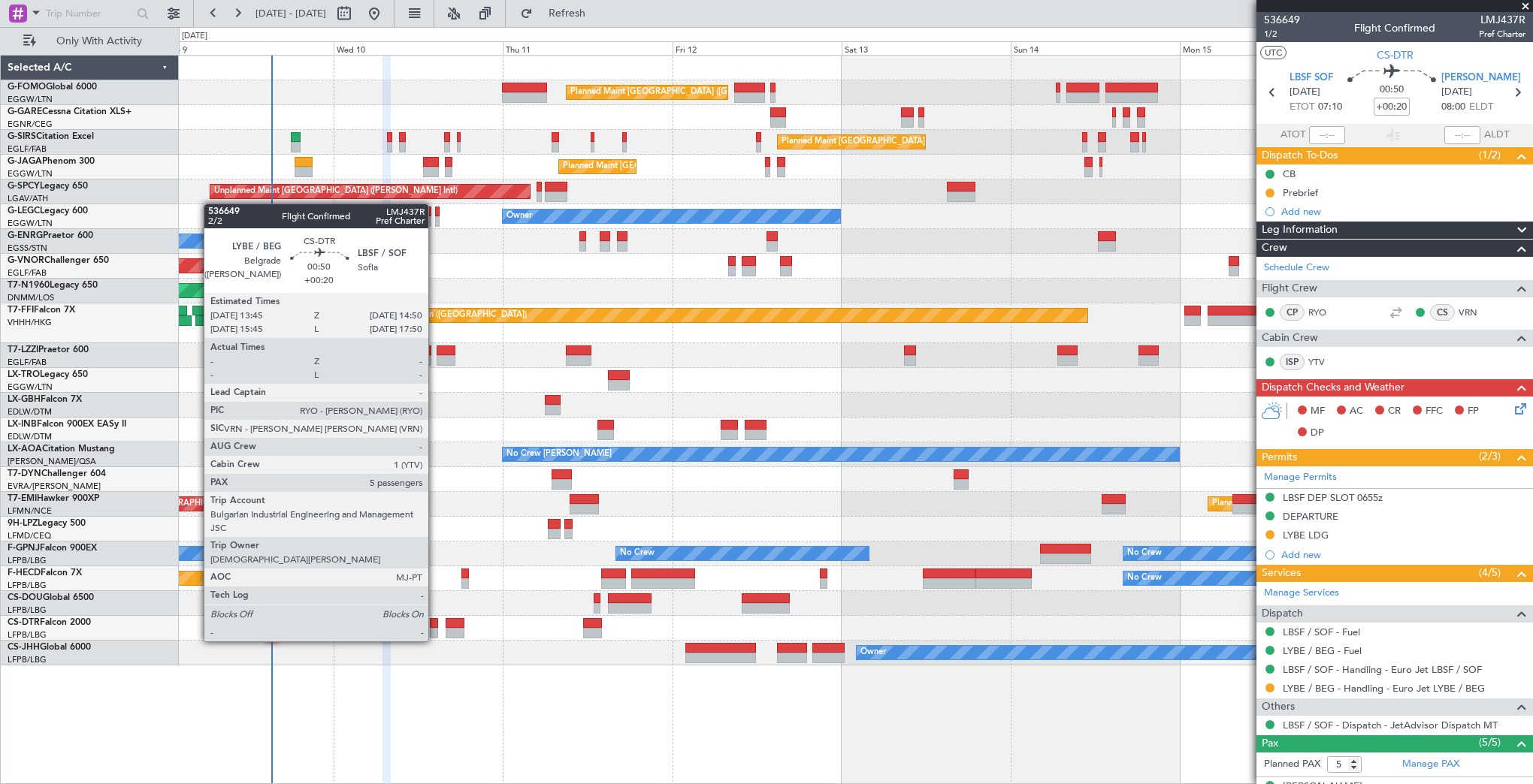
click at [435, 627] on div at bounding box center [434, 623] width 8 height 11
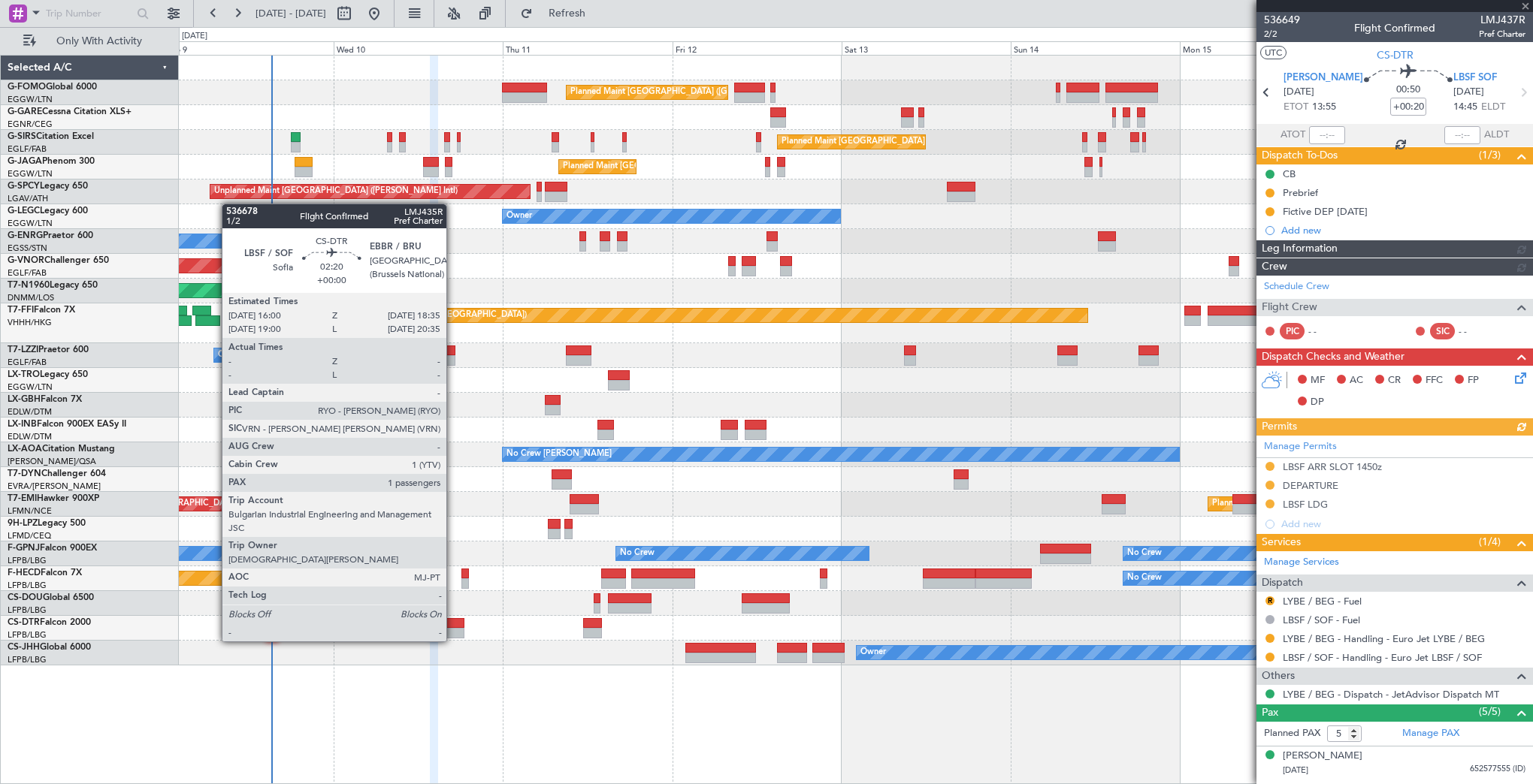
click at [453, 628] on div at bounding box center [455, 634] width 19 height 11
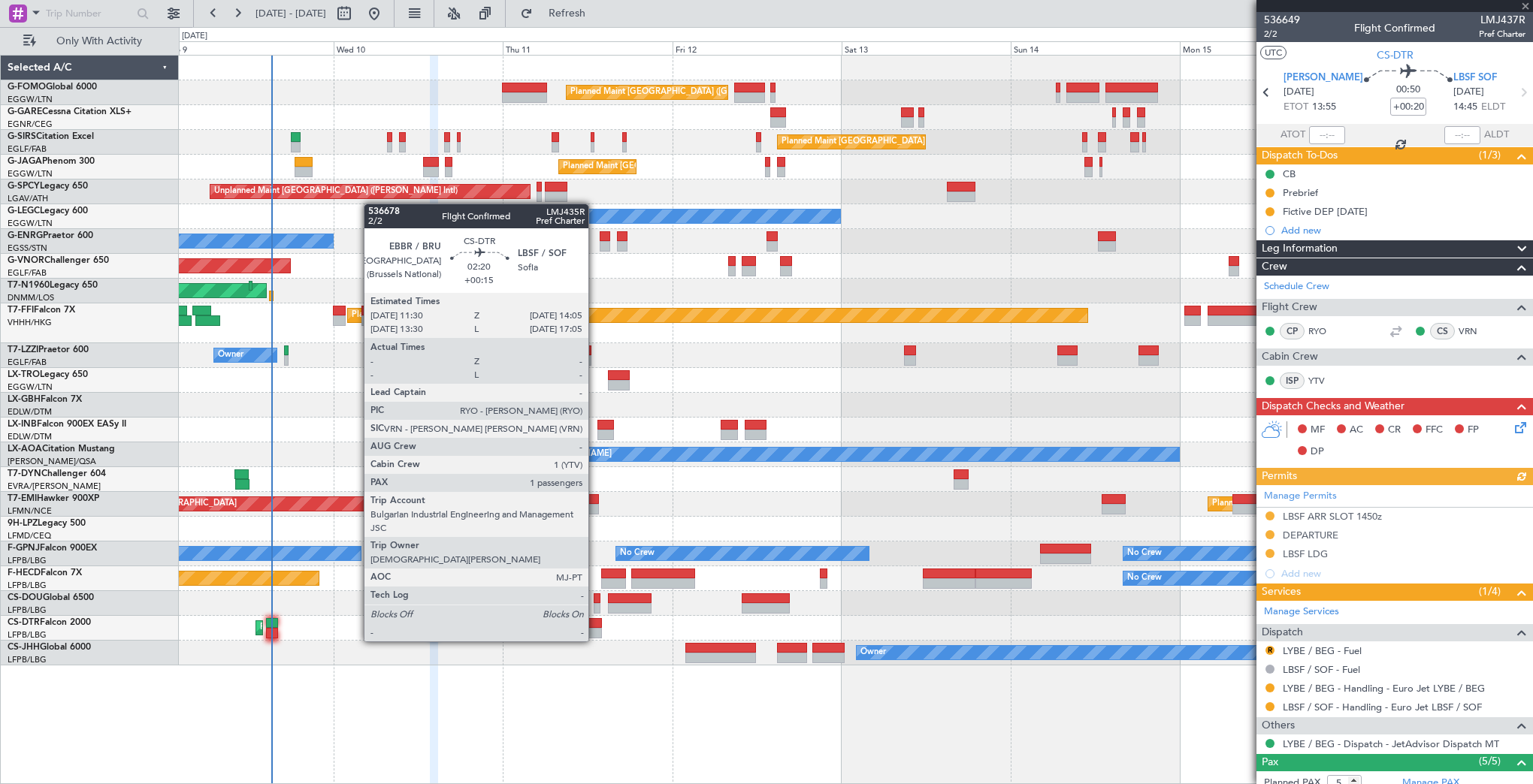
type input "1"
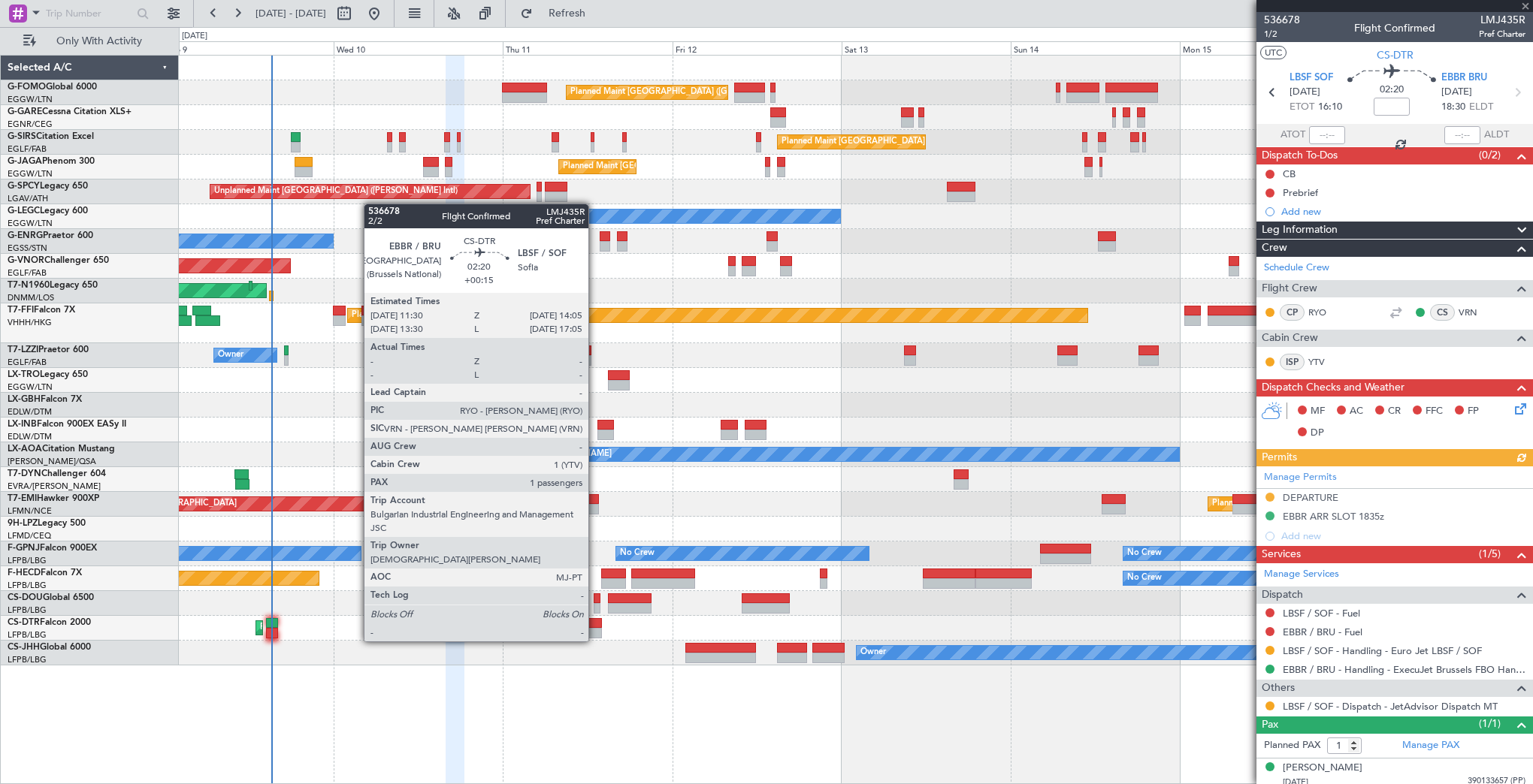
click at [595, 628] on div at bounding box center [592, 634] width 19 height 11
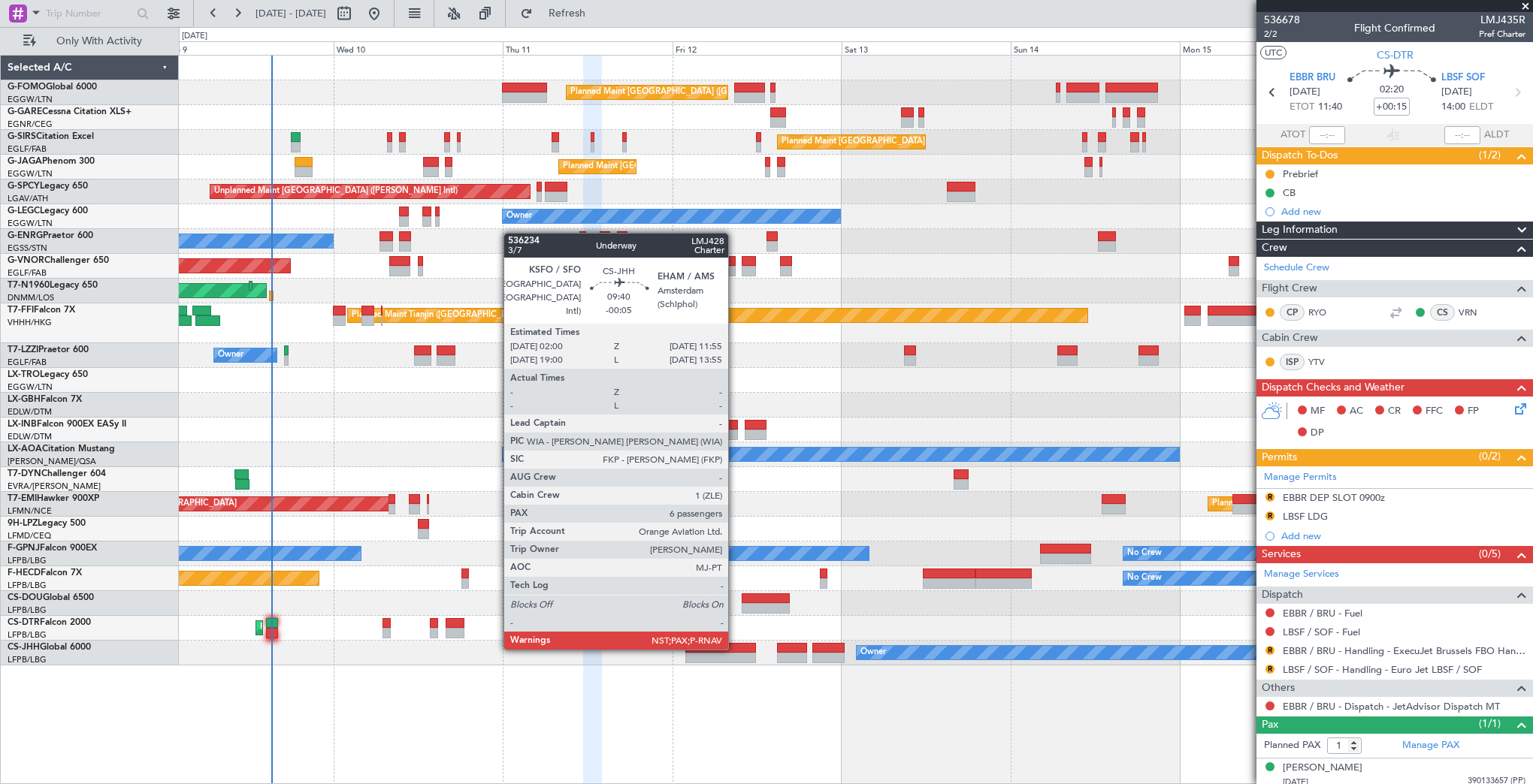
click at [735, 648] on div at bounding box center [720, 648] width 70 height 11
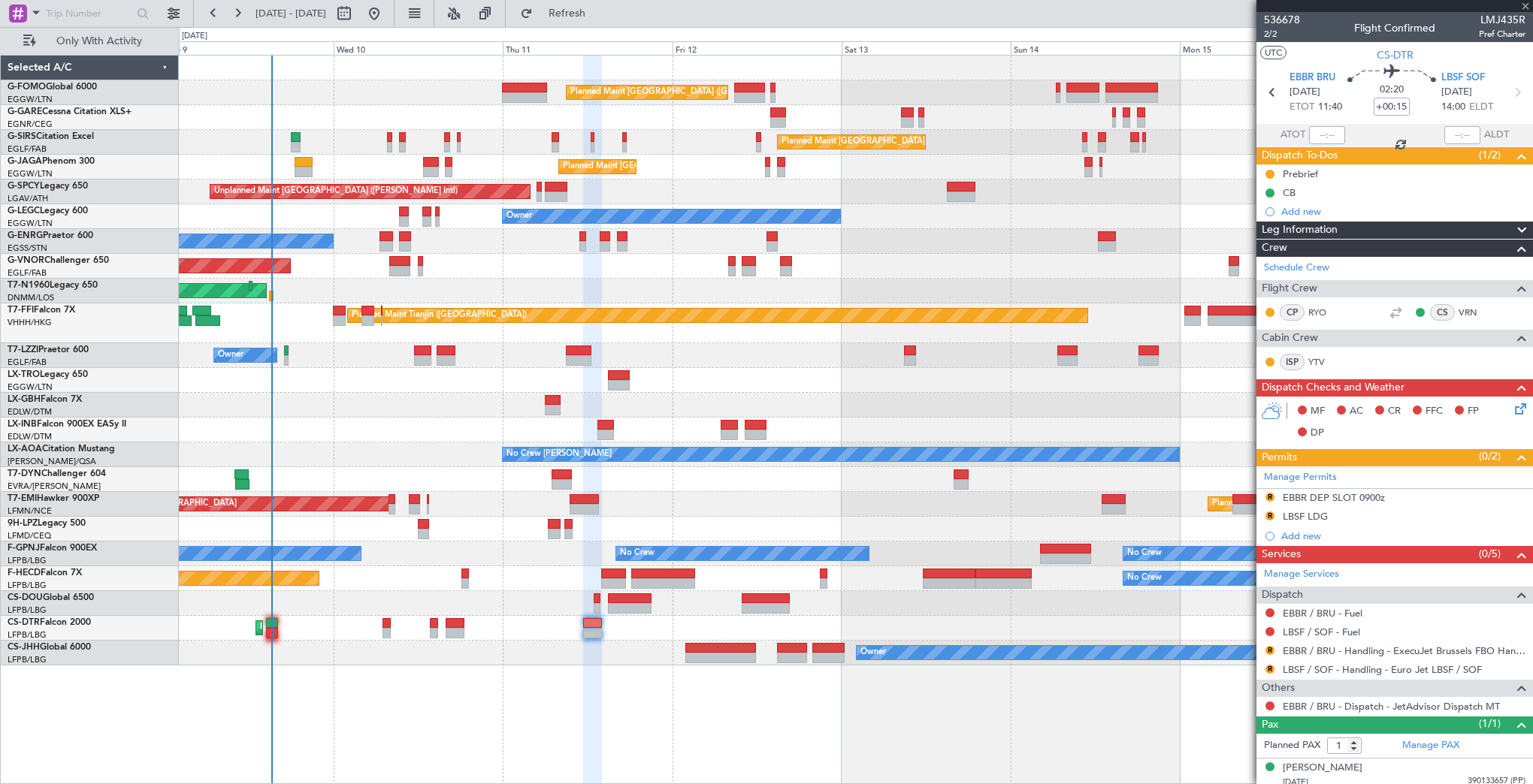
type input "-00:05"
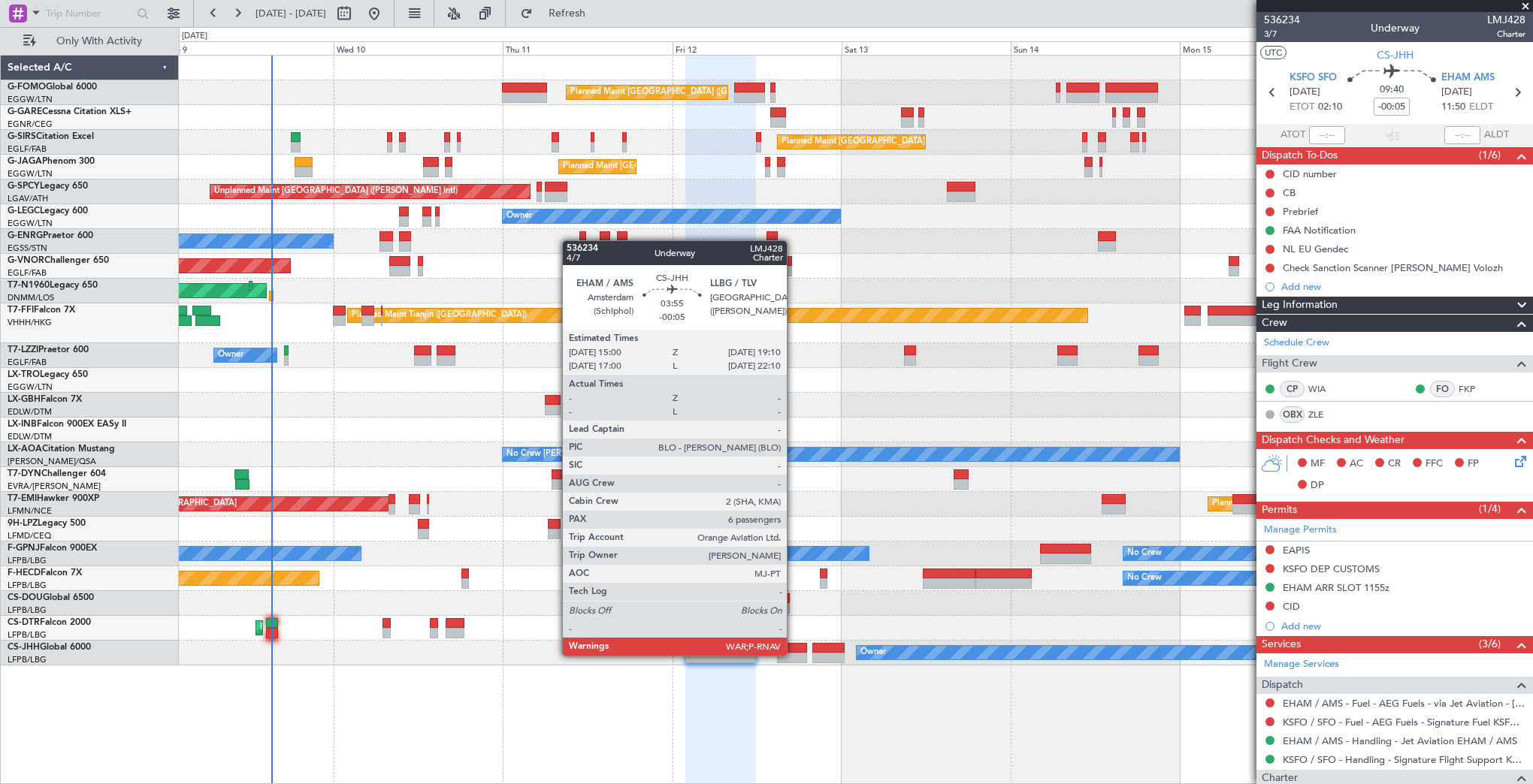
click at [794, 654] on div at bounding box center [791, 658] width 30 height 11
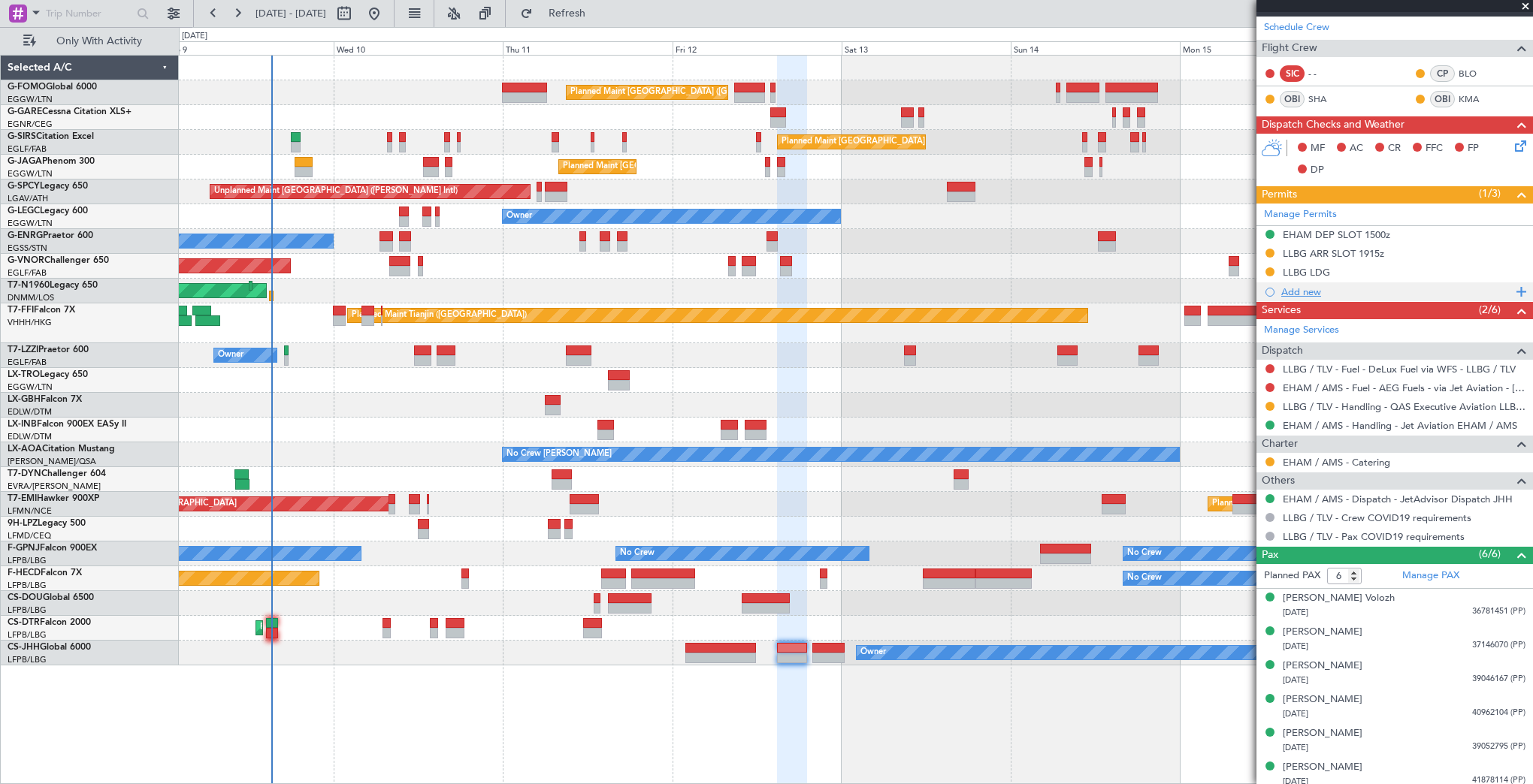
scroll to position [320, 0]
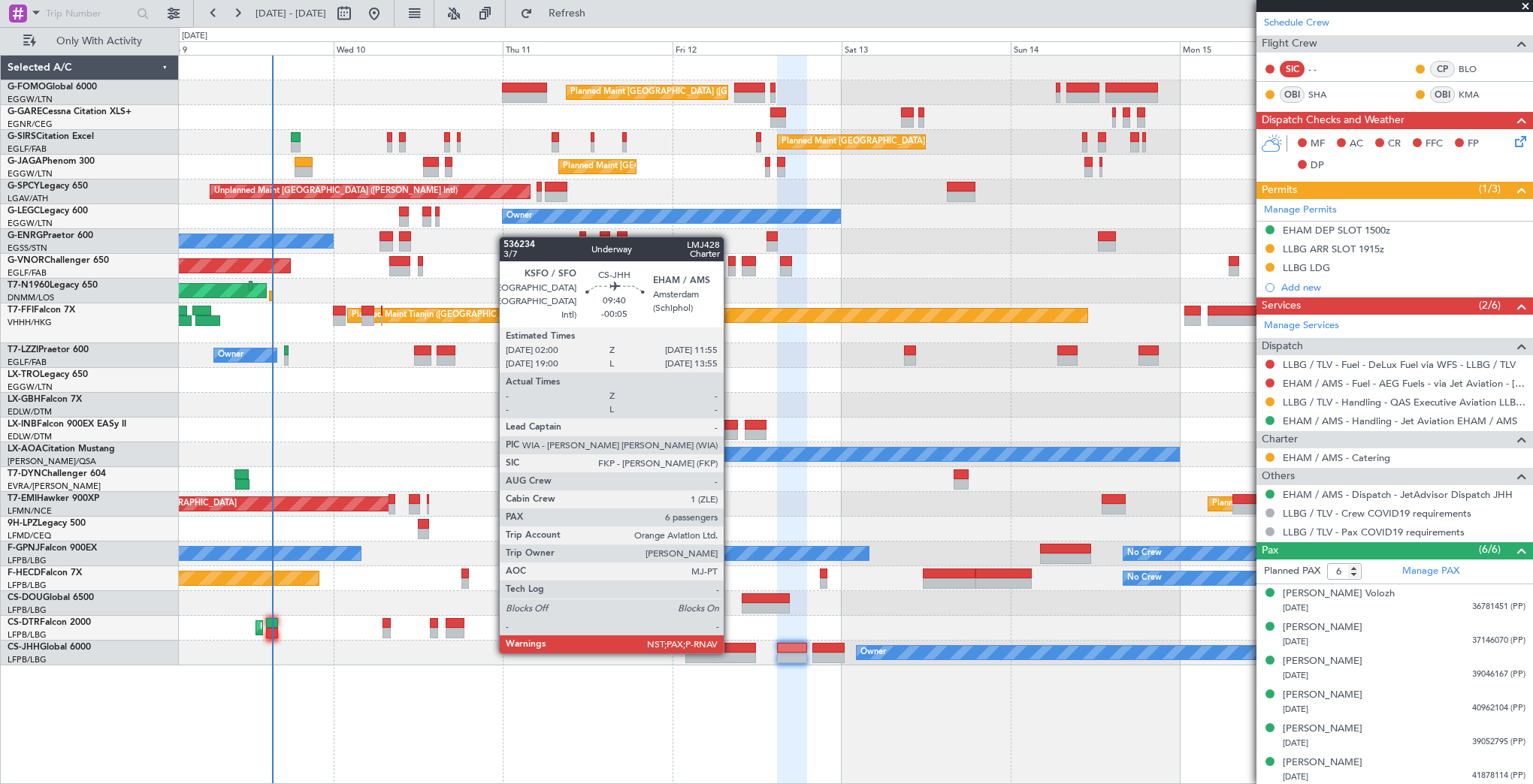
click at [730, 653] on div at bounding box center [720, 658] width 70 height 11
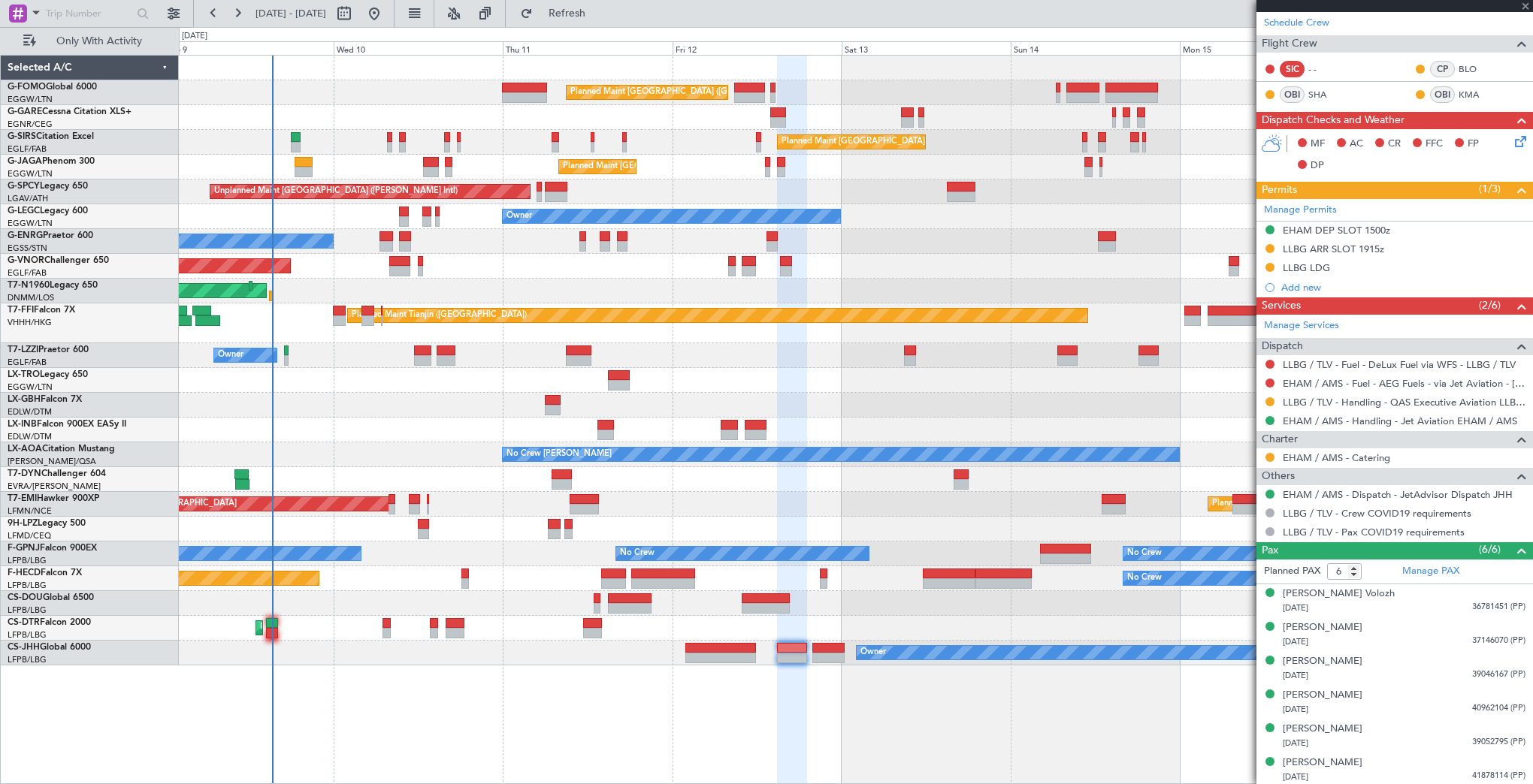
type input "7"
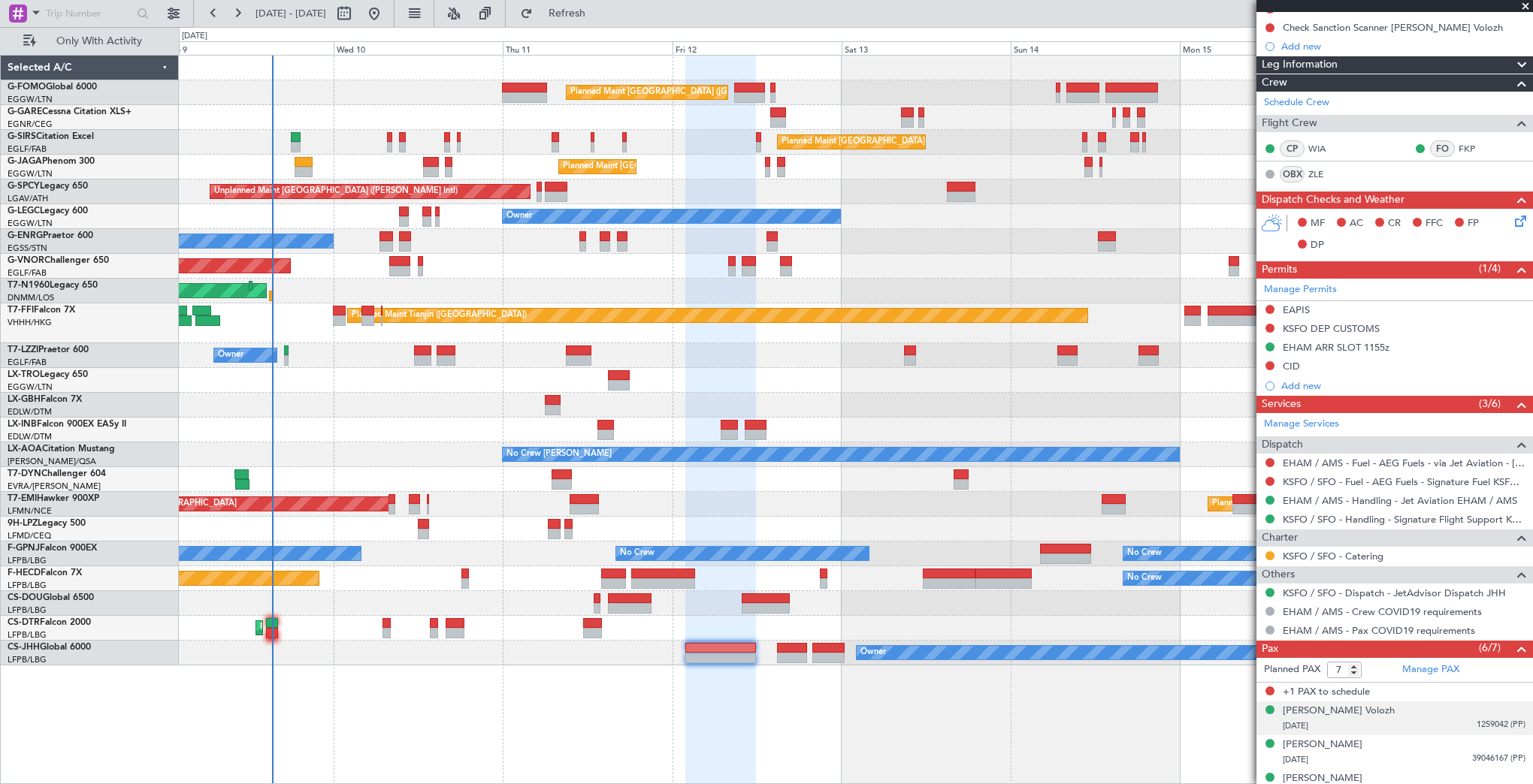
scroll to position [357, 0]
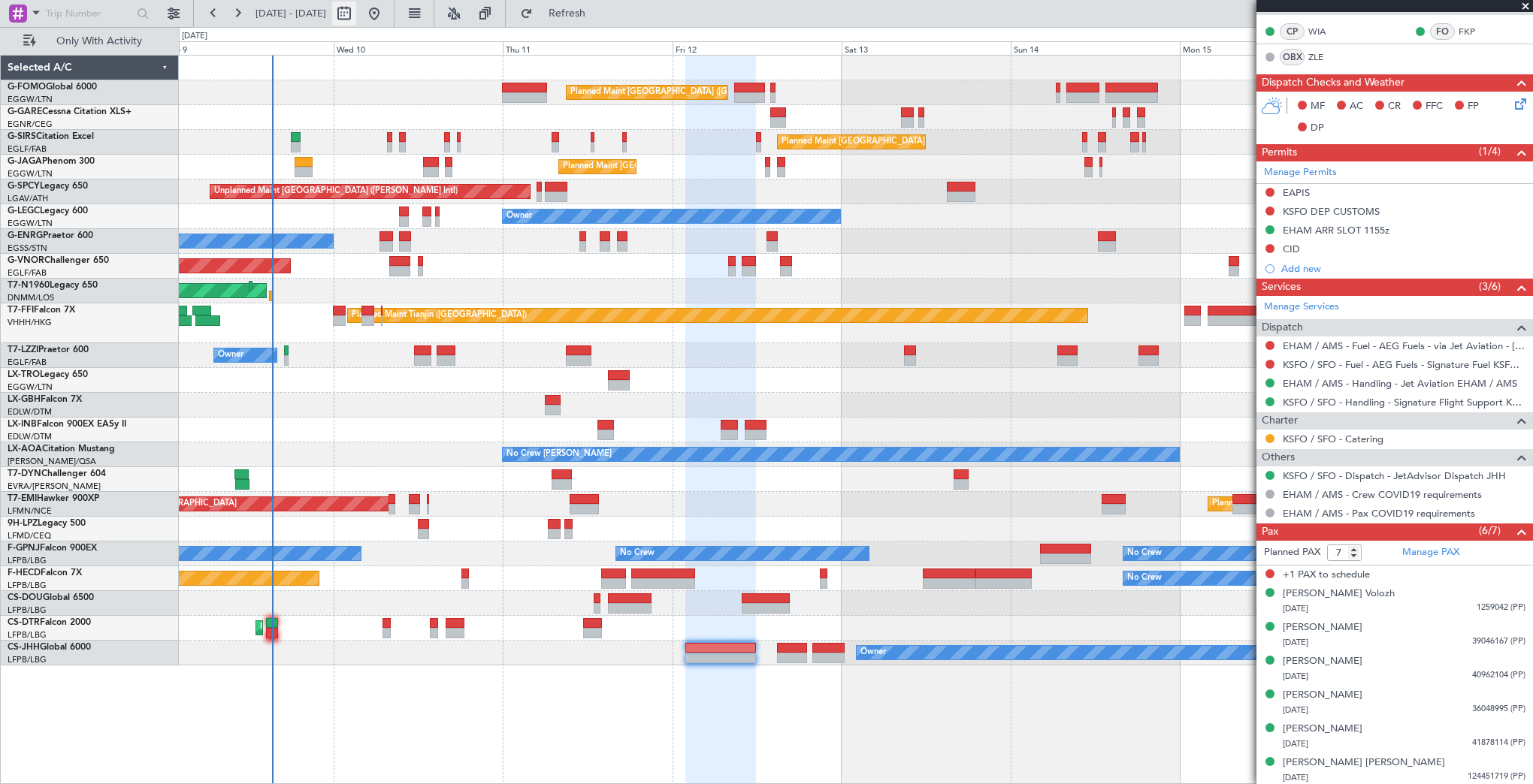
click at [356, 12] on button at bounding box center [343, 13] width 24 height 24
select select "9"
select select "2025"
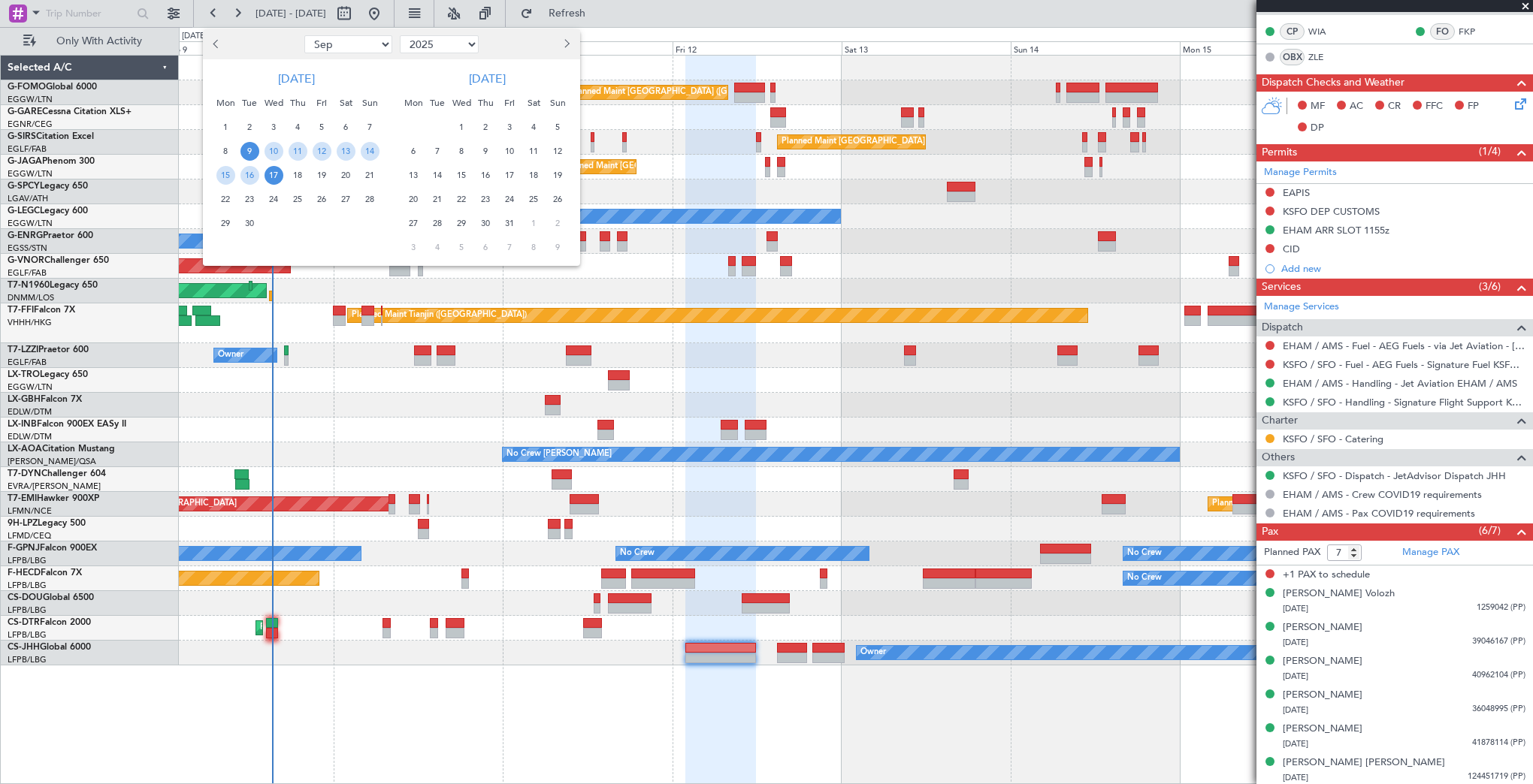
click at [245, 151] on span "9" at bounding box center [249, 151] width 19 height 19
click at [247, 170] on span "16" at bounding box center [249, 175] width 19 height 19
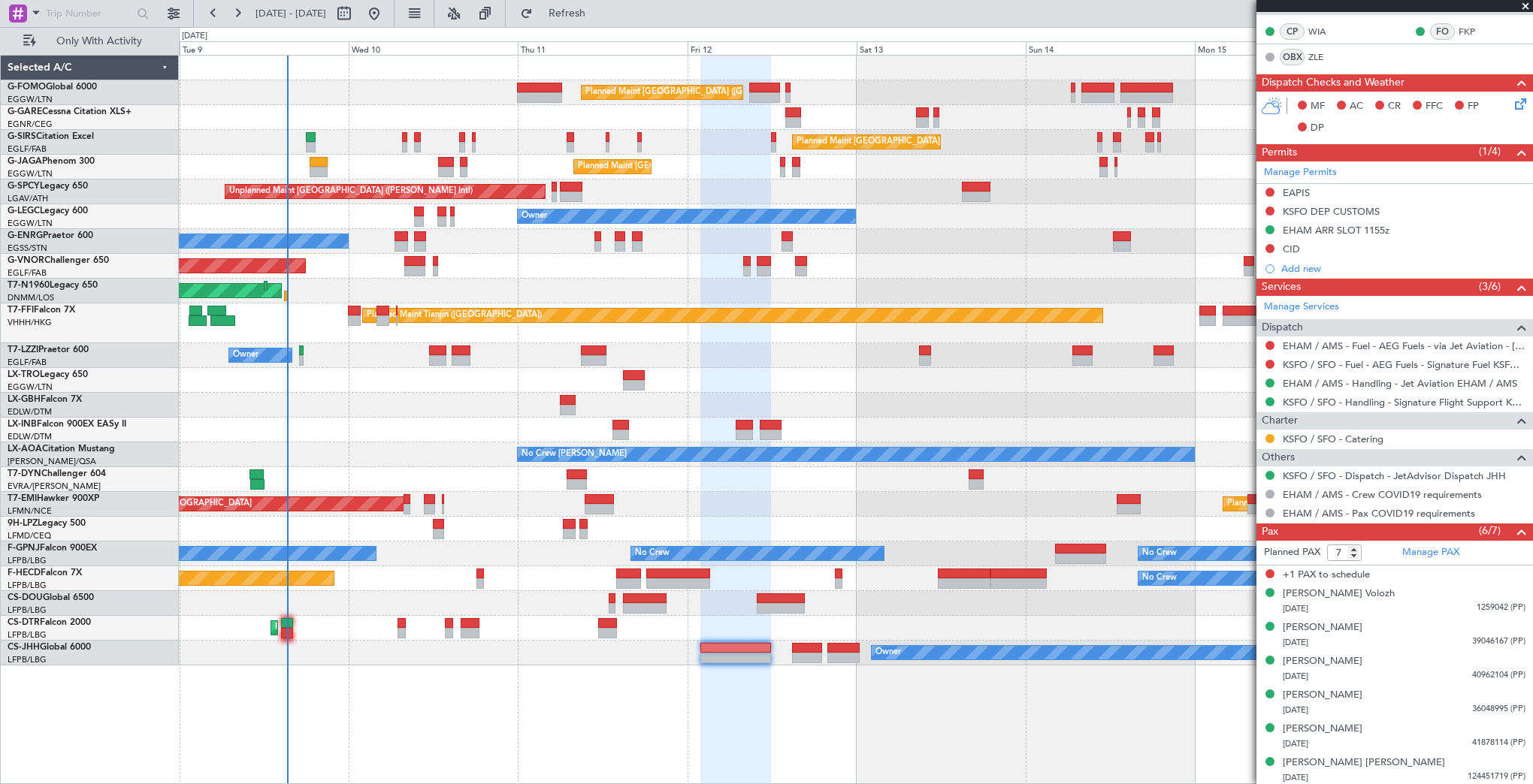
click at [293, 596] on div "Planned Maint Paris (Le Bourget) Planned Maint Paris (Le Bourget) Planned Maint…" at bounding box center [855, 603] width 1353 height 25
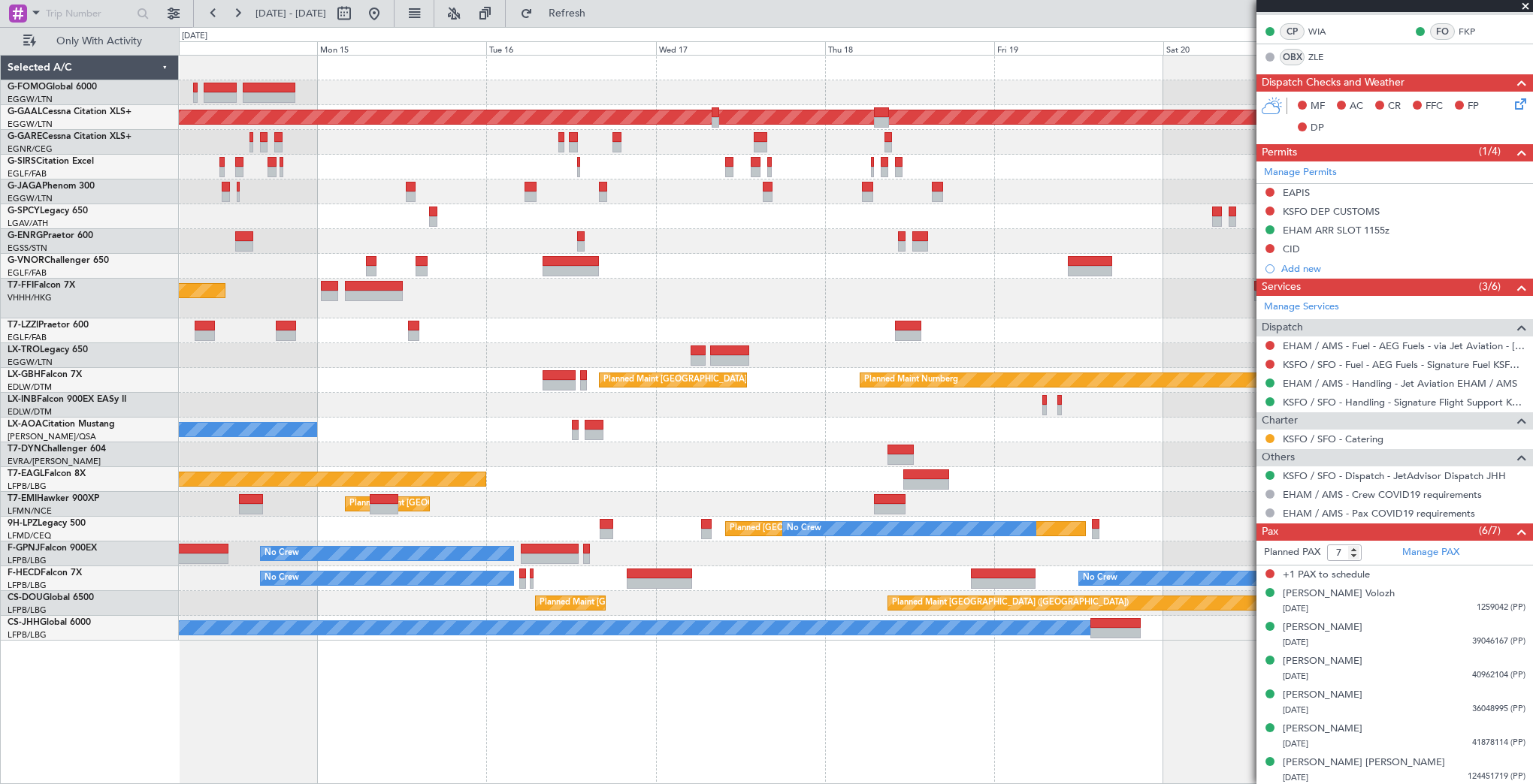
click at [1318, 511] on fb-app "13 Sep 2025 - 21 Sep 2025 Refresh Quick Links Only With Activity Planned Maint …" at bounding box center [766, 398] width 1533 height 773
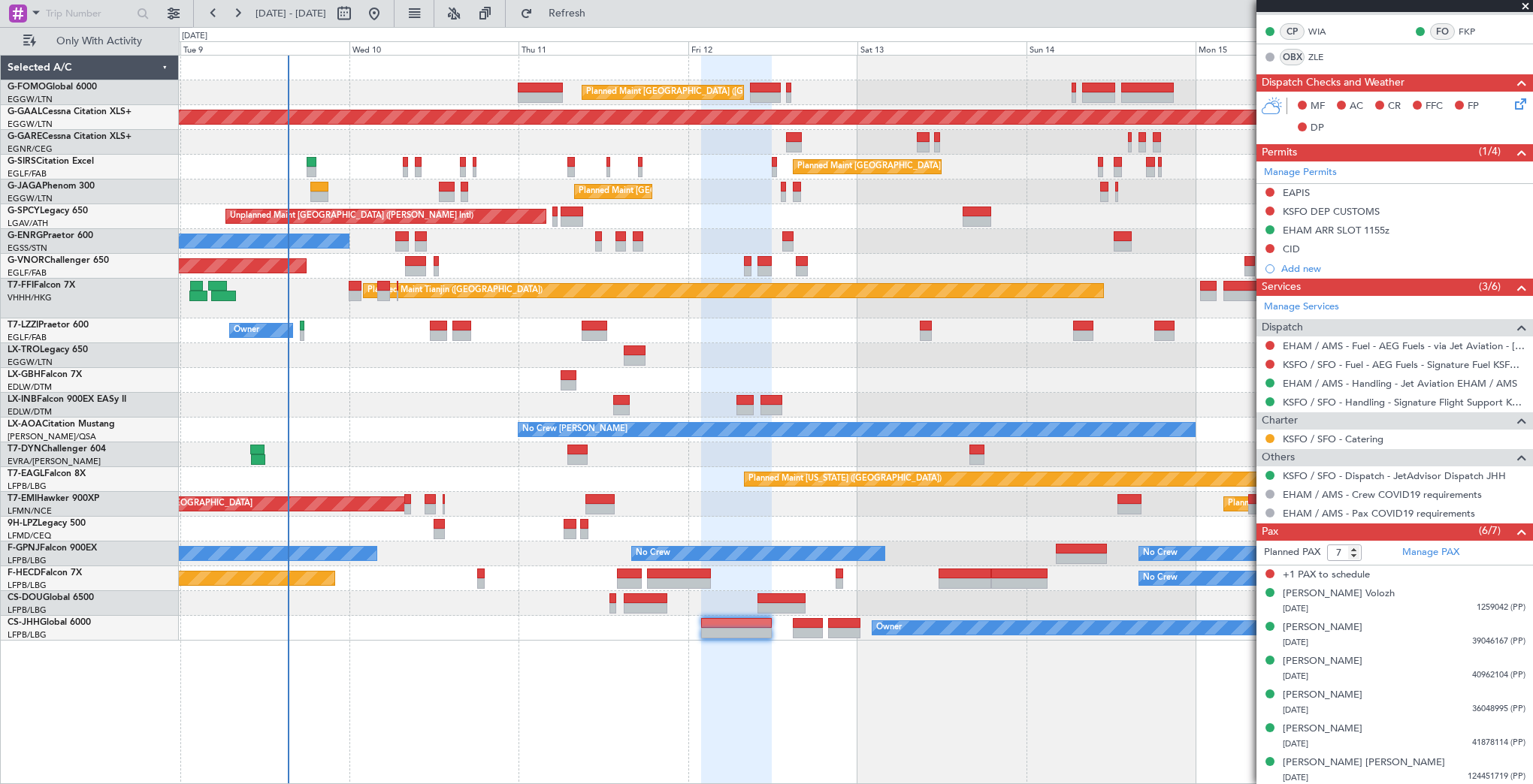
click at [1351, 577] on fb-app "13 Sep 2025 - 21 Sep 2025 Refresh Quick Links Only With Activity Planned Maint …" at bounding box center [766, 398] width 1533 height 773
